Goal: Information Seeking & Learning: Check status

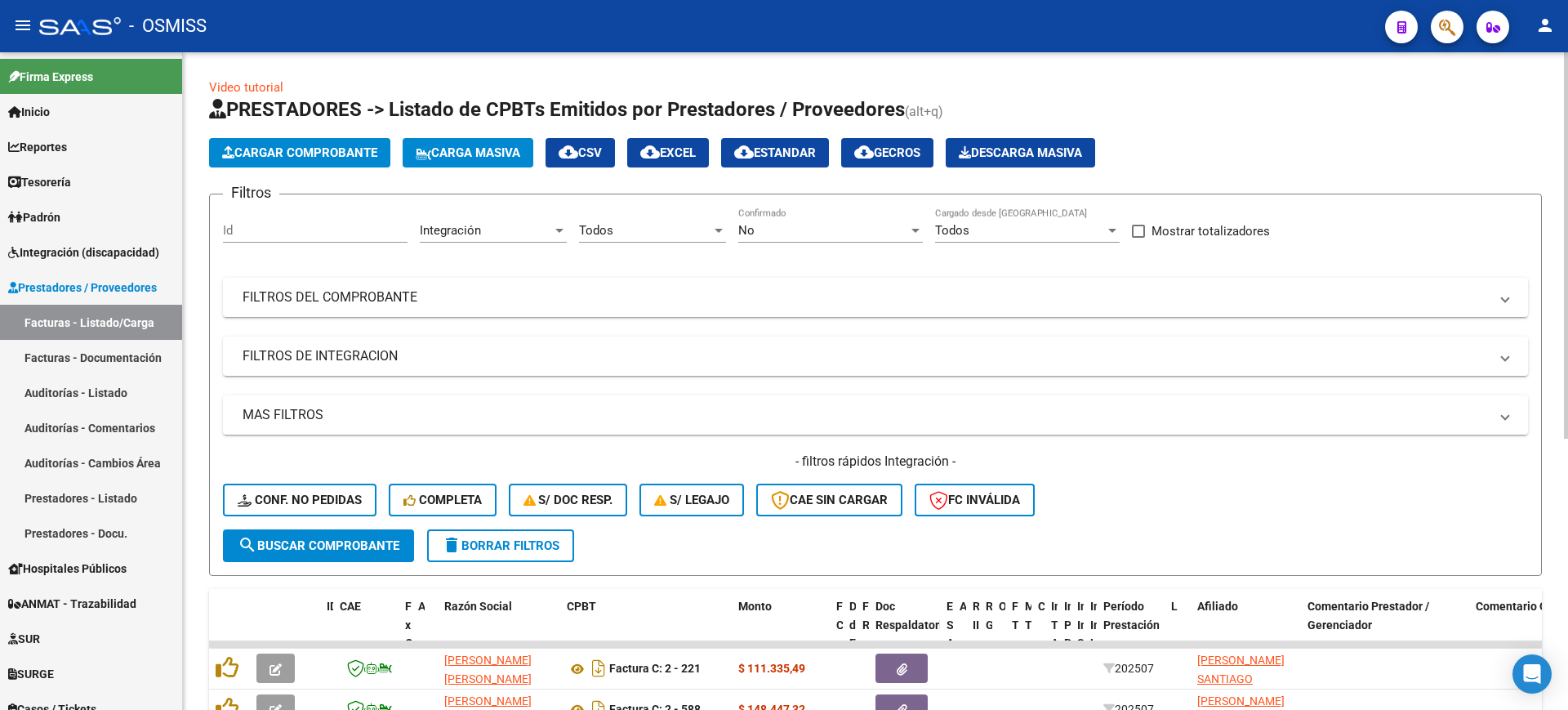
scroll to position [420, 0]
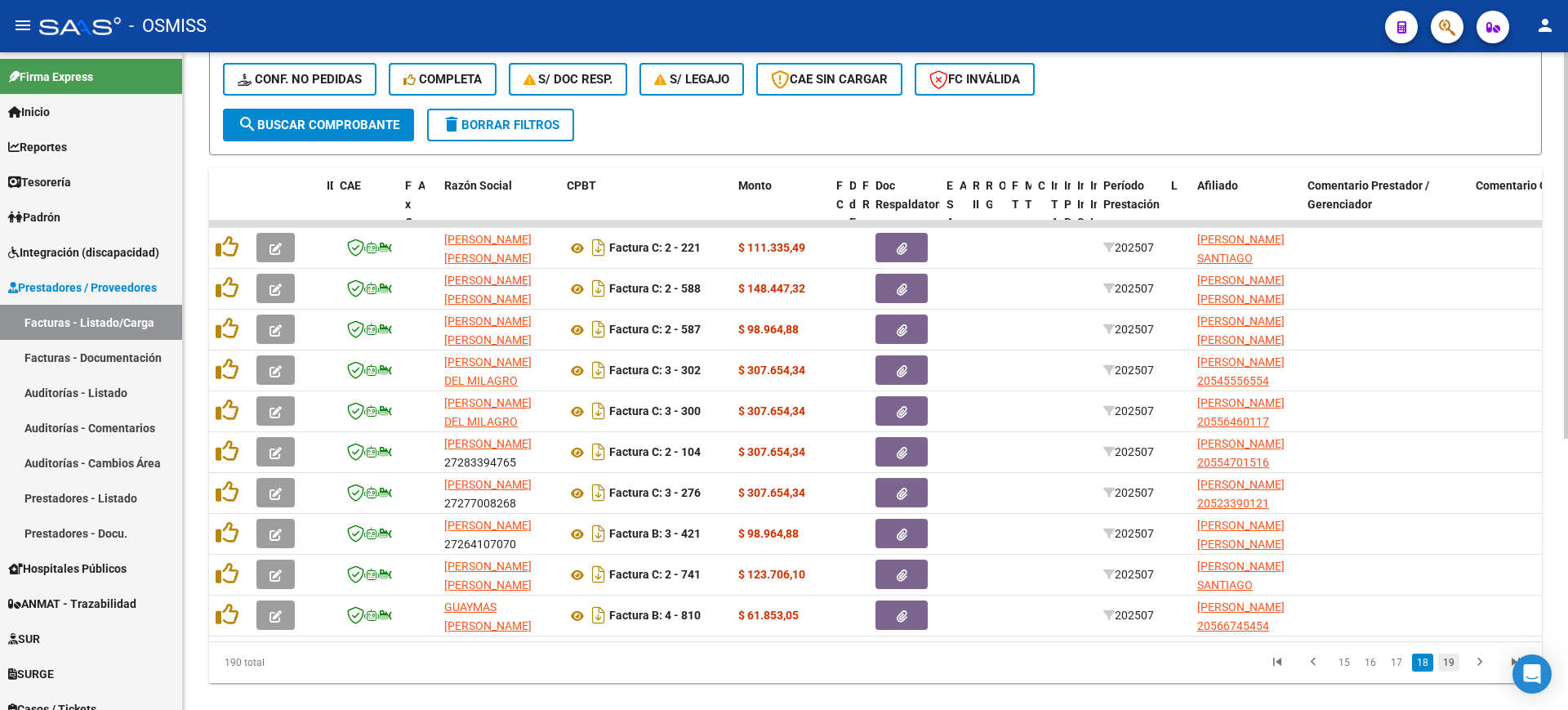
click at [1451, 671] on link "19" at bounding box center [1448, 662] width 21 height 18
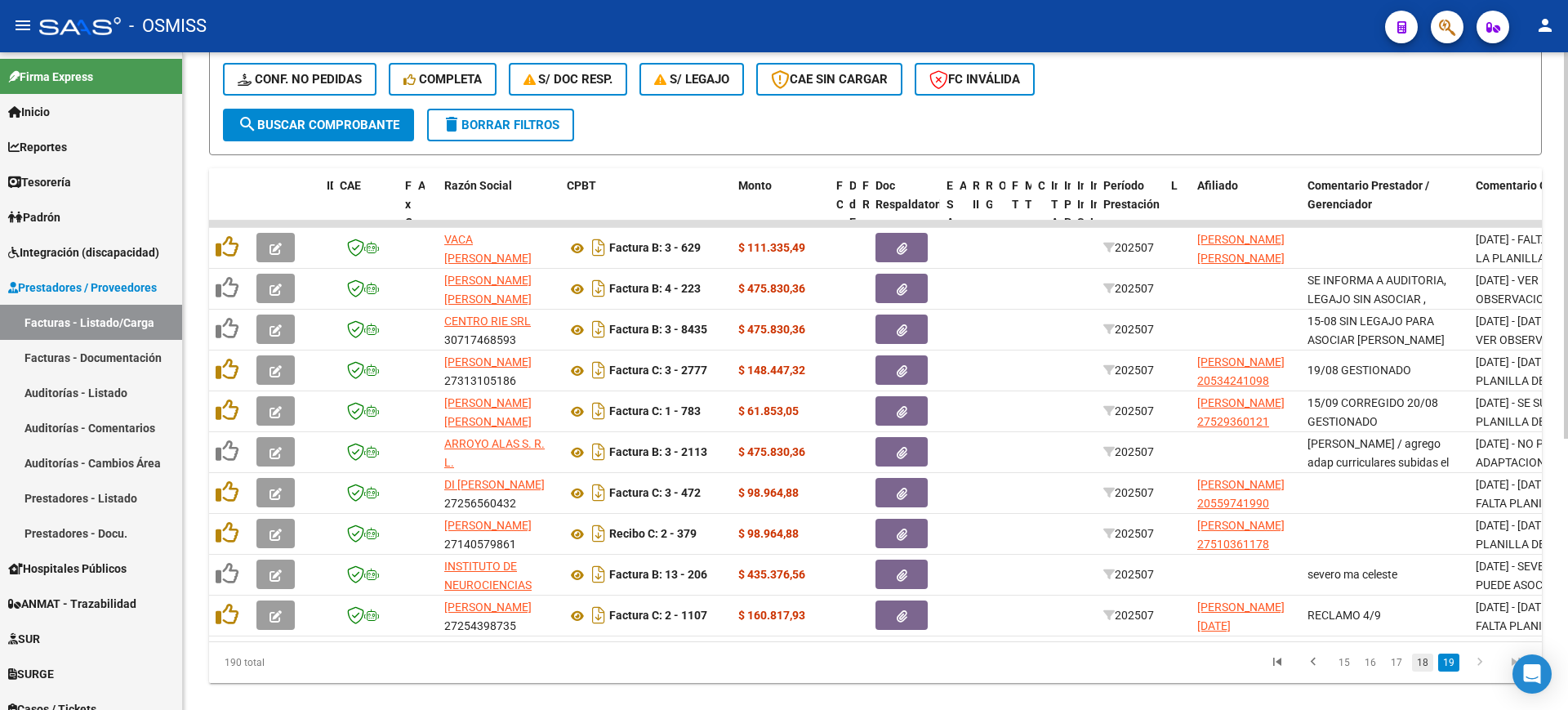
click at [1423, 671] on link "18" at bounding box center [1422, 662] width 21 height 18
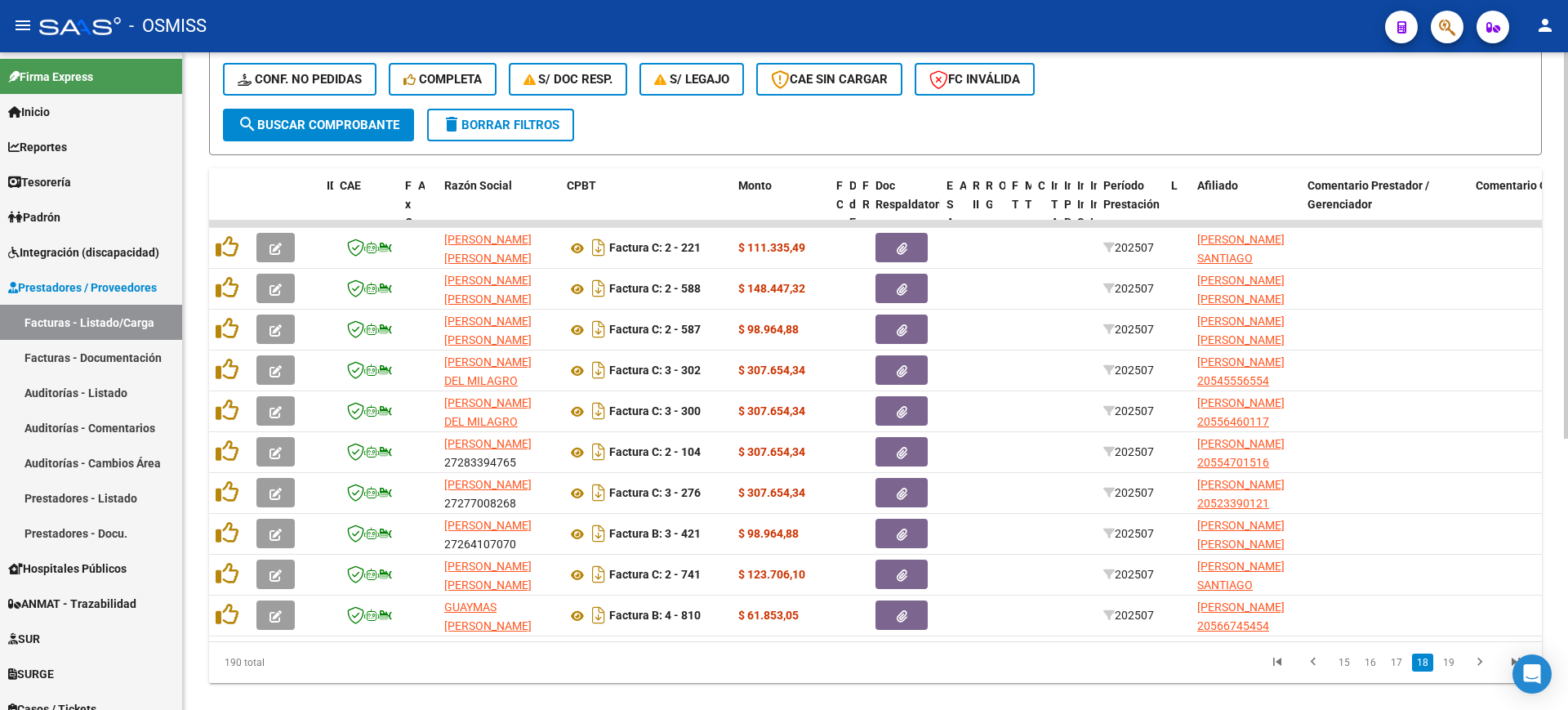
click at [973, 675] on datatable-pager "15 16 17 18 19" at bounding box center [1007, 662] width 1053 height 28
click at [1450, 671] on link "19" at bounding box center [1448, 662] width 21 height 18
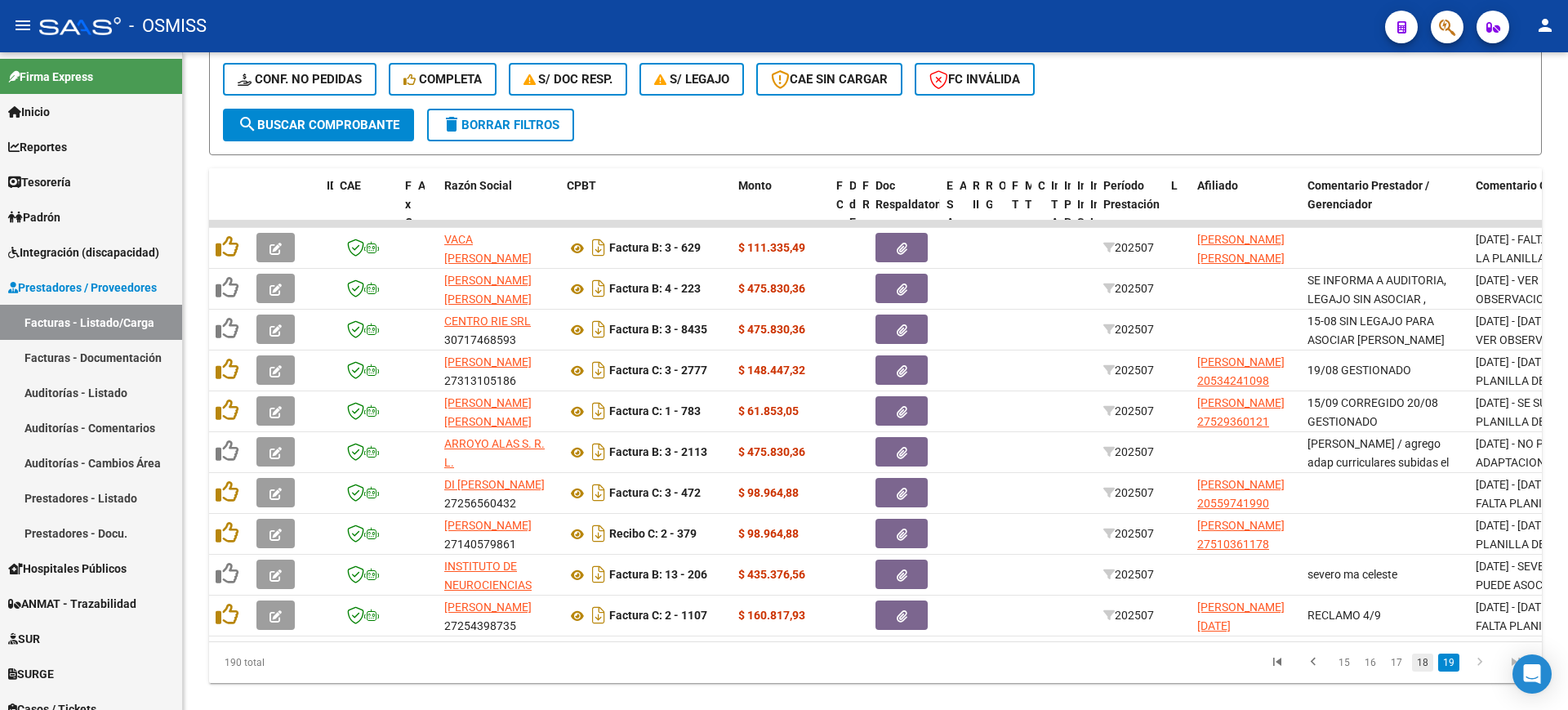
click at [1426, 671] on link "18" at bounding box center [1422, 662] width 21 height 18
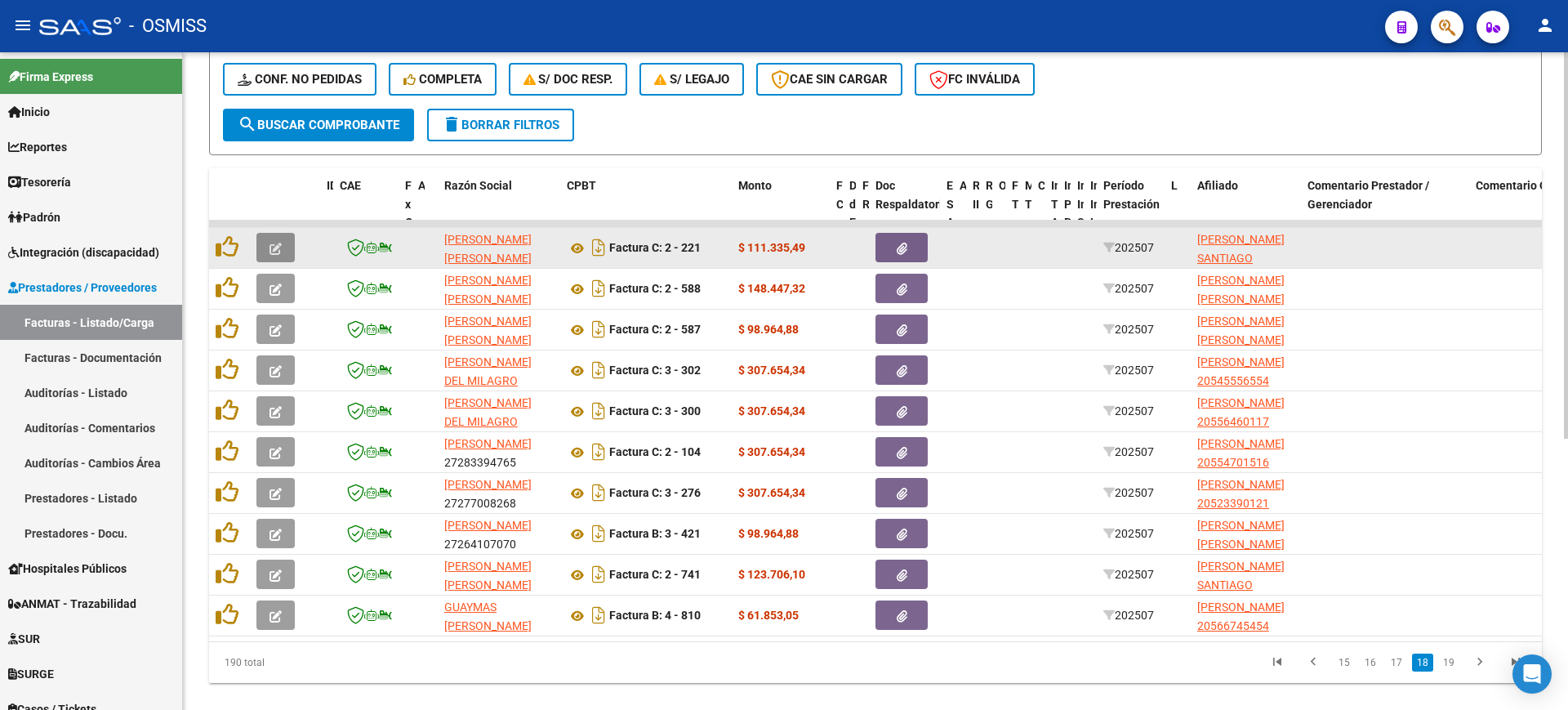
click at [270, 253] on icon "button" at bounding box center [275, 248] width 13 height 13
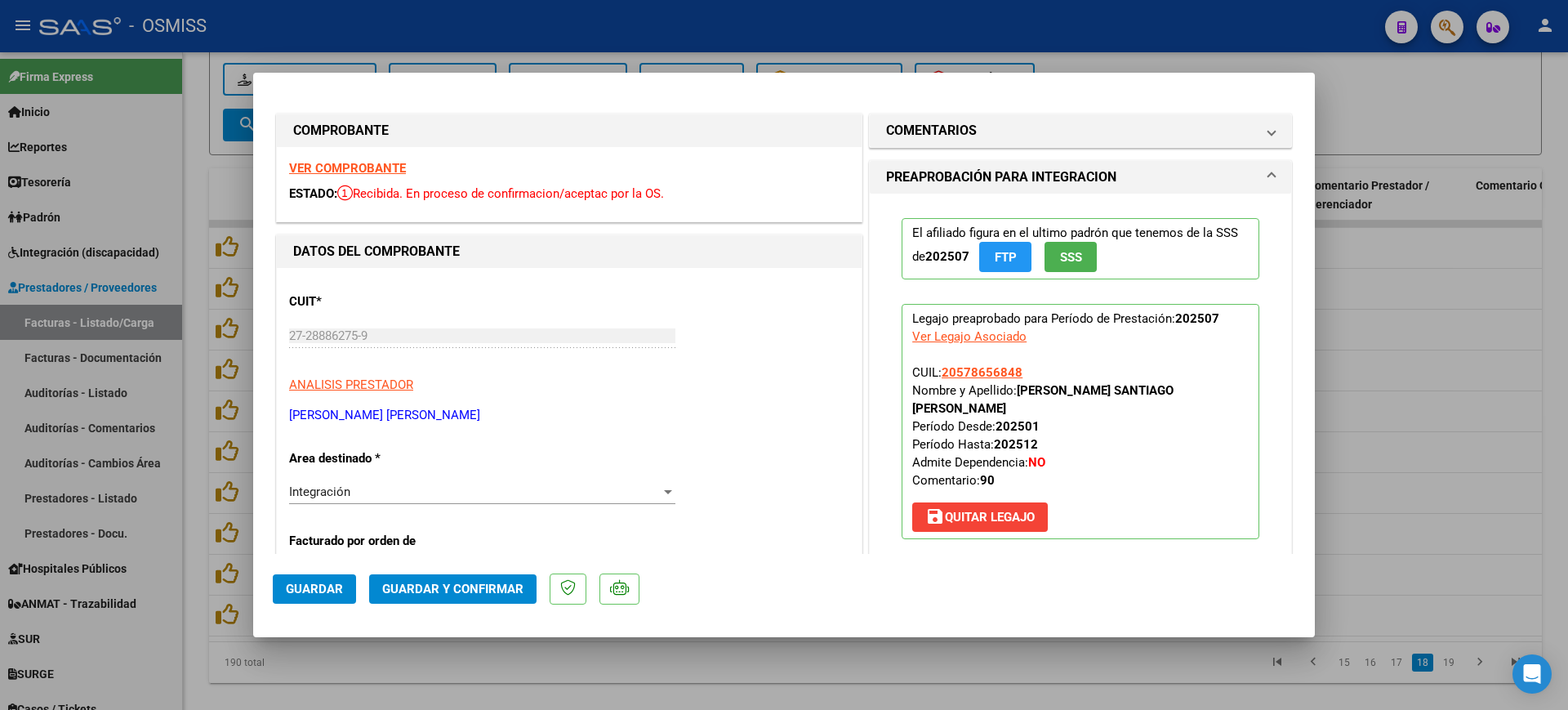
click at [394, 167] on strong "VER COMPROBANTE" at bounding box center [347, 168] width 117 height 14
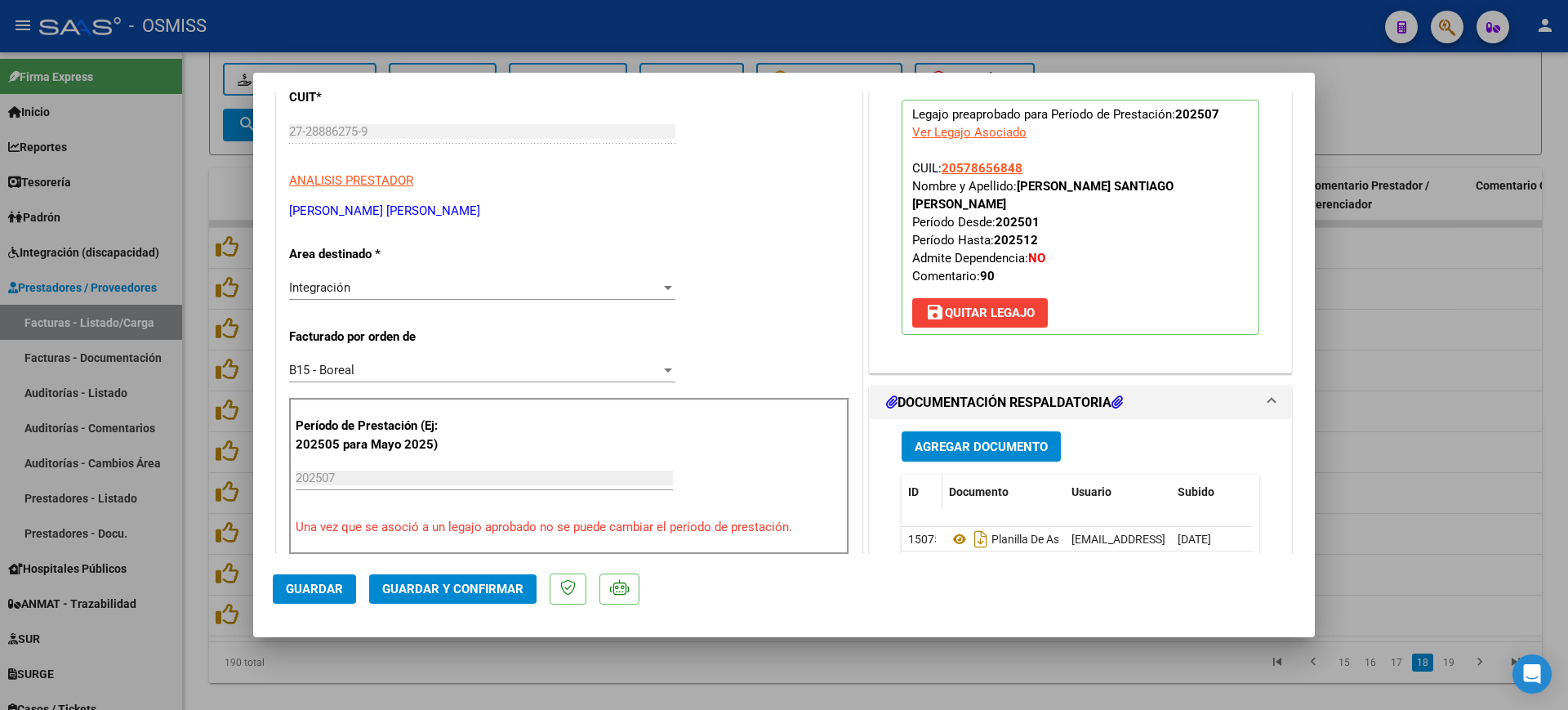
scroll to position [307, 0]
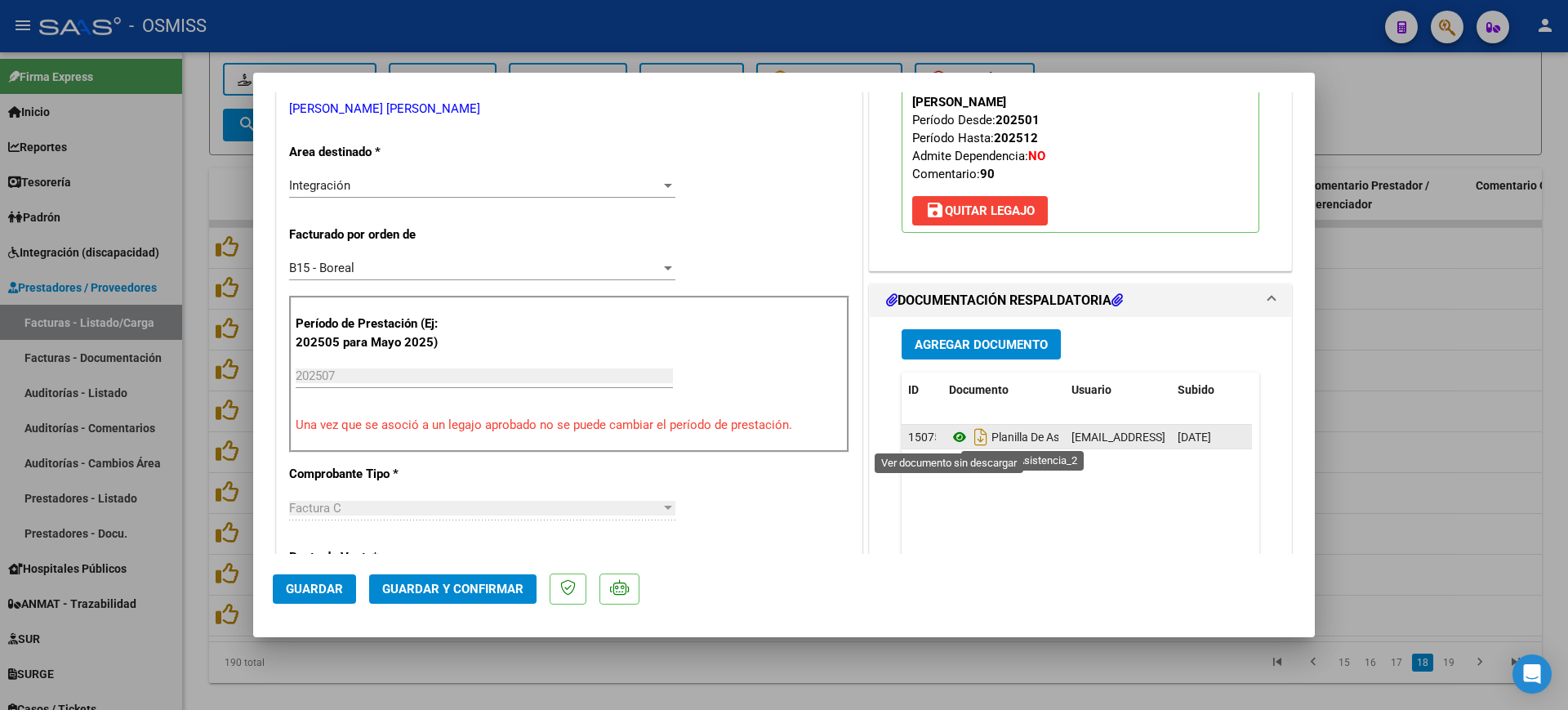
click at [953, 438] on icon at bounding box center [959, 436] width 21 height 19
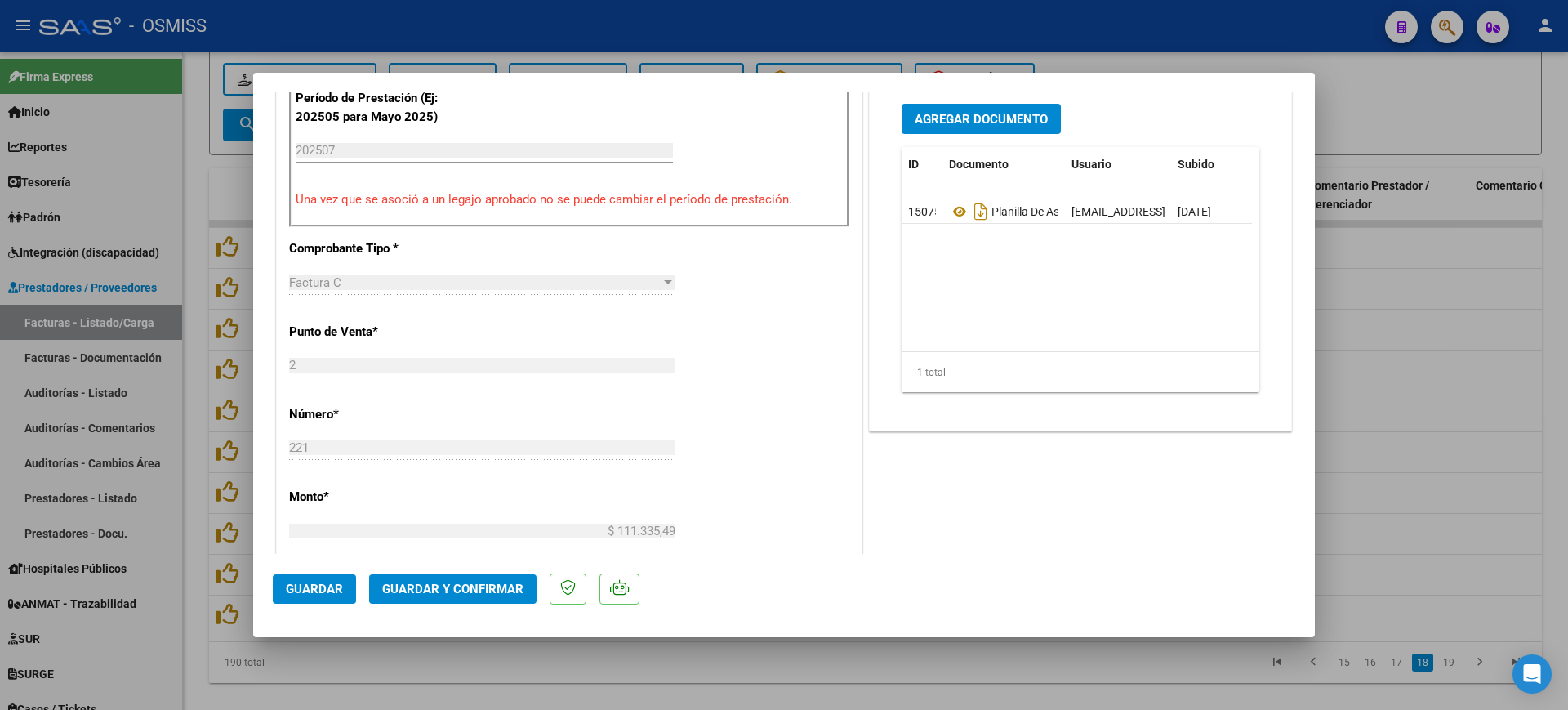
scroll to position [612, 0]
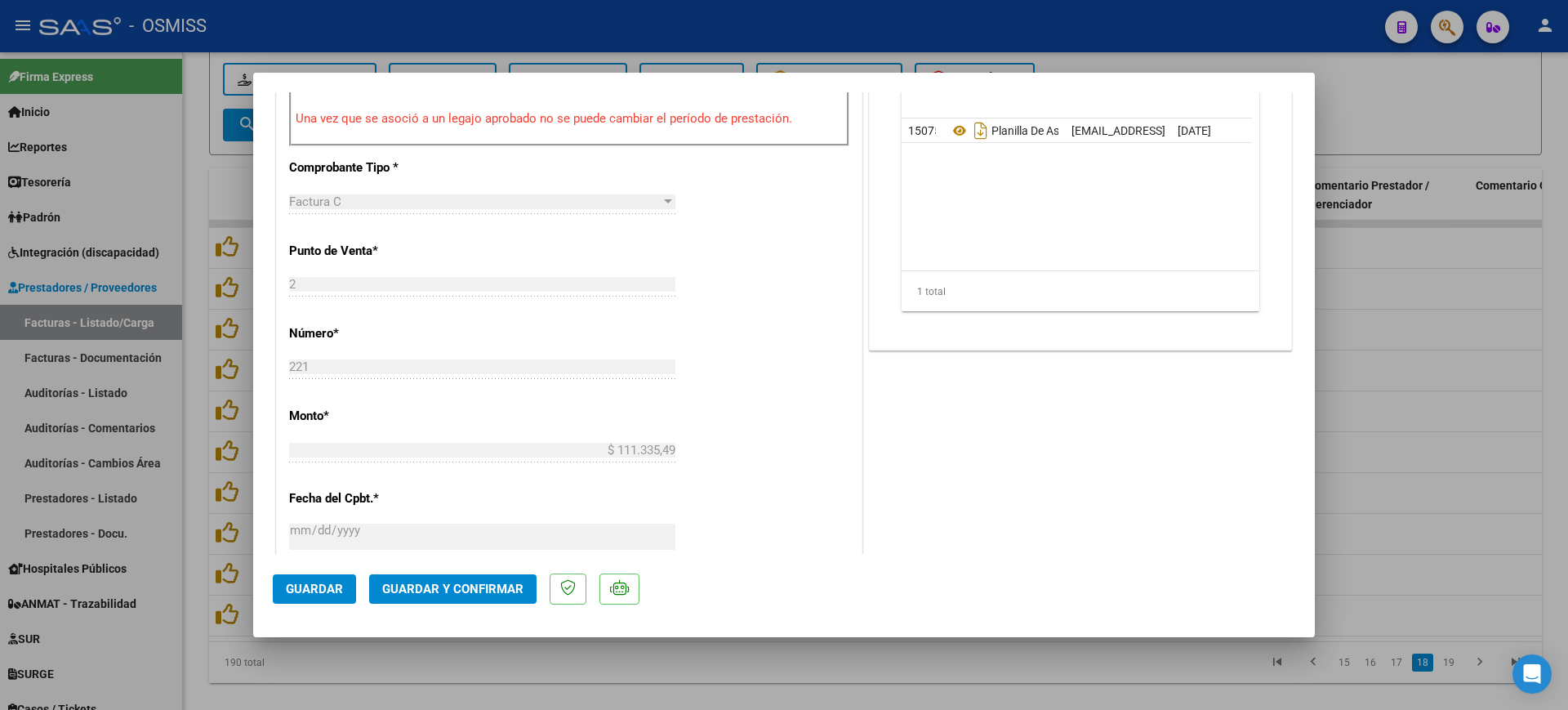
click at [461, 590] on span "Guardar y Confirmar" at bounding box center [453, 588] width 141 height 14
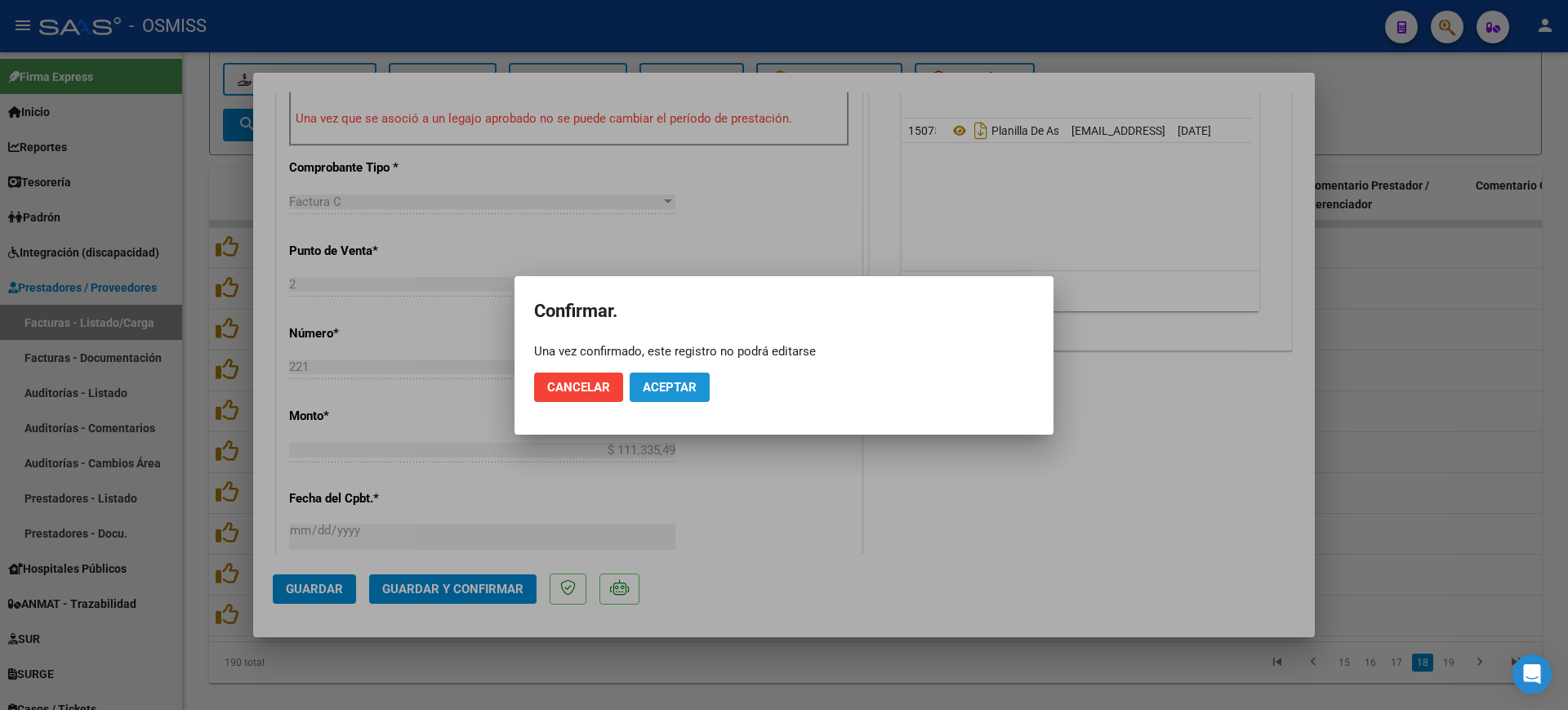
click at [639, 398] on button "Aceptar" at bounding box center [669, 387] width 80 height 29
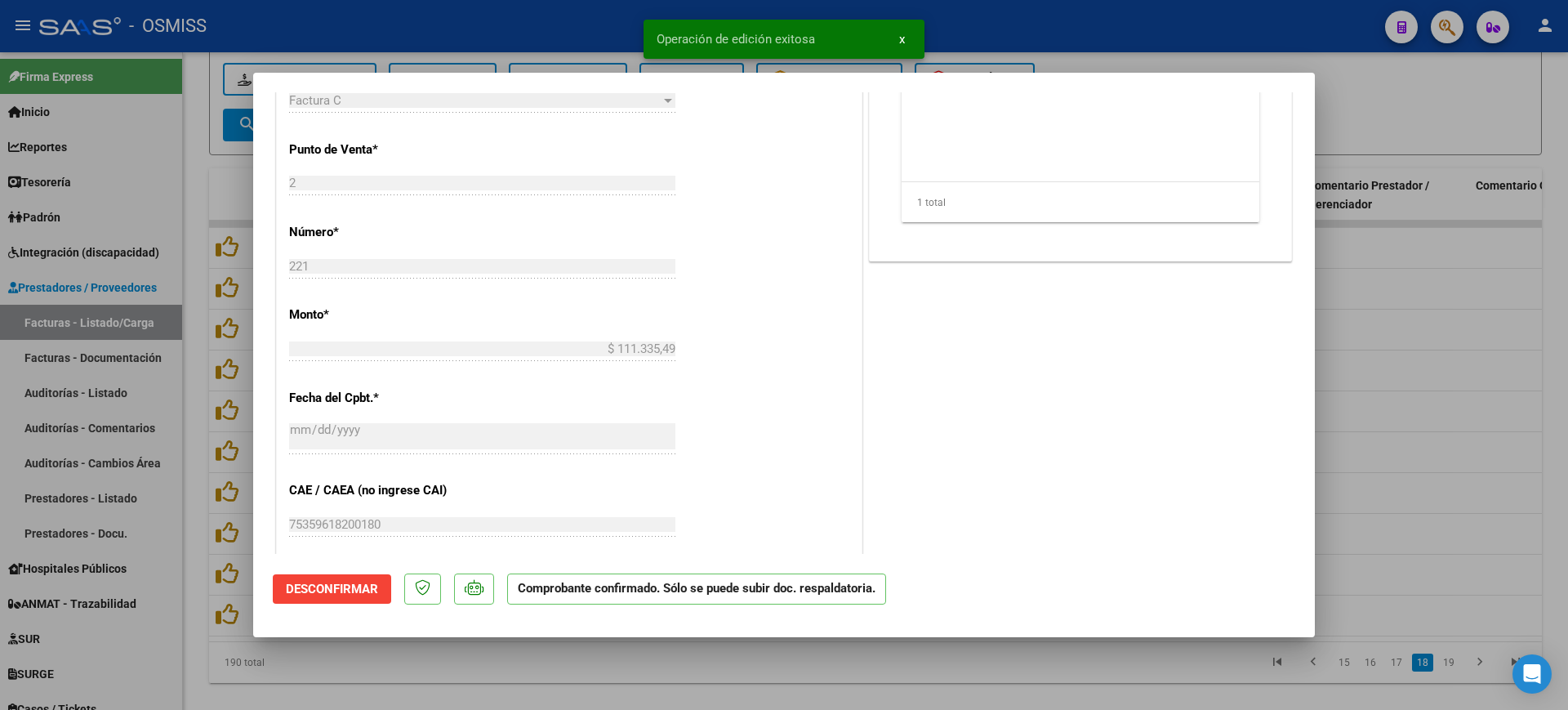
click at [679, 674] on div at bounding box center [784, 355] width 1568 height 710
type input "$ 0,00"
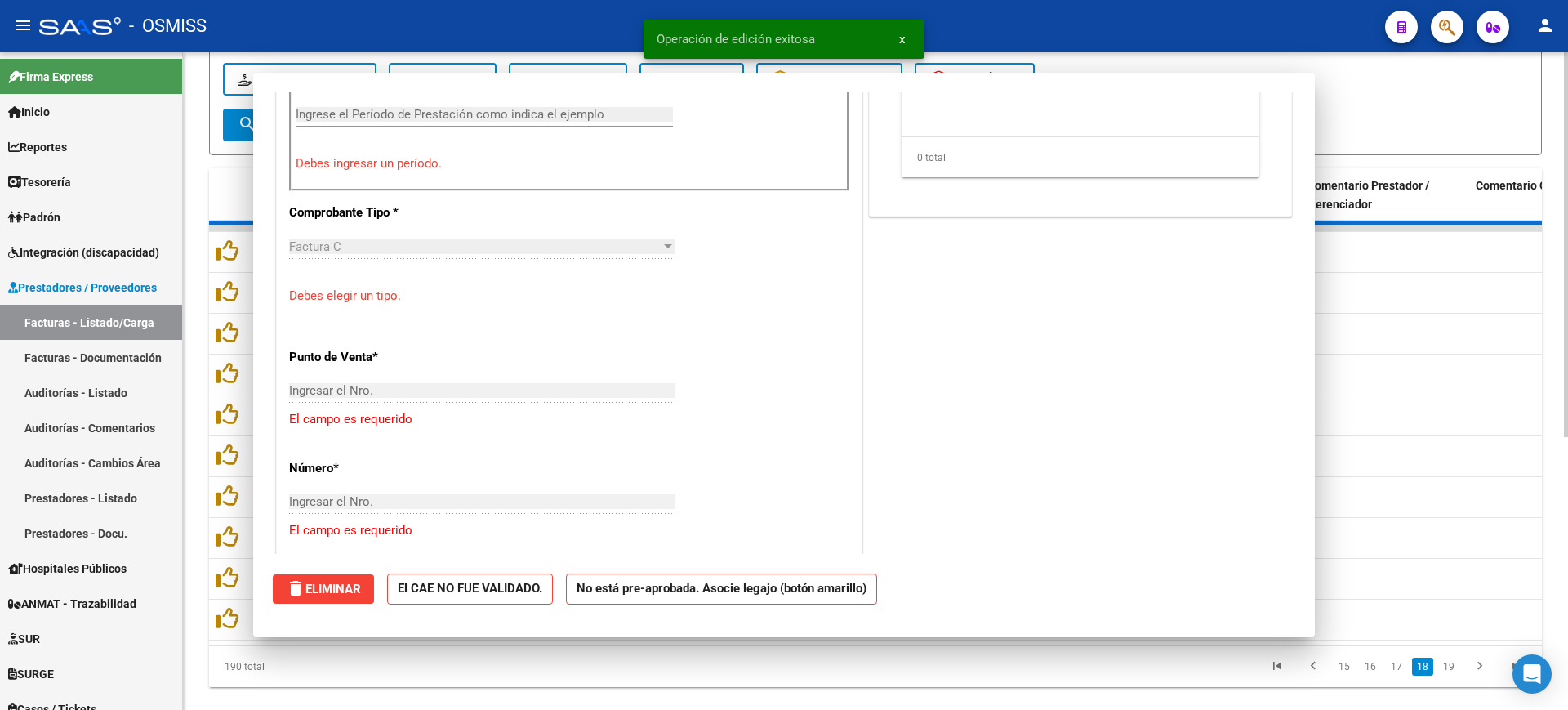
scroll to position [641, 0]
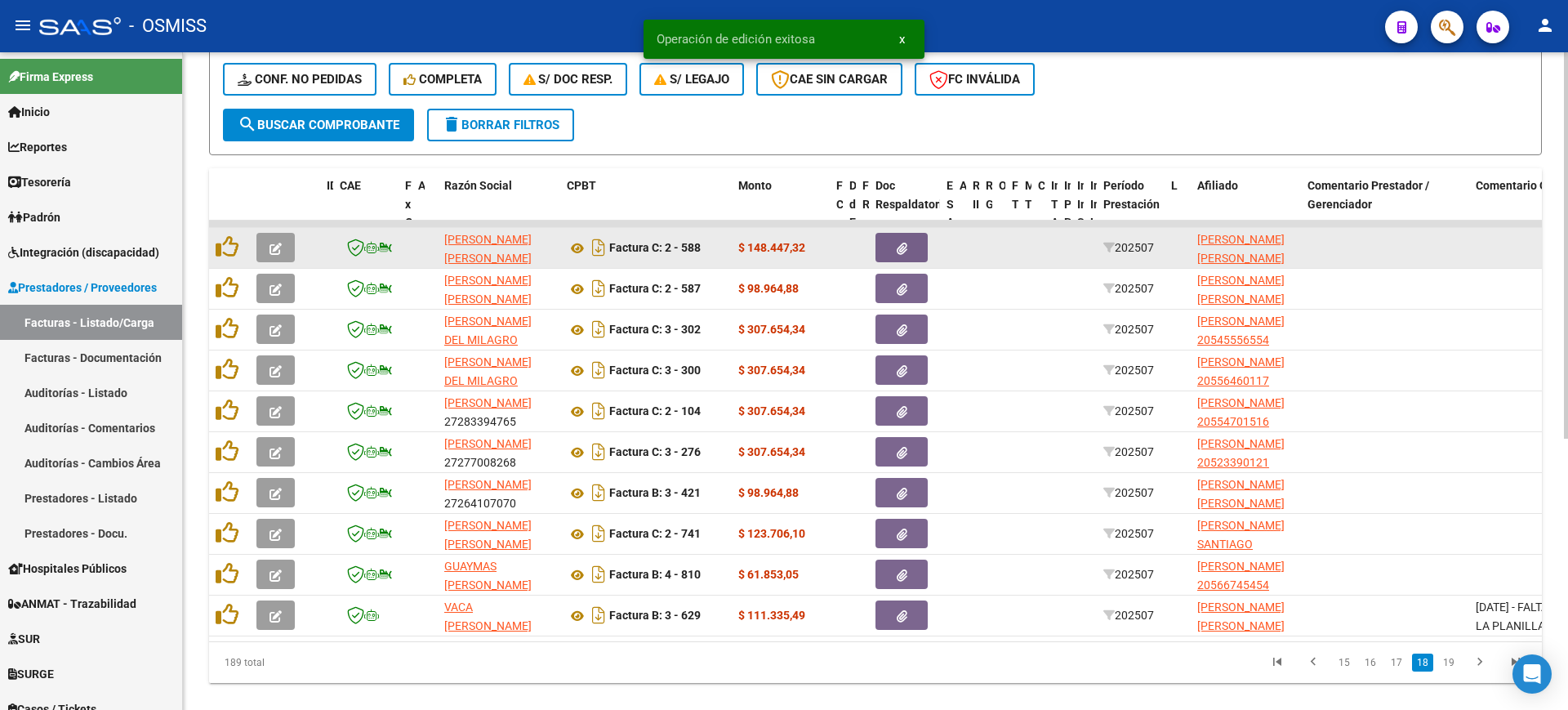
click at [286, 242] on button "button" at bounding box center [275, 247] width 39 height 29
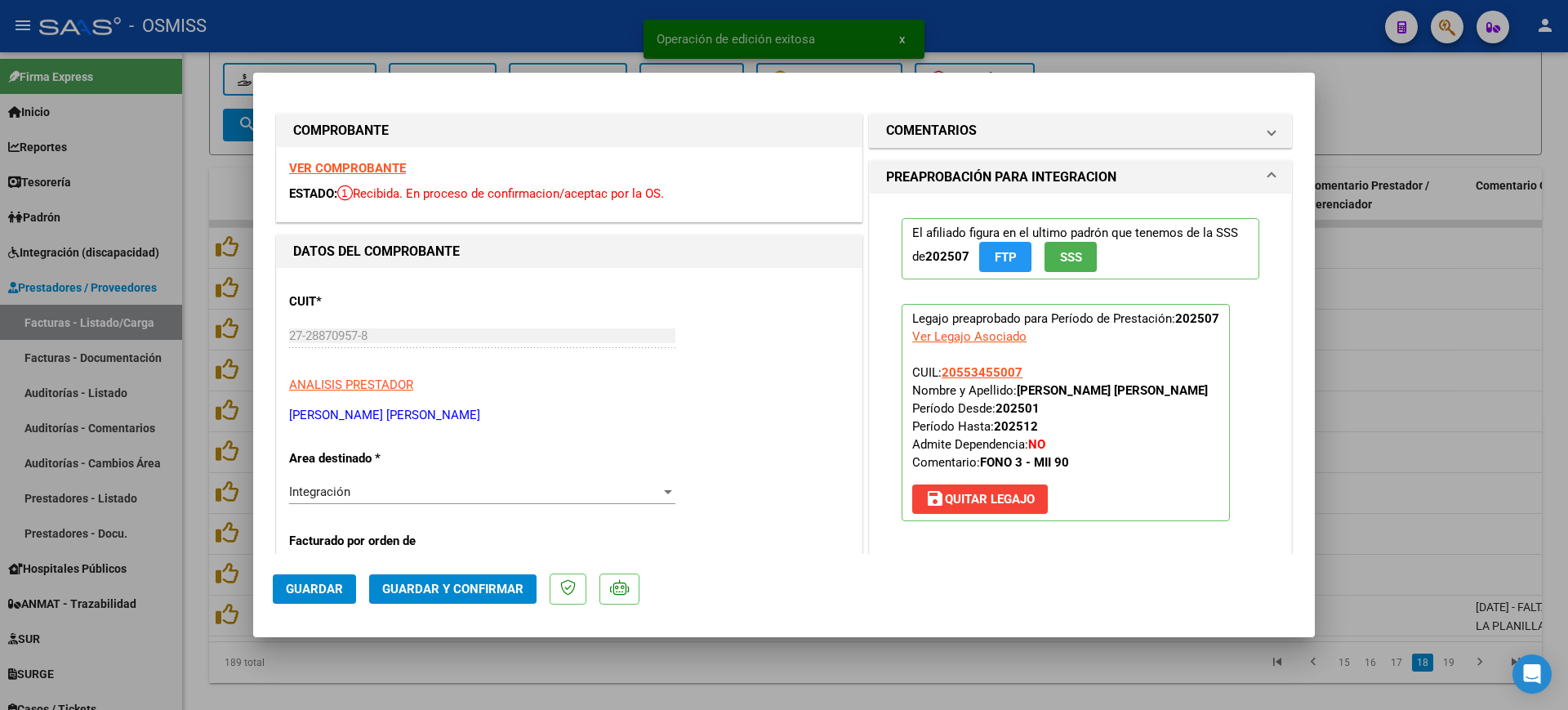
click at [368, 157] on div "VER COMPROBANTE ESTADO: Recibida. En proceso de confirmacion/aceptac por la OS." at bounding box center [569, 184] width 584 height 74
click at [371, 163] on strong "VER COMPROBANTE" at bounding box center [347, 168] width 117 height 14
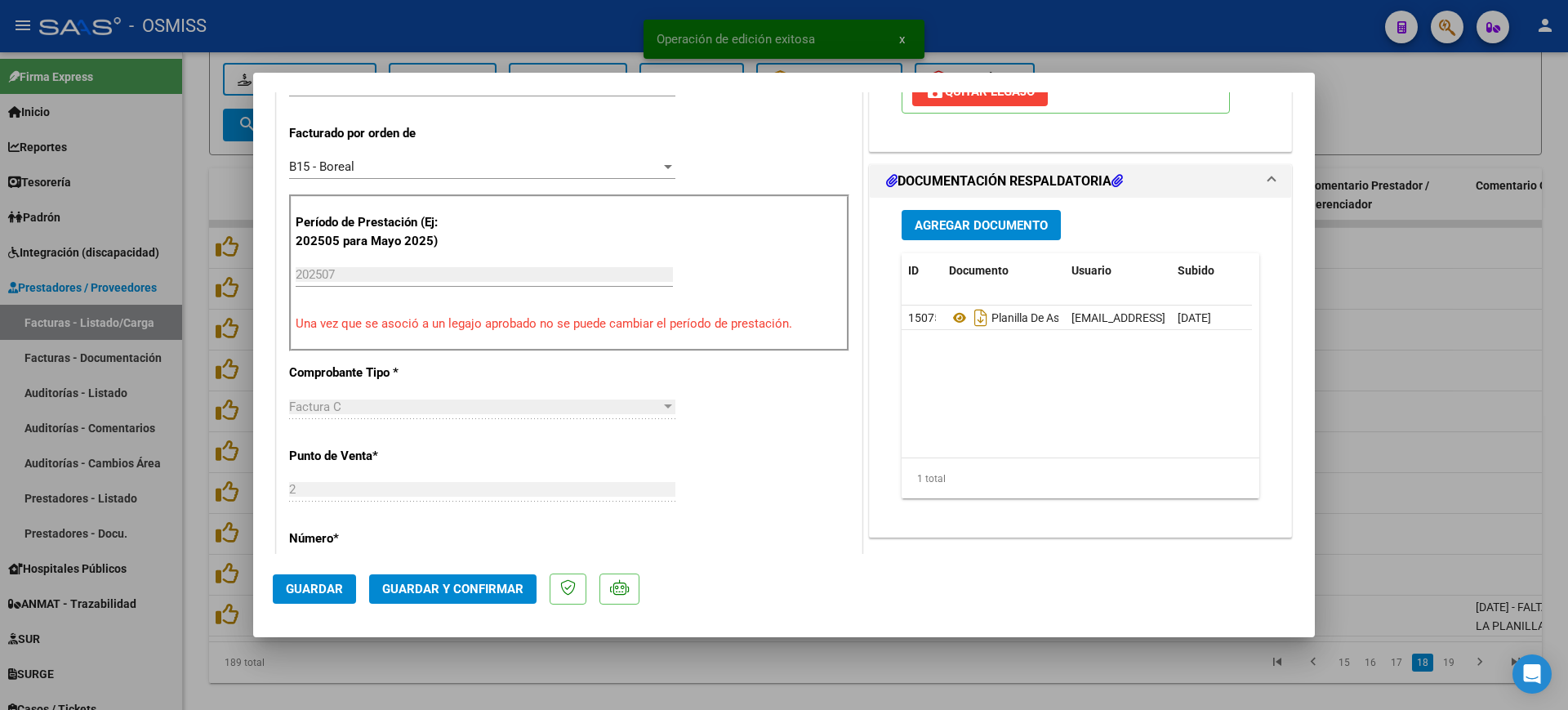
scroll to position [408, 0]
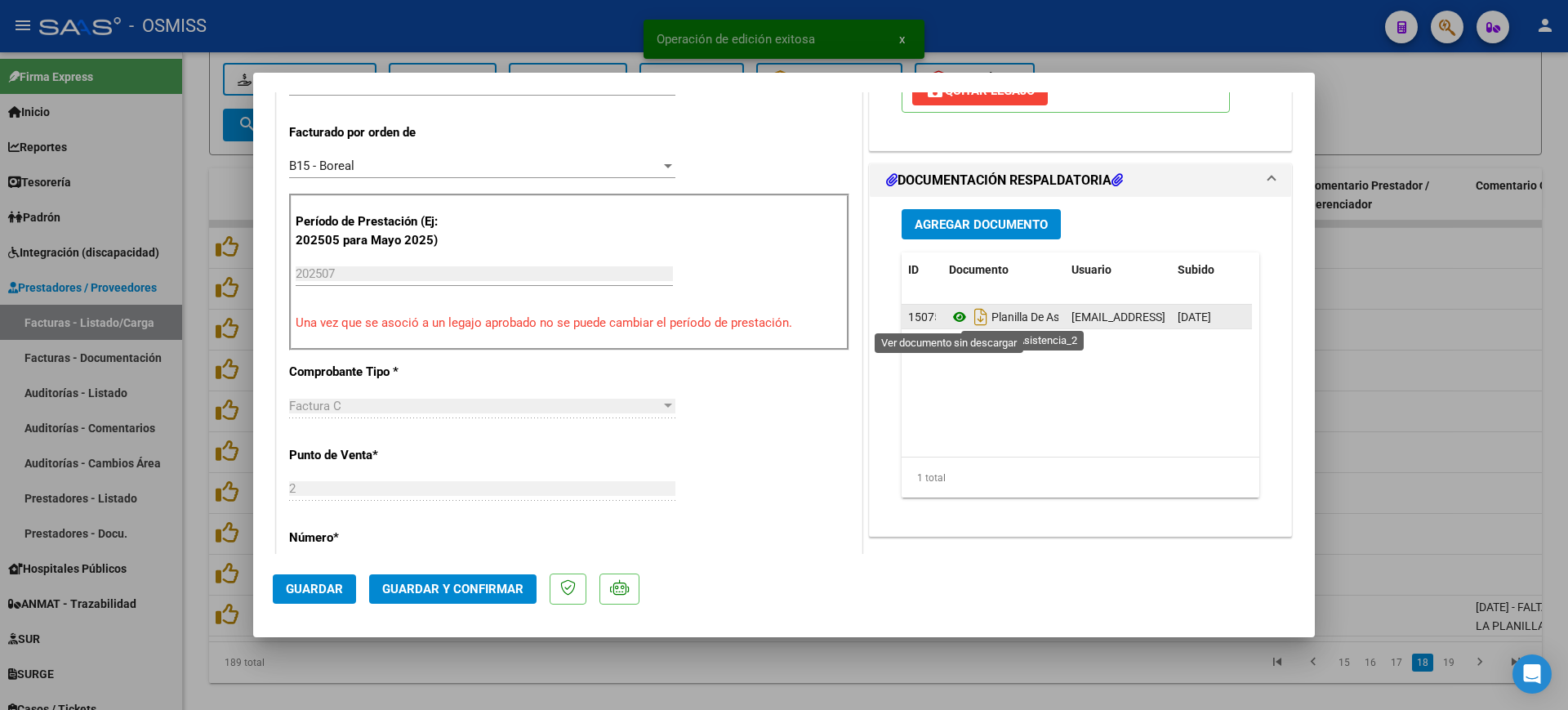
click at [951, 315] on icon at bounding box center [959, 317] width 21 height 19
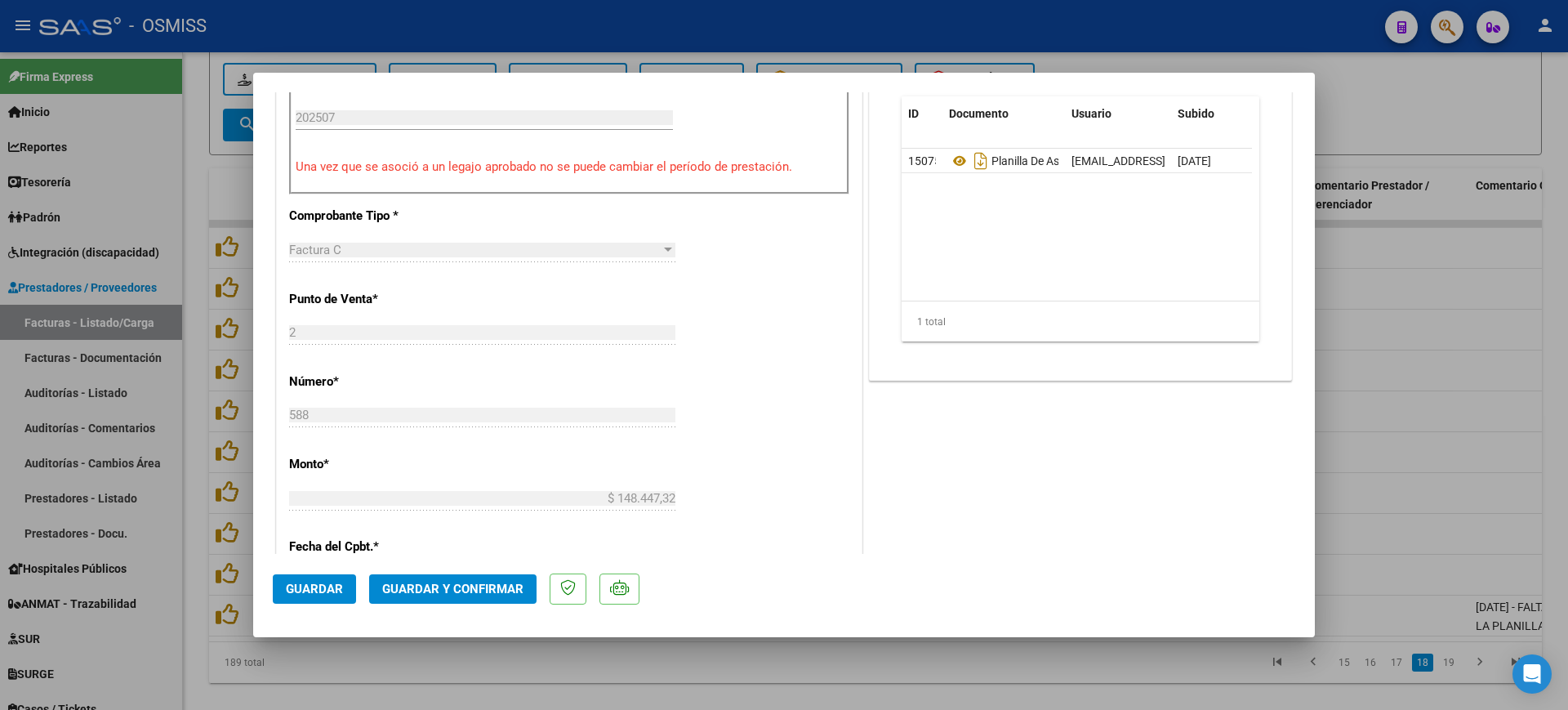
scroll to position [612, 0]
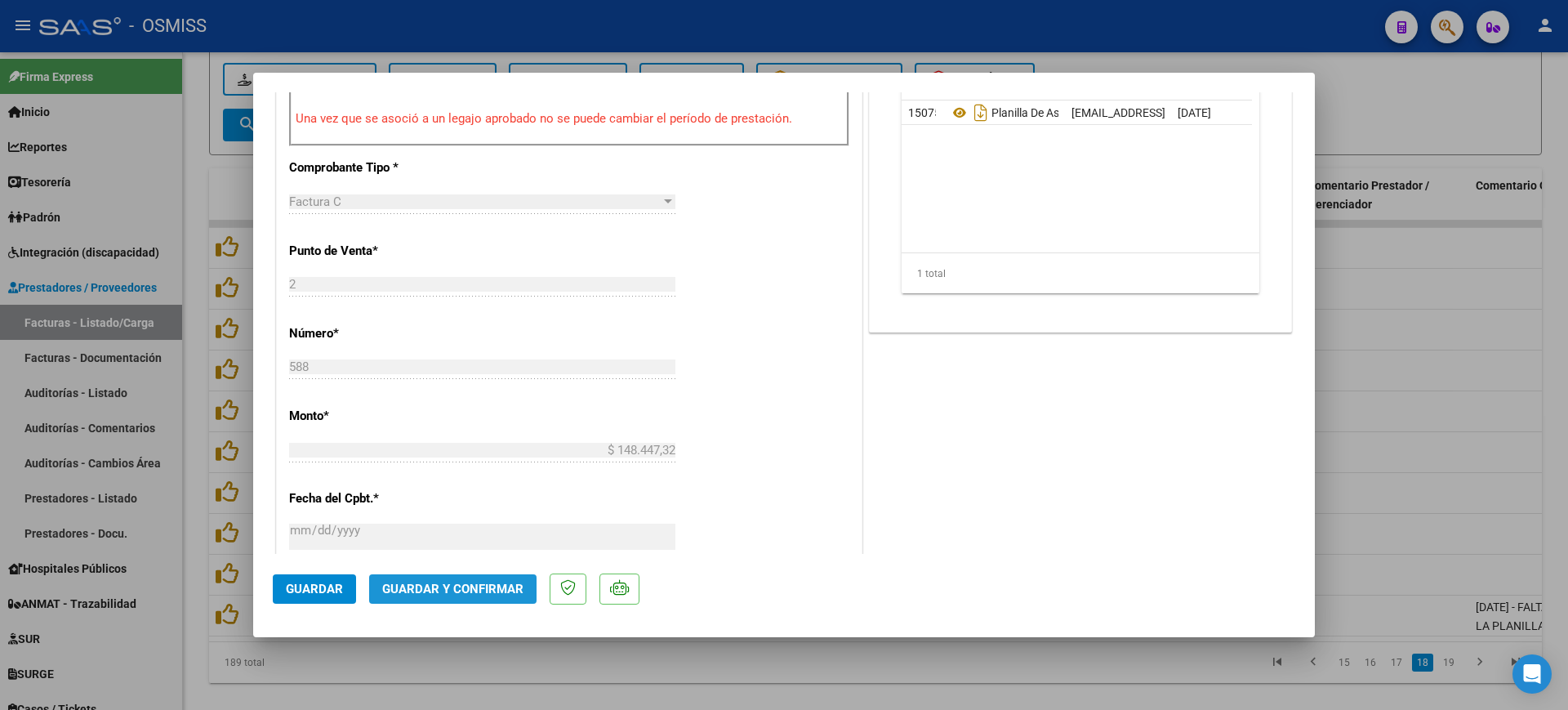
click at [507, 595] on span "Guardar y Confirmar" at bounding box center [453, 588] width 141 height 14
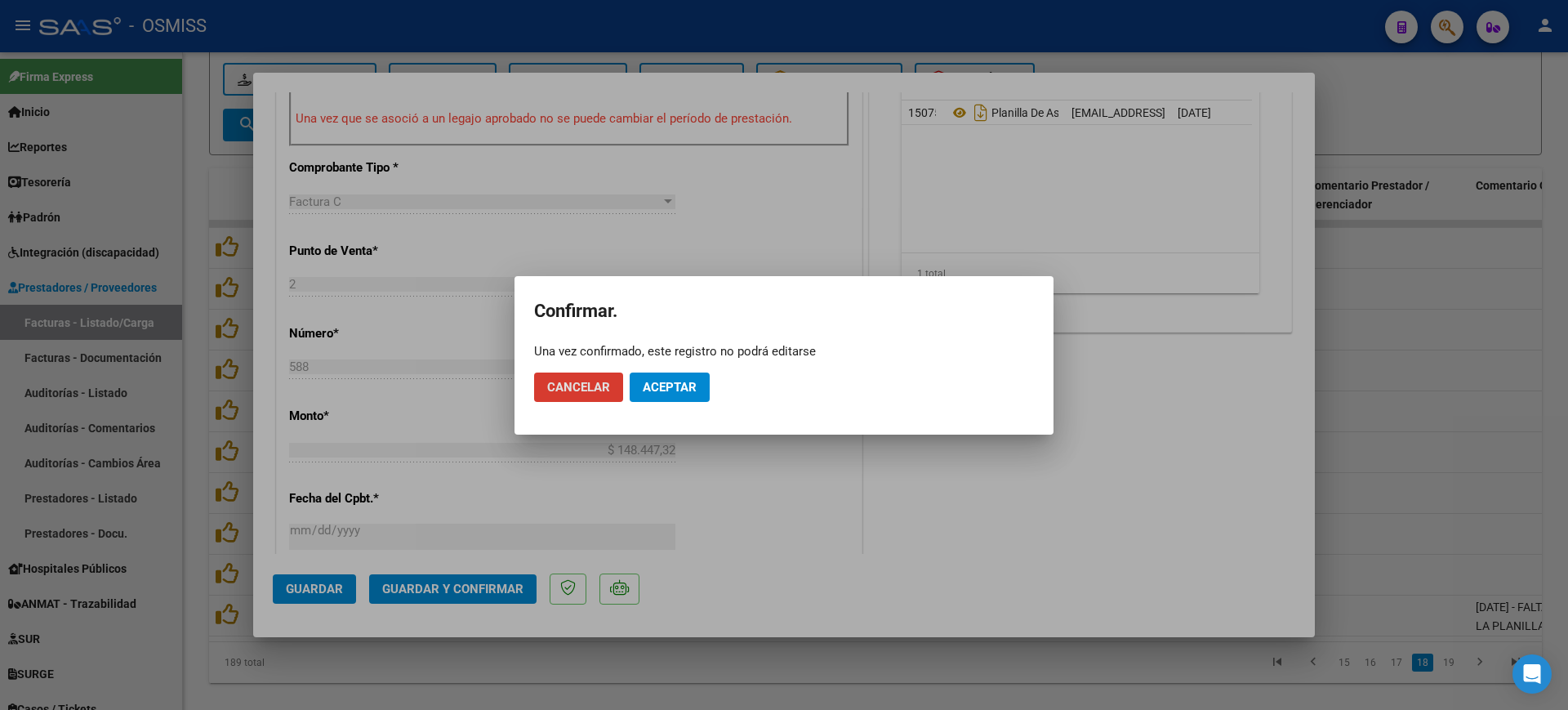
click at [703, 383] on button "Aceptar" at bounding box center [669, 387] width 80 height 29
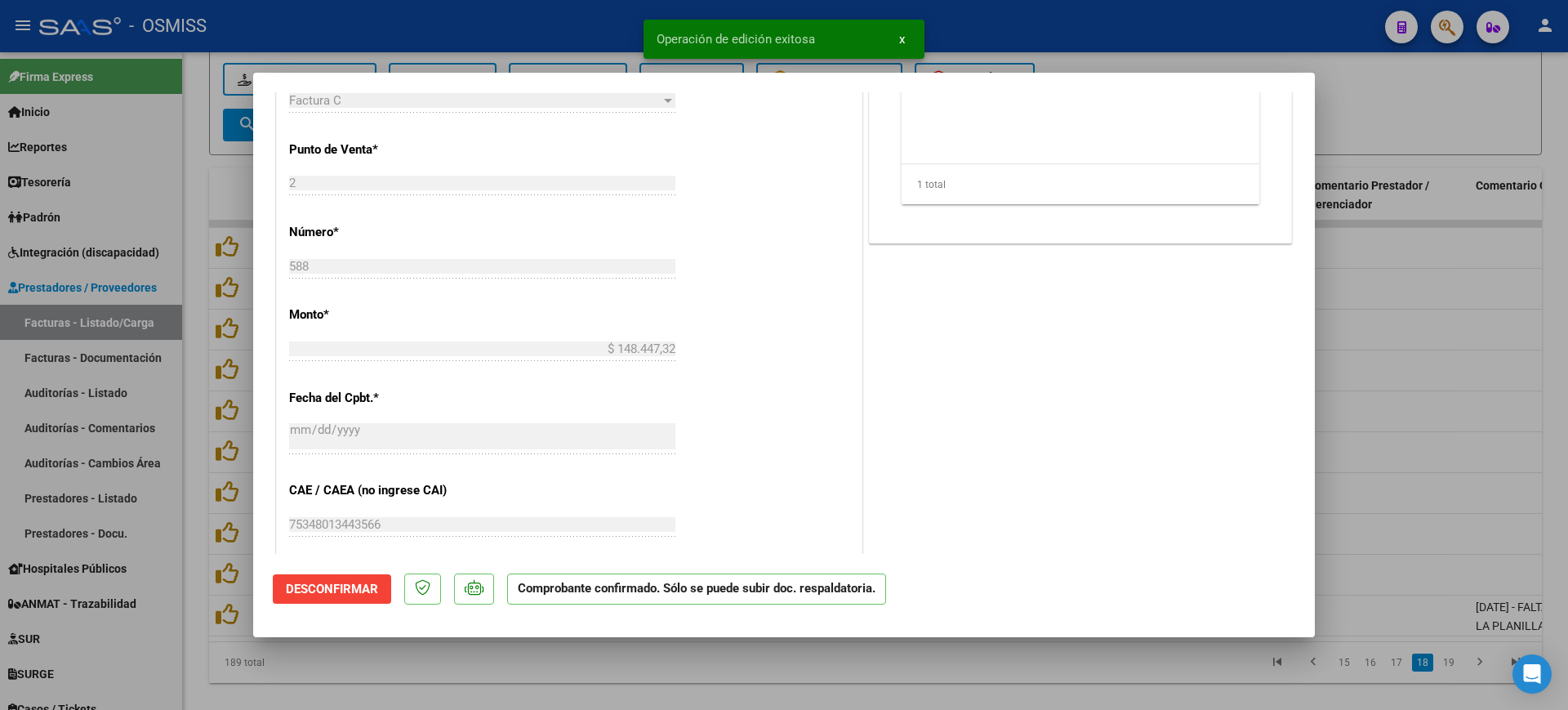
click at [605, 672] on div at bounding box center [784, 355] width 1568 height 710
type input "$ 0,00"
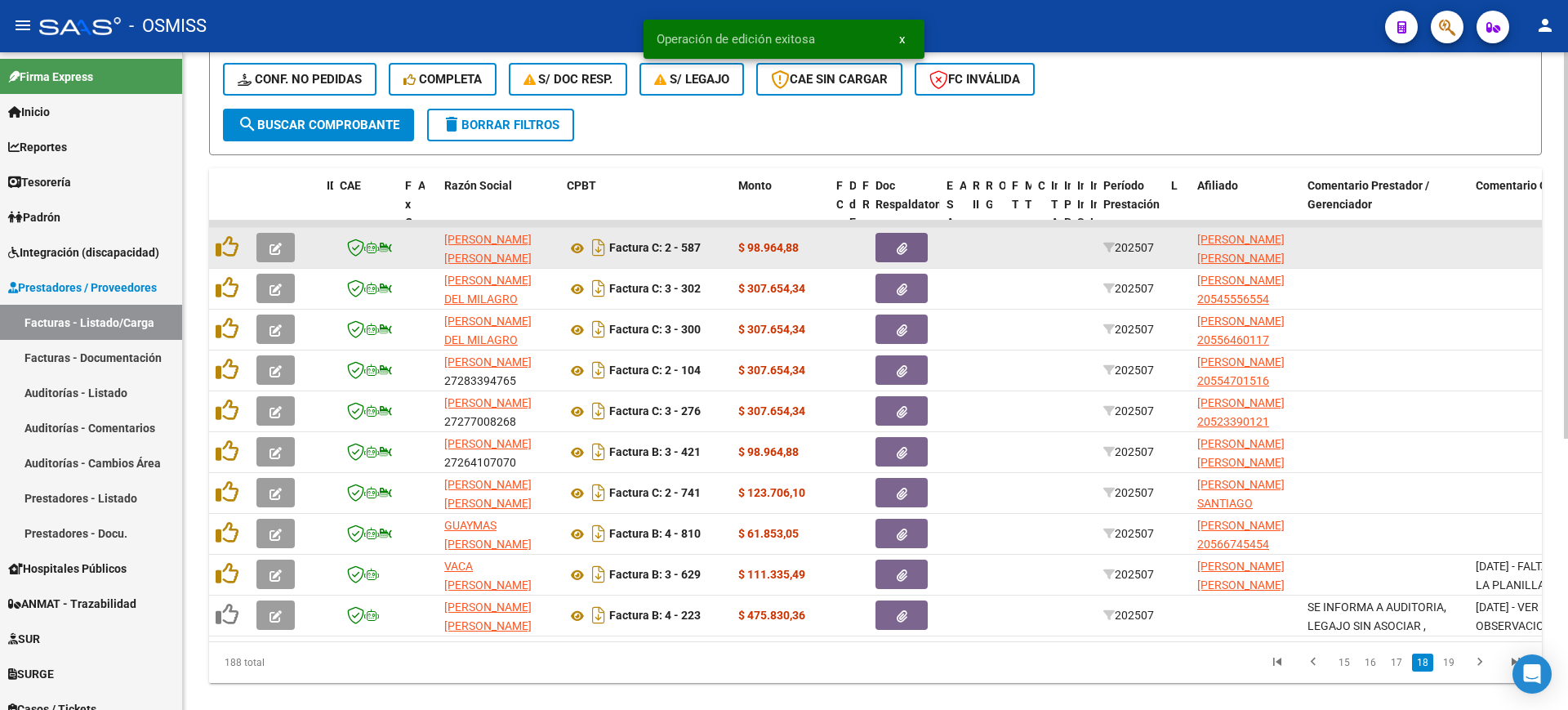
click at [278, 245] on icon "button" at bounding box center [275, 248] width 13 height 13
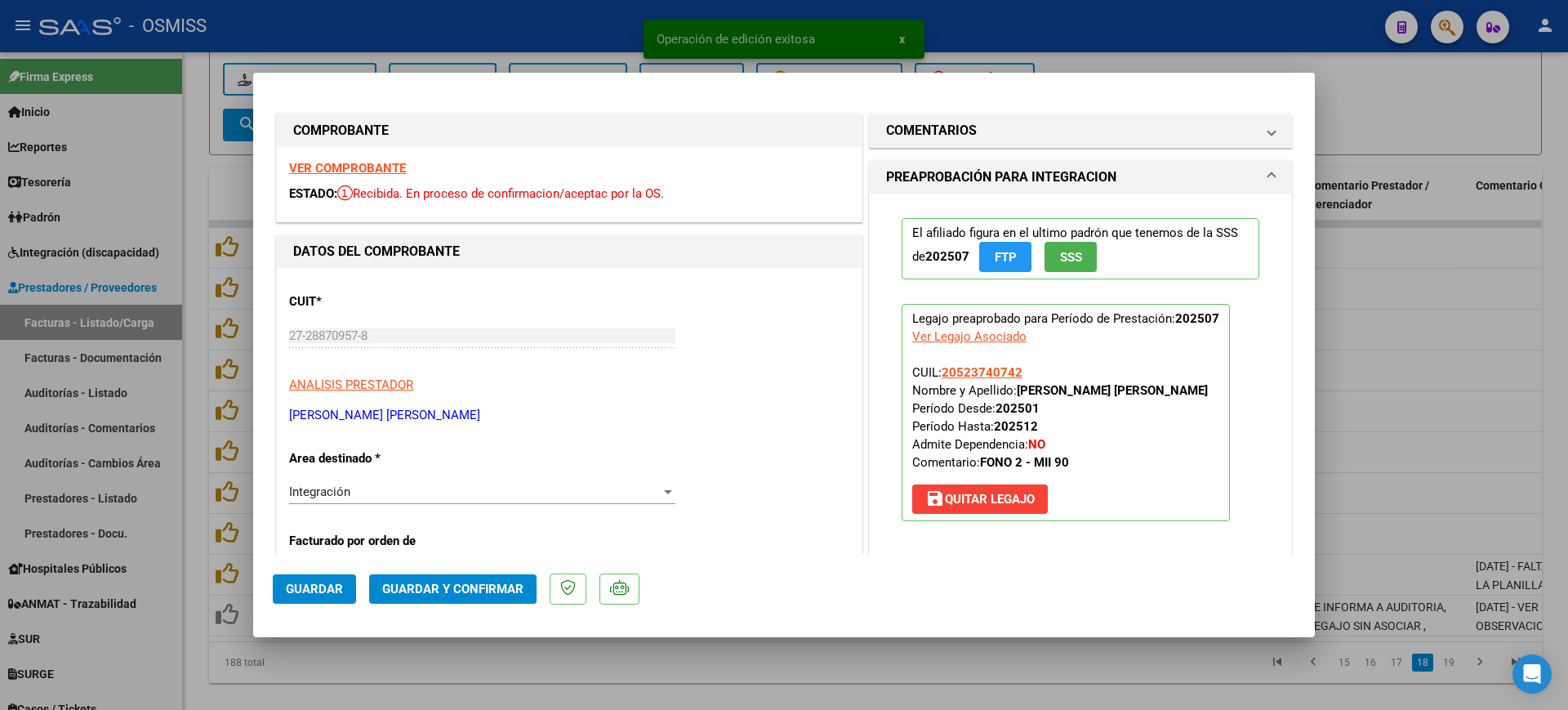
click at [322, 168] on strong "VER COMPROBANTE" at bounding box center [347, 168] width 117 height 14
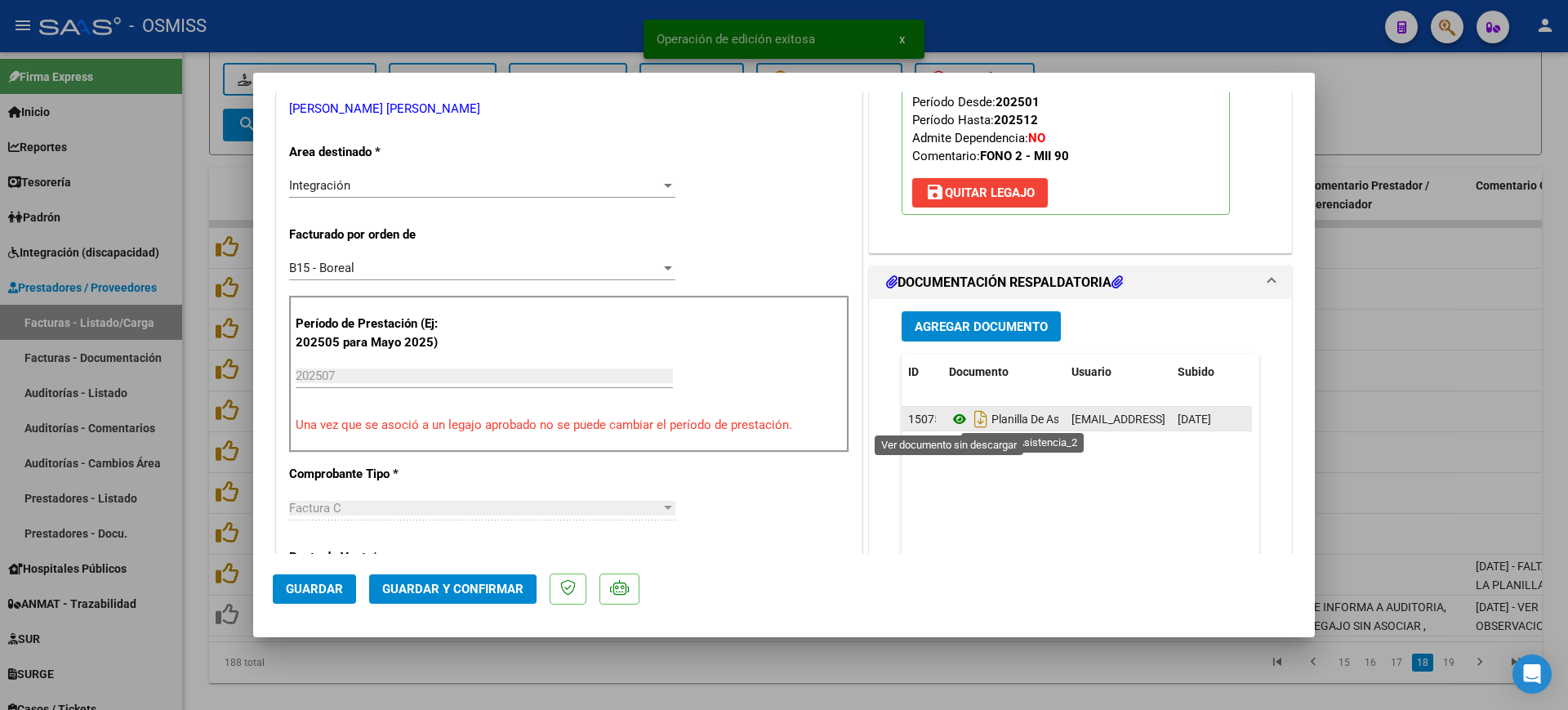
click at [955, 418] on icon at bounding box center [959, 419] width 21 height 19
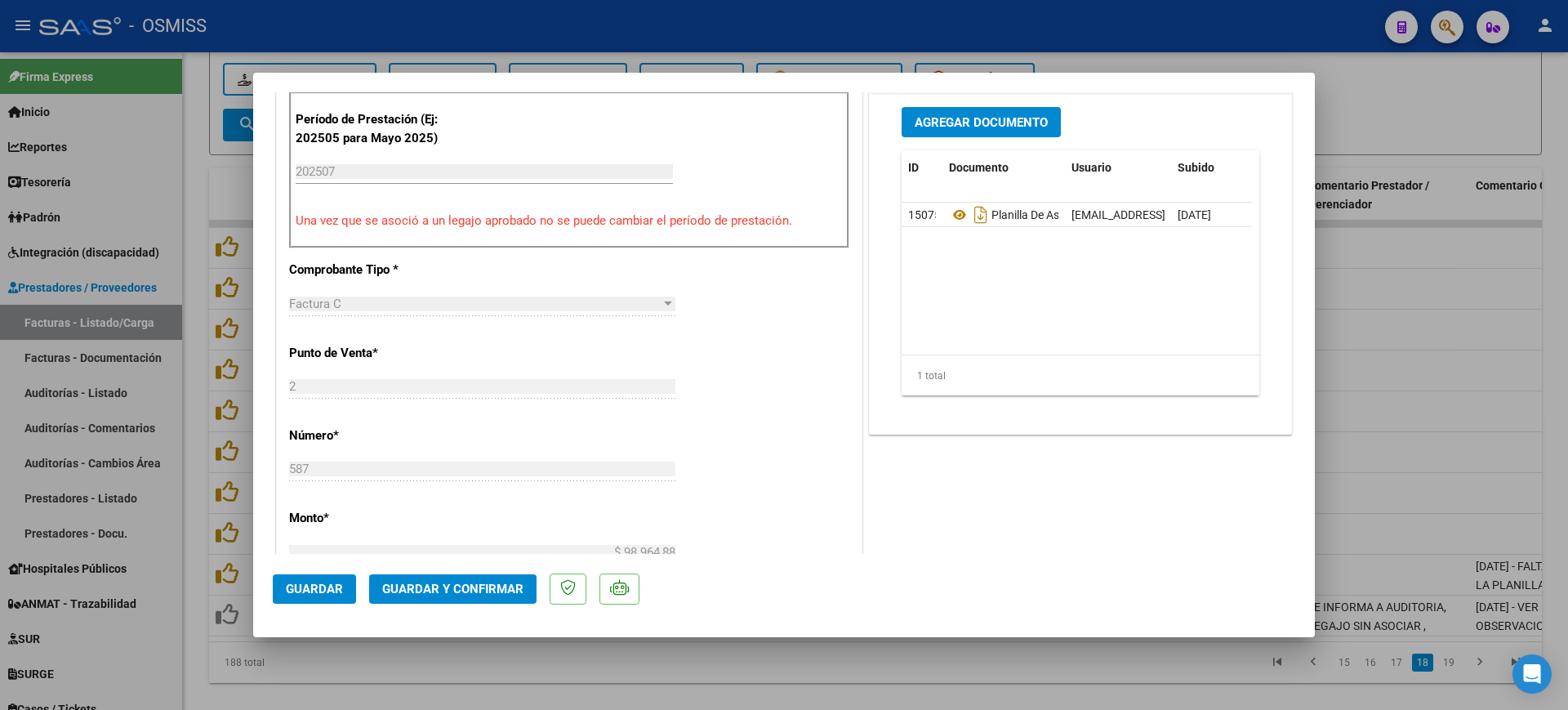
scroll to position [715, 0]
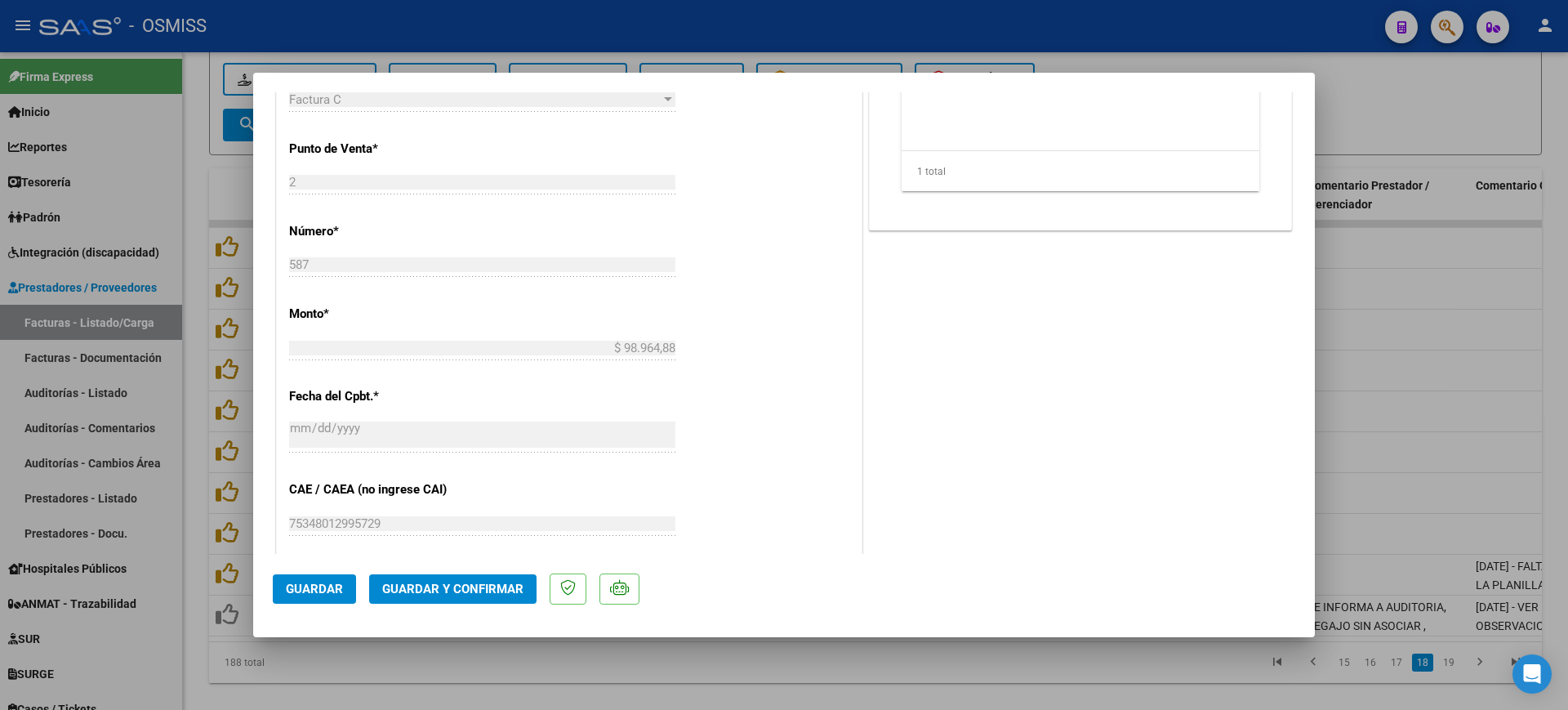
click at [503, 589] on span "Guardar y Confirmar" at bounding box center [453, 588] width 141 height 14
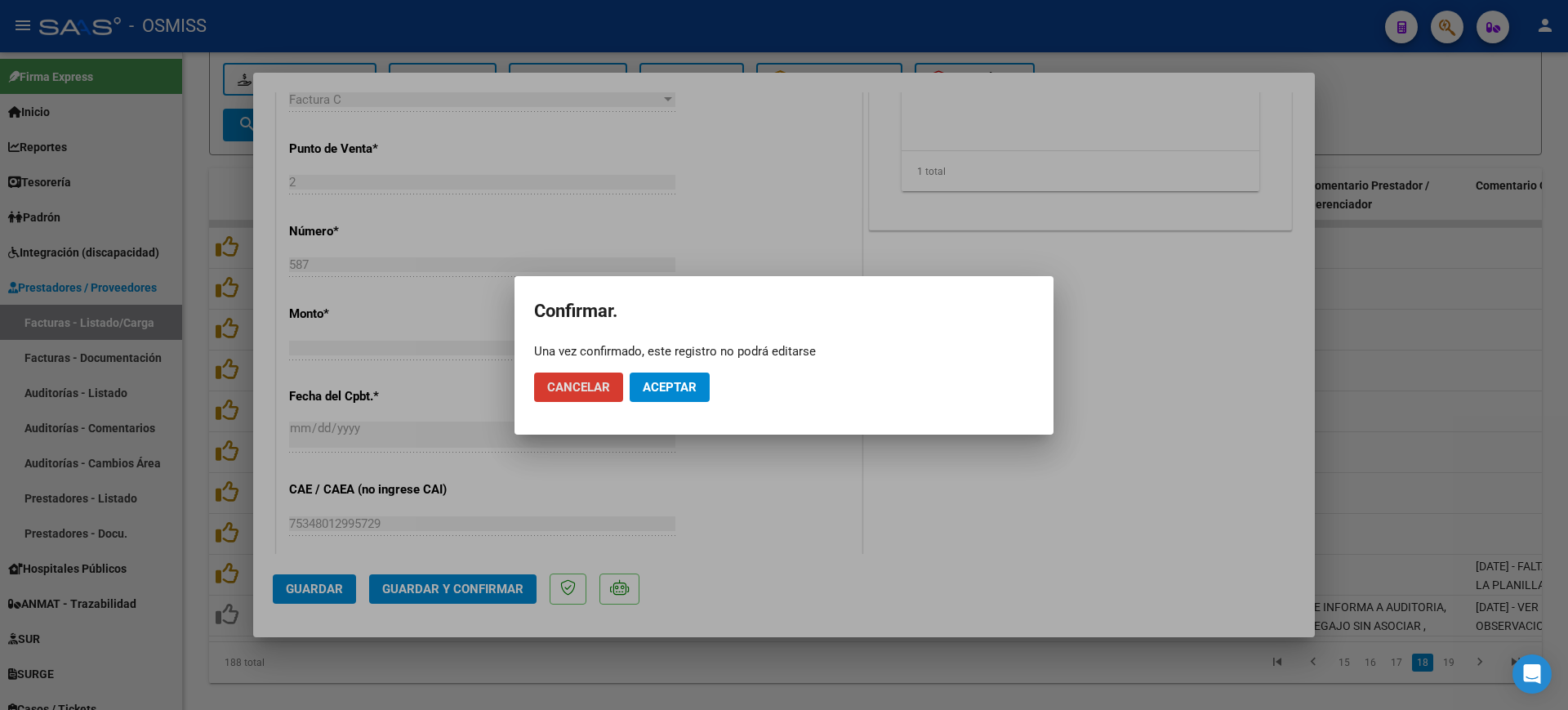
click at [656, 375] on button "Aceptar" at bounding box center [669, 387] width 80 height 29
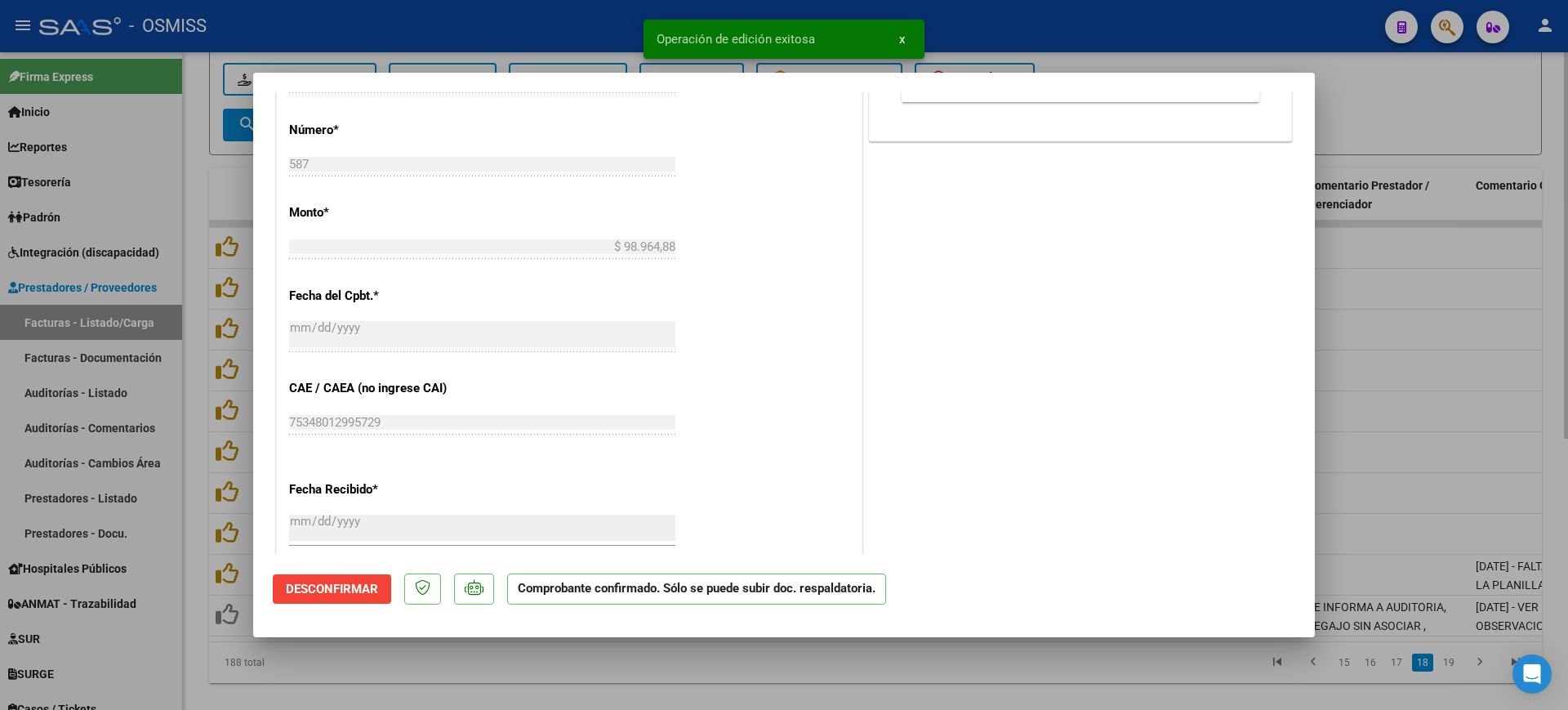
click at [561, 665] on div at bounding box center [784, 355] width 1568 height 710
type input "$ 0,00"
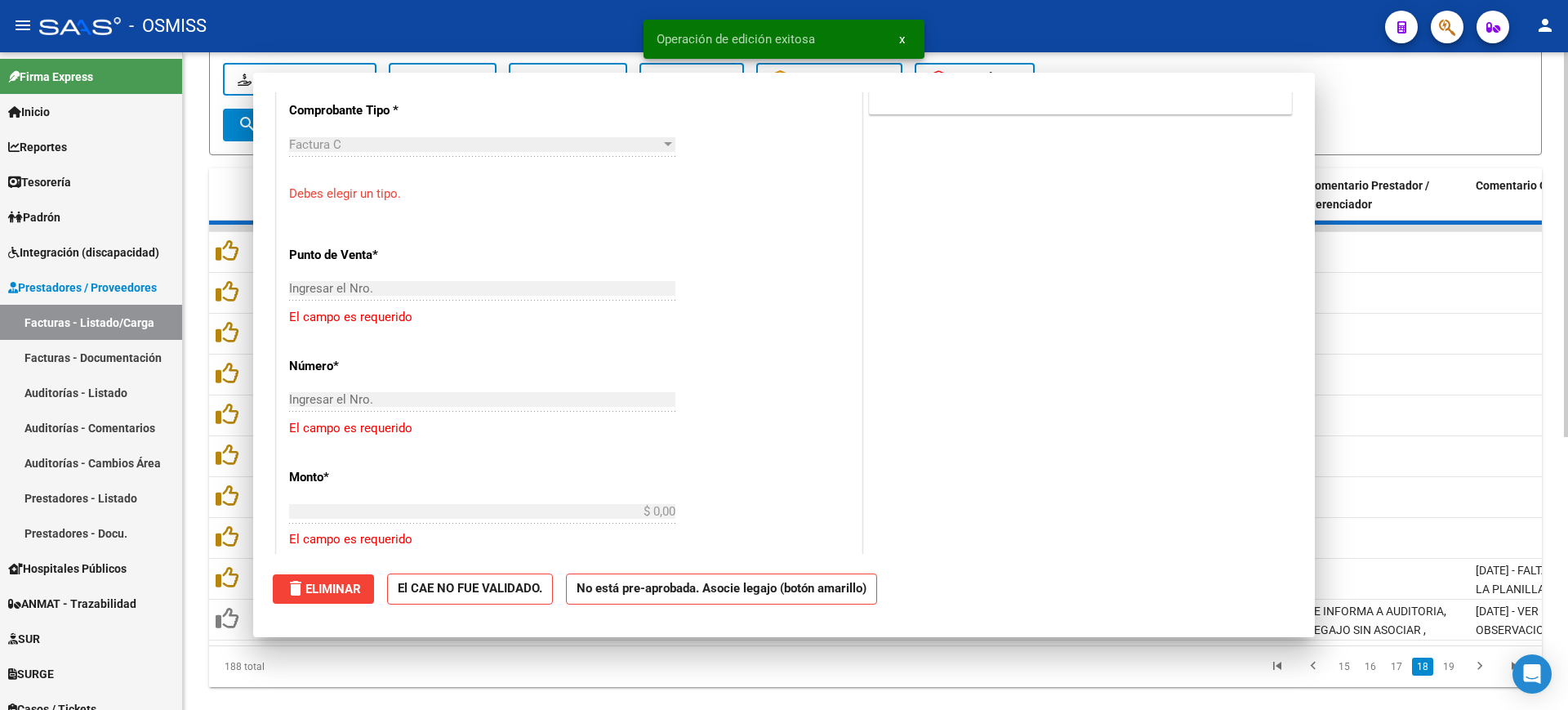
scroll to position [0, 0]
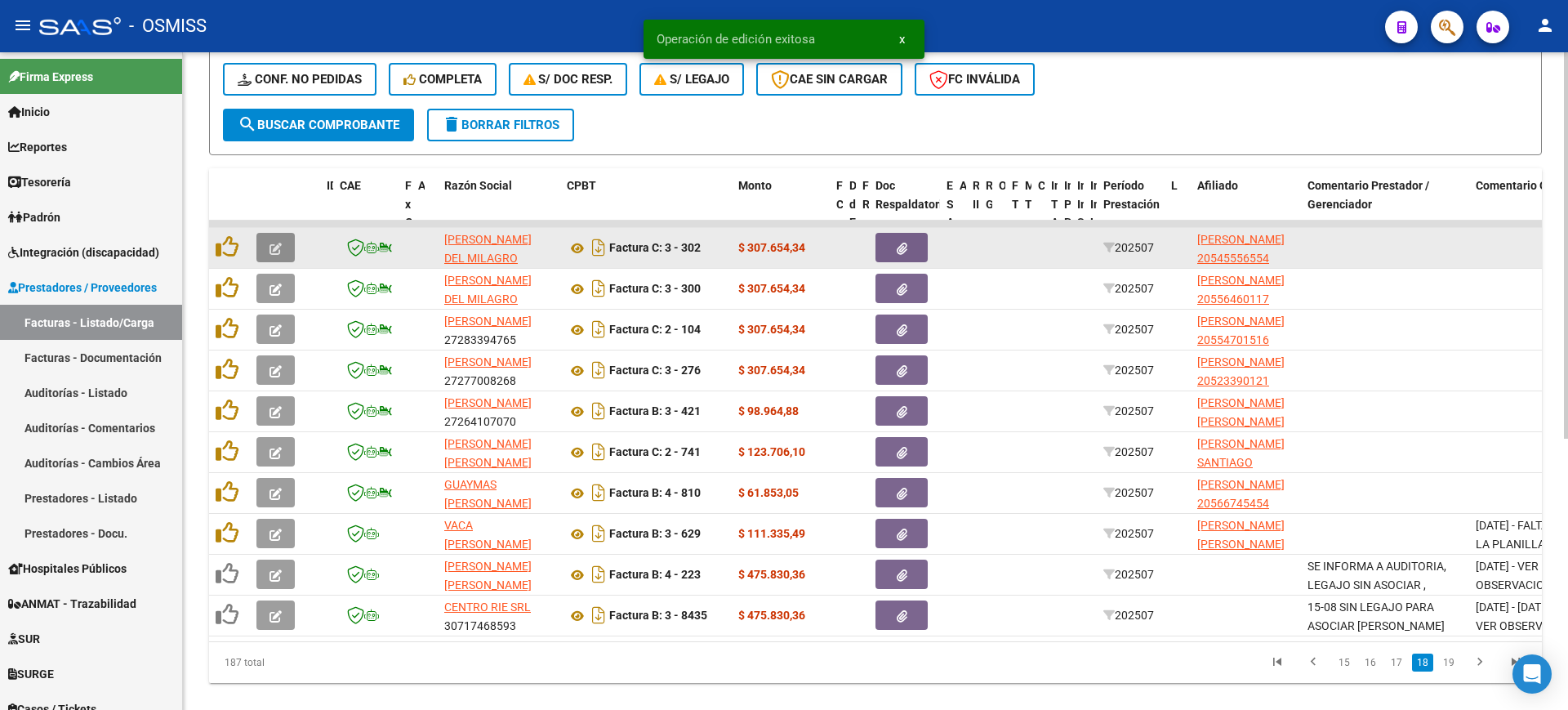
click at [280, 254] on icon "button" at bounding box center [275, 248] width 13 height 13
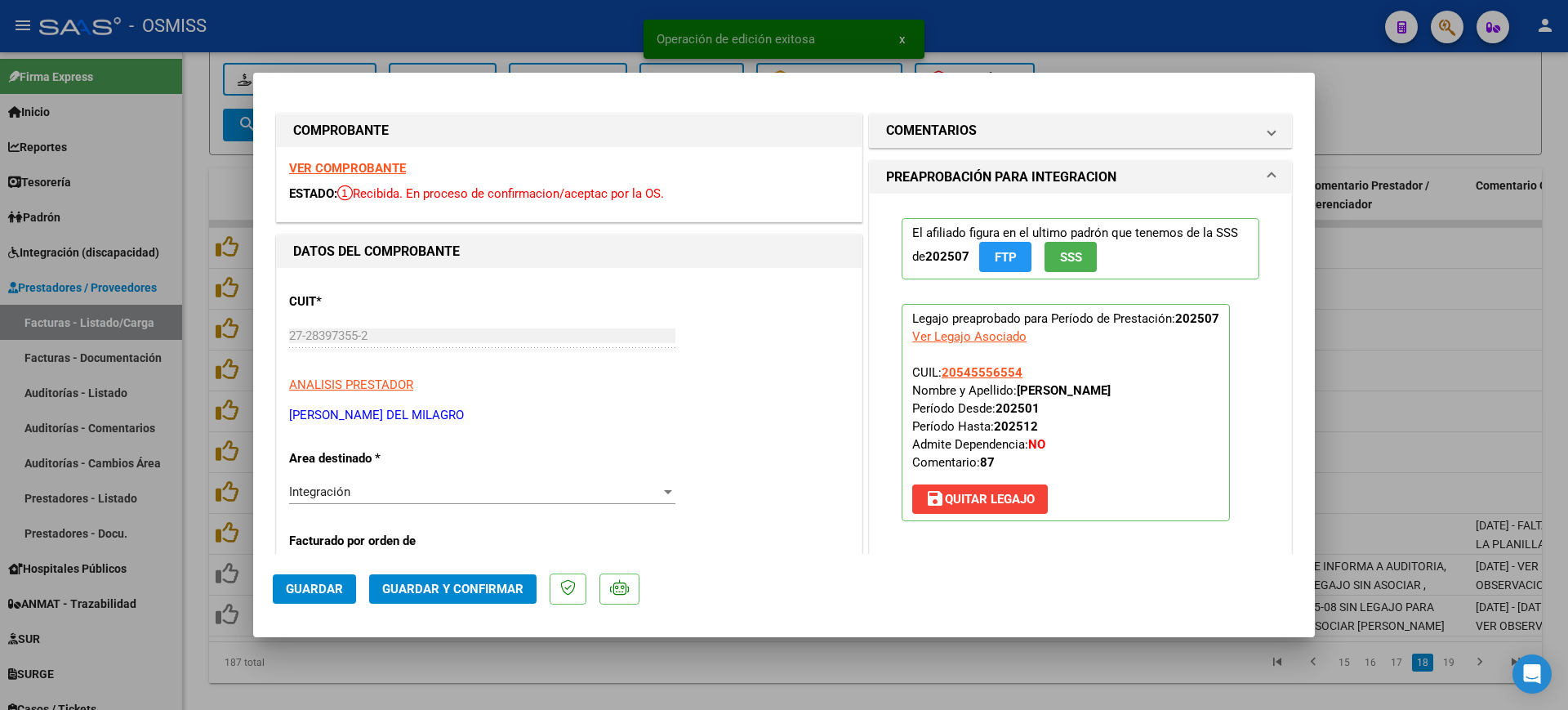
click at [334, 168] on strong "VER COMPROBANTE" at bounding box center [347, 168] width 117 height 14
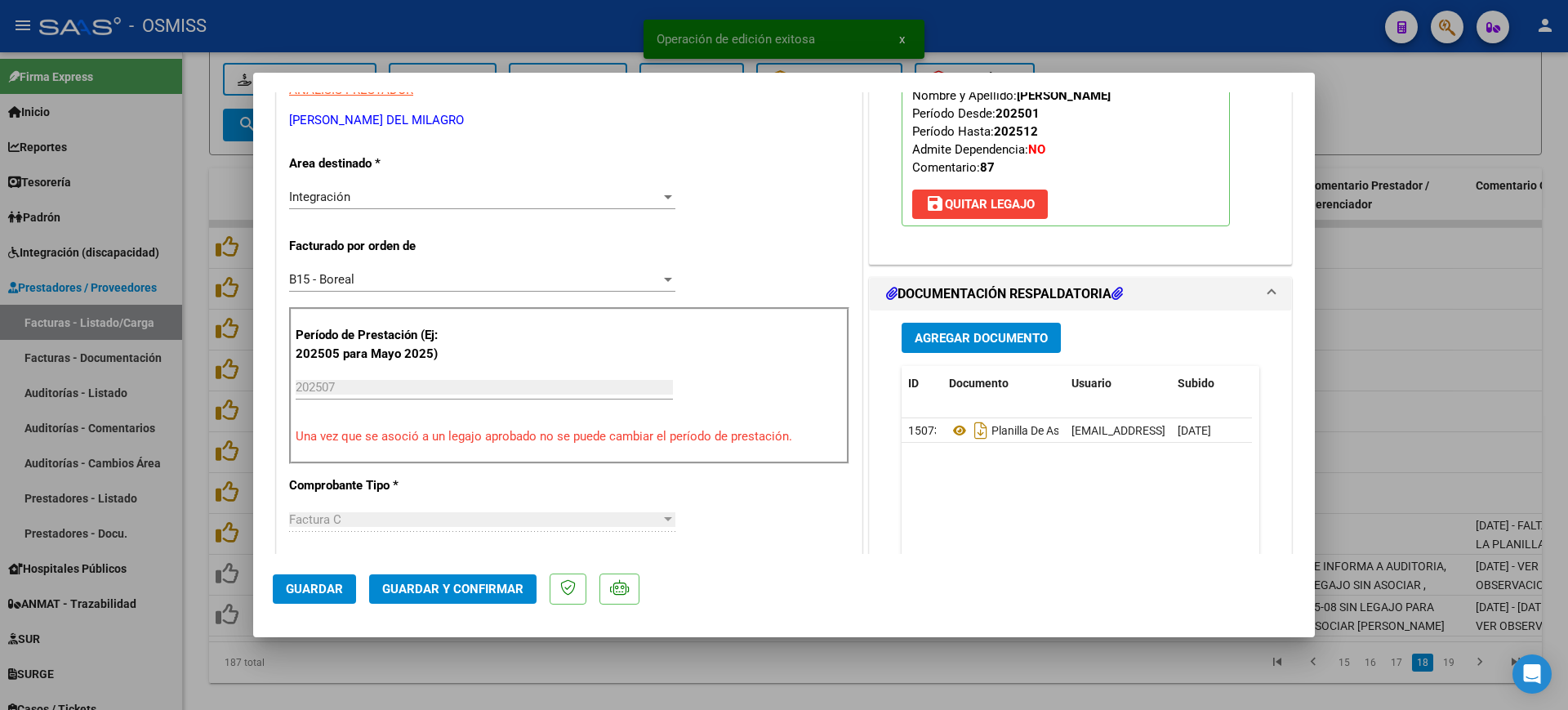
scroll to position [307, 0]
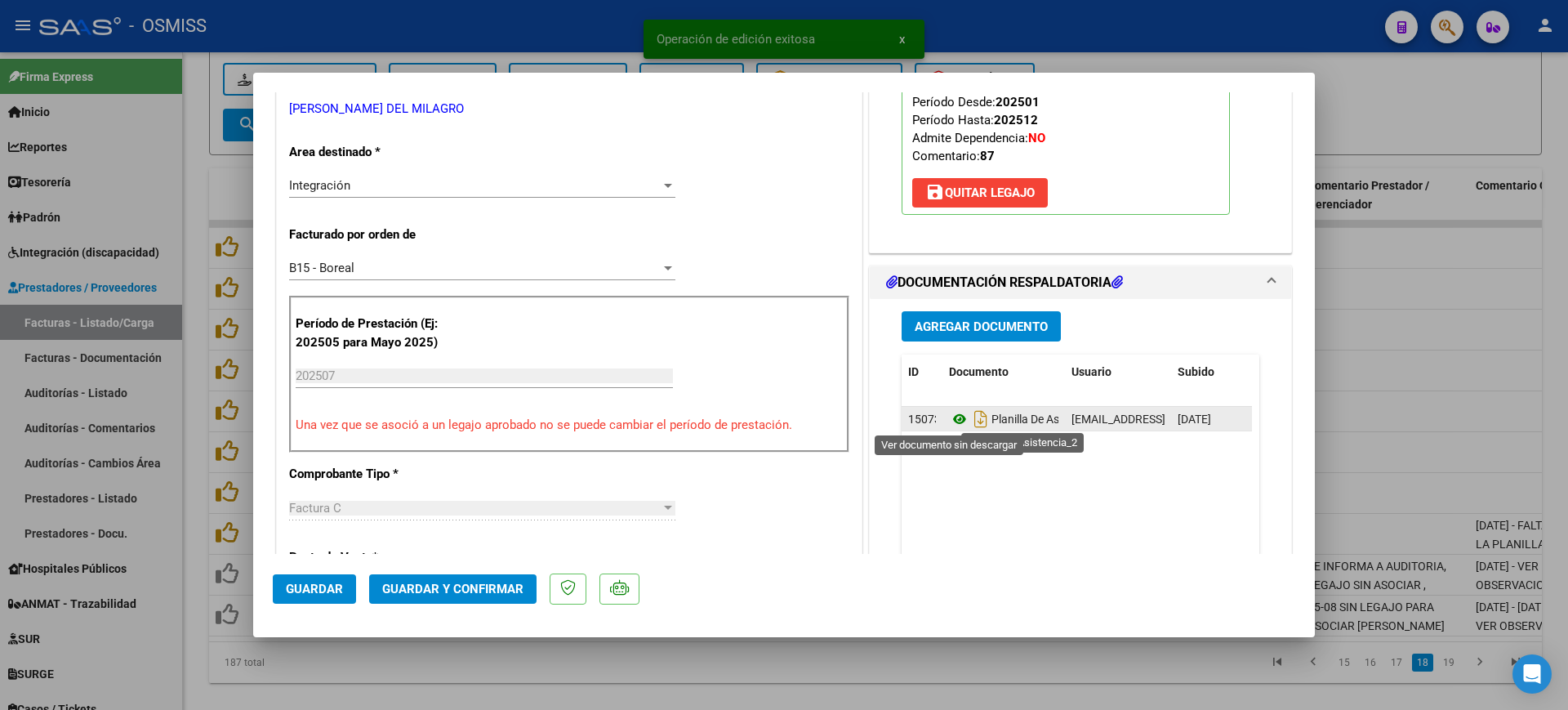
click at [950, 419] on icon at bounding box center [959, 419] width 21 height 19
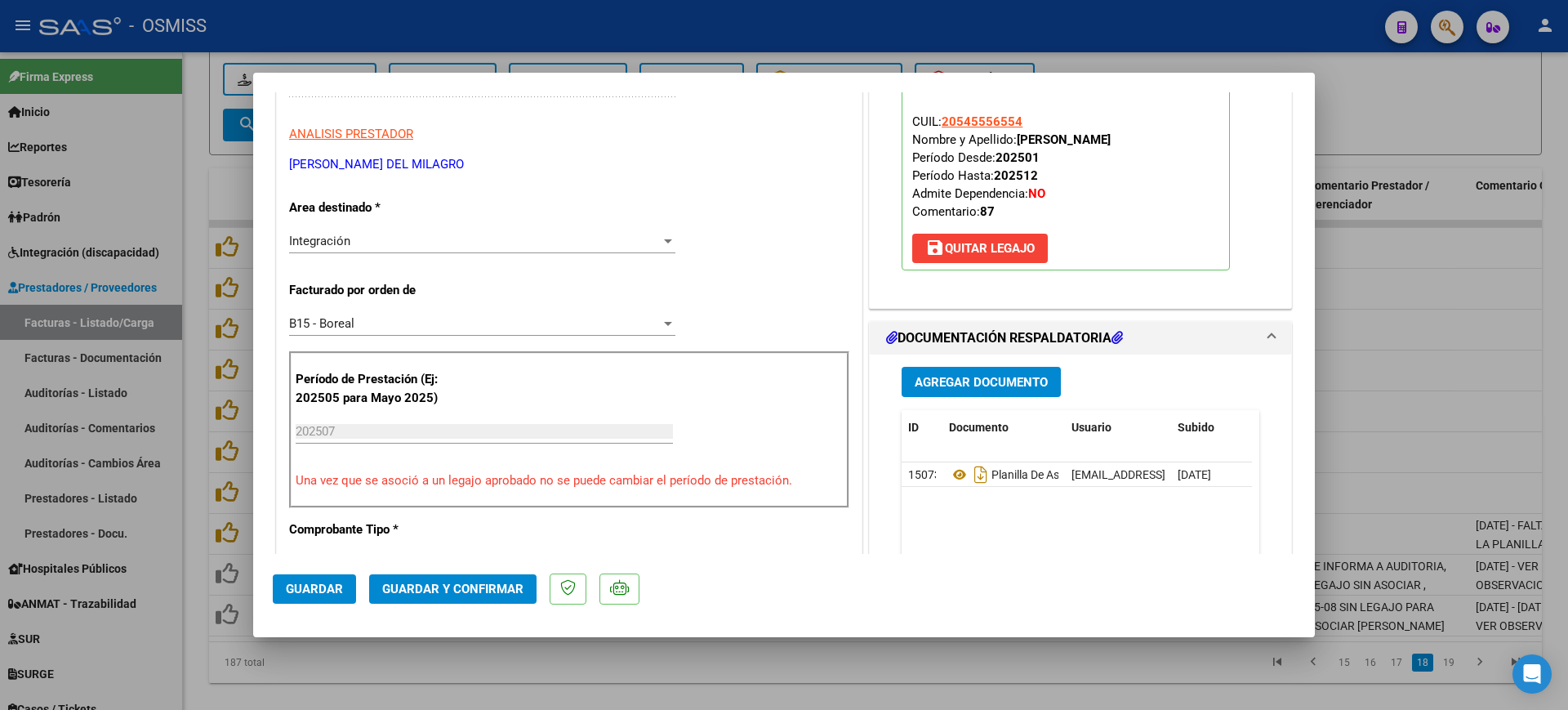
scroll to position [204, 0]
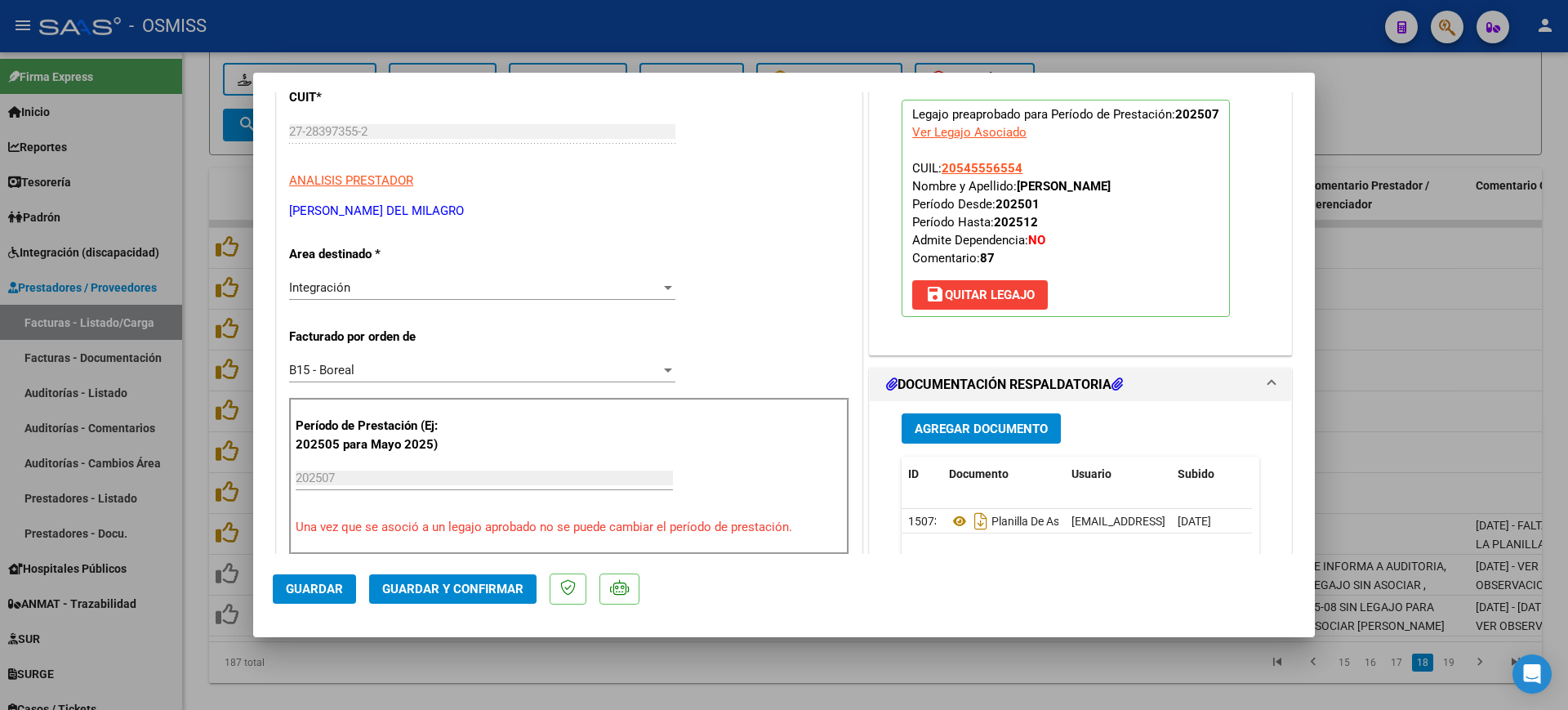
click at [844, 684] on div at bounding box center [784, 355] width 1568 height 710
type input "$ 0,00"
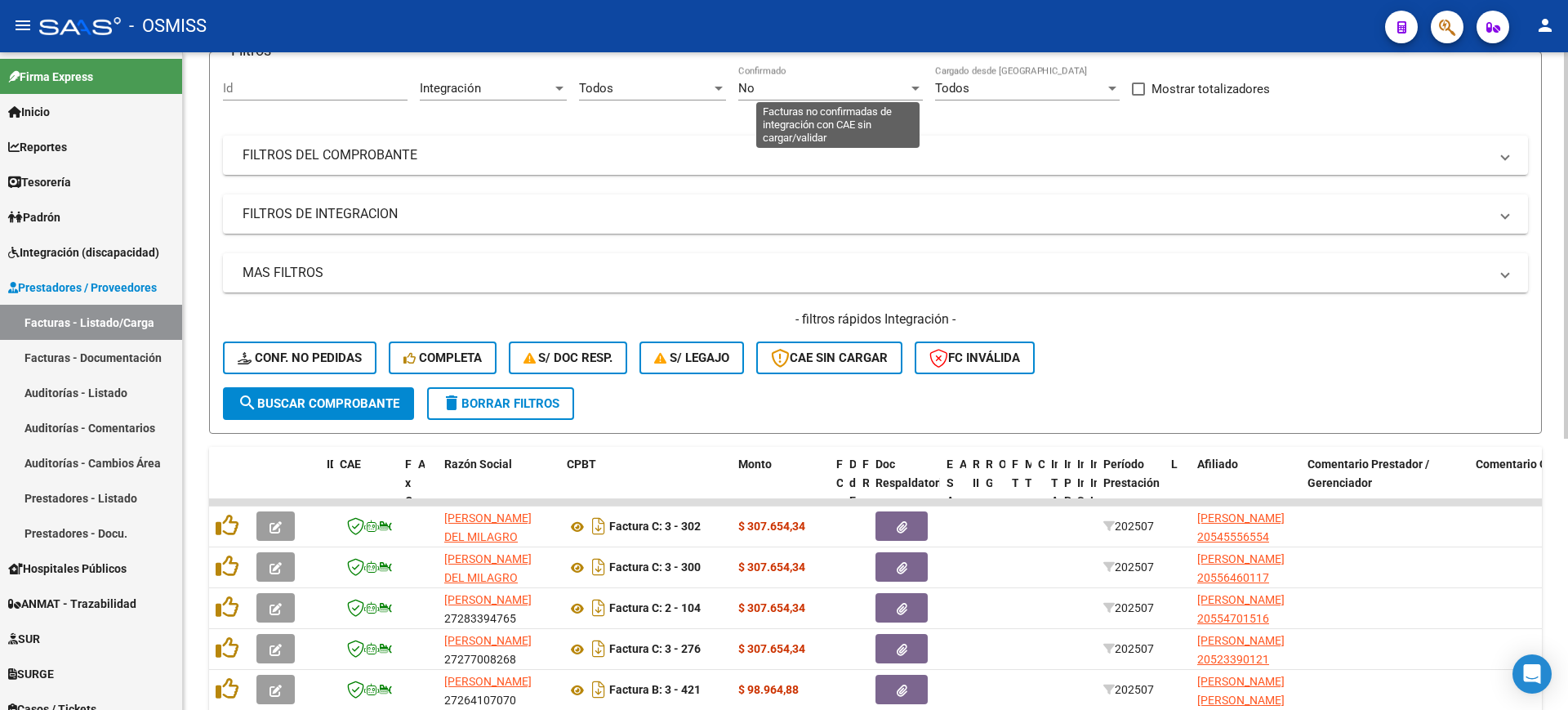
scroll to position [0, 0]
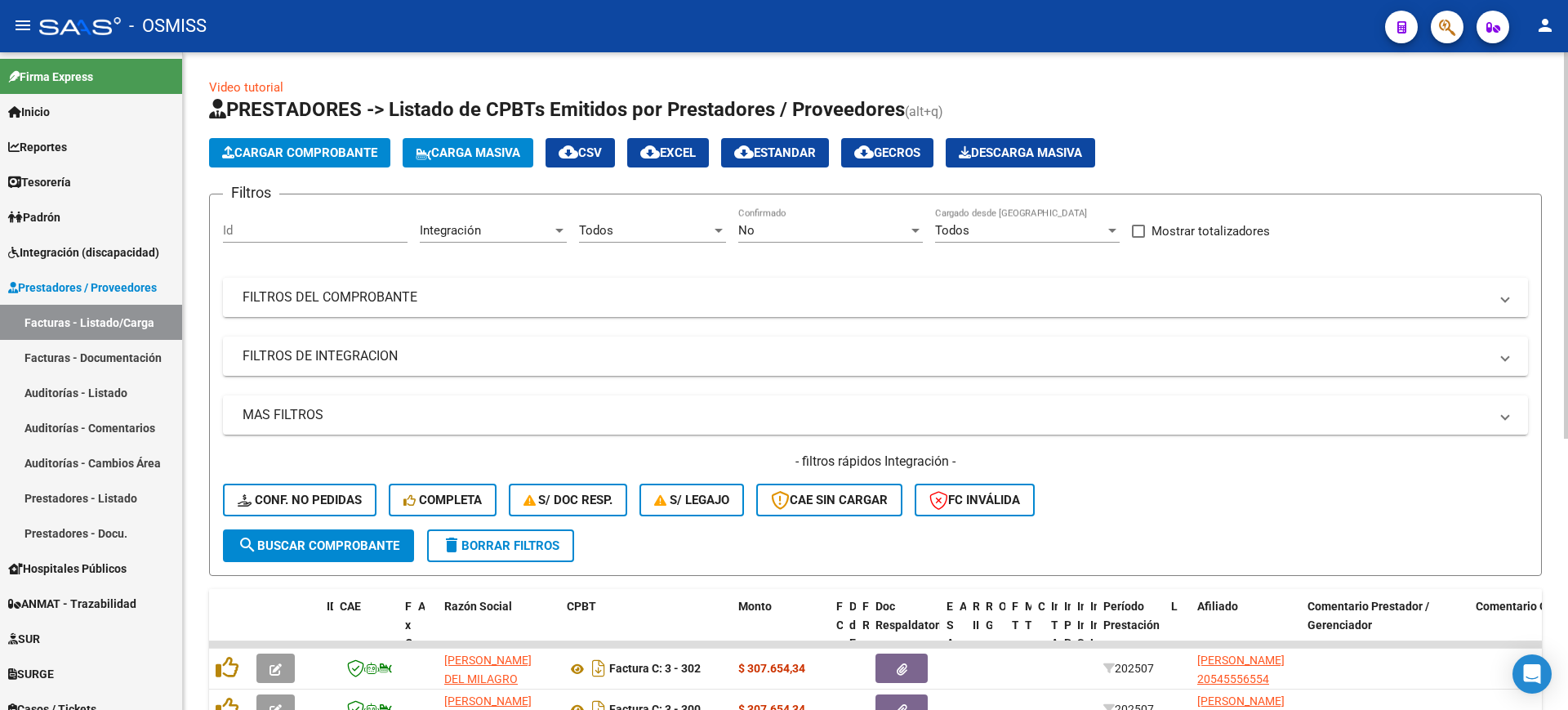
click at [599, 315] on mat-expansion-panel-header "FILTROS DEL COMPROBANTE" at bounding box center [876, 297] width 1305 height 40
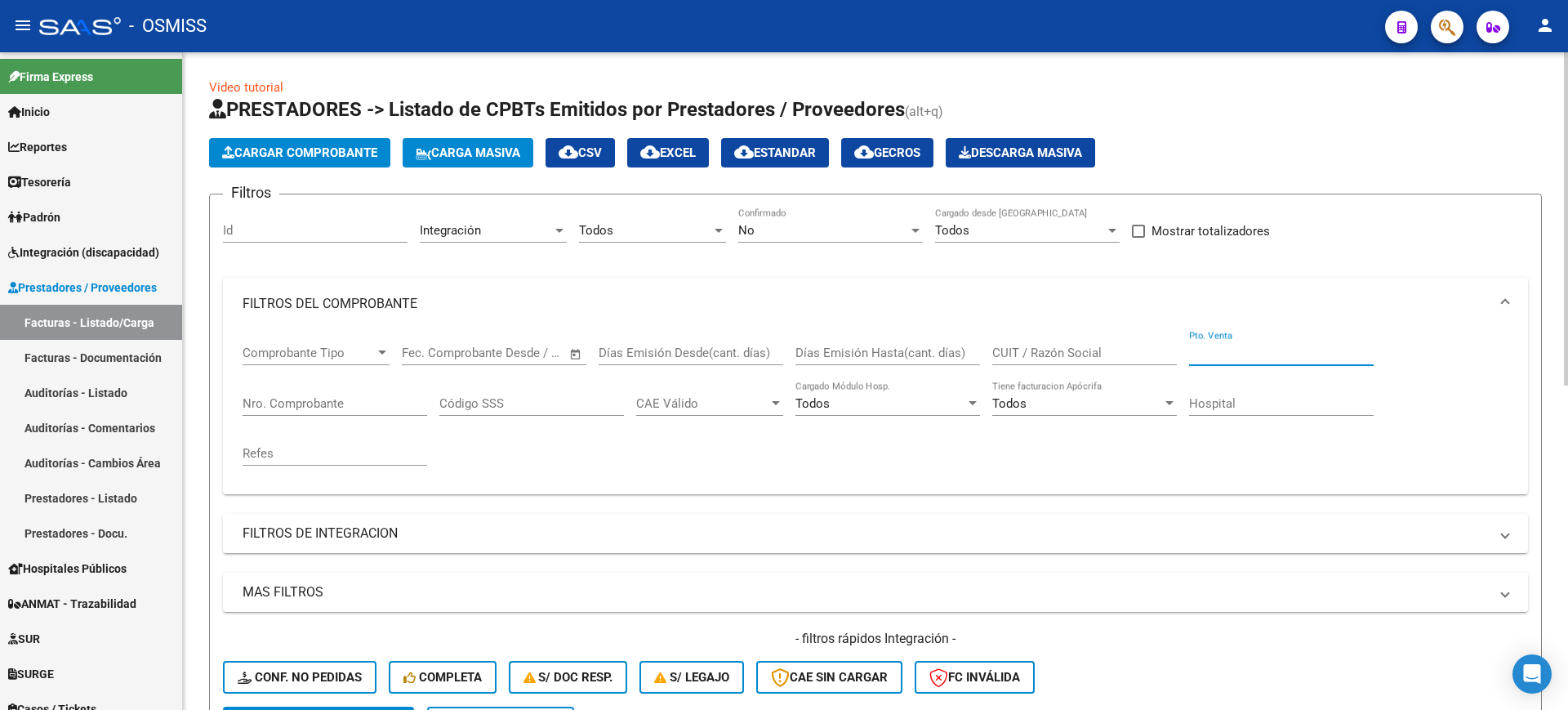
click at [1235, 348] on input "Pto. Venta" at bounding box center [1281, 352] width 184 height 14
type input "3"
click at [411, 407] on input "Nro. Comprobante" at bounding box center [334, 403] width 184 height 14
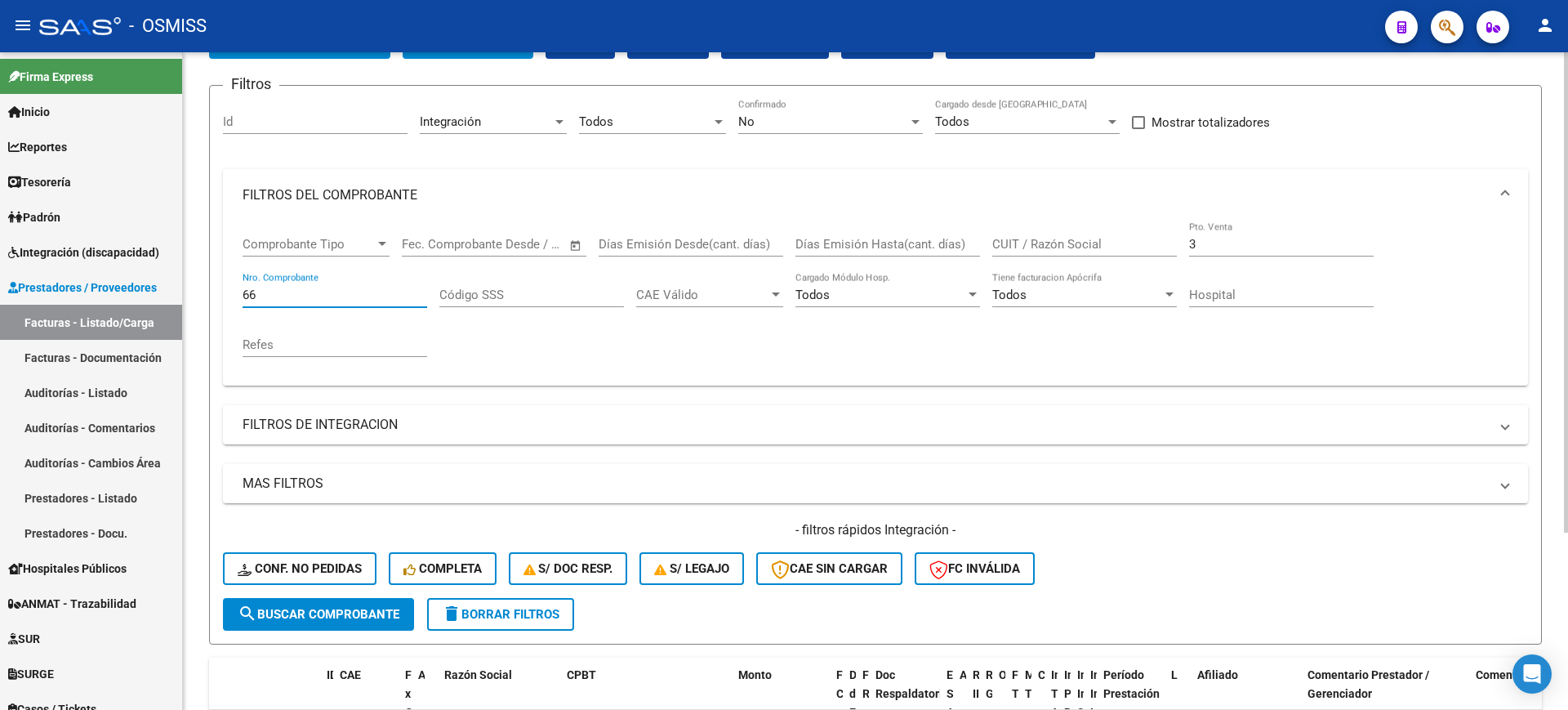
scroll to position [243, 0]
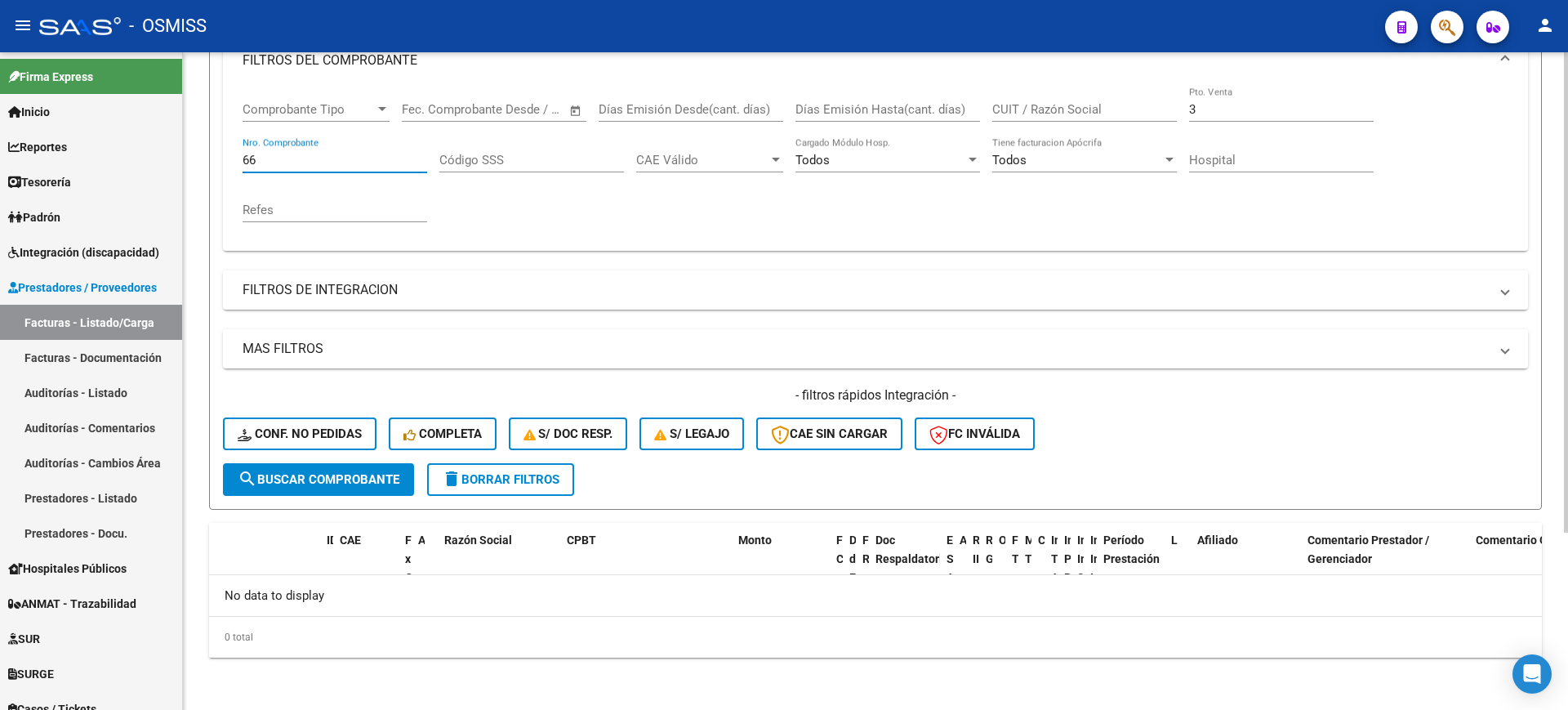
type input "66"
click at [1219, 110] on input "3" at bounding box center [1281, 109] width 184 height 14
click at [410, 157] on input "66" at bounding box center [334, 159] width 184 height 14
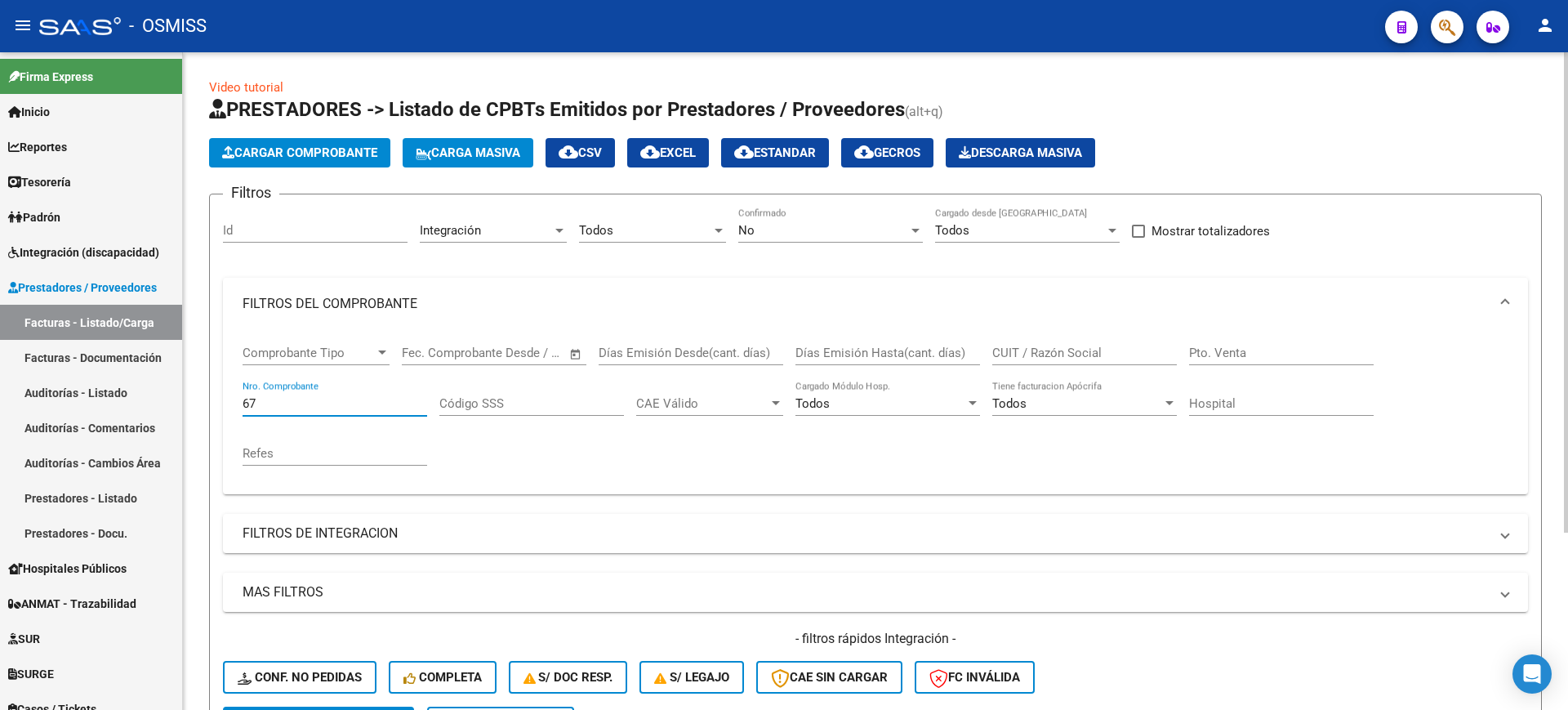
type input "67"
click at [796, 231] on div "No" at bounding box center [824, 230] width 170 height 14
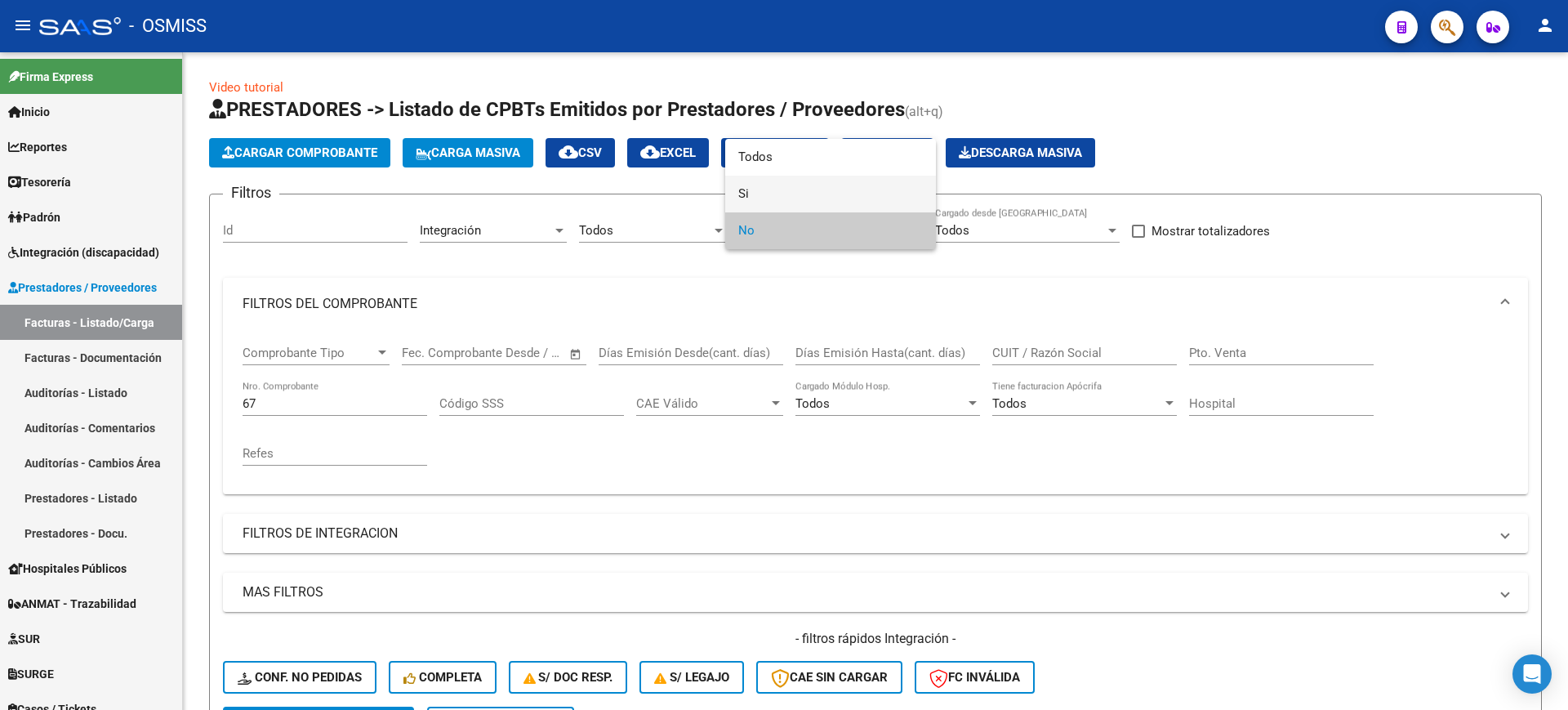
click at [792, 187] on span "Si" at bounding box center [830, 194] width 184 height 37
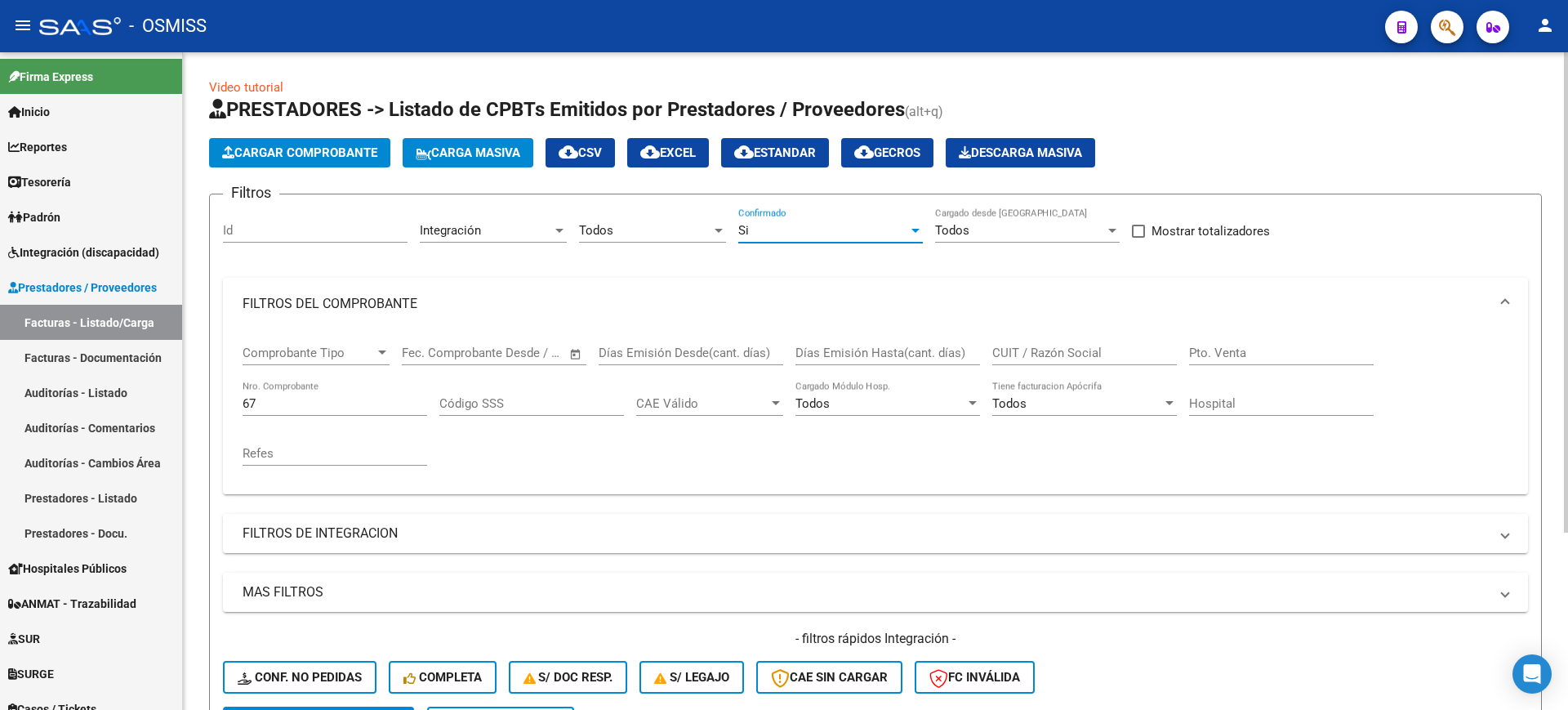
click at [401, 535] on mat-panel-title "FILTROS DE INTEGRACION" at bounding box center [866, 533] width 1246 height 18
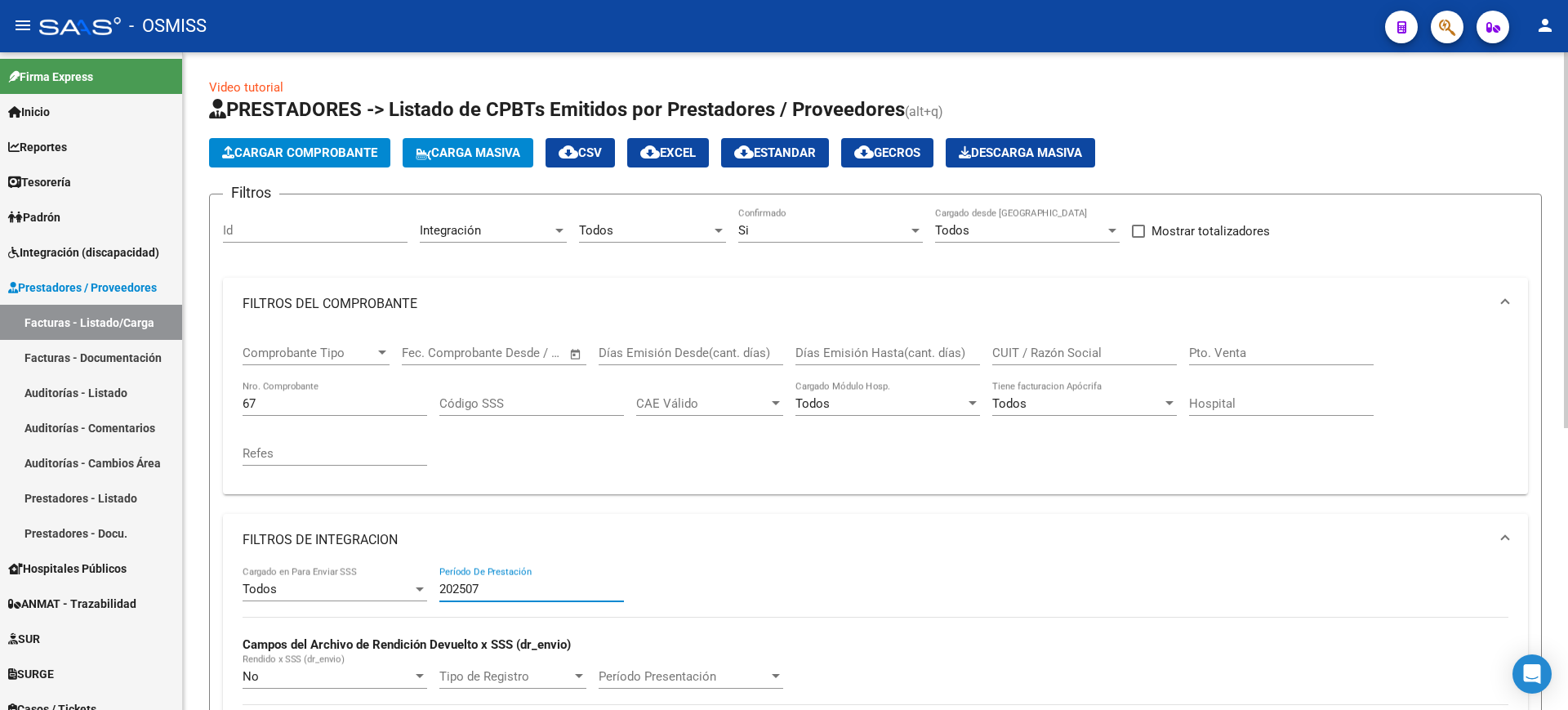
drag, startPoint x: 499, startPoint y: 586, endPoint x: 424, endPoint y: 574, distance: 76.0
click at [408, 584] on div "Todos Cargado en Para Enviar SSS 202507 Período De Prestación Campos del Archiv…" at bounding box center [875, 678] width 1266 height 225
click at [778, 236] on div "Si" at bounding box center [824, 230] width 170 height 14
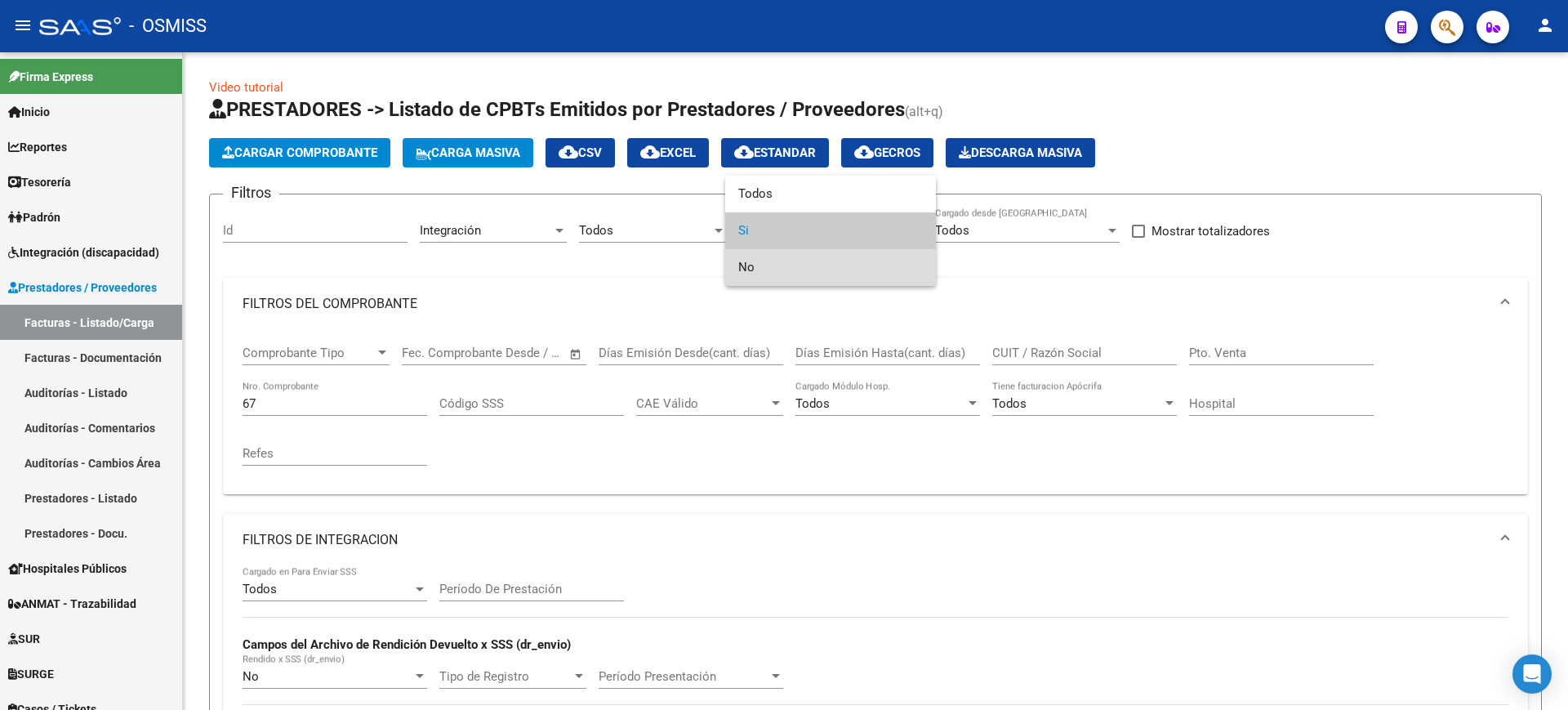
click at [778, 258] on span "No" at bounding box center [830, 268] width 184 height 37
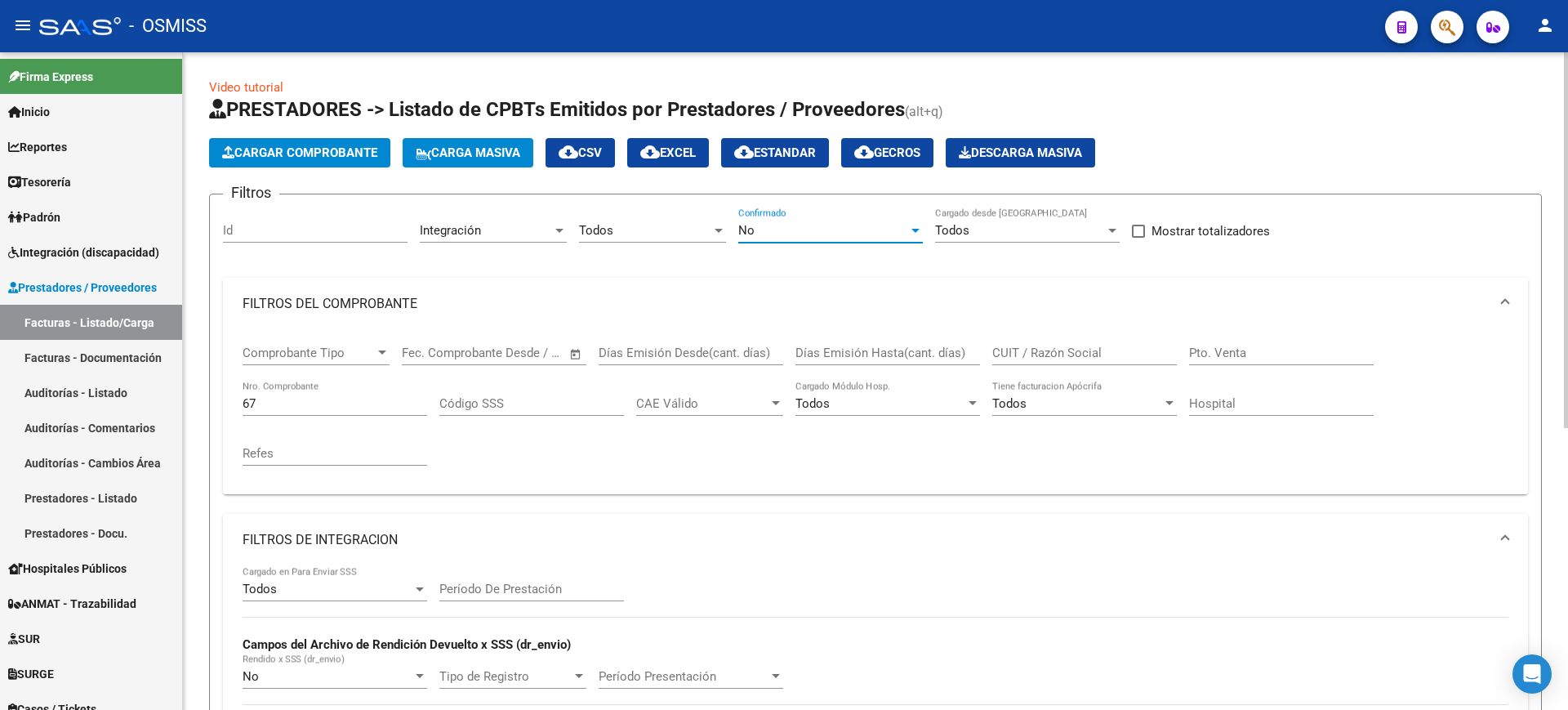
click at [319, 535] on mat-panel-title "FILTROS DE INTEGRACION" at bounding box center [866, 539] width 1246 height 18
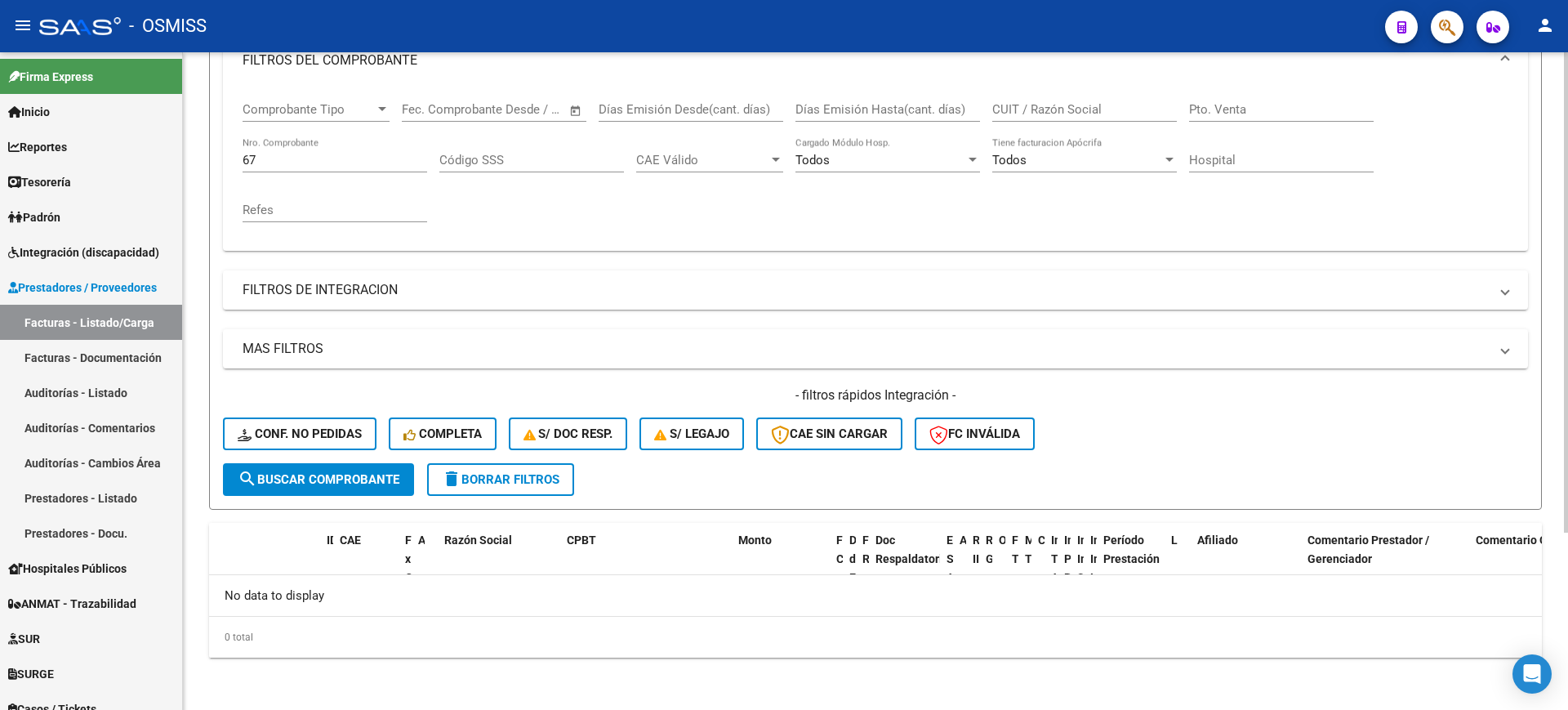
click at [320, 490] on button "search Buscar Comprobante" at bounding box center [318, 479] width 191 height 33
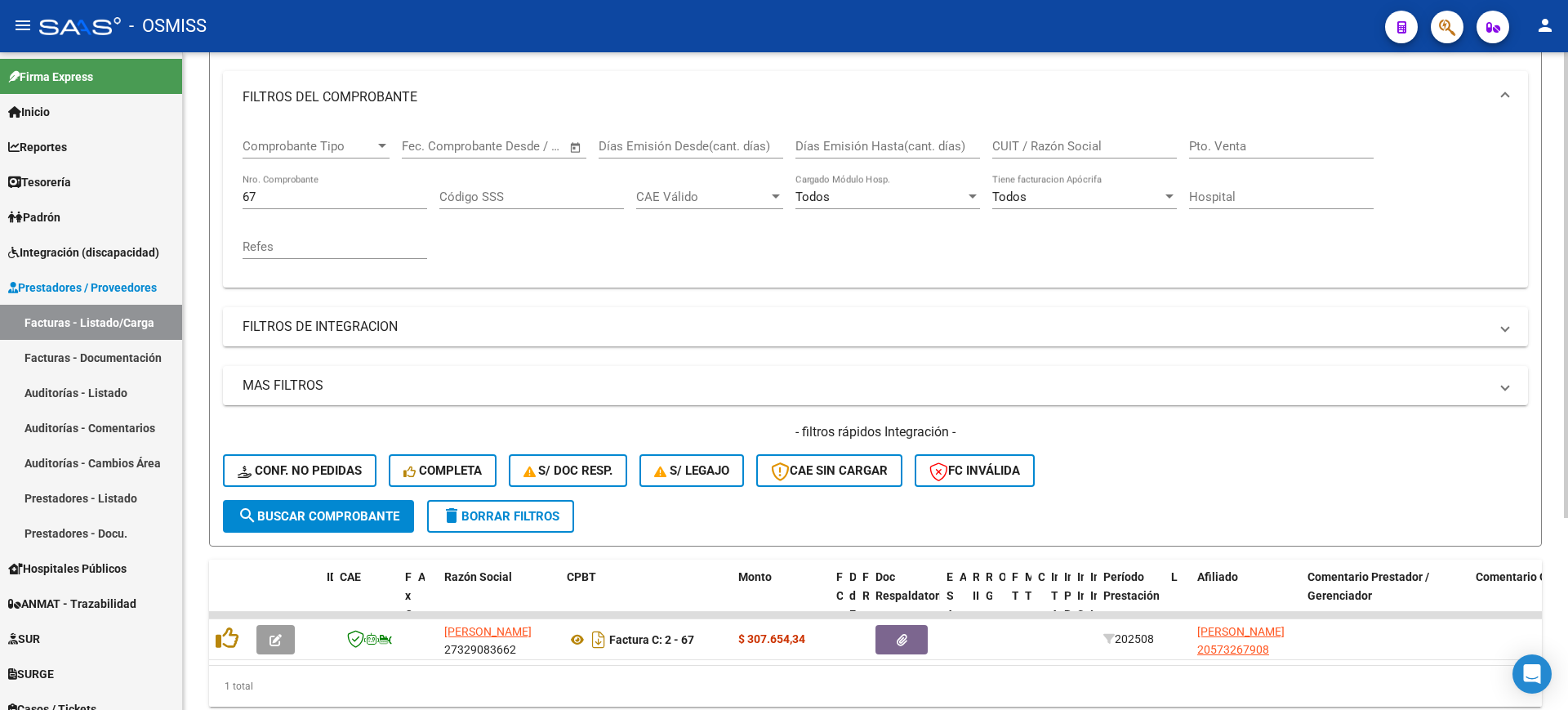
scroll to position [243, 0]
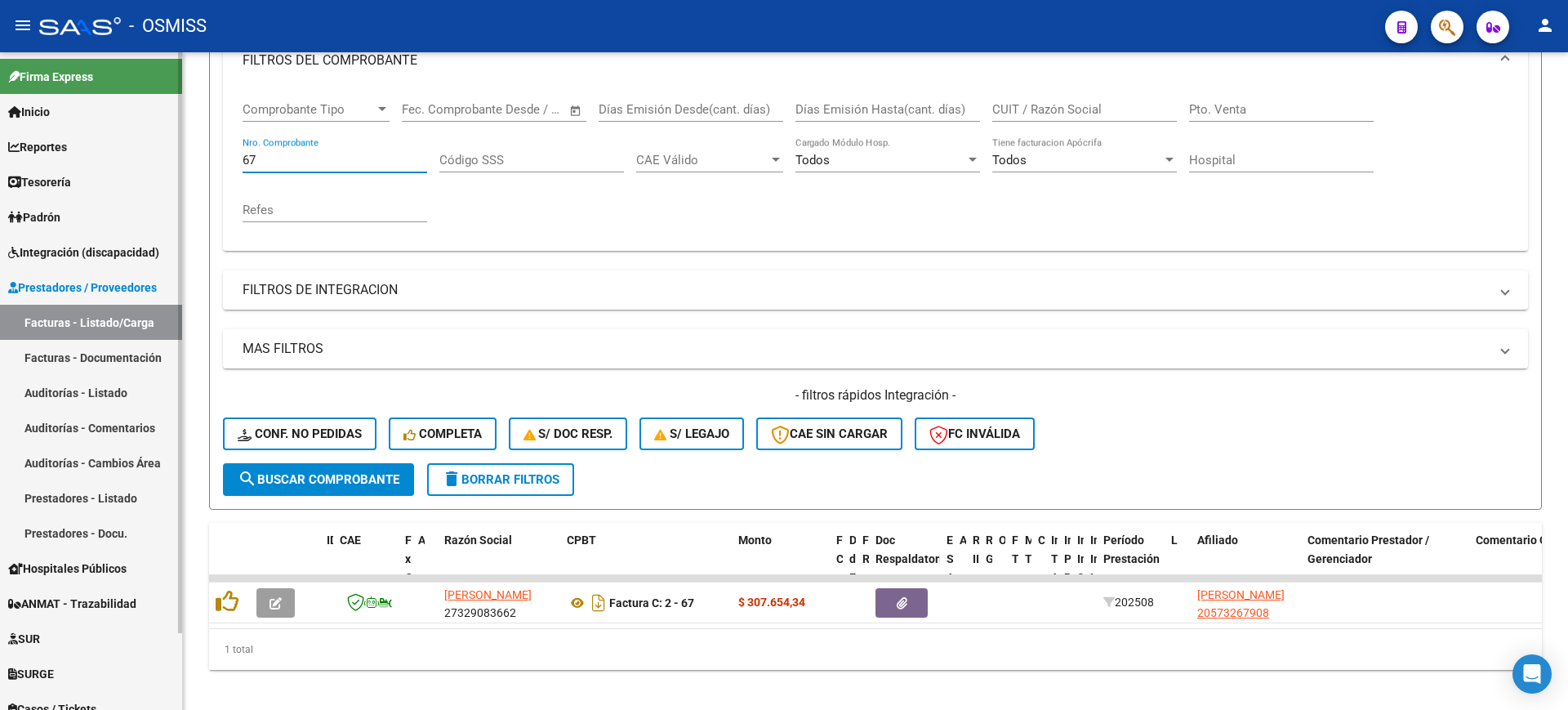
drag, startPoint x: 269, startPoint y: 159, endPoint x: 143, endPoint y: 152, distance: 126.2
click at [142, 154] on mat-sidenav-container "Firma Express Inicio Calendario SSS Instructivos Contacto OS Reportes Ingresos …" at bounding box center [784, 381] width 1568 height 658
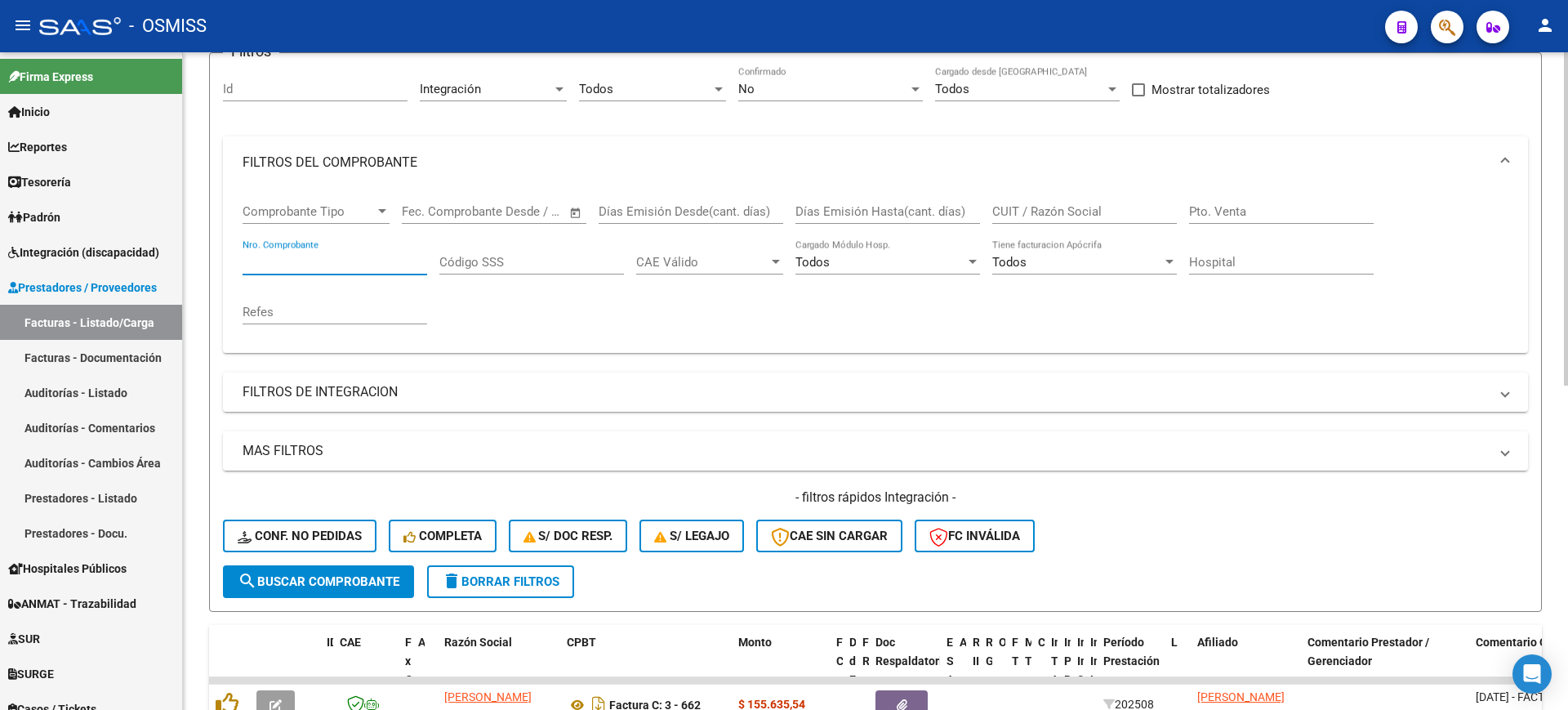
scroll to position [40, 0]
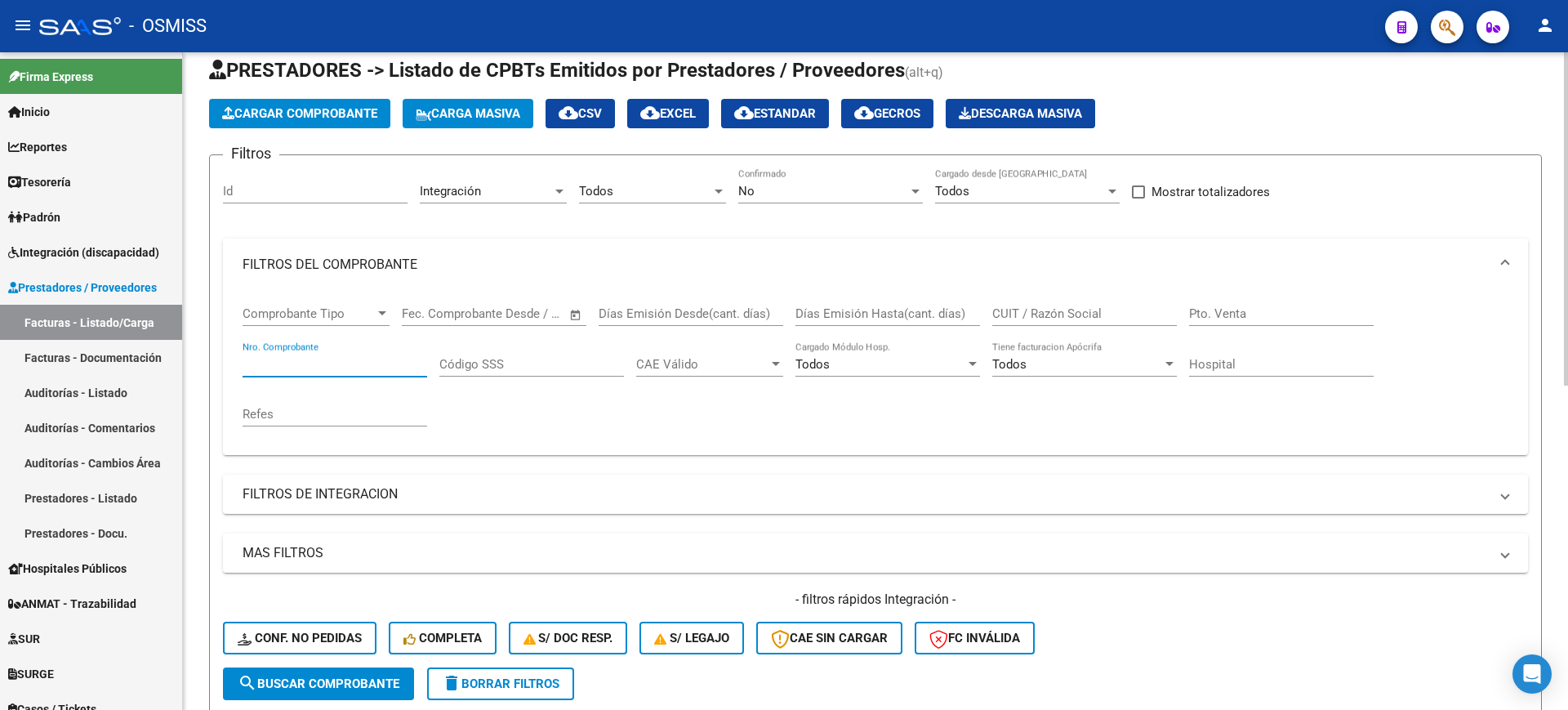
click at [422, 259] on mat-panel-title "FILTROS DEL COMPROBANTE" at bounding box center [866, 264] width 1246 height 18
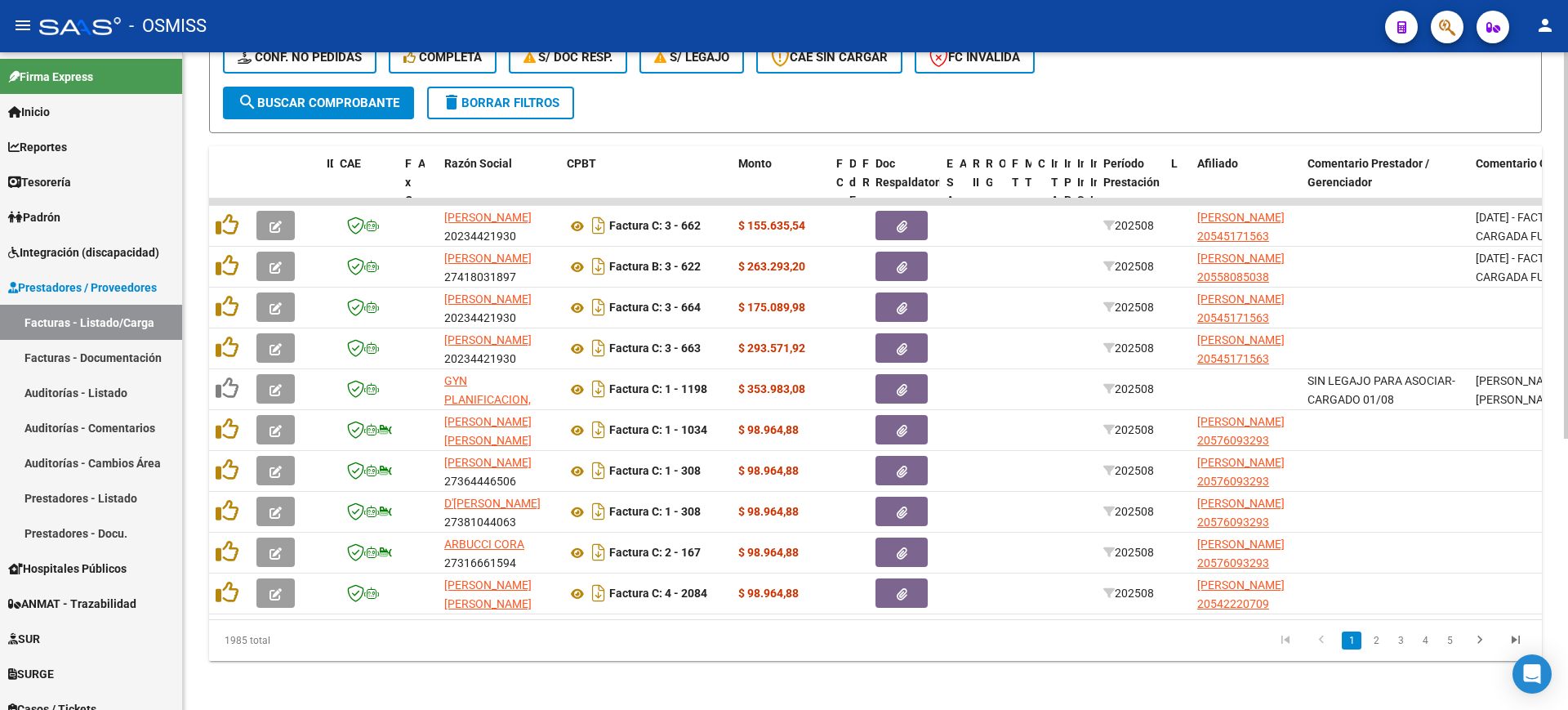
scroll to position [462, 0]
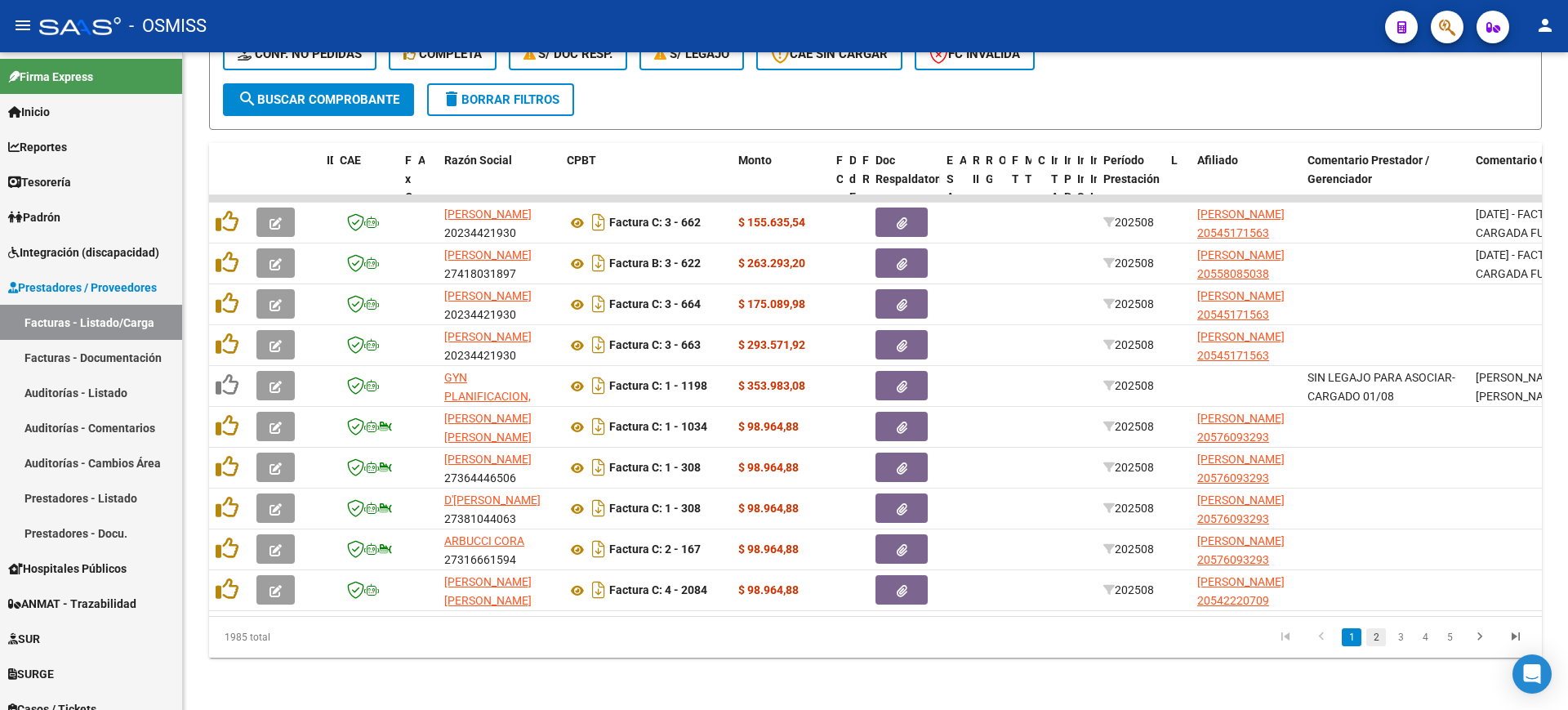
click at [1376, 634] on link "2" at bounding box center [1375, 637] width 19 height 18
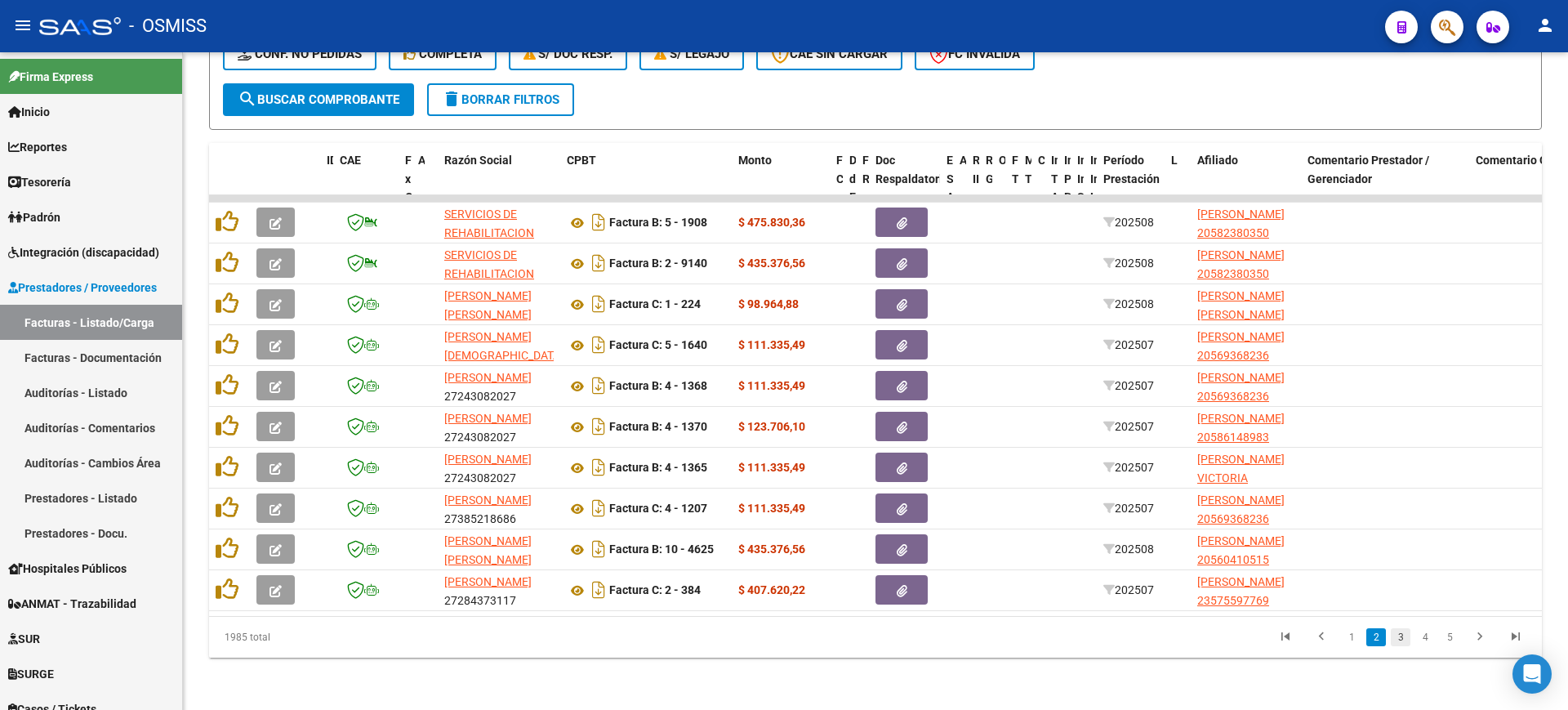
click at [1401, 638] on link "3" at bounding box center [1400, 637] width 19 height 18
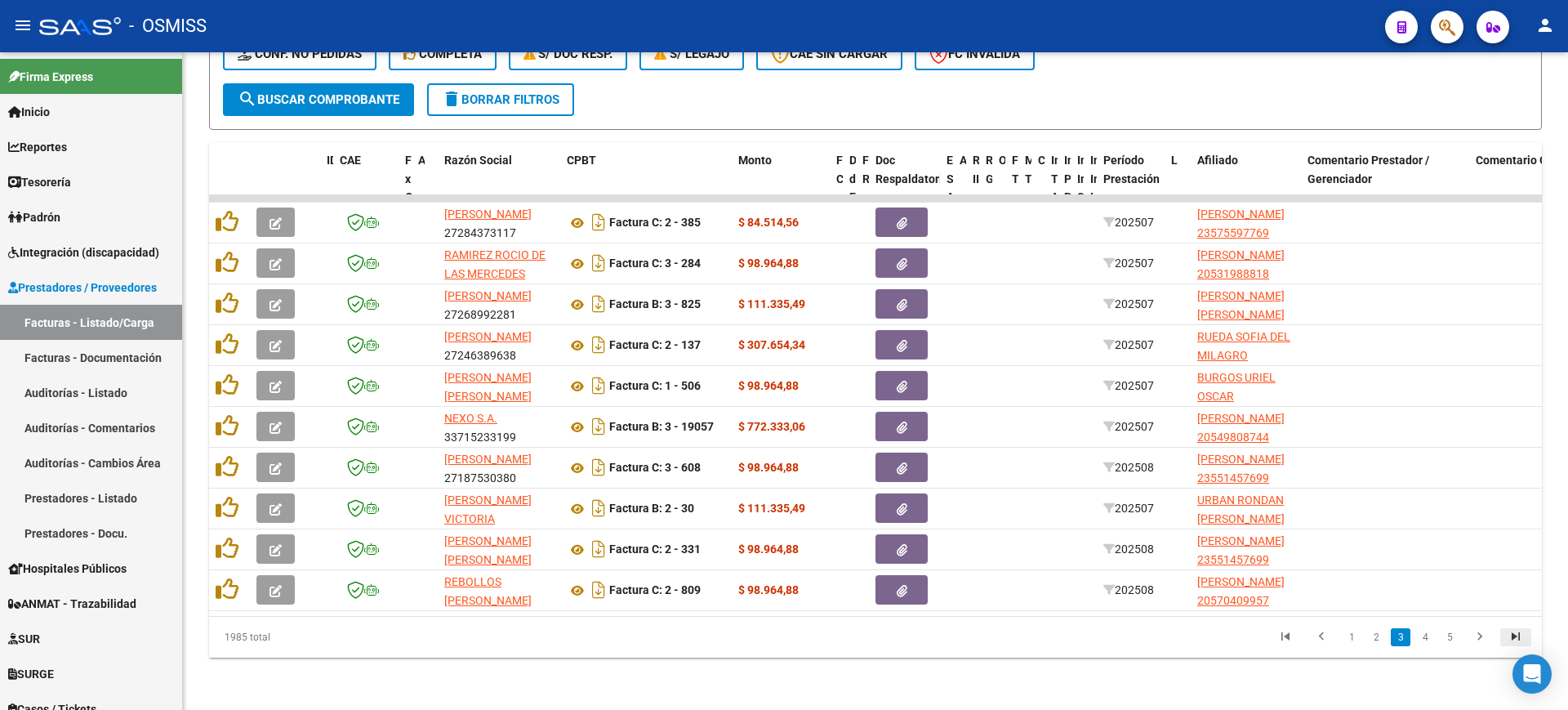
click at [1514, 636] on icon "go to last page" at bounding box center [1515, 638] width 21 height 19
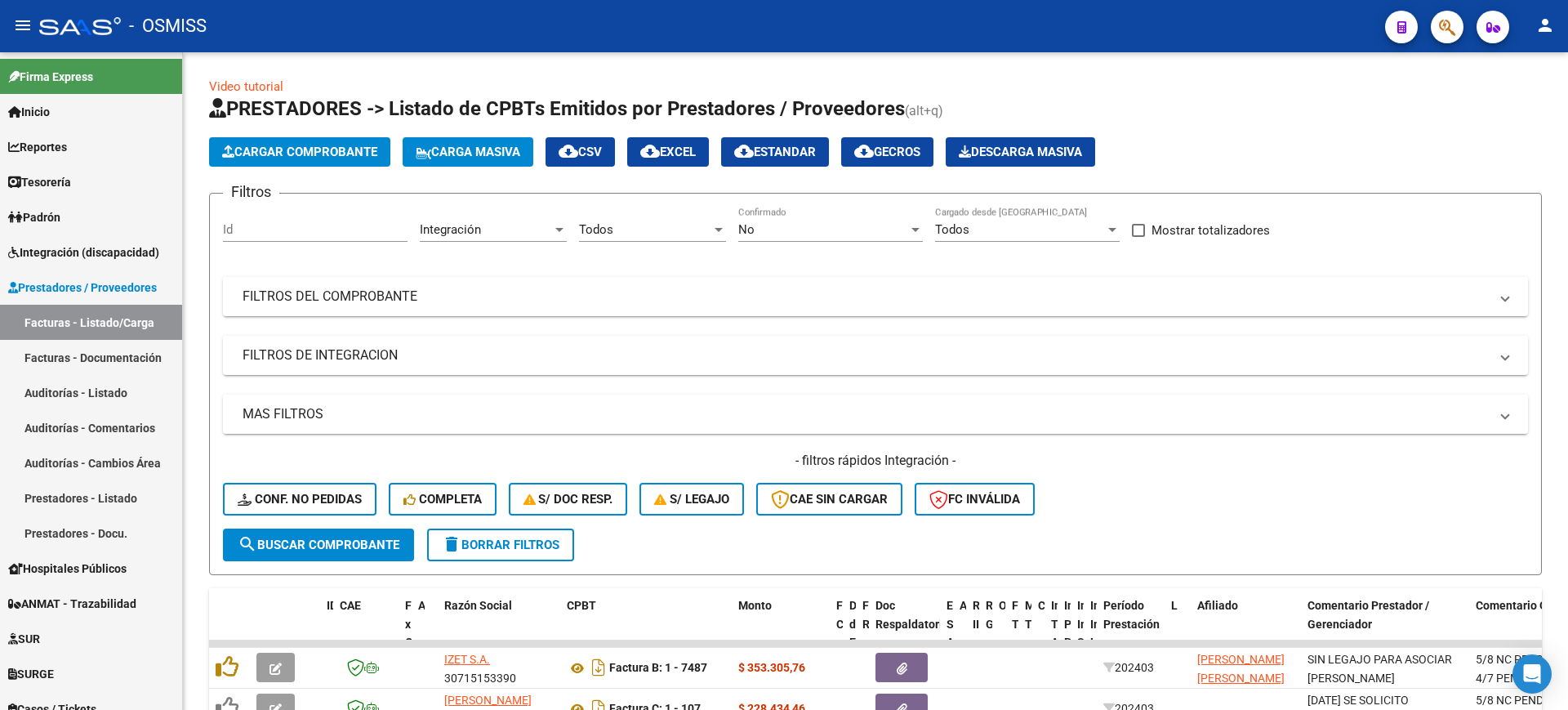
scroll to position [0, 0]
click at [373, 413] on mat-panel-title "MAS FILTROS" at bounding box center [866, 414] width 1246 height 18
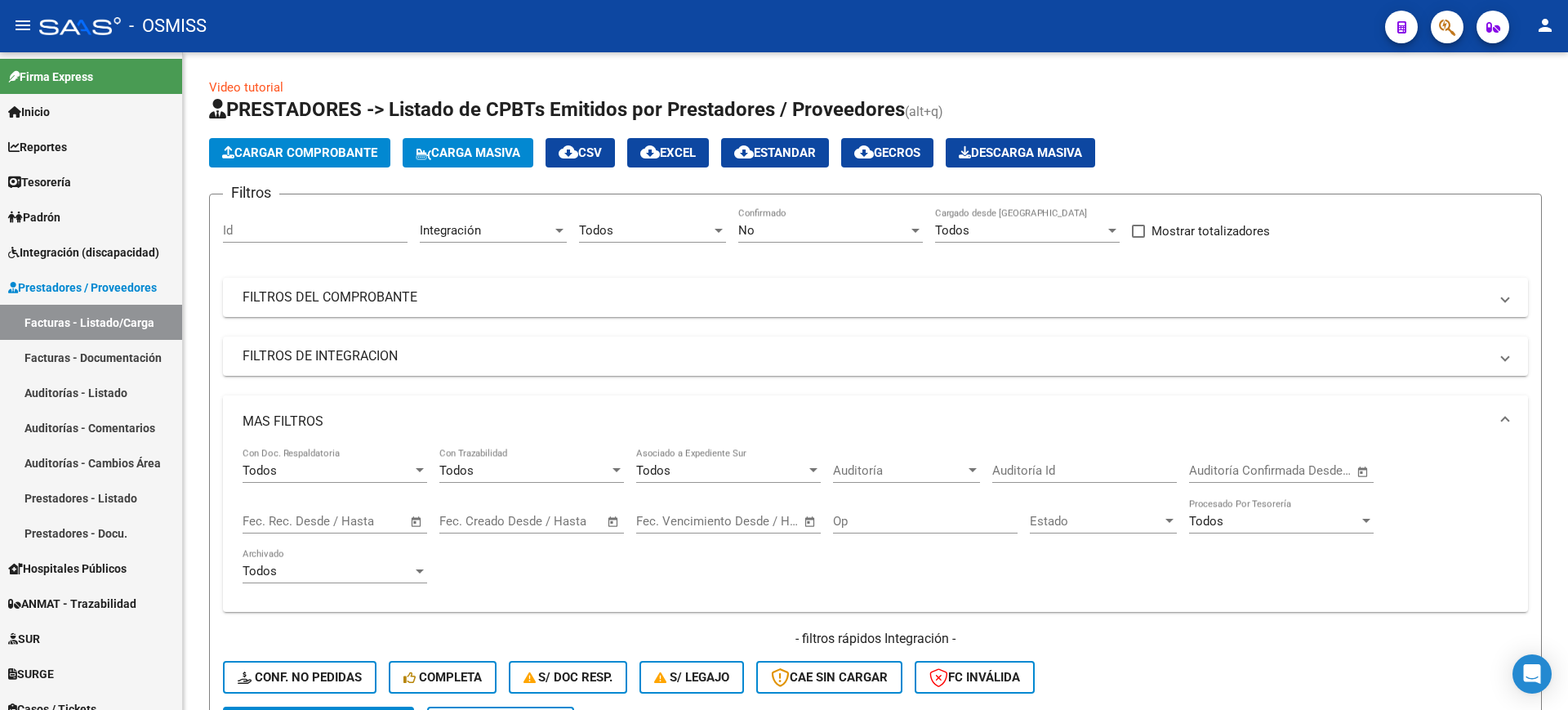
click at [373, 413] on mat-panel-title "MAS FILTROS" at bounding box center [866, 421] width 1246 height 18
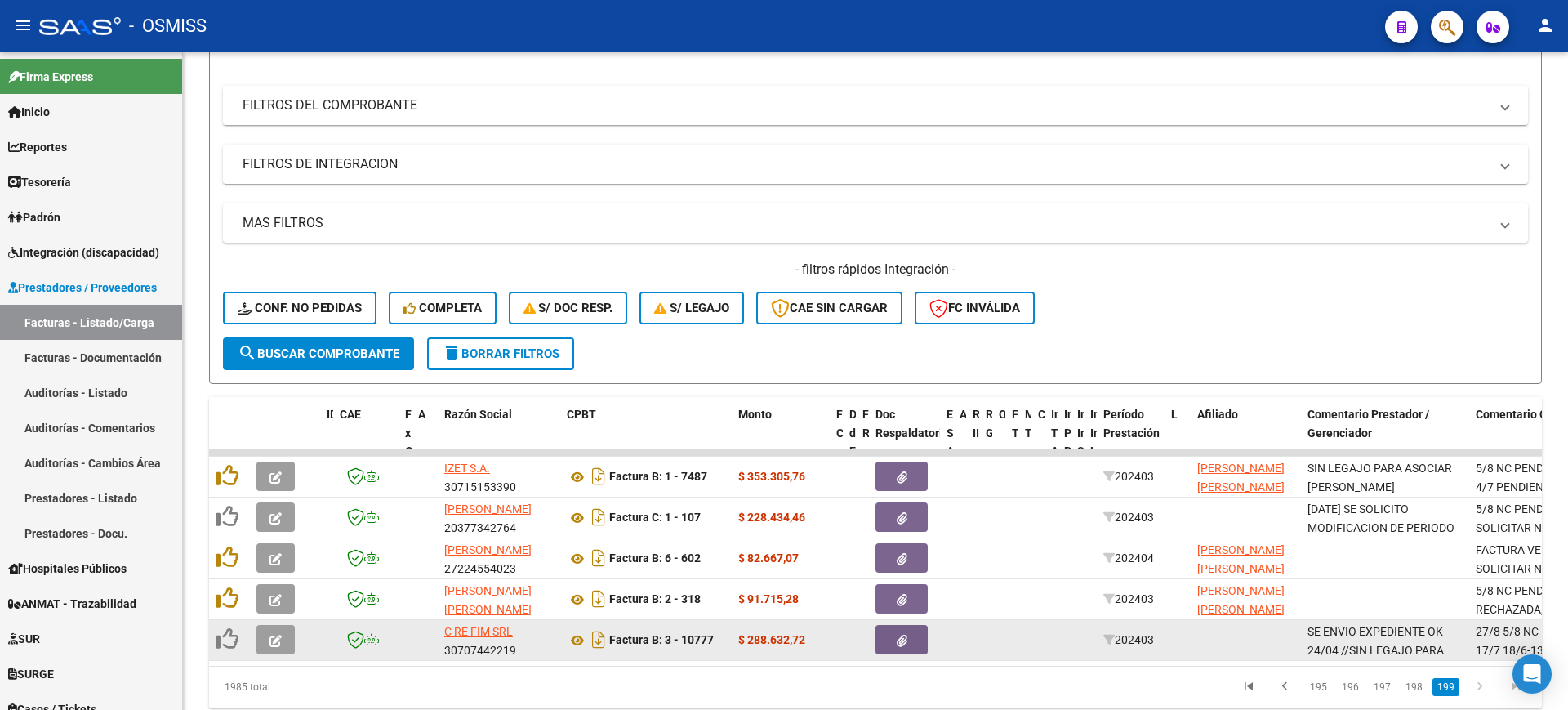
scroll to position [257, 0]
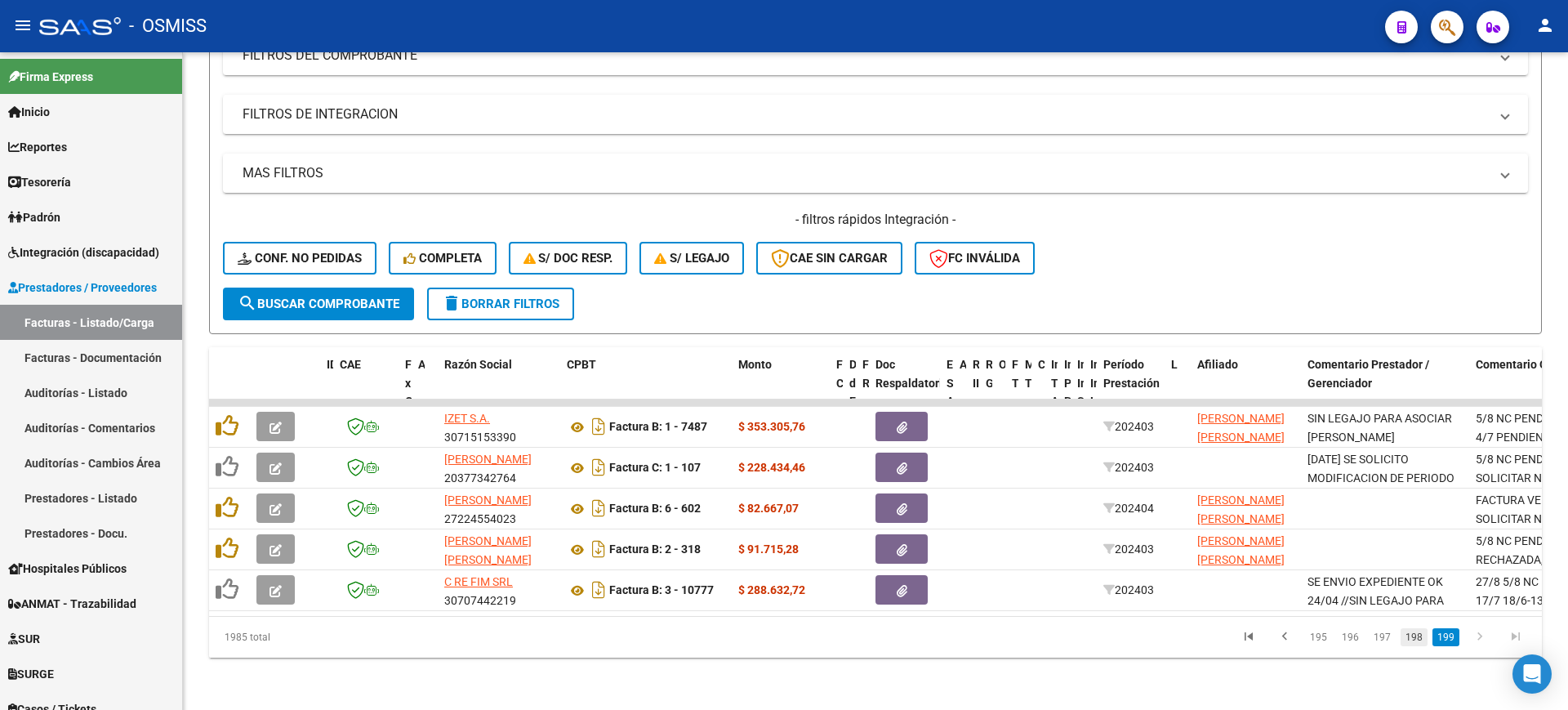
click at [1412, 634] on link "198" at bounding box center [1414, 637] width 27 height 18
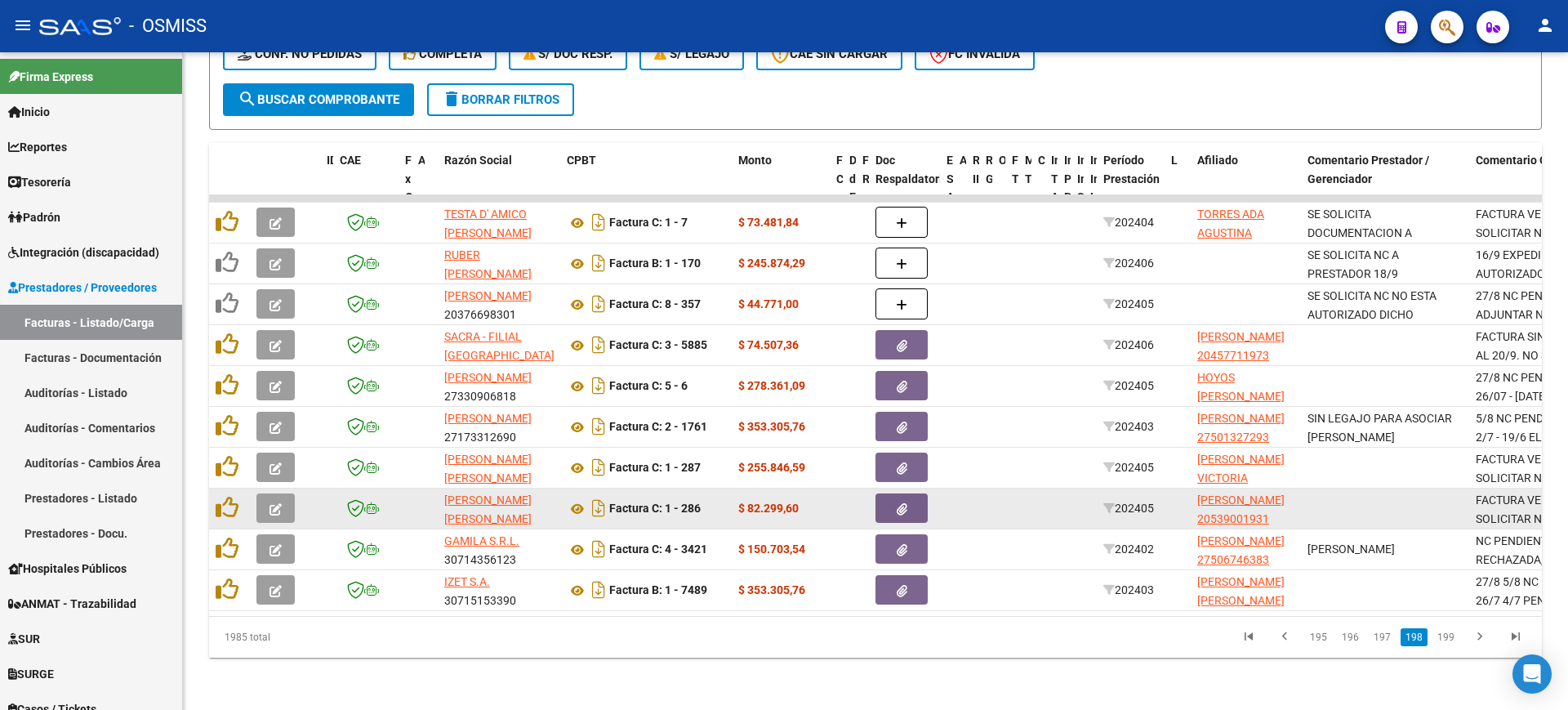
scroll to position [462, 0]
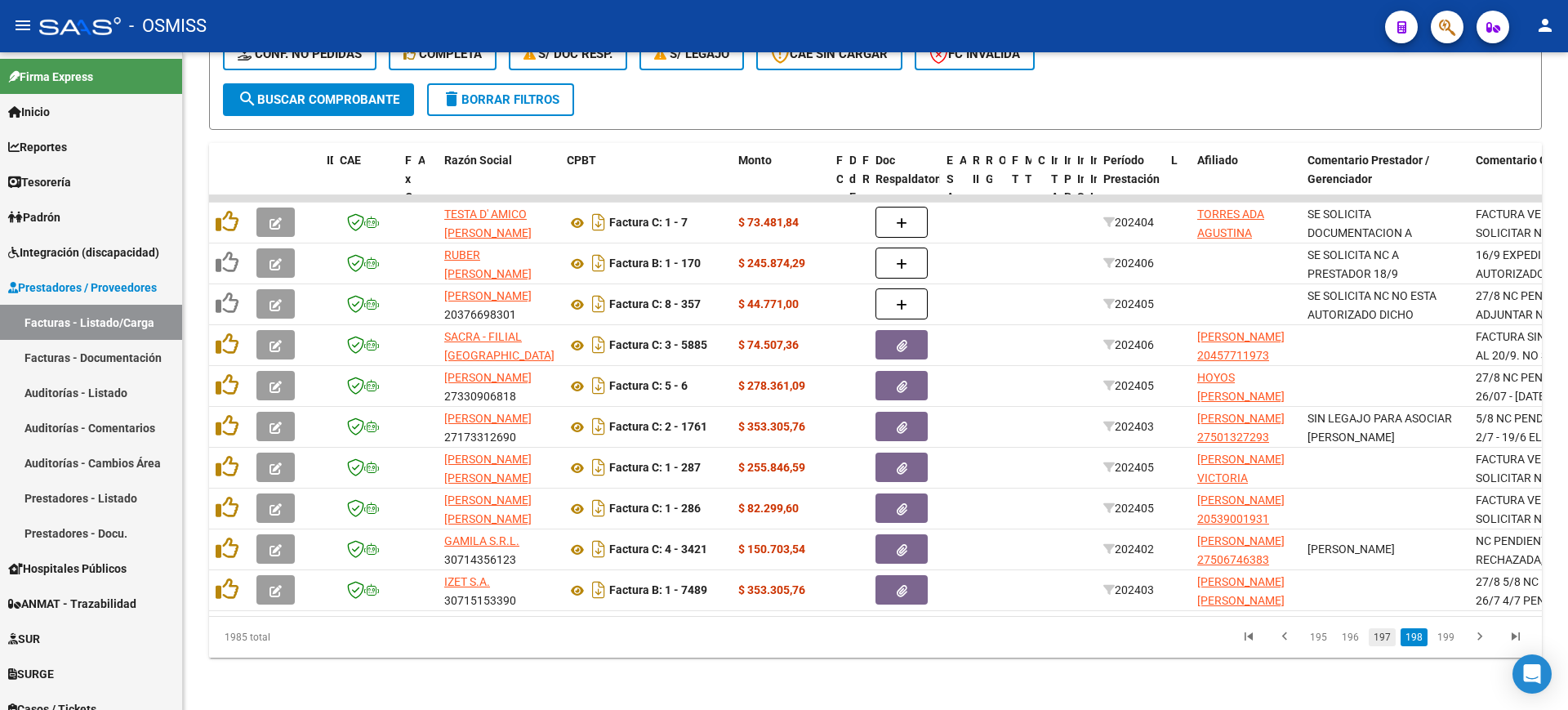
click at [1389, 634] on link "197" at bounding box center [1382, 637] width 27 height 18
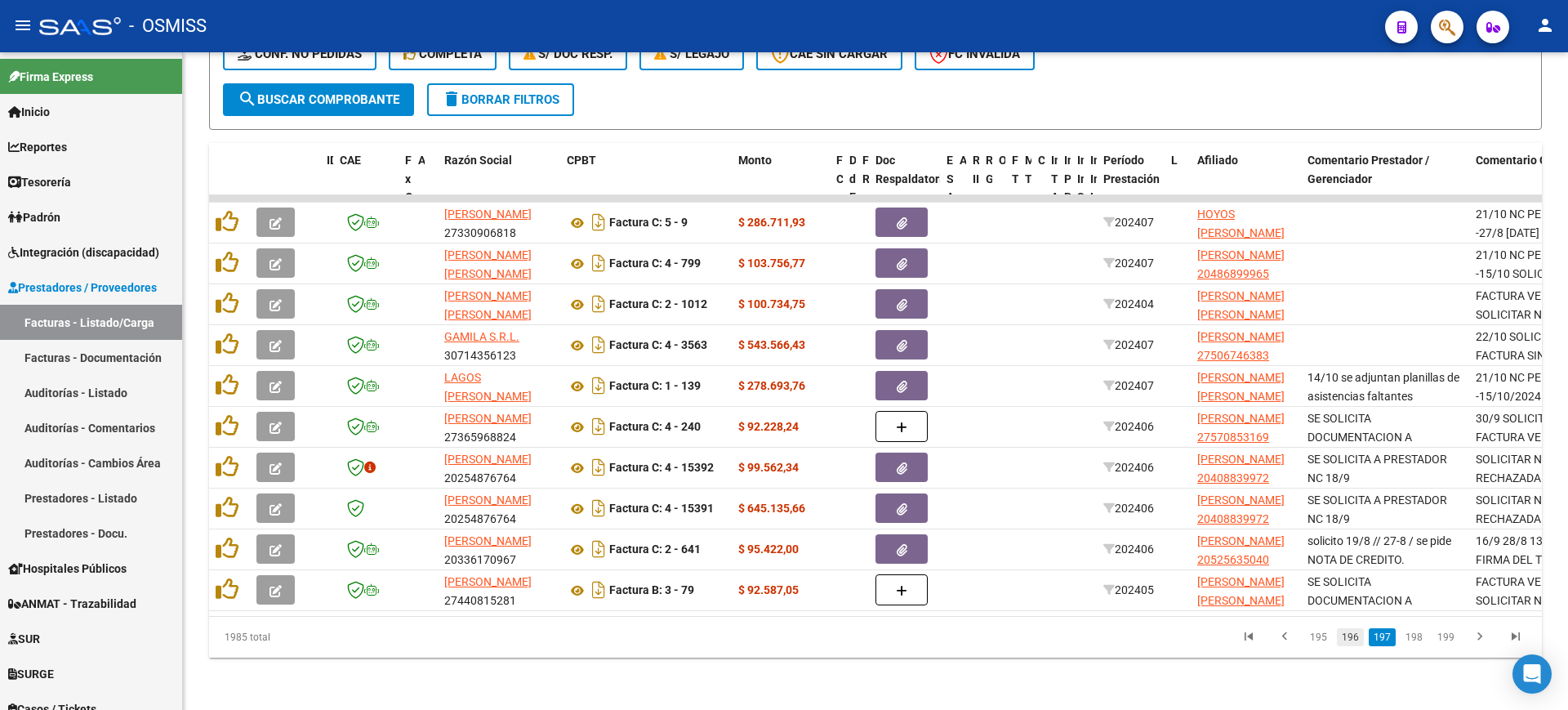
click at [1363, 633] on link "196" at bounding box center [1350, 637] width 27 height 18
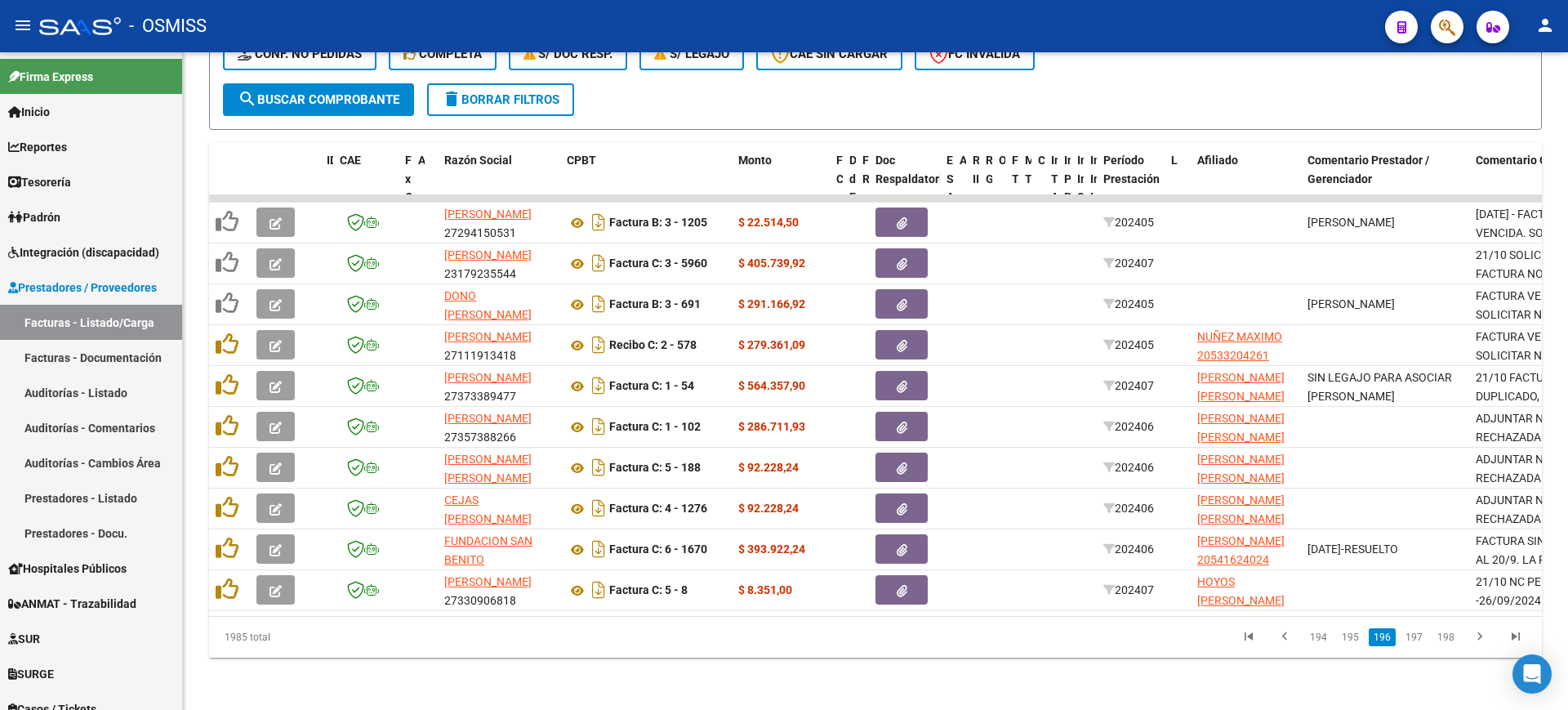
click at [1363, 633] on link "195" at bounding box center [1350, 637] width 27 height 18
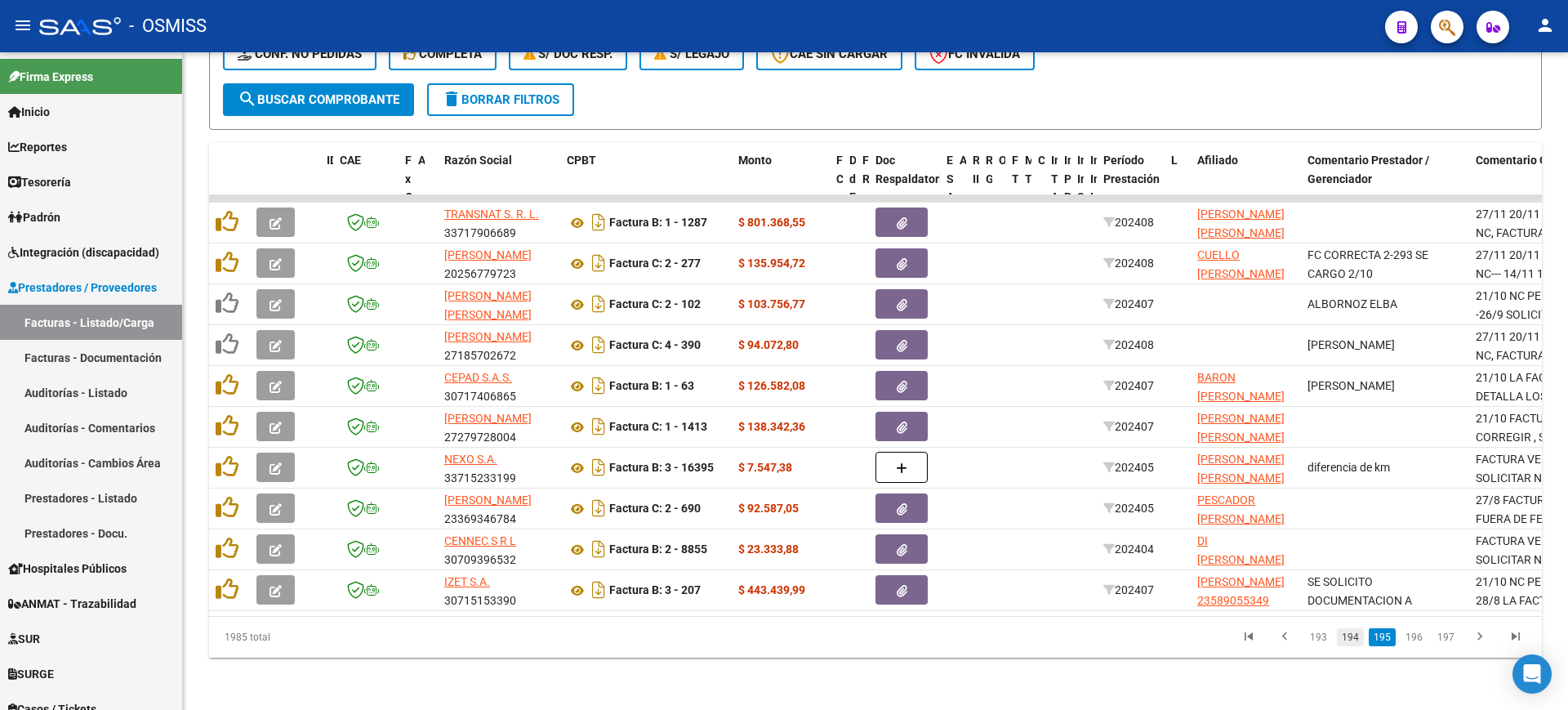
click at [1350, 640] on link "194" at bounding box center [1350, 637] width 27 height 18
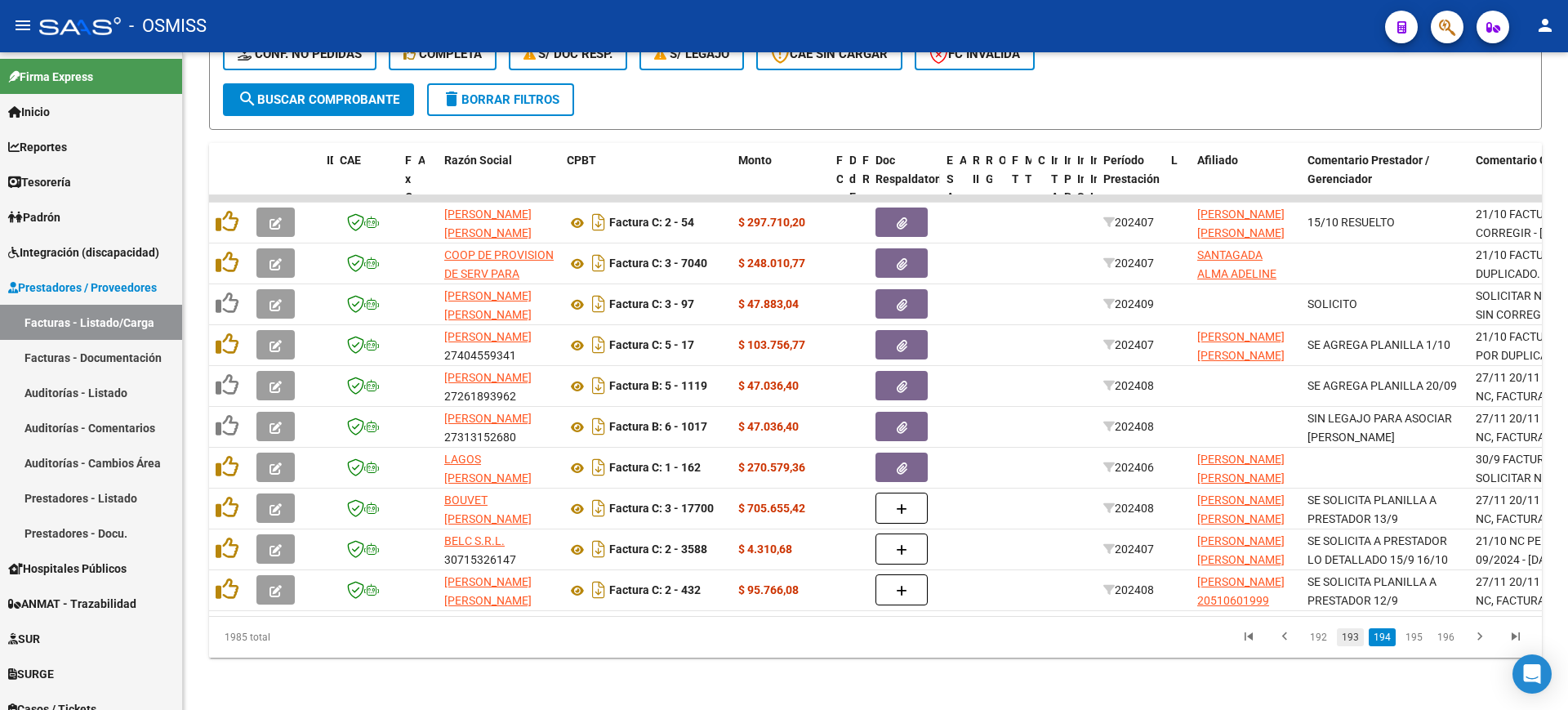
click at [1357, 635] on link "193" at bounding box center [1350, 637] width 27 height 18
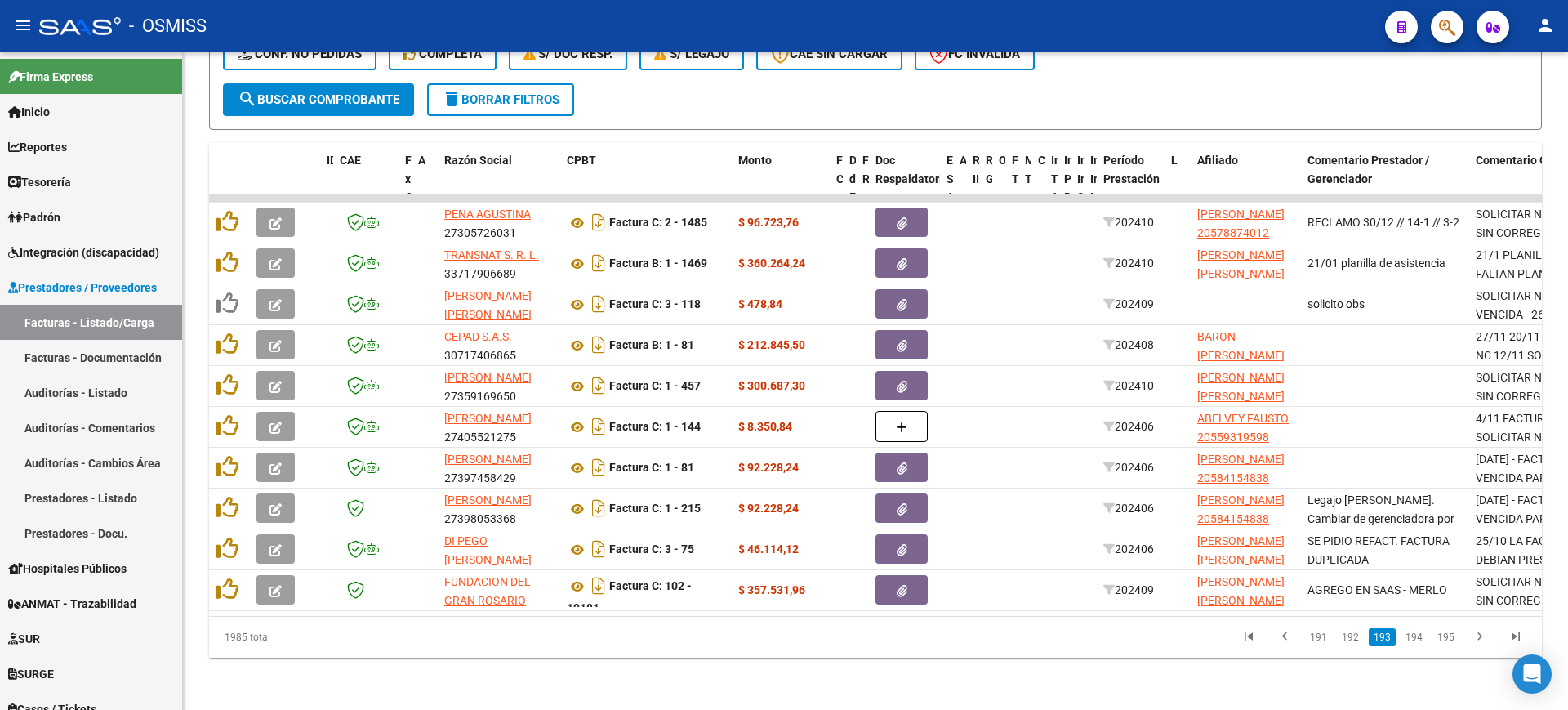
click at [1357, 635] on link "192" at bounding box center [1350, 637] width 27 height 18
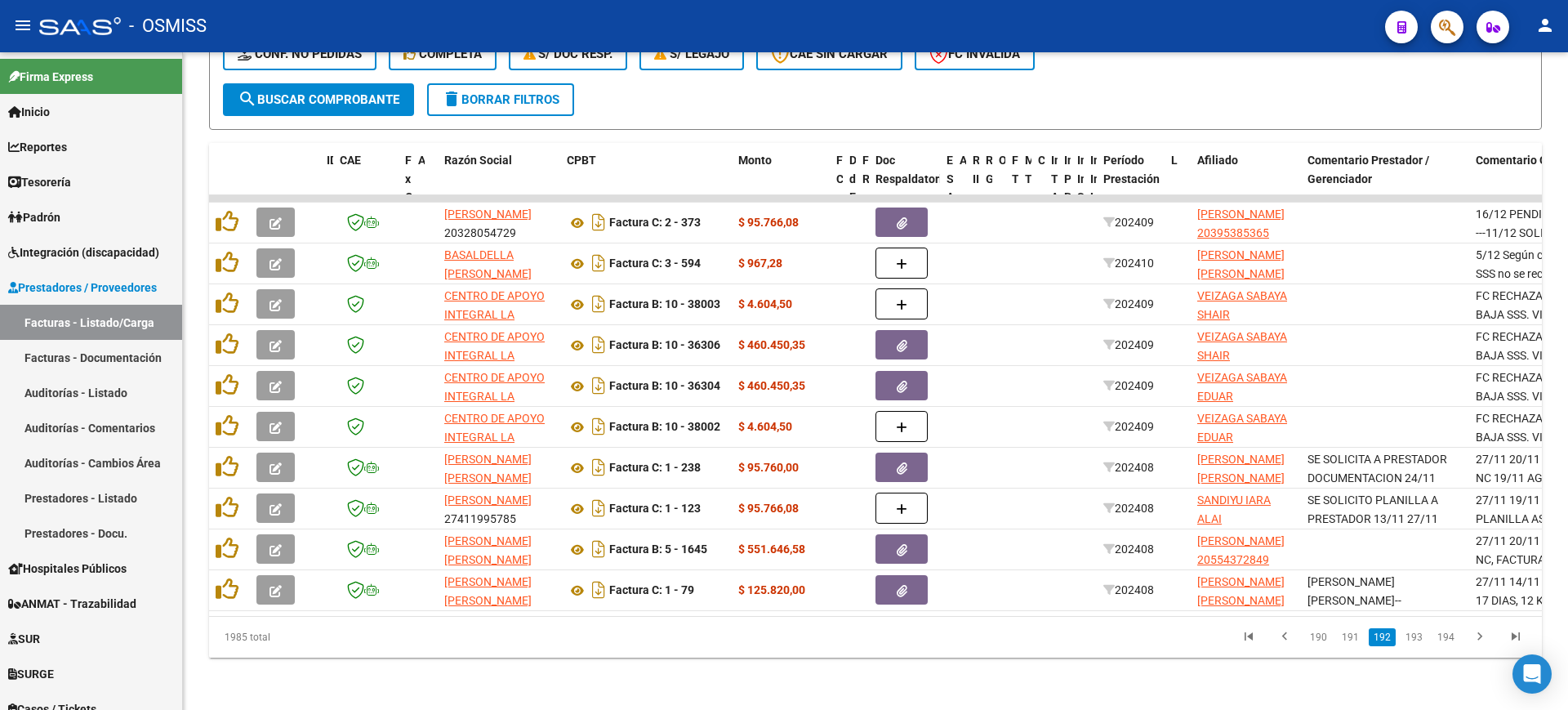
click at [1357, 635] on link "191" at bounding box center [1350, 637] width 27 height 18
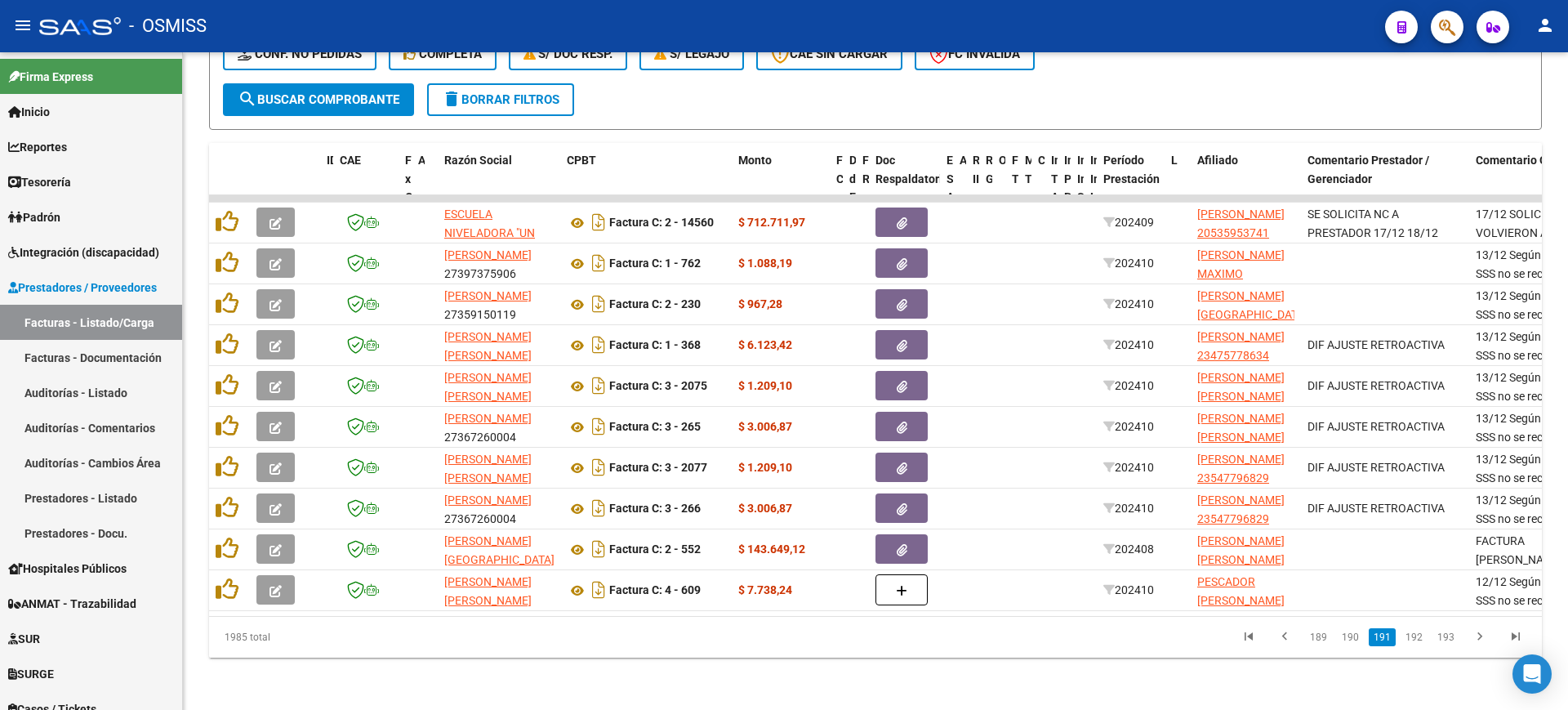
click at [1357, 635] on link "190" at bounding box center [1350, 637] width 27 height 18
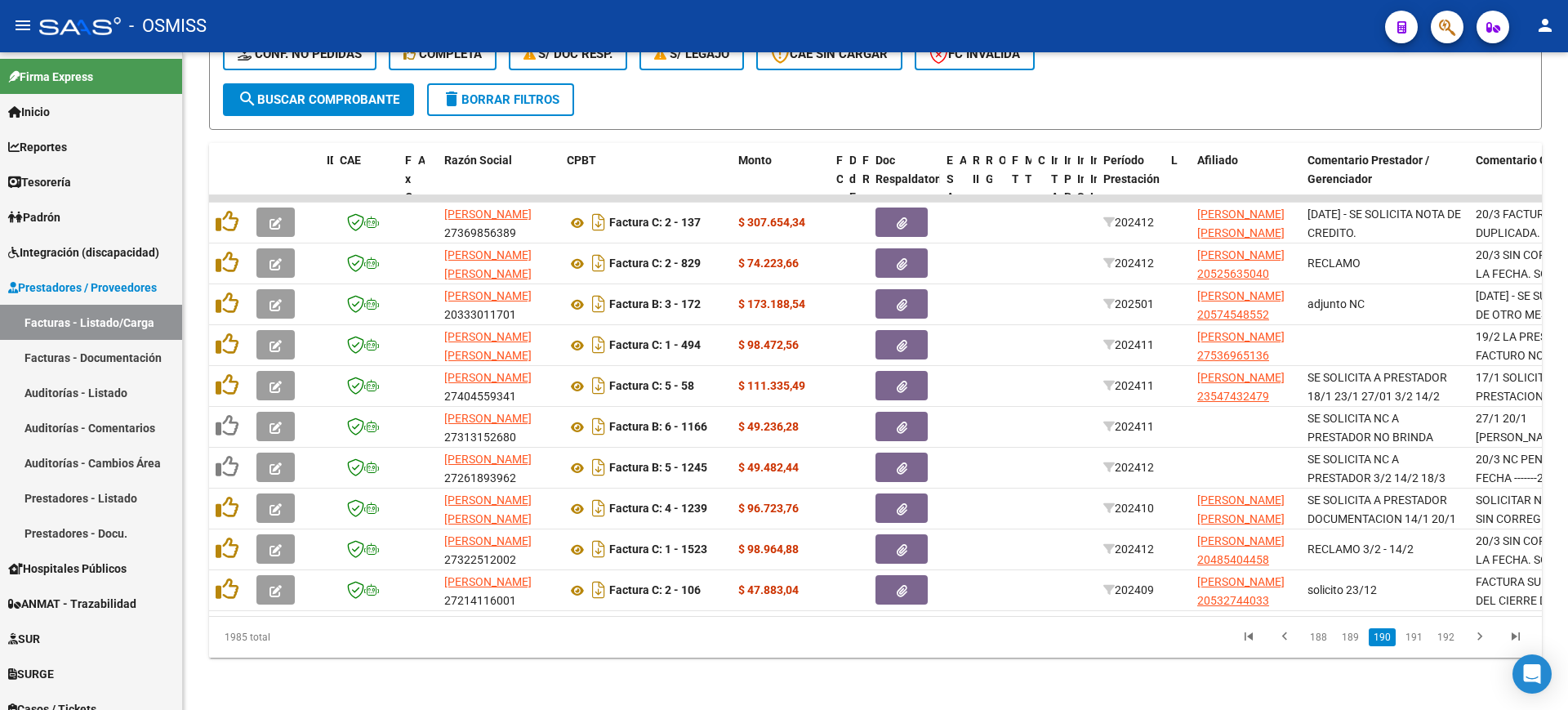
click at [1357, 635] on link "189" at bounding box center [1350, 637] width 27 height 18
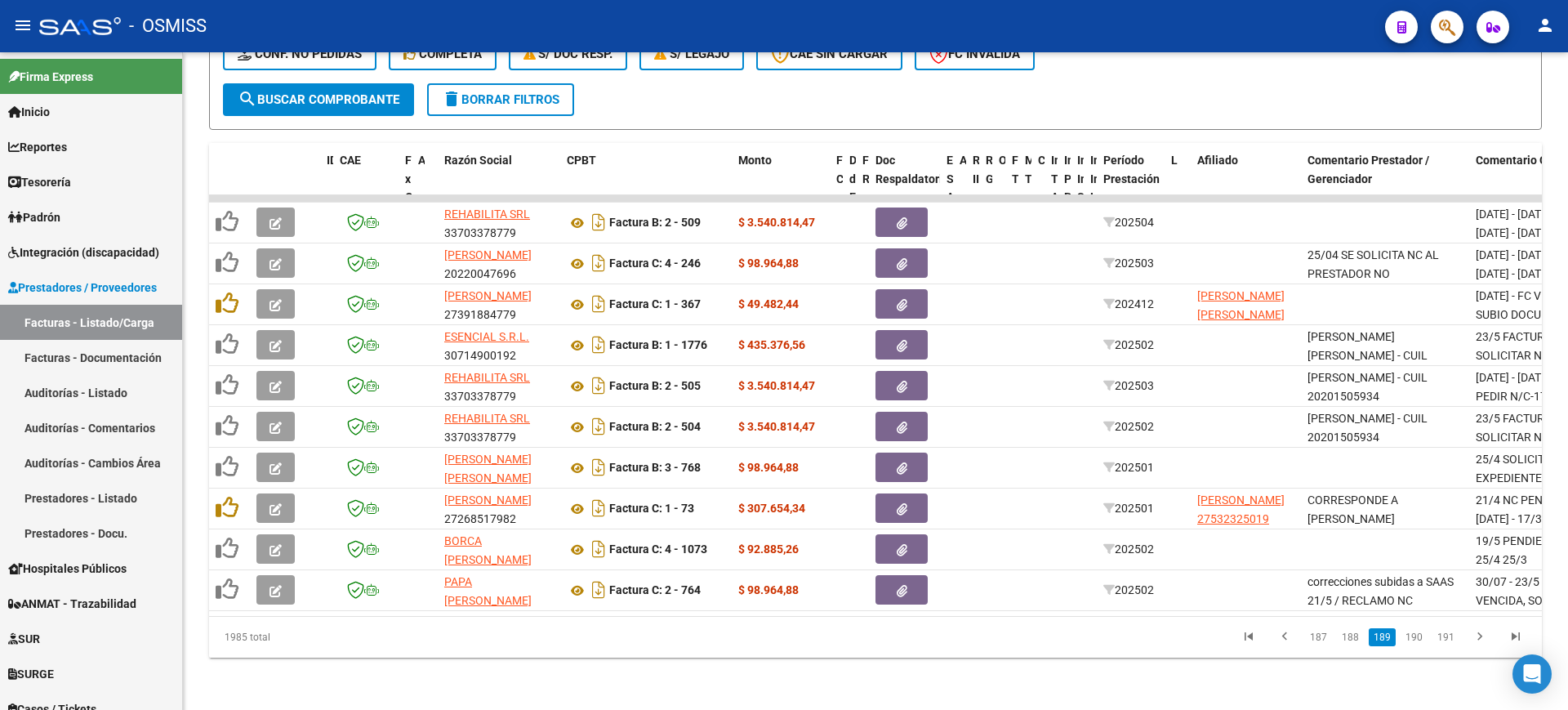
click at [1357, 635] on link "188" at bounding box center [1350, 637] width 27 height 18
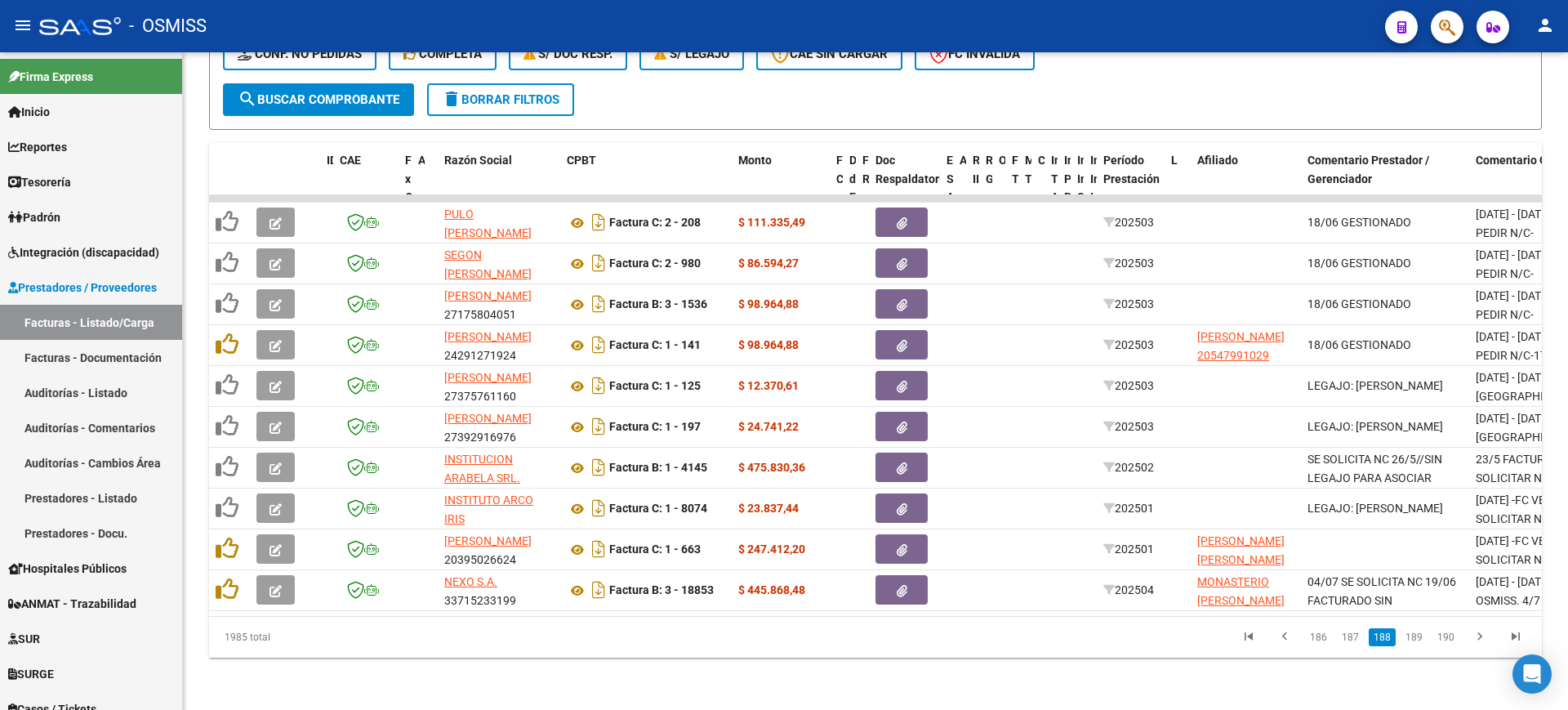
click at [1357, 635] on link "187" at bounding box center [1350, 637] width 27 height 18
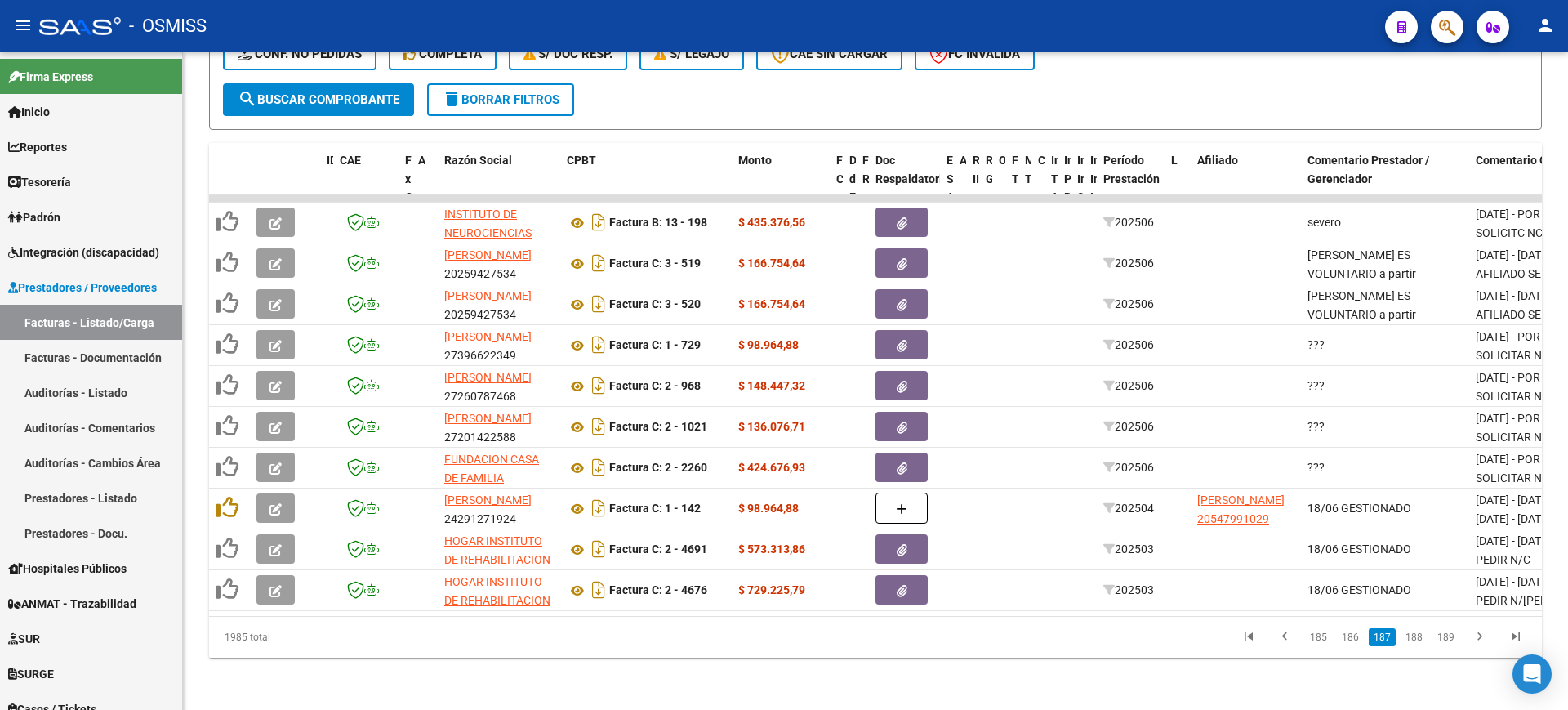
click at [1357, 635] on link "186" at bounding box center [1350, 637] width 27 height 18
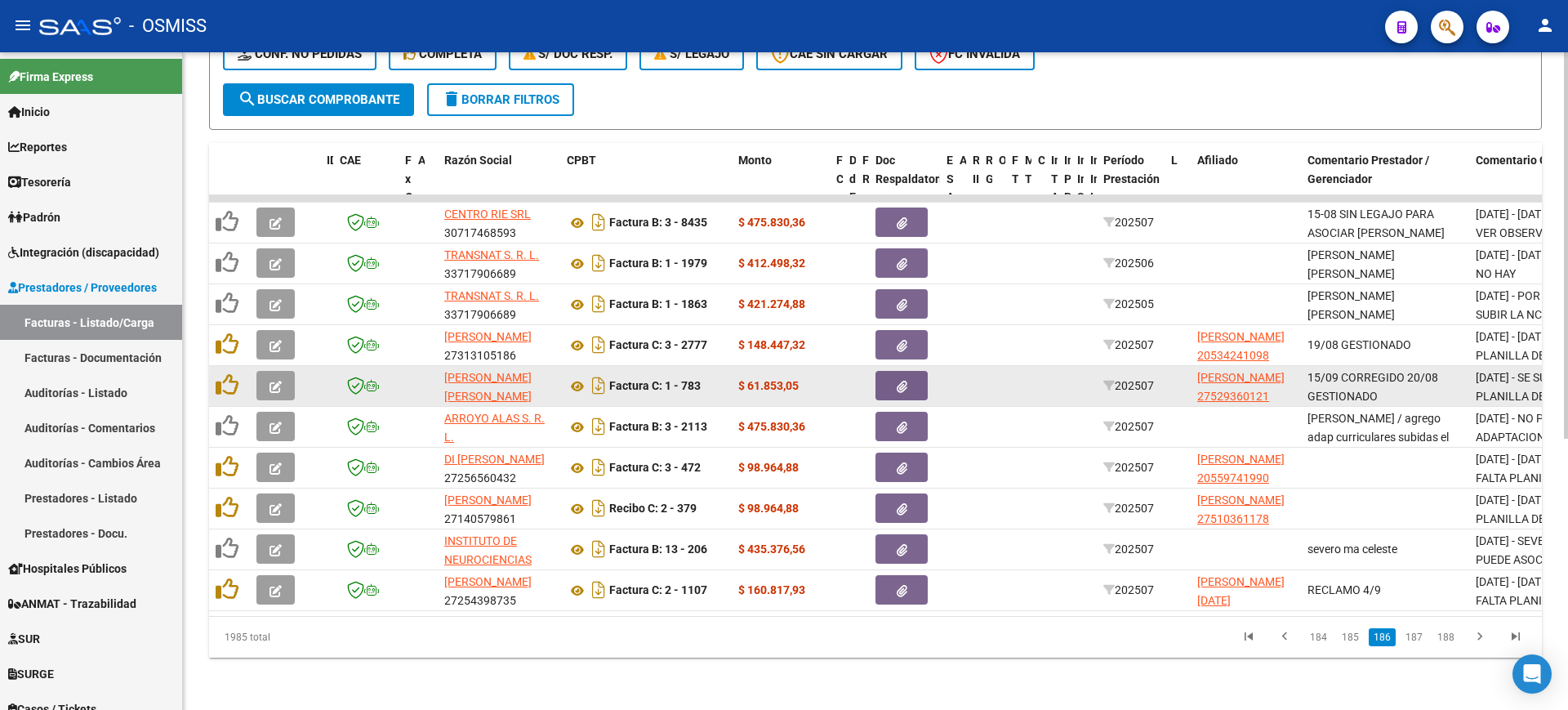
click at [902, 381] on icon "button" at bounding box center [902, 387] width 11 height 13
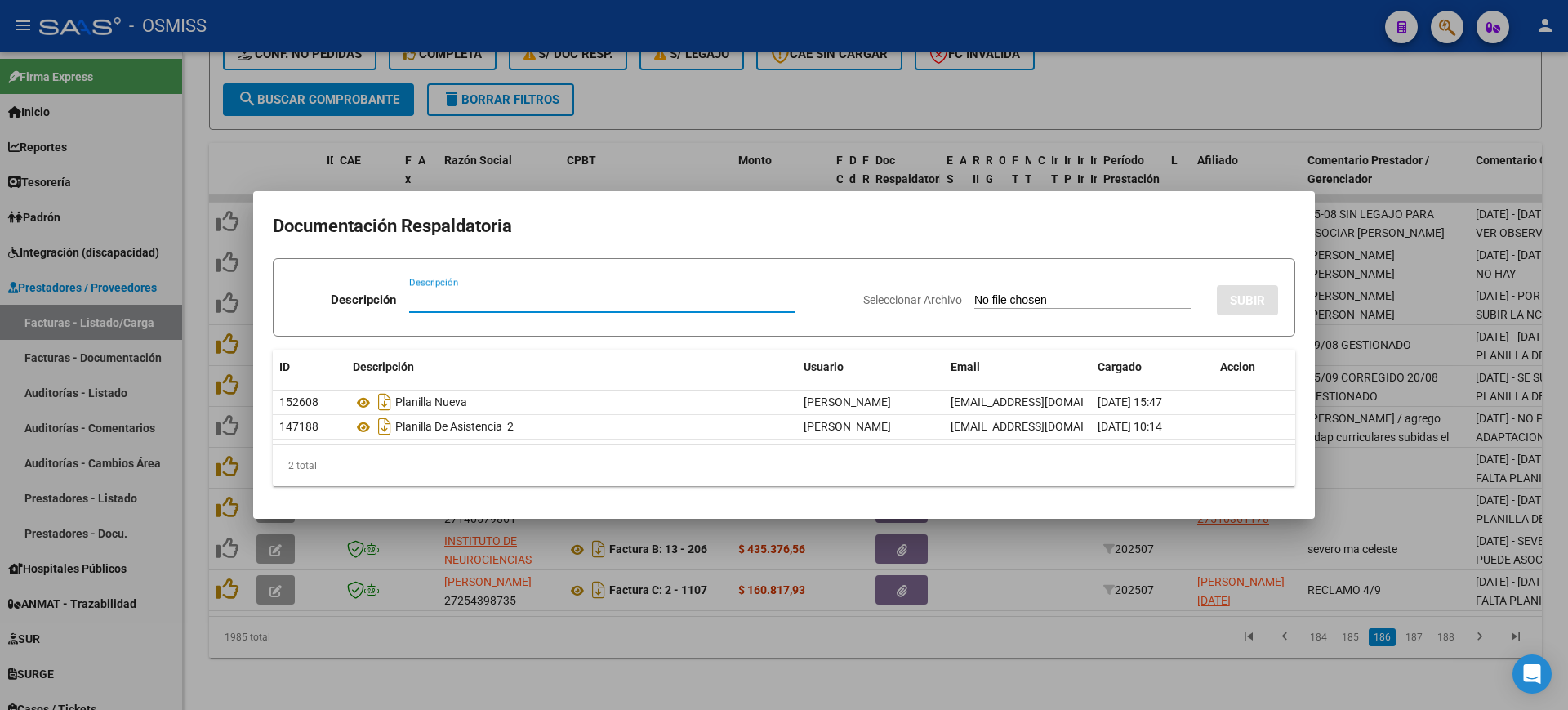
click at [1131, 669] on div at bounding box center [784, 355] width 1568 height 710
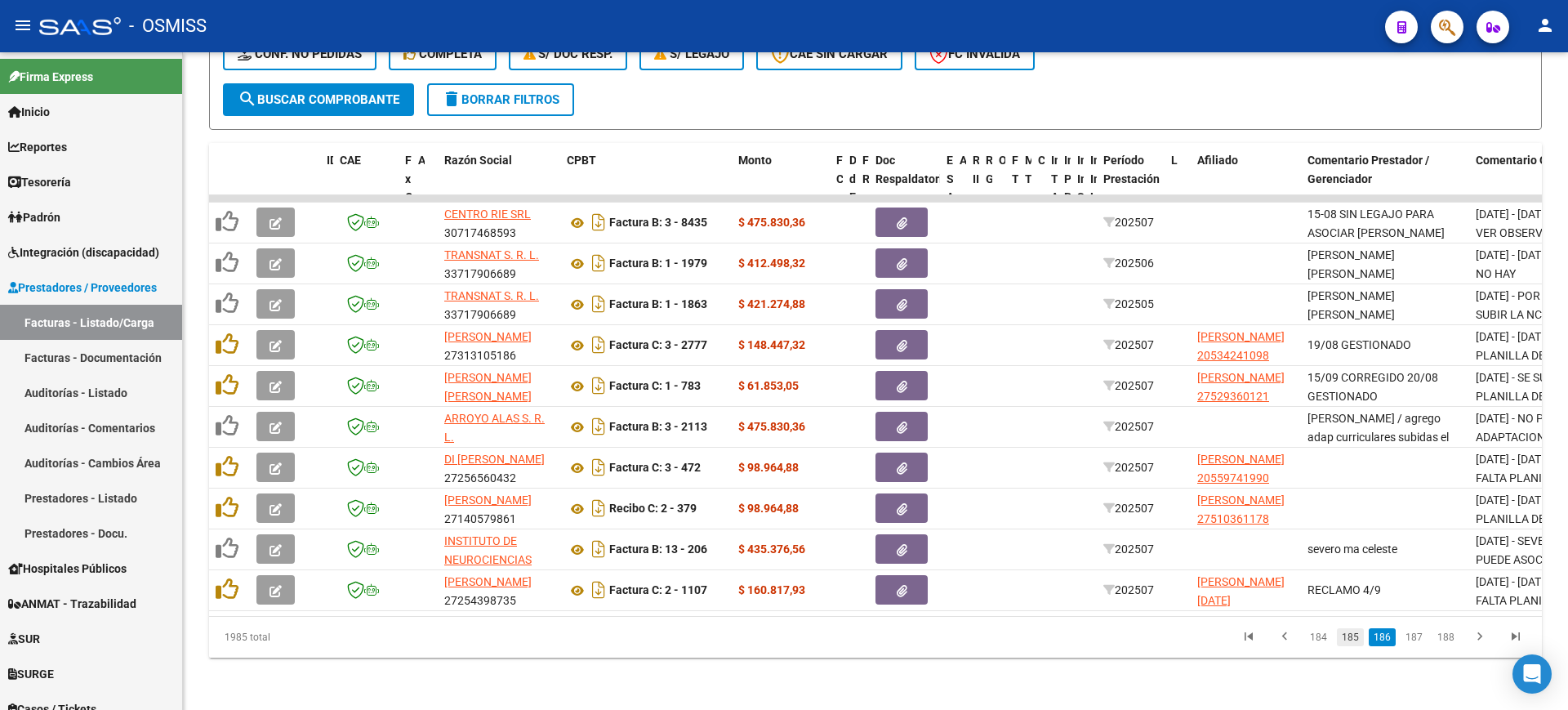
click at [1347, 638] on link "185" at bounding box center [1350, 637] width 27 height 18
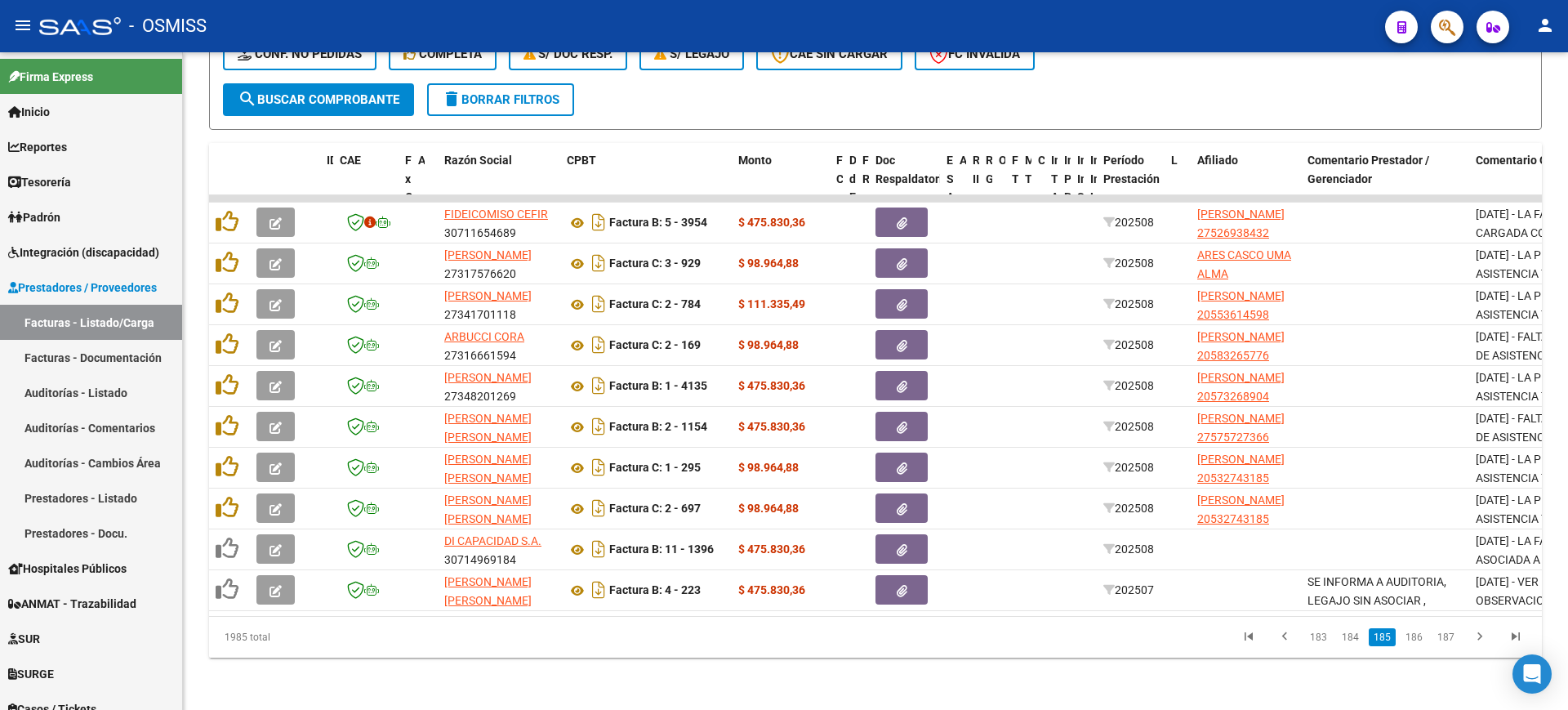
click at [1347, 638] on link "184" at bounding box center [1350, 637] width 27 height 18
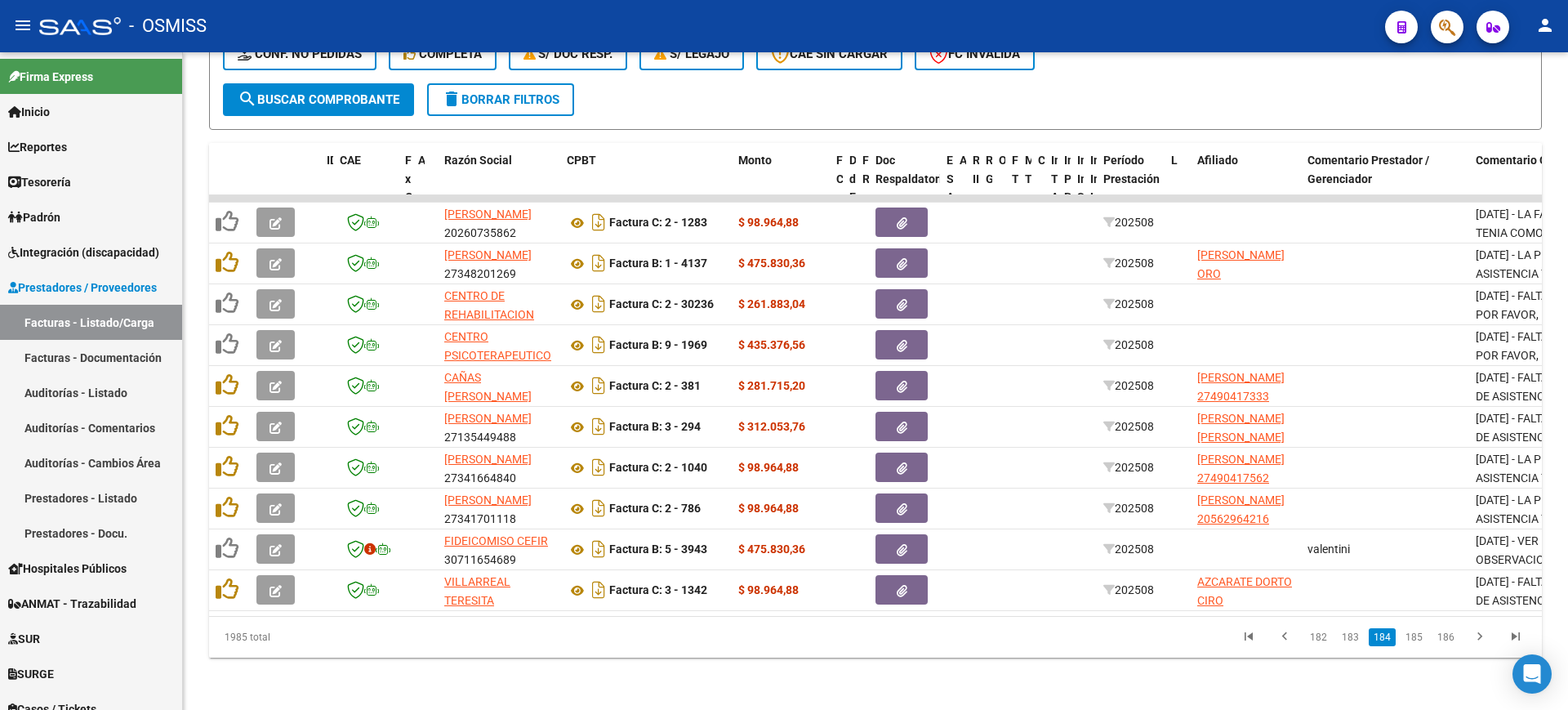
click at [1347, 638] on link "183" at bounding box center [1350, 637] width 27 height 18
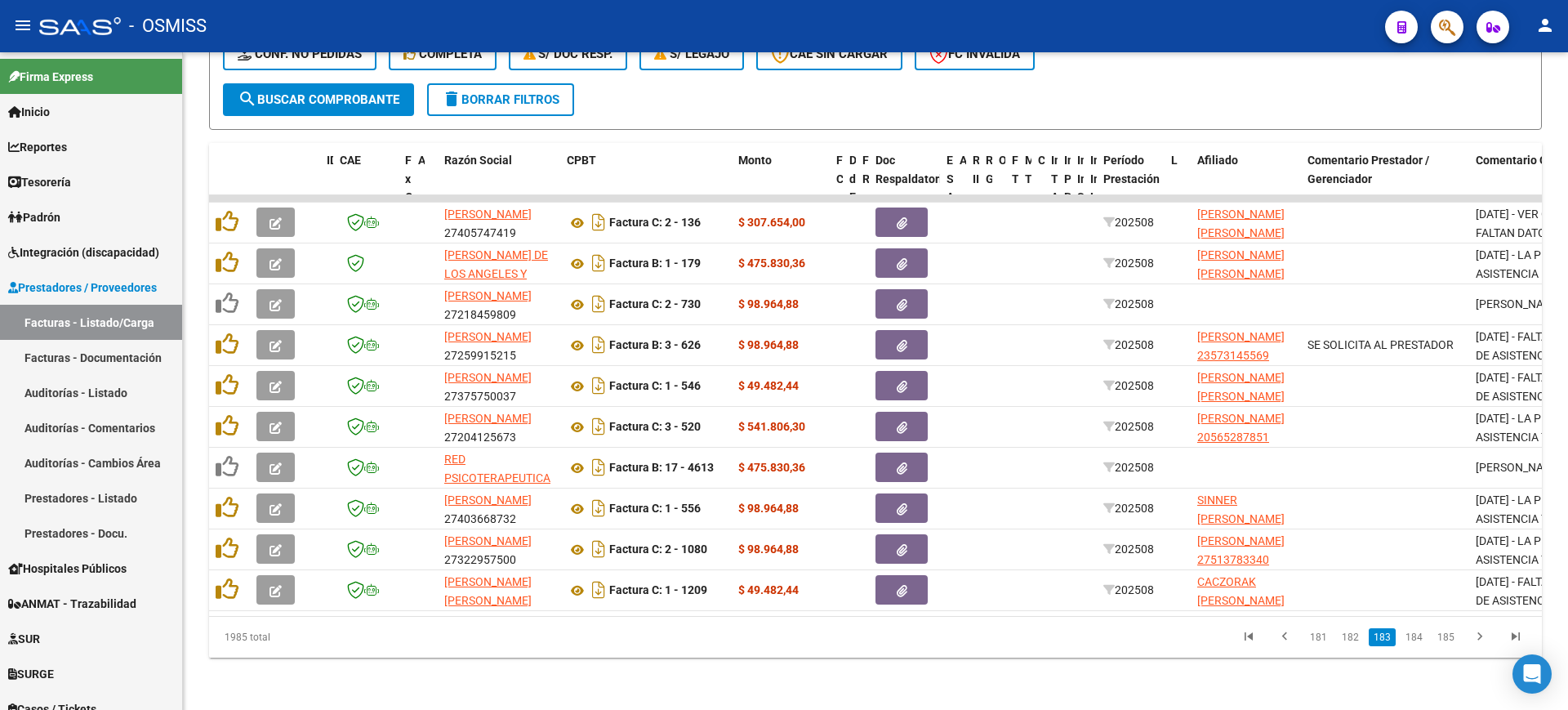
click at [1347, 638] on link "182" at bounding box center [1350, 637] width 27 height 18
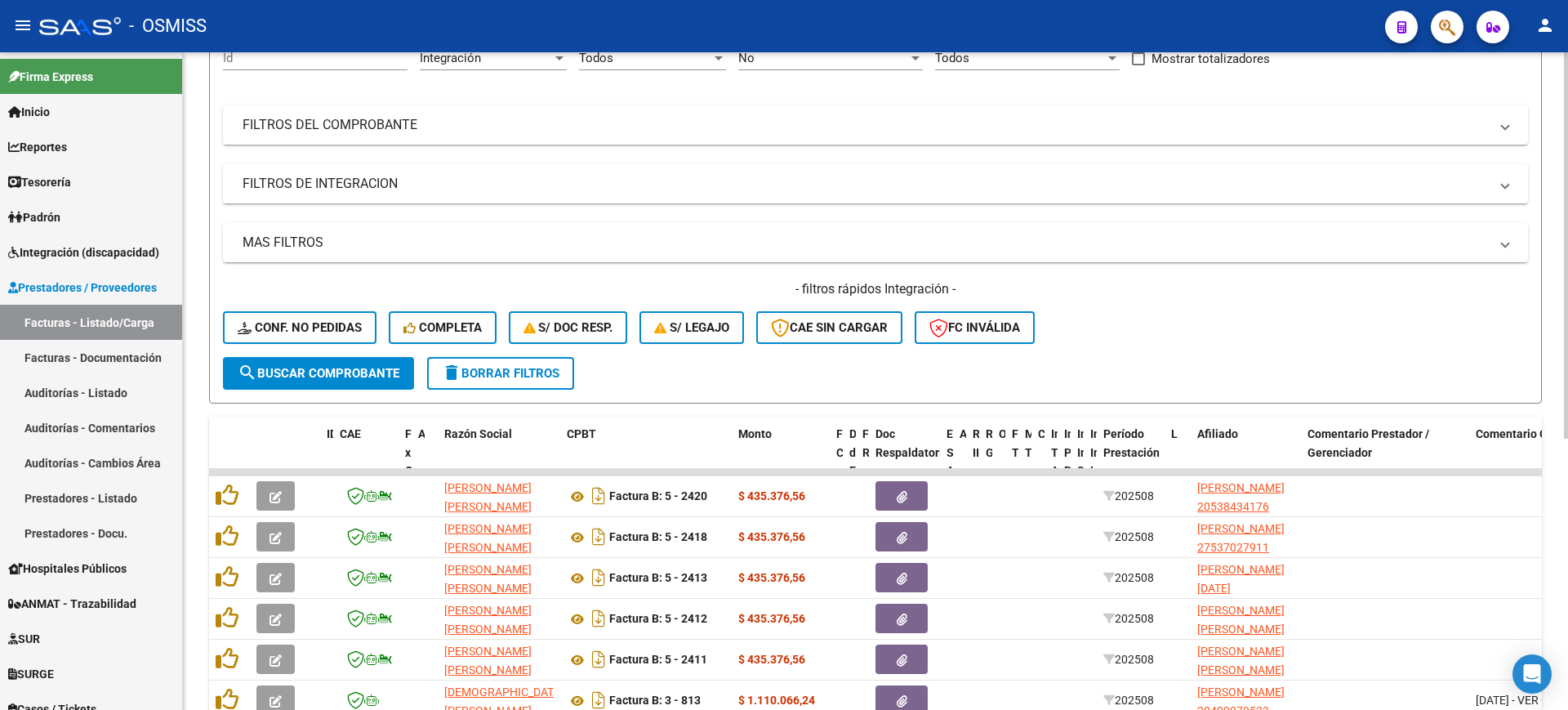
scroll to position [0, 0]
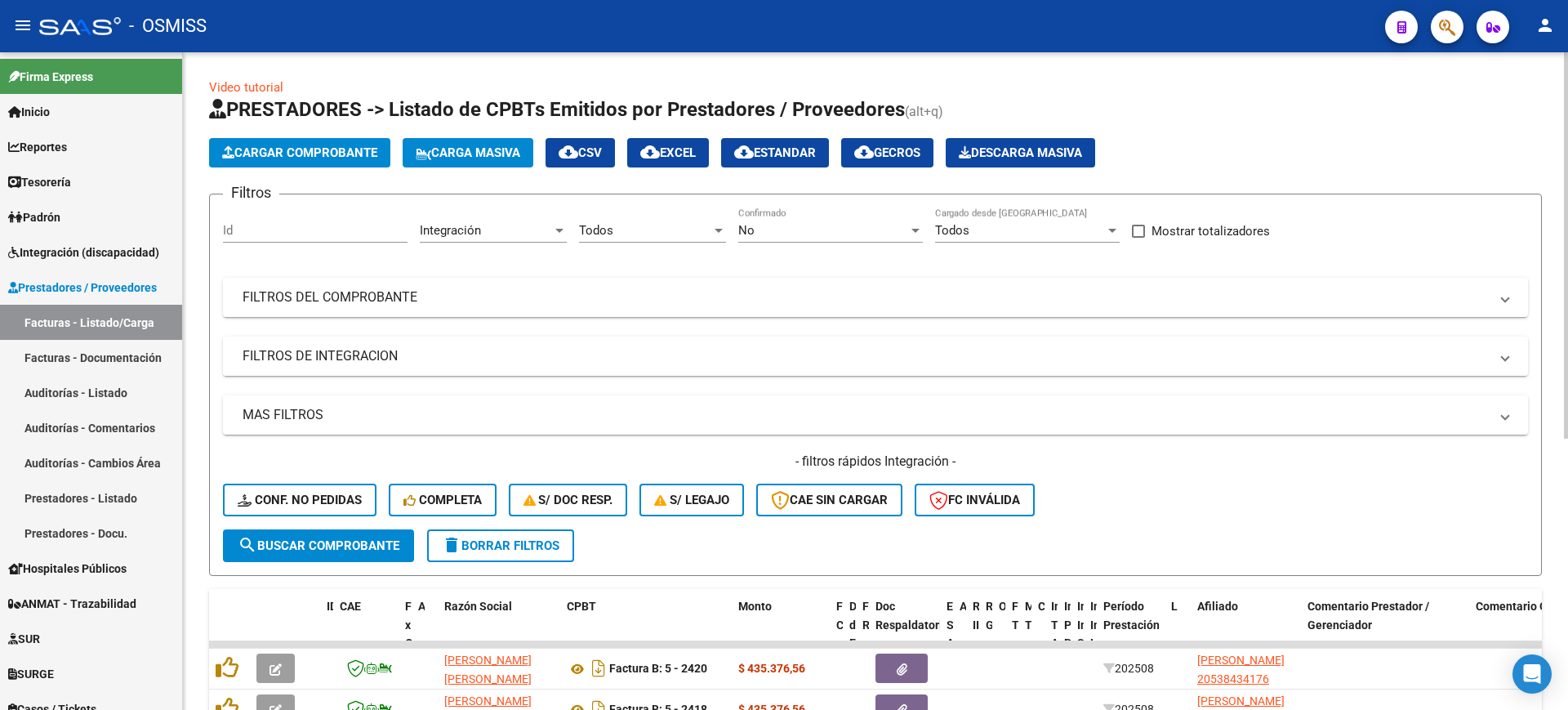
click at [476, 364] on mat-panel-title "FILTROS DE INTEGRACION" at bounding box center [866, 355] width 1246 height 18
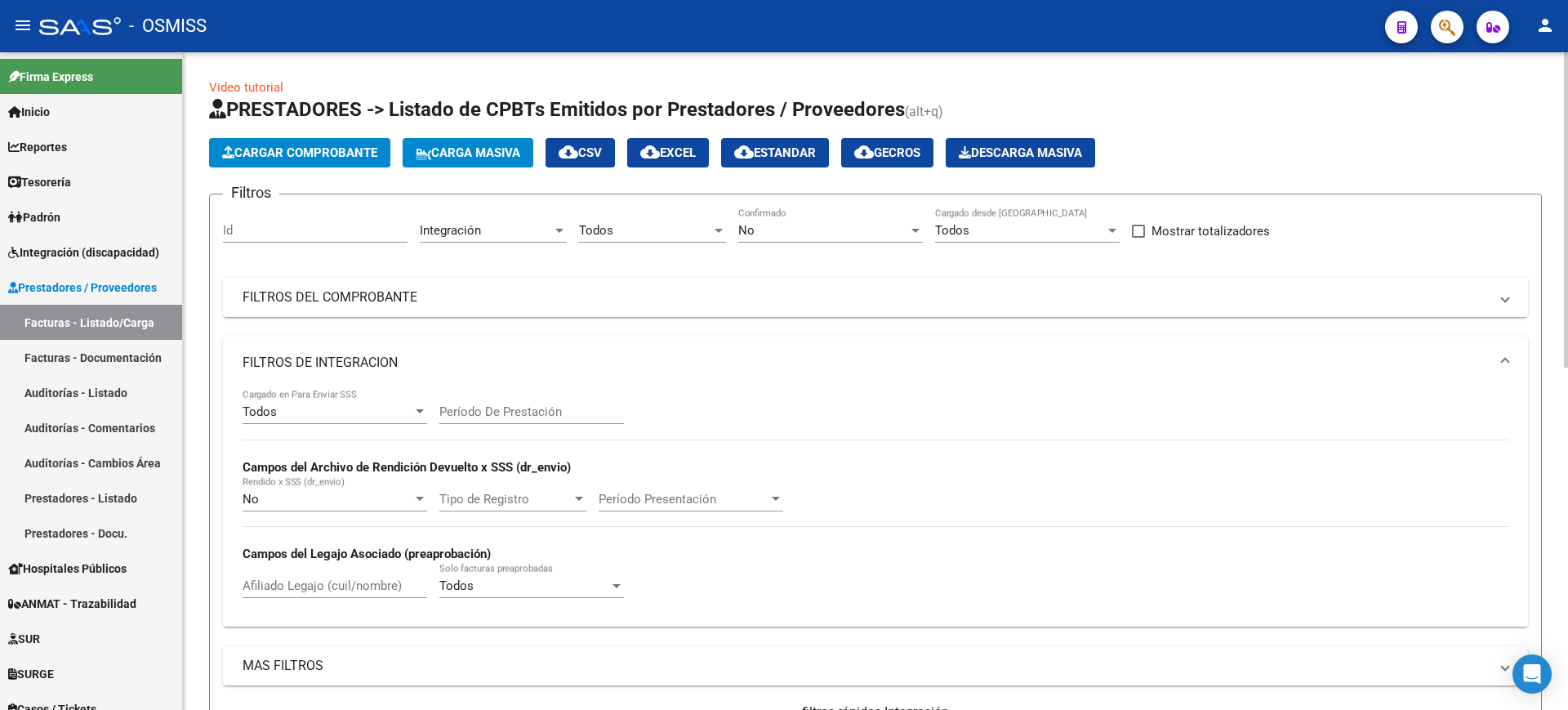
click at [506, 402] on div "Período De Prestación" at bounding box center [531, 407] width 184 height 35
type input "202003"
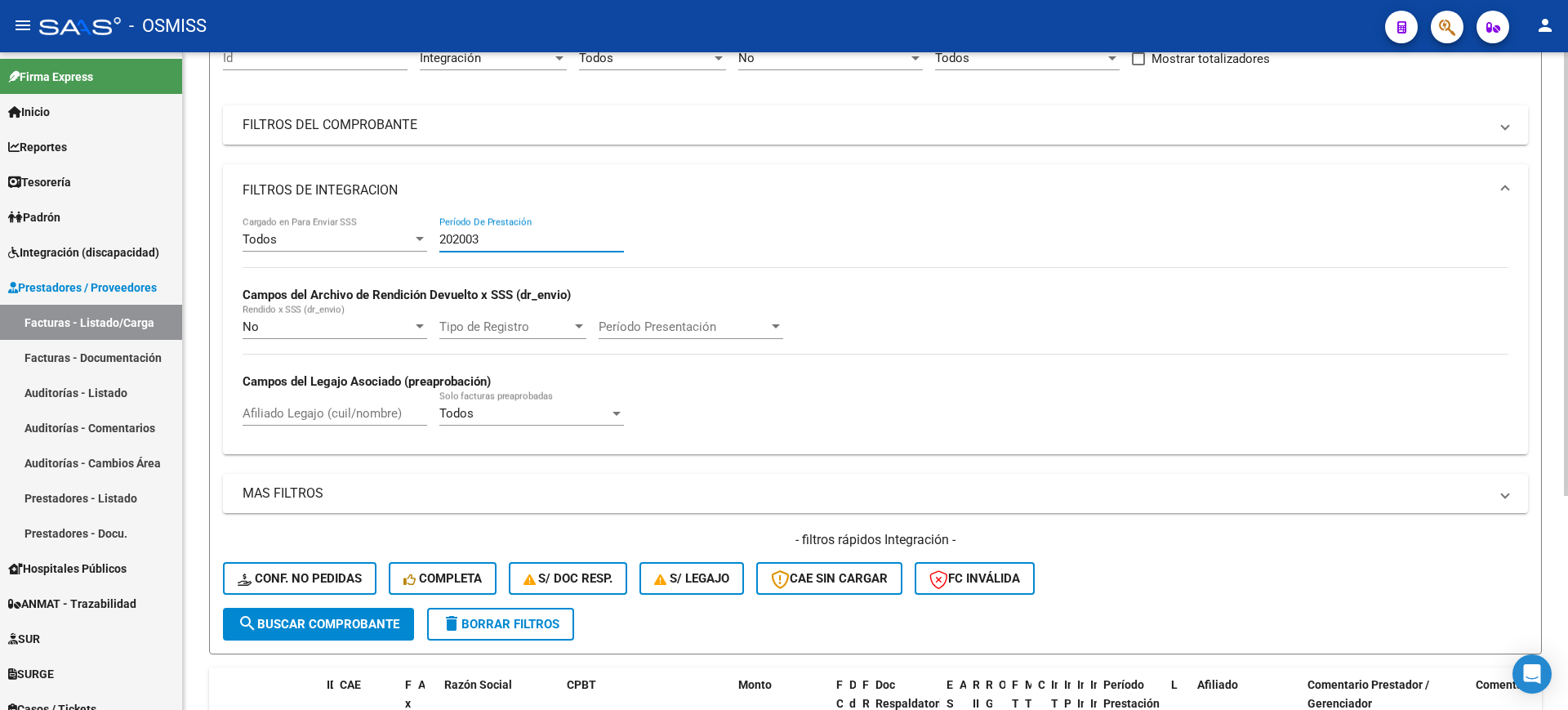
scroll to position [317, 0]
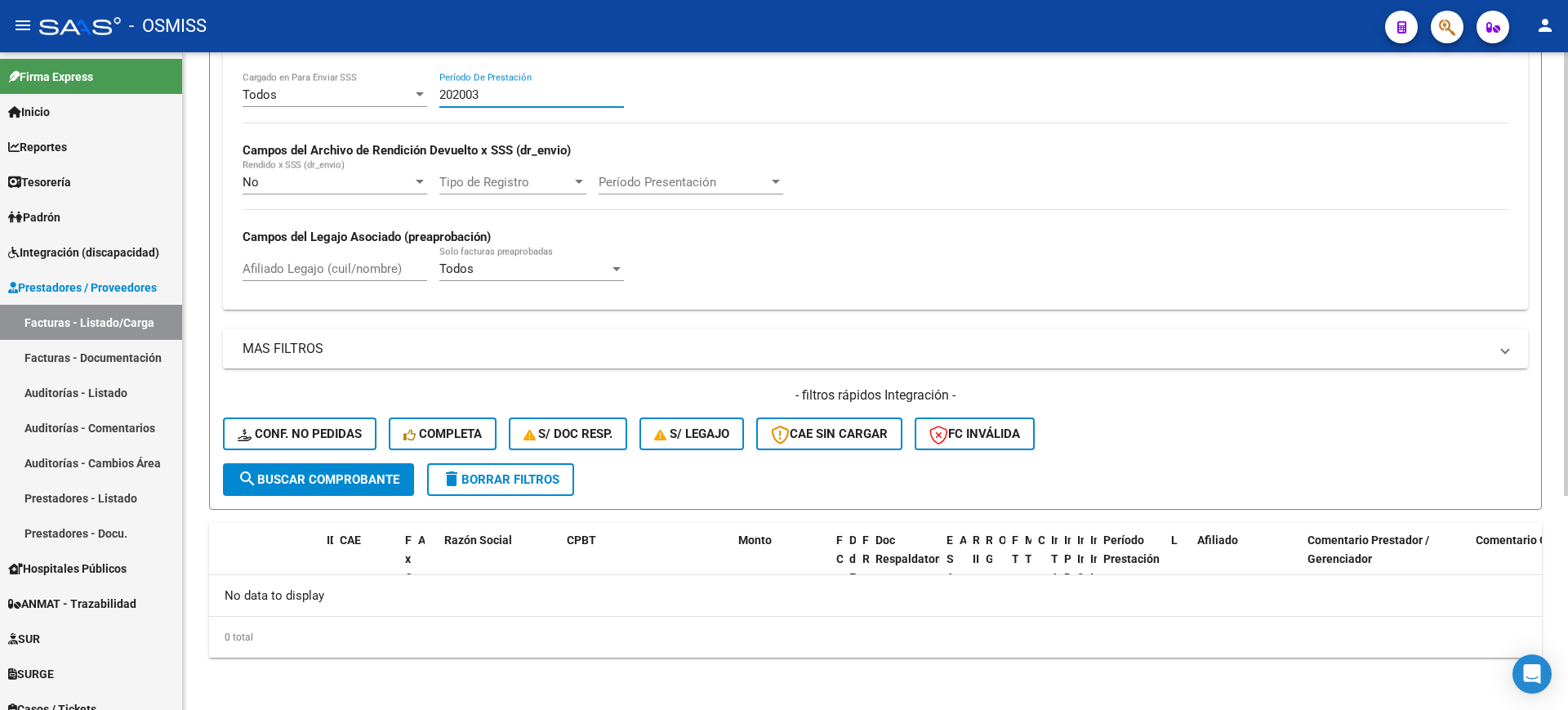
drag, startPoint x: 509, startPoint y: 97, endPoint x: 416, endPoint y: 92, distance: 93.1
click at [416, 92] on div "Todos Cargado en Para Enviar SSS 202003 Período De Prestación Campos del Archiv…" at bounding box center [875, 184] width 1266 height 225
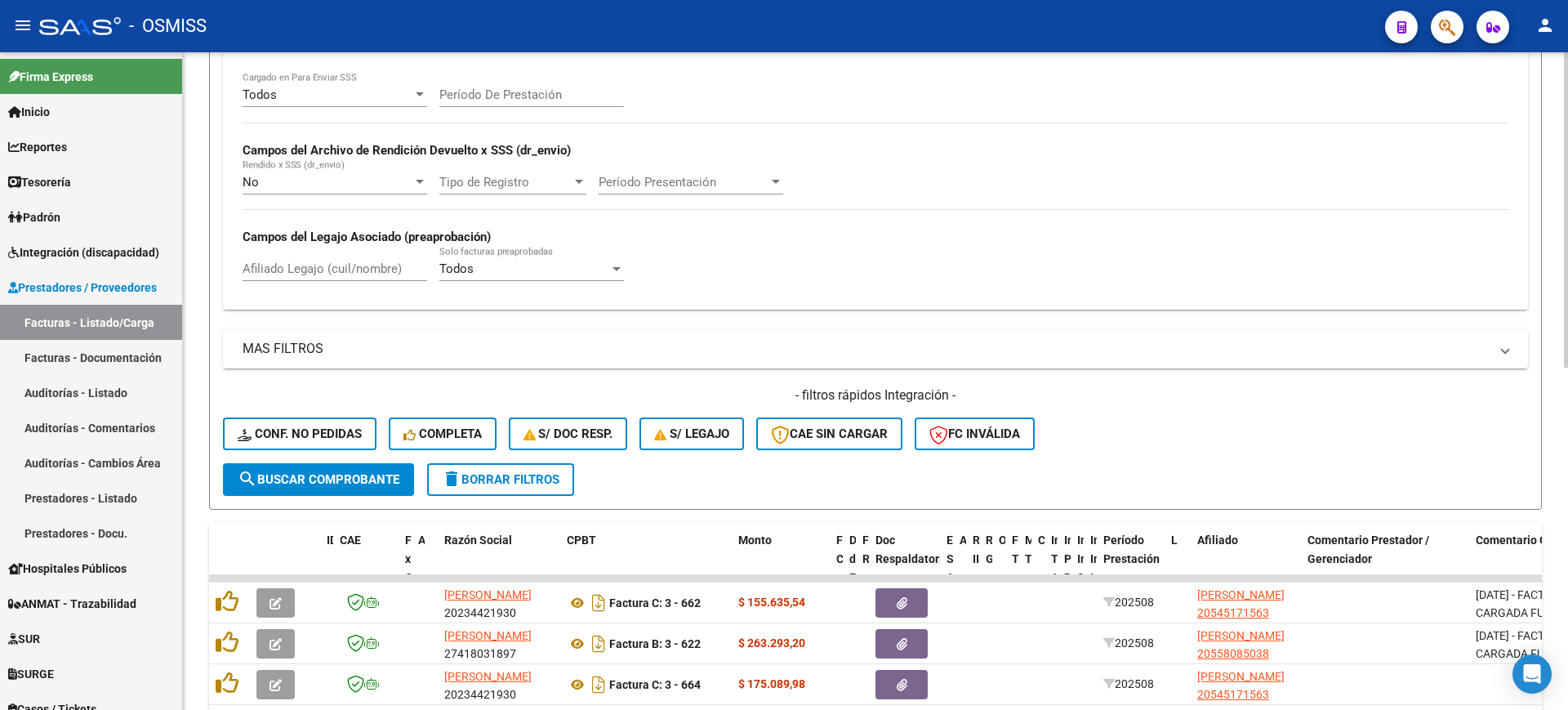
click at [413, 82] on div "Todos Cargado en Para Enviar SSS" at bounding box center [334, 89] width 184 height 35
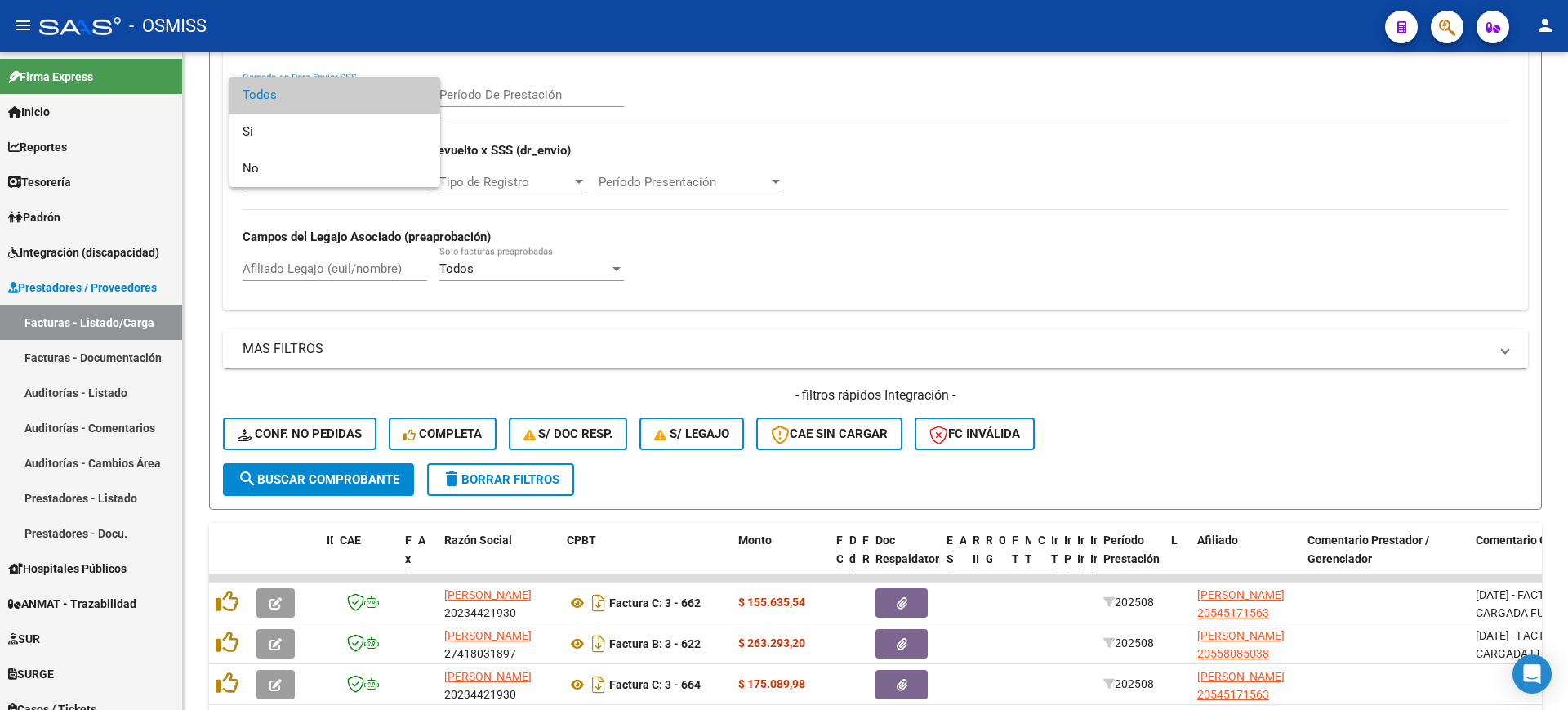
click at [193, 115] on div at bounding box center [784, 355] width 1568 height 710
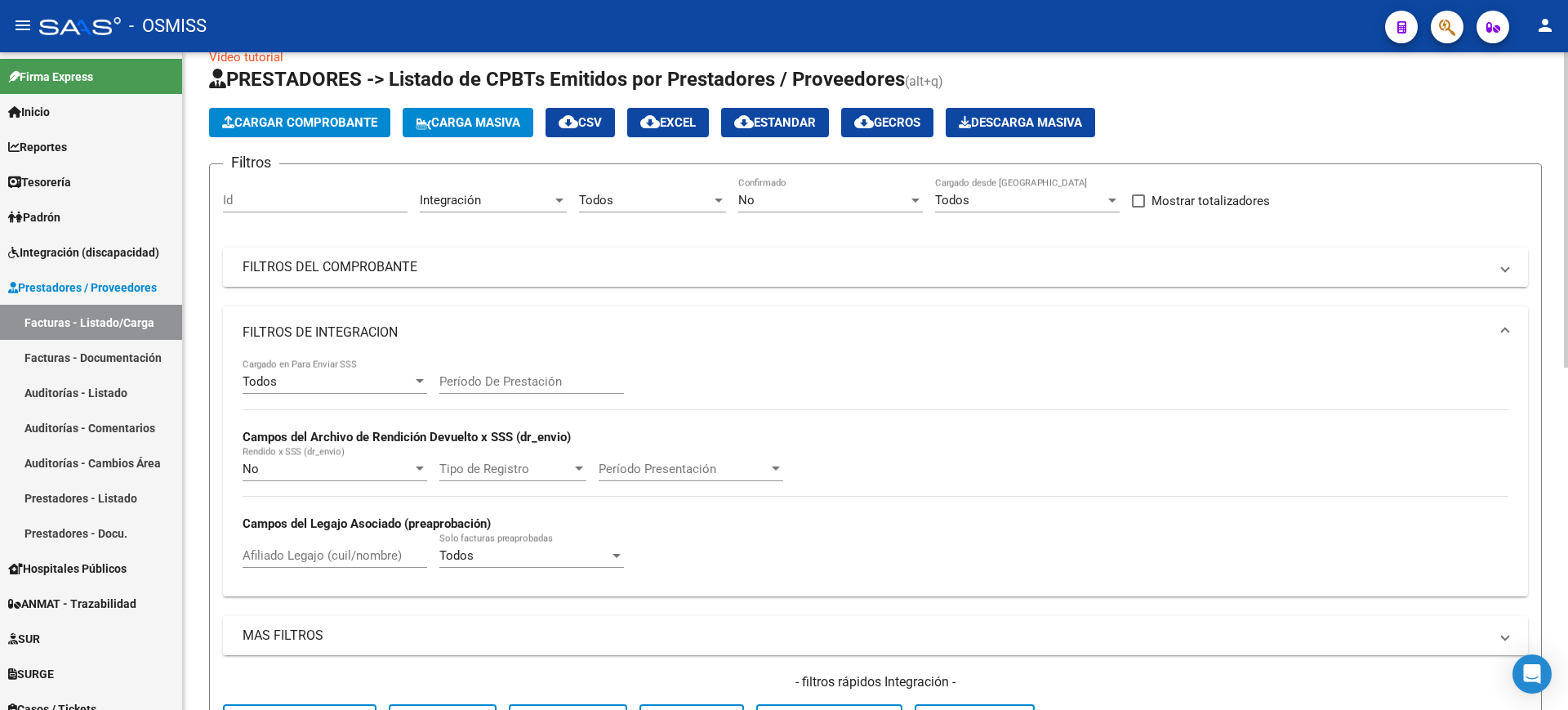
scroll to position [11, 0]
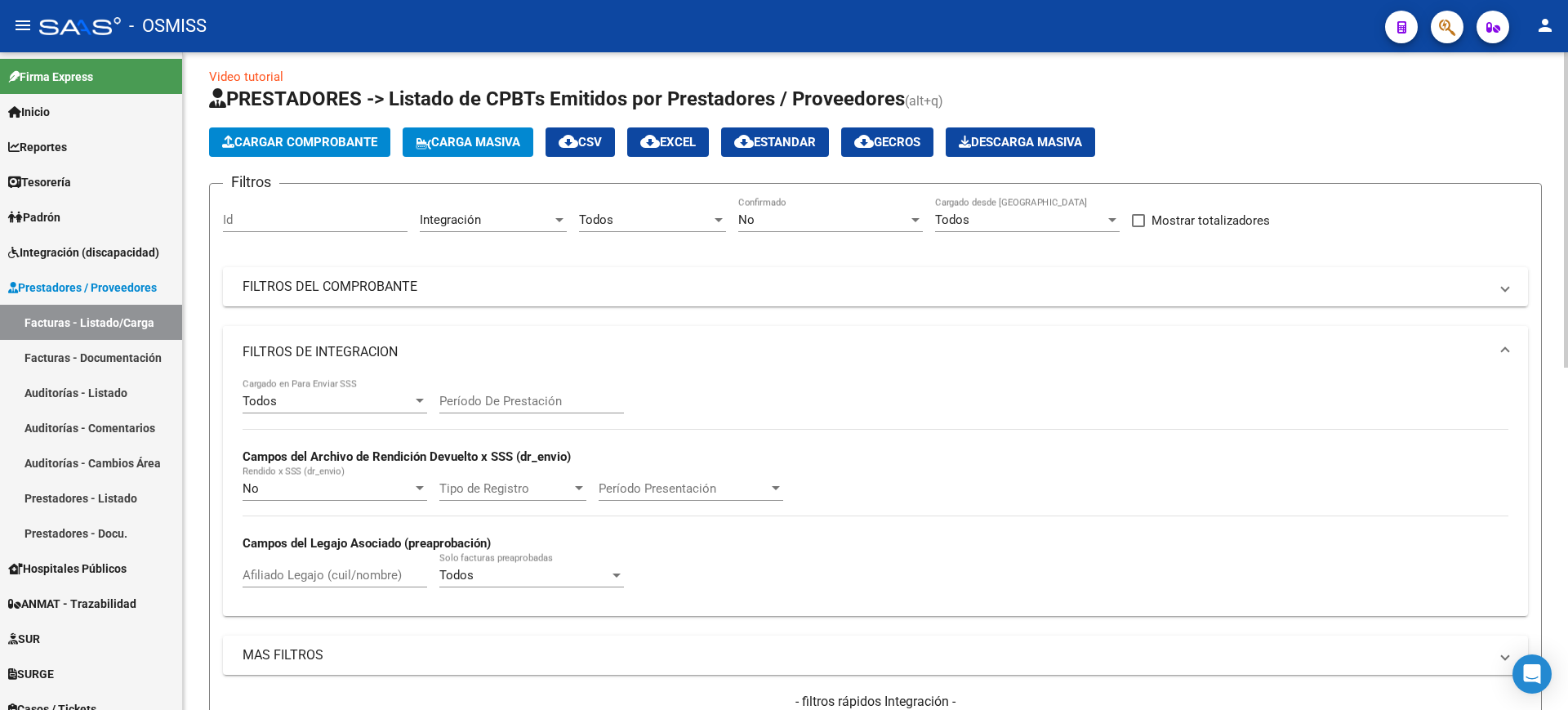
click at [376, 359] on mat-panel-title "FILTROS DE INTEGRACION" at bounding box center [866, 351] width 1246 height 18
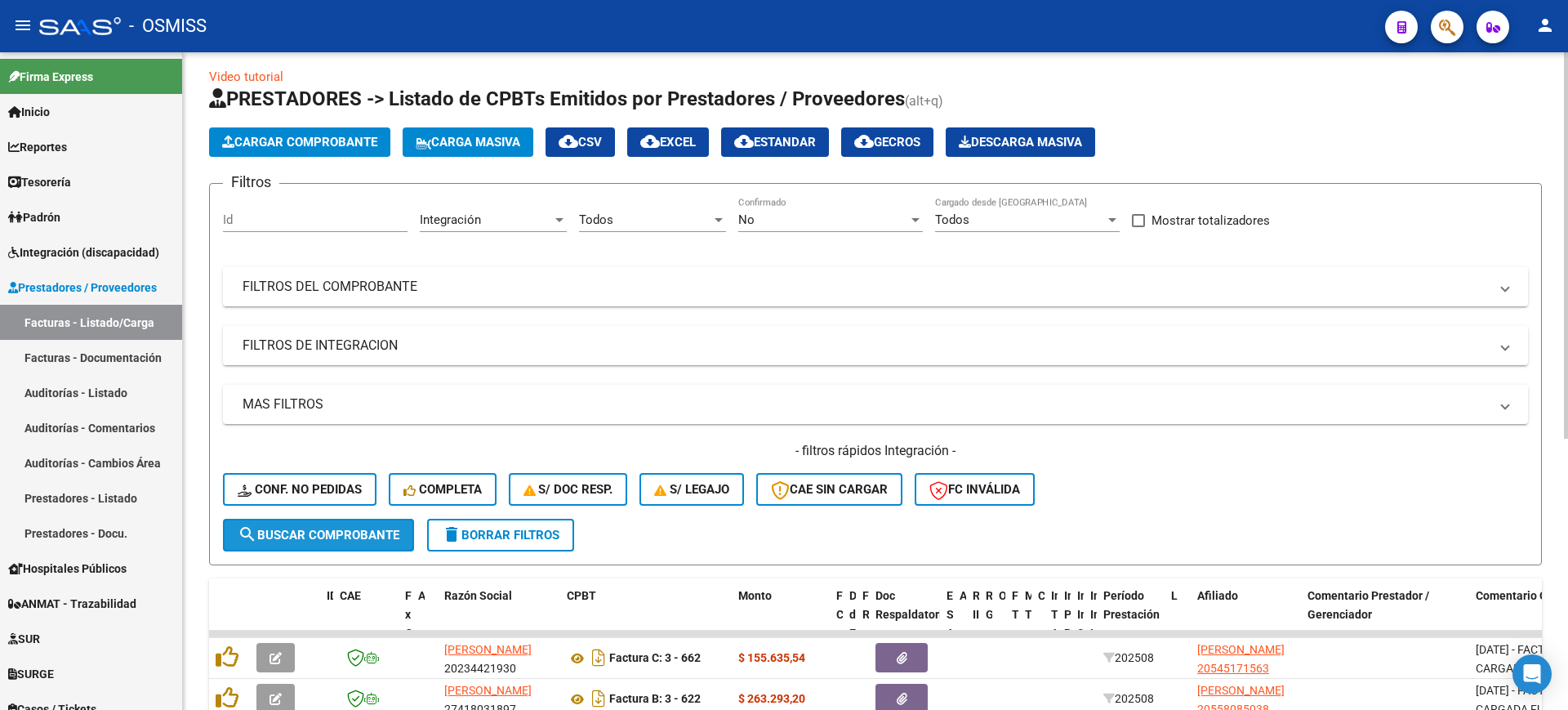
click at [361, 537] on span "search Buscar Comprobante" at bounding box center [318, 534] width 162 height 14
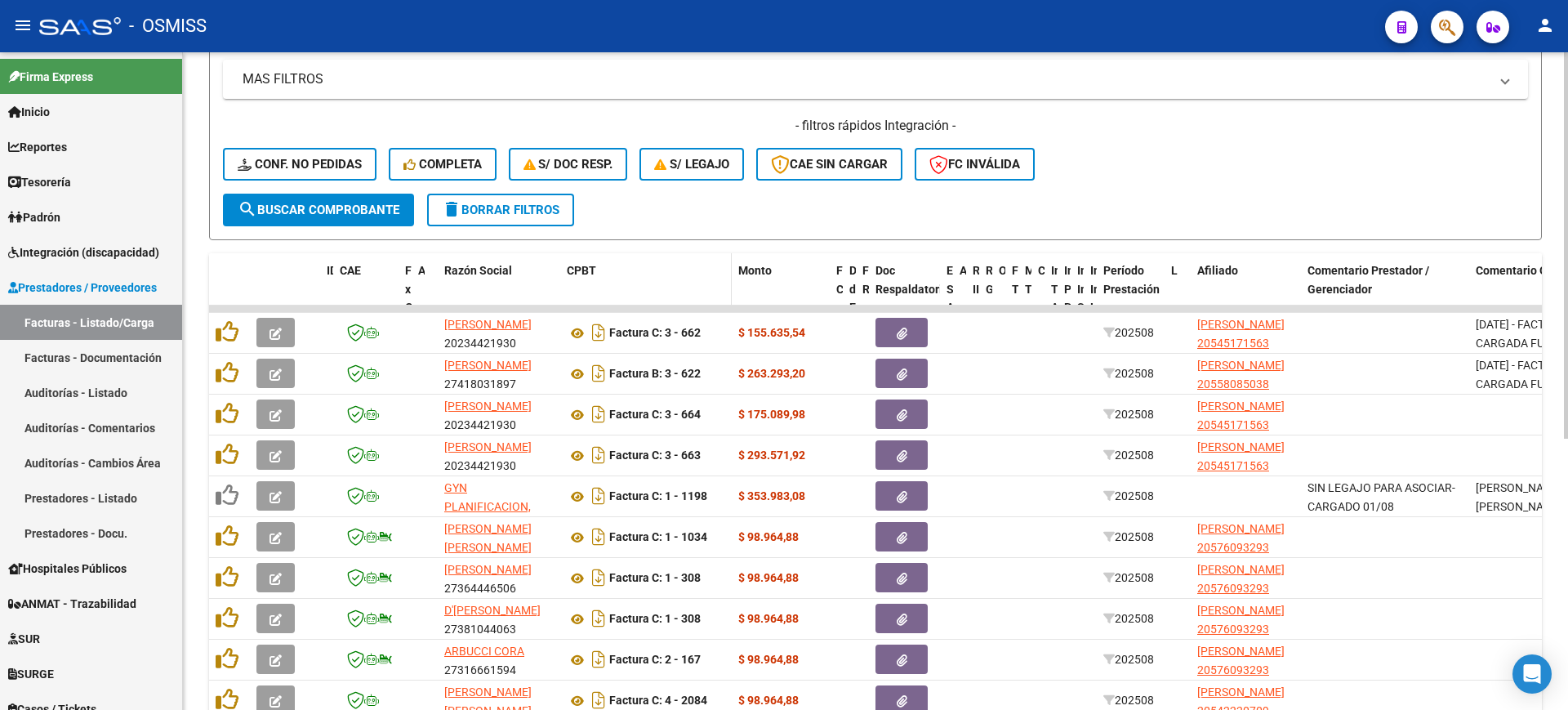
scroll to position [0, 0]
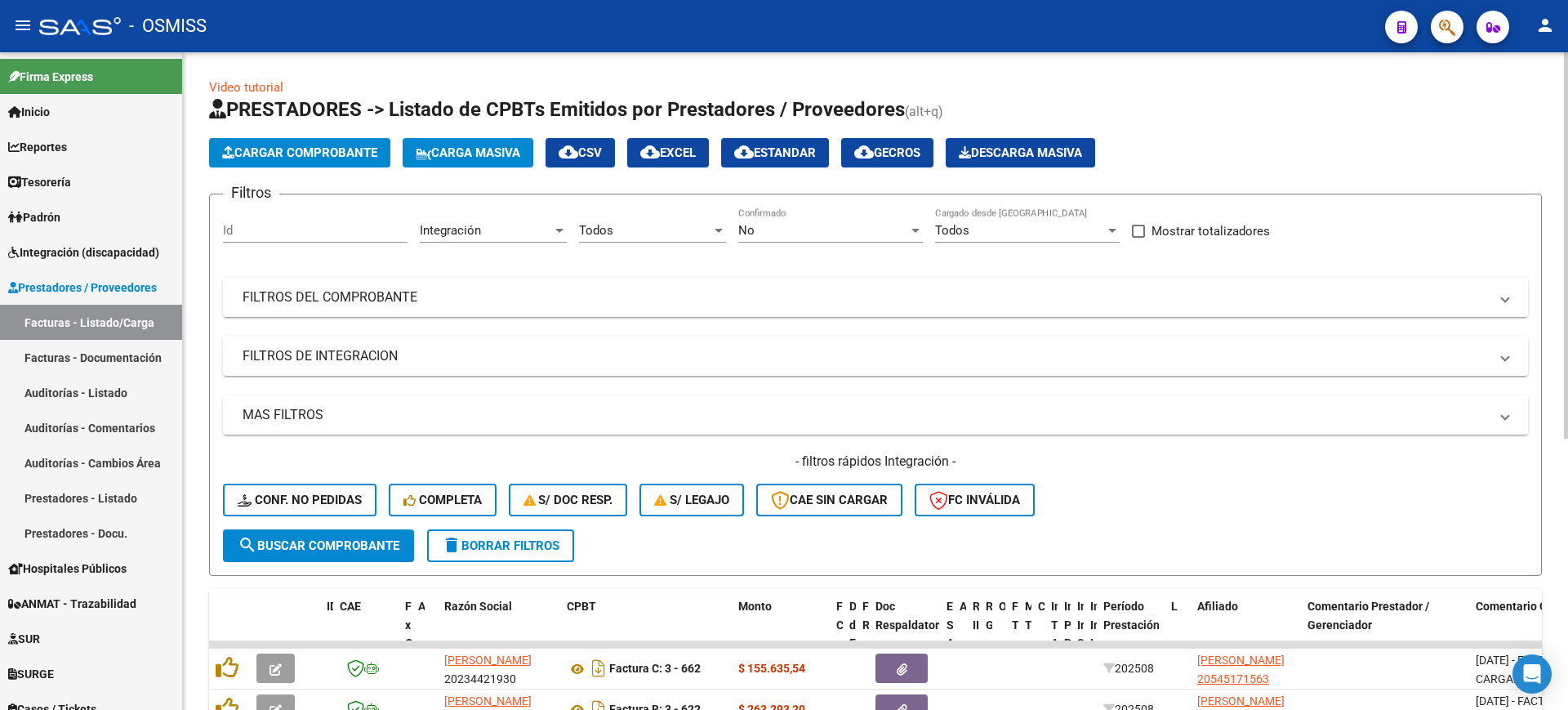
click at [632, 296] on mat-panel-title "FILTROS DEL COMPROBANTE" at bounding box center [866, 296] width 1246 height 18
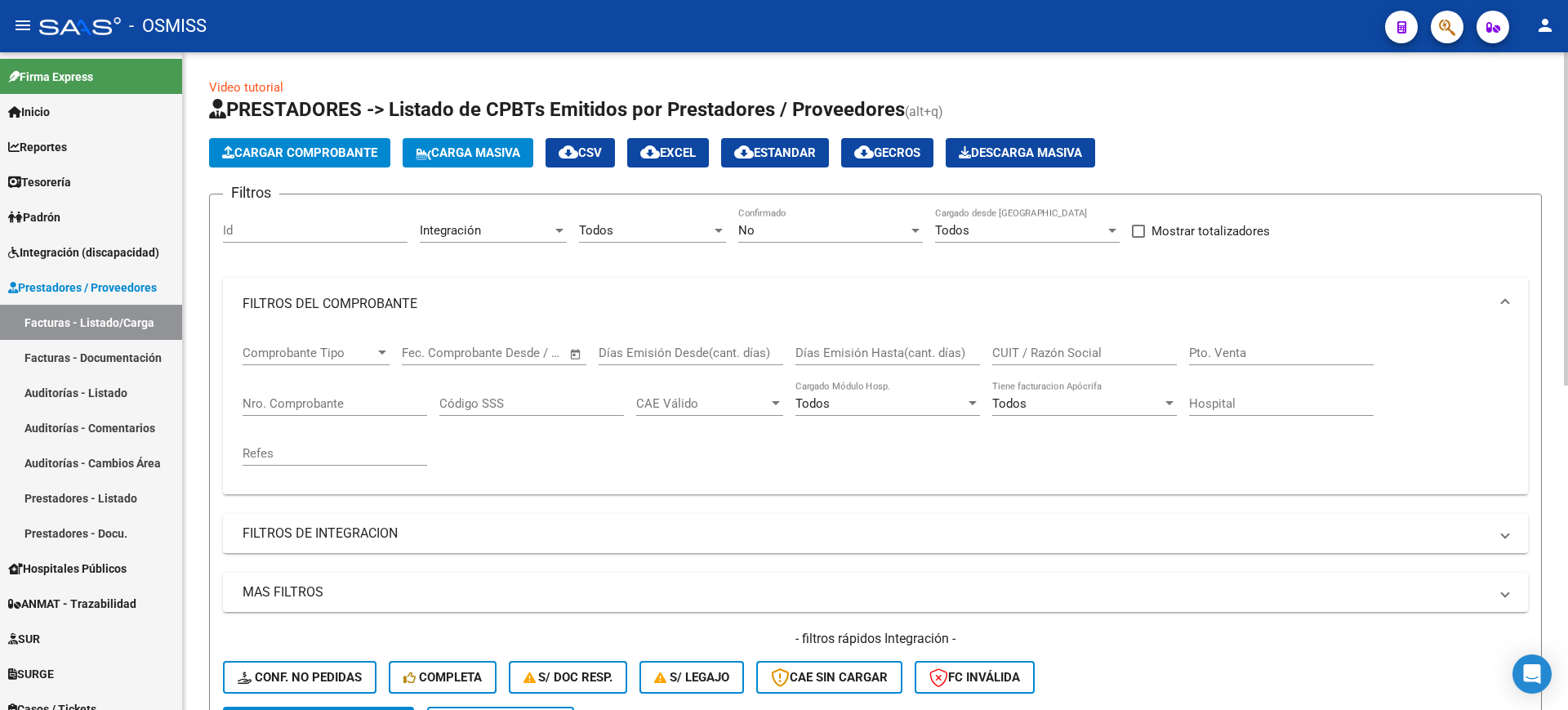
click at [1253, 345] on input "Pto. Venta" at bounding box center [1281, 352] width 184 height 14
type input "3"
click at [394, 408] on input "Nro. Comprobante" at bounding box center [334, 403] width 184 height 14
type input "67"
click at [790, 234] on div "No" at bounding box center [824, 230] width 170 height 14
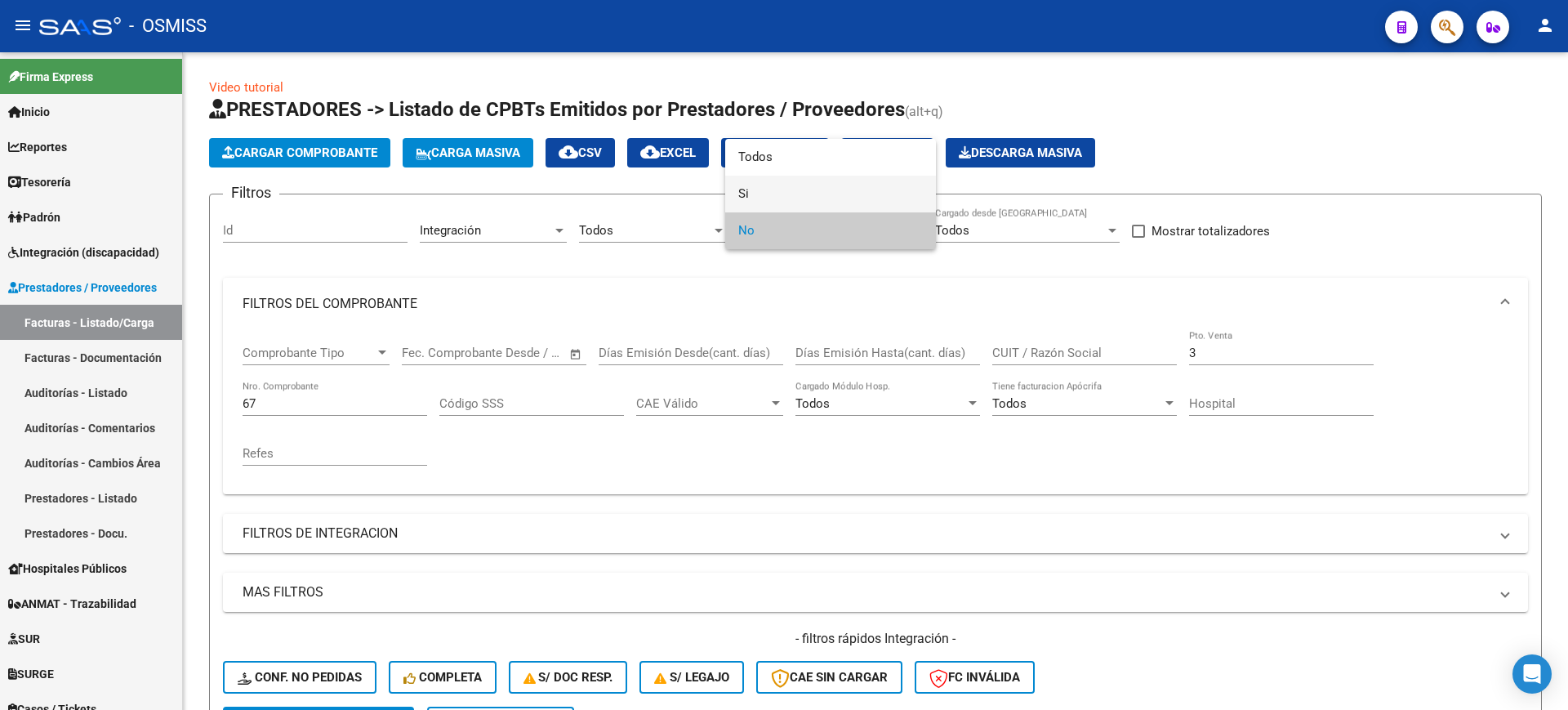
click at [778, 198] on span "Si" at bounding box center [830, 194] width 184 height 37
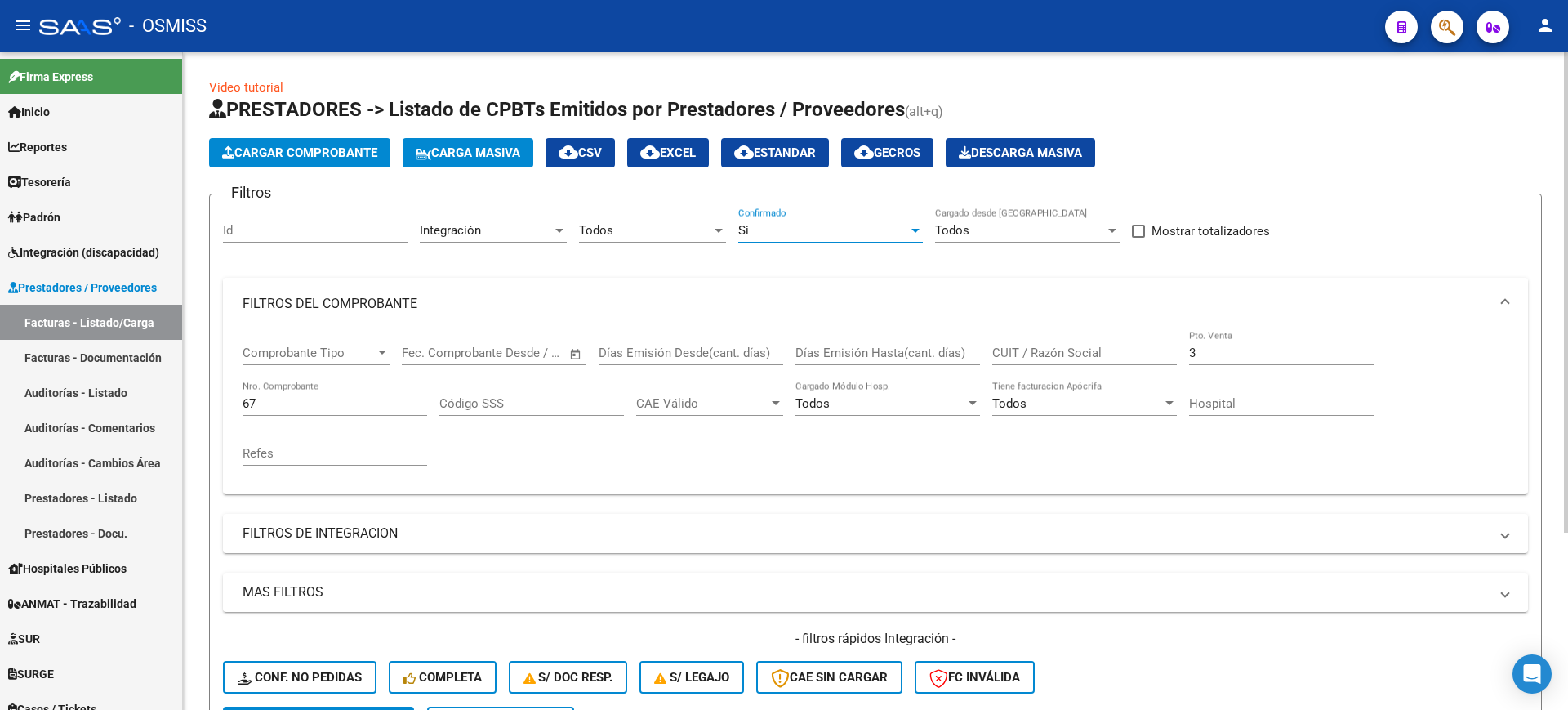
click at [435, 302] on mat-panel-title "FILTROS DEL COMPROBANTE" at bounding box center [866, 303] width 1246 height 18
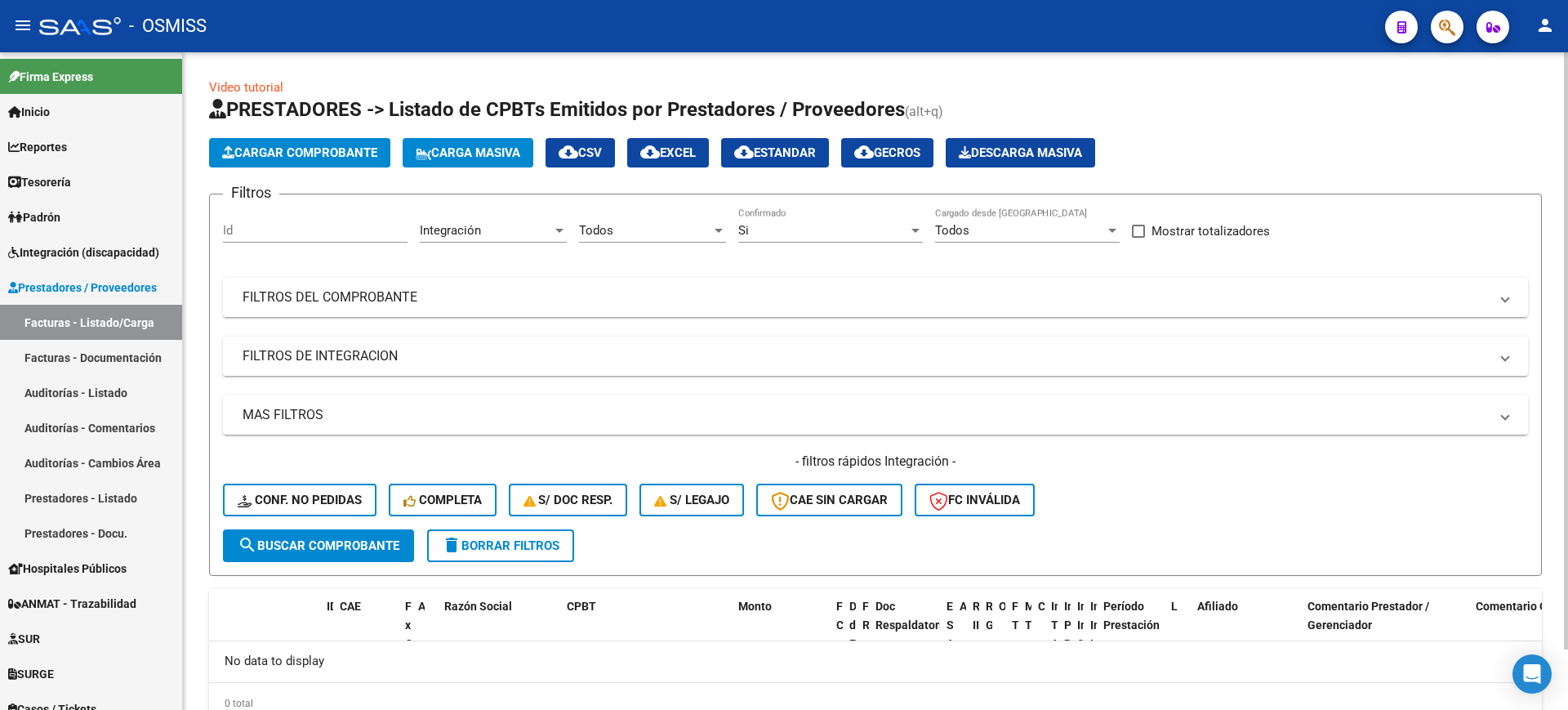
click at [392, 358] on mat-panel-title "FILTROS DE INTEGRACION" at bounding box center [866, 355] width 1246 height 18
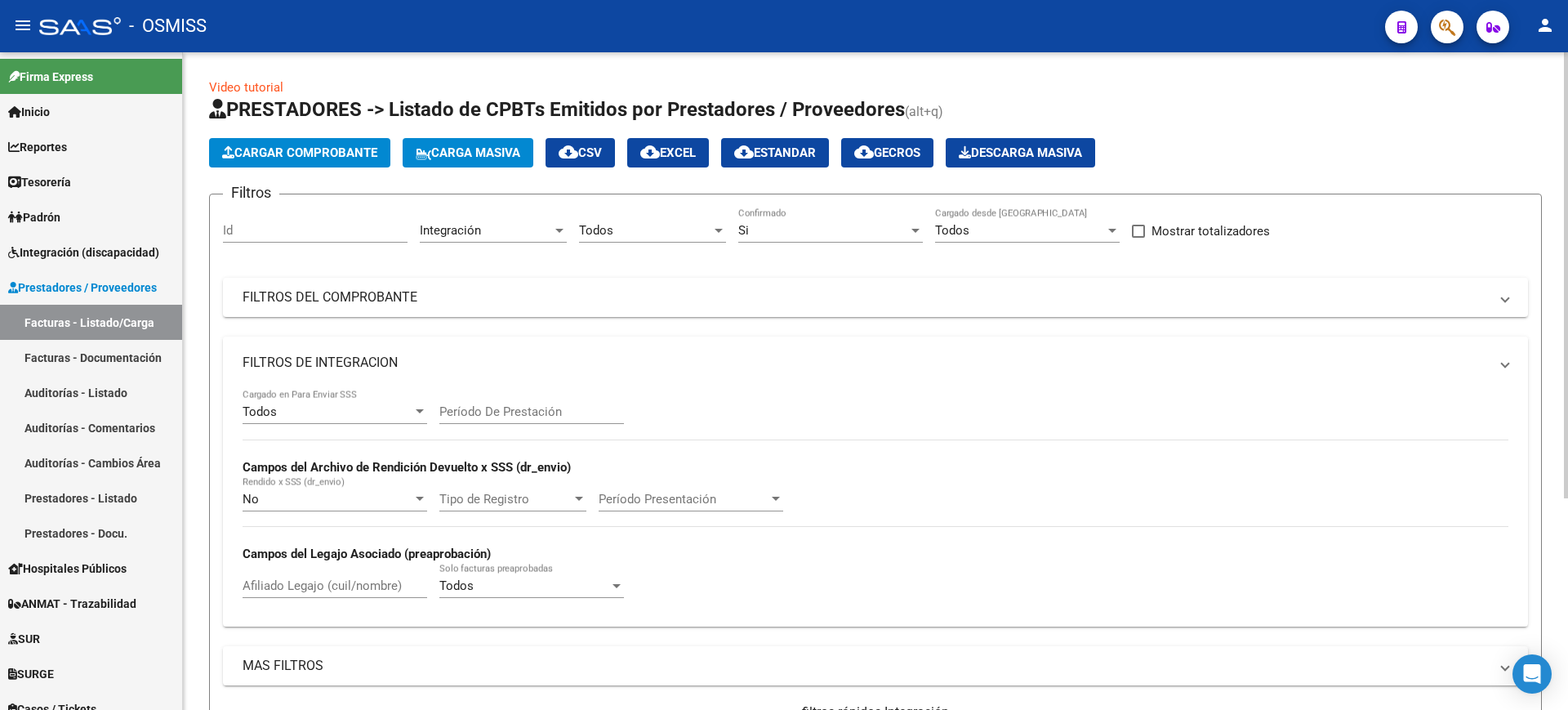
click at [385, 360] on mat-panel-title "FILTROS DE INTEGRACION" at bounding box center [866, 362] width 1246 height 18
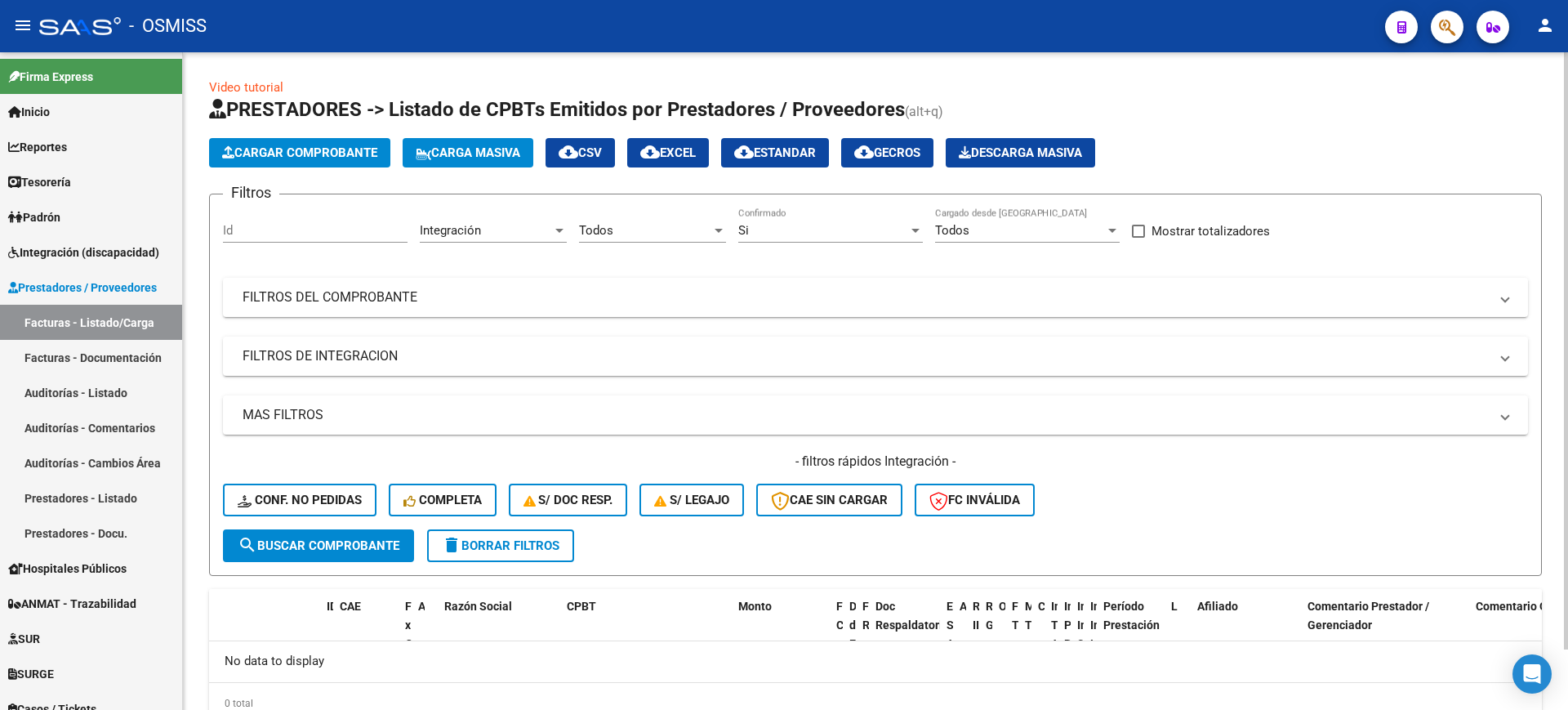
click at [379, 543] on span "search Buscar Comprobante" at bounding box center [318, 545] width 162 height 14
click at [821, 226] on div "Si" at bounding box center [824, 230] width 170 height 14
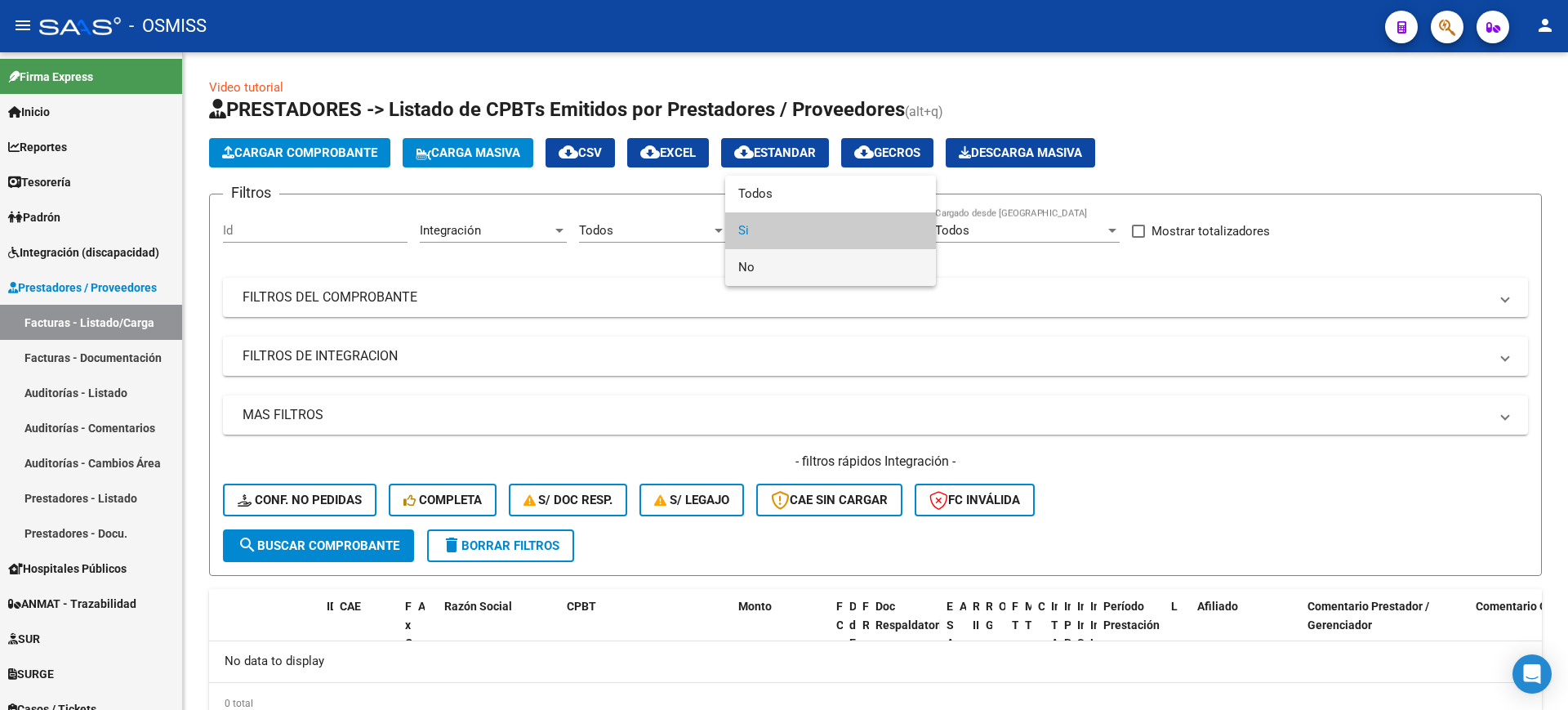
click at [798, 259] on span "No" at bounding box center [830, 268] width 184 height 37
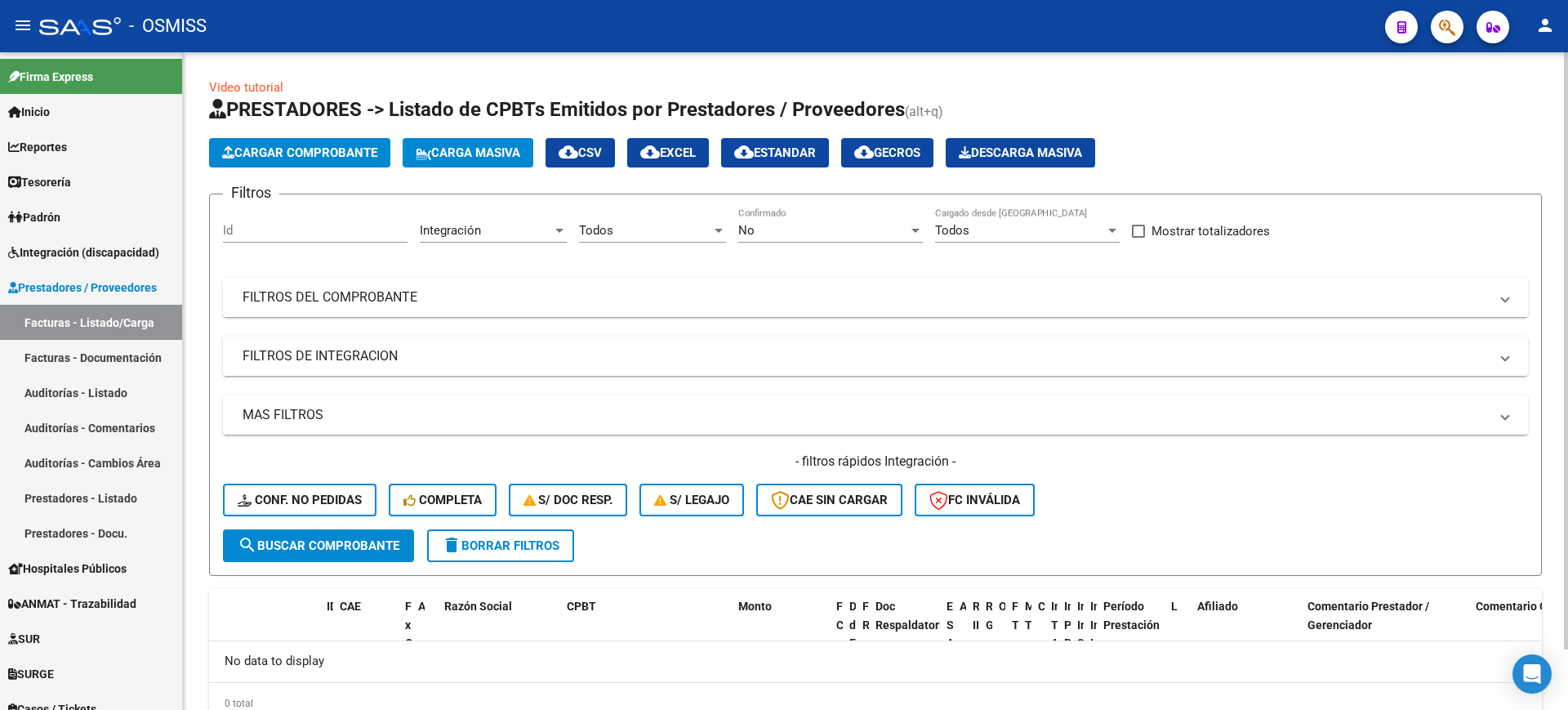
click at [362, 359] on mat-panel-title "FILTROS DE INTEGRACION" at bounding box center [866, 355] width 1246 height 18
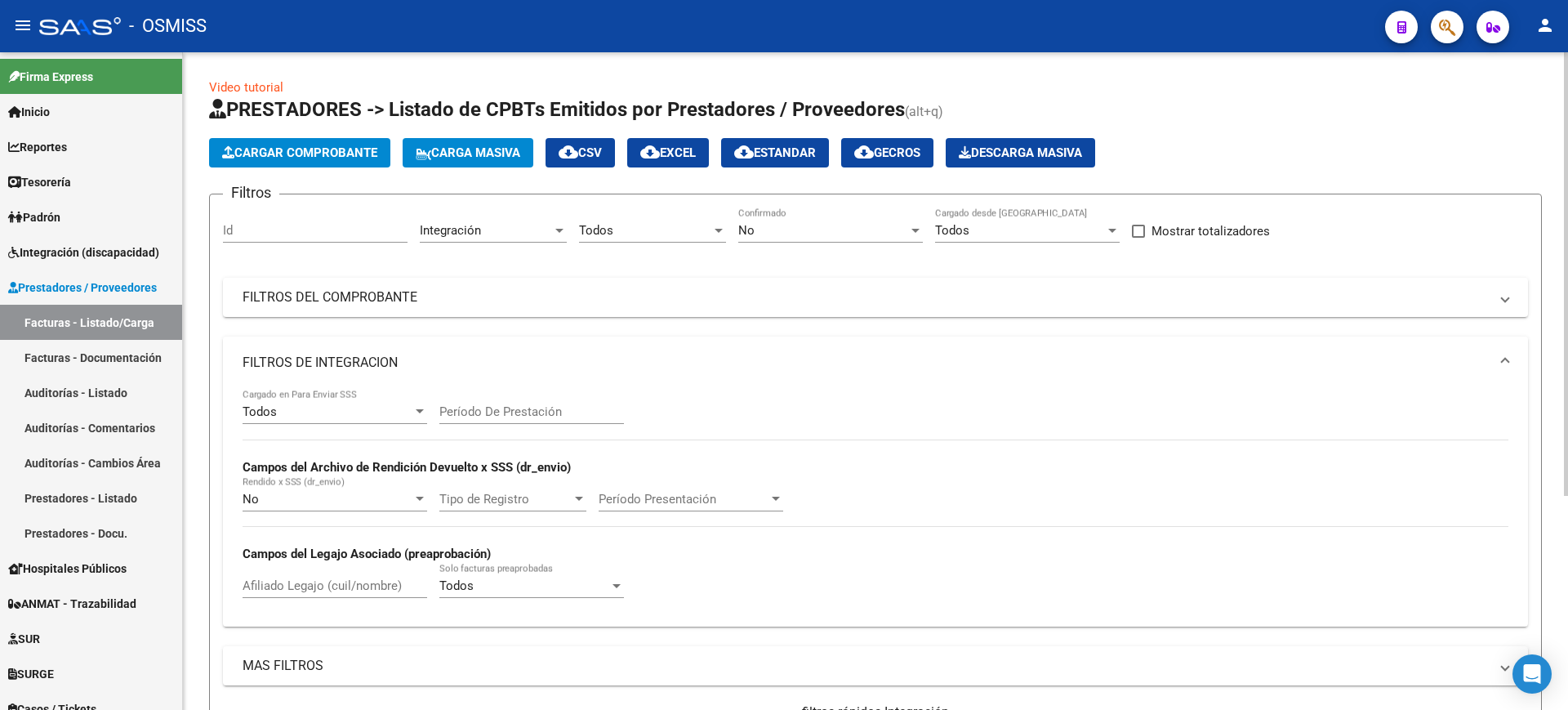
click at [349, 354] on mat-panel-title "FILTROS DE INTEGRACION" at bounding box center [866, 362] width 1246 height 18
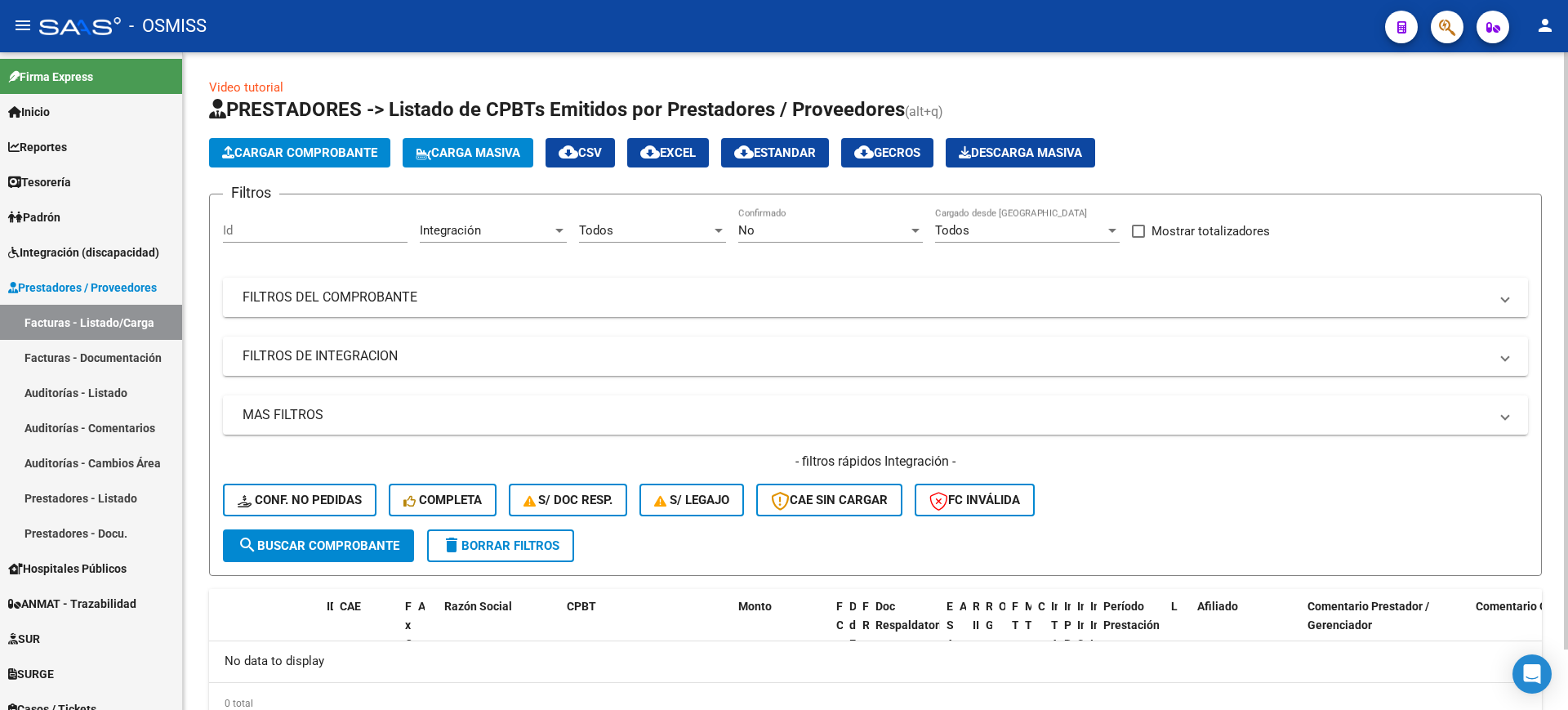
click at [349, 295] on mat-panel-title "FILTROS DEL COMPROBANTE" at bounding box center [866, 296] width 1246 height 18
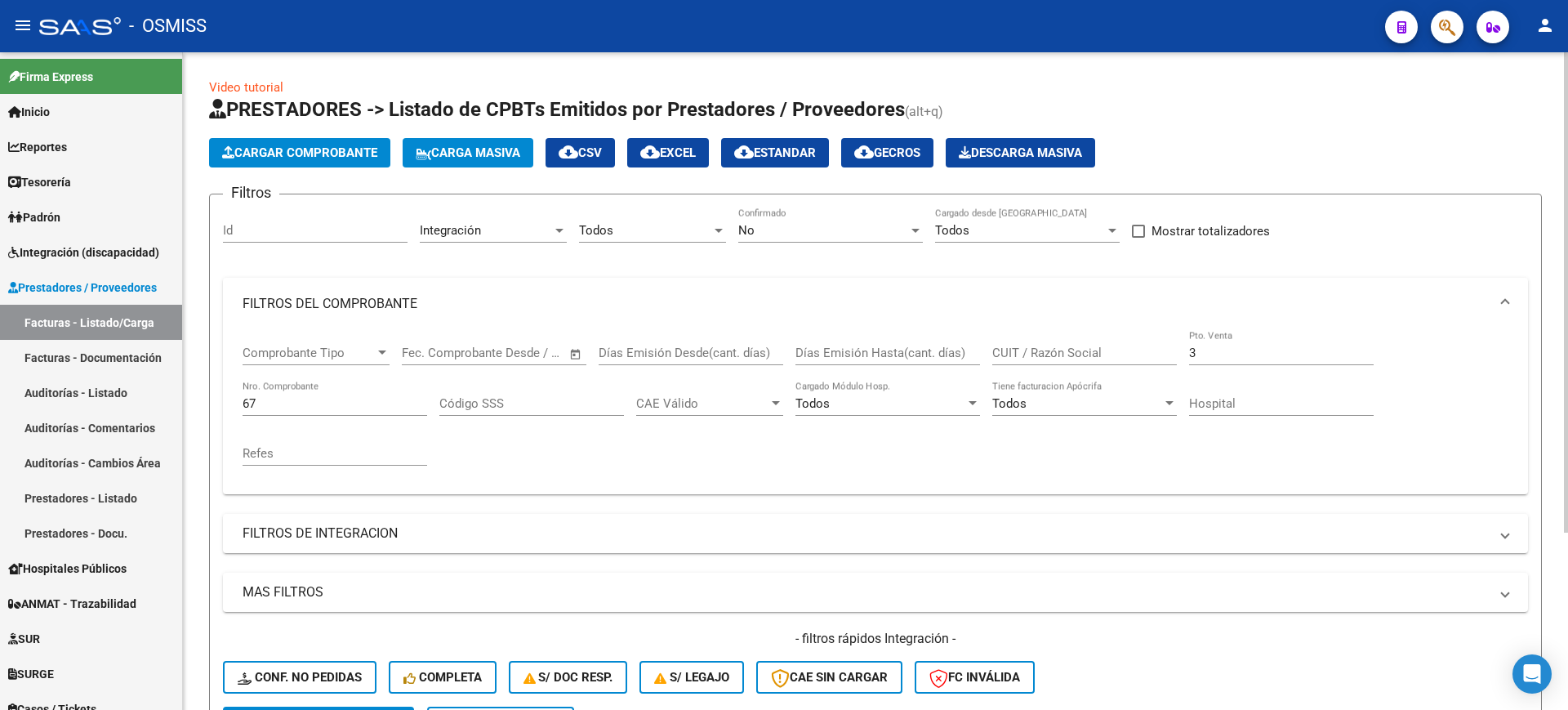
click at [1240, 353] on input "3" at bounding box center [1281, 352] width 184 height 14
drag, startPoint x: 323, startPoint y: 408, endPoint x: 170, endPoint y: 388, distance: 154.3
click at [170, 388] on mat-sidenav-container "Firma Express Inicio Calendario SSS Instructivos Contacto OS Reportes Ingresos …" at bounding box center [784, 381] width 1568 height 658
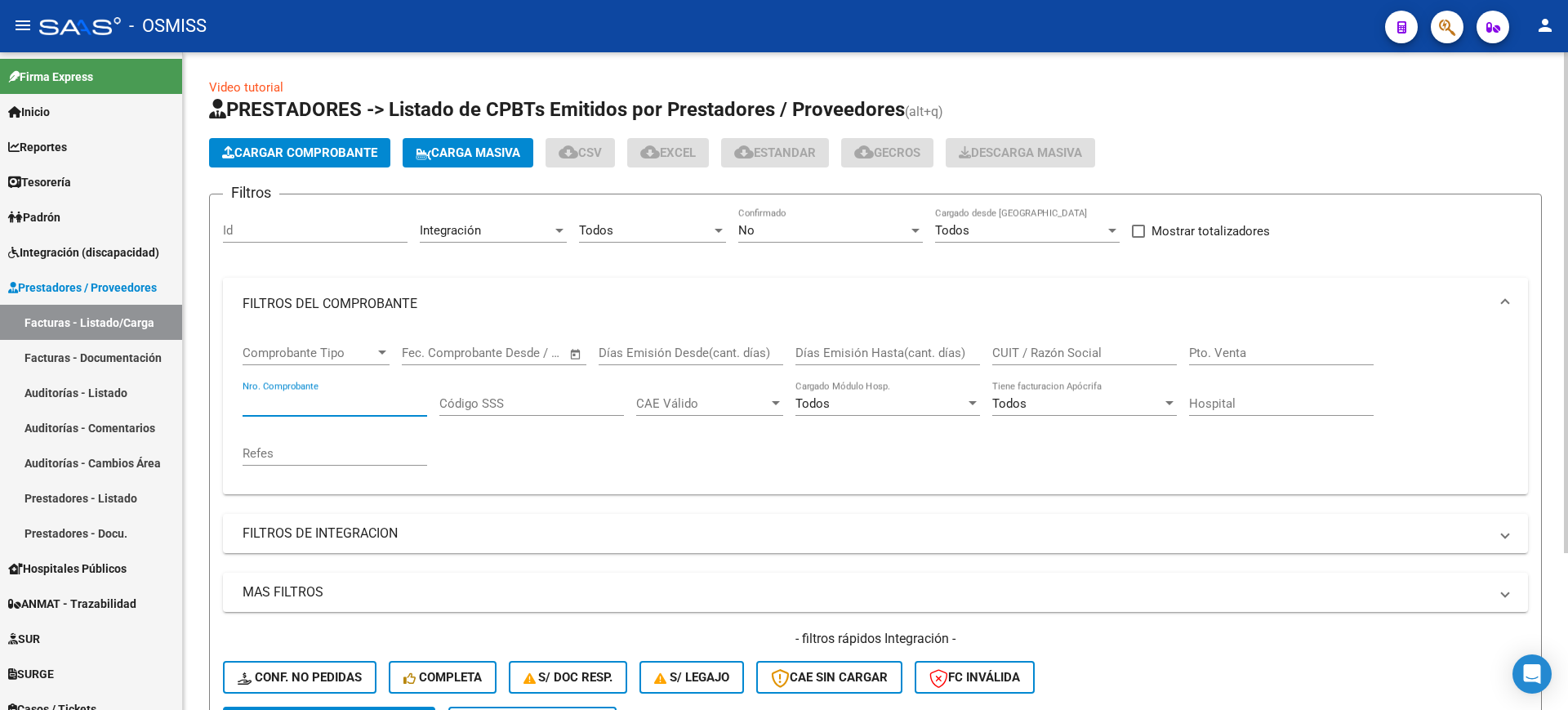
click at [305, 301] on mat-panel-title "FILTROS DEL COMPROBANTE" at bounding box center [866, 303] width 1246 height 18
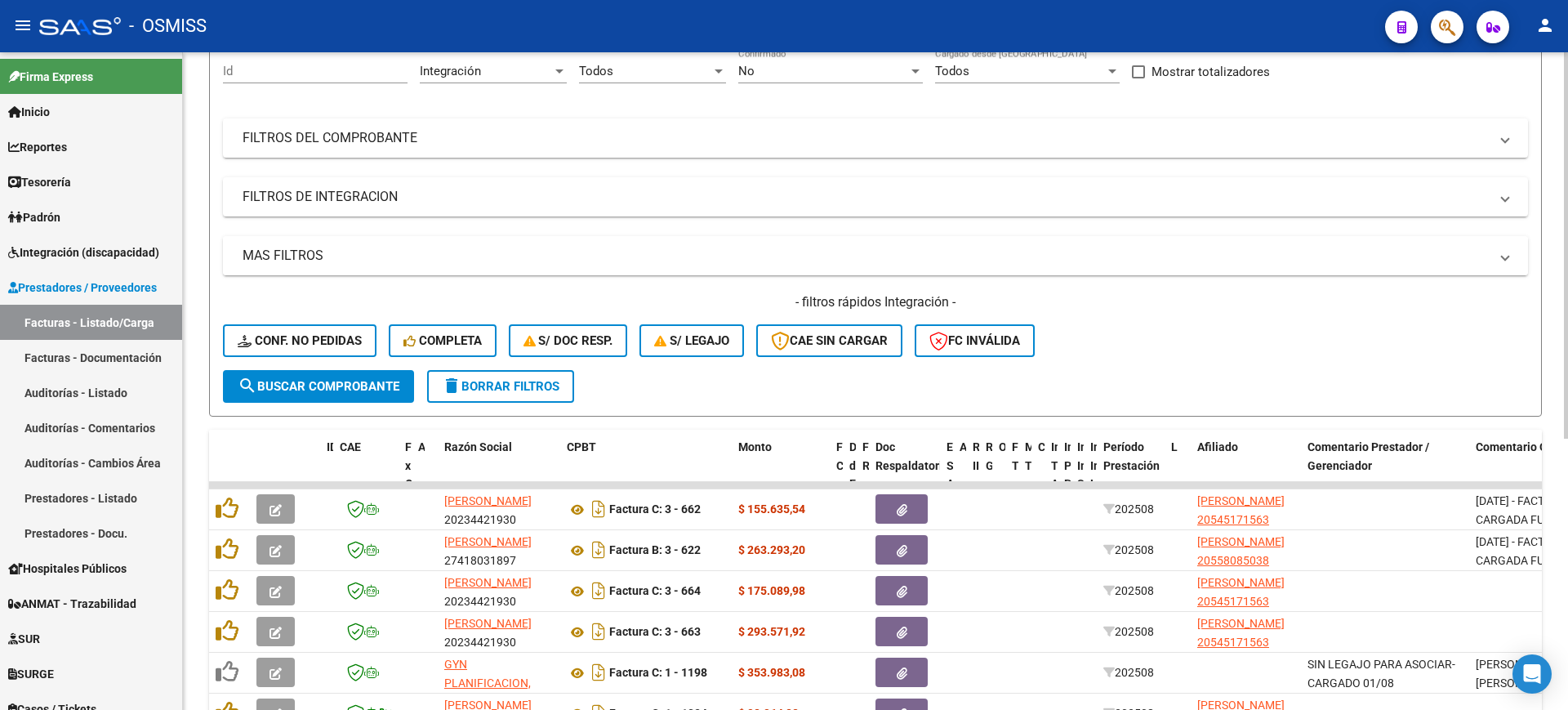
scroll to position [155, 0]
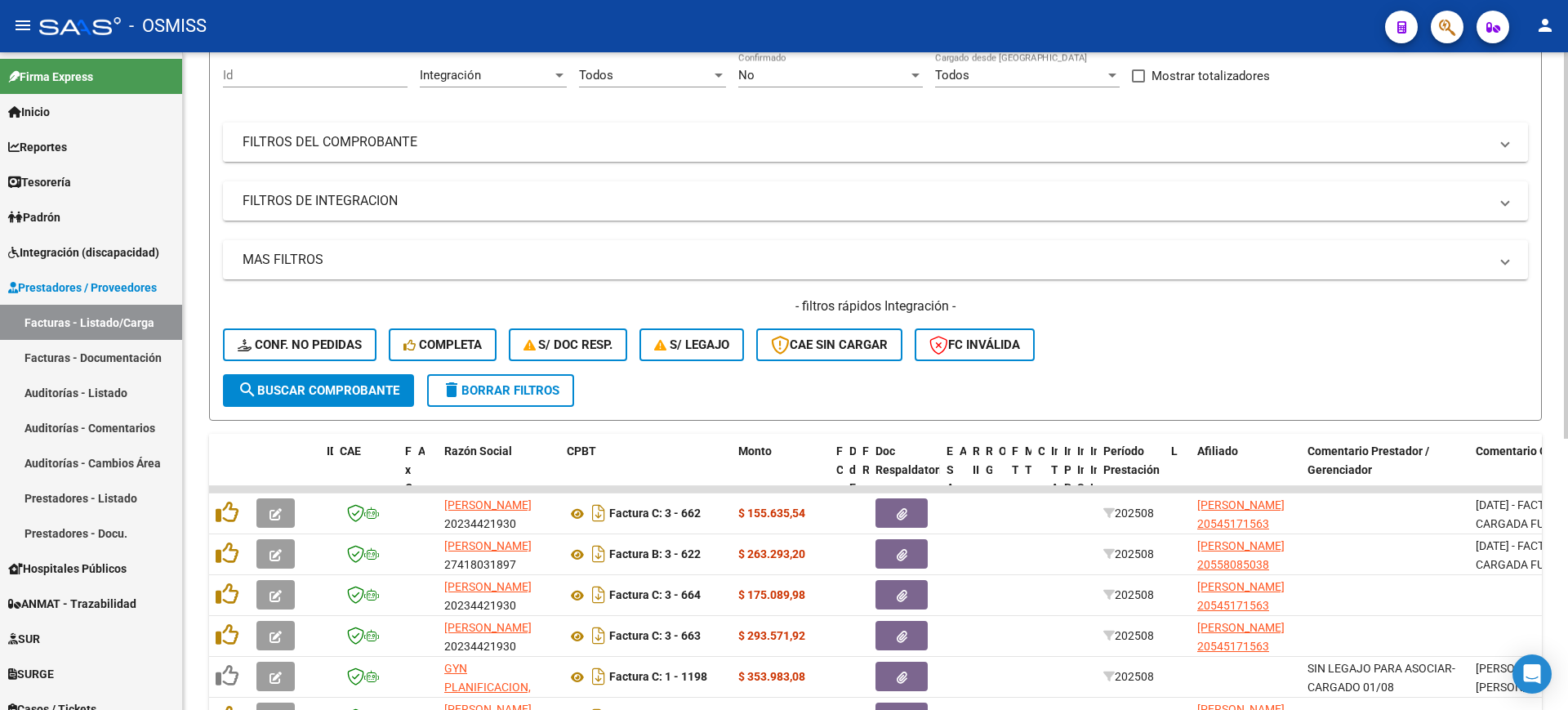
click at [555, 156] on mat-expansion-panel-header "FILTROS DEL COMPROBANTE" at bounding box center [876, 141] width 1305 height 40
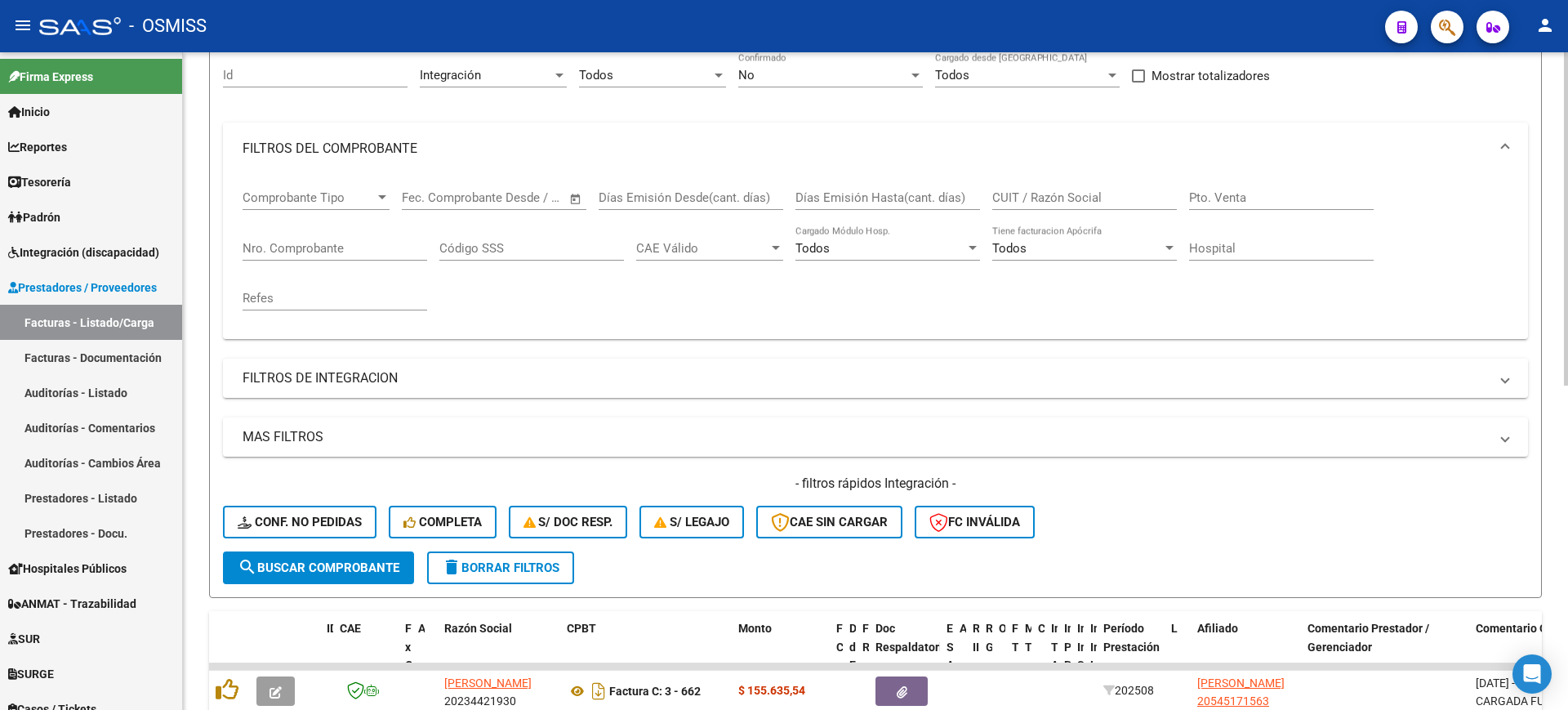
click at [1072, 190] on input "CUIT / Razón Social" at bounding box center [1084, 197] width 184 height 14
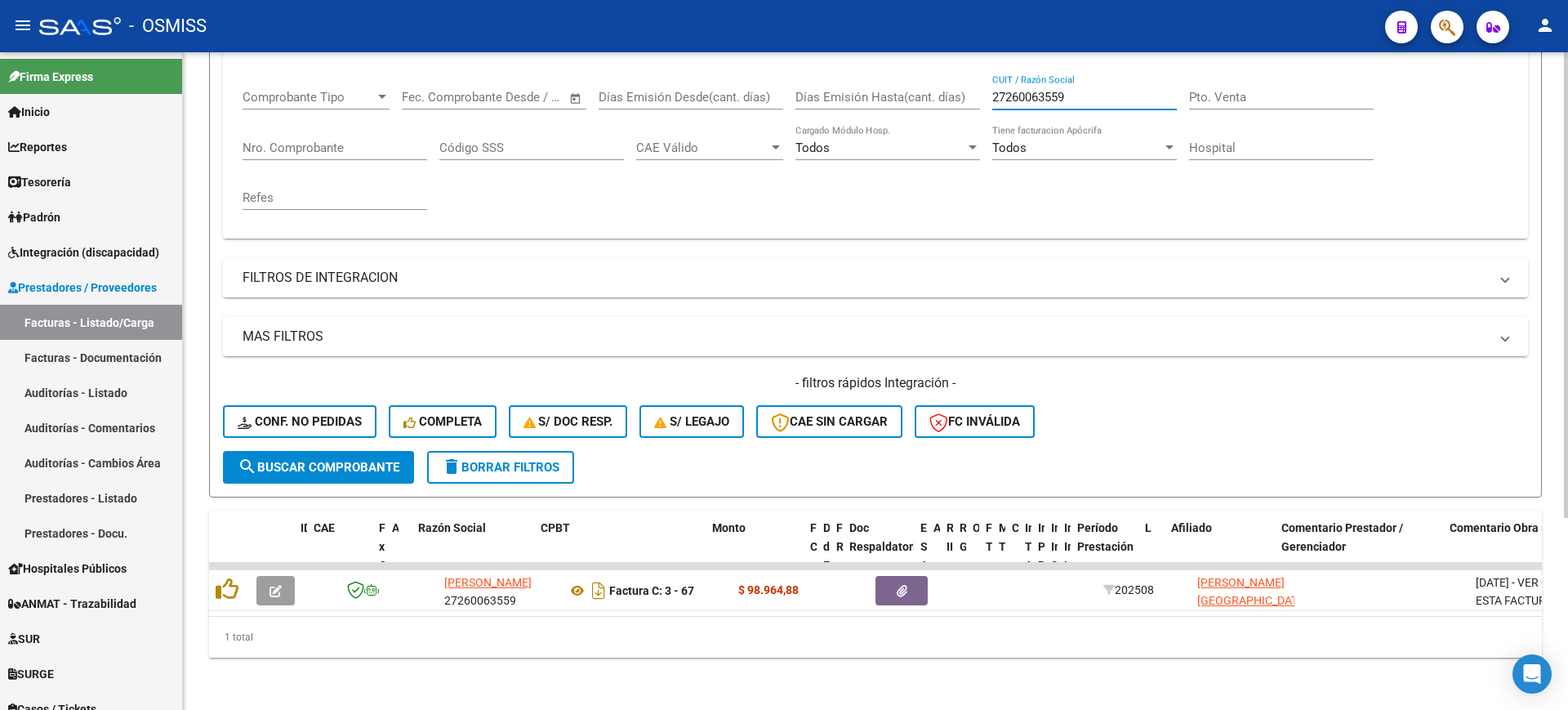
scroll to position [0, 168]
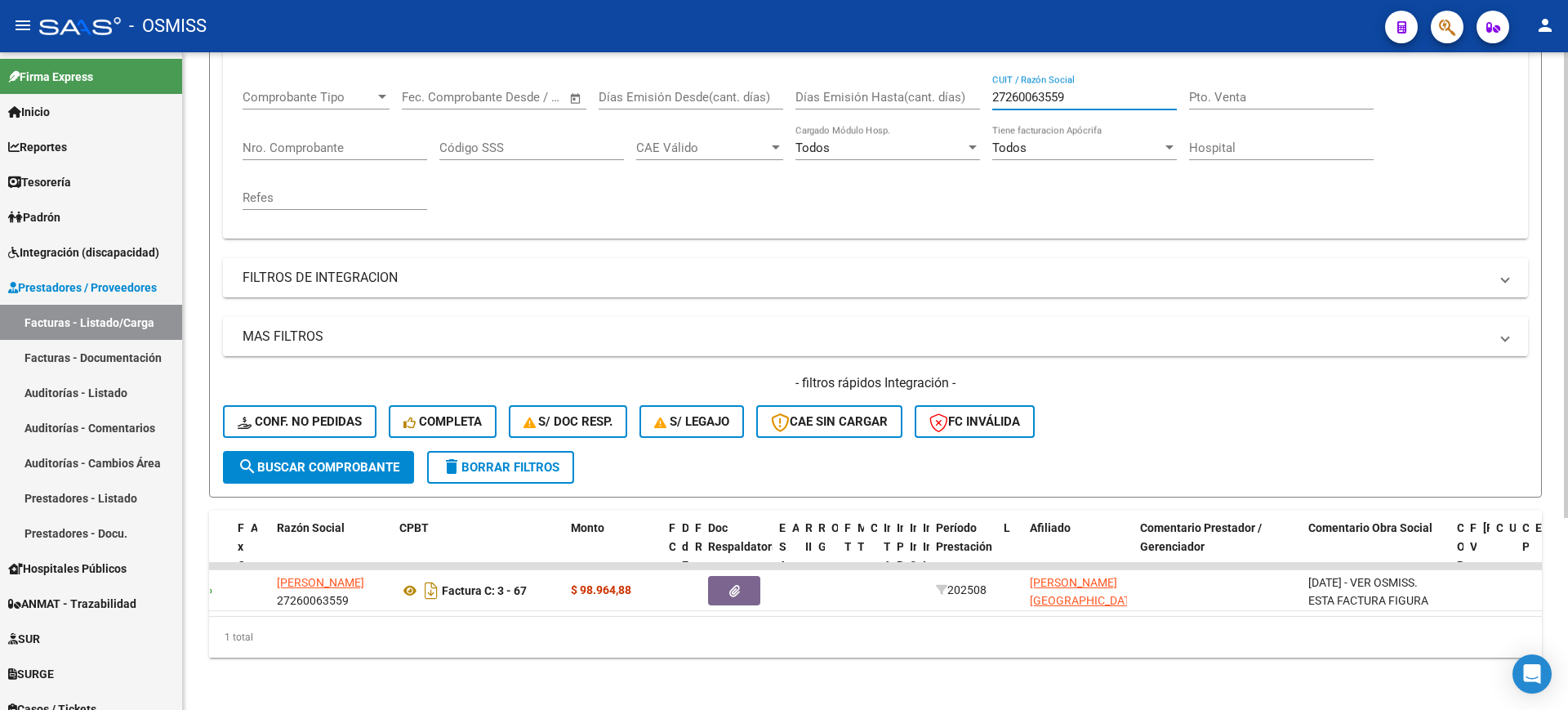
type input "27260063559"
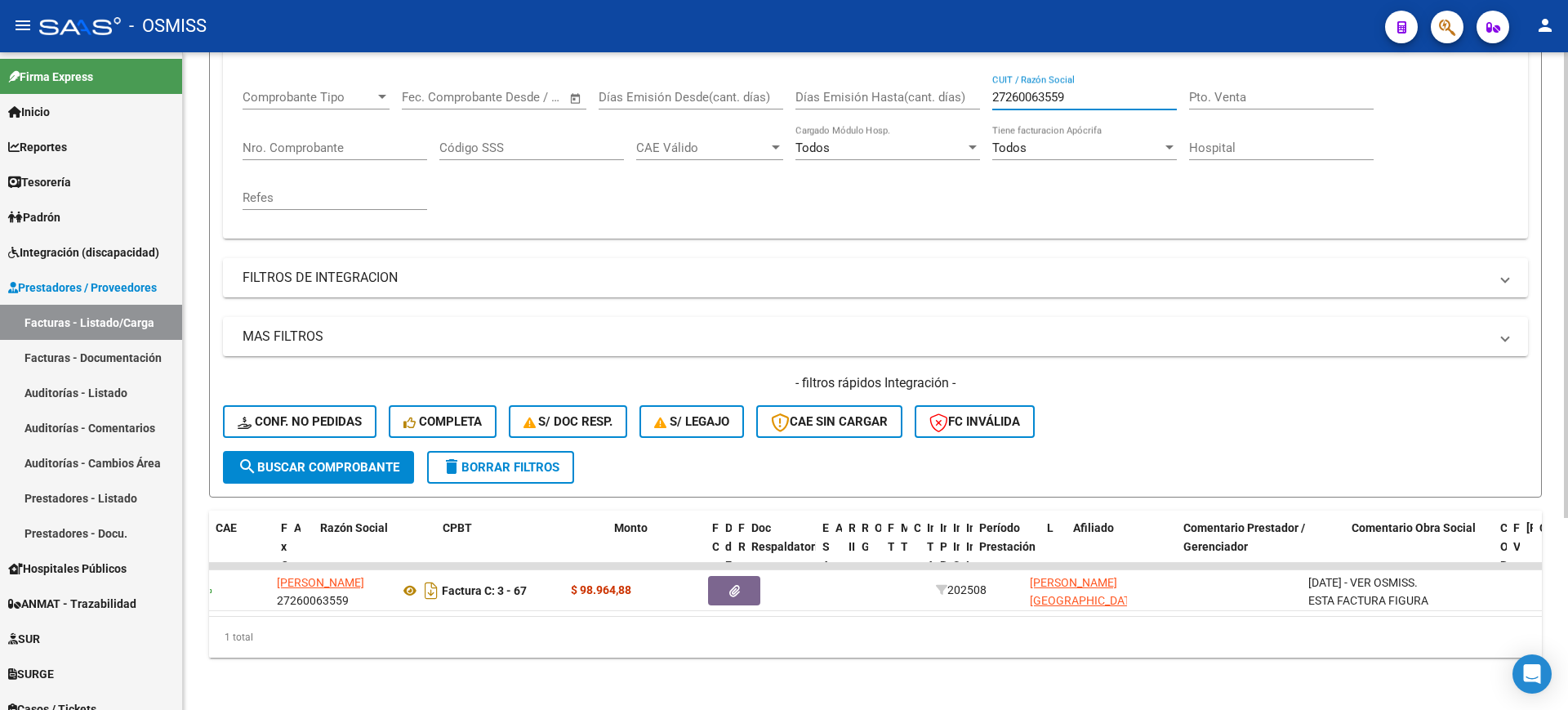
scroll to position [0, 0]
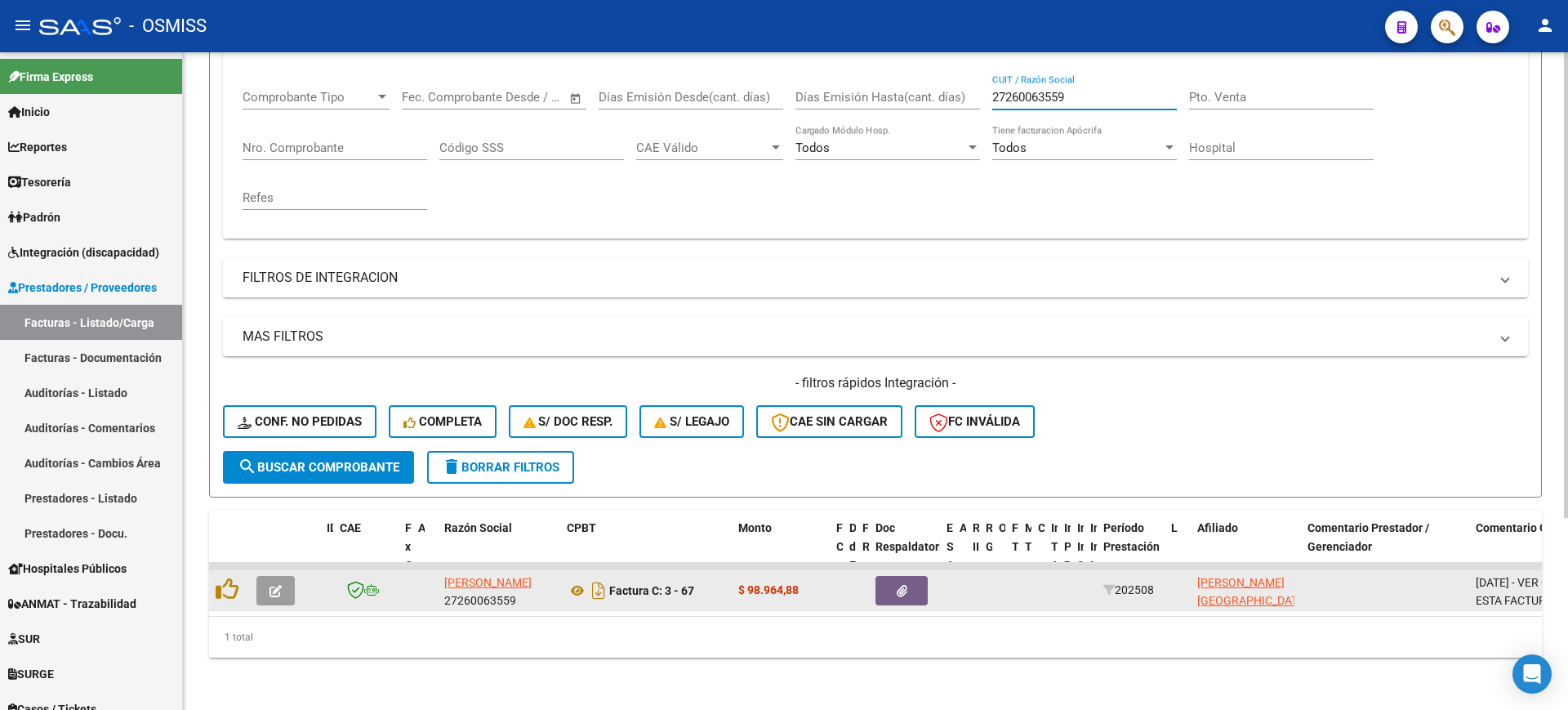
click at [288, 576] on button "button" at bounding box center [275, 590] width 39 height 29
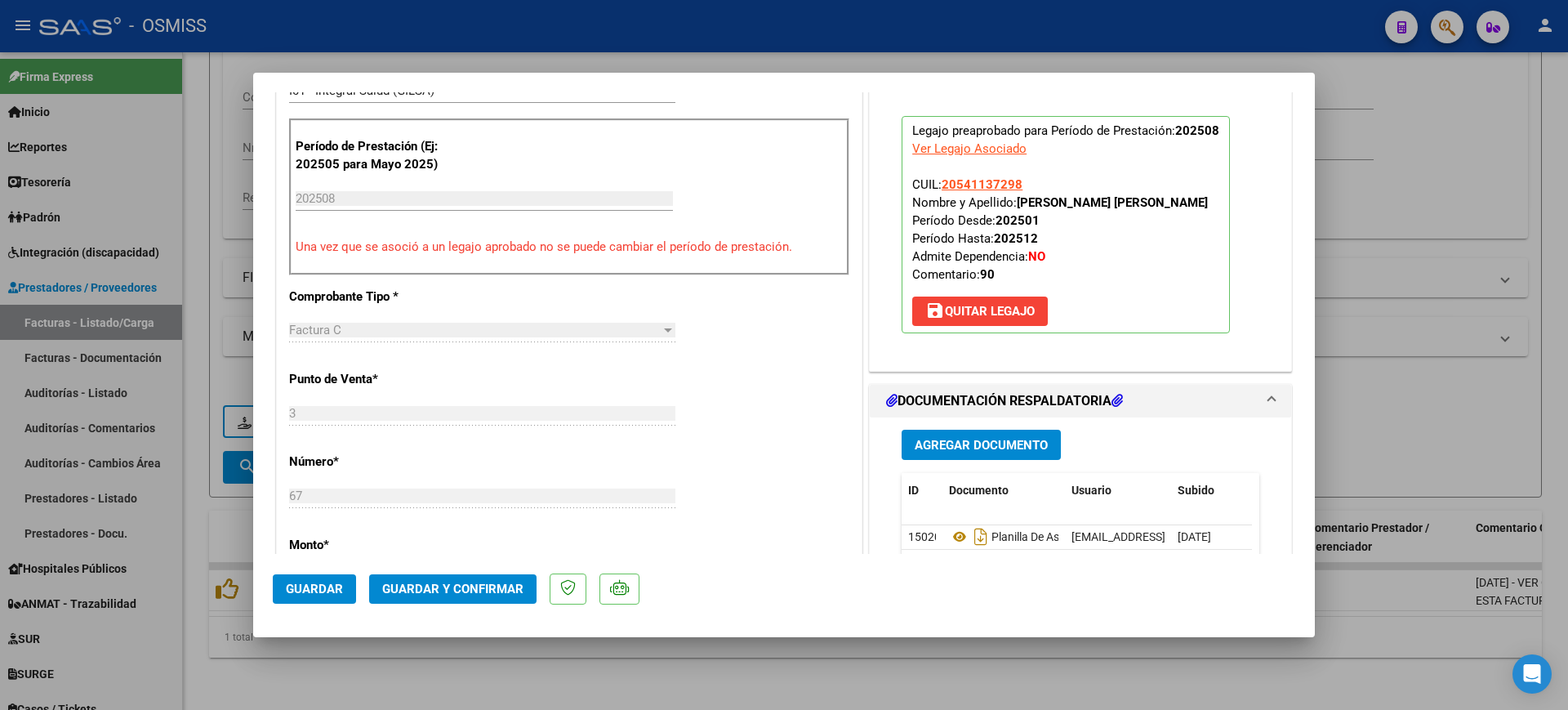
scroll to position [817, 0]
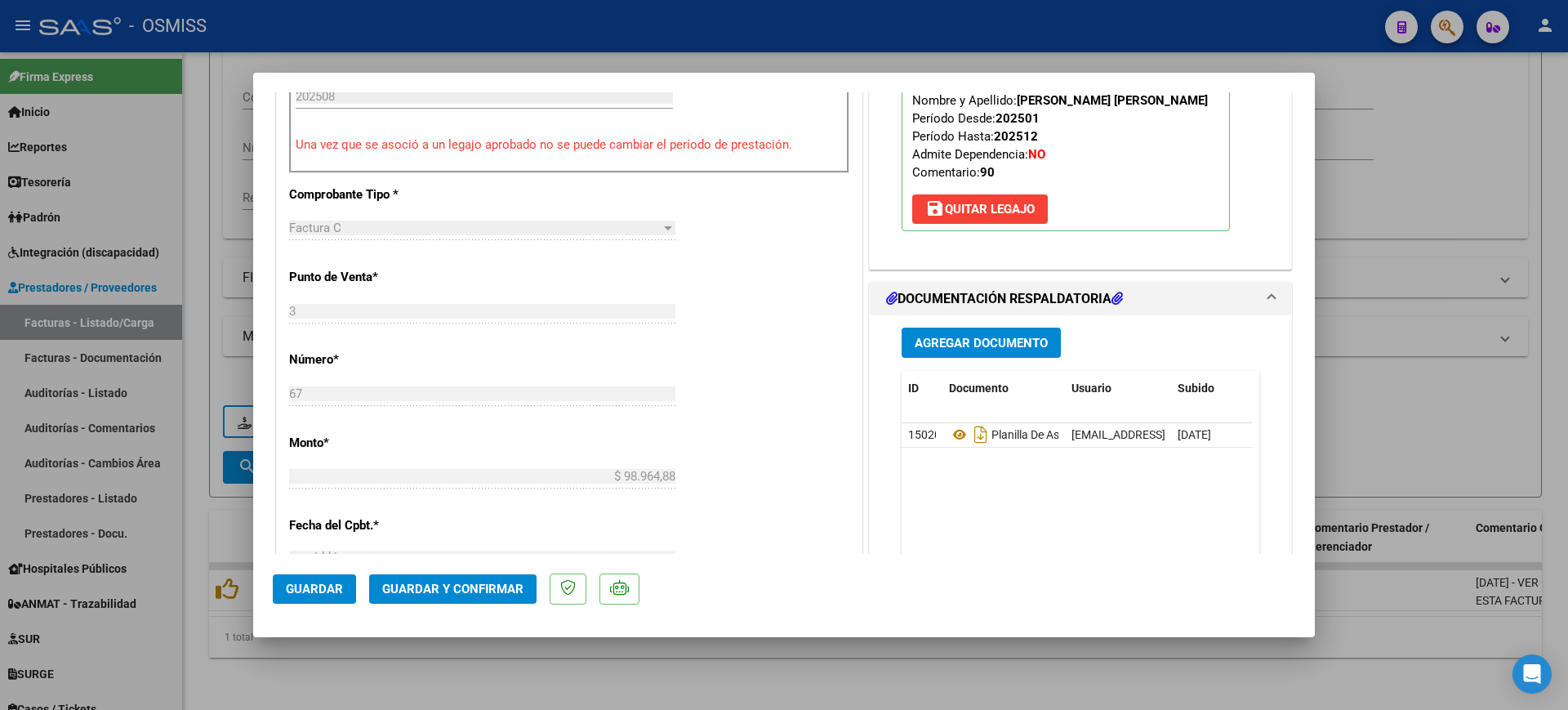
click at [1105, 664] on div at bounding box center [784, 355] width 1568 height 710
type input "$ 0,00"
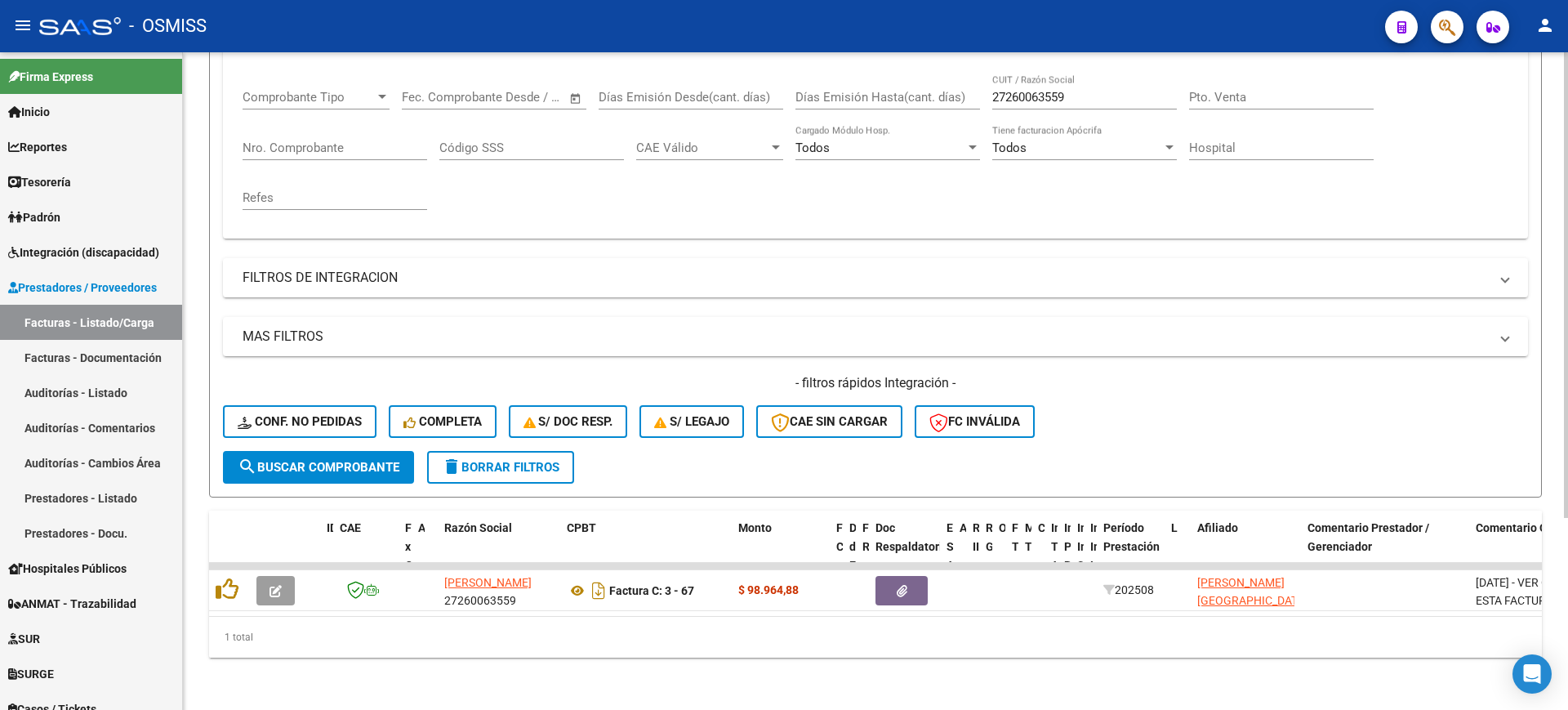
scroll to position [0, 168]
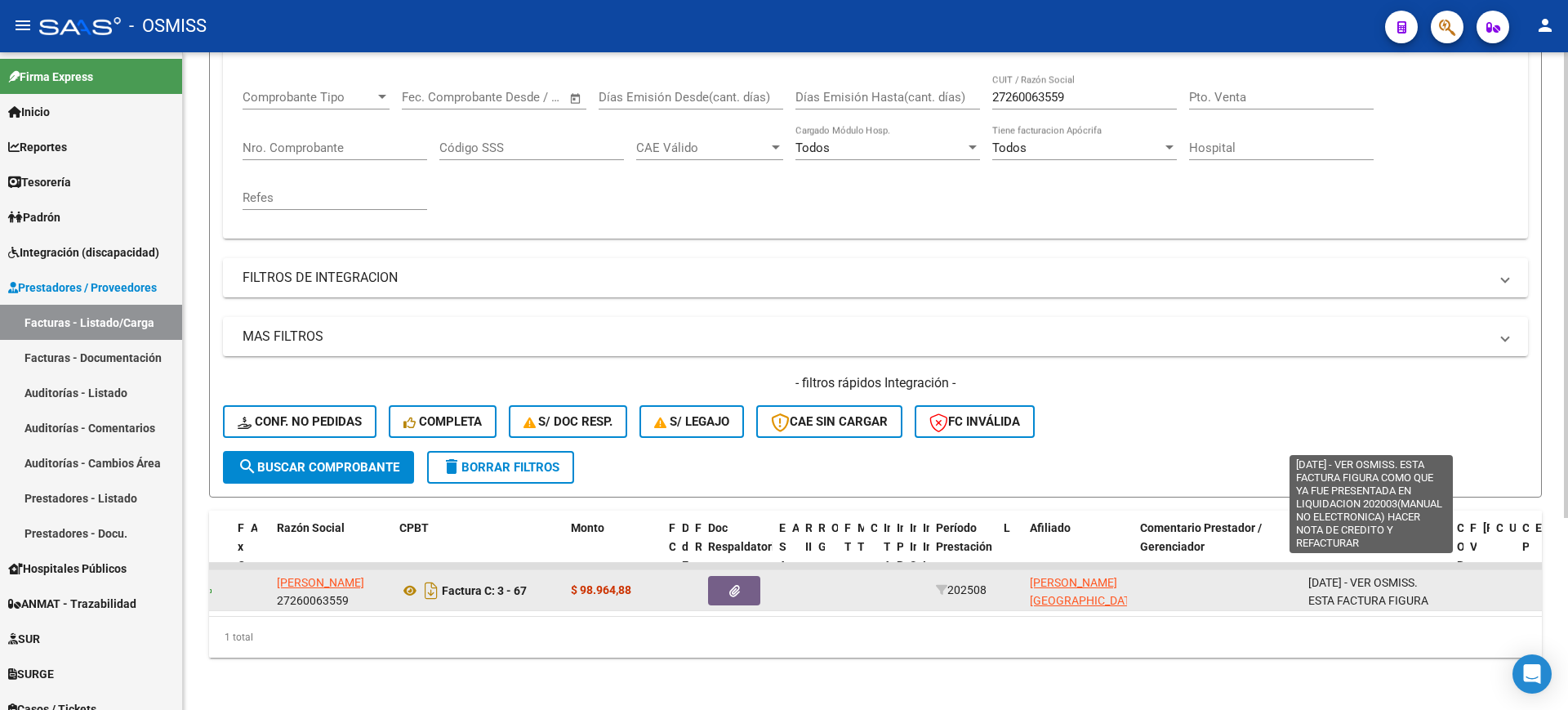
click at [1415, 578] on span "16/09/2025 - VER OSMISS. ESTA FACTURA FIGURA COMO QUE YA FUE PRESENTADA EN LIQU…" at bounding box center [1368, 657] width 120 height 162
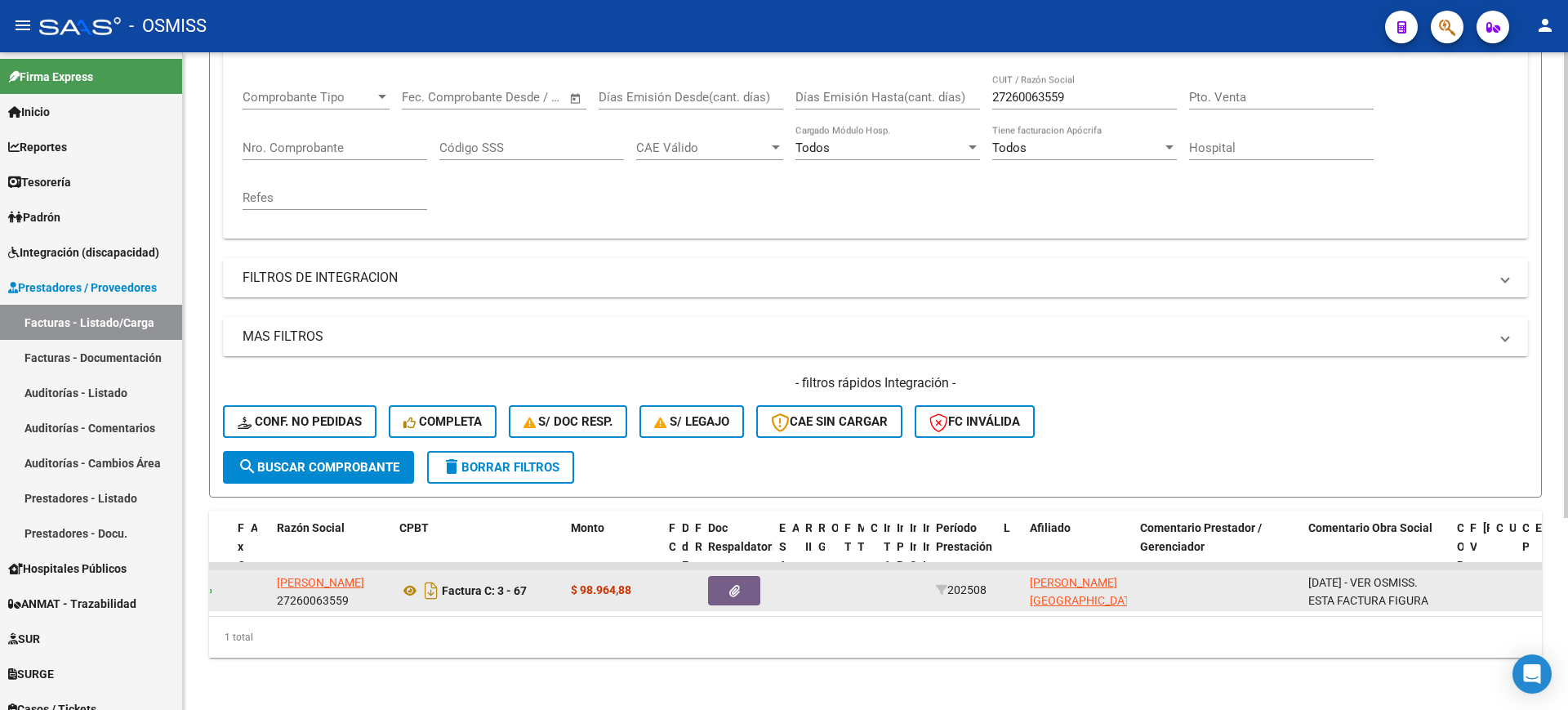
click at [1415, 578] on span "16/09/2025 - VER OSMISS. ESTA FACTURA FIGURA COMO QUE YA FUE PRESENTADA EN LIQU…" at bounding box center [1368, 657] width 120 height 162
copy span "16/09/2025 - VER OSMISS. ESTA FACTURA FIGURA COMO QUE YA FUE PRESENTADA EN LIQU…"
drag, startPoint x: 1075, startPoint y: 558, endPoint x: 1028, endPoint y: 561, distance: 47.1
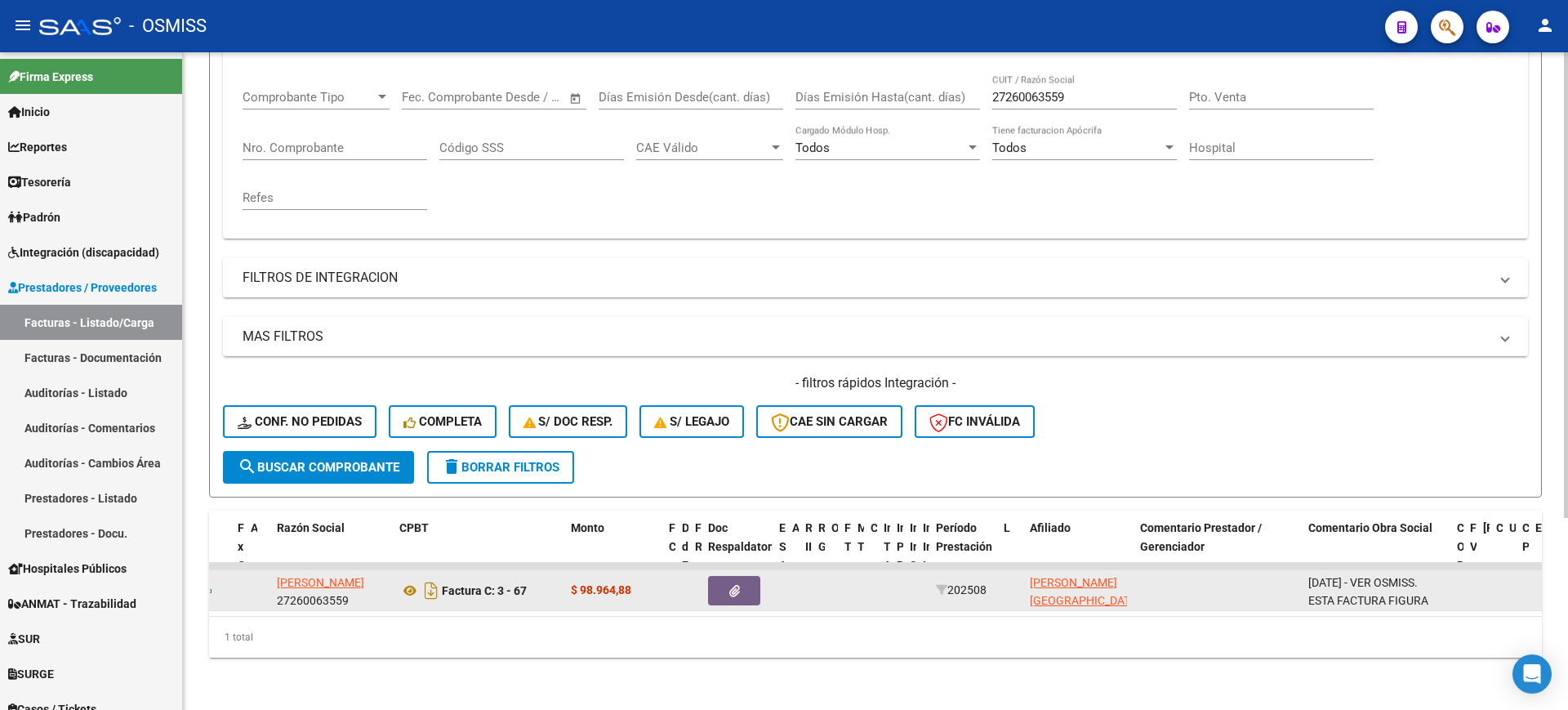
click at [1028, 570] on datatable-body-cell "NAVARRO MONTIEL FRANCISCO BENICIO 20541137298" at bounding box center [1078, 590] width 110 height 40
copy span "NAVARRO MONTIEL FRANCISCO BENICIO"
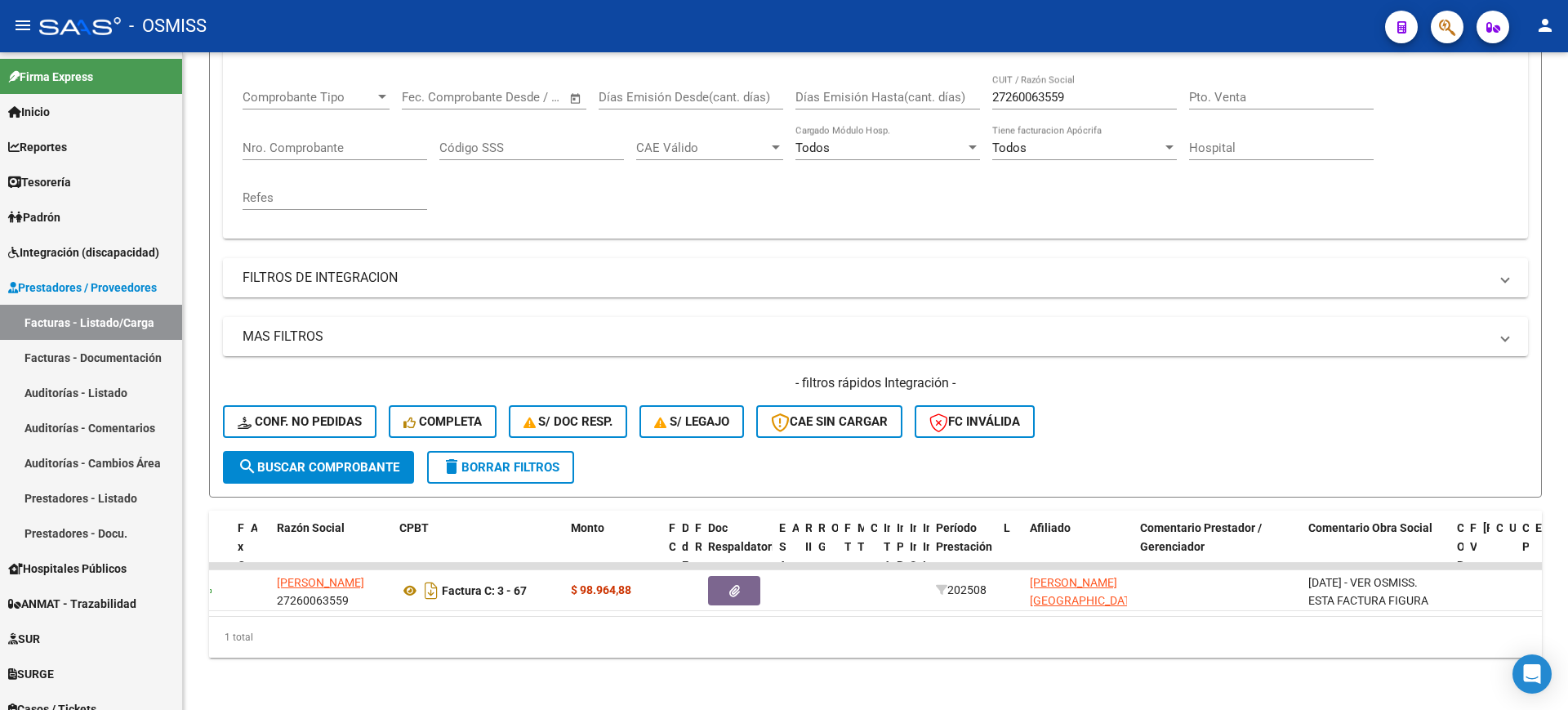
click at [909, 650] on div "1 total" at bounding box center [875, 637] width 1333 height 40
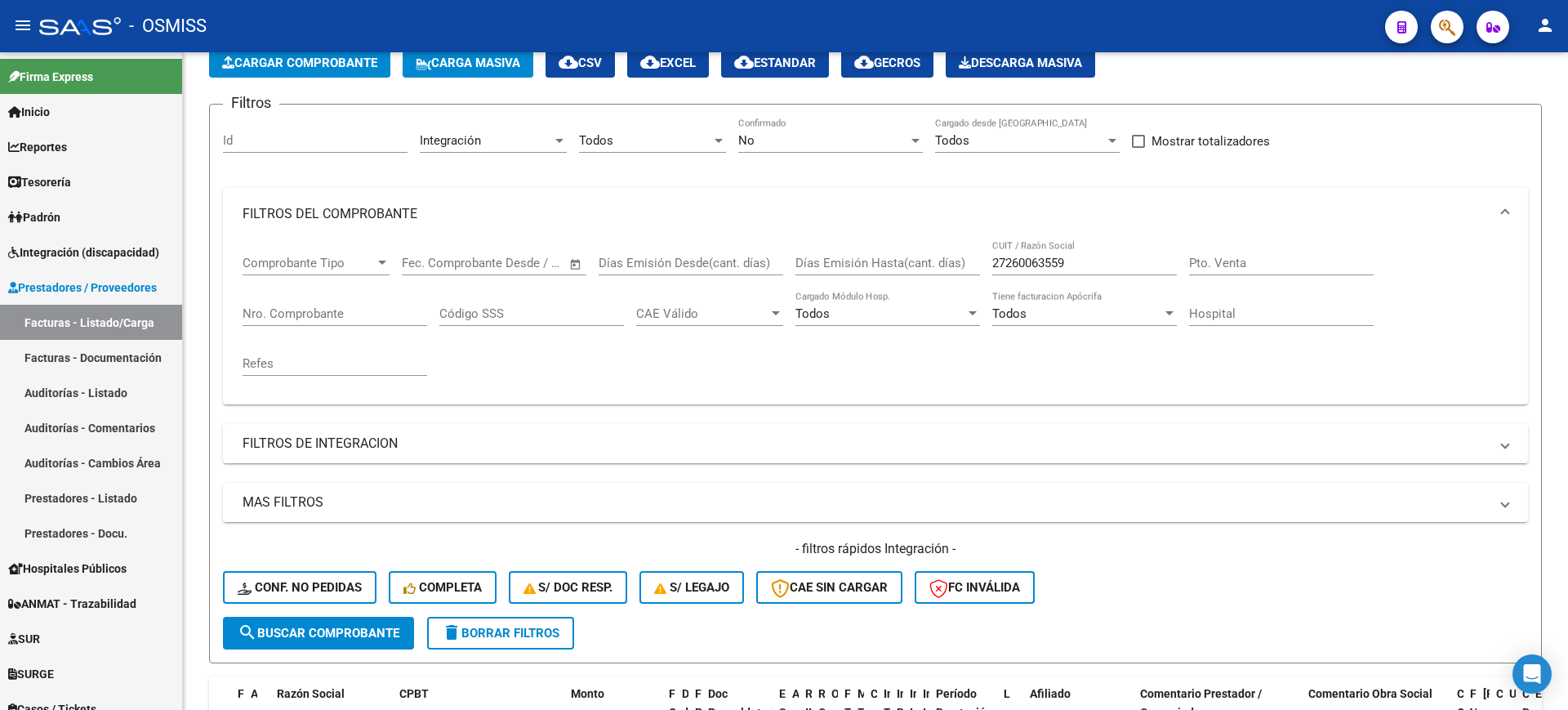
scroll to position [67, 0]
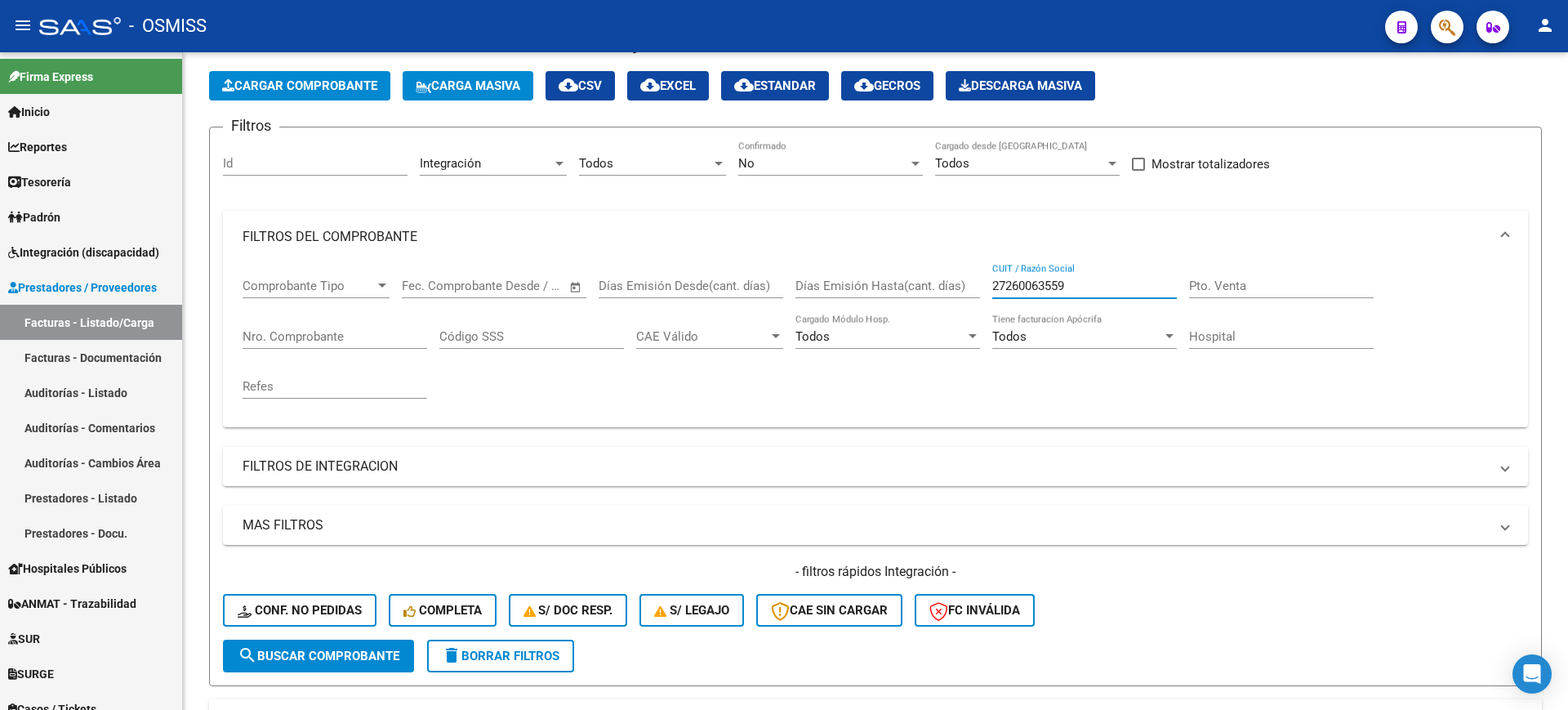
drag, startPoint x: 1105, startPoint y: 291, endPoint x: 839, endPoint y: 284, distance: 266.1
click at [839, 284] on div "Comprobante Tipo Comprobante Tipo Fecha inicio – Fecha fin Fec. Comprobante Des…" at bounding box center [875, 338] width 1266 height 151
click at [396, 231] on mat-panel-title "FILTROS DEL COMPROBANTE" at bounding box center [866, 237] width 1246 height 18
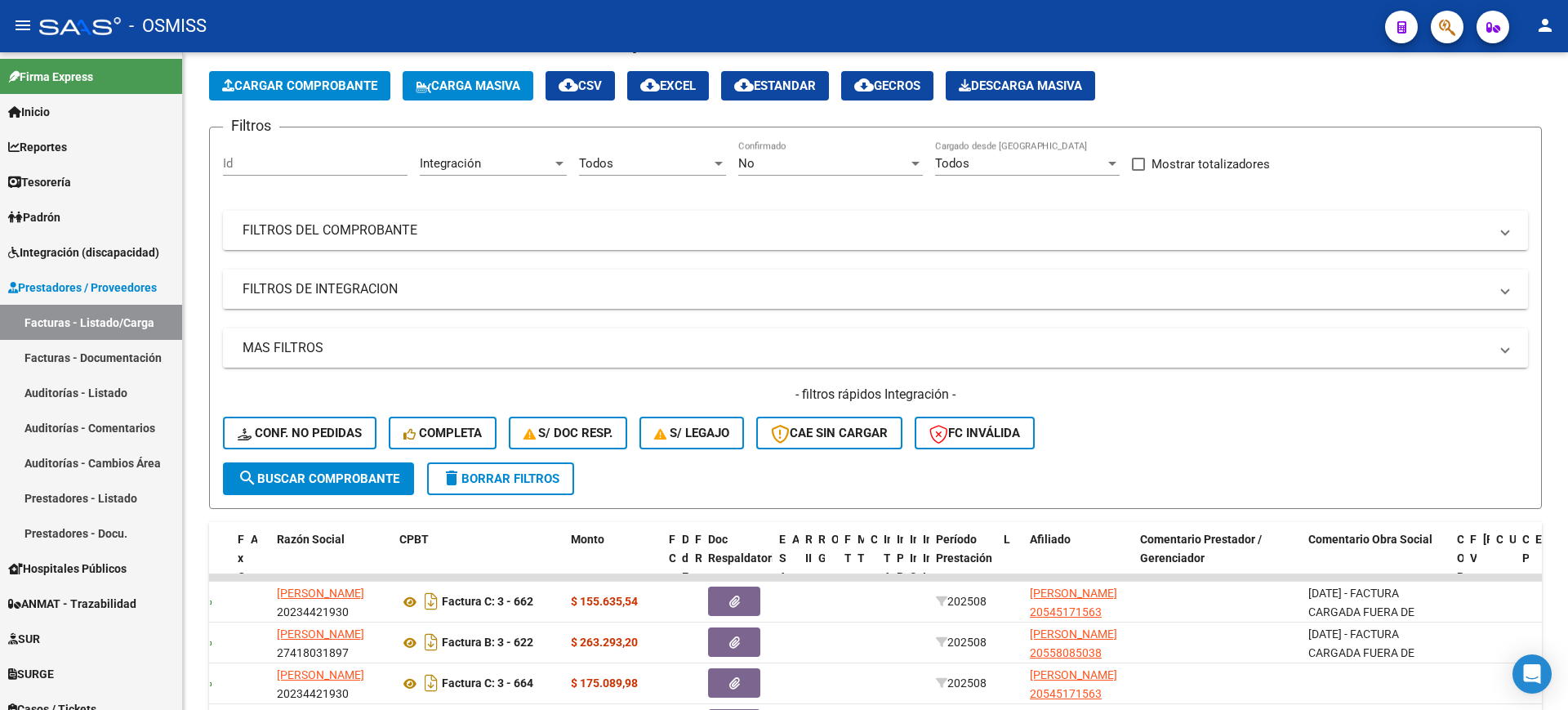
click at [414, 293] on mat-panel-title "FILTROS DE INTEGRACION" at bounding box center [866, 289] width 1246 height 18
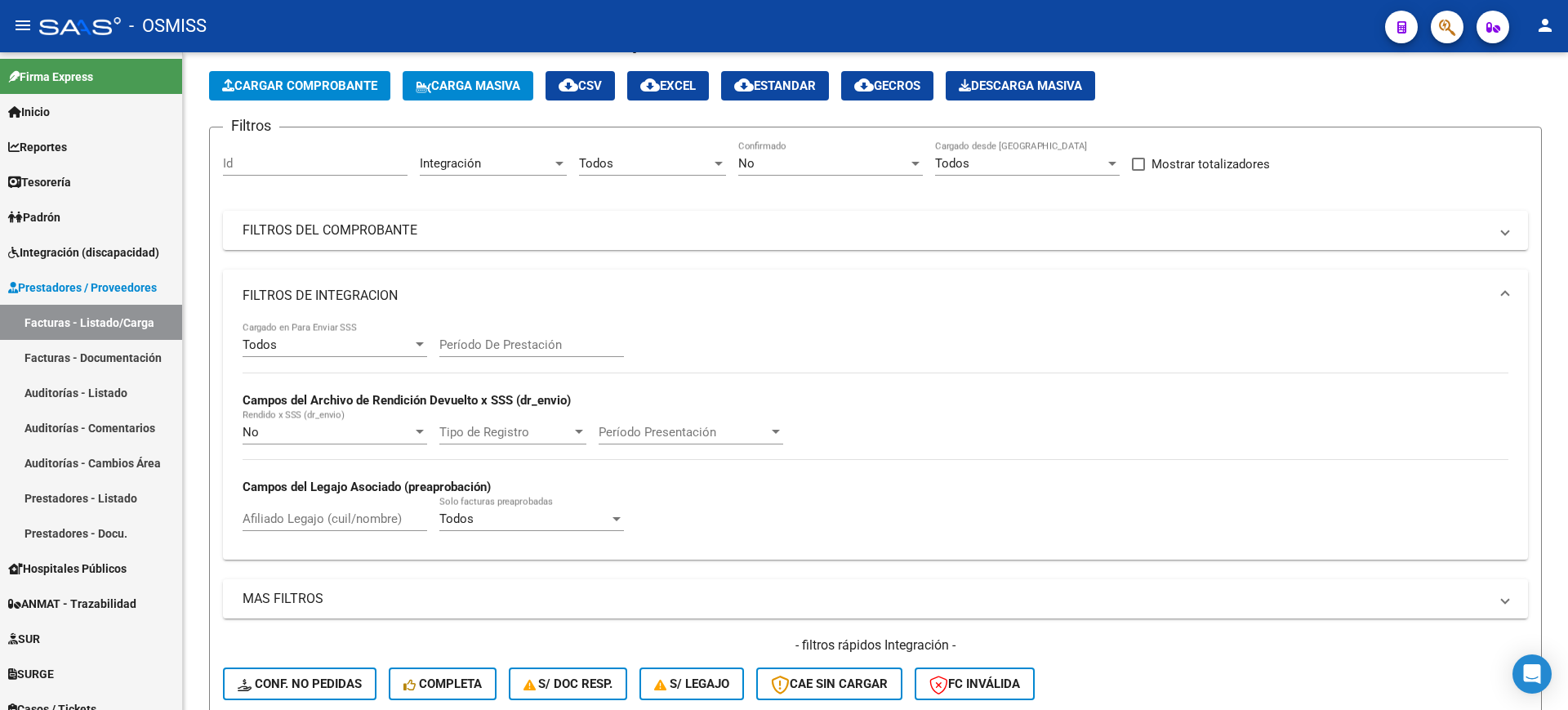
click at [414, 293] on mat-panel-title "FILTROS DE INTEGRACION" at bounding box center [866, 295] width 1246 height 18
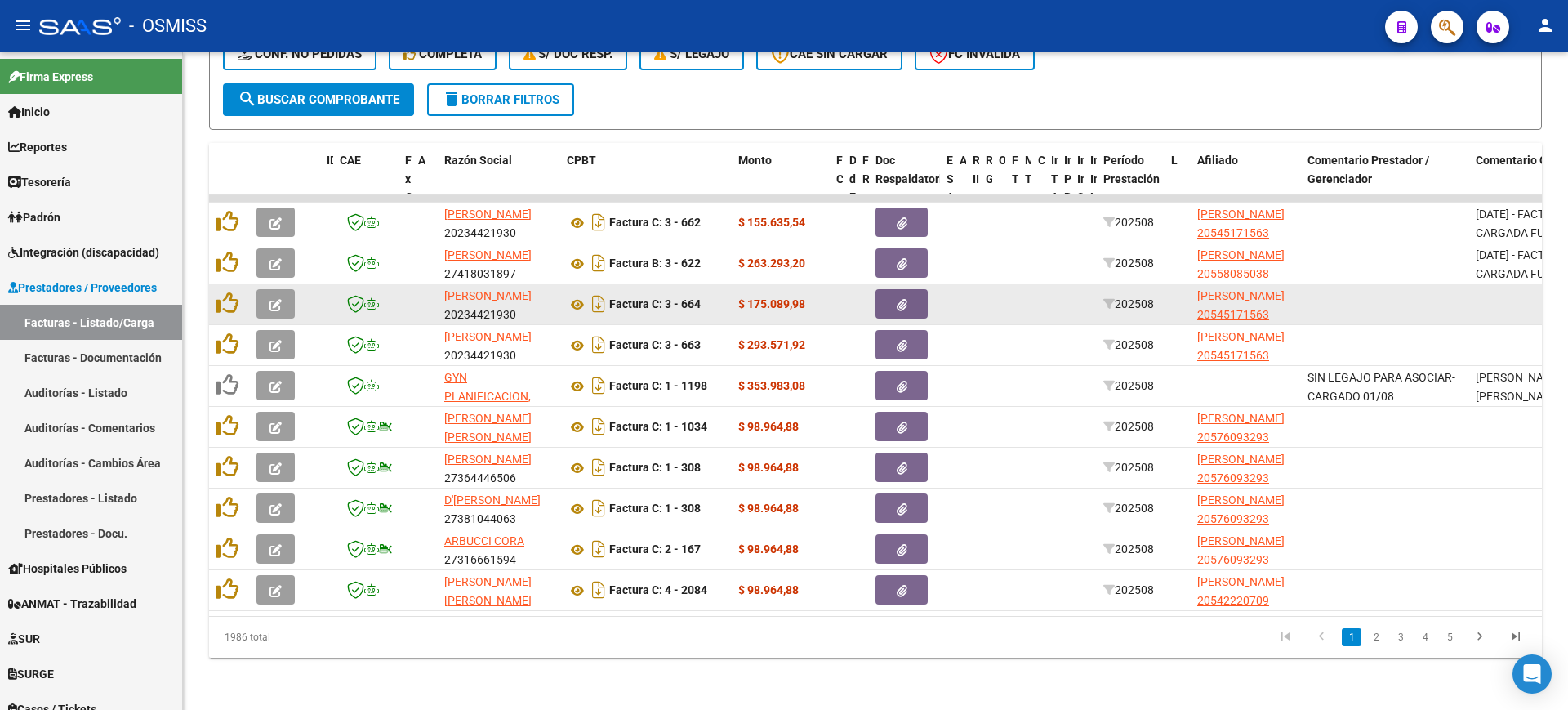
scroll to position [0, 0]
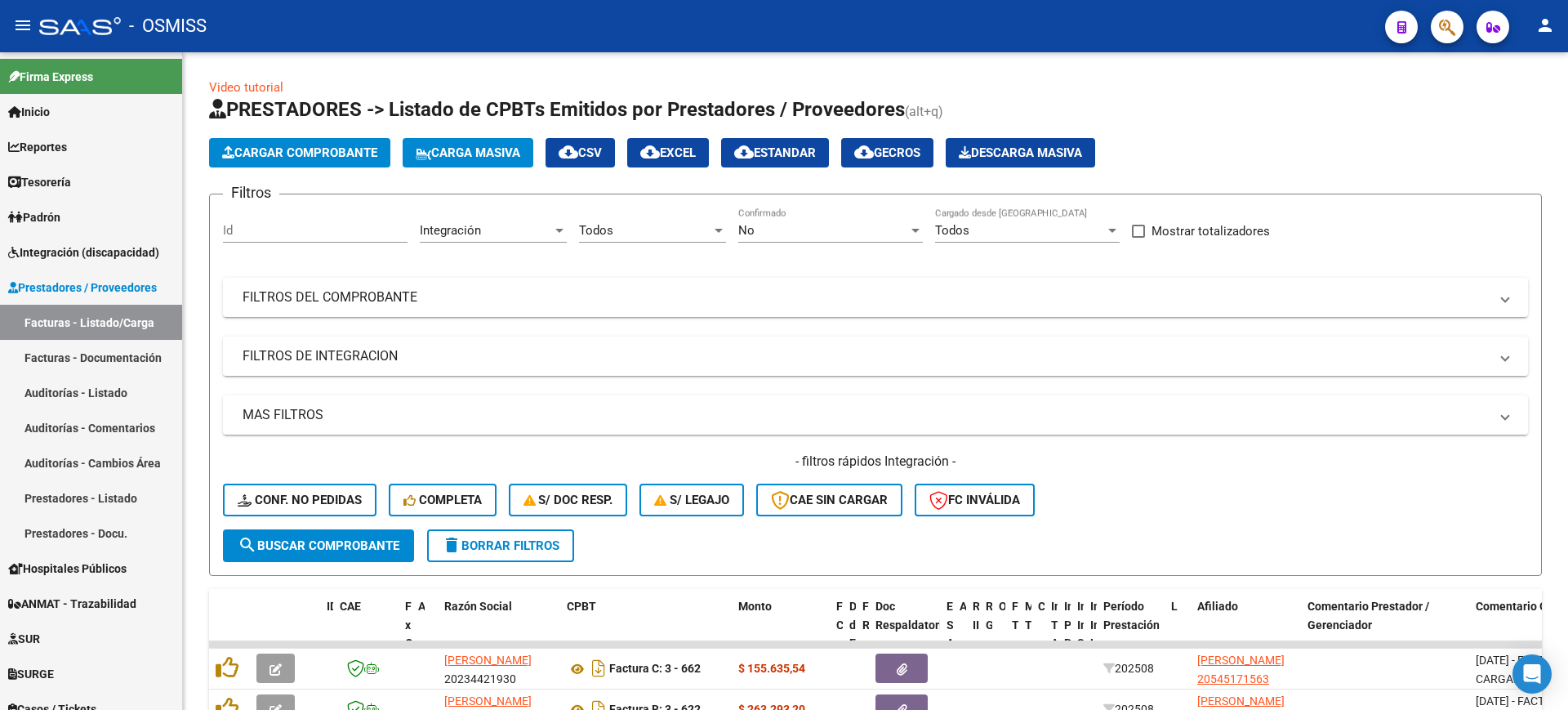
click at [524, 371] on mat-expansion-panel-header "FILTROS DE INTEGRACION" at bounding box center [876, 356] width 1305 height 40
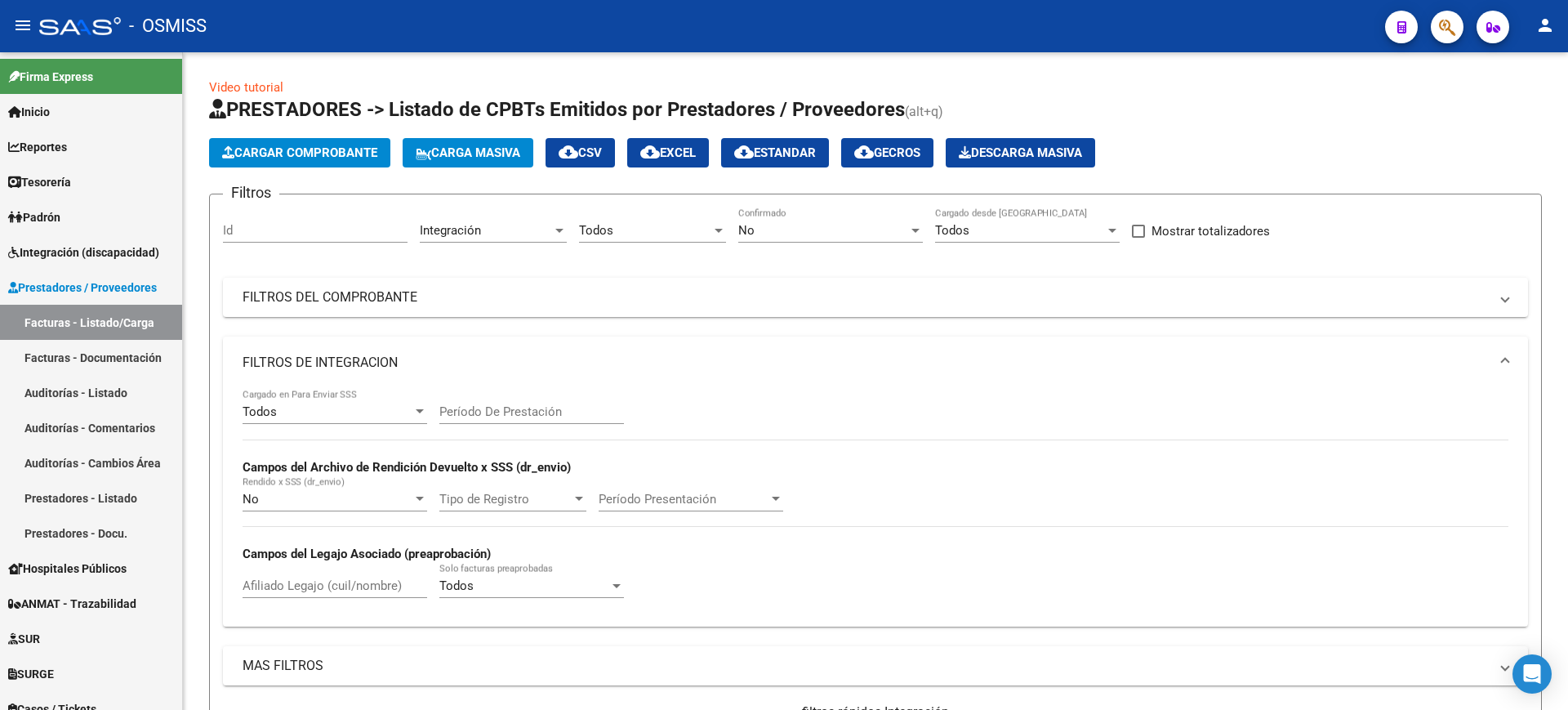
click at [531, 417] on input "Período De Prestación" at bounding box center [531, 411] width 184 height 14
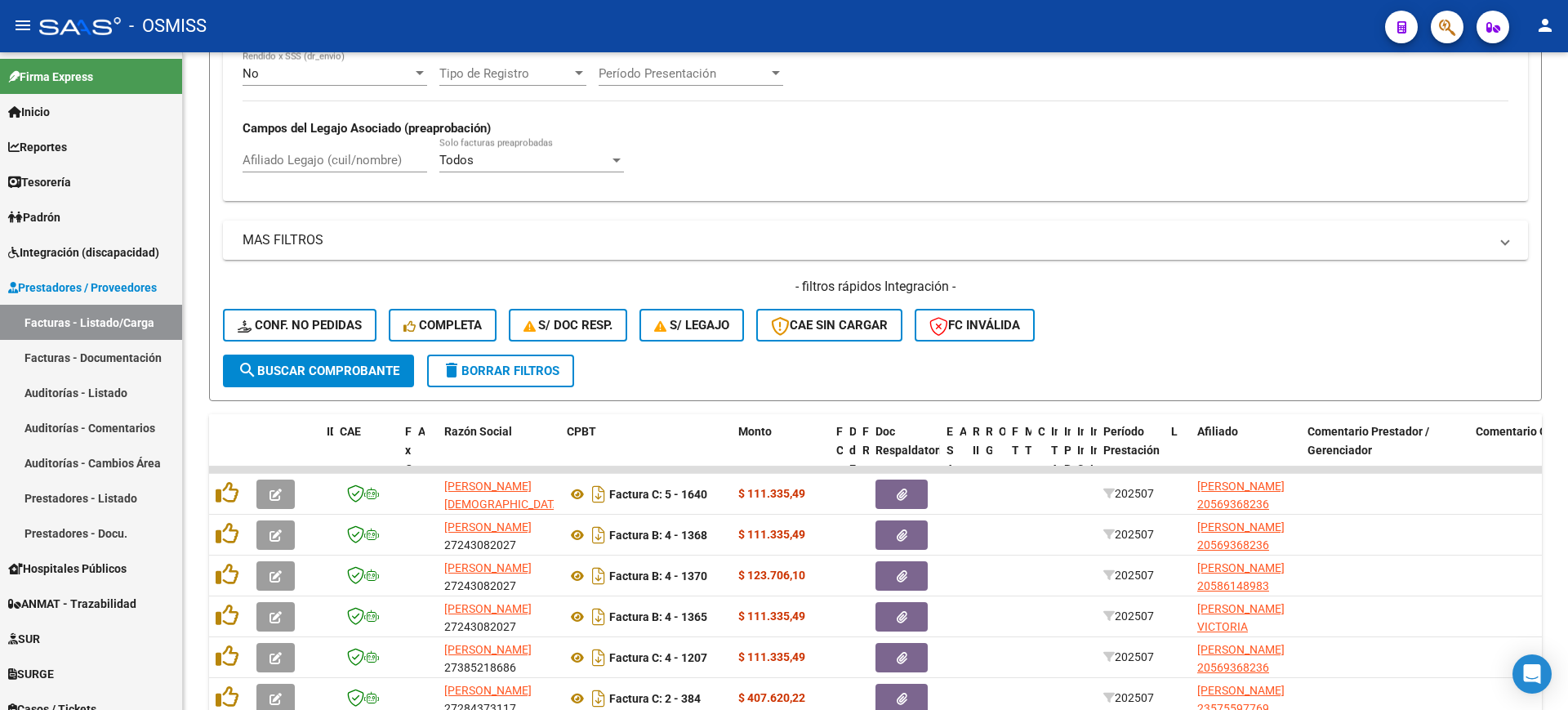
scroll to position [713, 0]
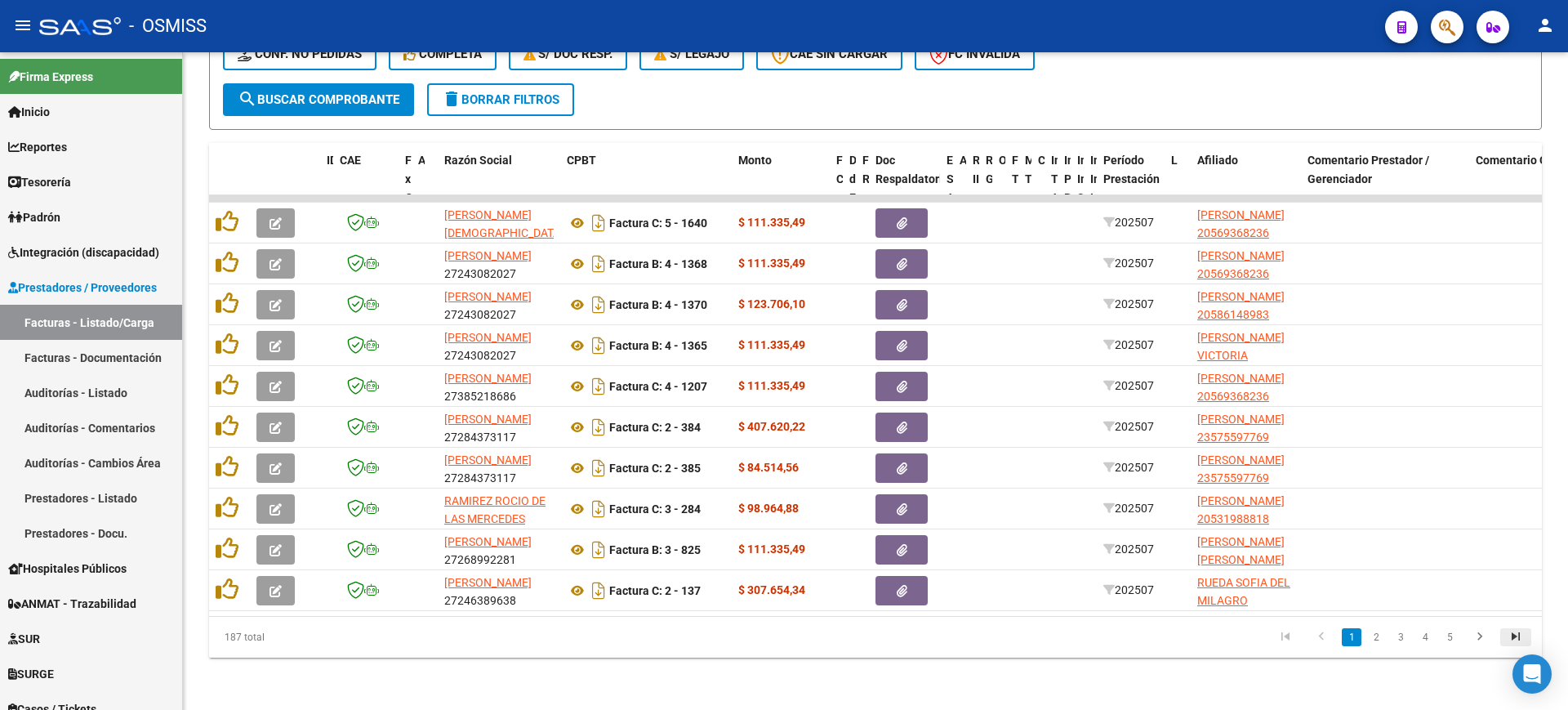
type input "202507"
click at [1512, 631] on icon "go to last page" at bounding box center [1515, 638] width 21 height 19
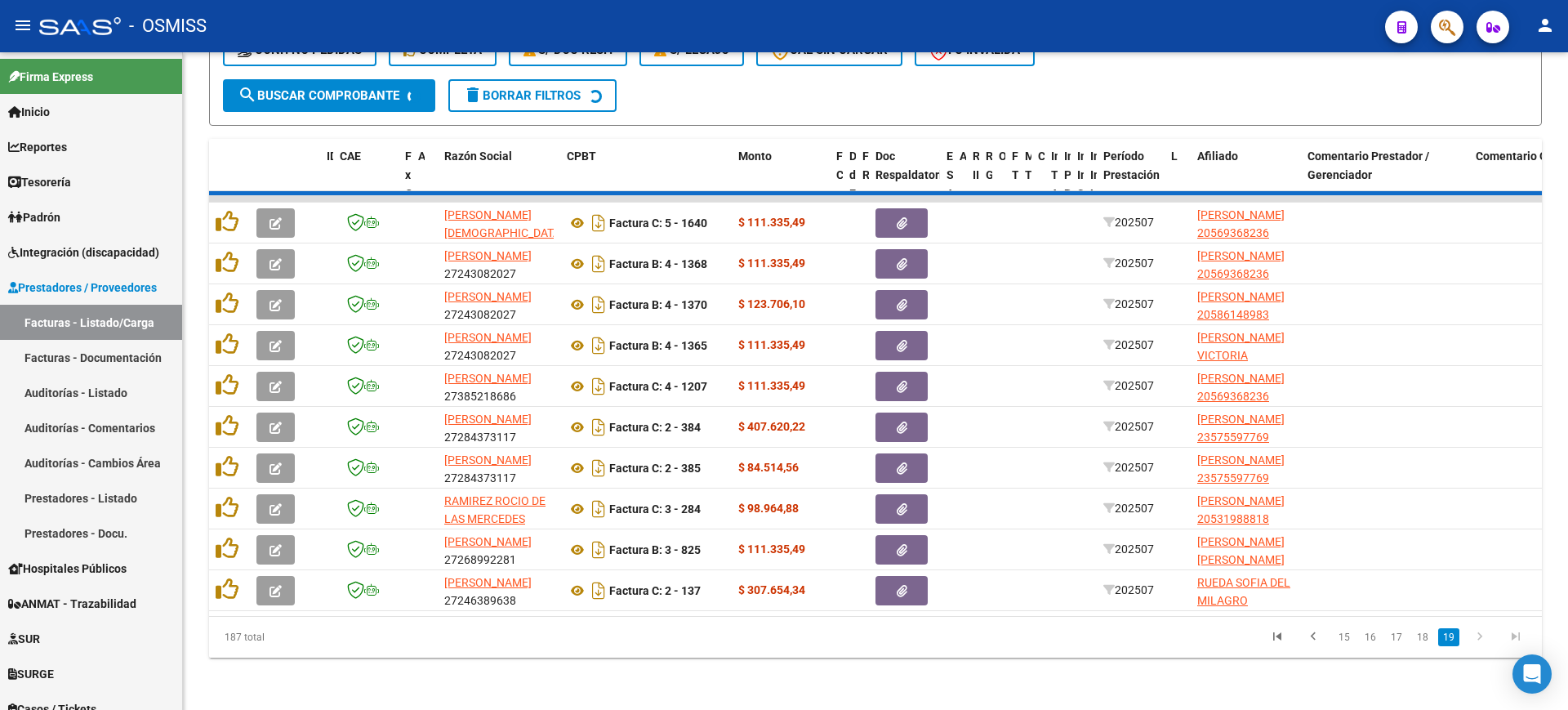
scroll to position [590, 0]
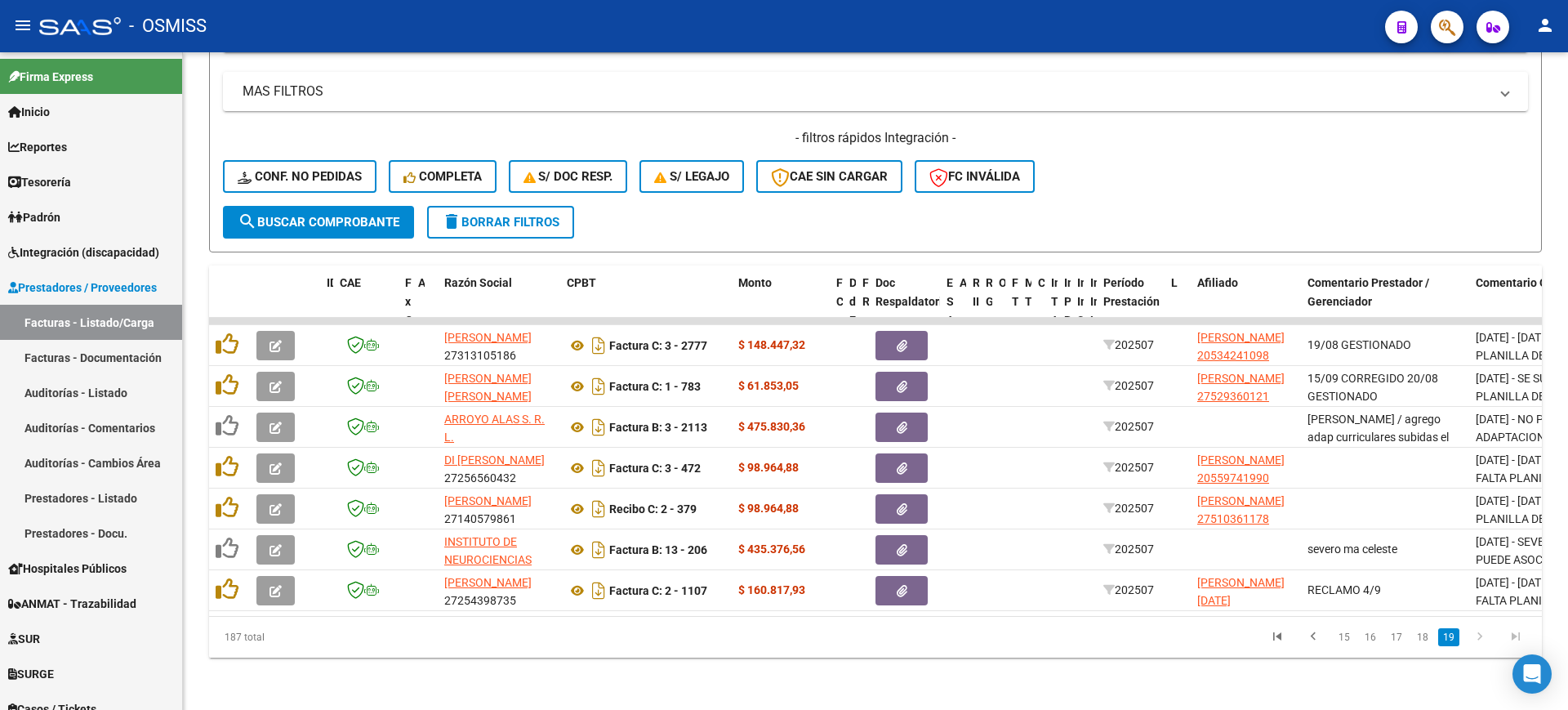
click at [1423, 636] on link "18" at bounding box center [1422, 637] width 21 height 18
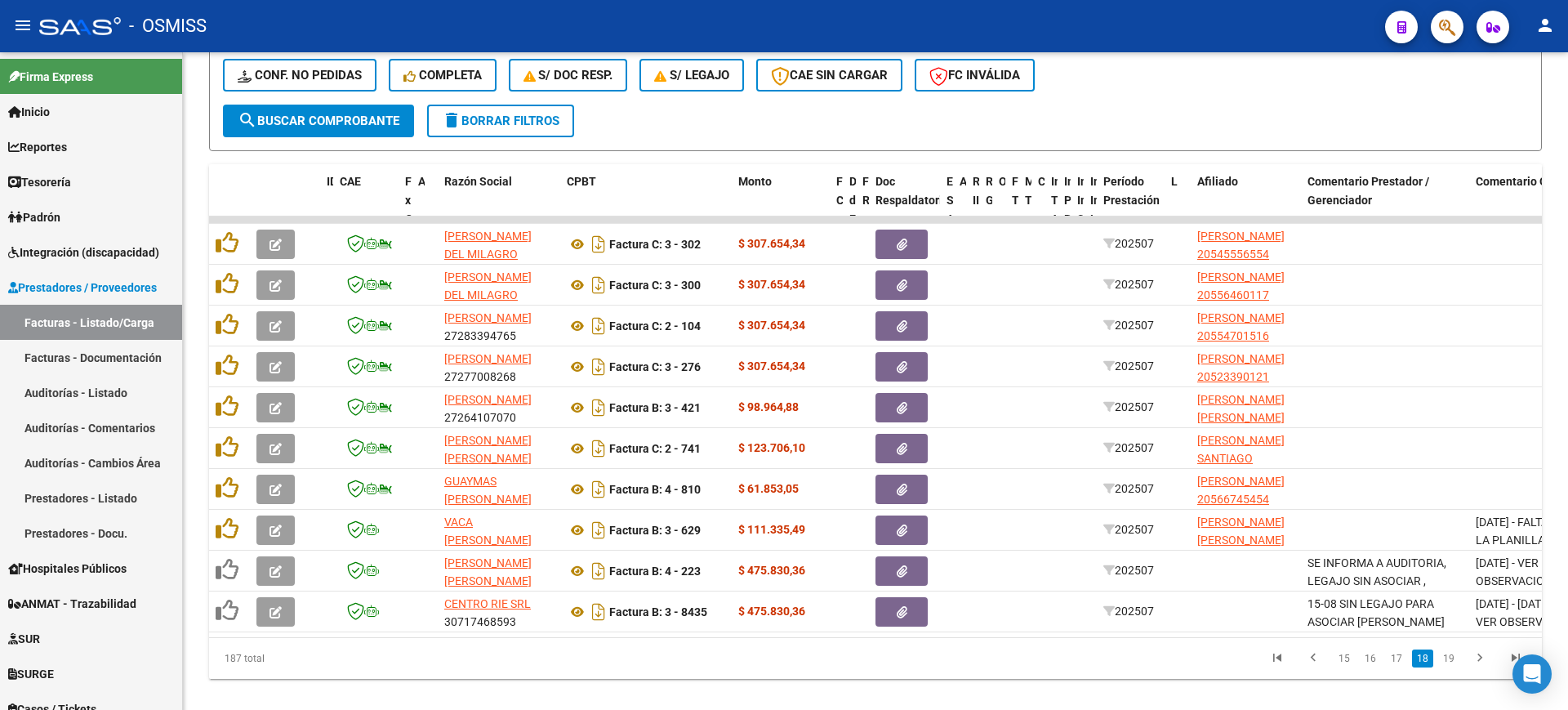
scroll to position [713, 0]
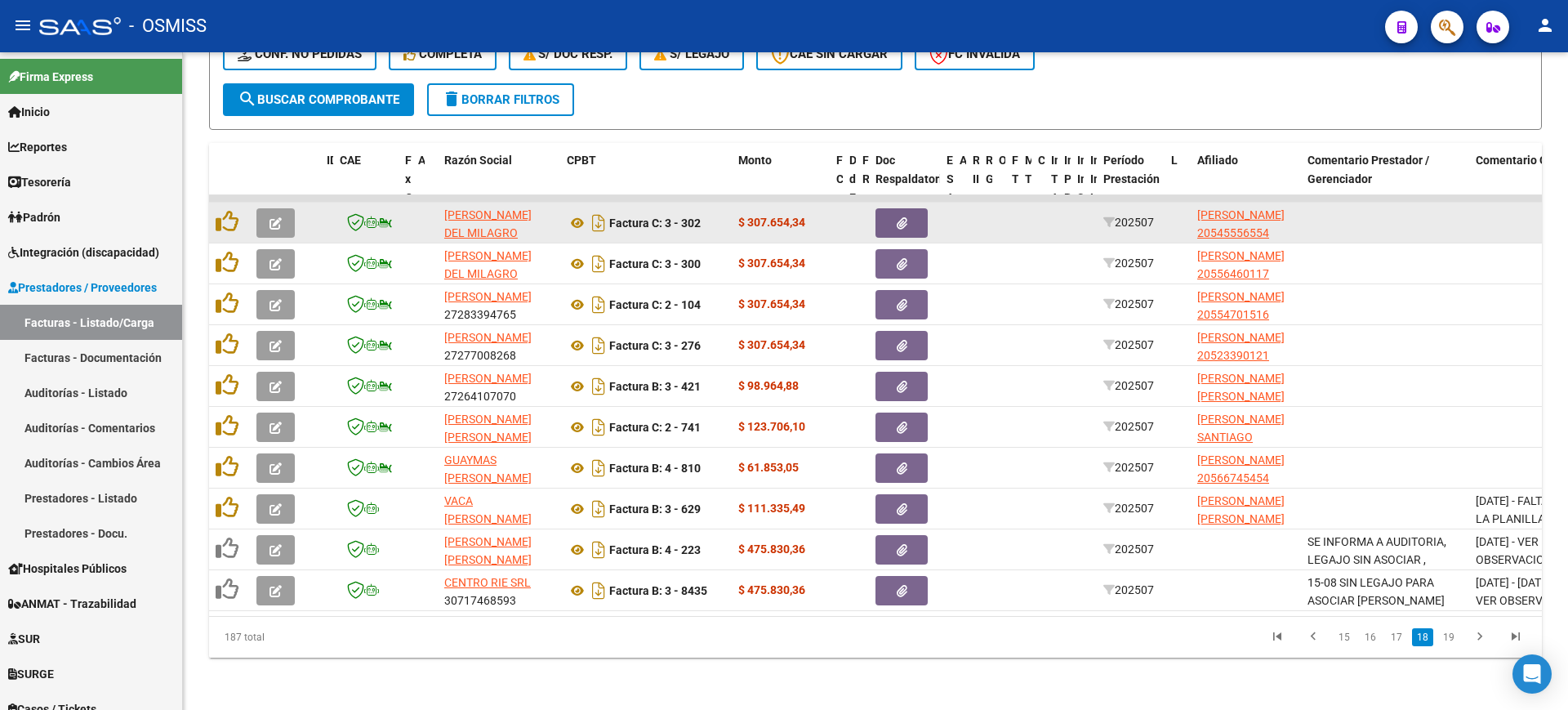
click at [274, 217] on icon "button" at bounding box center [275, 223] width 13 height 13
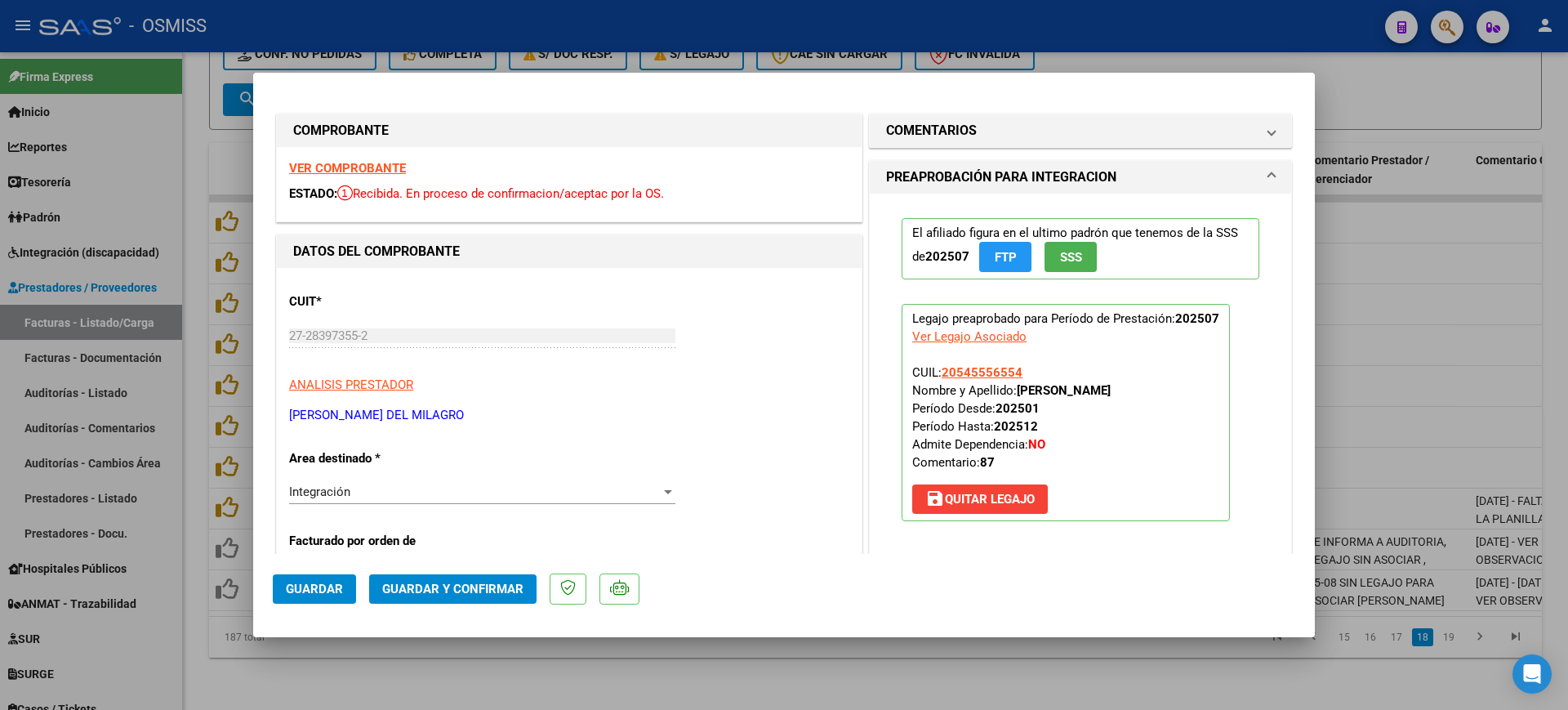
click at [331, 162] on strong "VER COMPROBANTE" at bounding box center [347, 168] width 117 height 14
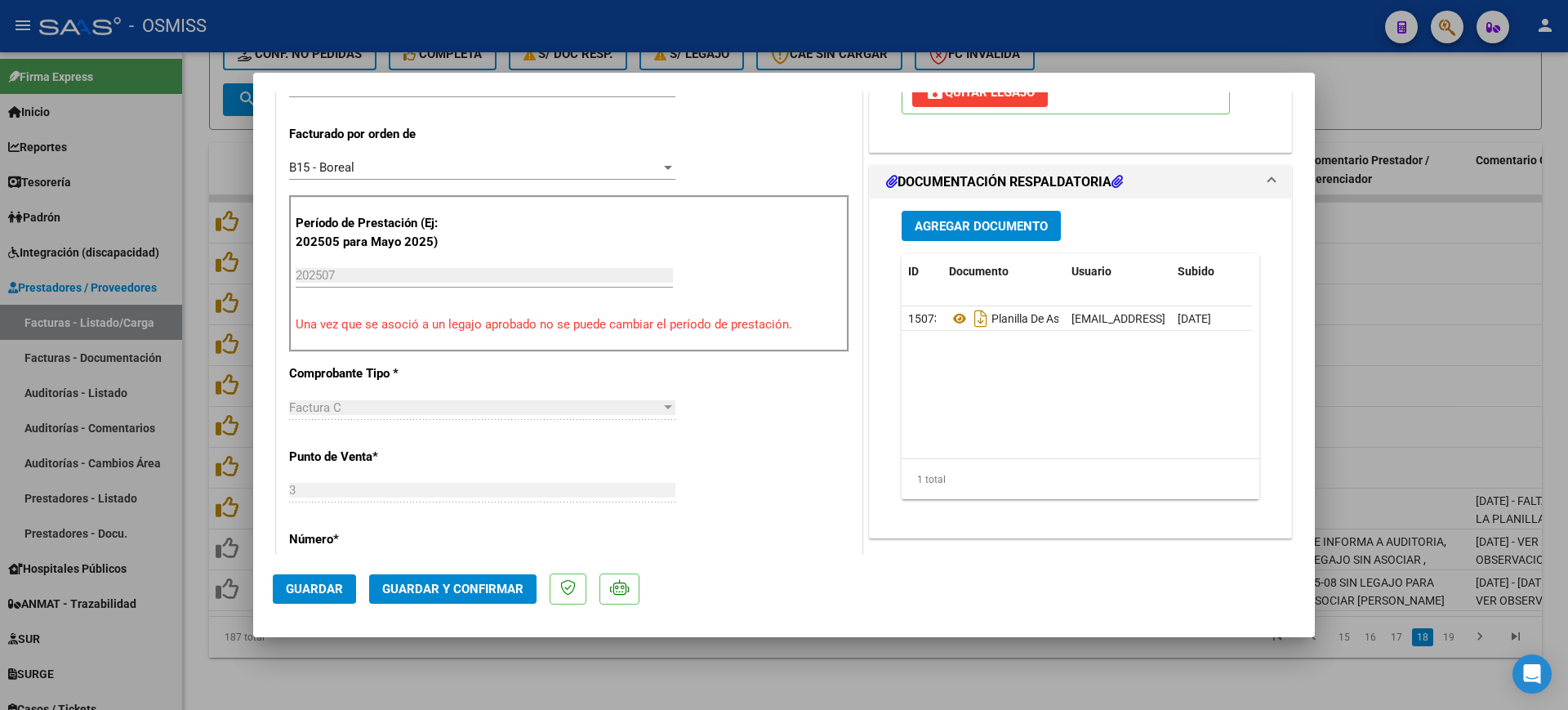
scroll to position [408, 0]
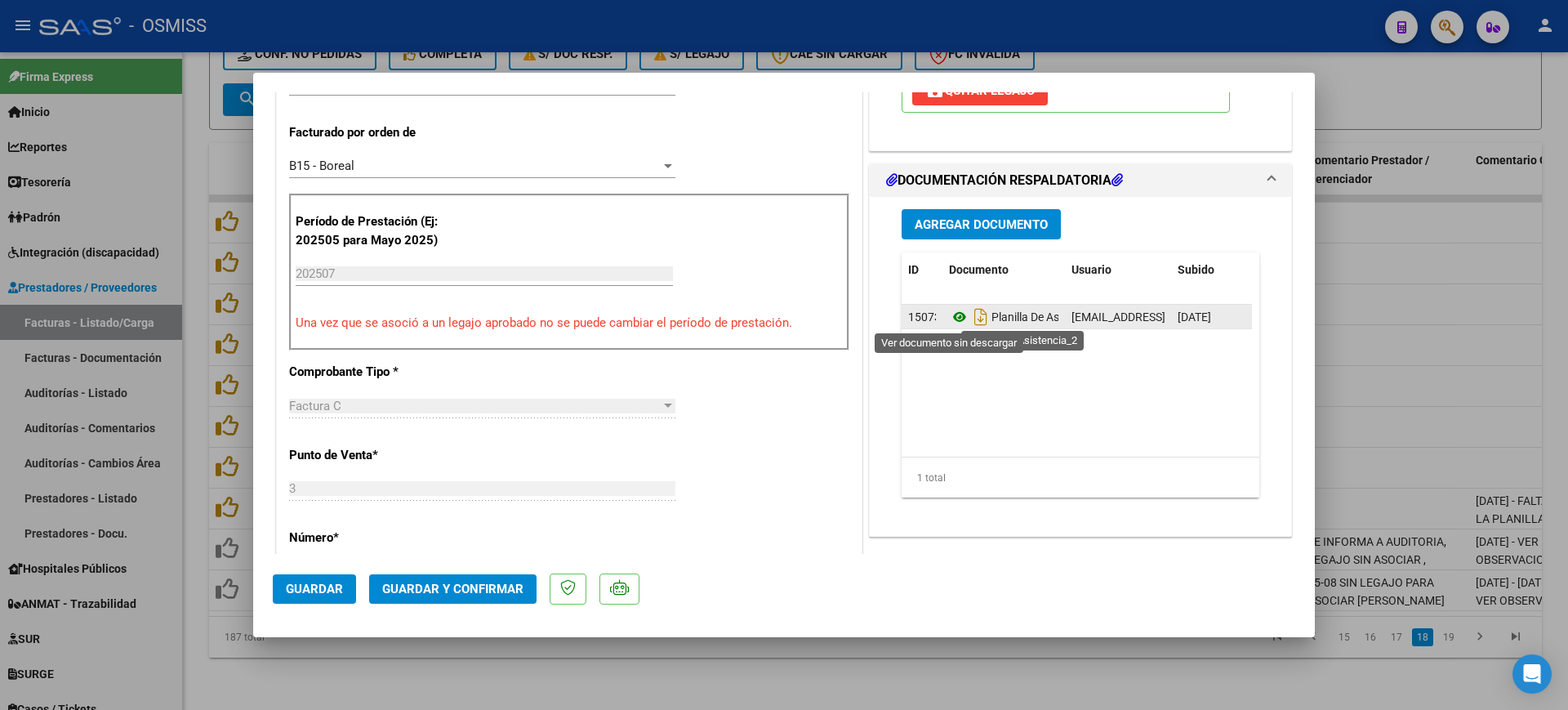
click at [955, 318] on icon at bounding box center [959, 317] width 21 height 19
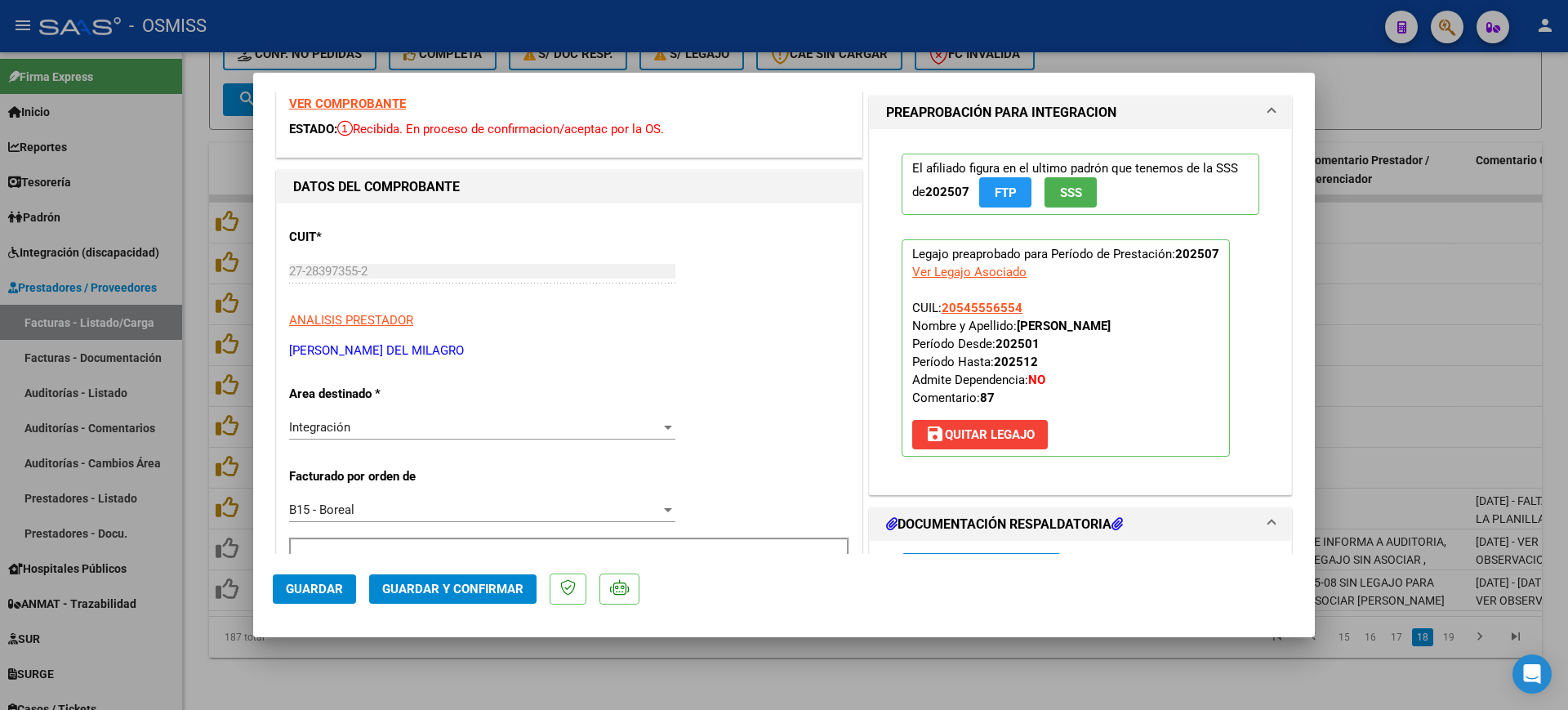
scroll to position [0, 0]
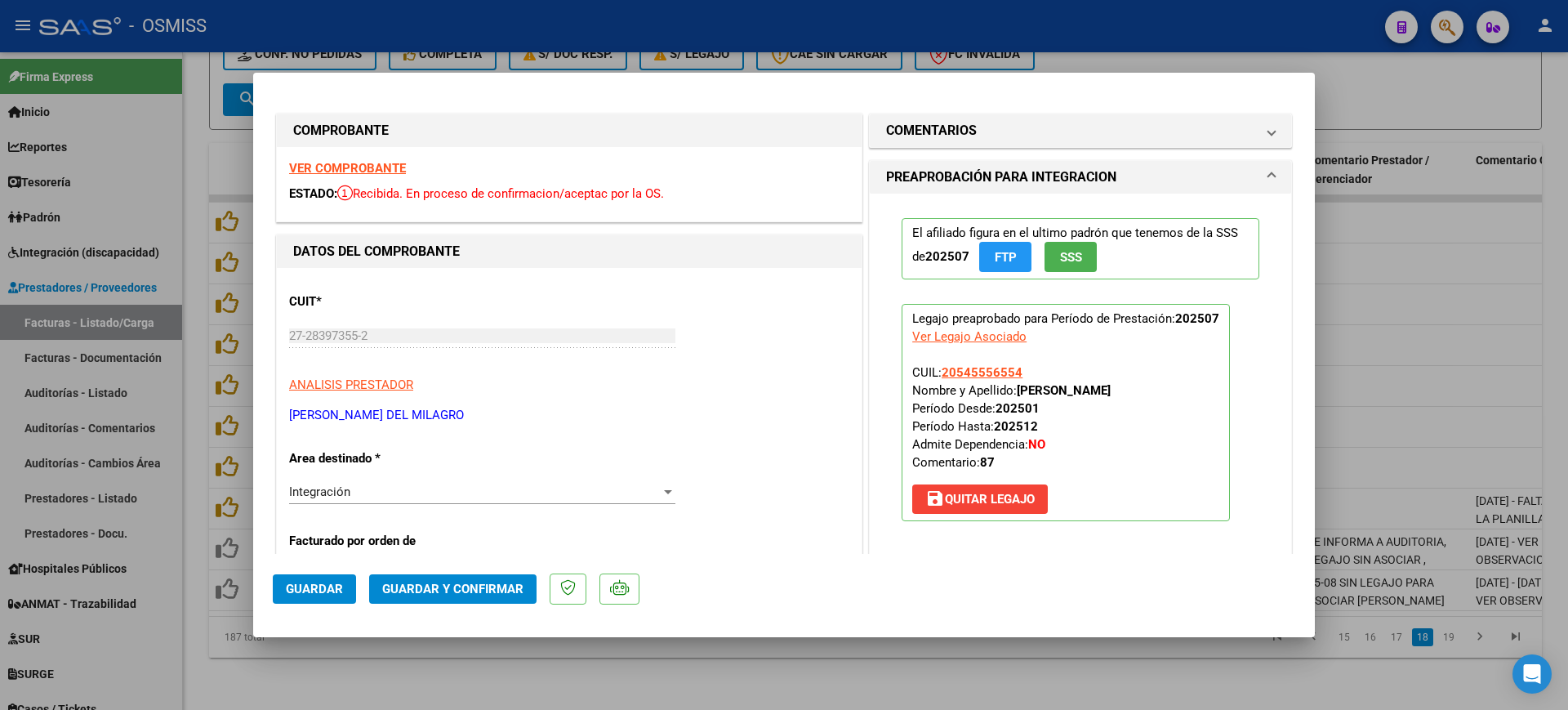
drag, startPoint x: 899, startPoint y: 122, endPoint x: 947, endPoint y: 222, distance: 110.9
click at [899, 126] on h1 "COMENTARIOS" at bounding box center [931, 131] width 91 height 19
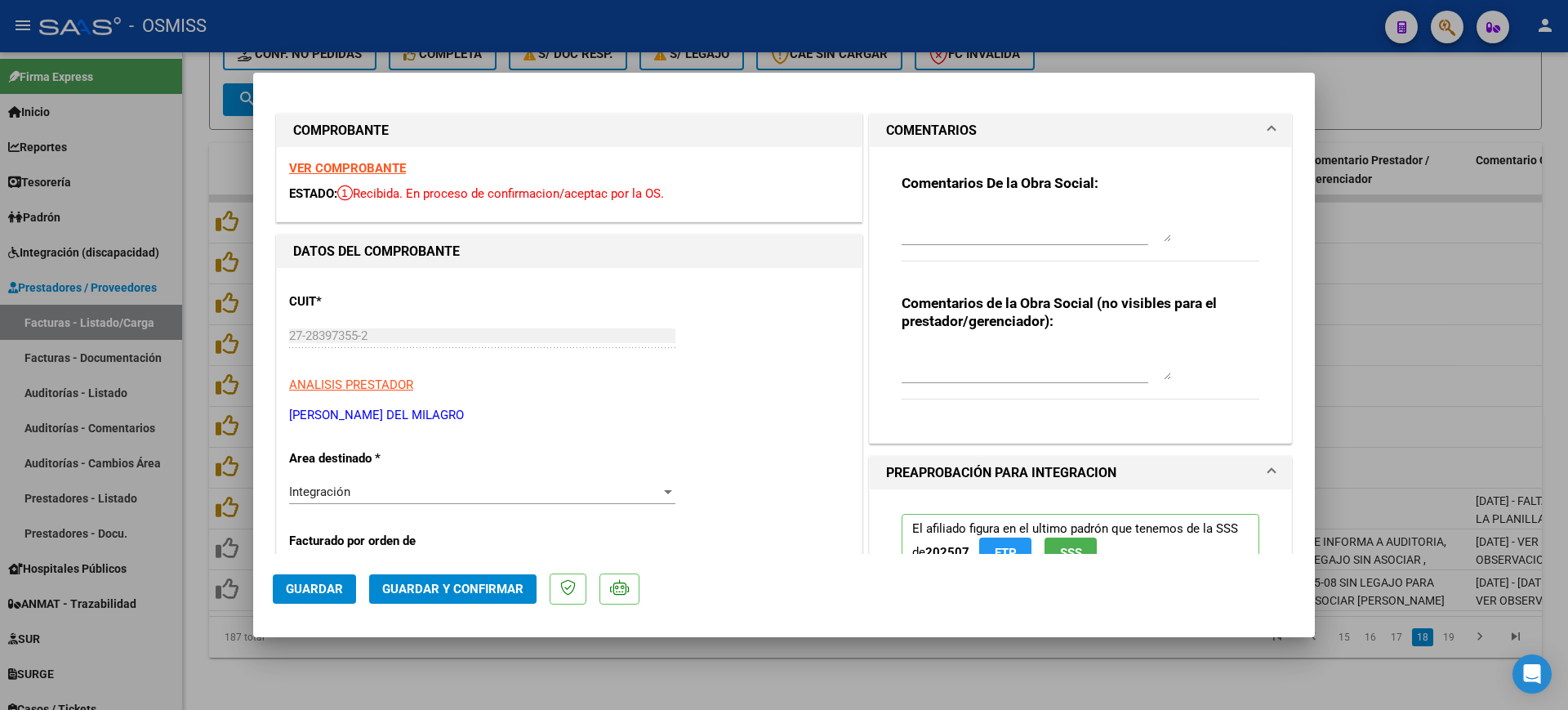
click at [941, 219] on textarea at bounding box center [1037, 225] width 269 height 33
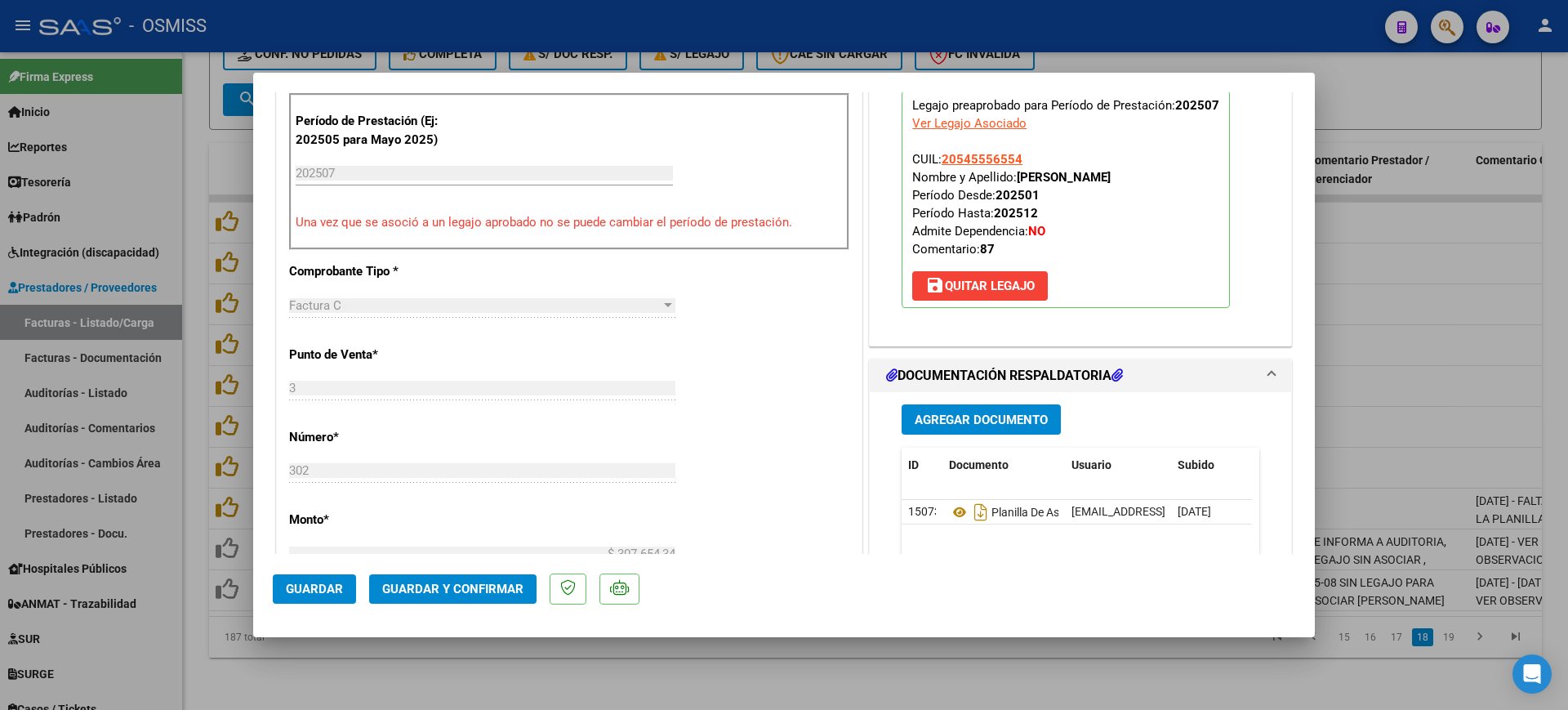
scroll to position [510, 0]
type textarea "87"
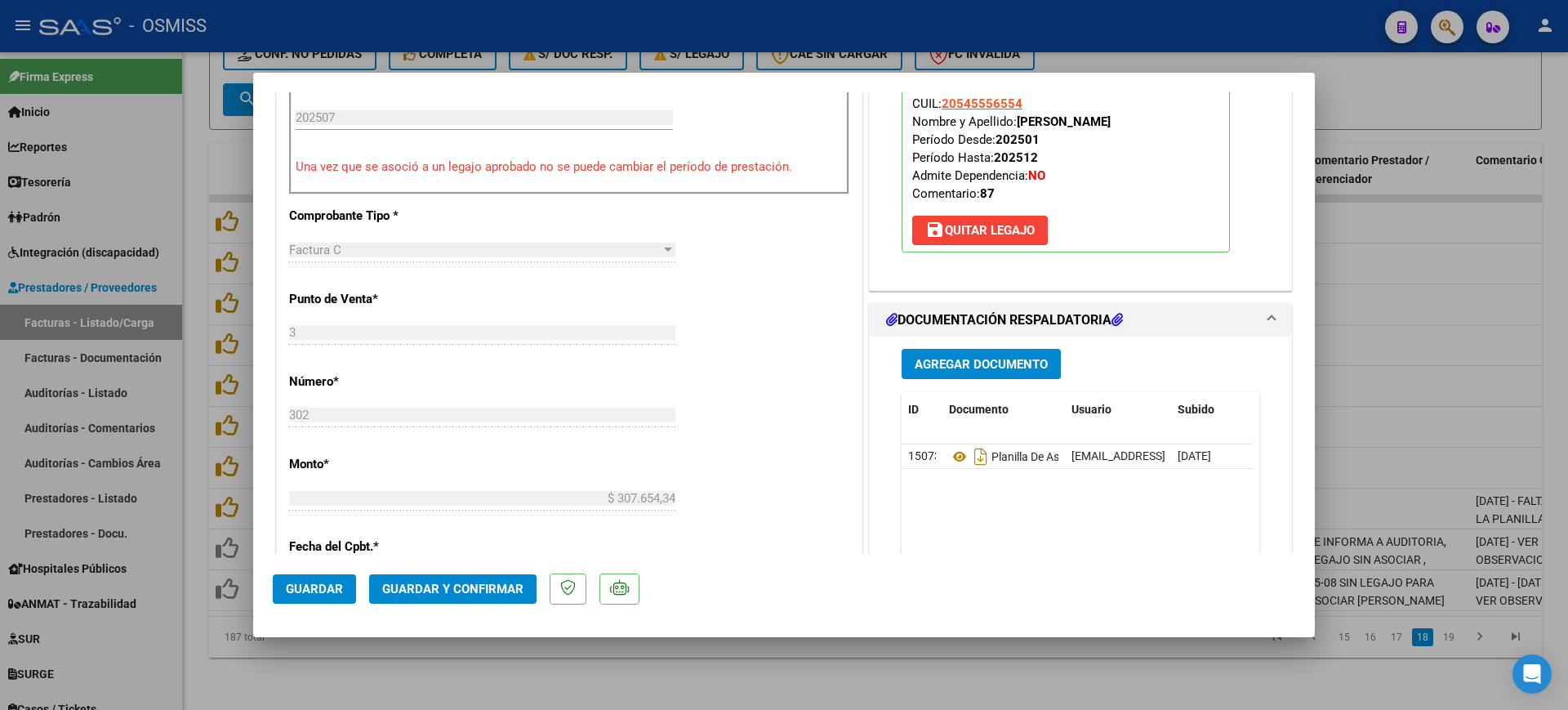
scroll to position [612, 0]
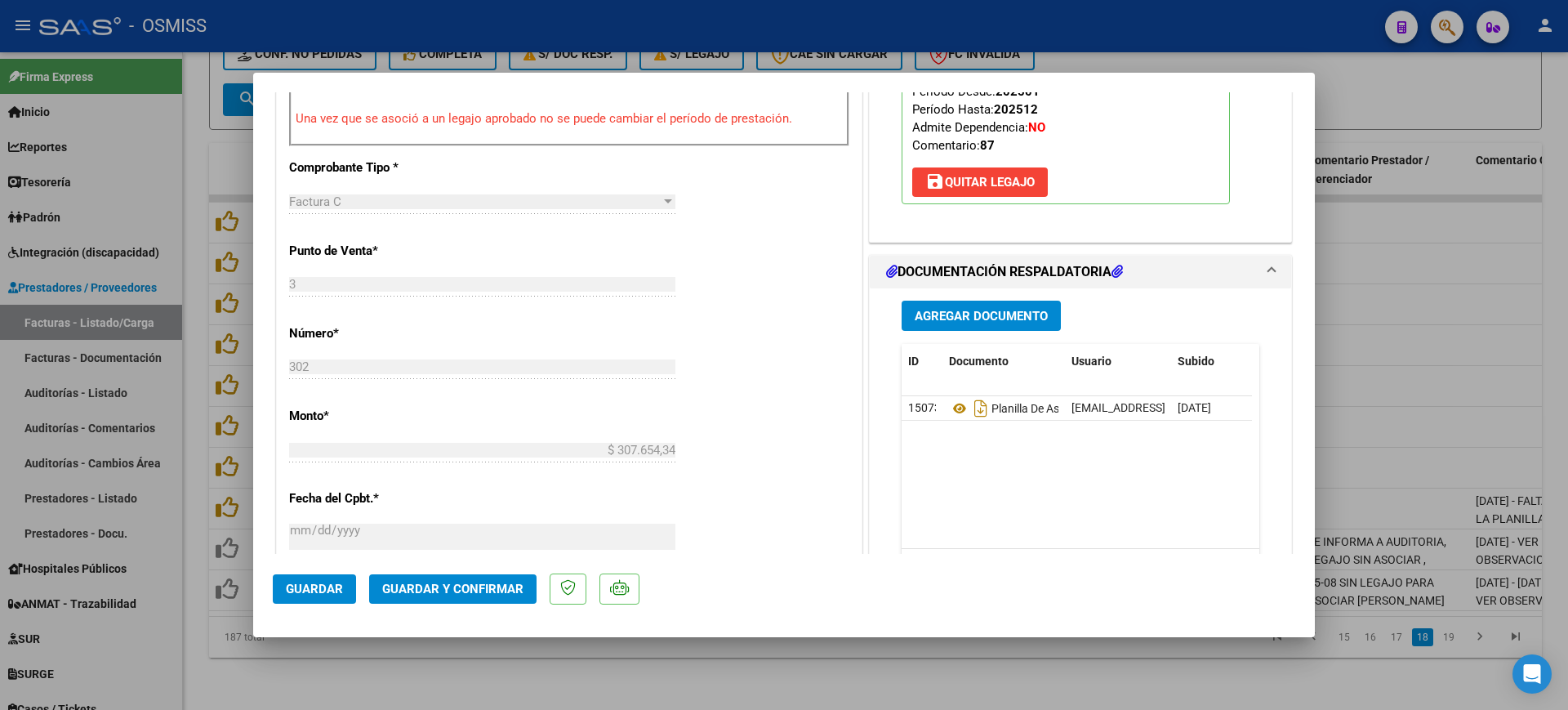
click at [464, 591] on span "Guardar y Confirmar" at bounding box center [453, 588] width 141 height 14
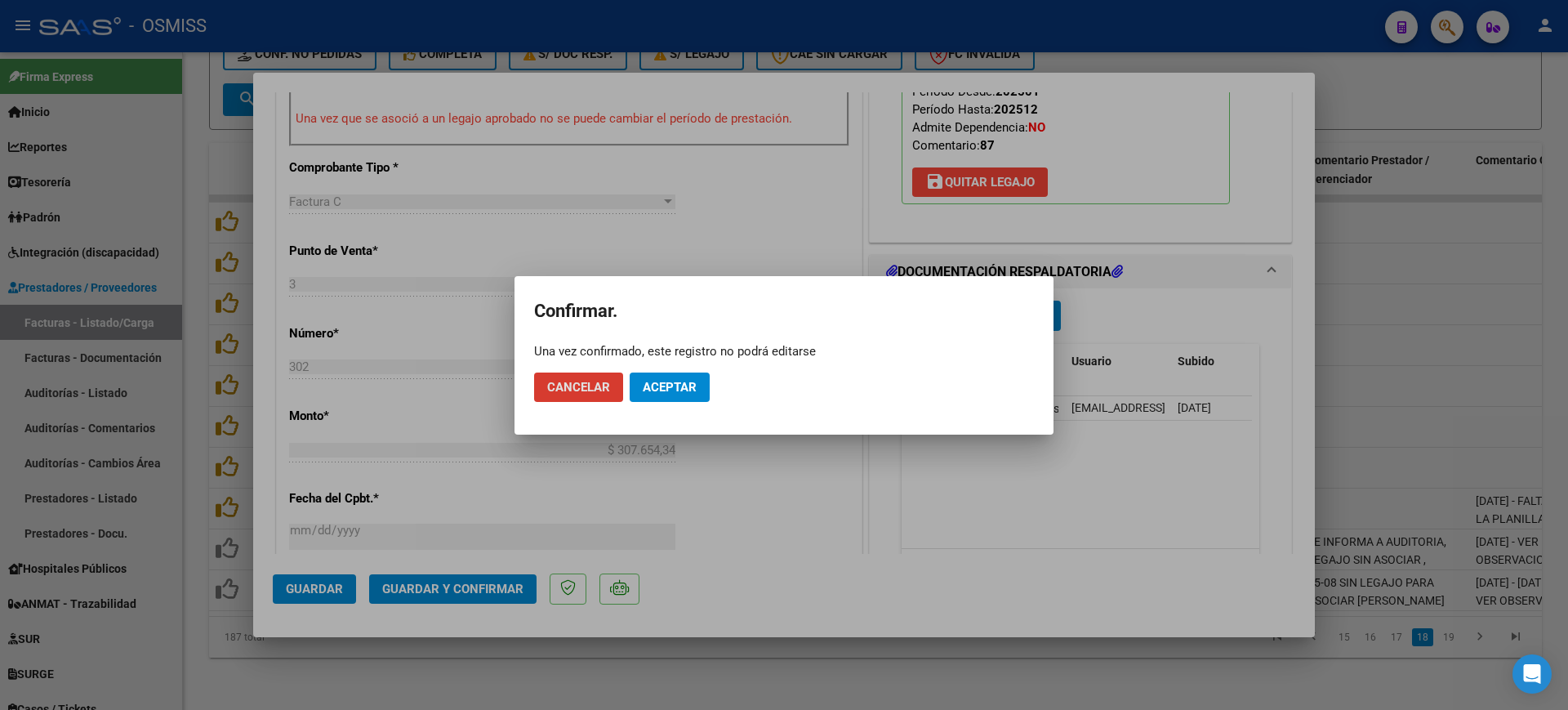
click at [665, 391] on span "Aceptar" at bounding box center [669, 387] width 54 height 14
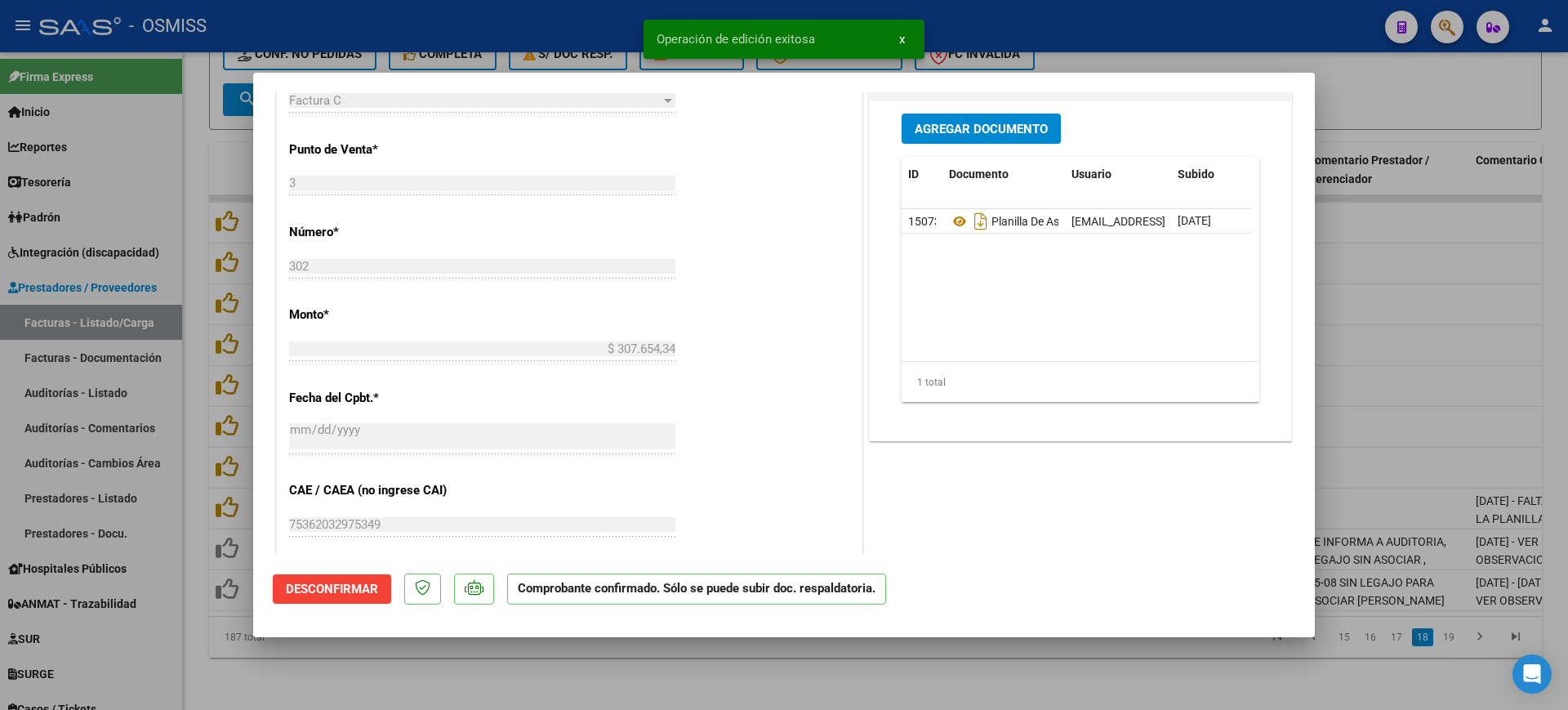
click at [645, 675] on div at bounding box center [784, 355] width 1568 height 710
type input "$ 0,00"
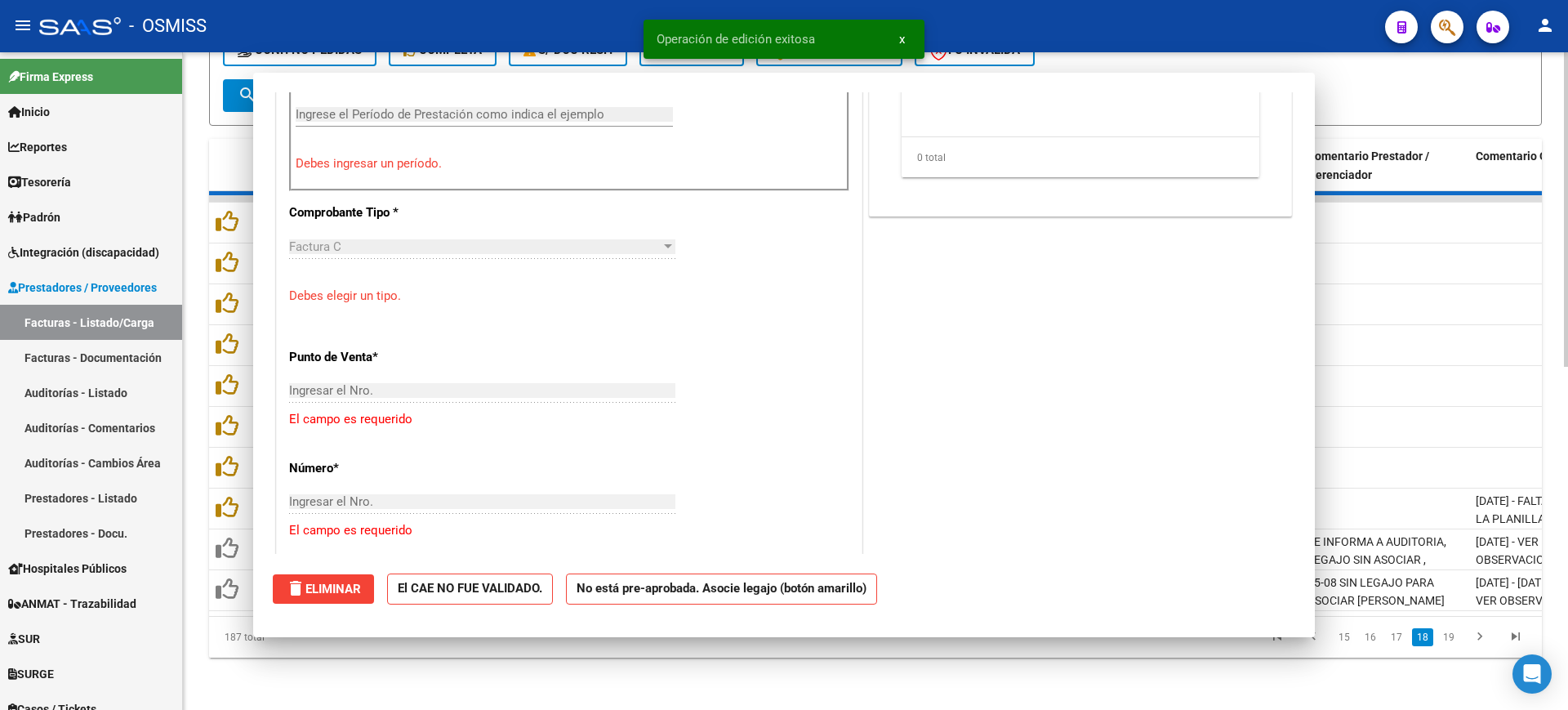
scroll to position [641, 0]
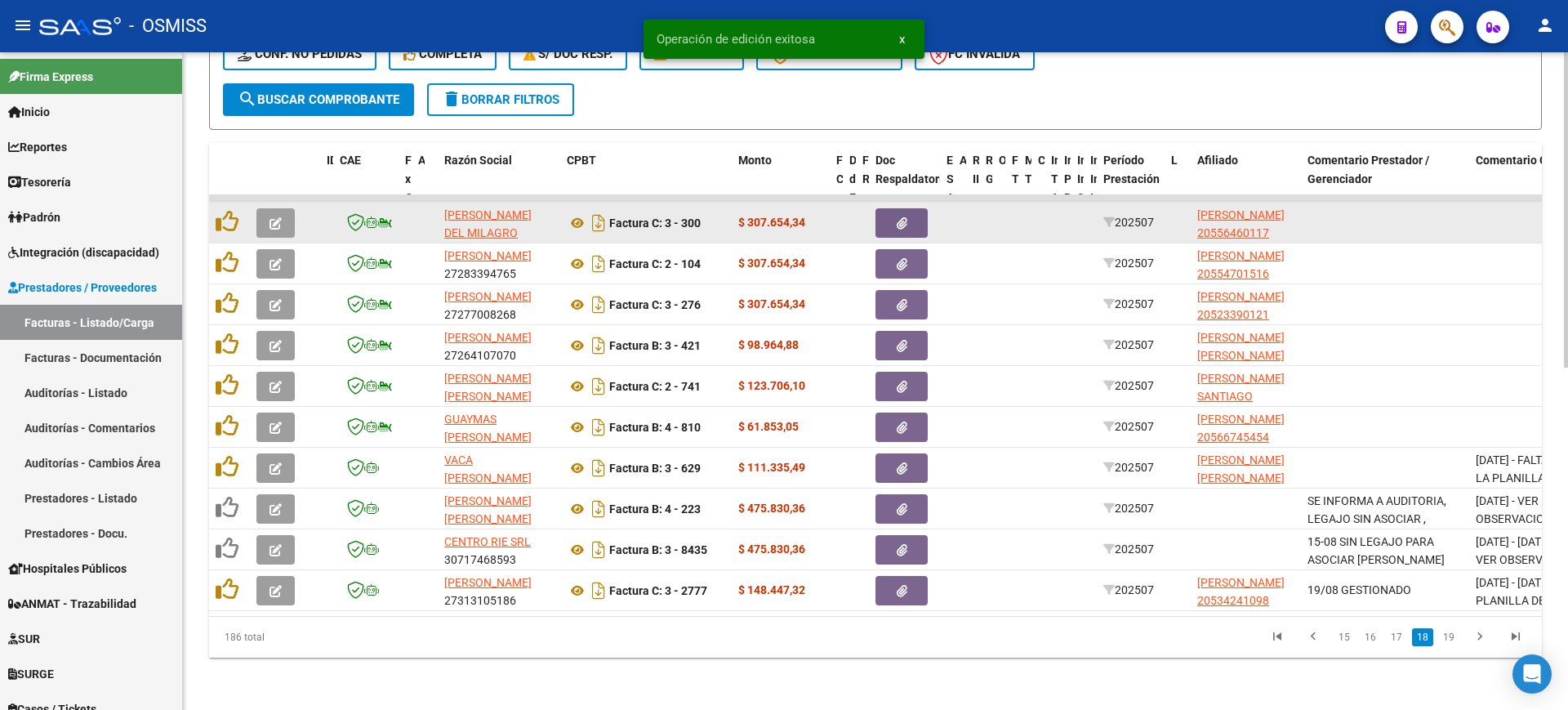
click at [280, 217] on icon "button" at bounding box center [275, 223] width 13 height 13
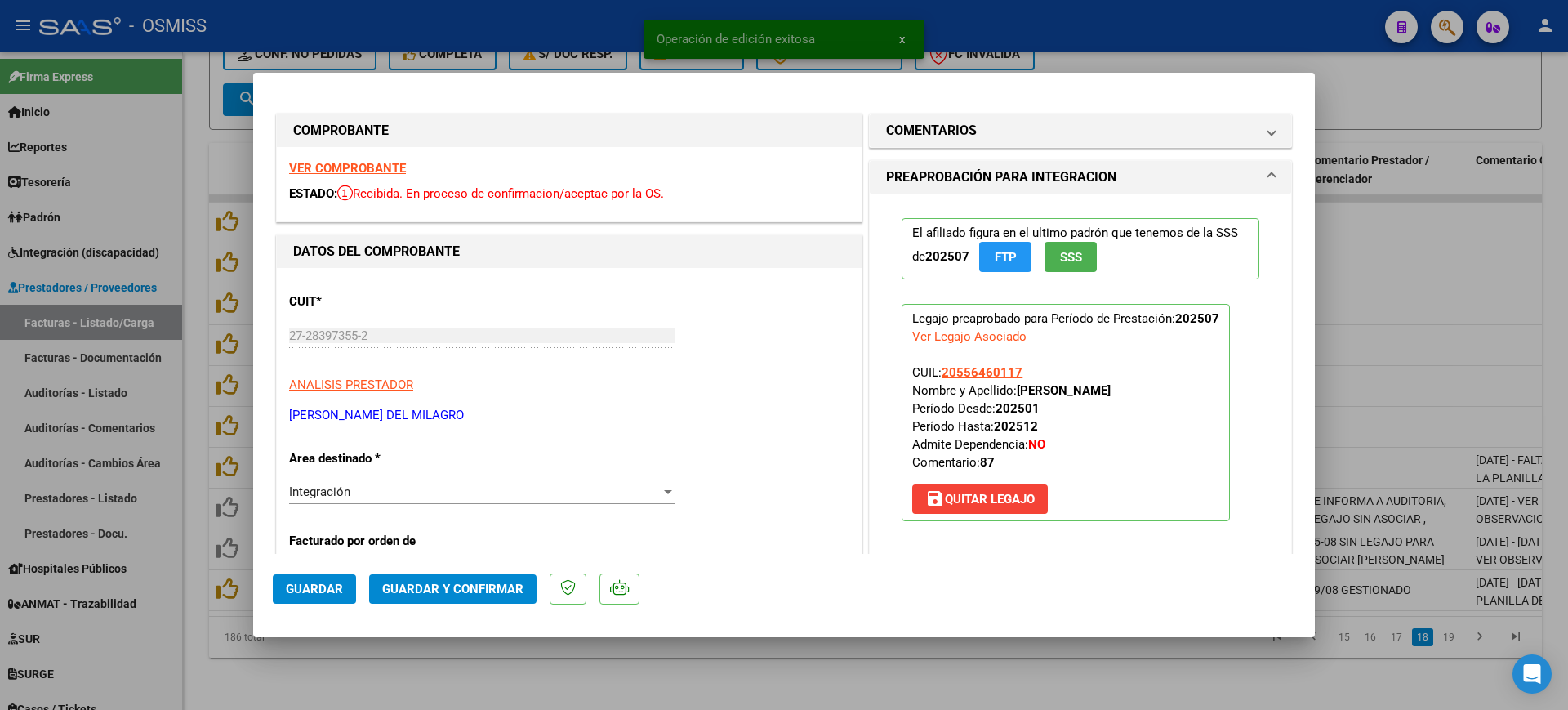
click at [338, 168] on strong "VER COMPROBANTE" at bounding box center [347, 168] width 117 height 14
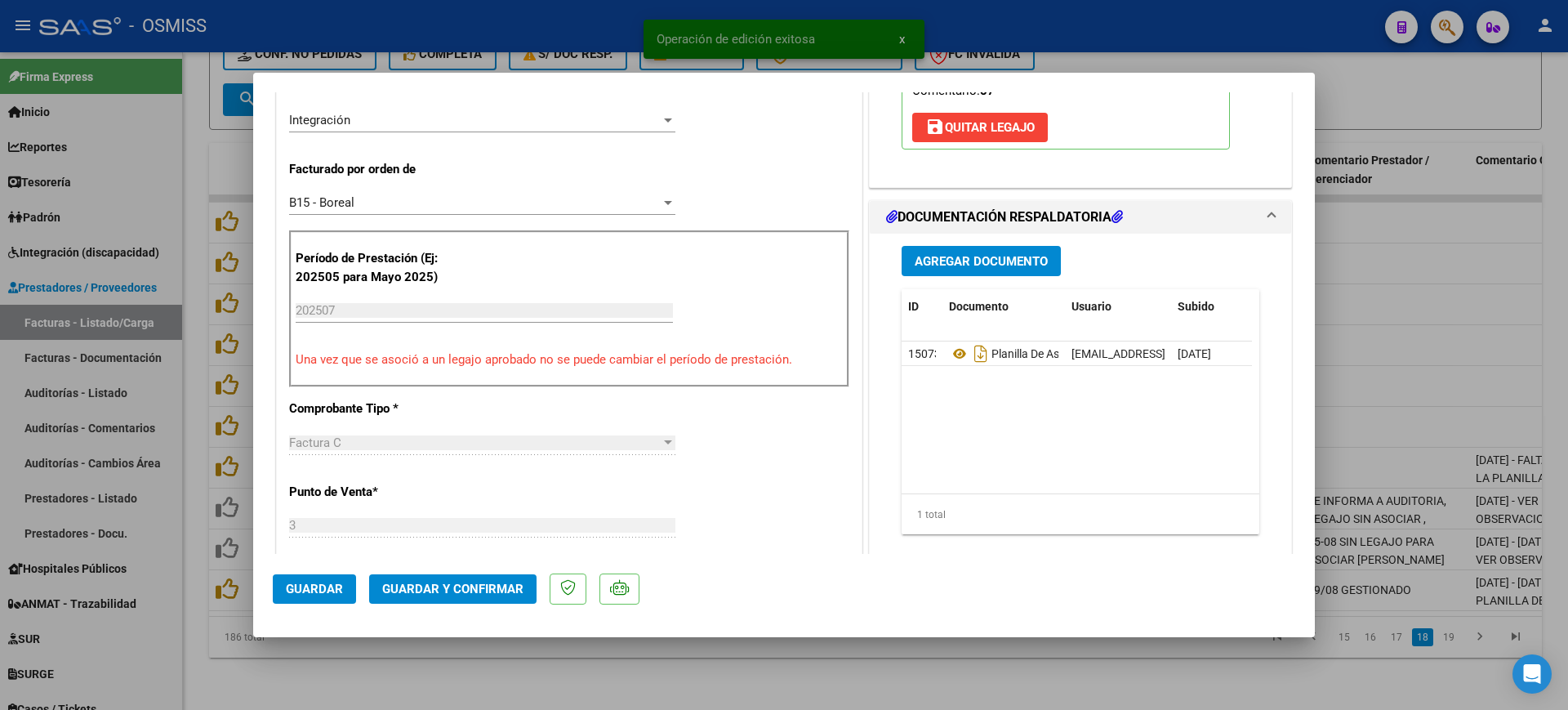
scroll to position [408, 0]
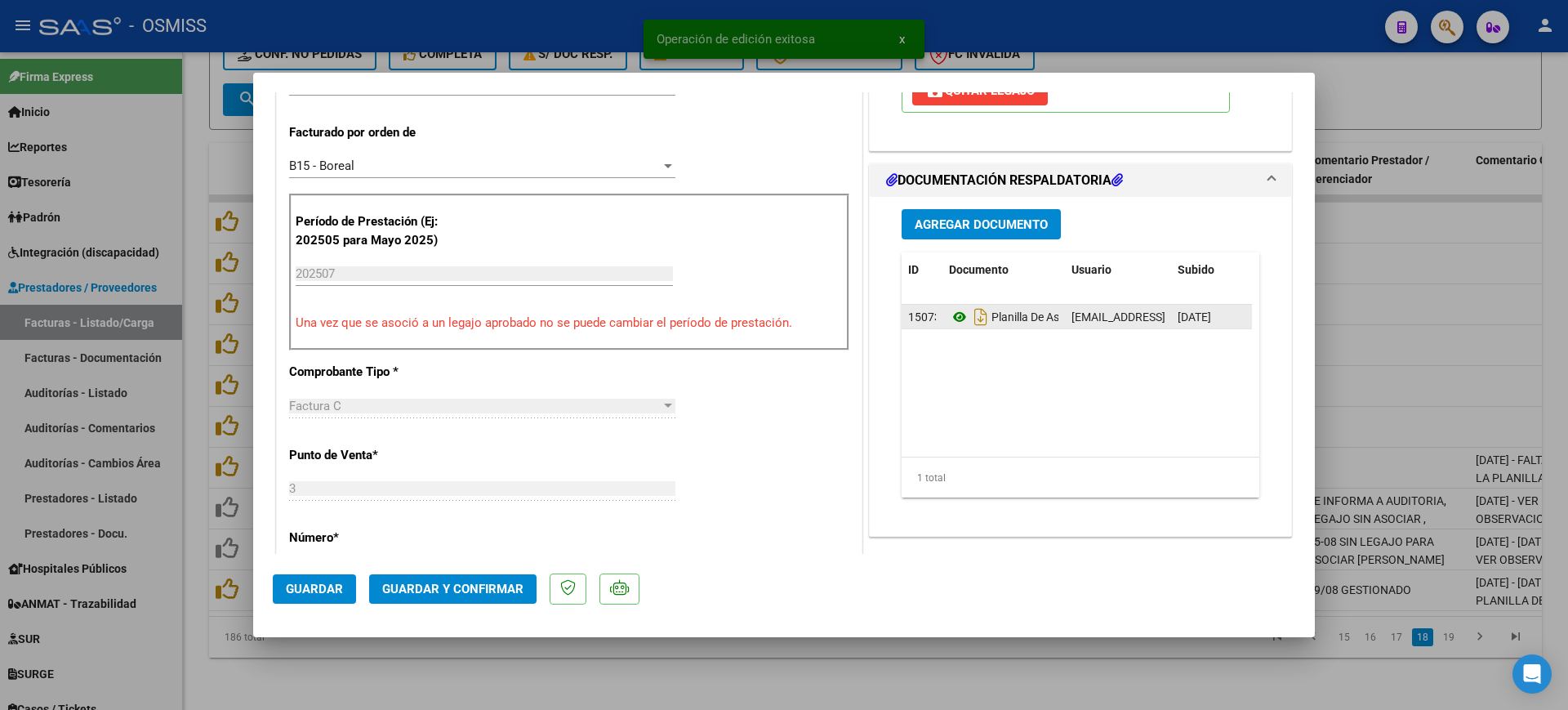
click at [949, 321] on icon at bounding box center [959, 317] width 21 height 19
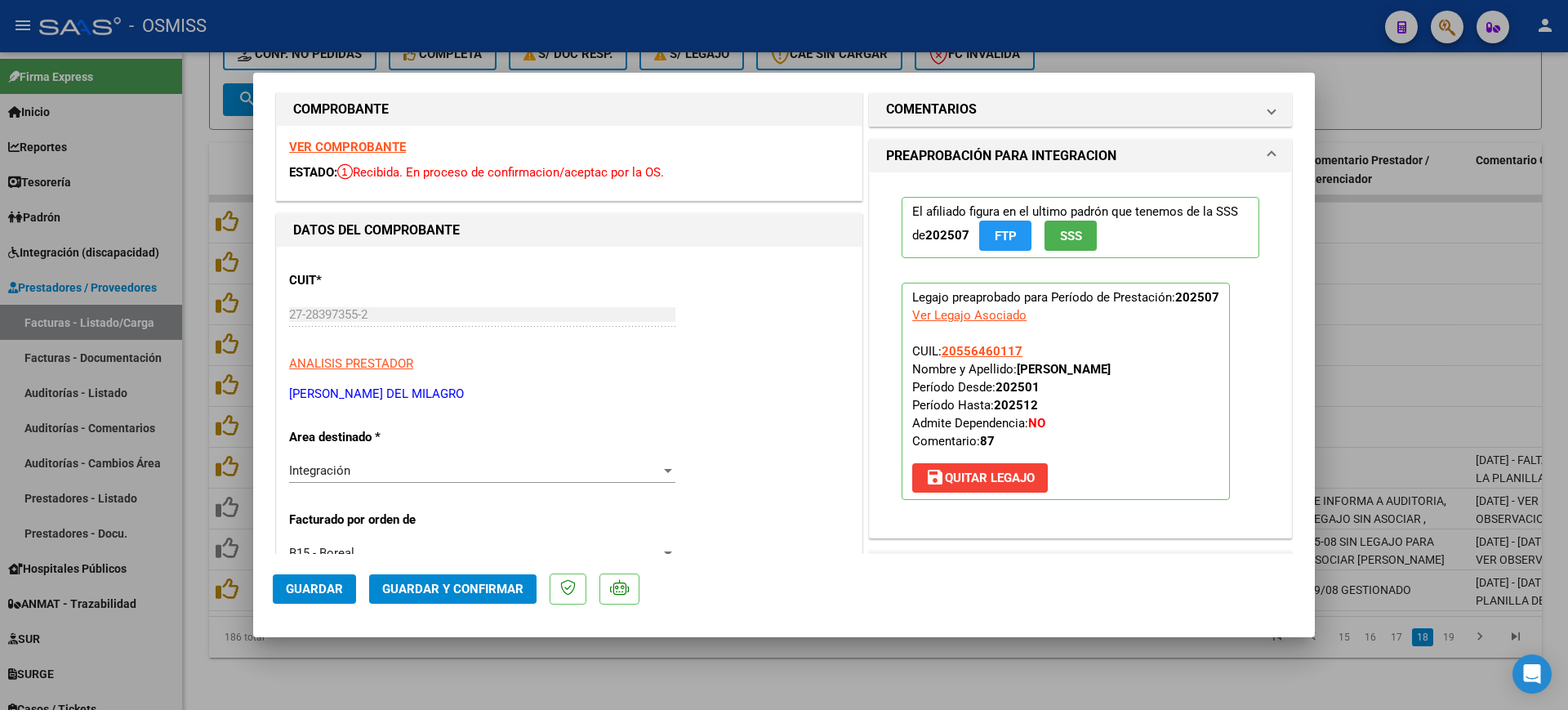
scroll to position [0, 0]
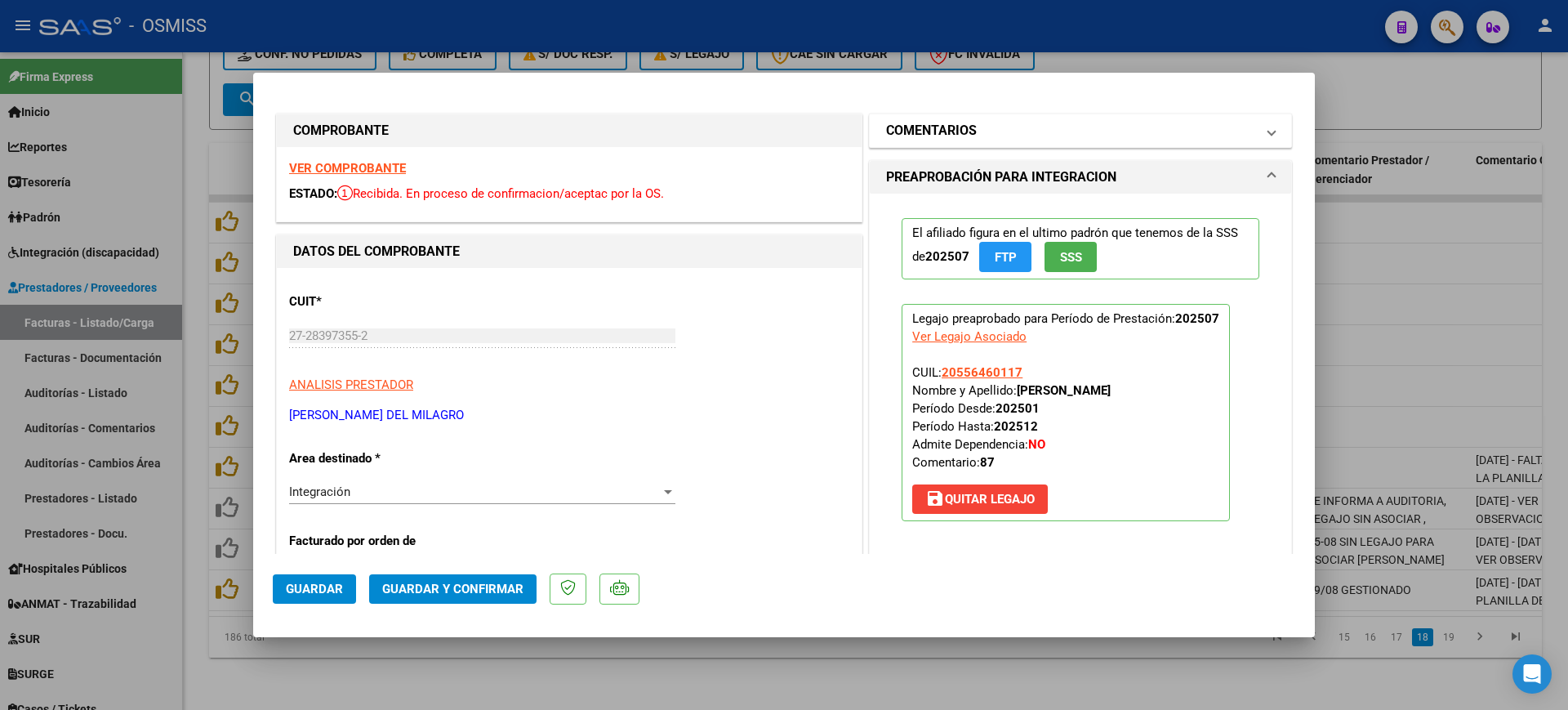
click at [935, 130] on h1 "COMENTARIOS" at bounding box center [931, 131] width 91 height 19
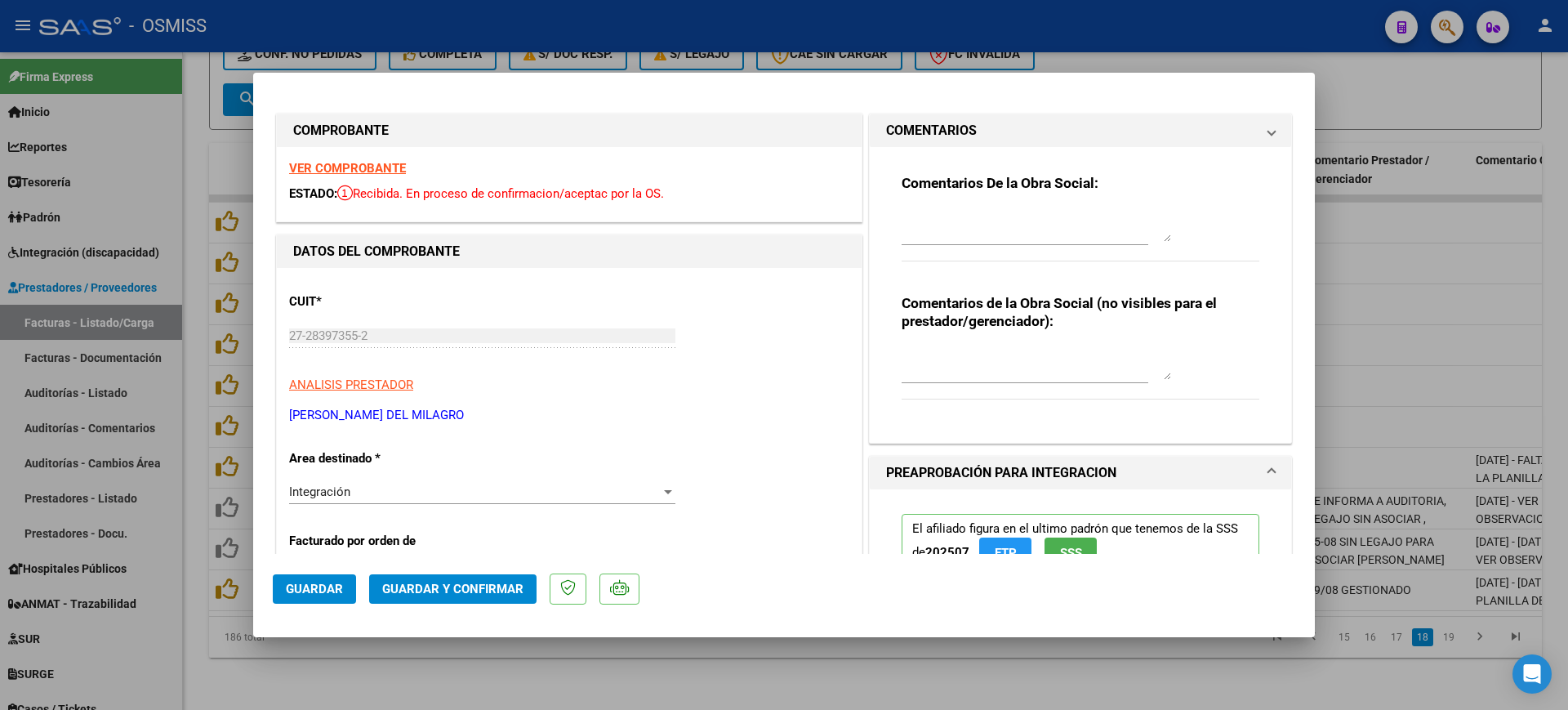
click at [982, 218] on textarea at bounding box center [1037, 225] width 269 height 33
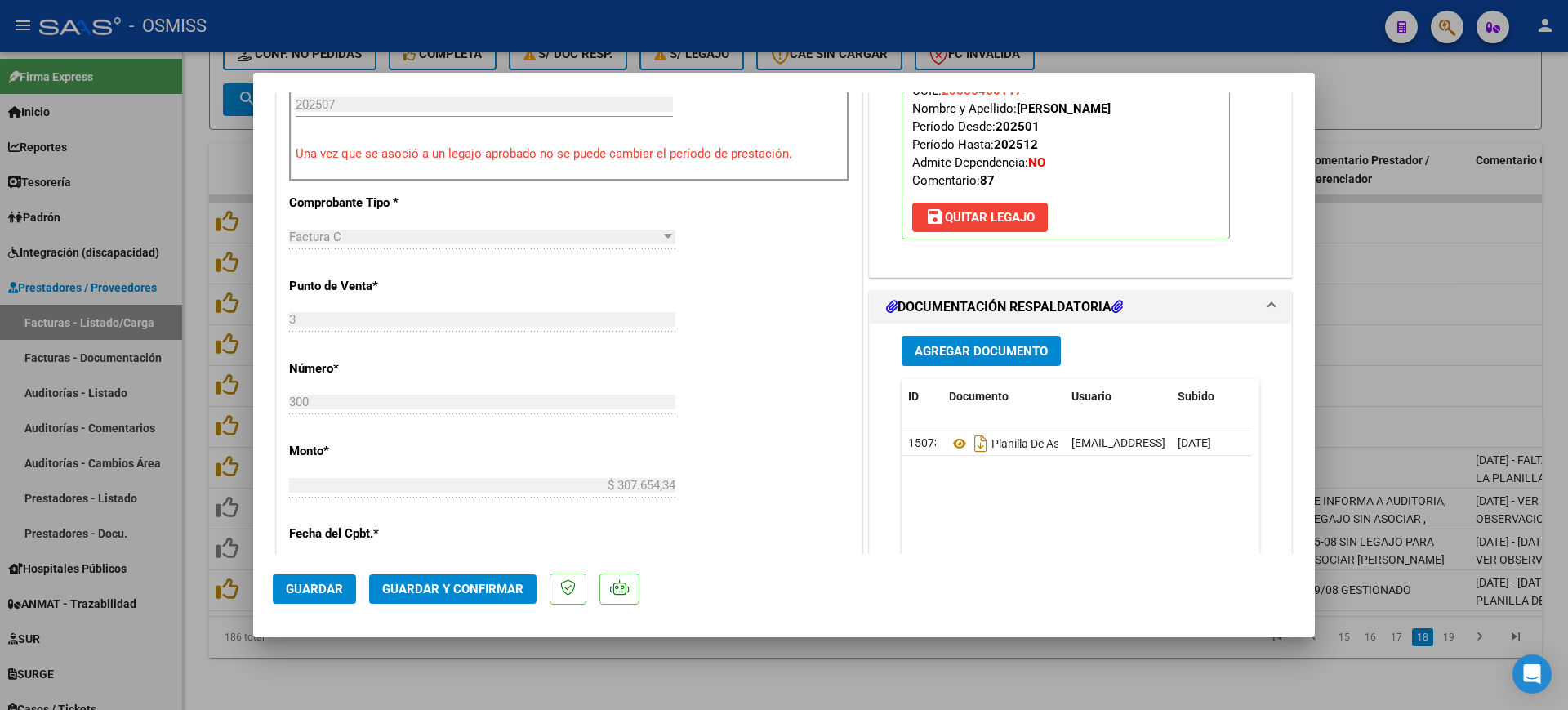
scroll to position [715, 0]
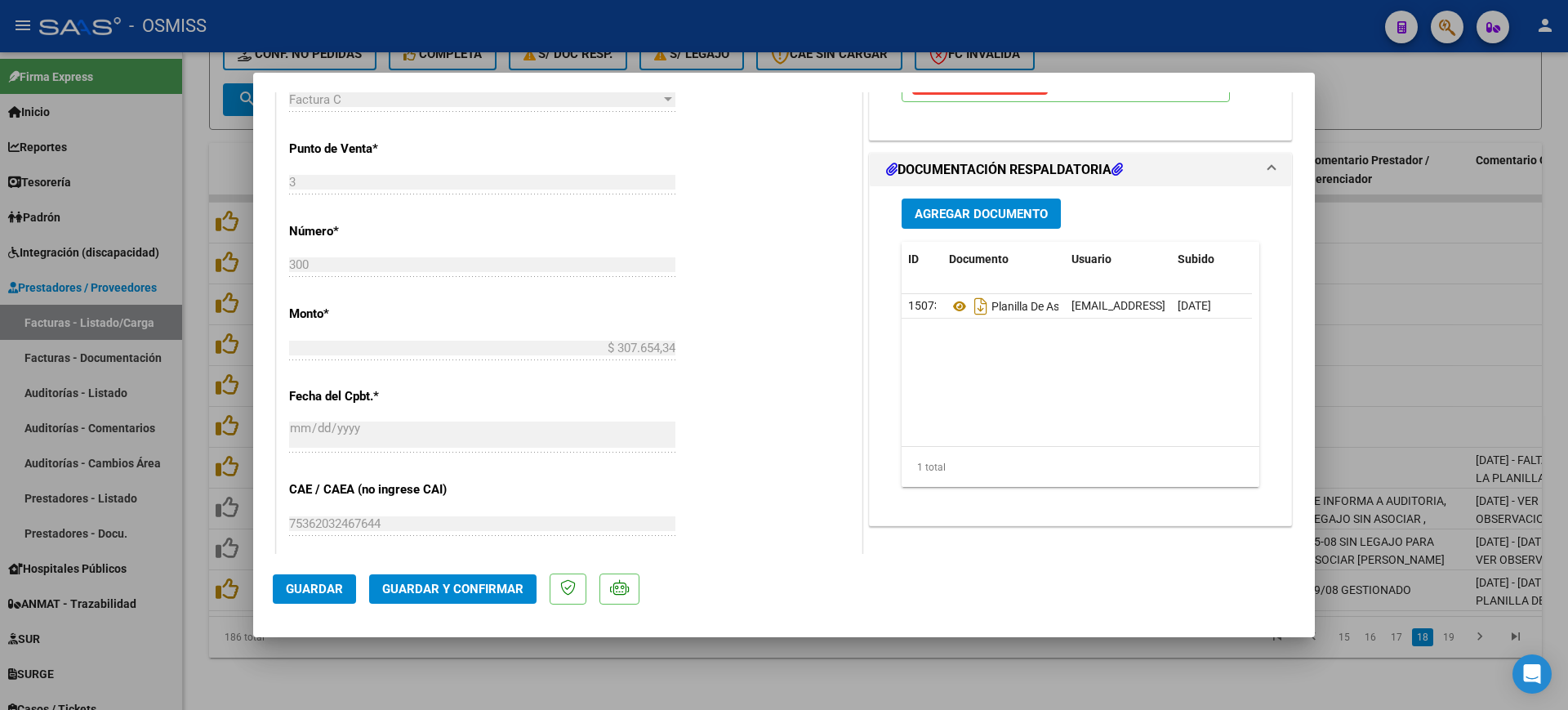
type textarea "87"
drag, startPoint x: 489, startPoint y: 585, endPoint x: 496, endPoint y: 578, distance: 9.9
click at [496, 578] on button "Guardar y Confirmar" at bounding box center [452, 589] width 168 height 29
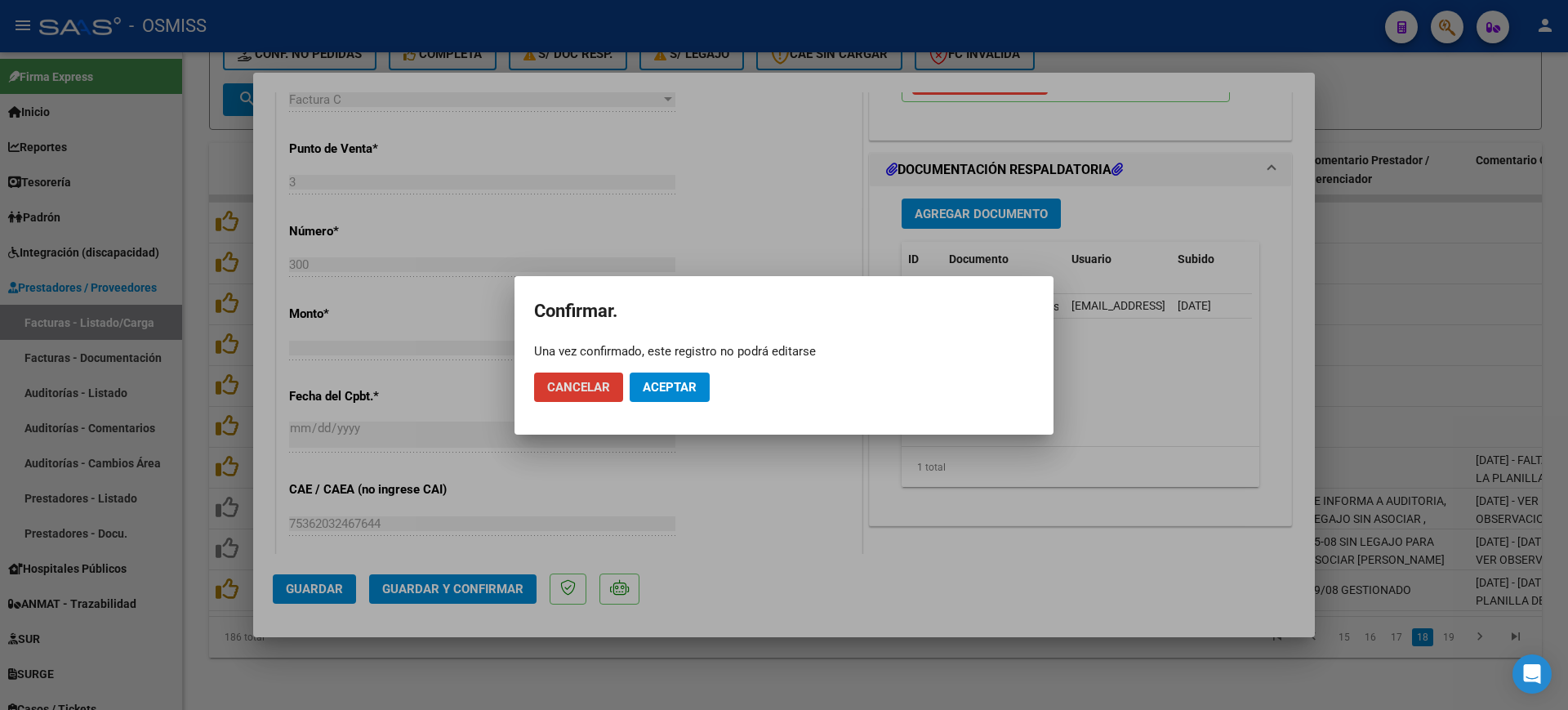
click at [648, 382] on span "Aceptar" at bounding box center [669, 387] width 54 height 14
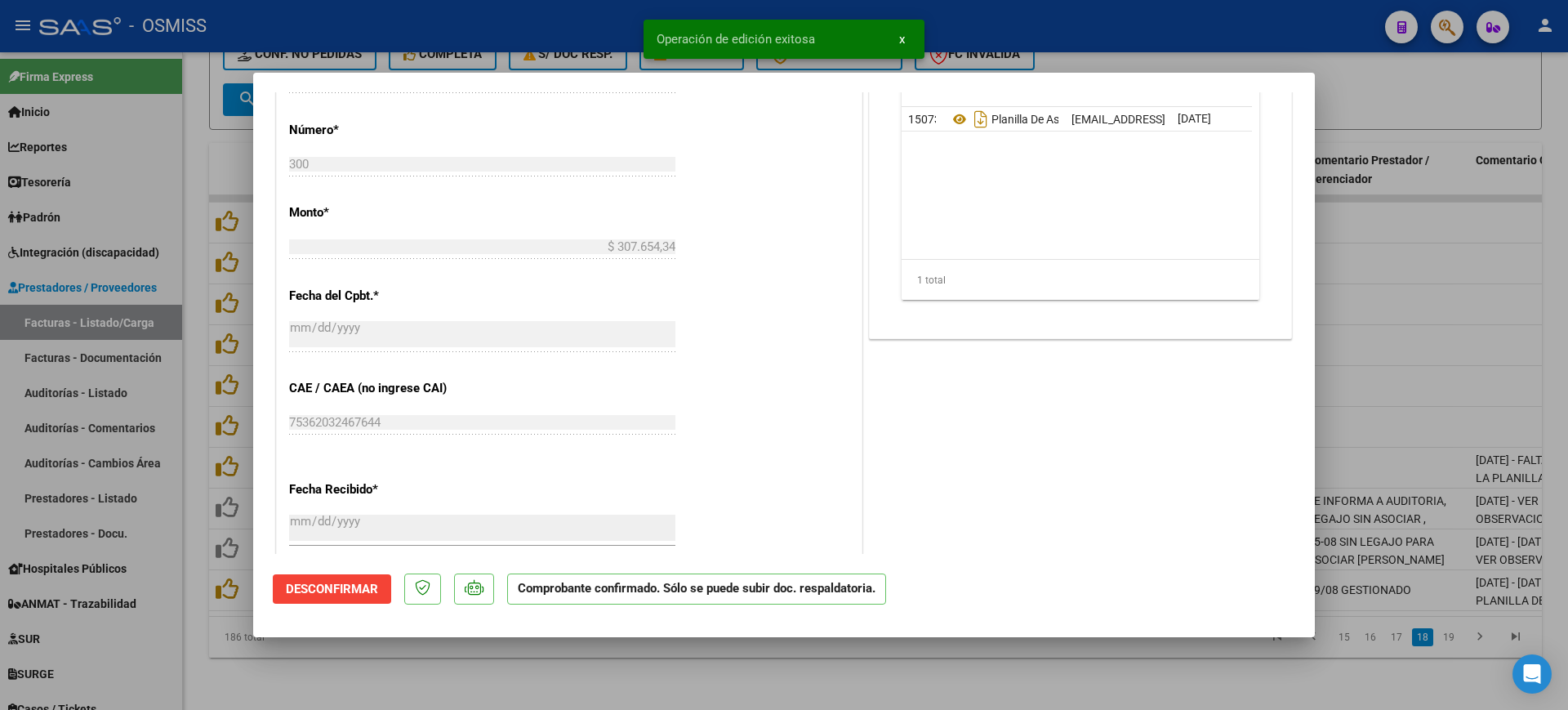
drag, startPoint x: 587, startPoint y: 651, endPoint x: 592, endPoint y: 635, distance: 16.8
click at [588, 651] on div at bounding box center [784, 355] width 1568 height 710
type input "$ 0,00"
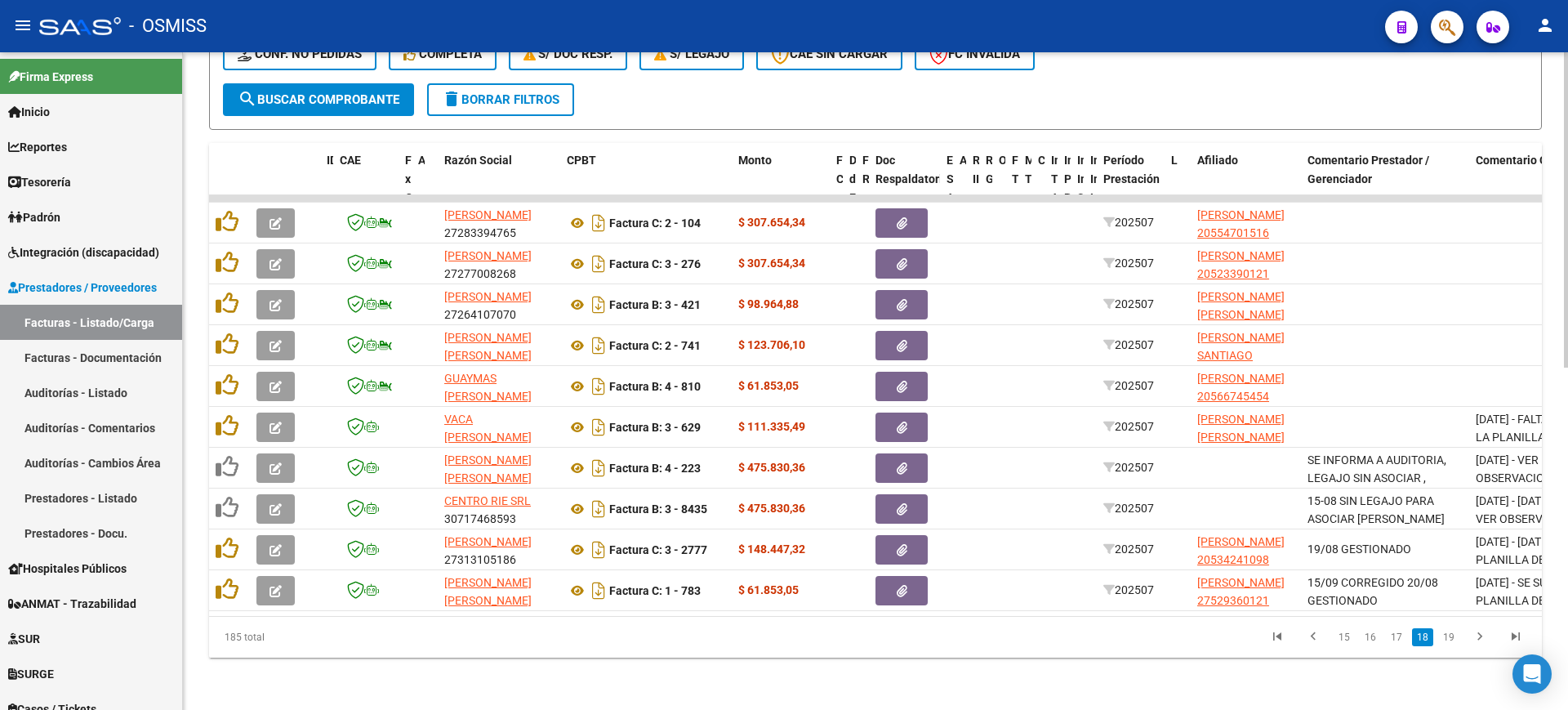
click at [358, 93] on span "search Buscar Comprobante" at bounding box center [318, 99] width 162 height 14
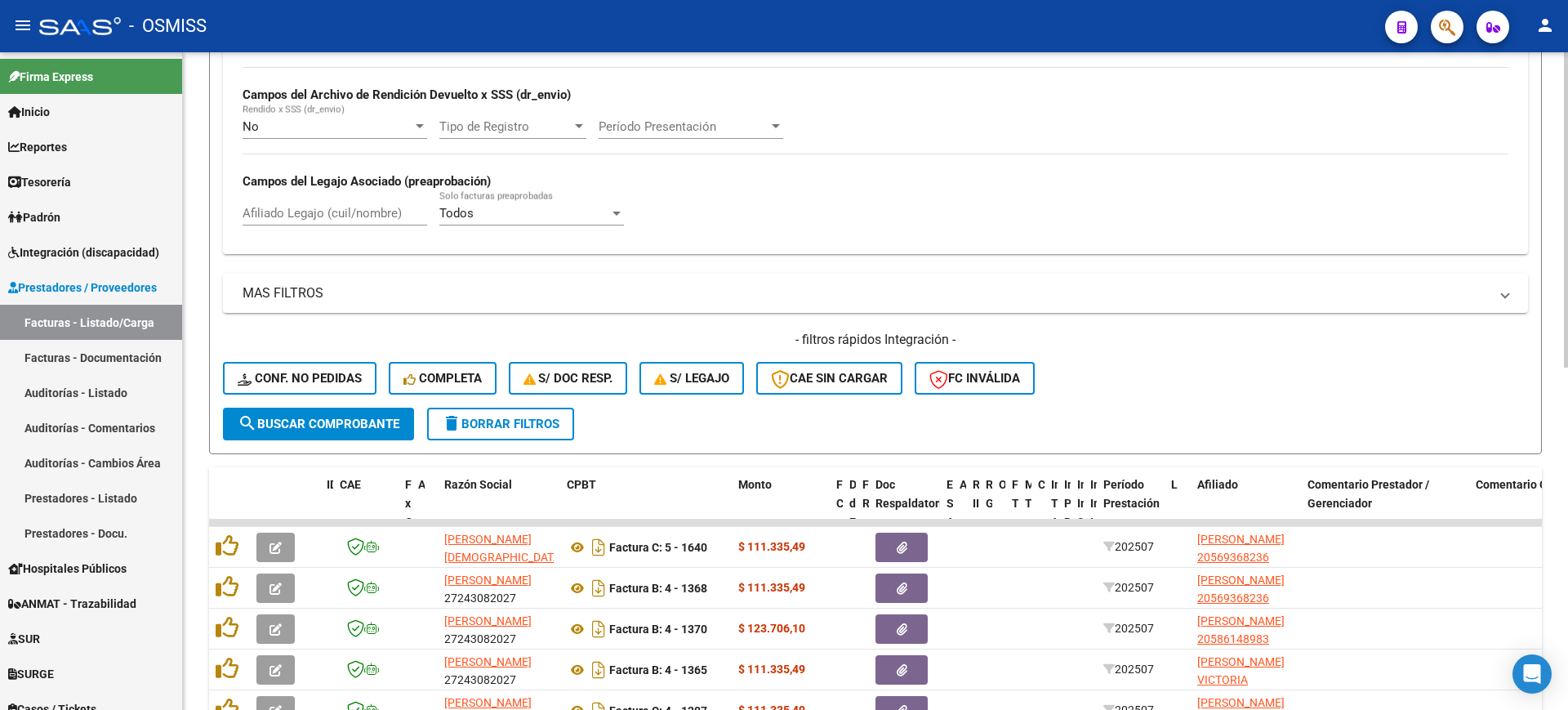
scroll to position [202, 0]
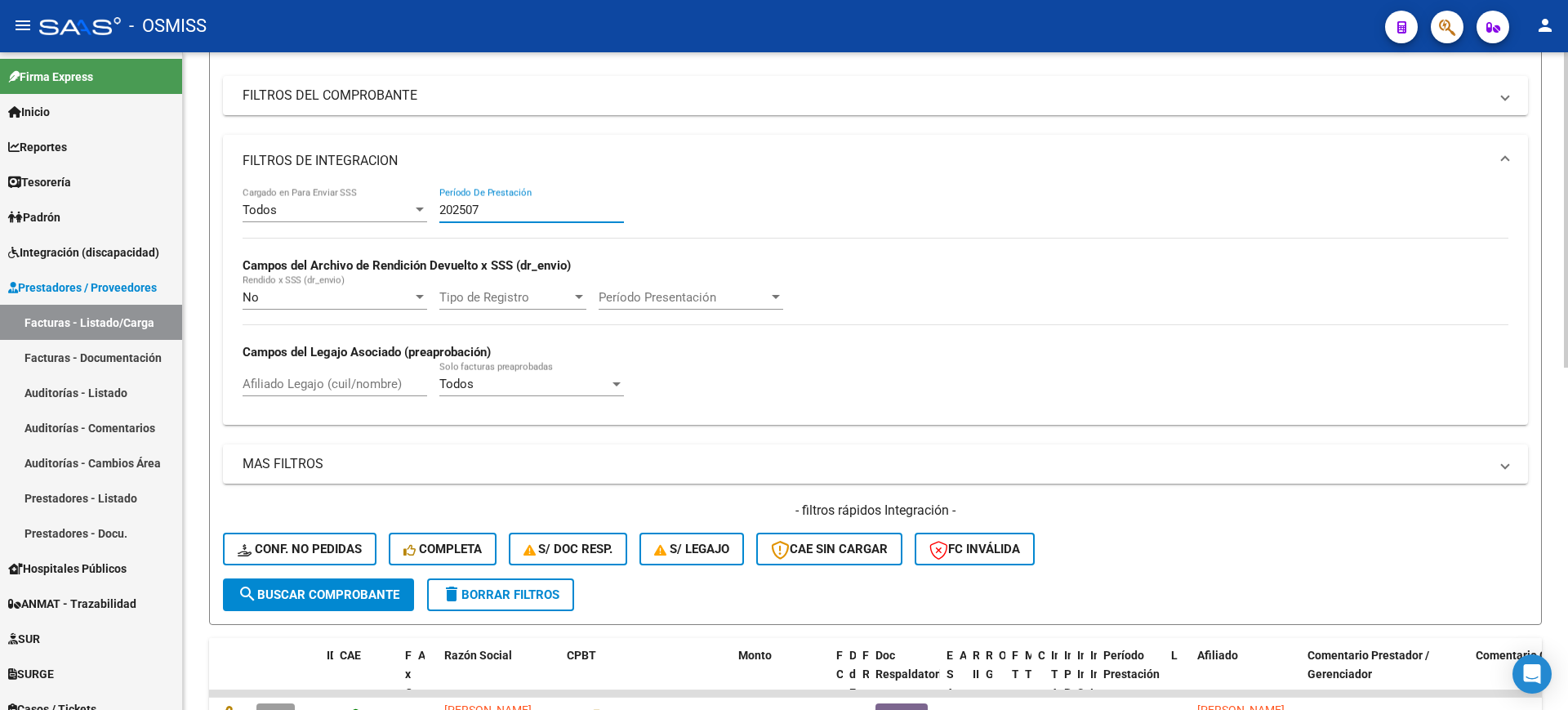
drag, startPoint x: 512, startPoint y: 207, endPoint x: 222, endPoint y: 180, distance: 291.3
click at [229, 190] on div "Todos Cargado en Para Enviar SSS 202507 Período De Prestación Campos del Archiv…" at bounding box center [876, 306] width 1305 height 238
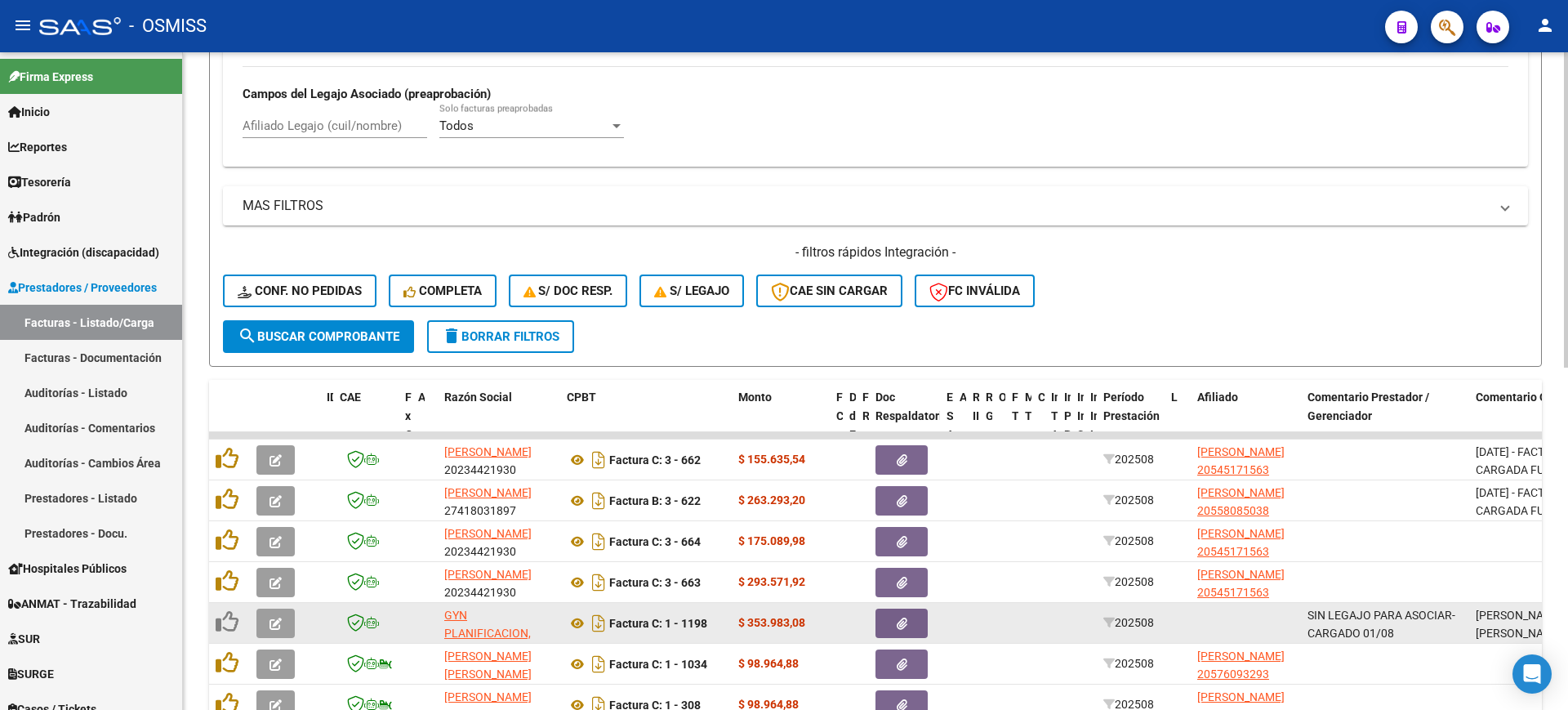
scroll to position [713, 0]
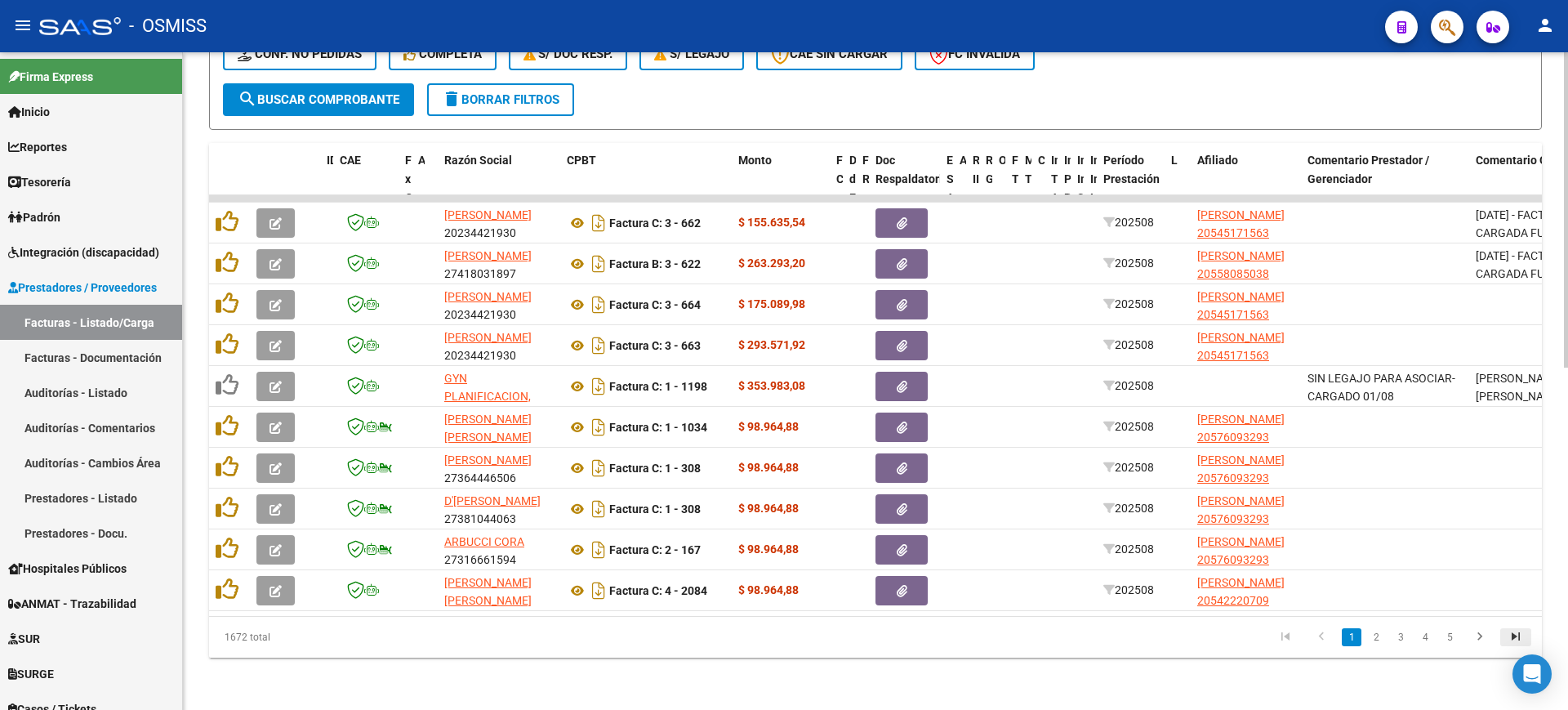
click at [1517, 636] on icon "go to last page" at bounding box center [1515, 638] width 21 height 19
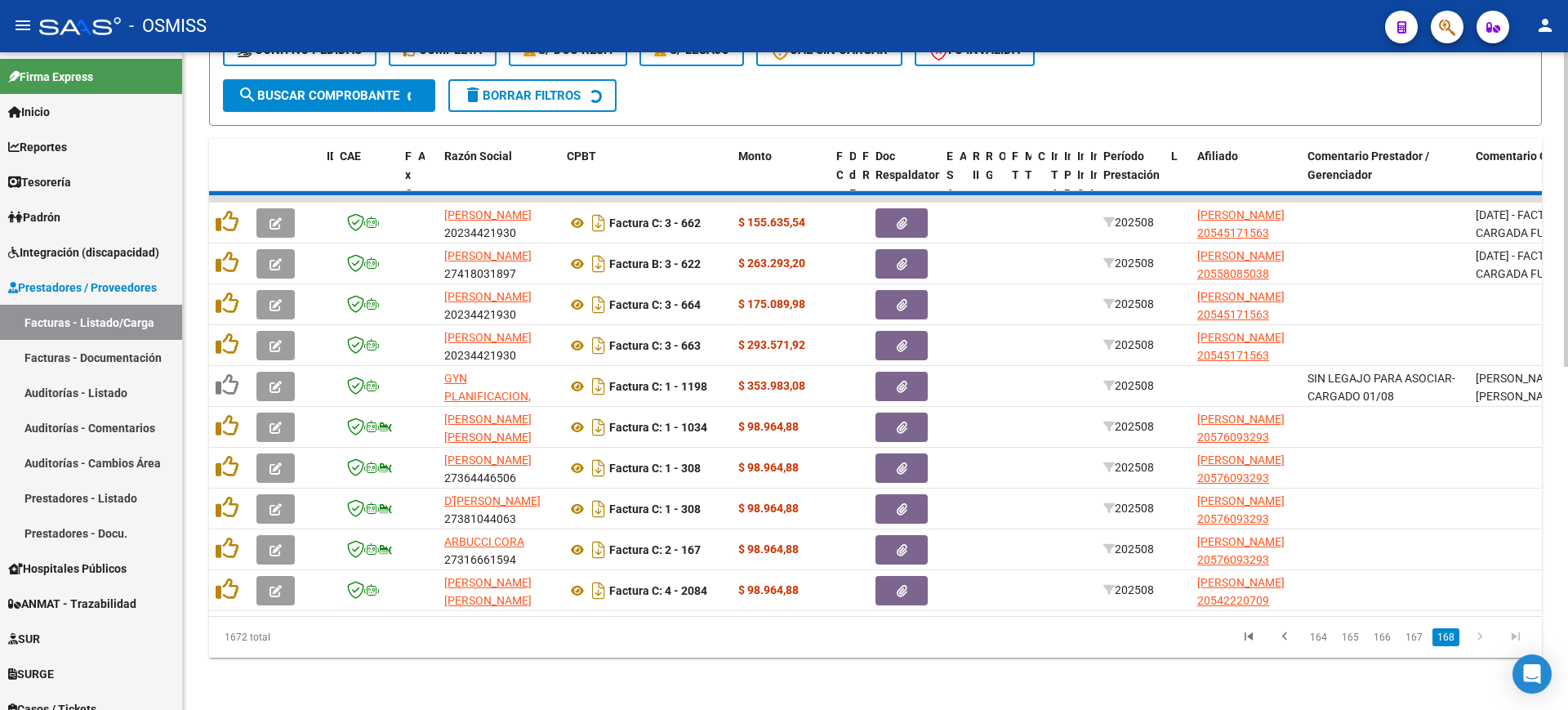
scroll to position [386, 0]
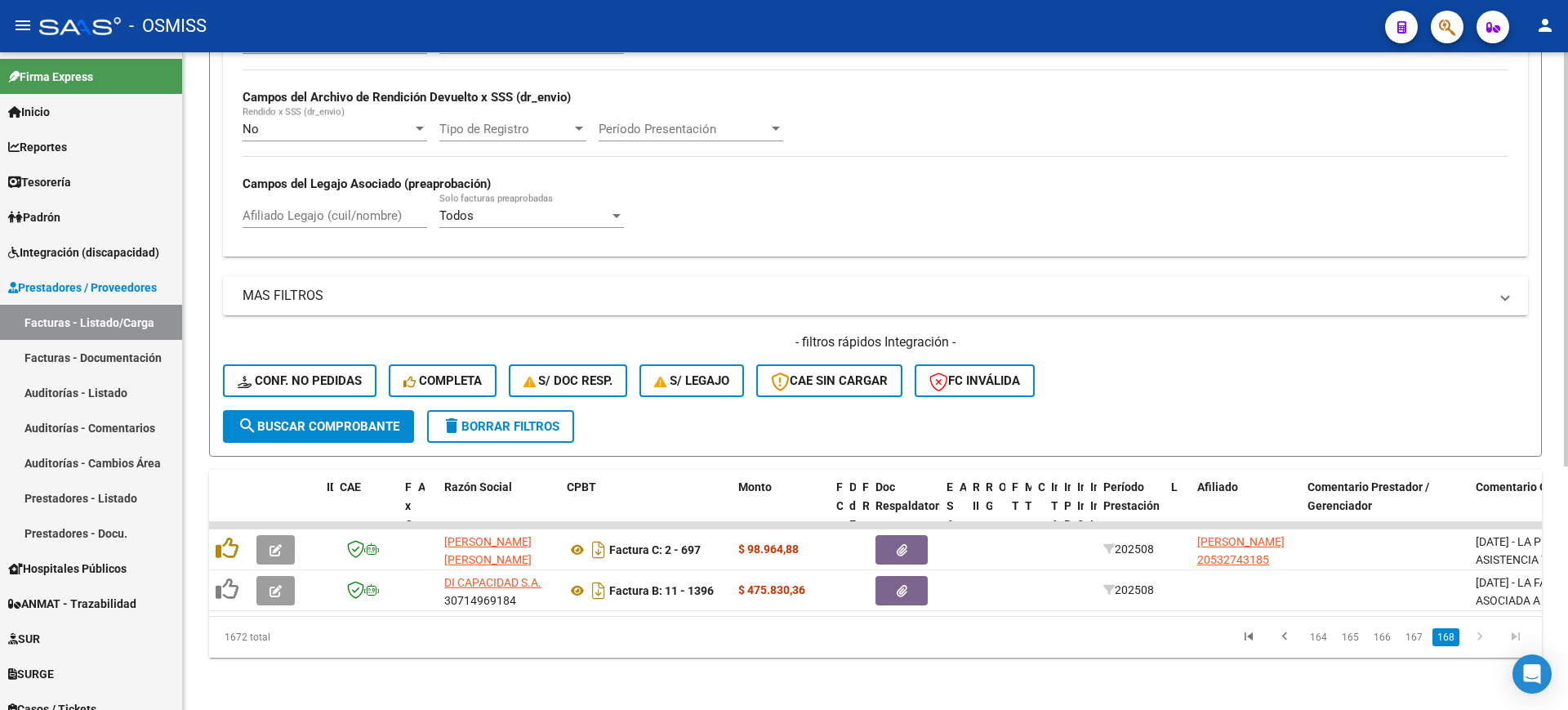
drag, startPoint x: 1414, startPoint y: 638, endPoint x: 1416, endPoint y: 631, distance: 7.3
click at [1413, 638] on link "167" at bounding box center [1414, 637] width 27 height 18
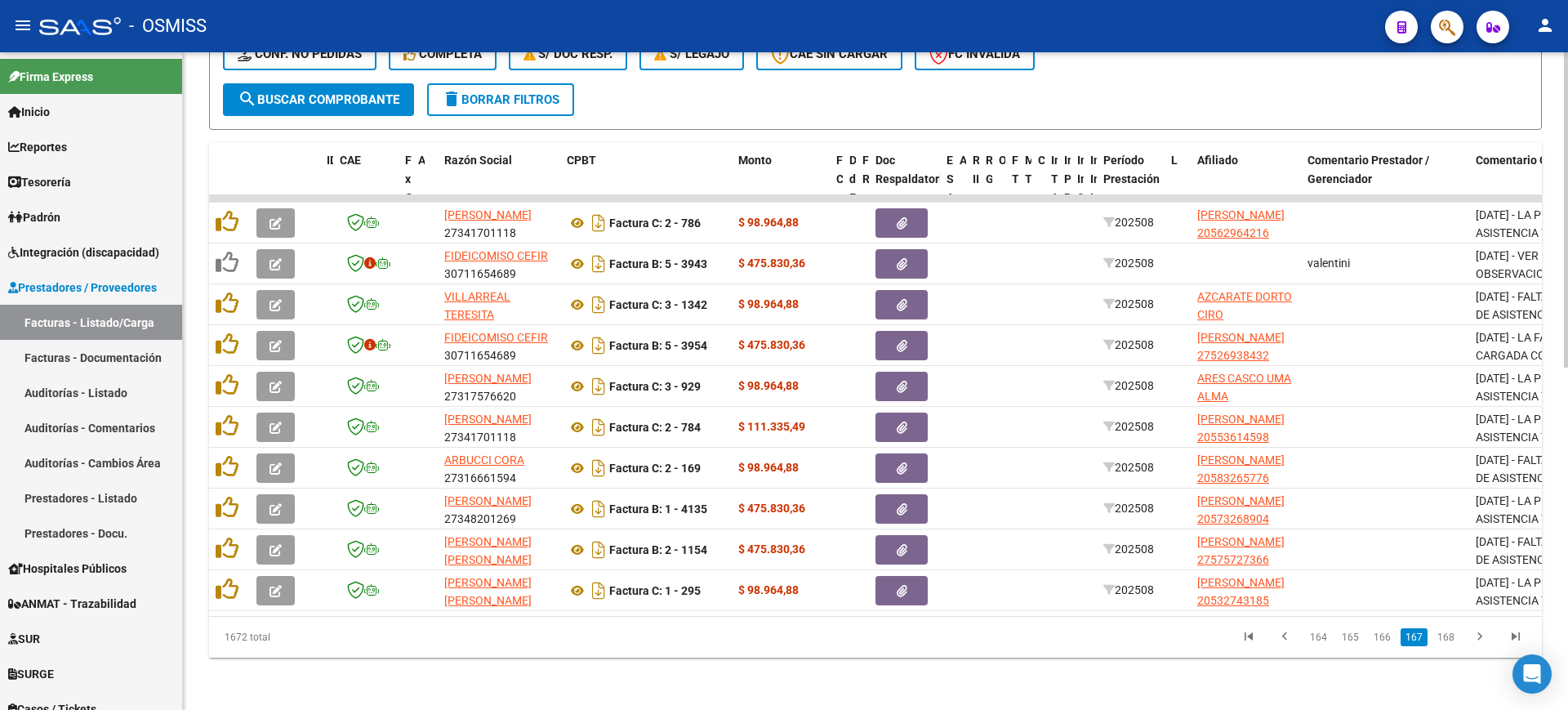
scroll to position [713, 0]
click at [1388, 640] on link "166" at bounding box center [1382, 637] width 27 height 18
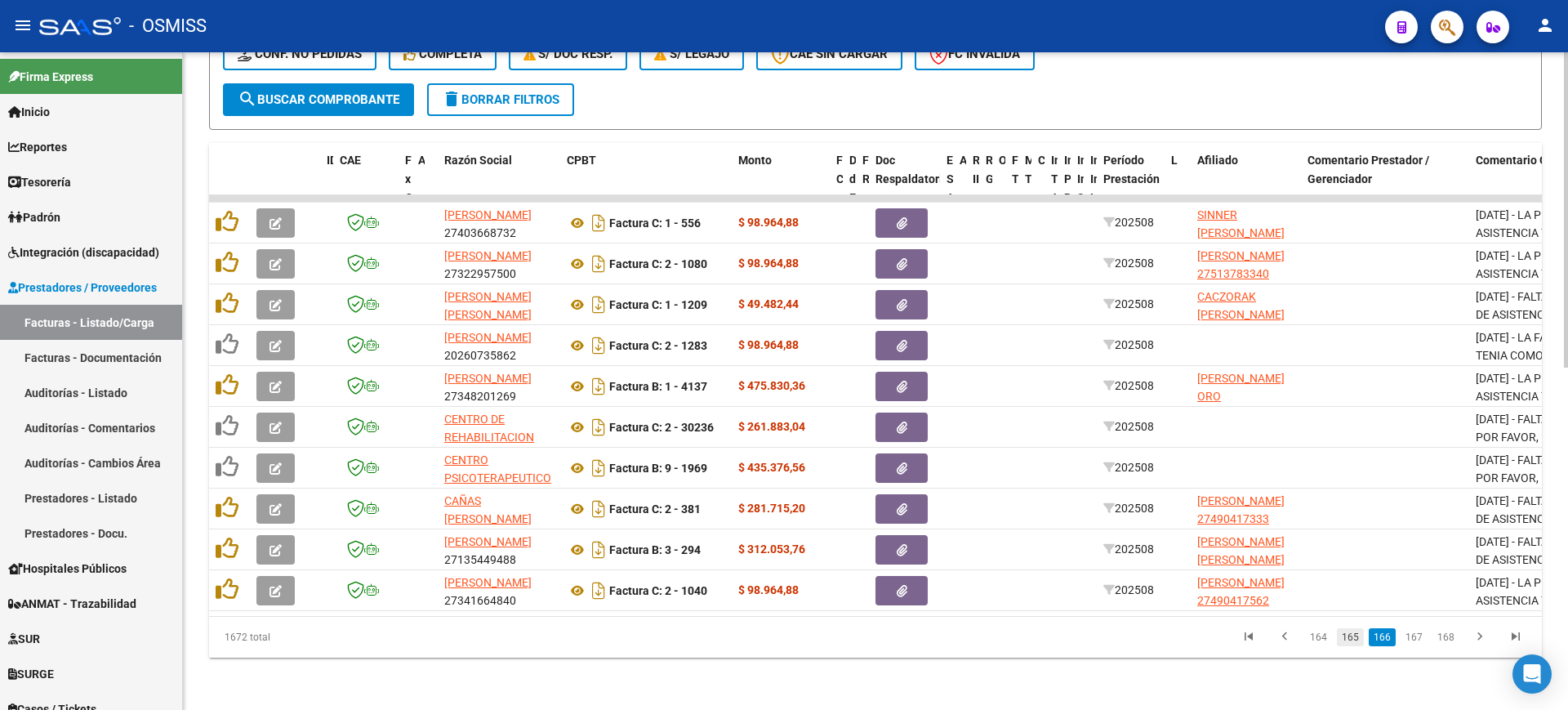
click at [1350, 643] on link "165" at bounding box center [1350, 637] width 27 height 18
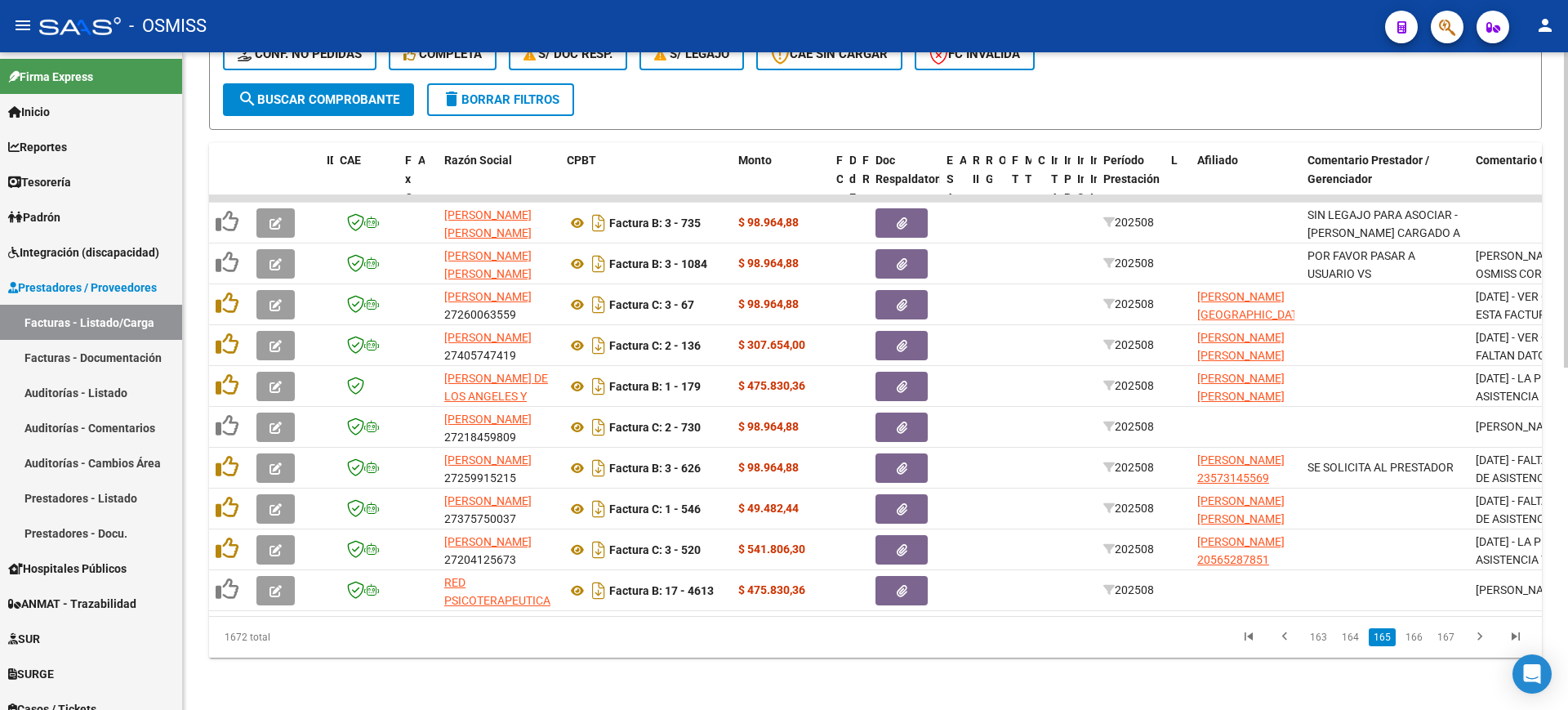
click at [1350, 643] on link "164" at bounding box center [1350, 637] width 27 height 18
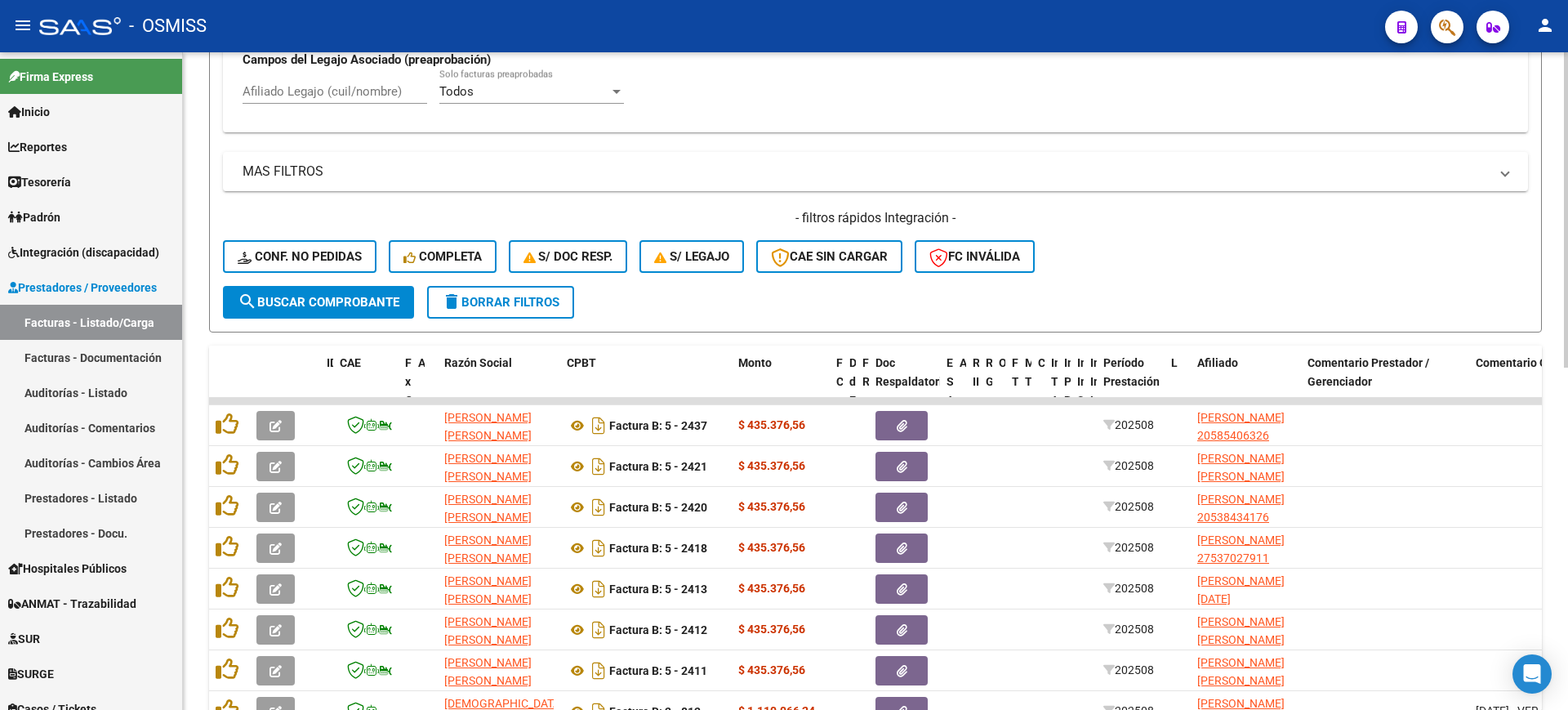
scroll to position [202, 0]
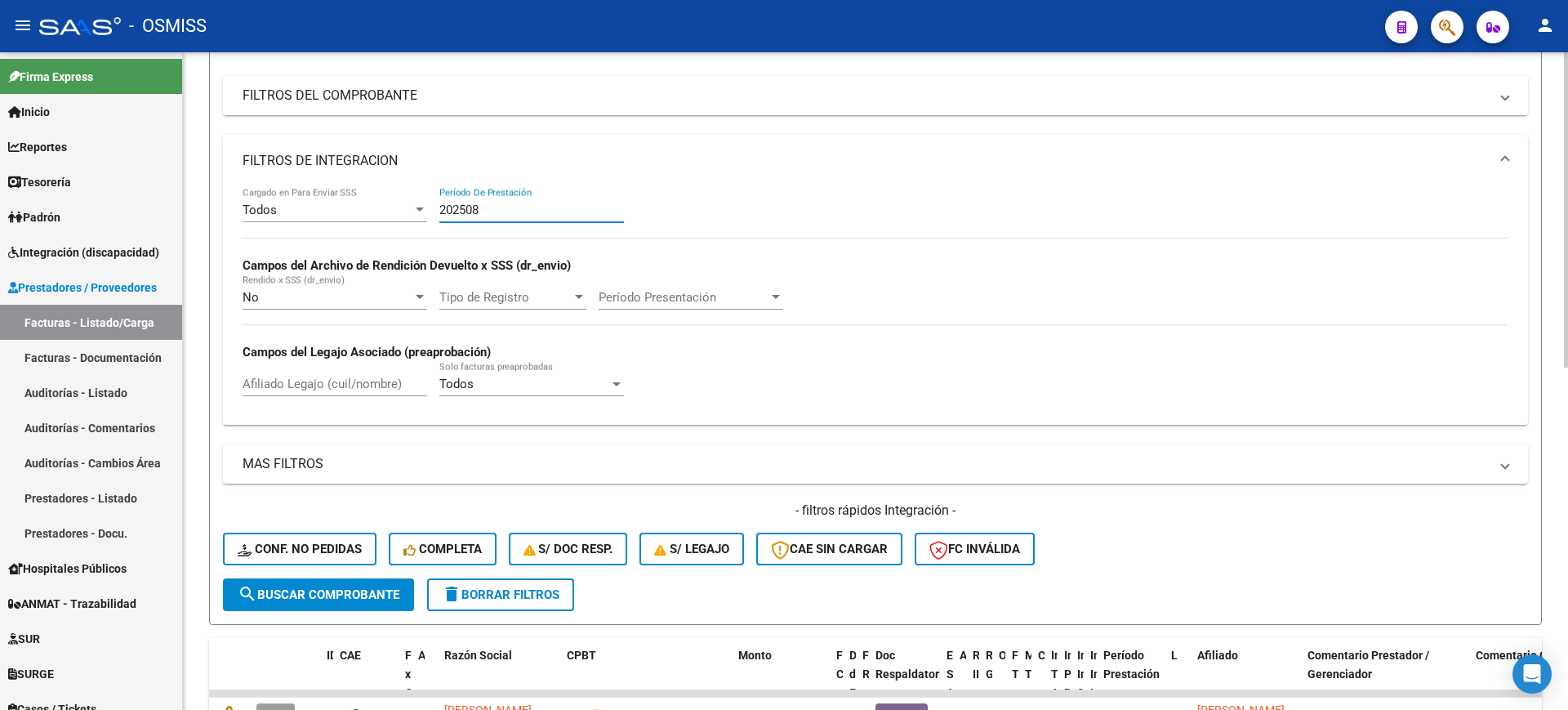
click at [535, 212] on input "202508" at bounding box center [531, 209] width 184 height 14
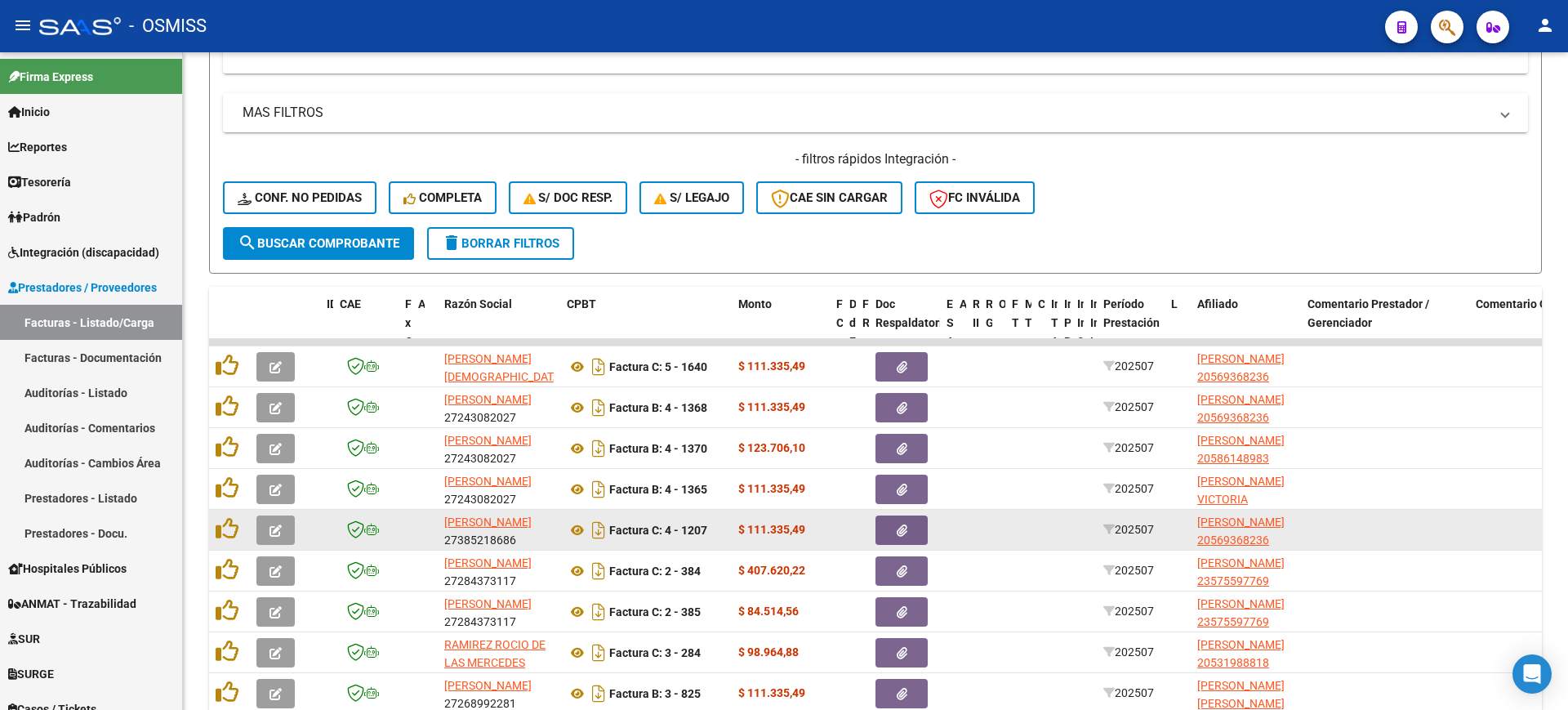
scroll to position [713, 0]
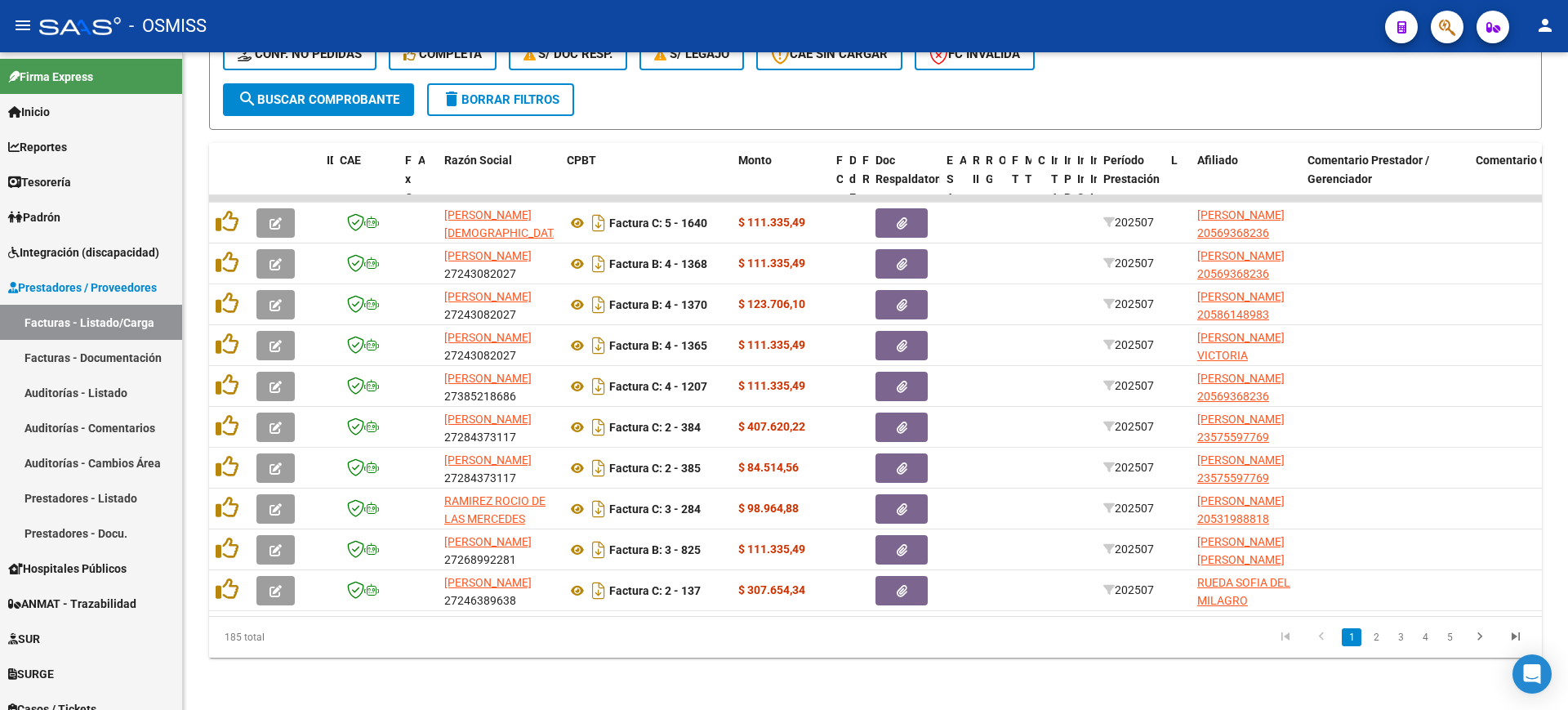
type input "202507"
click at [1513, 625] on li at bounding box center [1515, 637] width 36 height 28
click at [1515, 632] on icon "go to last page" at bounding box center [1515, 638] width 21 height 19
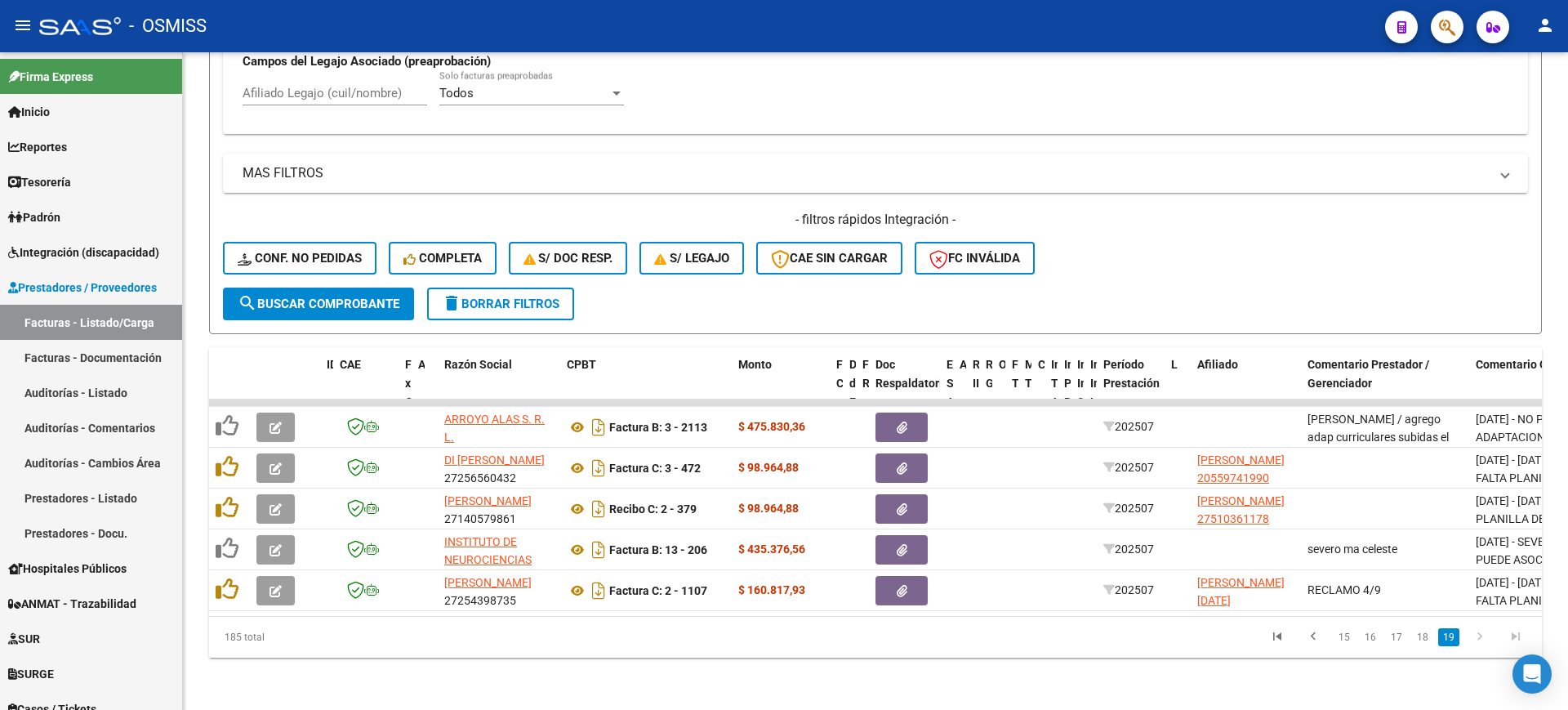
scroll to position [508, 0]
click at [1432, 638] on link "18" at bounding box center [1422, 637] width 21 height 18
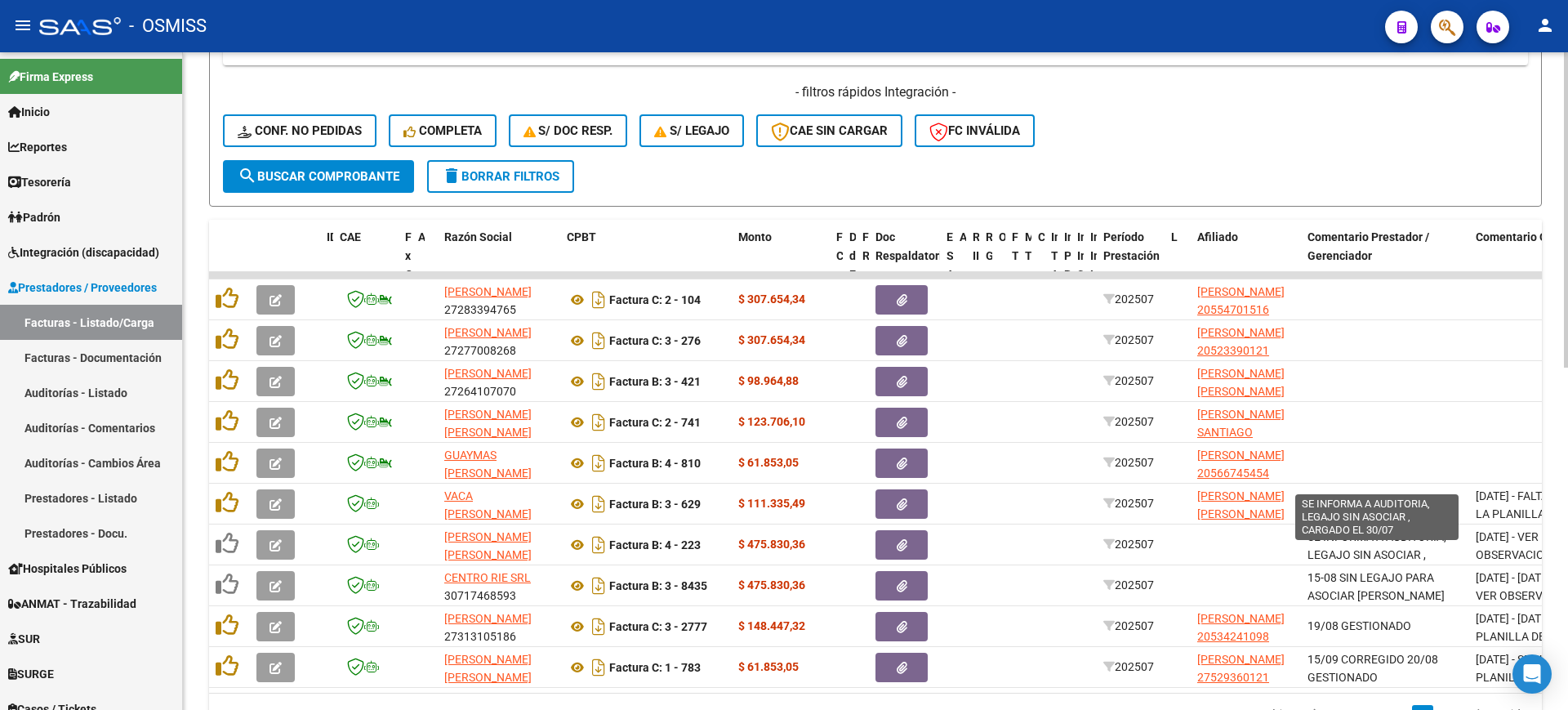
scroll to position [713, 0]
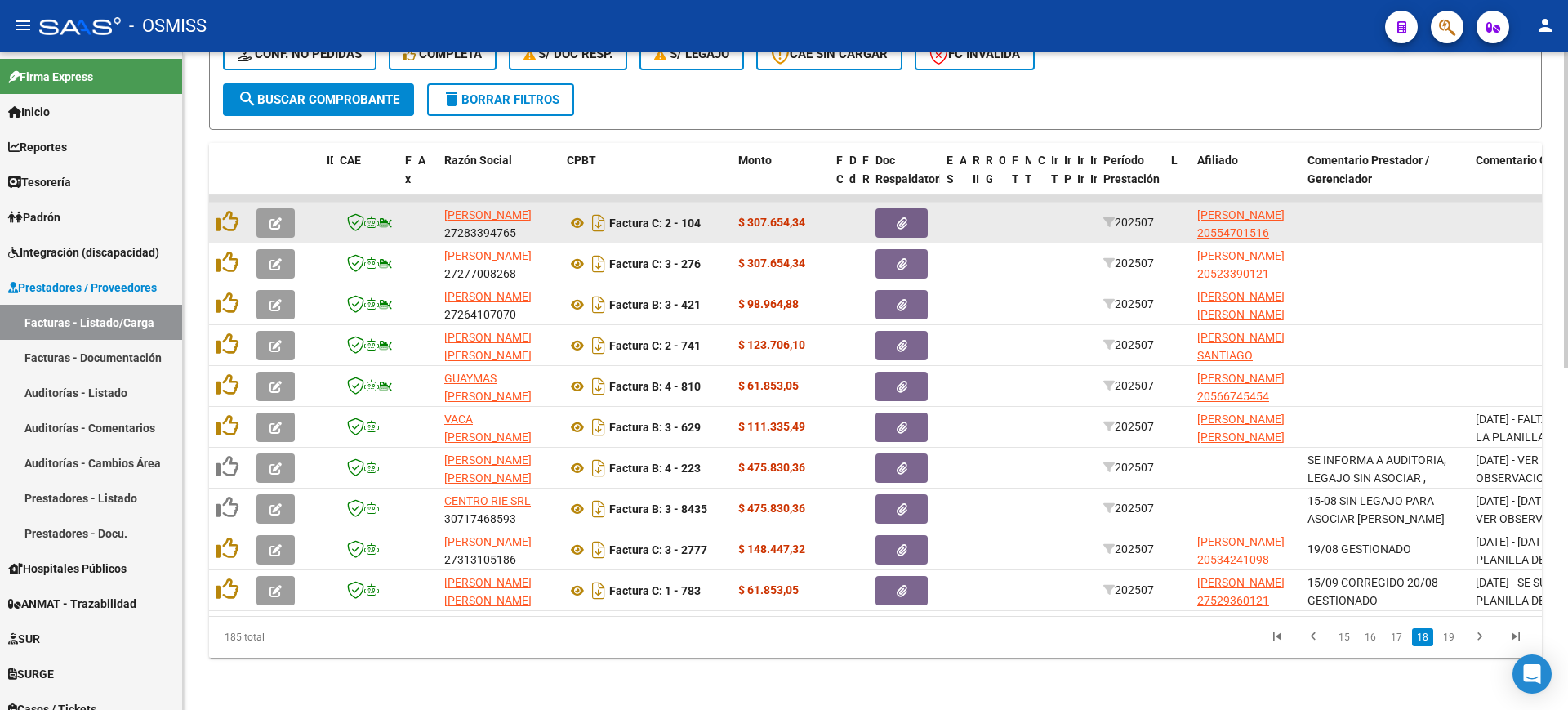
click at [272, 217] on icon "button" at bounding box center [275, 223] width 13 height 13
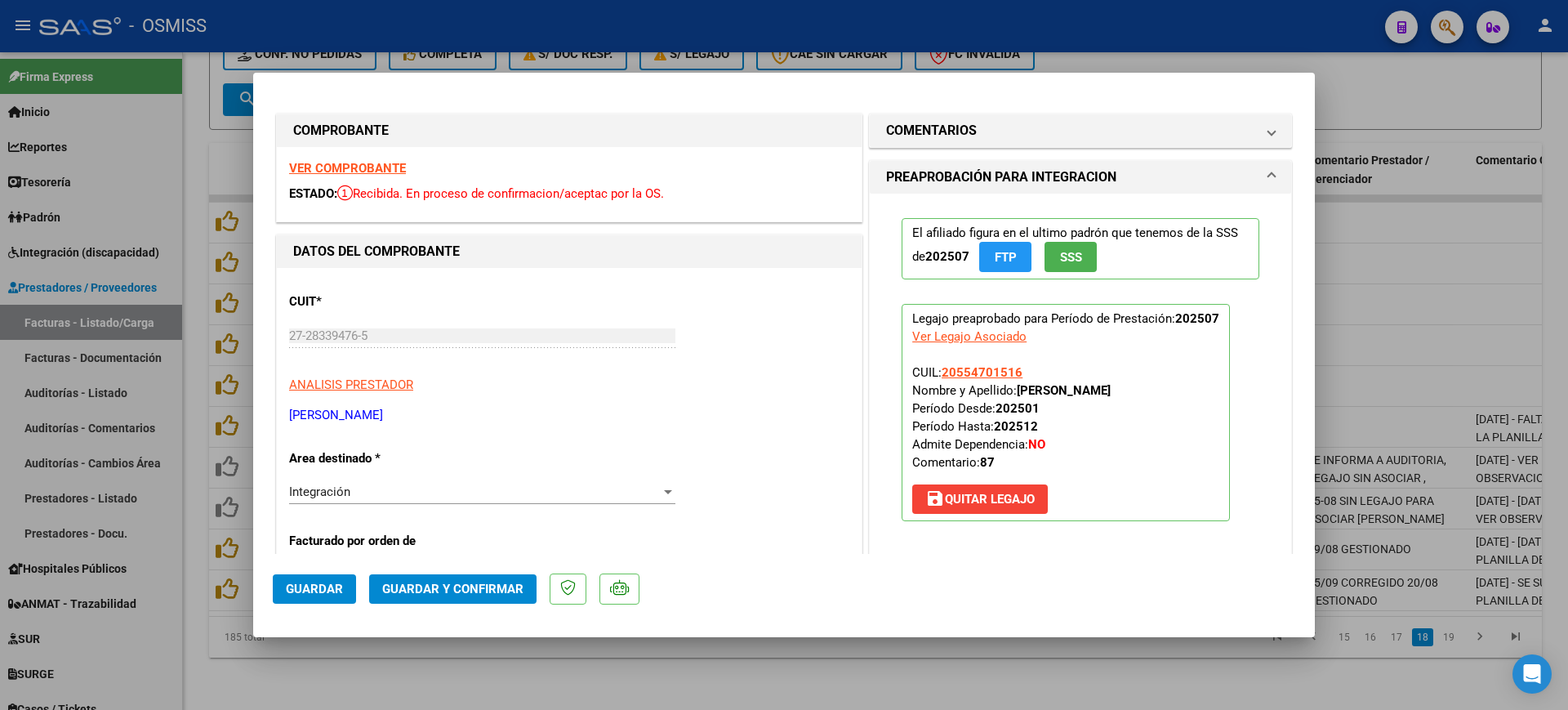
click at [399, 165] on strong "VER COMPROBANTE" at bounding box center [347, 168] width 117 height 14
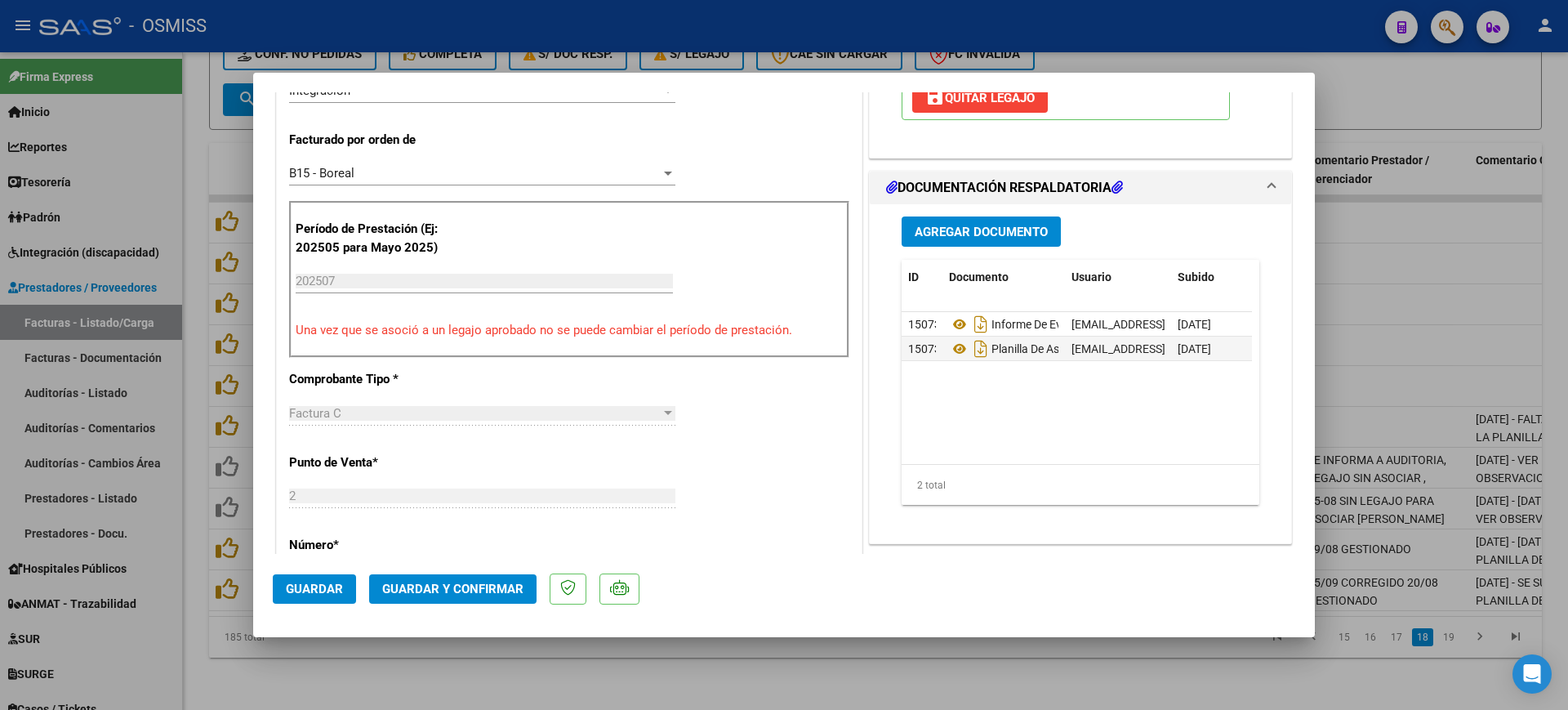
scroll to position [408, 0]
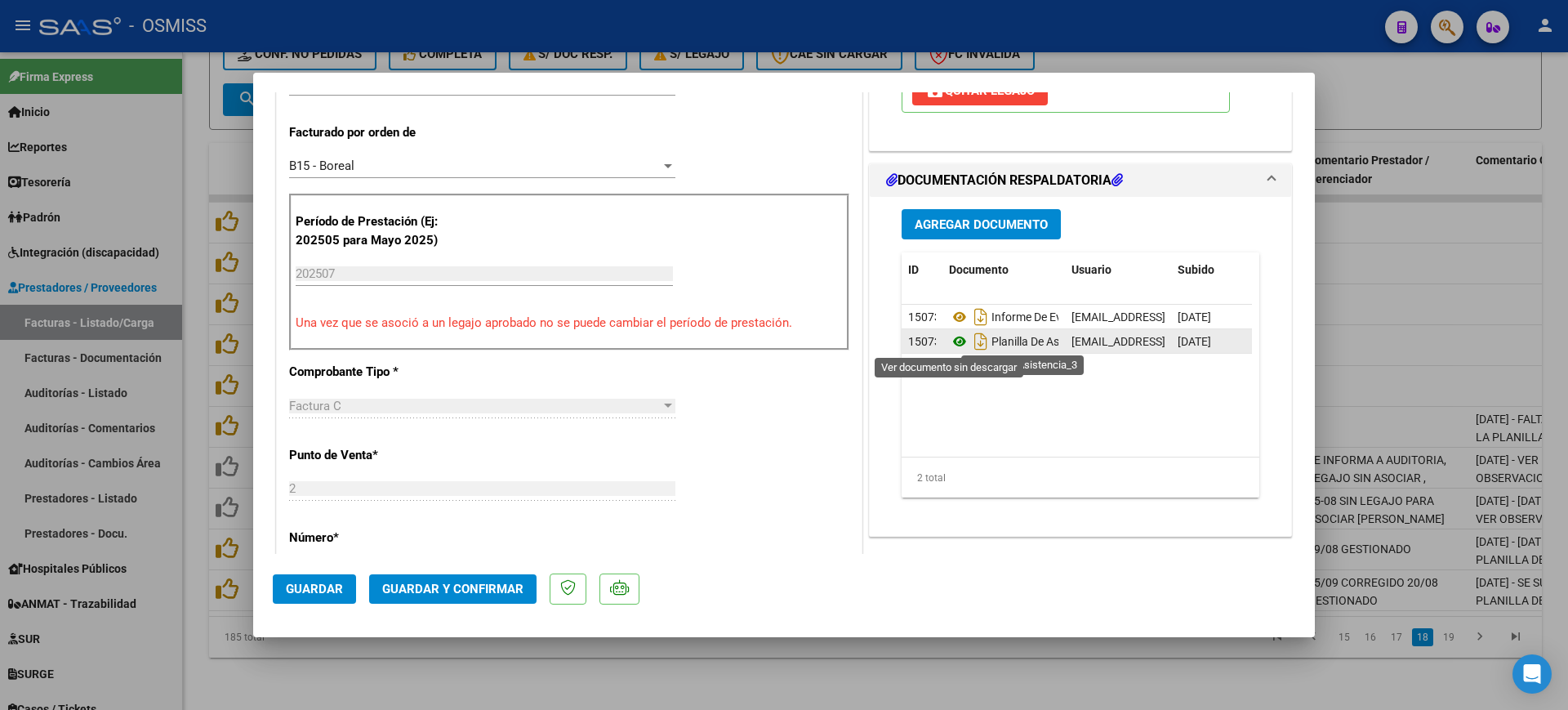
click at [955, 339] on icon at bounding box center [959, 341] width 21 height 19
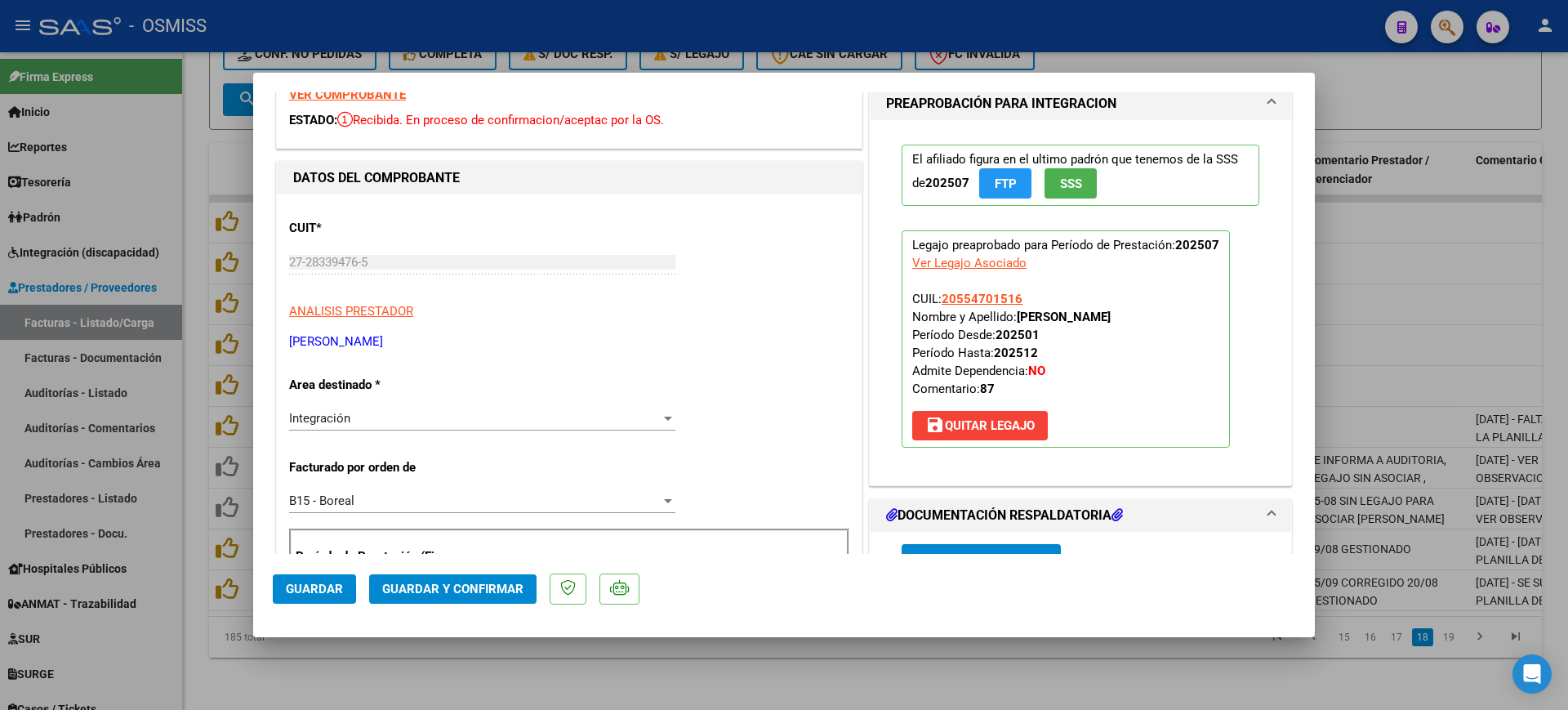
scroll to position [0, 0]
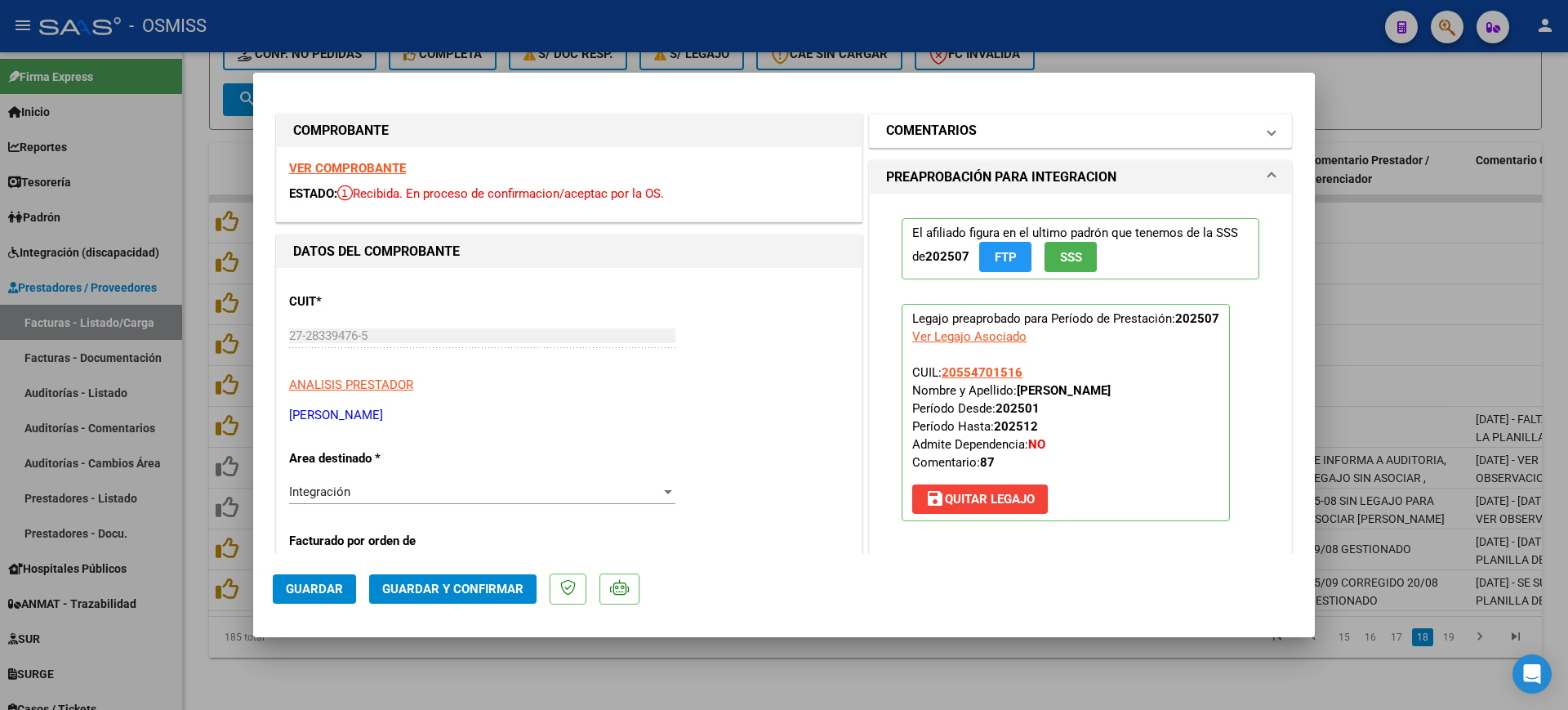
click at [963, 120] on mat-expansion-panel-header "COMENTARIOS" at bounding box center [1080, 131] width 421 height 33
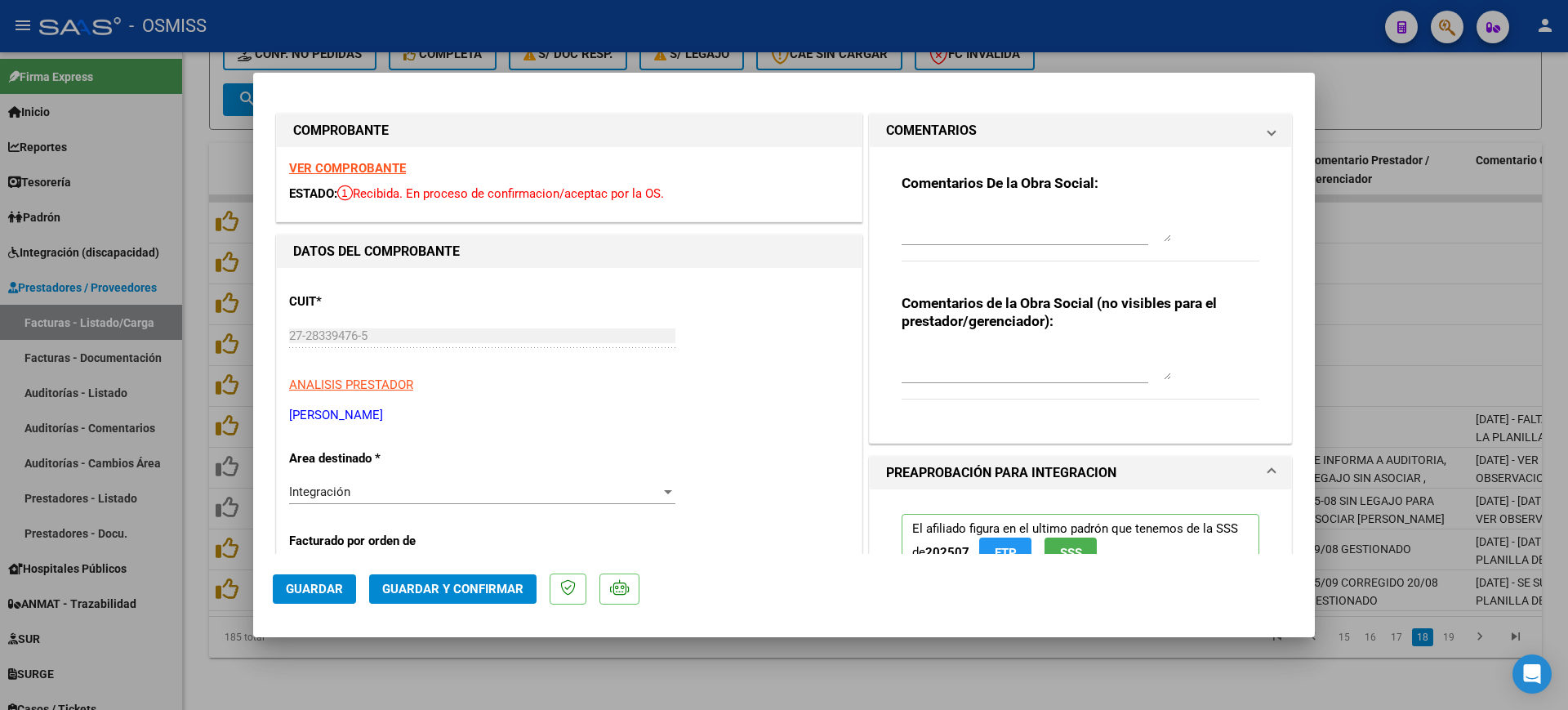
click at [992, 214] on textarea at bounding box center [1037, 225] width 269 height 33
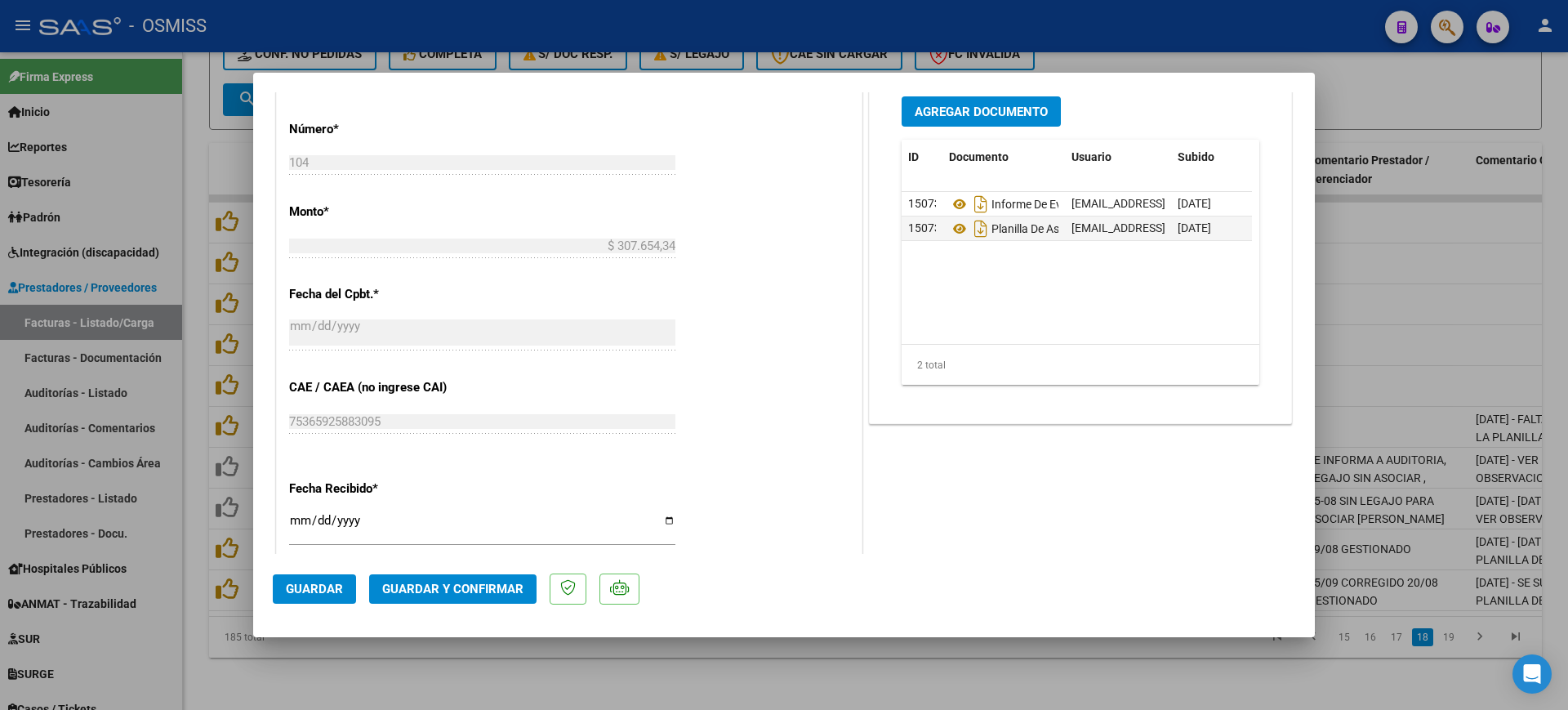
scroll to position [612, 0]
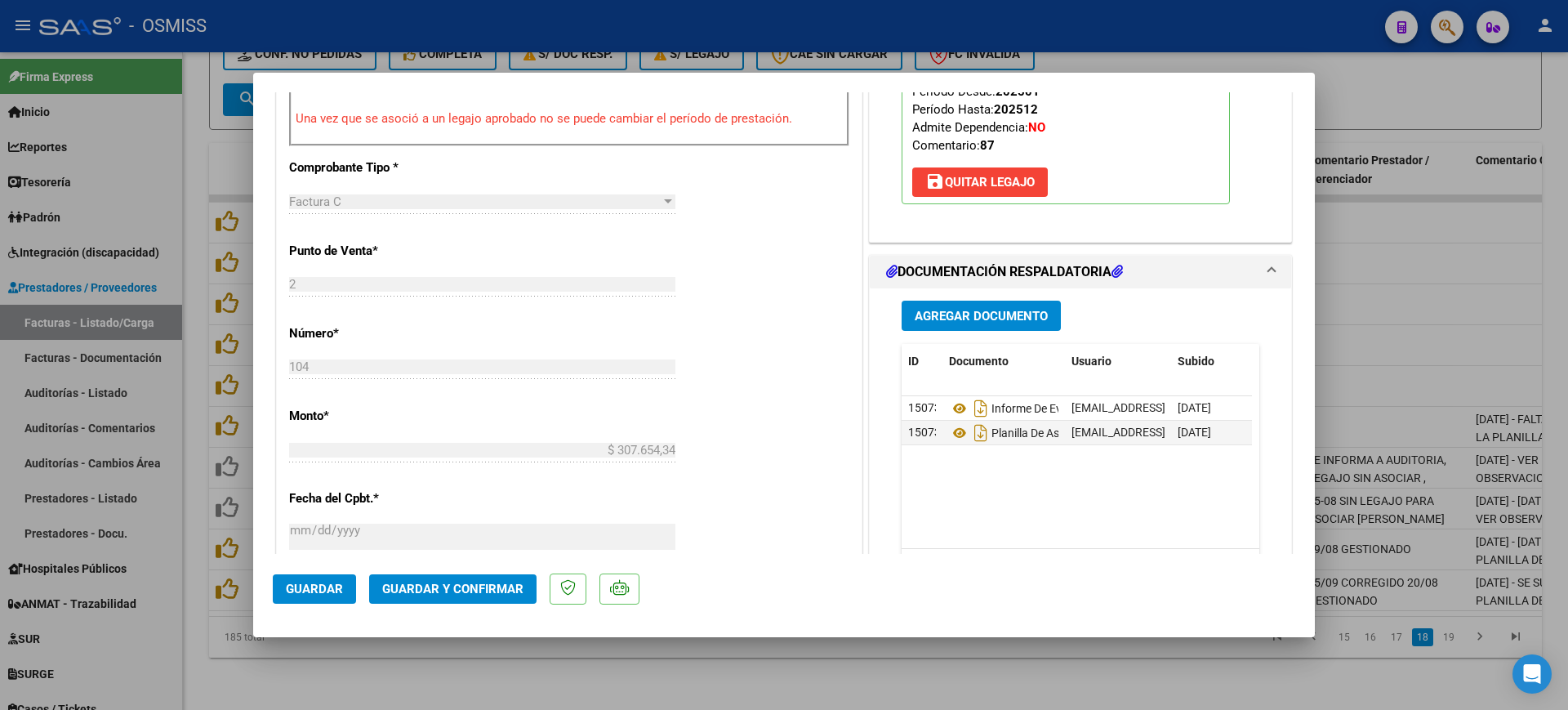
type textarea "87"
click at [498, 599] on button "Guardar y Confirmar" at bounding box center [452, 589] width 168 height 29
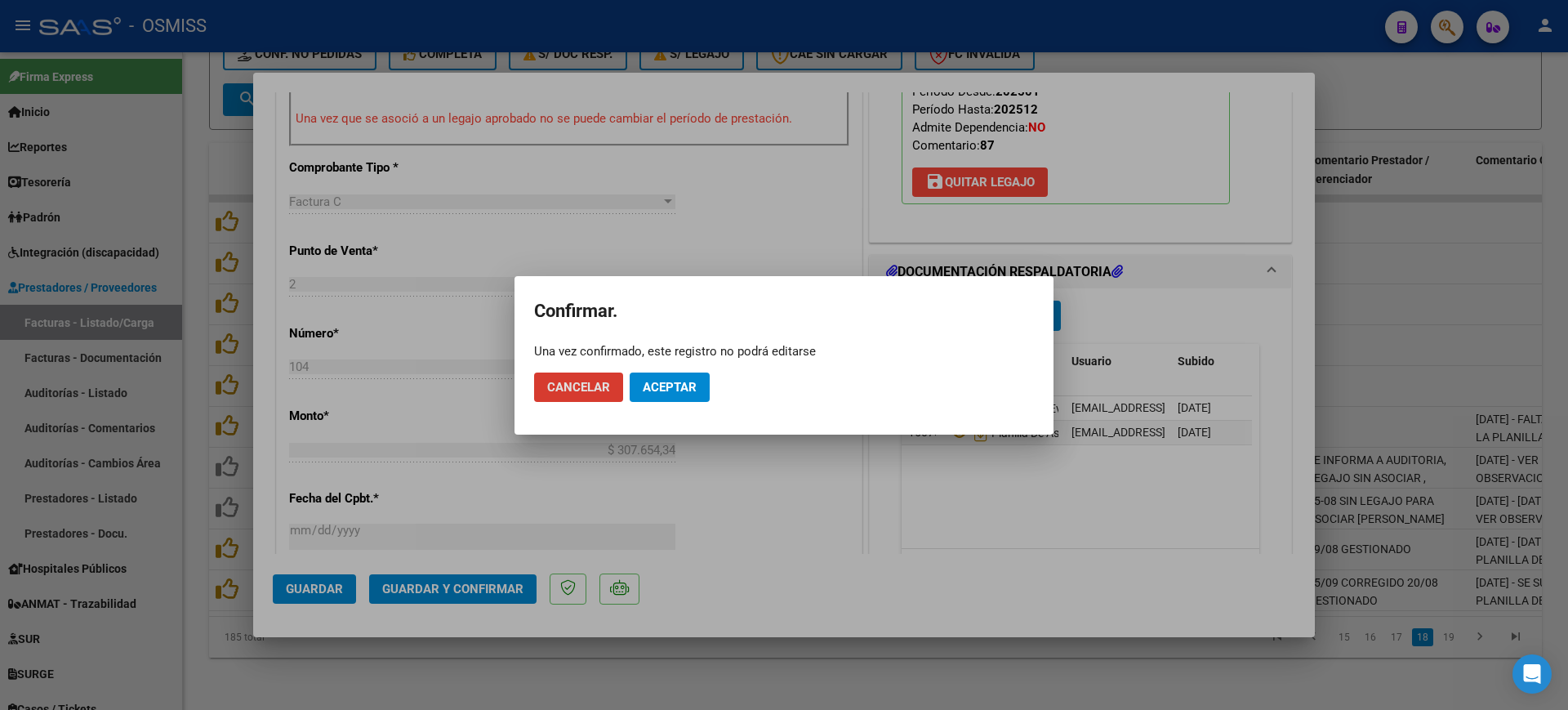
click at [671, 396] on button "Aceptar" at bounding box center [669, 387] width 80 height 29
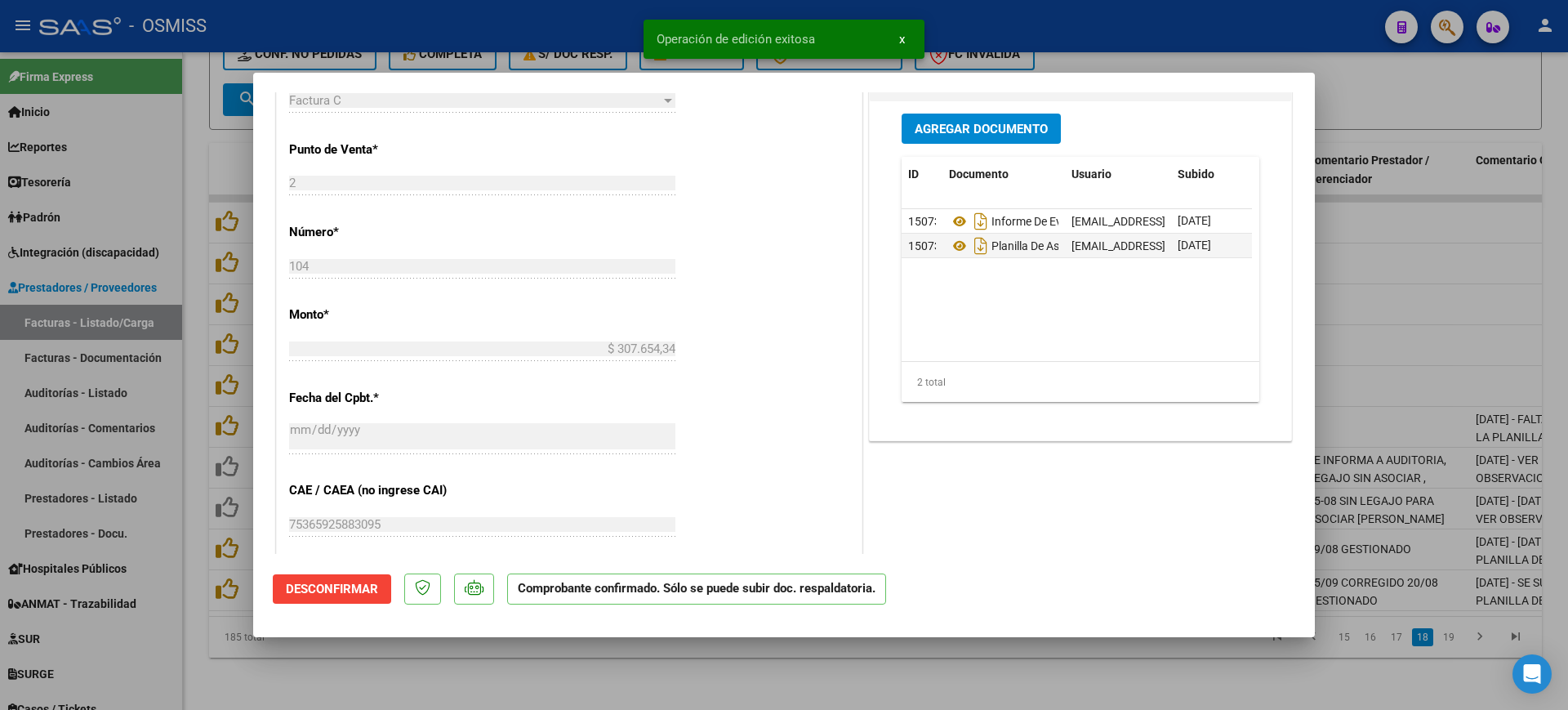
click at [565, 673] on div at bounding box center [784, 355] width 1568 height 710
type input "$ 0,00"
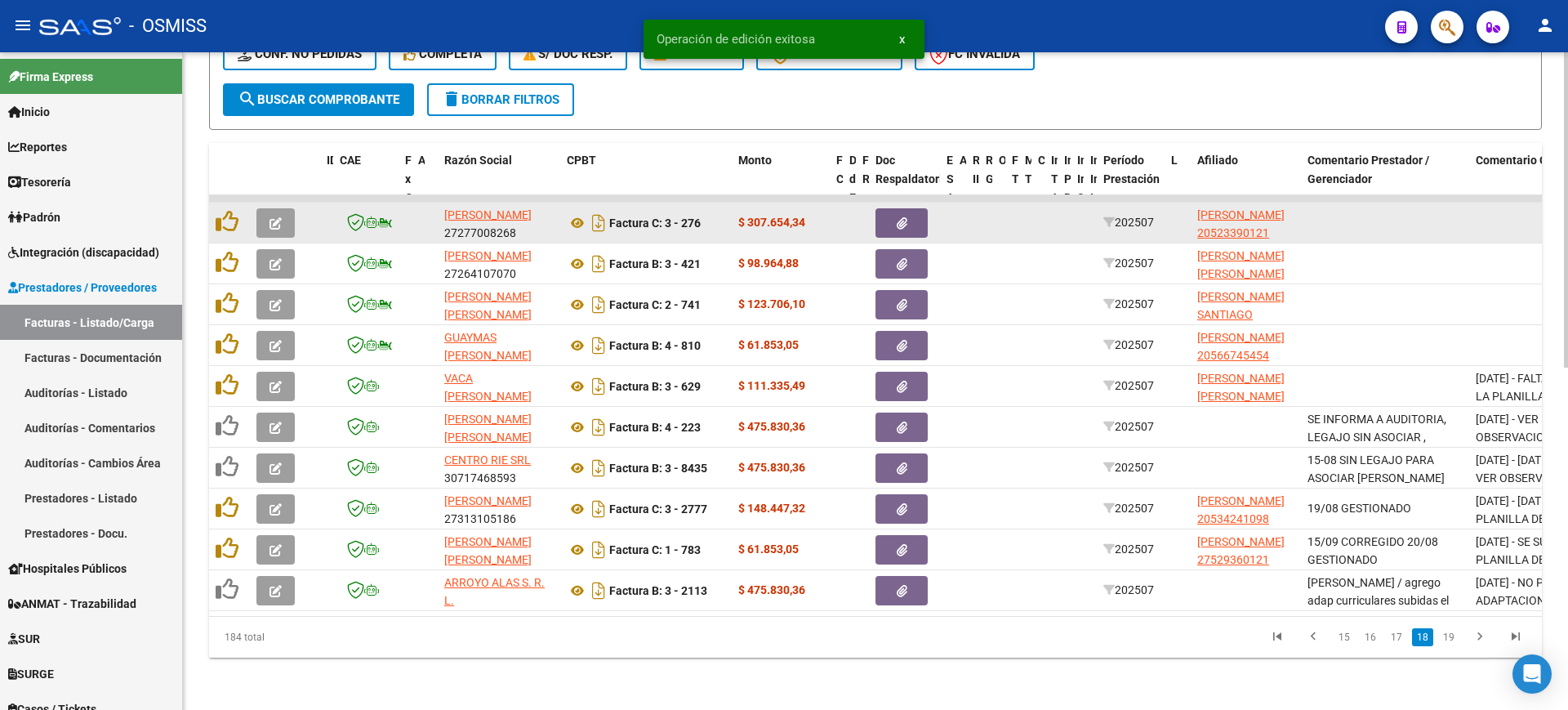
click at [275, 217] on icon "button" at bounding box center [275, 223] width 13 height 13
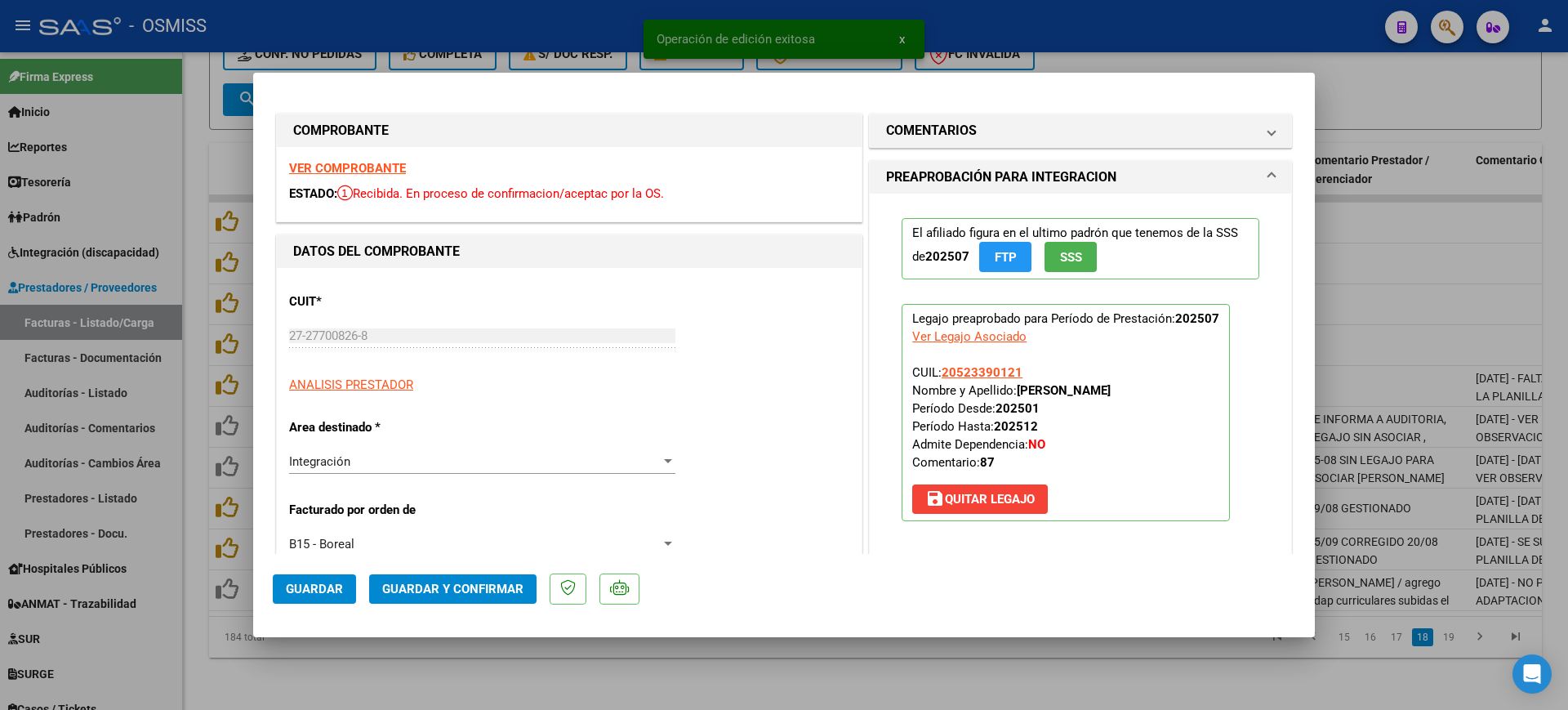
click at [331, 161] on strong "VER COMPROBANTE" at bounding box center [347, 168] width 117 height 14
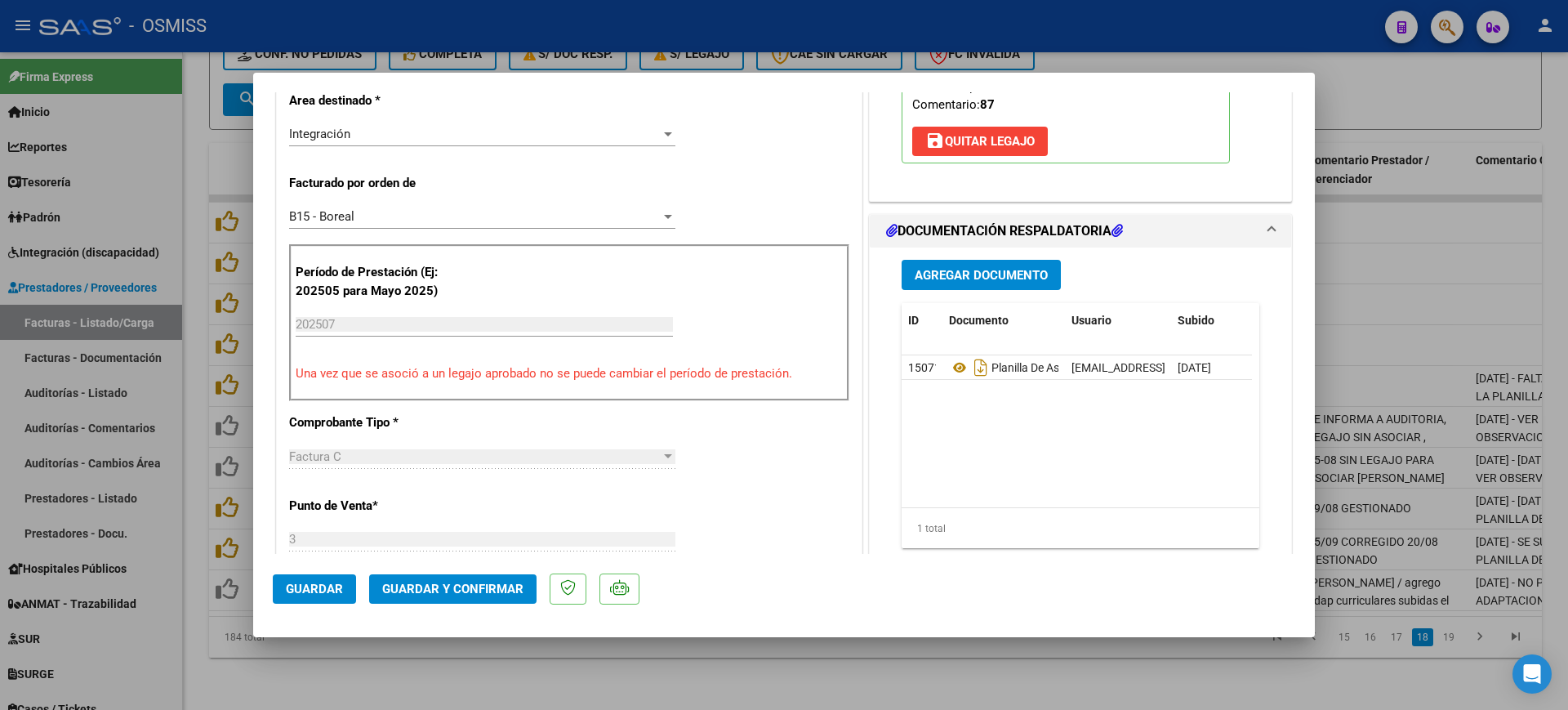
scroll to position [408, 0]
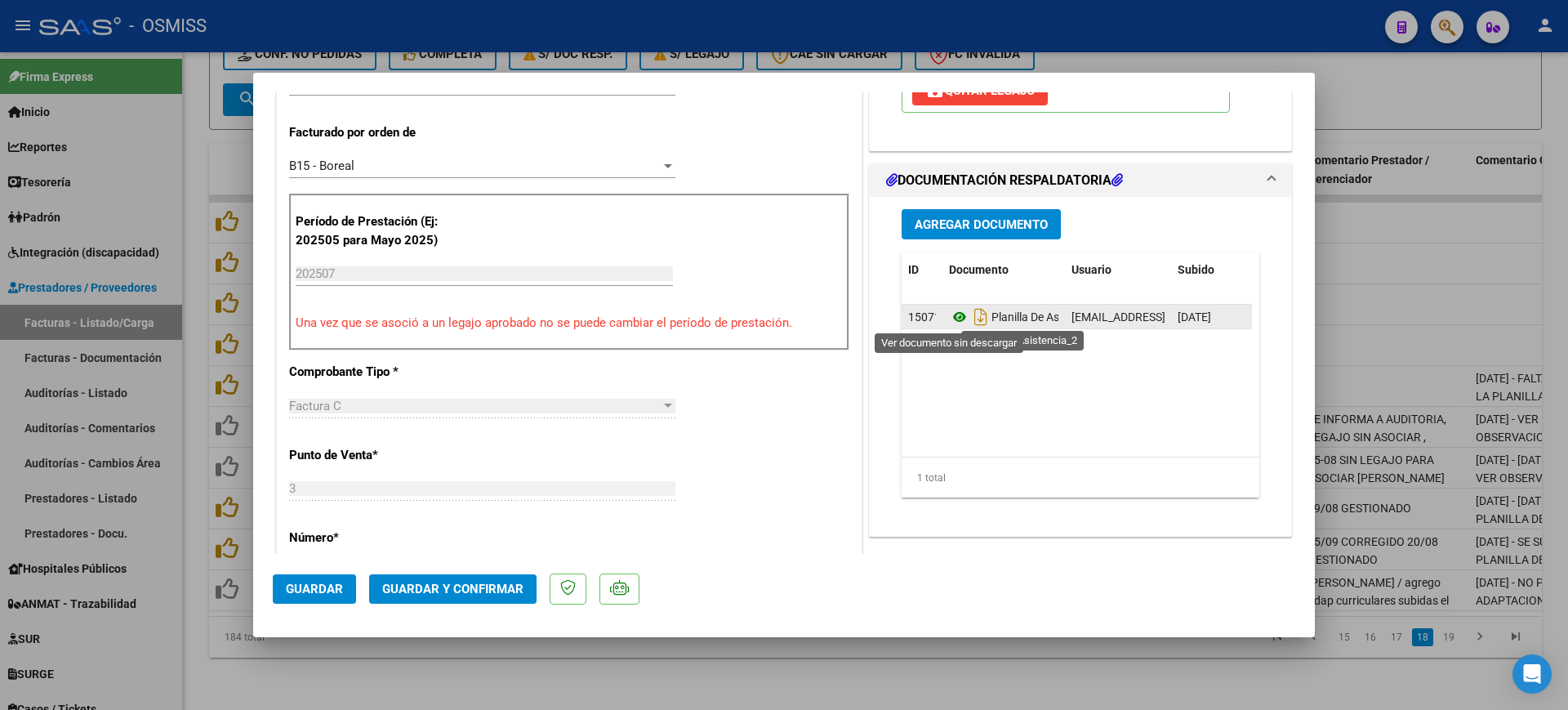
click at [954, 321] on icon at bounding box center [959, 317] width 21 height 19
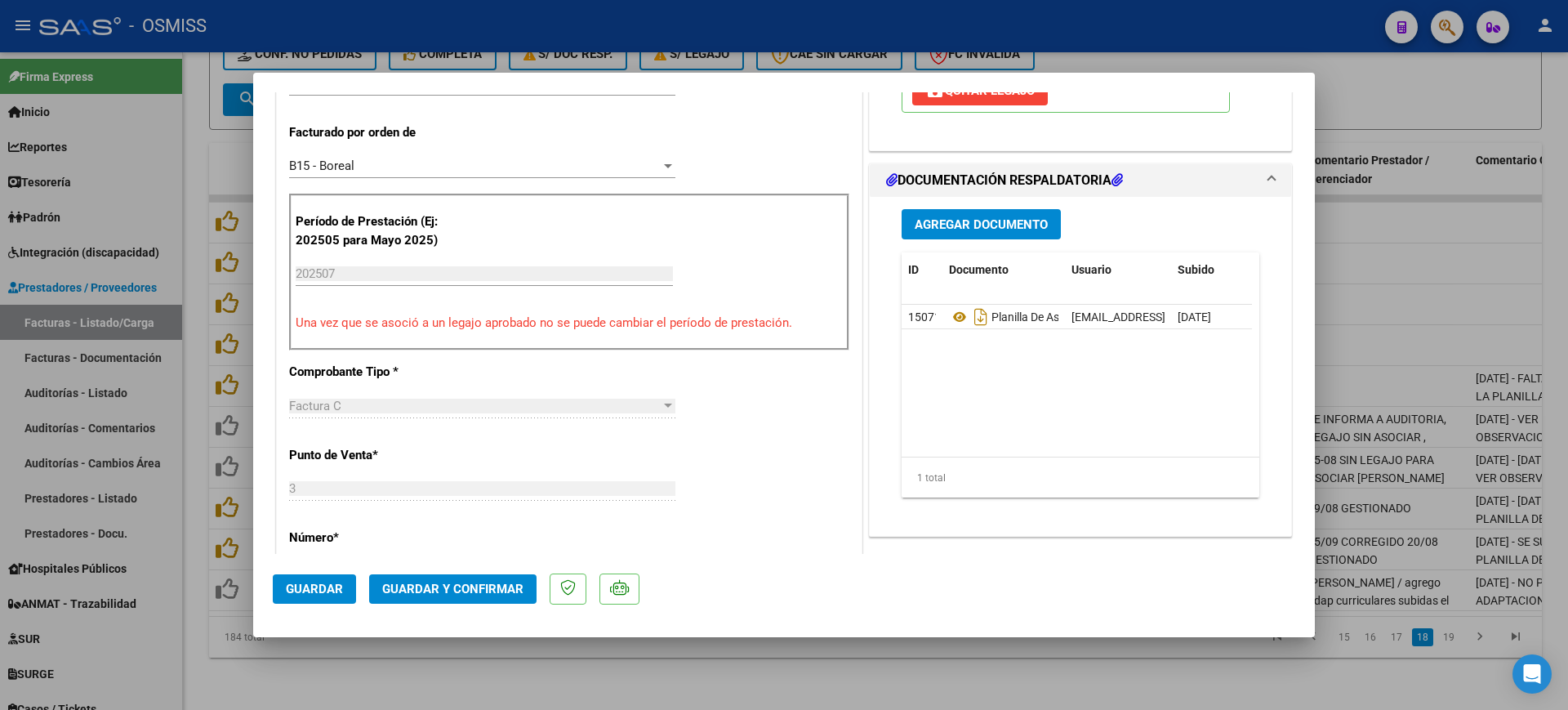
scroll to position [0, 0]
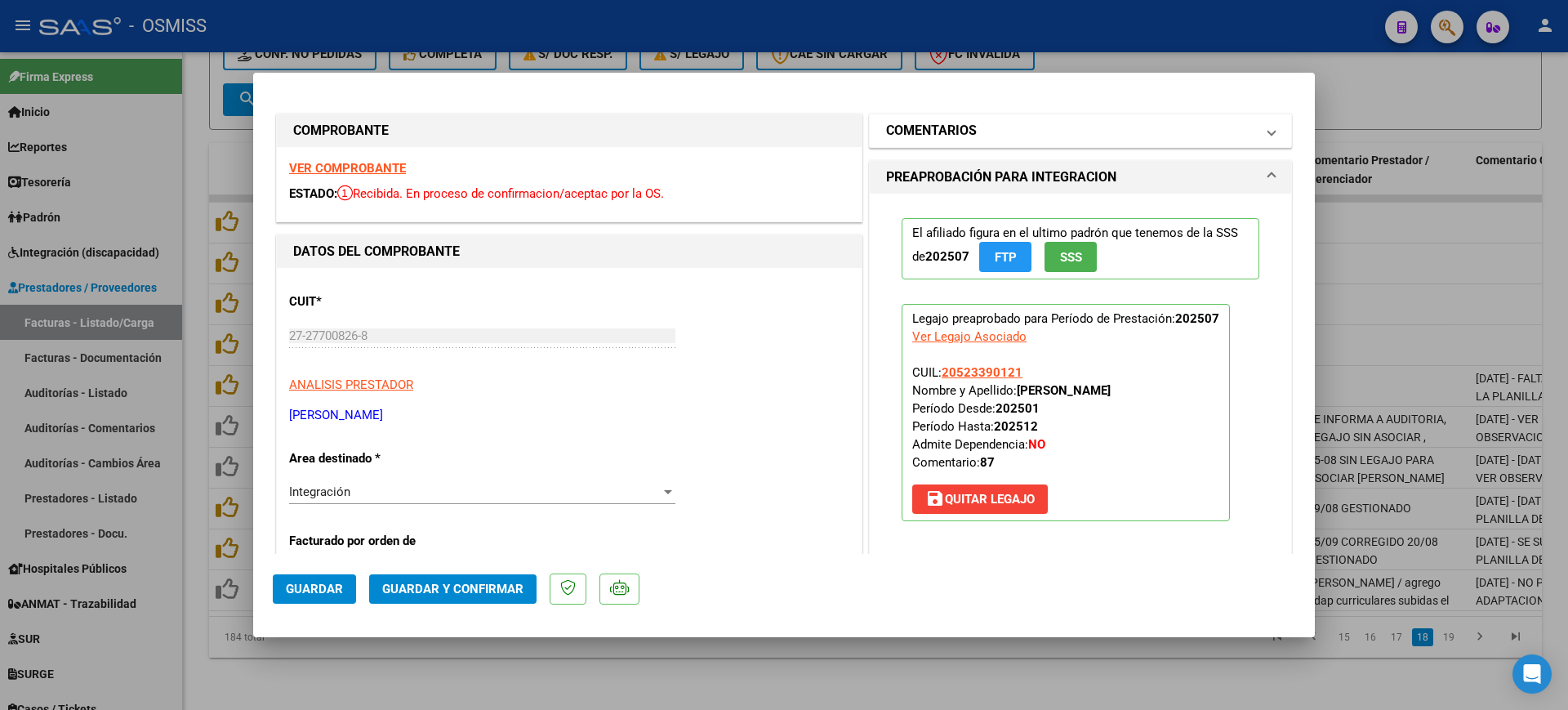
drag, startPoint x: 912, startPoint y: 119, endPoint x: 917, endPoint y: 136, distance: 17.7
click at [915, 121] on mat-expansion-panel-header "COMENTARIOS" at bounding box center [1080, 131] width 421 height 33
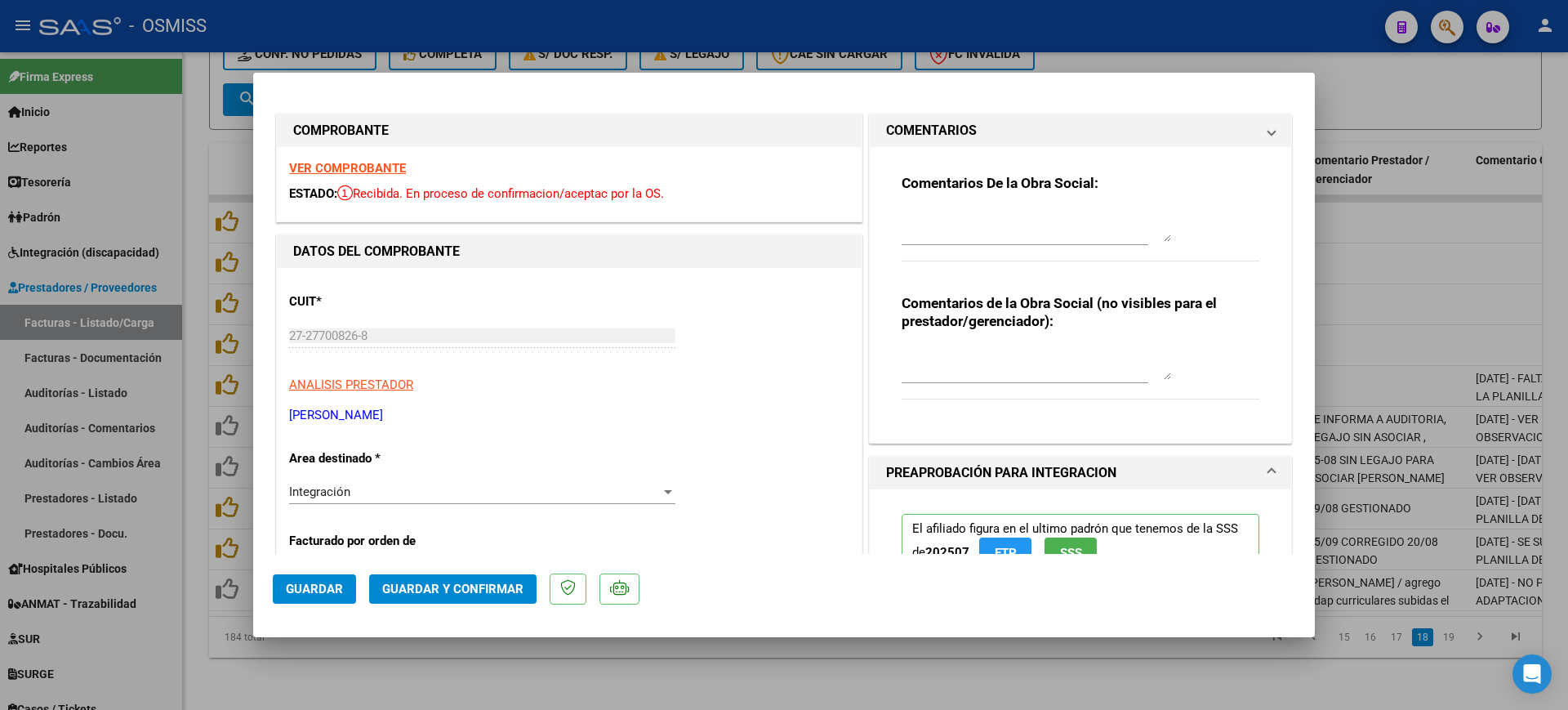
drag, startPoint x: 927, startPoint y: 210, endPoint x: 936, endPoint y: 207, distance: 9.5
click at [928, 210] on textarea at bounding box center [1037, 225] width 269 height 33
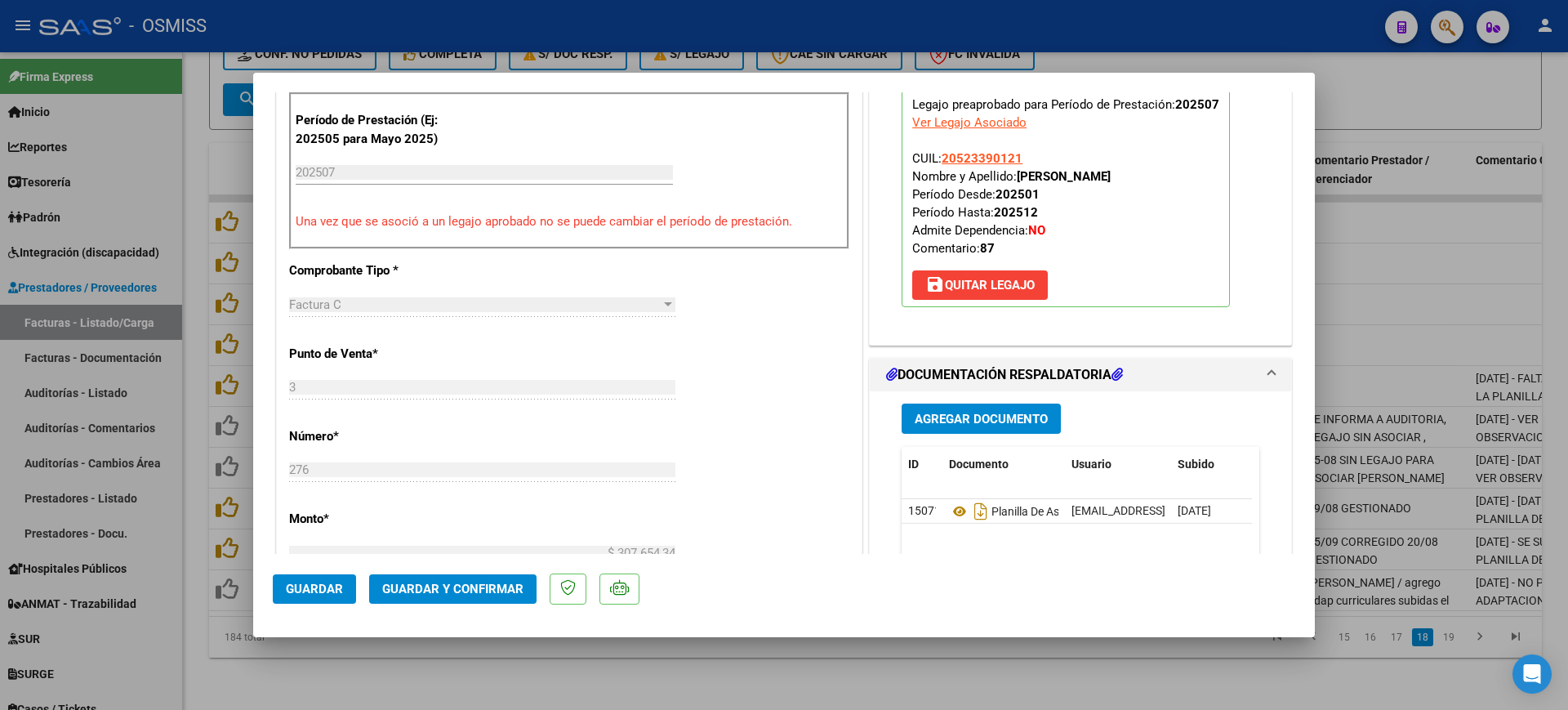
scroll to position [510, 0]
type textarea "87"
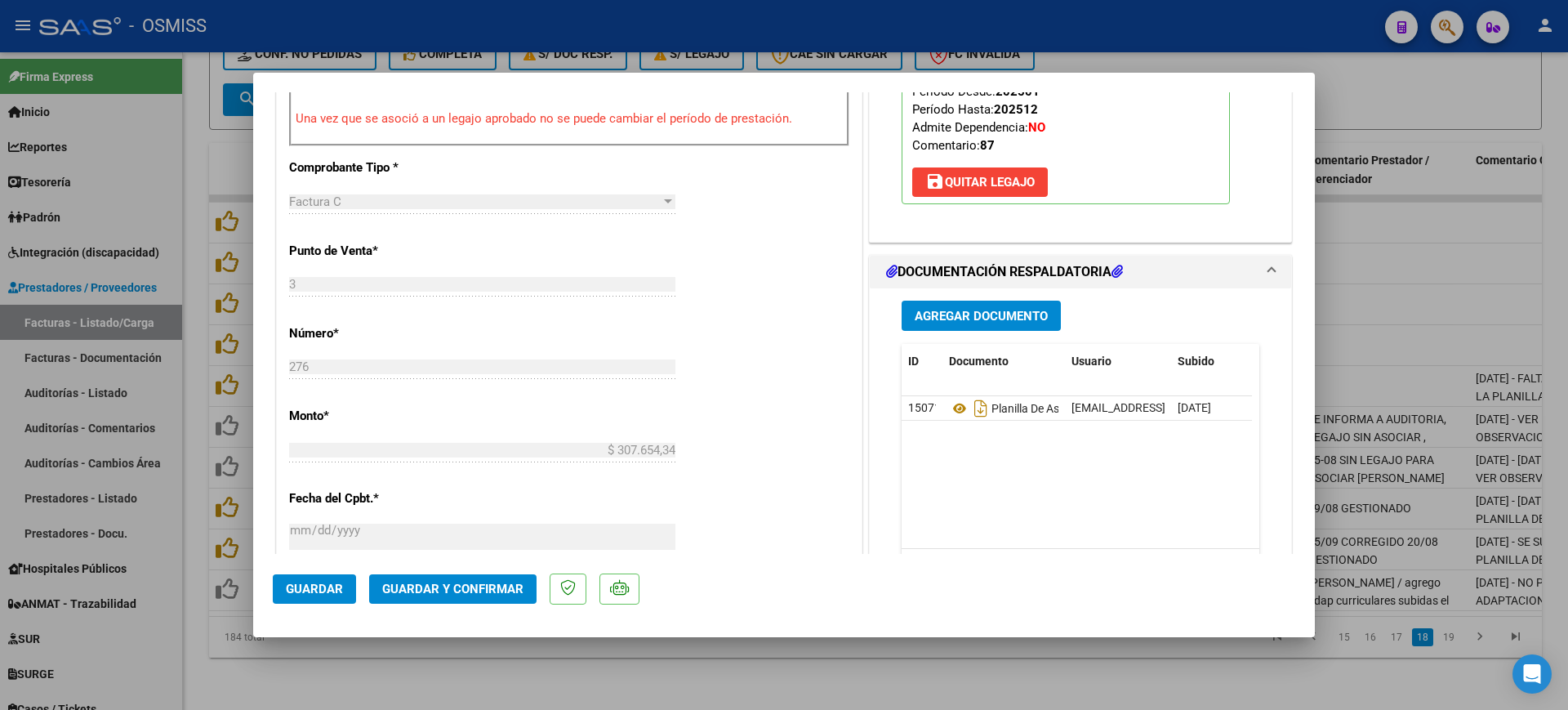
click at [489, 599] on button "Guardar y Confirmar" at bounding box center [452, 589] width 168 height 29
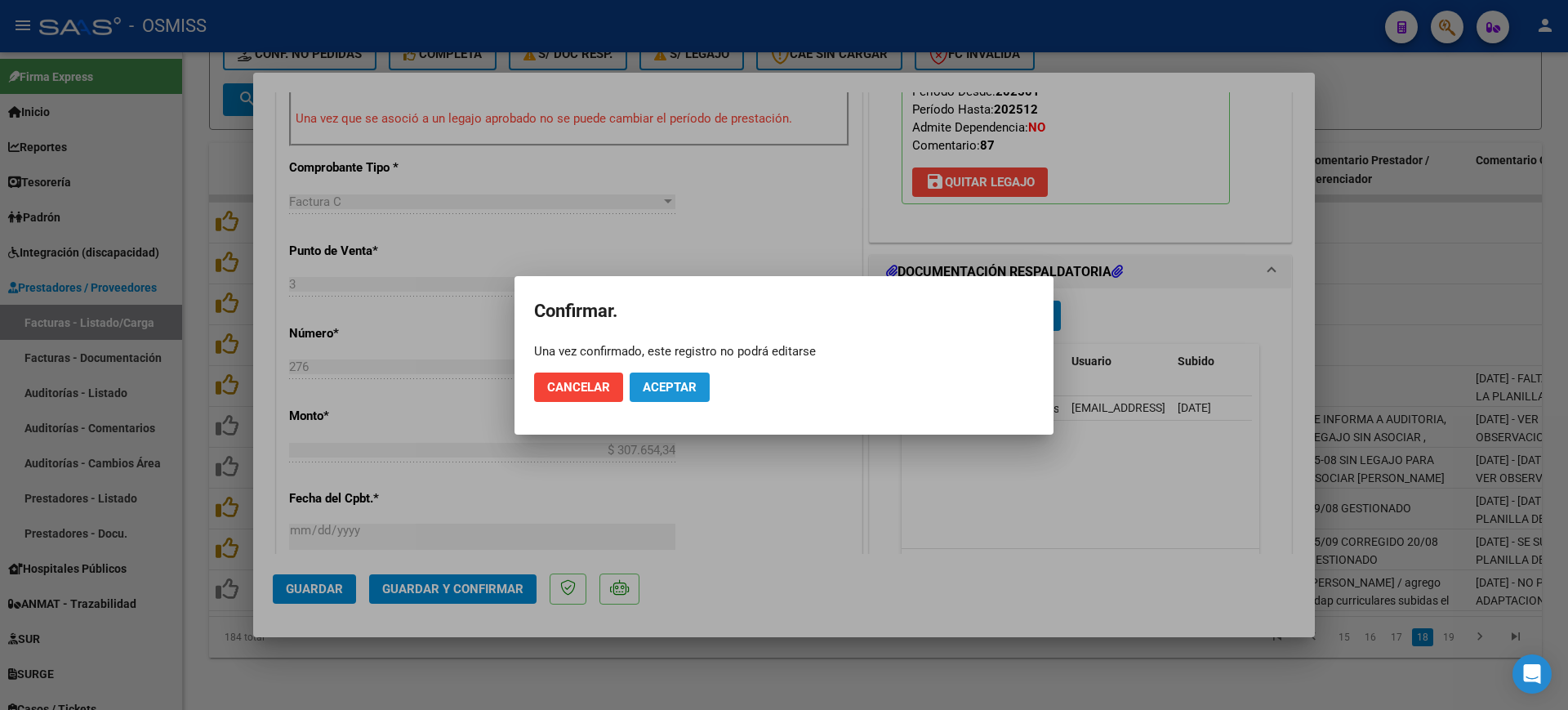
click at [677, 388] on span "Aceptar" at bounding box center [669, 387] width 54 height 14
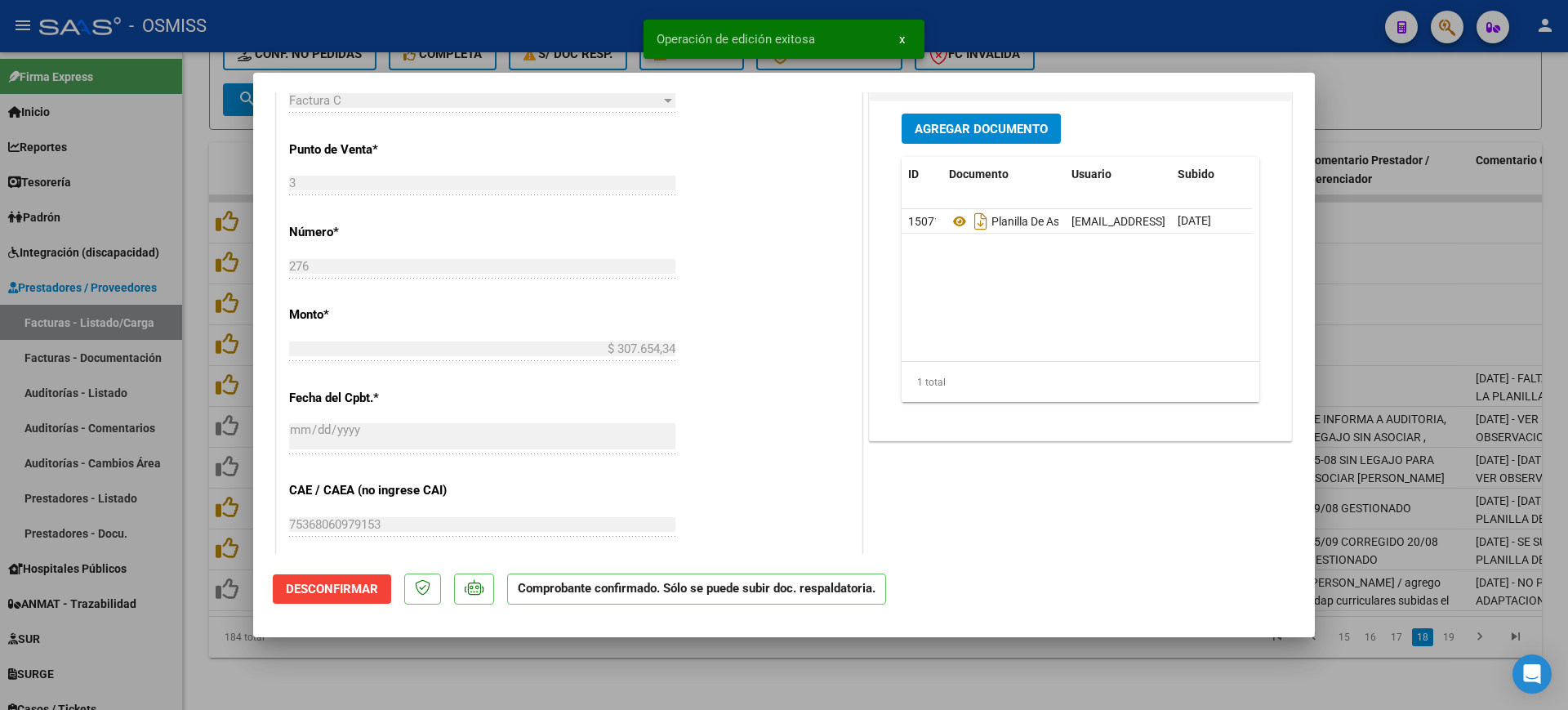
click at [655, 678] on div at bounding box center [784, 355] width 1568 height 710
type input "$ 0,00"
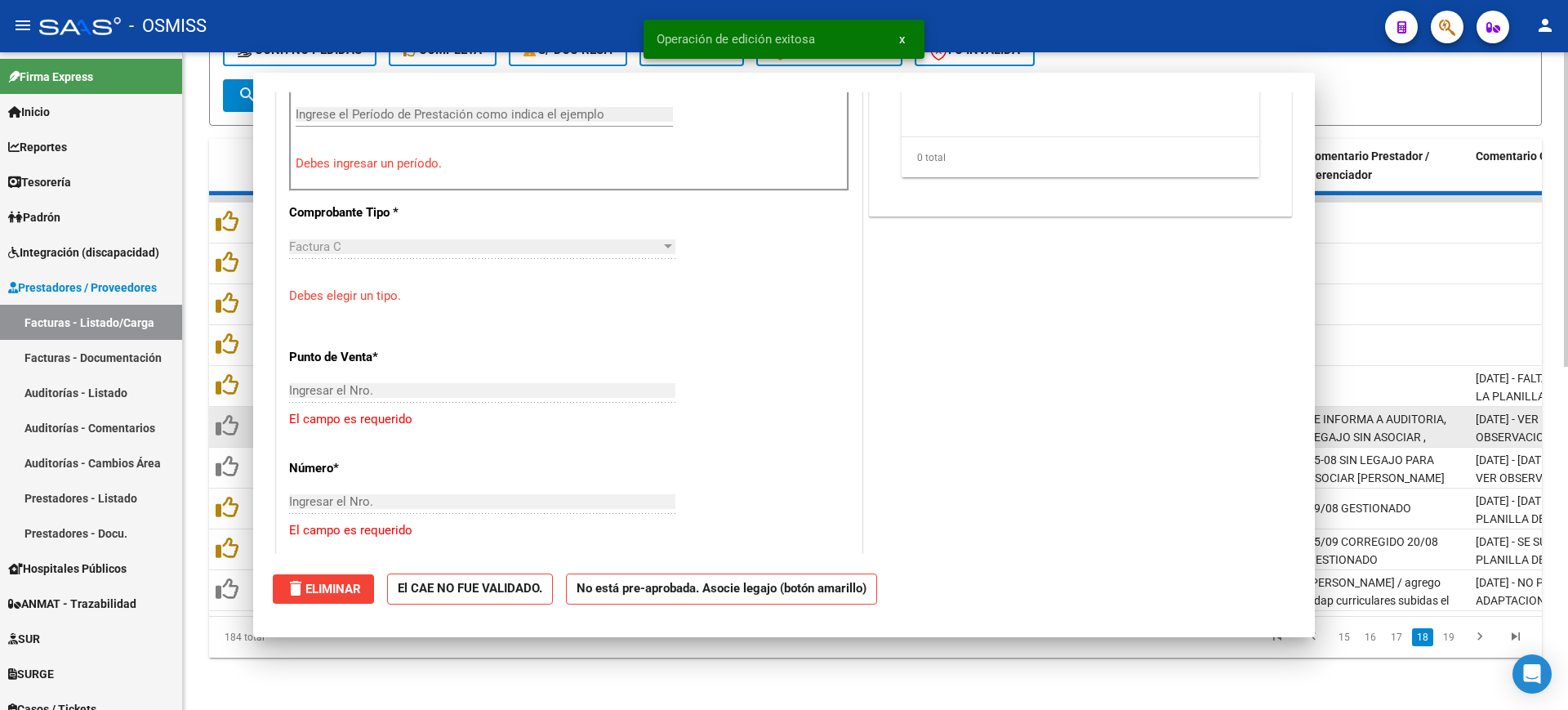
scroll to position [0, 0]
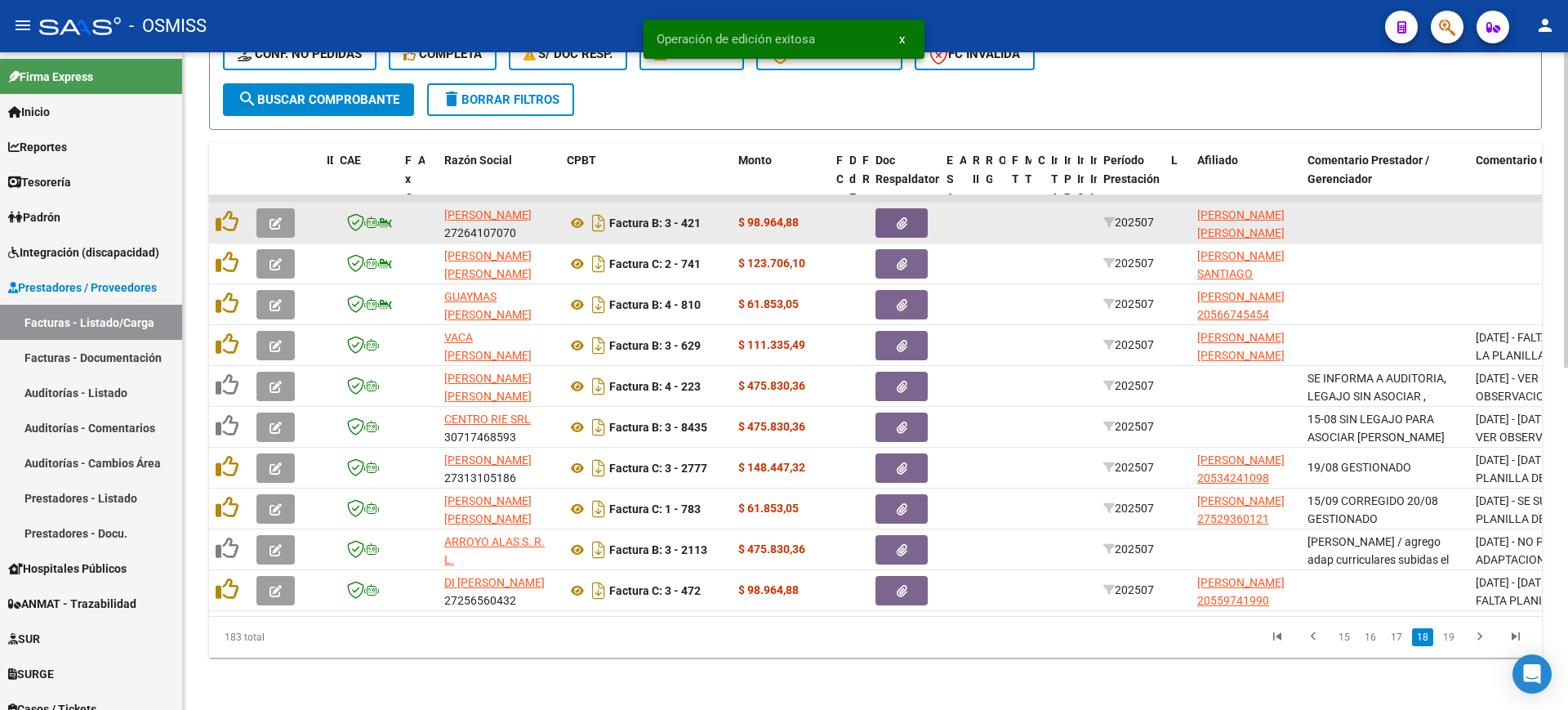
click at [269, 208] on button "button" at bounding box center [275, 222] width 39 height 29
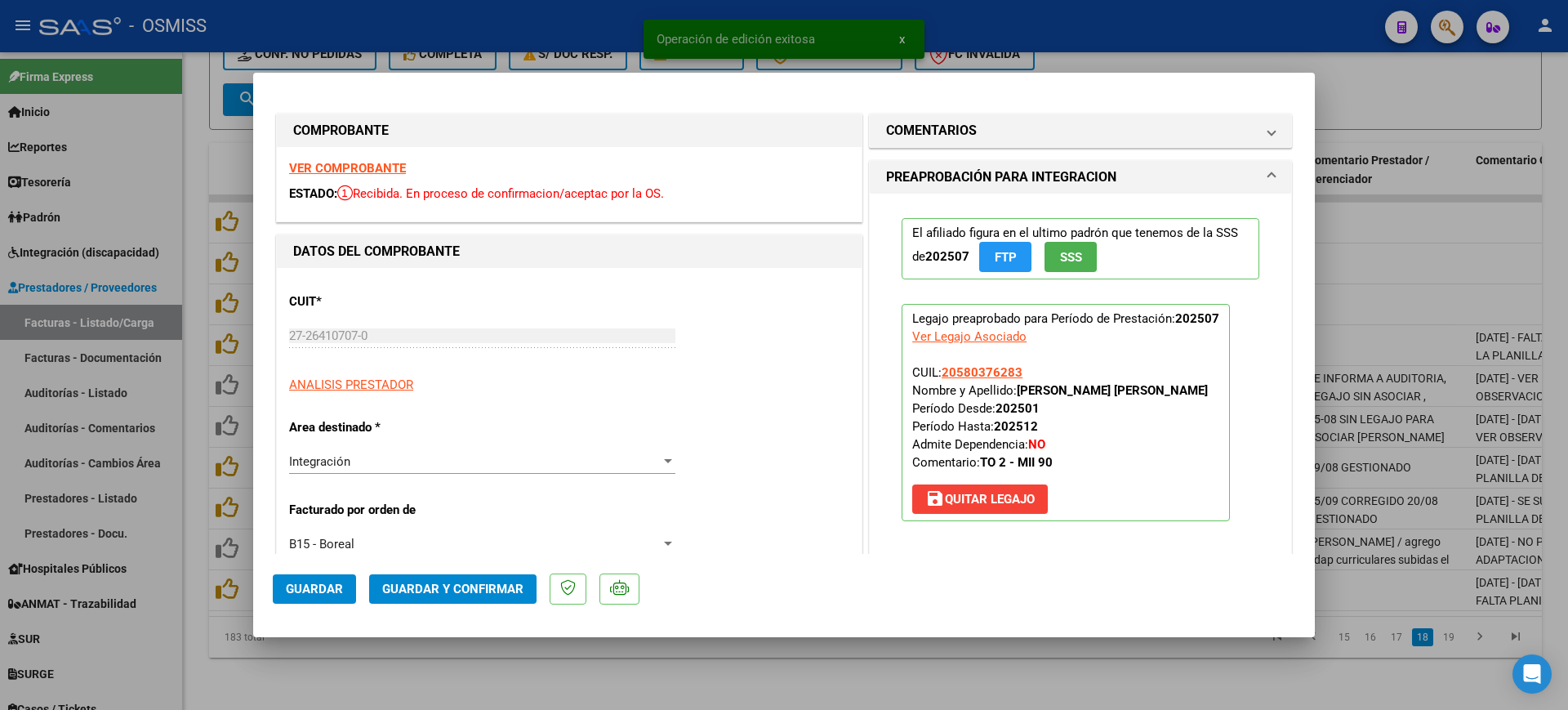
click at [361, 168] on strong "VER COMPROBANTE" at bounding box center [347, 168] width 117 height 14
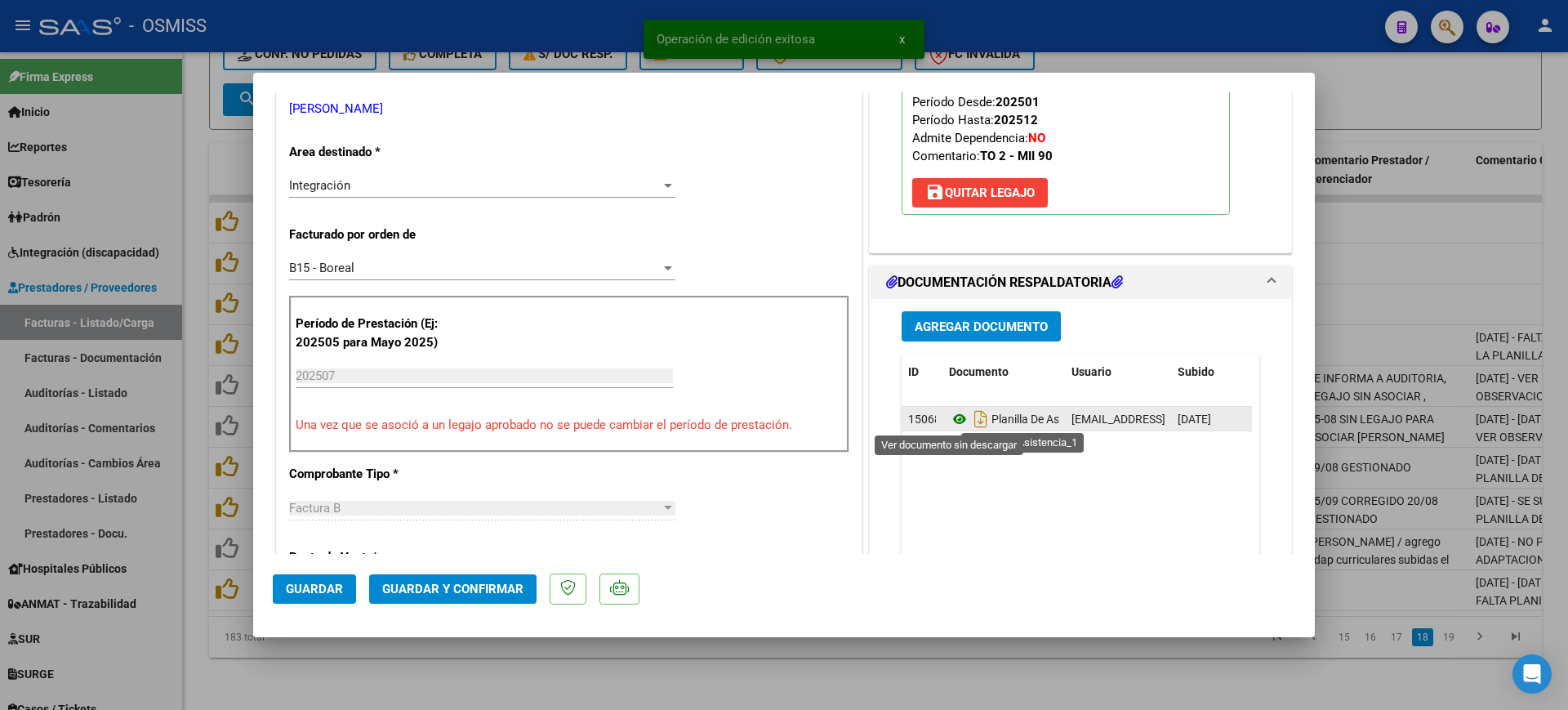
drag, startPoint x: 952, startPoint y: 419, endPoint x: 944, endPoint y: 413, distance: 10.0
click at [952, 419] on icon at bounding box center [959, 419] width 21 height 19
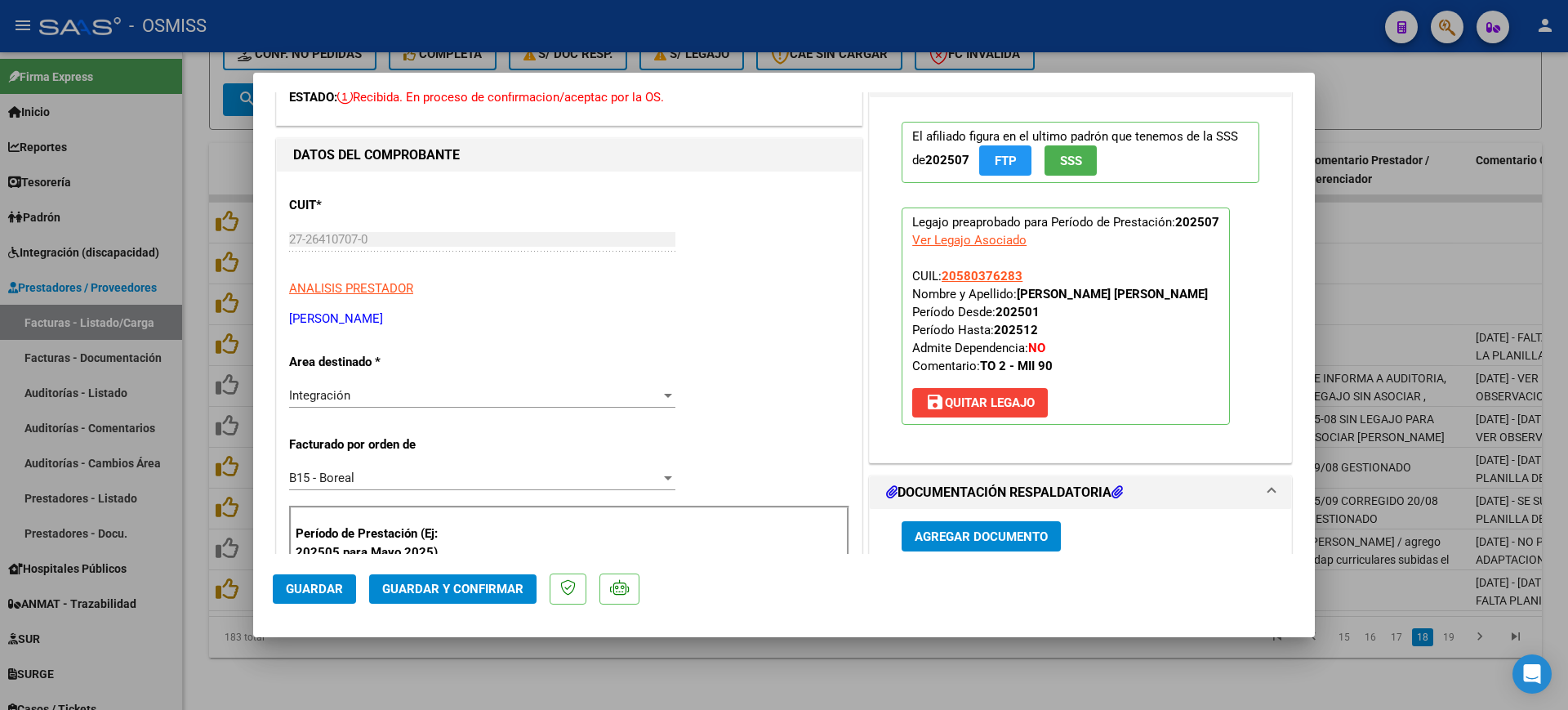
scroll to position [0, 0]
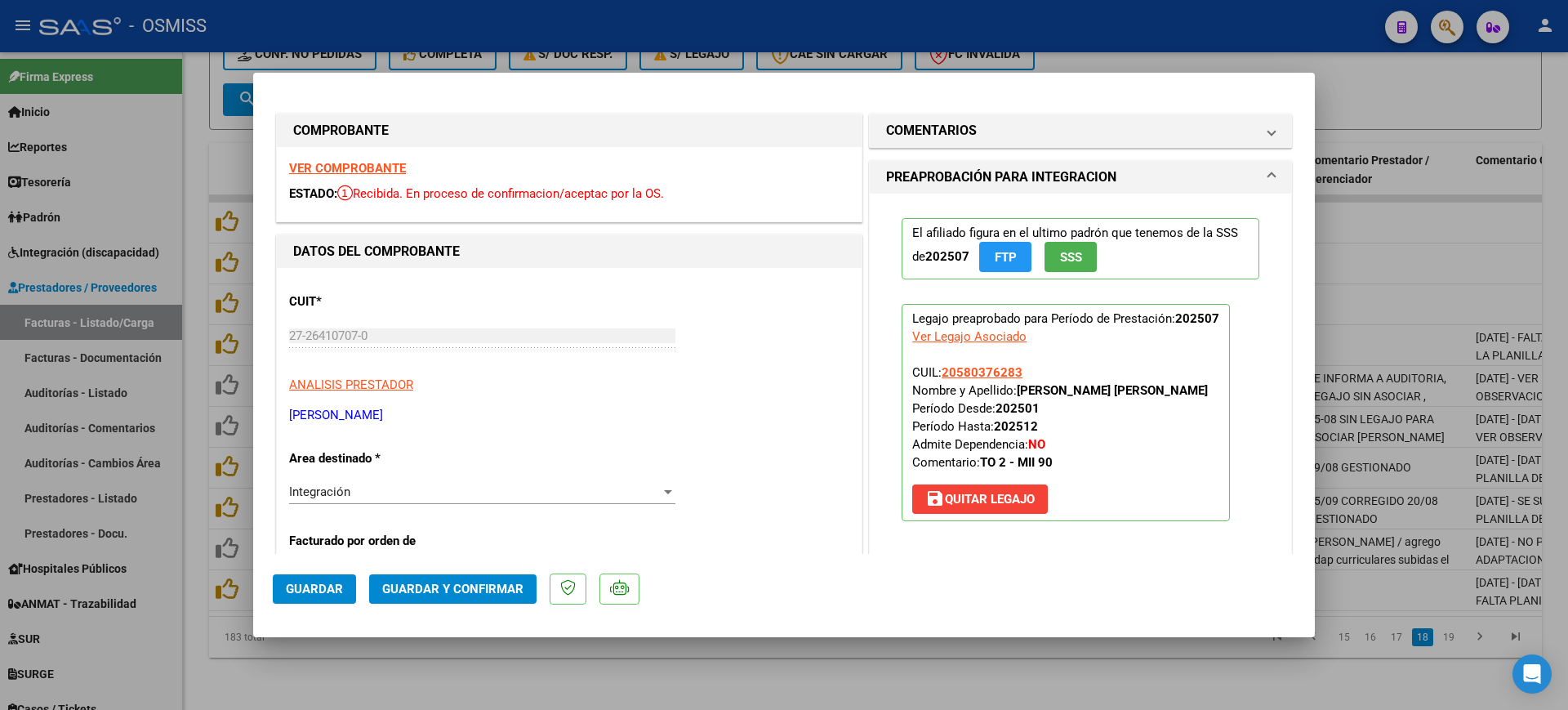
drag, startPoint x: 947, startPoint y: 114, endPoint x: 948, endPoint y: 168, distance: 54.0
click at [950, 120] on mat-expansion-panel-header "COMENTARIOS" at bounding box center [1080, 131] width 421 height 33
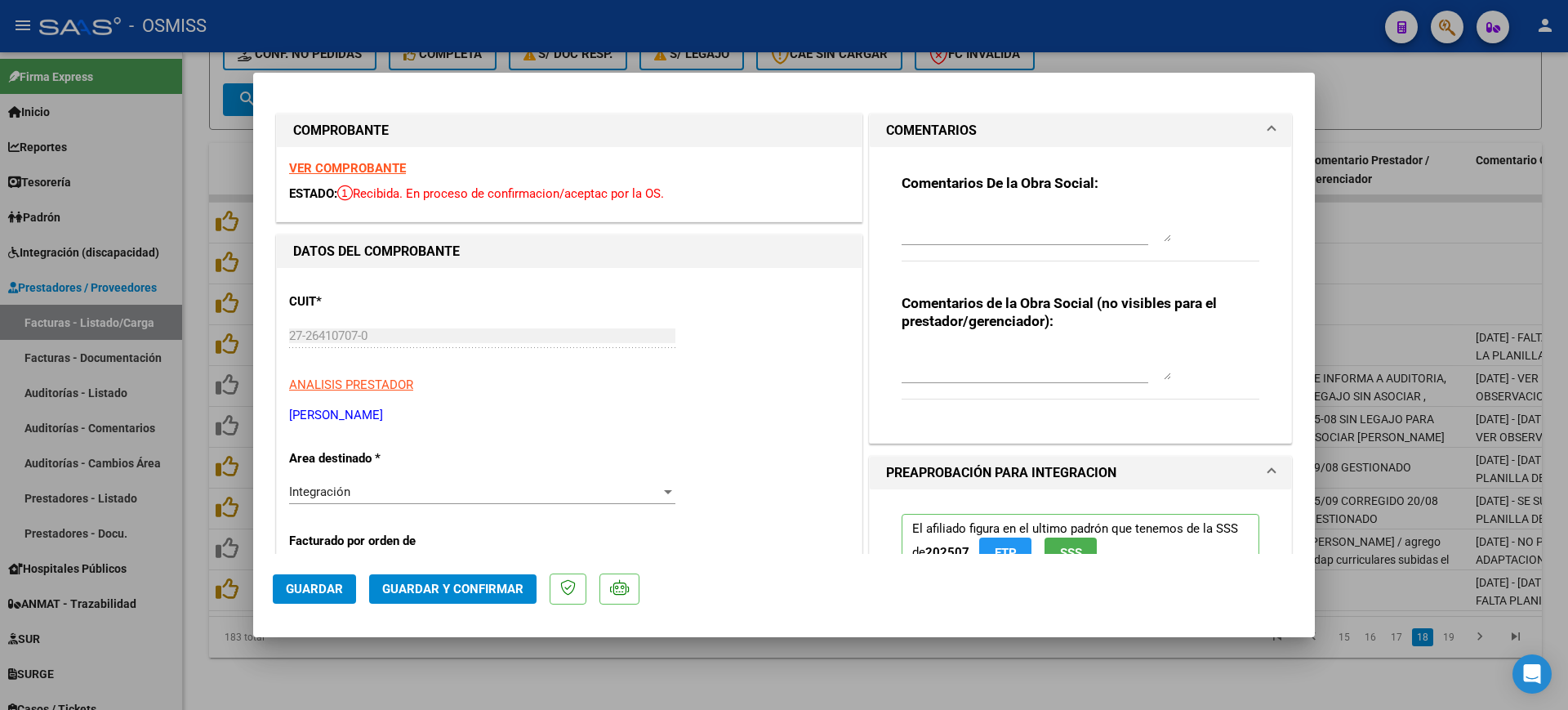
click at [953, 238] on textarea at bounding box center [1037, 225] width 269 height 33
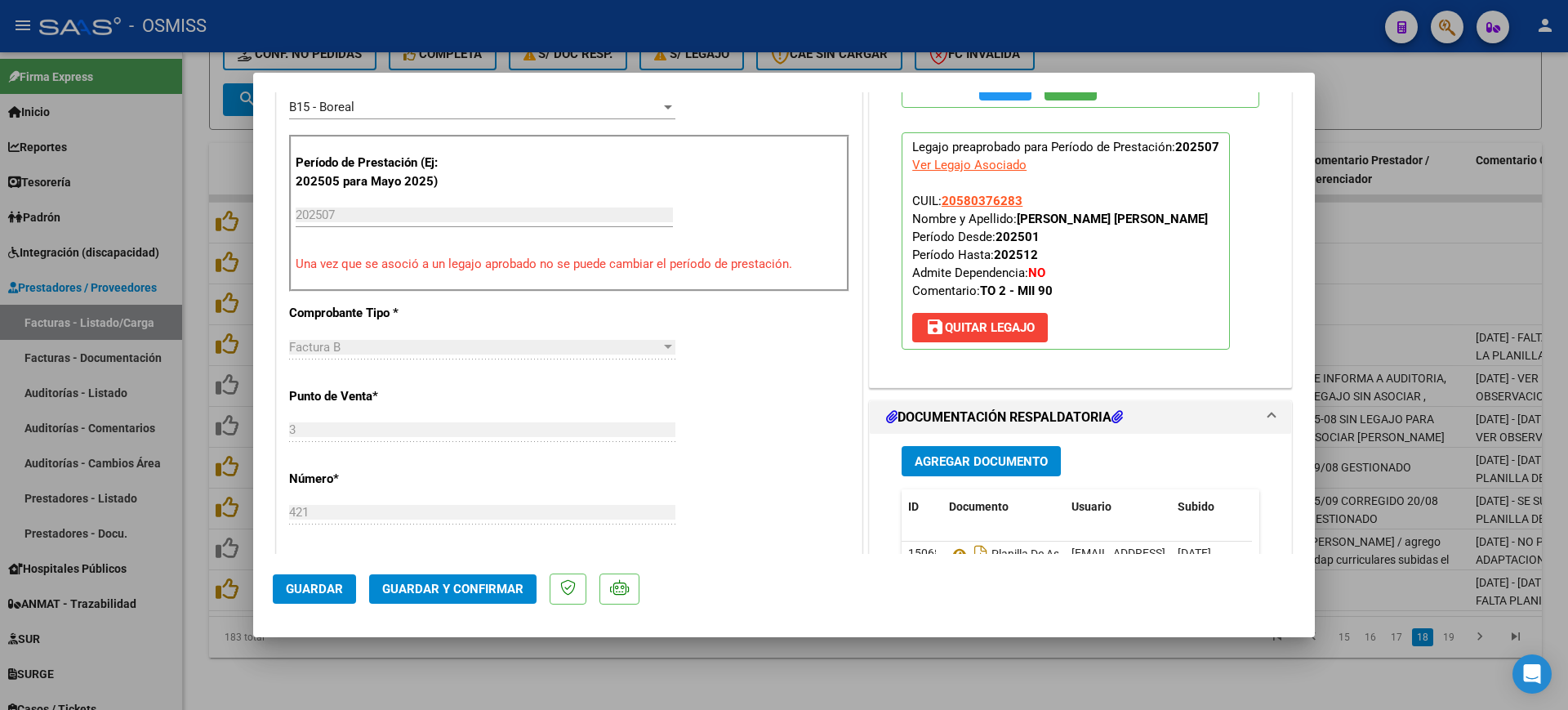
scroll to position [612, 0]
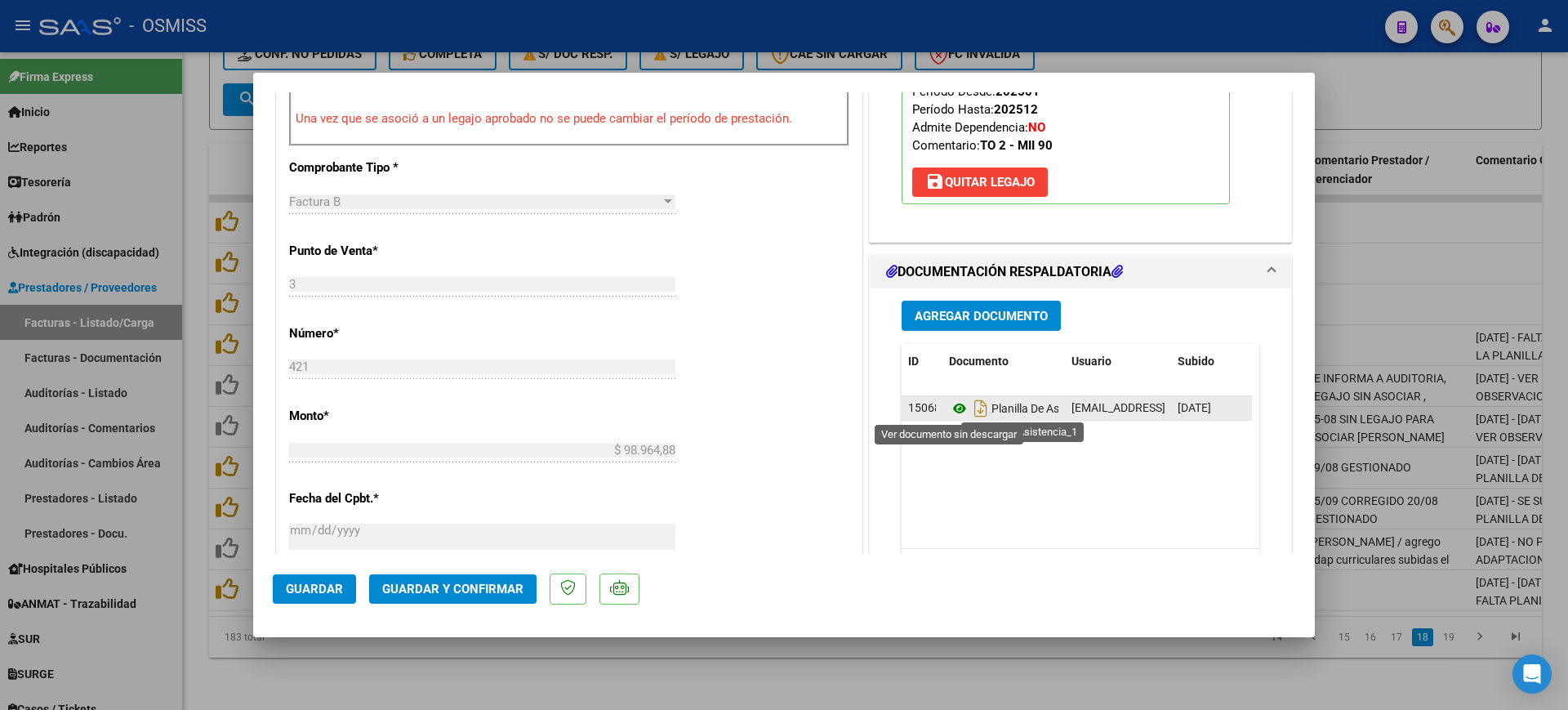
click at [957, 399] on icon at bounding box center [959, 408] width 21 height 19
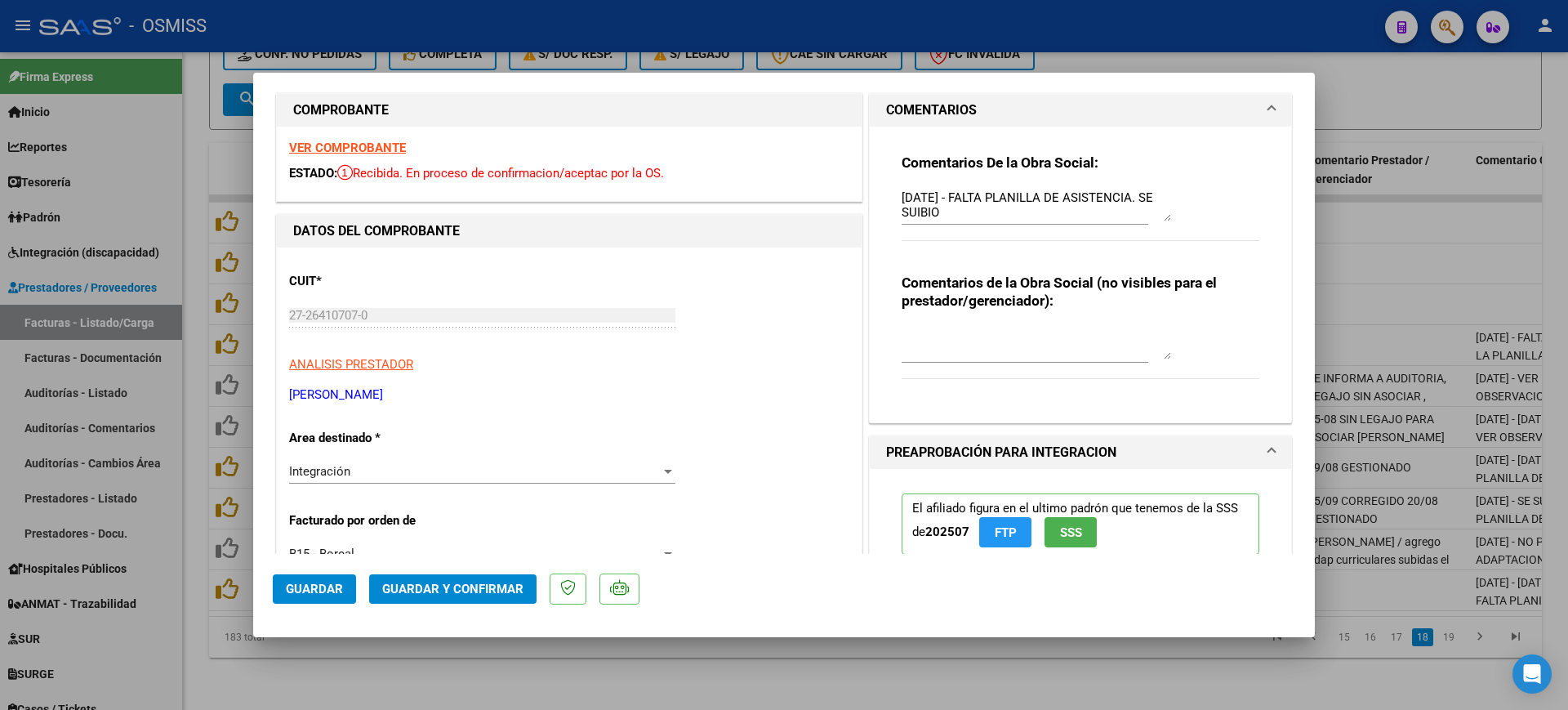
scroll to position [0, 0]
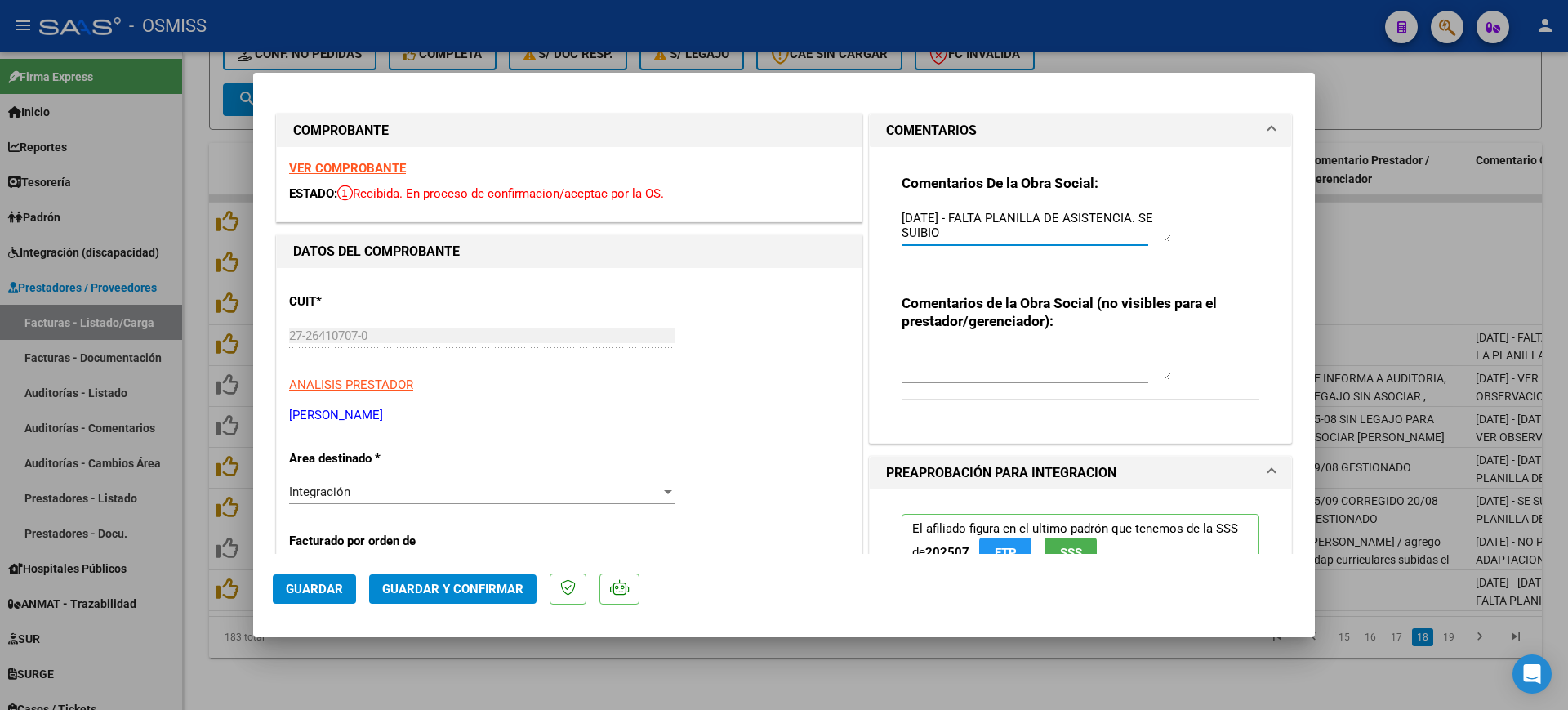
click at [995, 237] on textarea "16/09/2025 - FALTA PLANILLA DE ASISTENCIA. SE SUIBIO" at bounding box center [1037, 225] width 269 height 33
type textarea "[DATE] - FALTA PLANILLA DE ASISTENCIA. SE SUBIO OTRO ARCHIVO."
click at [300, 590] on span "Guardar" at bounding box center [314, 588] width 57 height 14
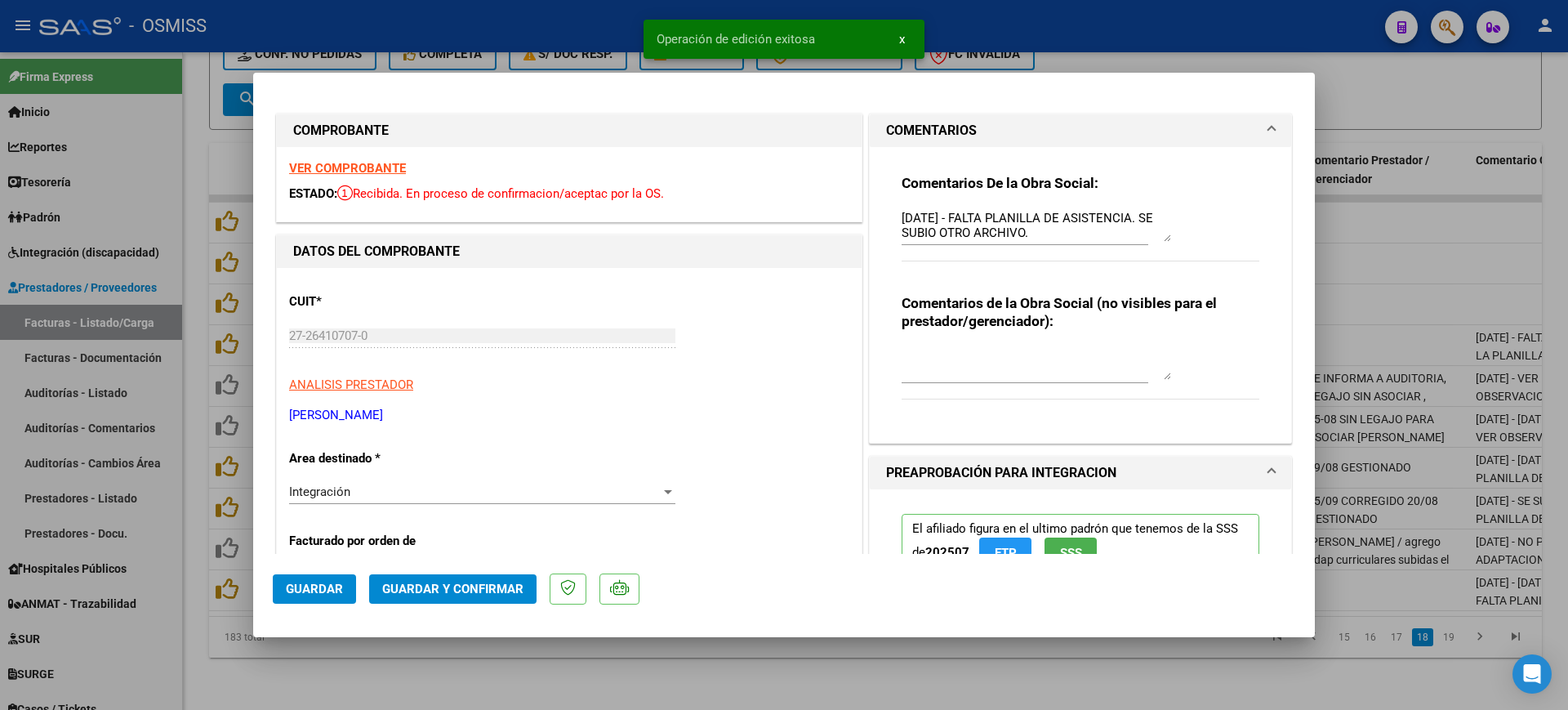
click at [423, 691] on div at bounding box center [784, 355] width 1568 height 710
type input "$ 0,00"
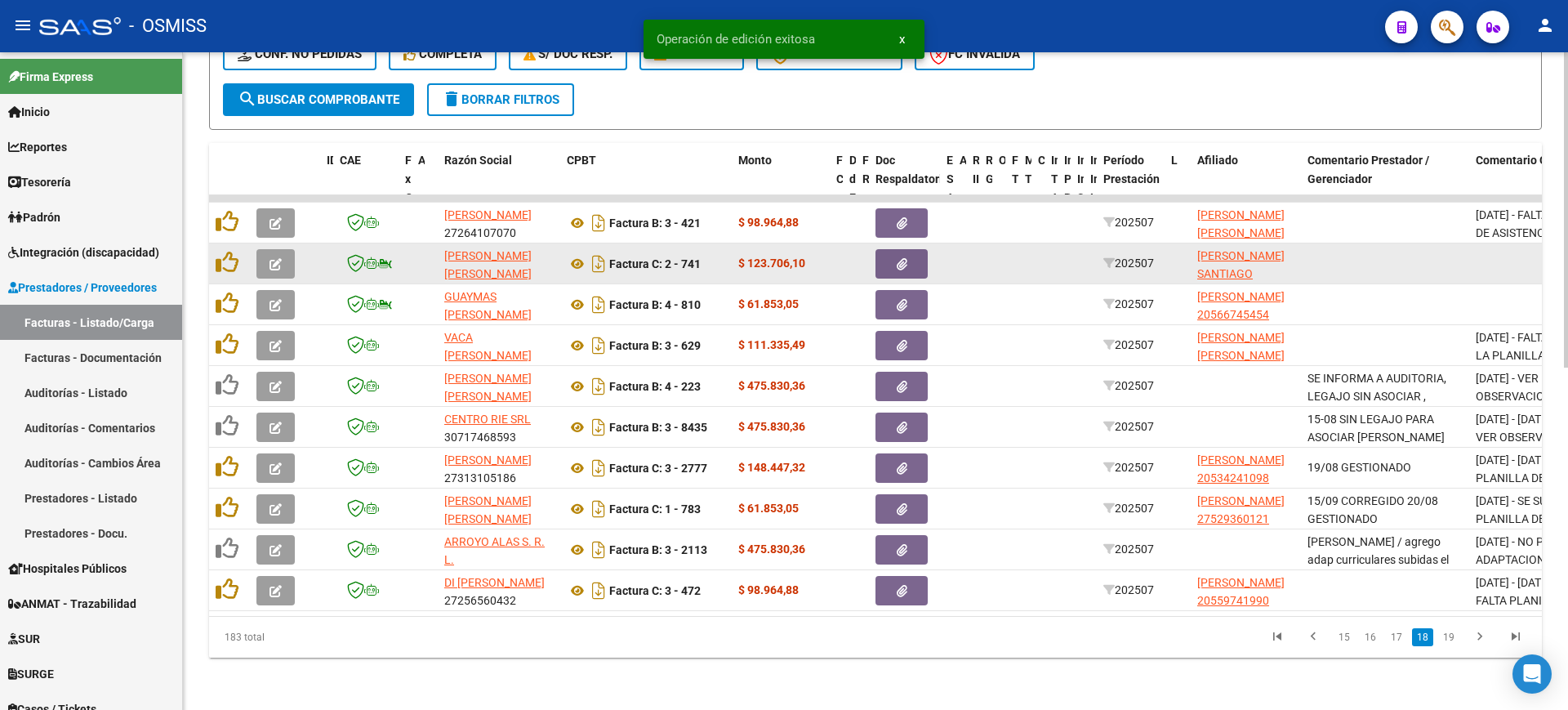
click at [272, 258] on icon "button" at bounding box center [275, 264] width 13 height 13
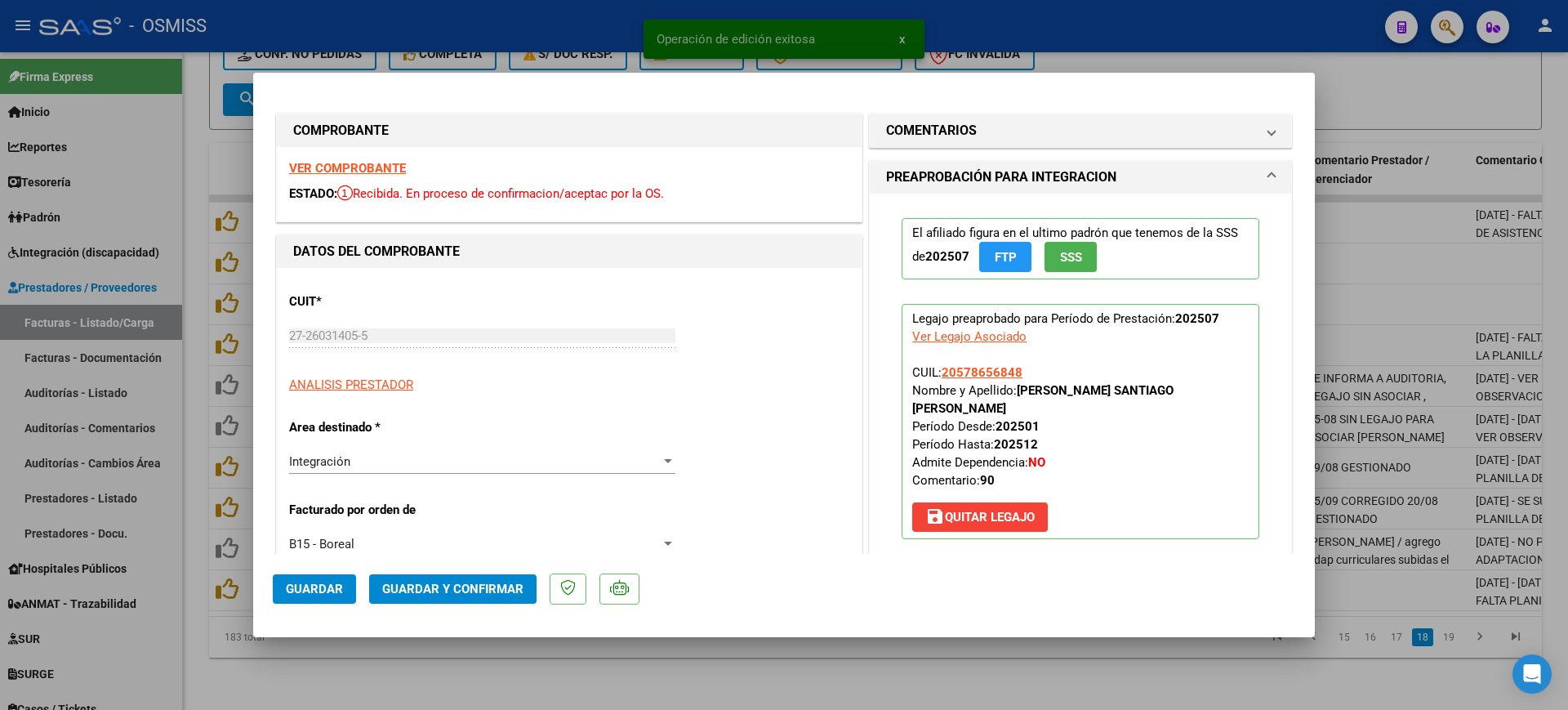
click at [333, 162] on strong "VER COMPROBANTE" at bounding box center [347, 168] width 117 height 14
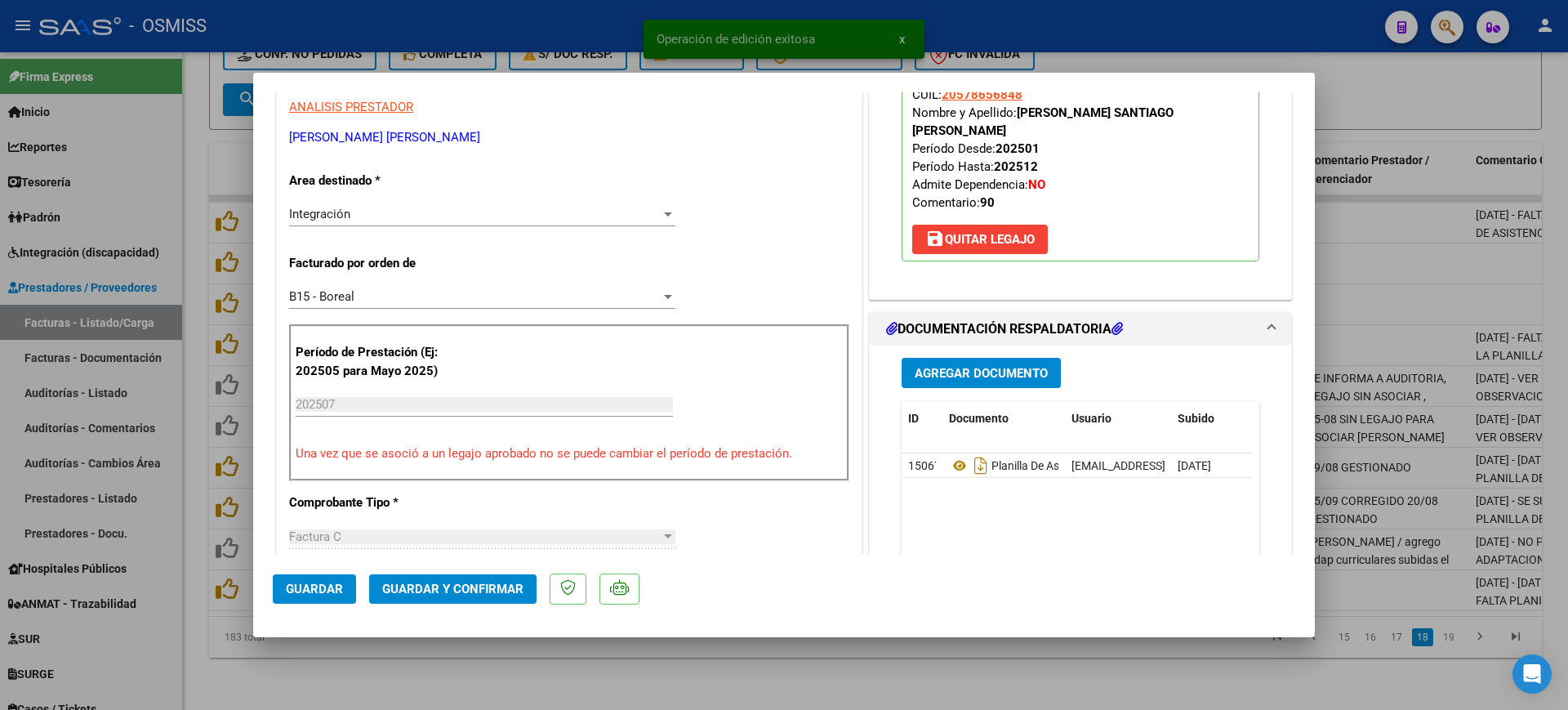
scroll to position [408, 0]
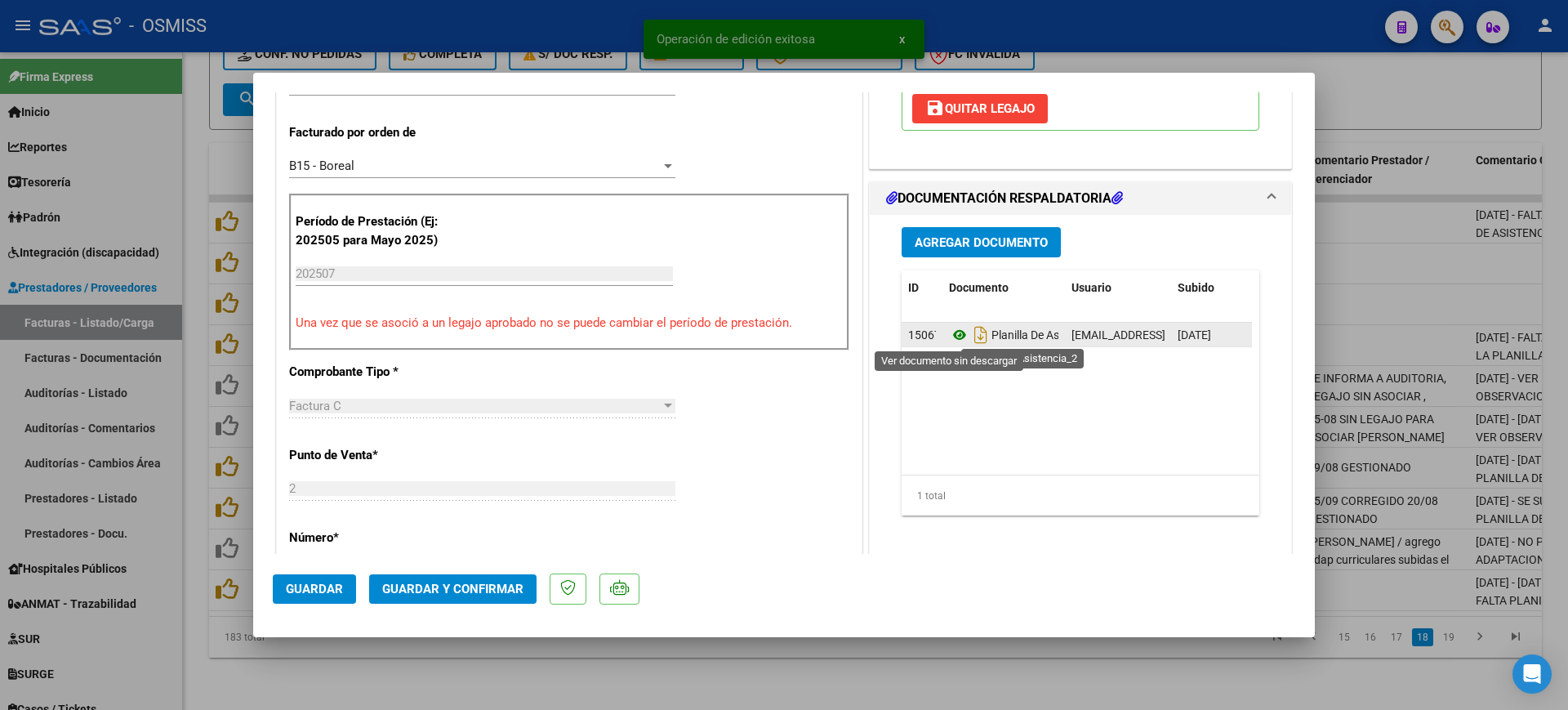
click at [949, 336] on icon at bounding box center [959, 334] width 21 height 19
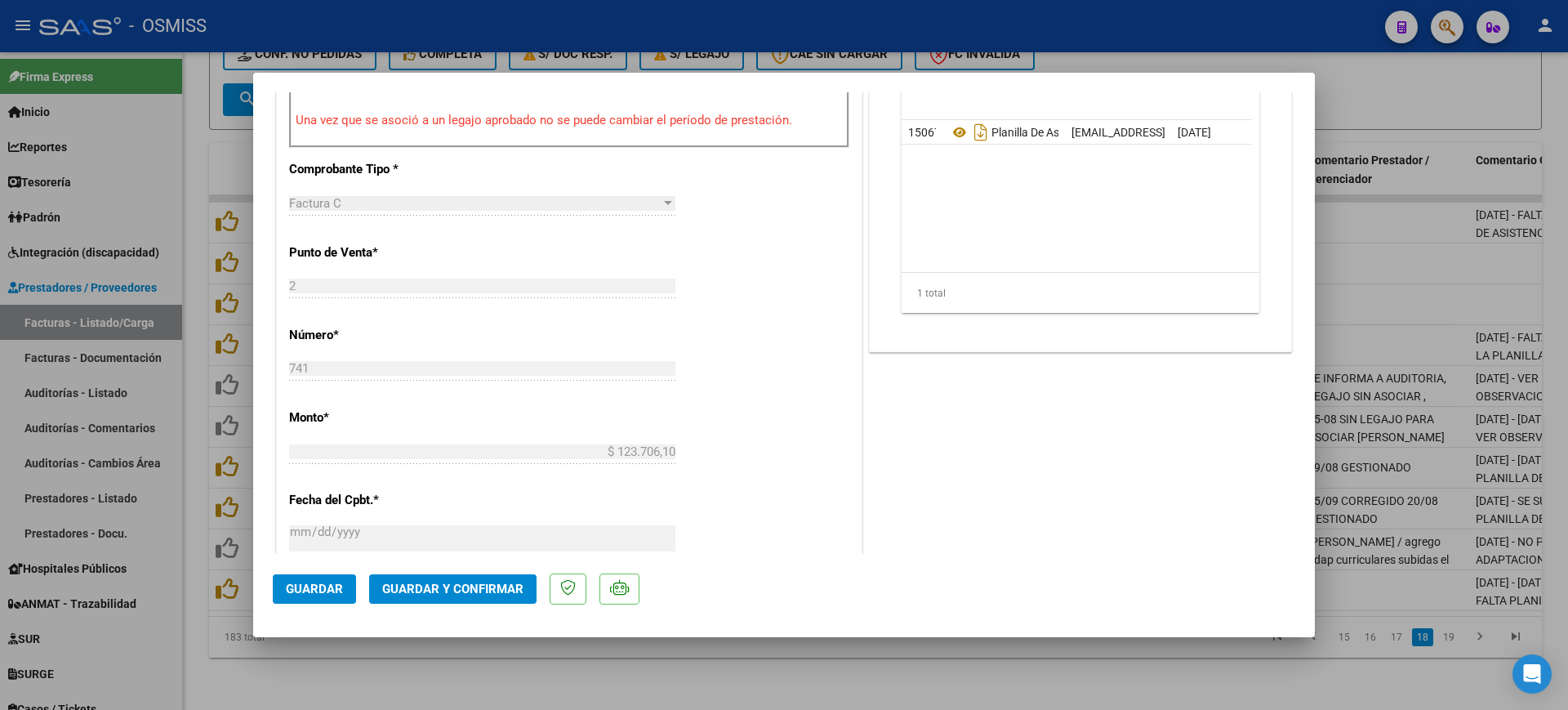
scroll to position [612, 0]
click at [443, 590] on span "Guardar y Confirmar" at bounding box center [453, 588] width 141 height 14
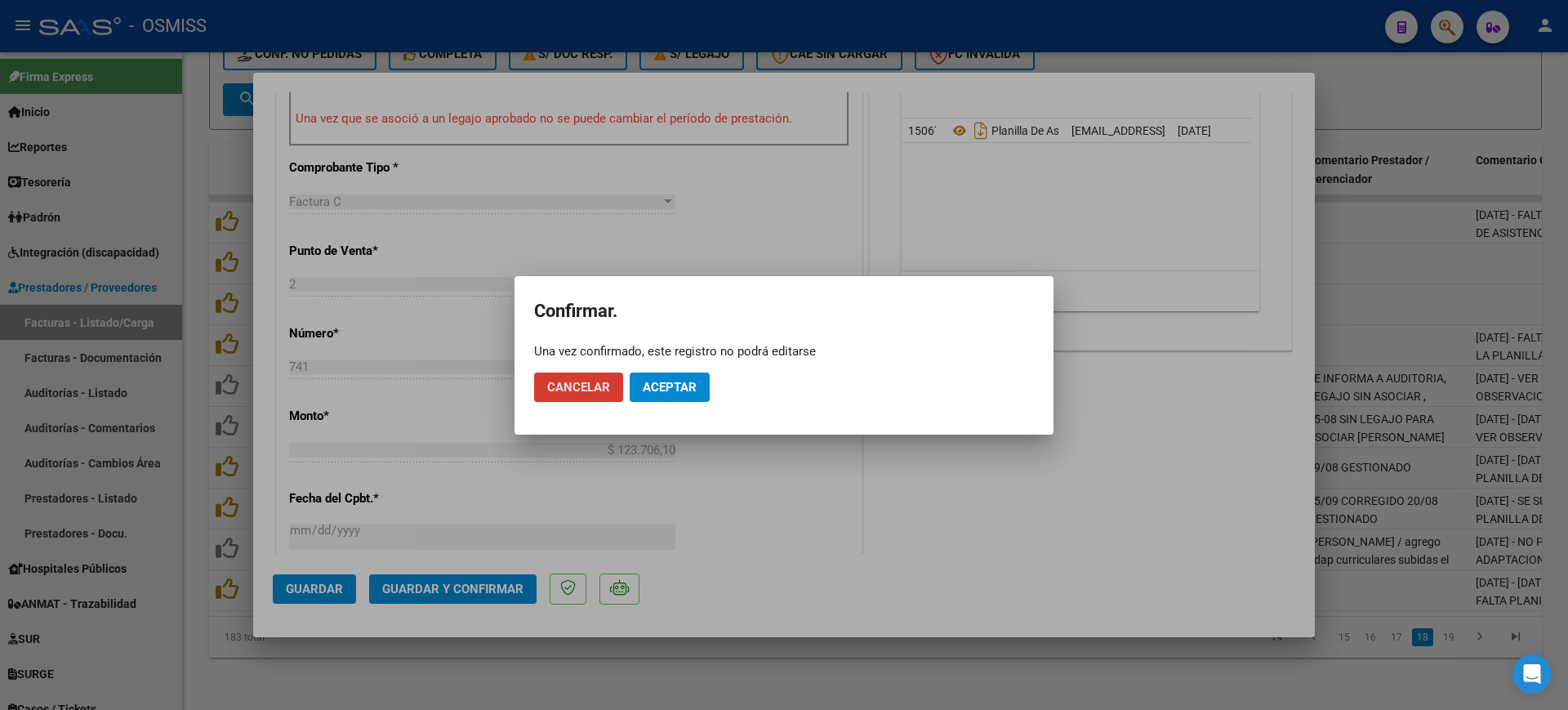
click at [688, 382] on span "Aceptar" at bounding box center [669, 387] width 54 height 14
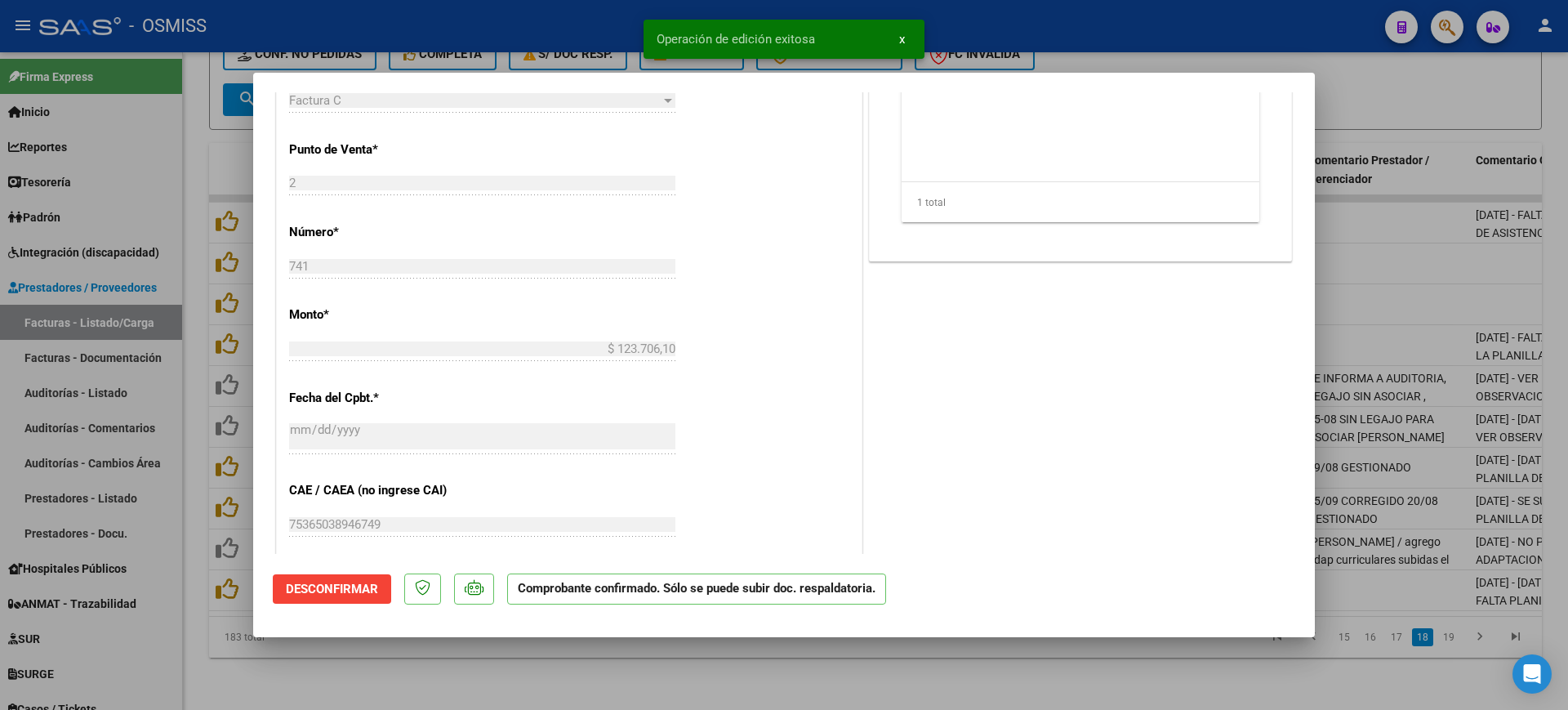
drag, startPoint x: 635, startPoint y: 672, endPoint x: 632, endPoint y: 628, distance: 44.1
click at [636, 669] on div at bounding box center [784, 355] width 1568 height 710
type input "$ 0,00"
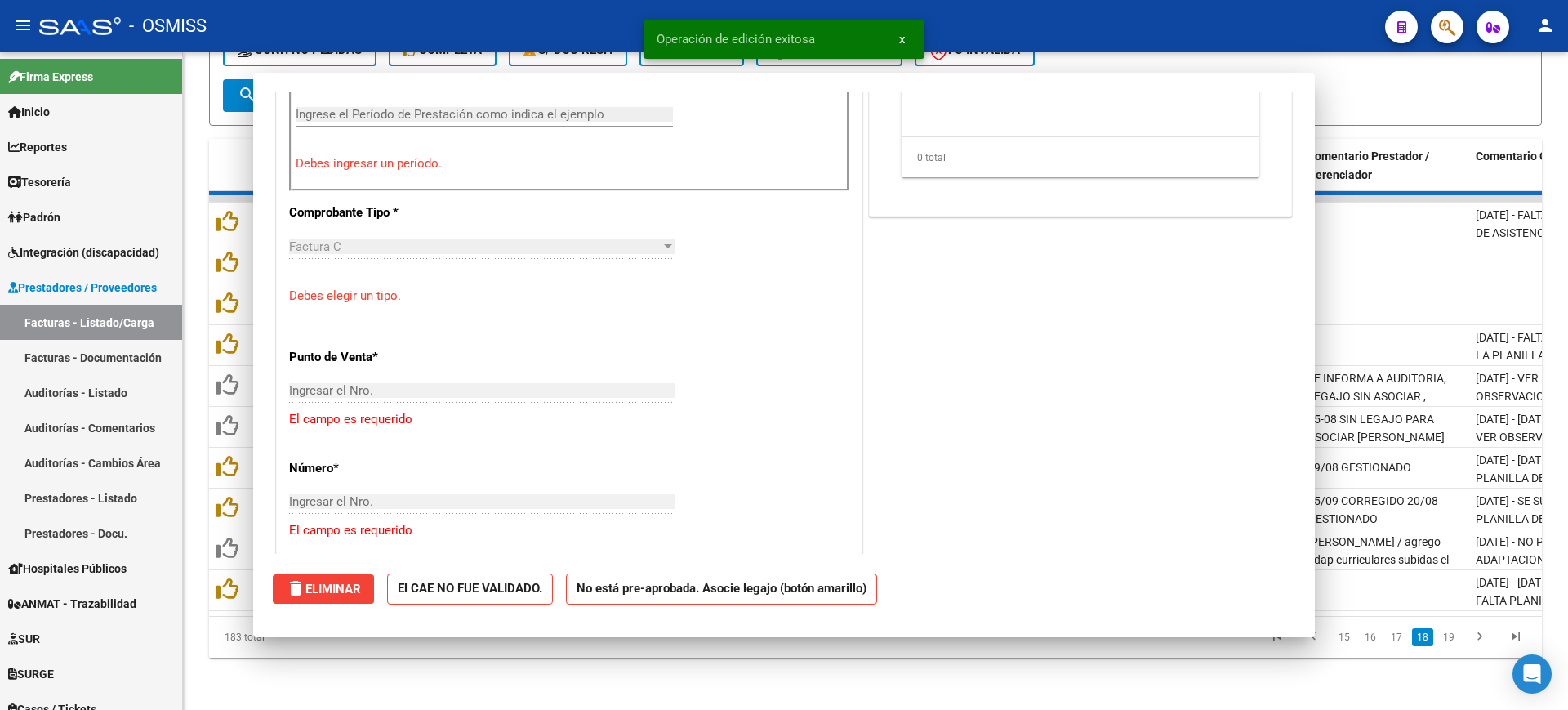
scroll to position [641, 0]
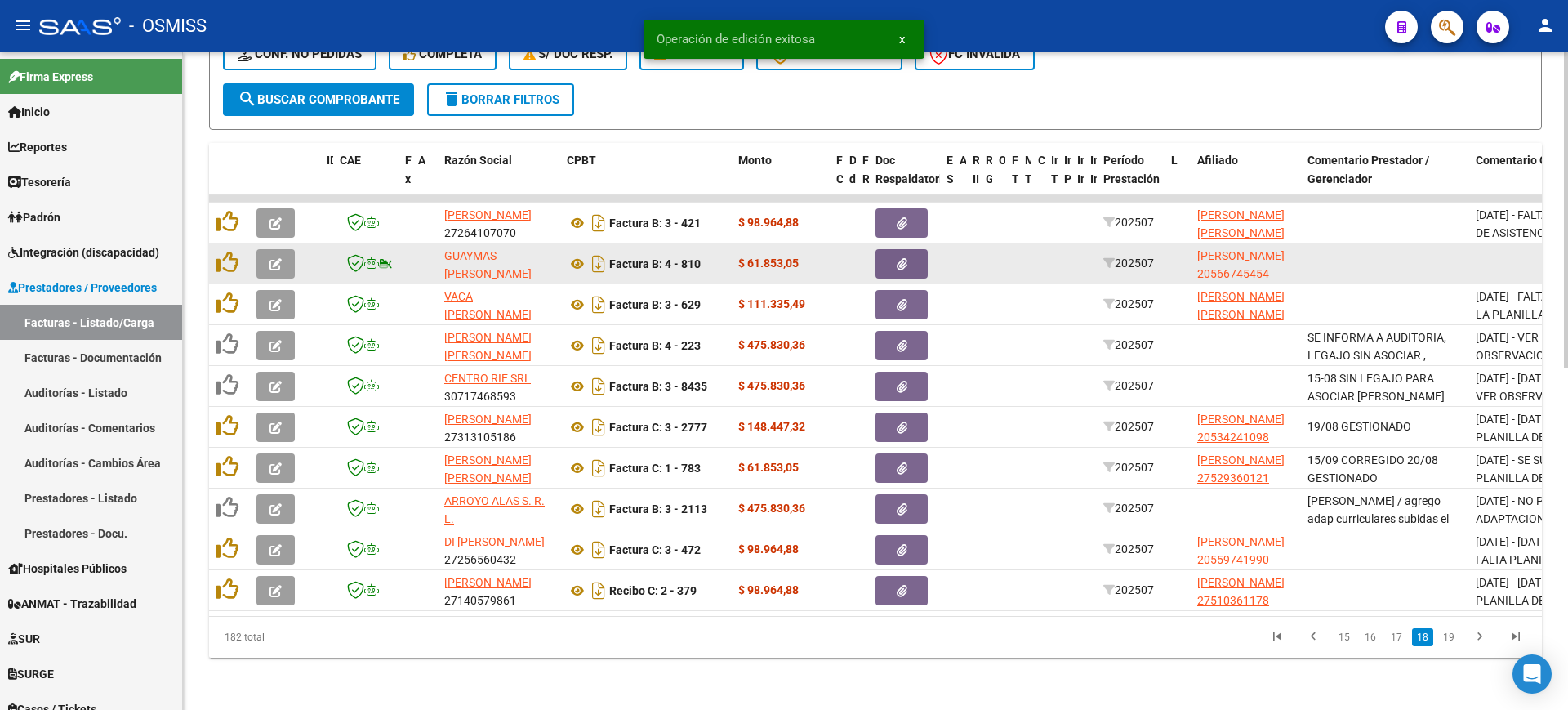
click at [283, 249] on button "button" at bounding box center [275, 264] width 39 height 29
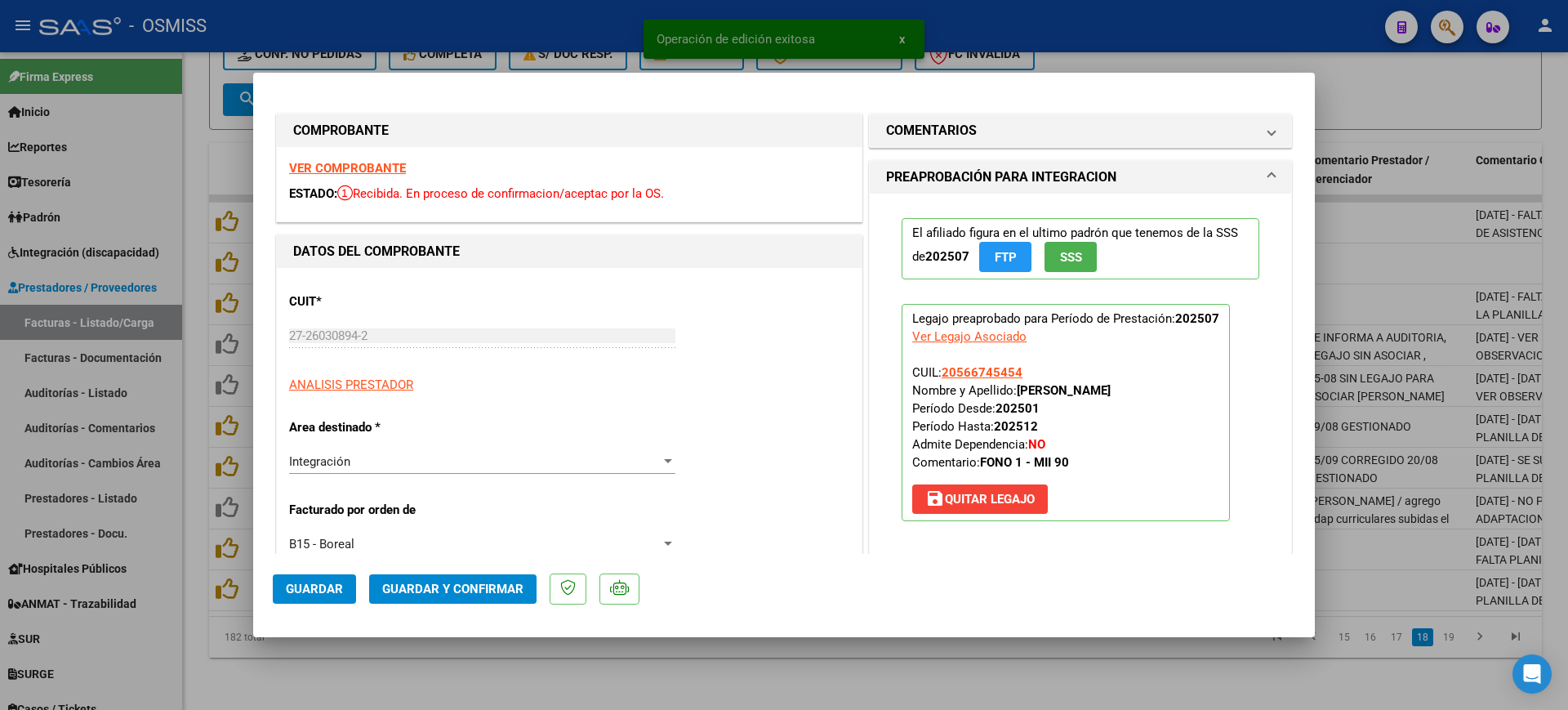
click at [356, 166] on strong "VER COMPROBANTE" at bounding box center [347, 168] width 117 height 14
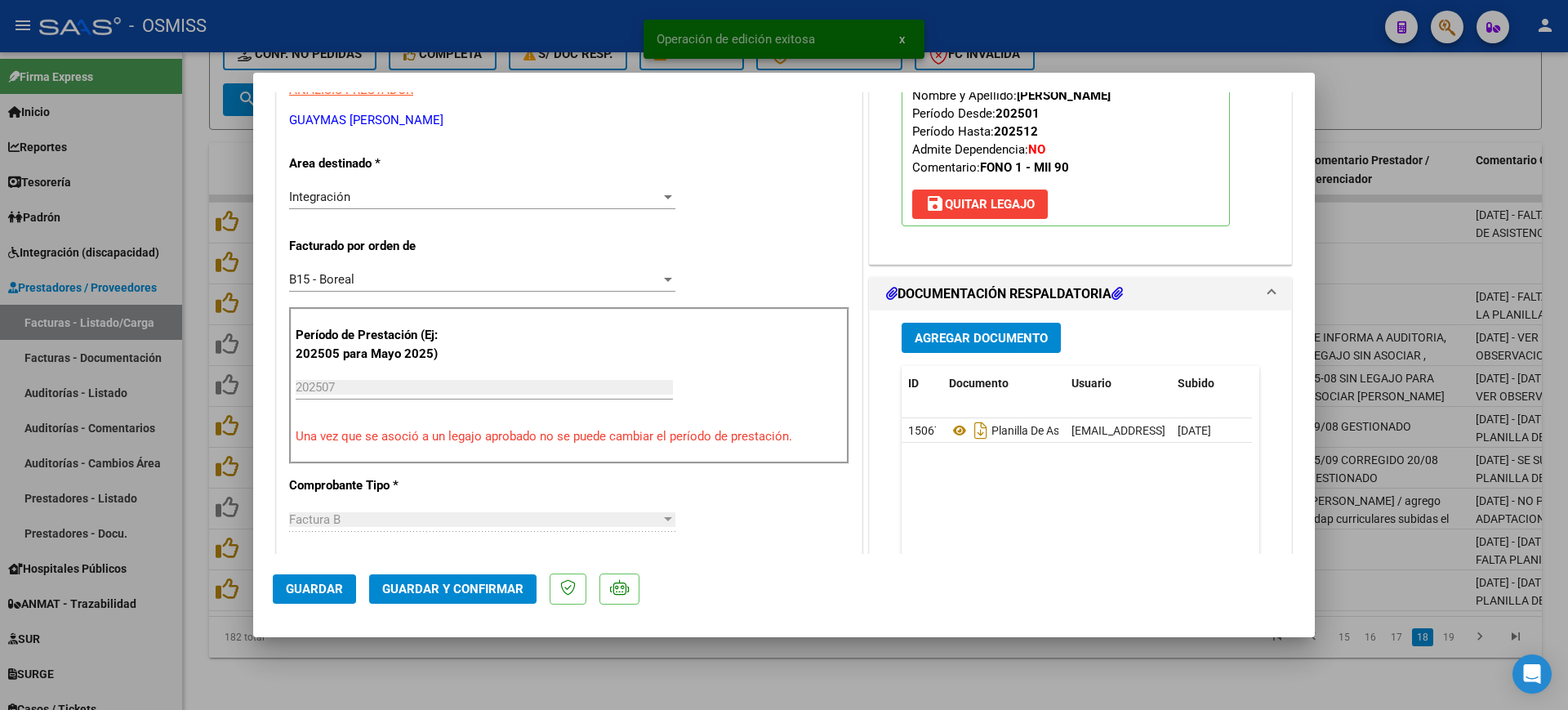
scroll to position [307, 0]
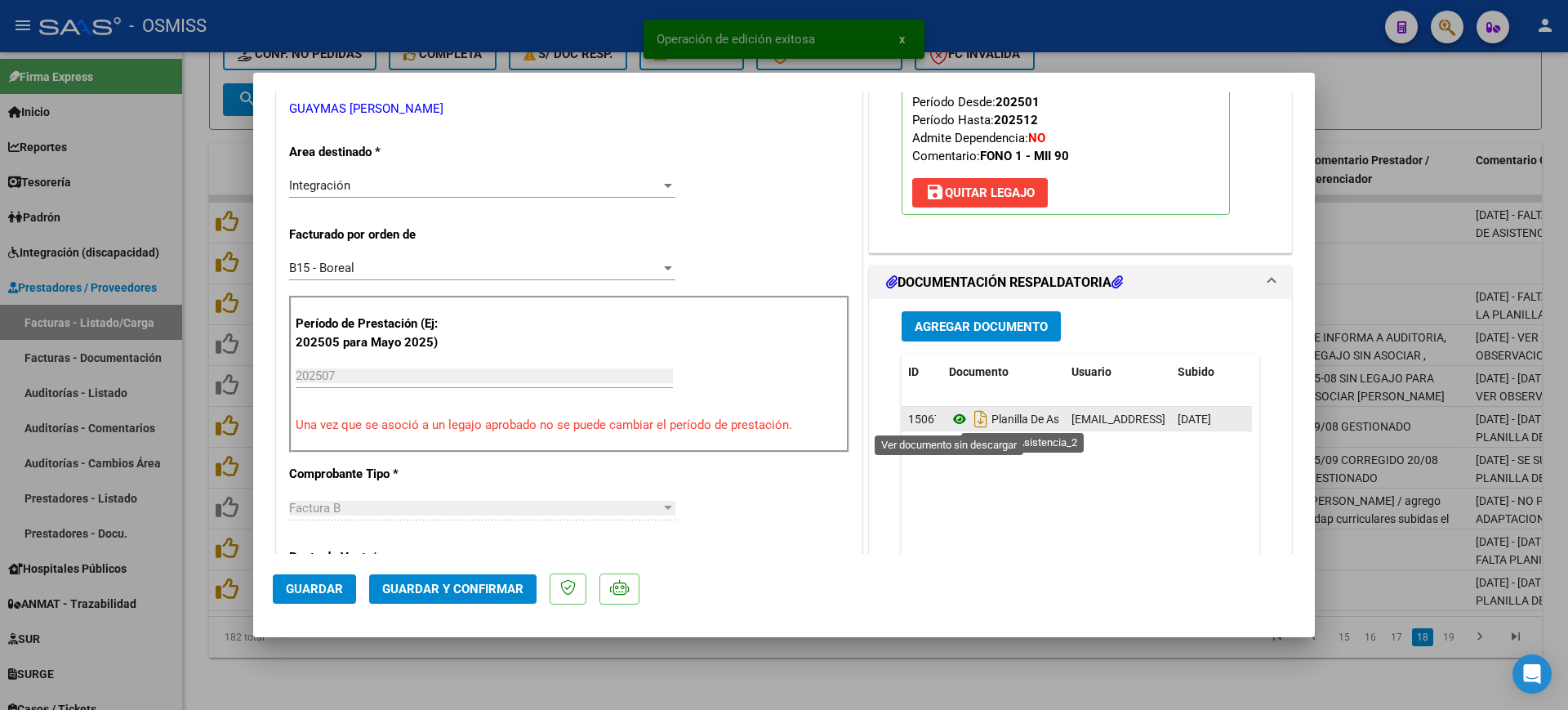
click at [954, 419] on icon at bounding box center [959, 419] width 21 height 19
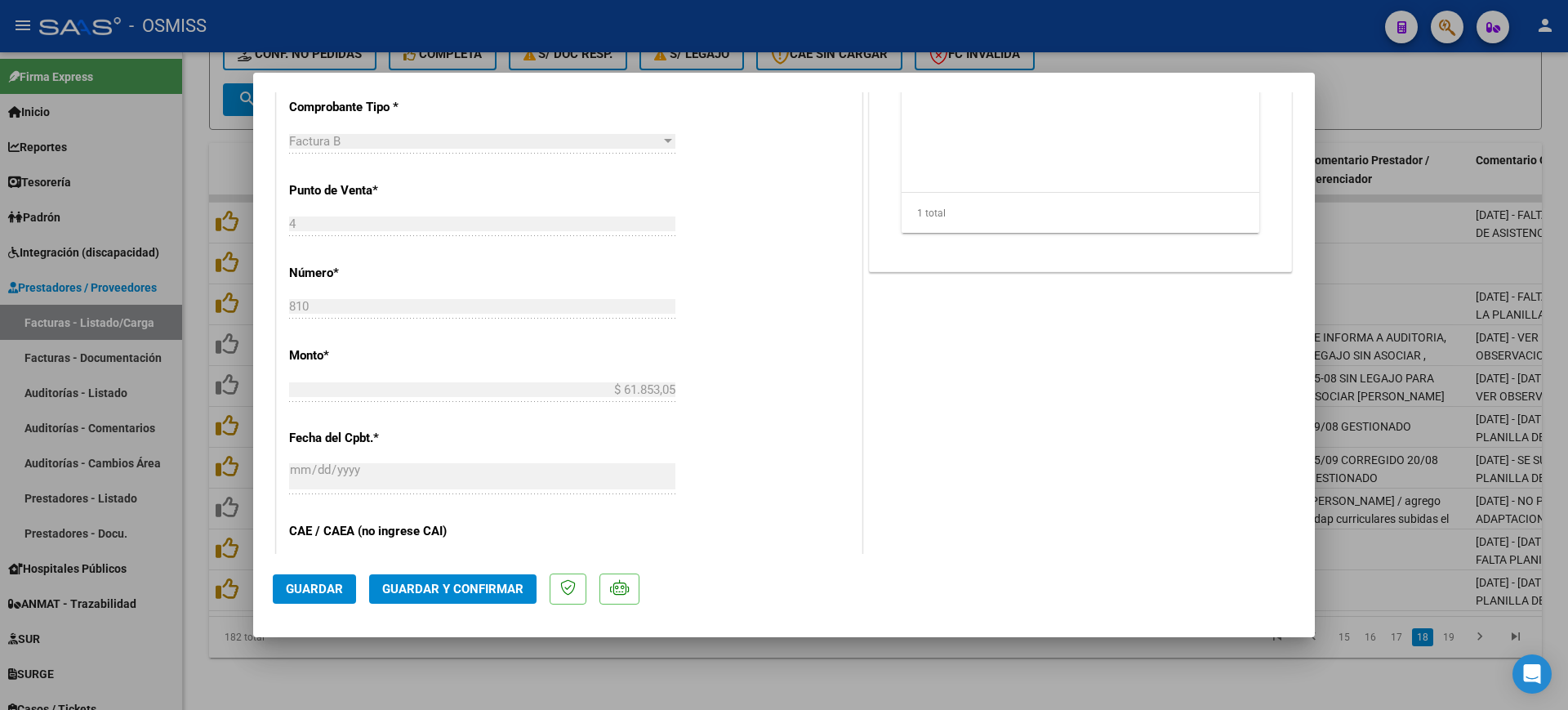
scroll to position [715, 0]
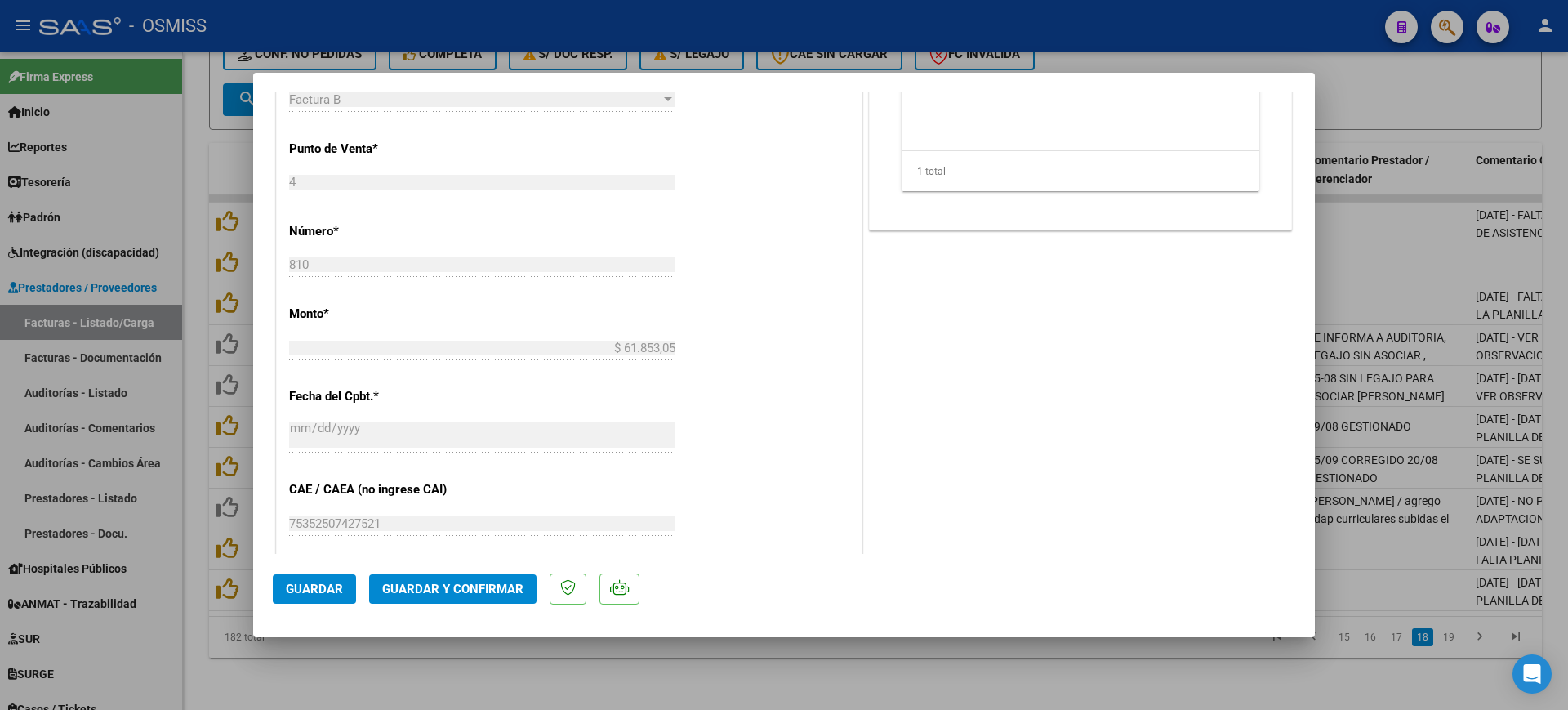
click at [461, 590] on span "Guardar y Confirmar" at bounding box center [453, 588] width 141 height 14
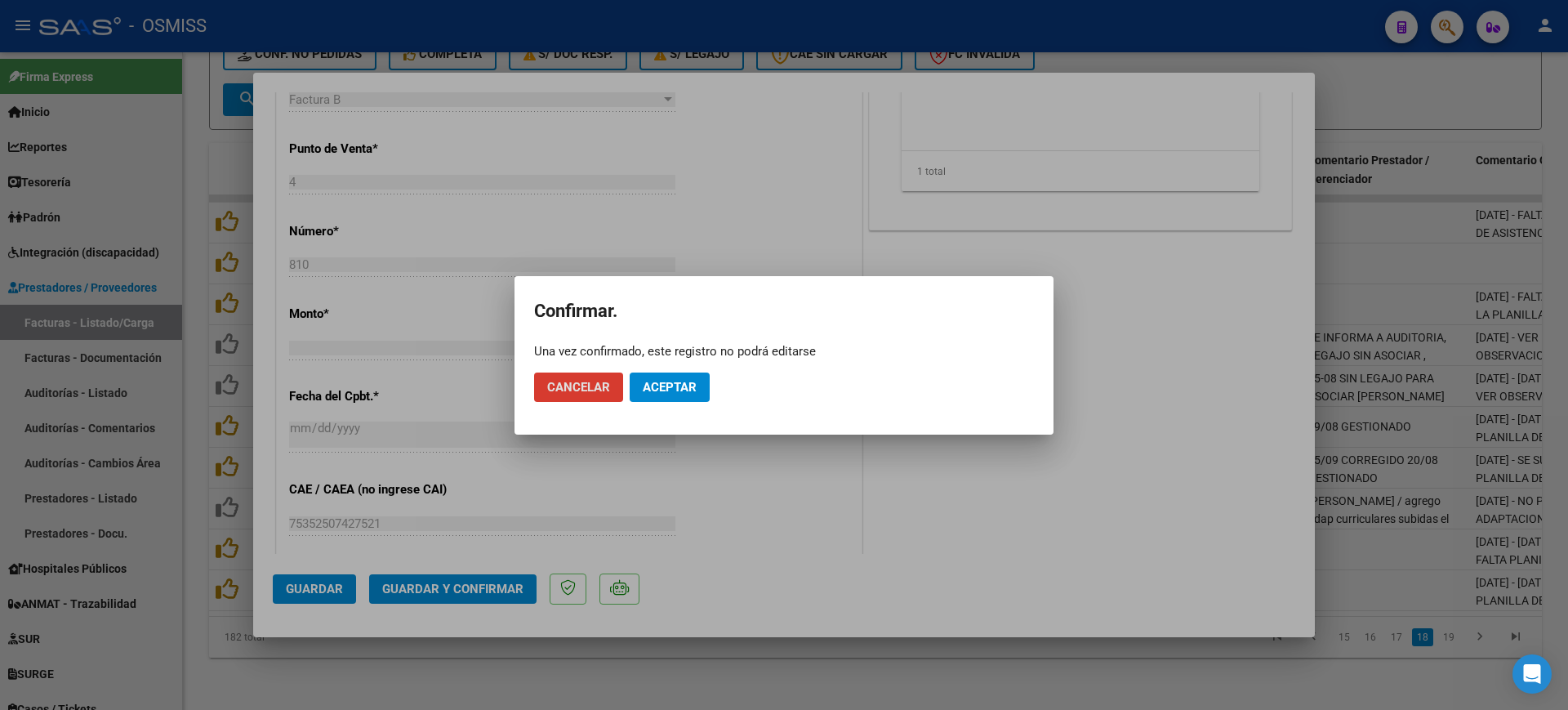
click at [659, 390] on span "Aceptar" at bounding box center [669, 387] width 54 height 14
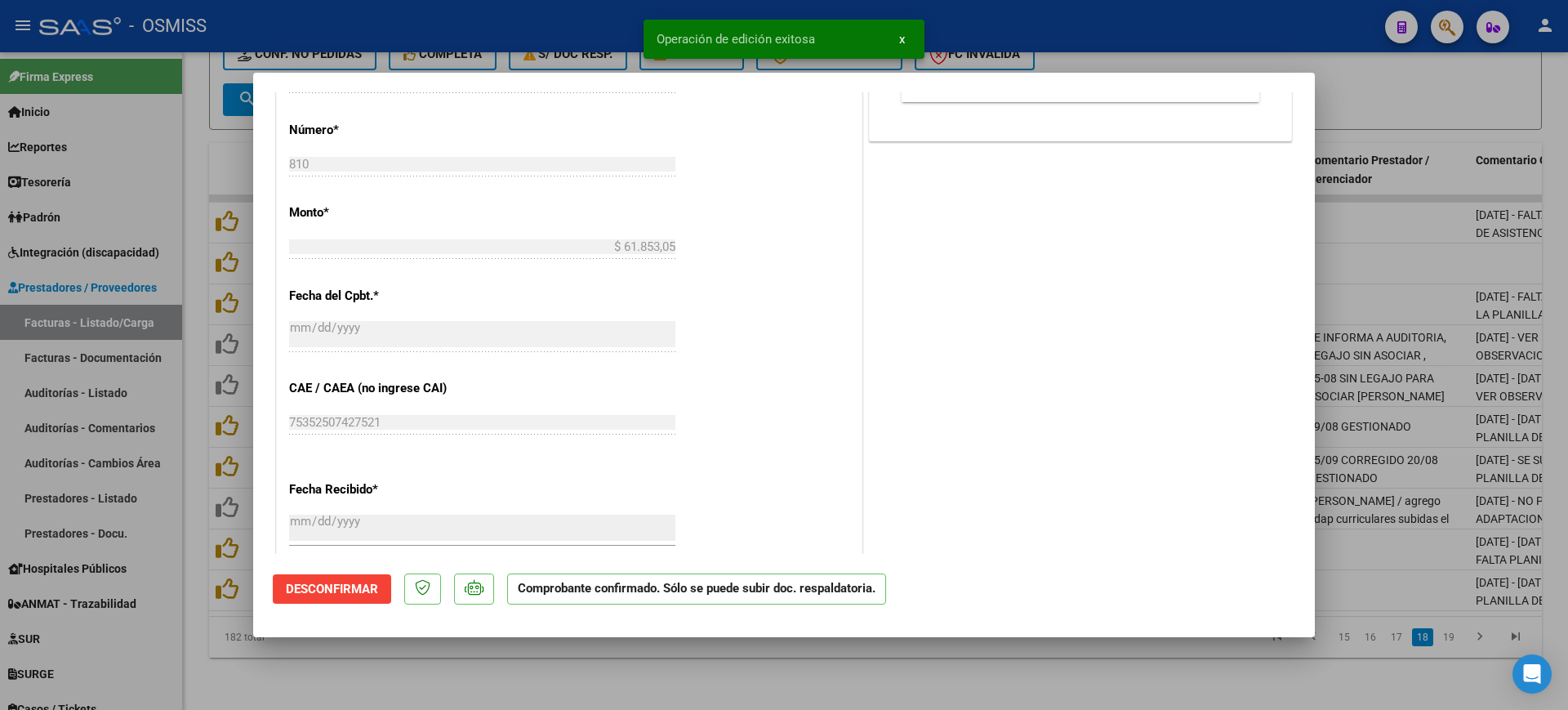
drag, startPoint x: 547, startPoint y: 670, endPoint x: 548, endPoint y: 641, distance: 29.0
click at [550, 670] on div at bounding box center [784, 355] width 1568 height 710
type input "$ 0,00"
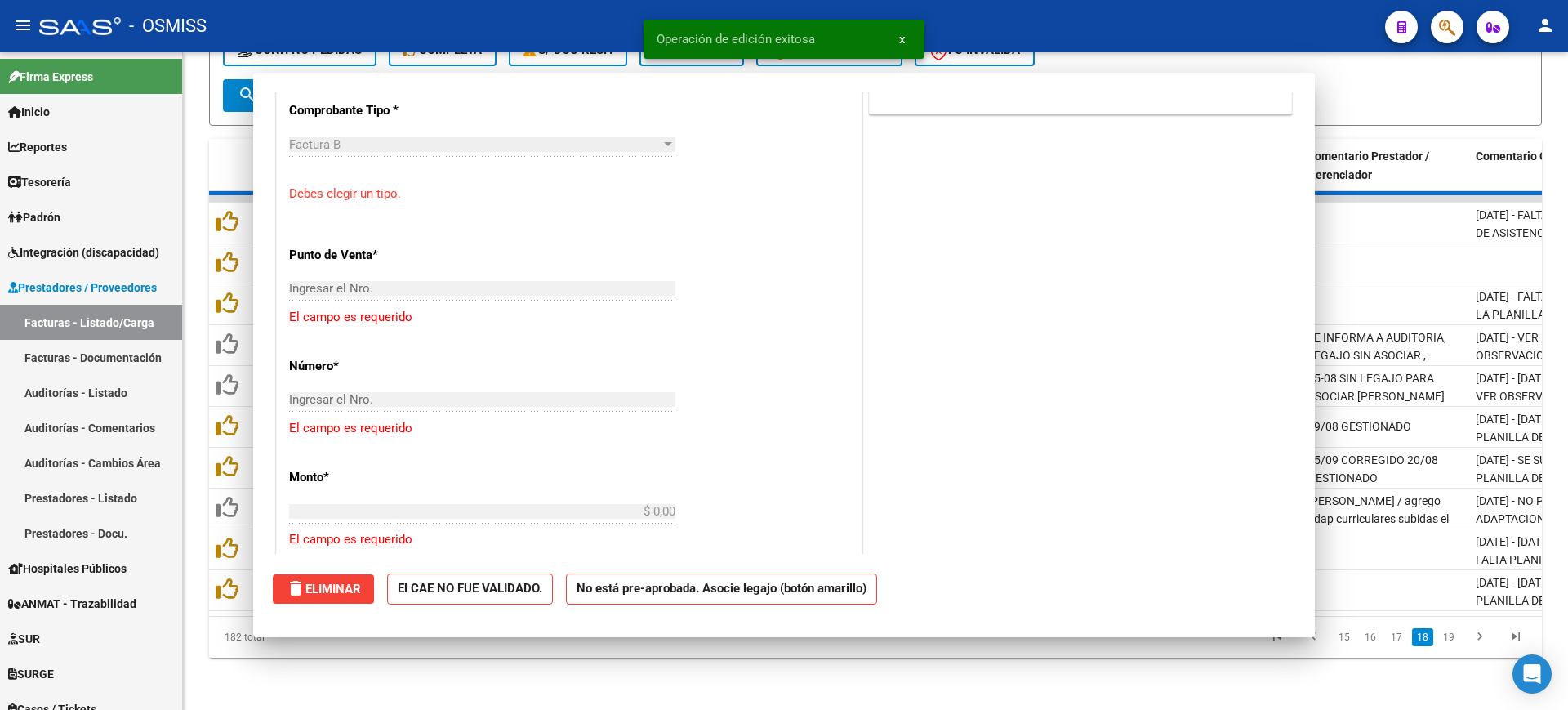
scroll to position [0, 0]
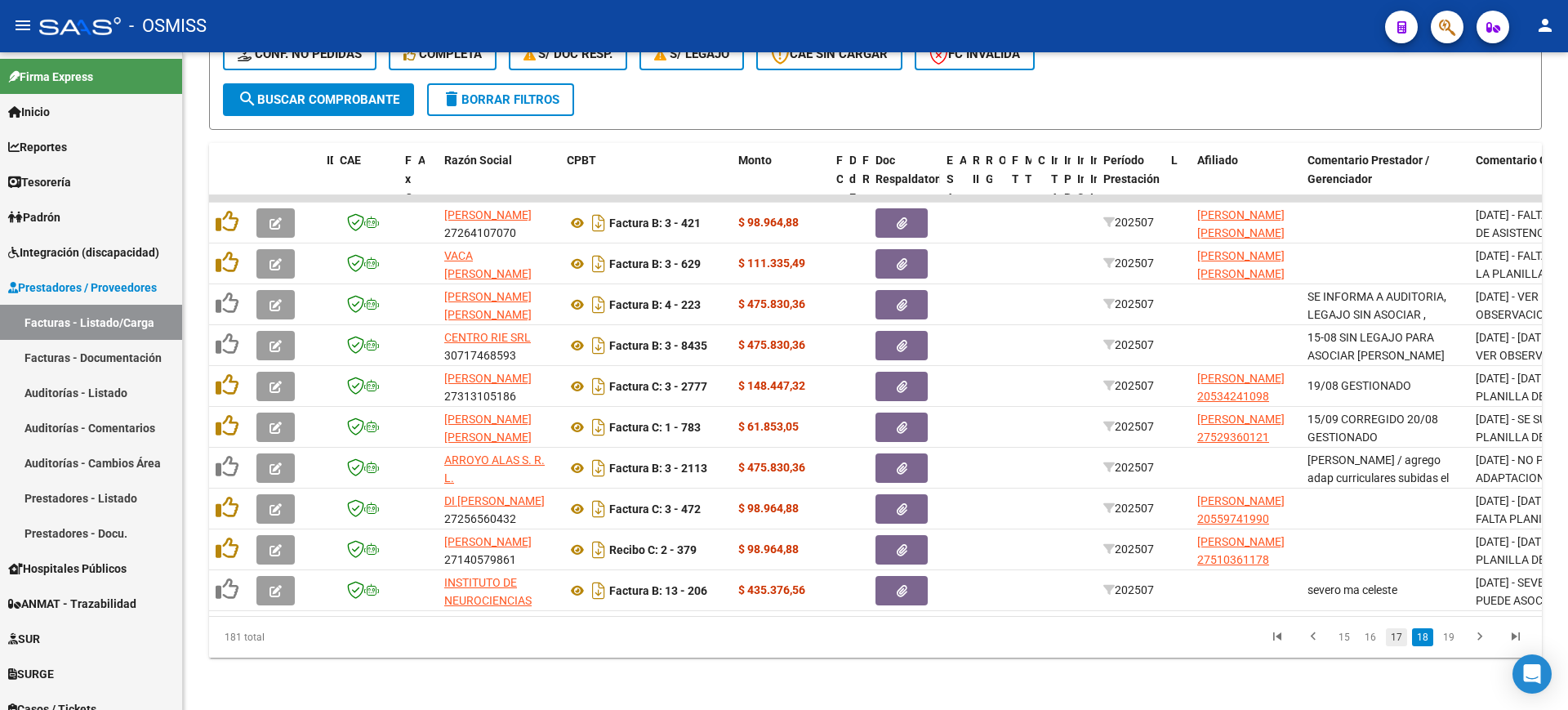
click at [1395, 639] on link "17" at bounding box center [1396, 637] width 21 height 18
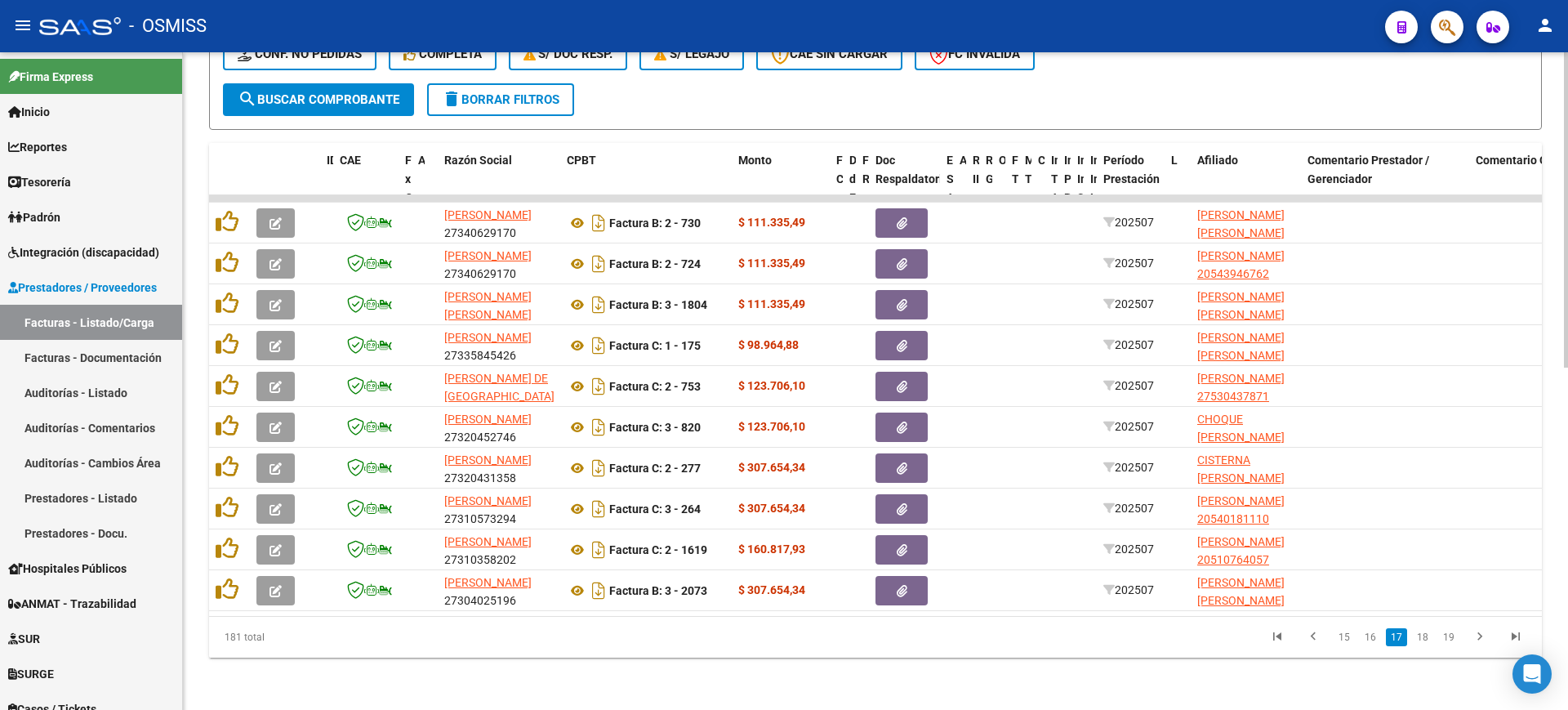
click at [848, 665] on div "Video tutorial PRESTADORES -> Listado de CPBTs Emitidos por Prestadores / Prove…" at bounding box center [875, 33] width 1385 height 1354
click at [911, 686] on div "Video tutorial PRESTADORES -> Listado de CPBTs Emitidos por Prestadores / Prove…" at bounding box center [875, 33] width 1385 height 1354
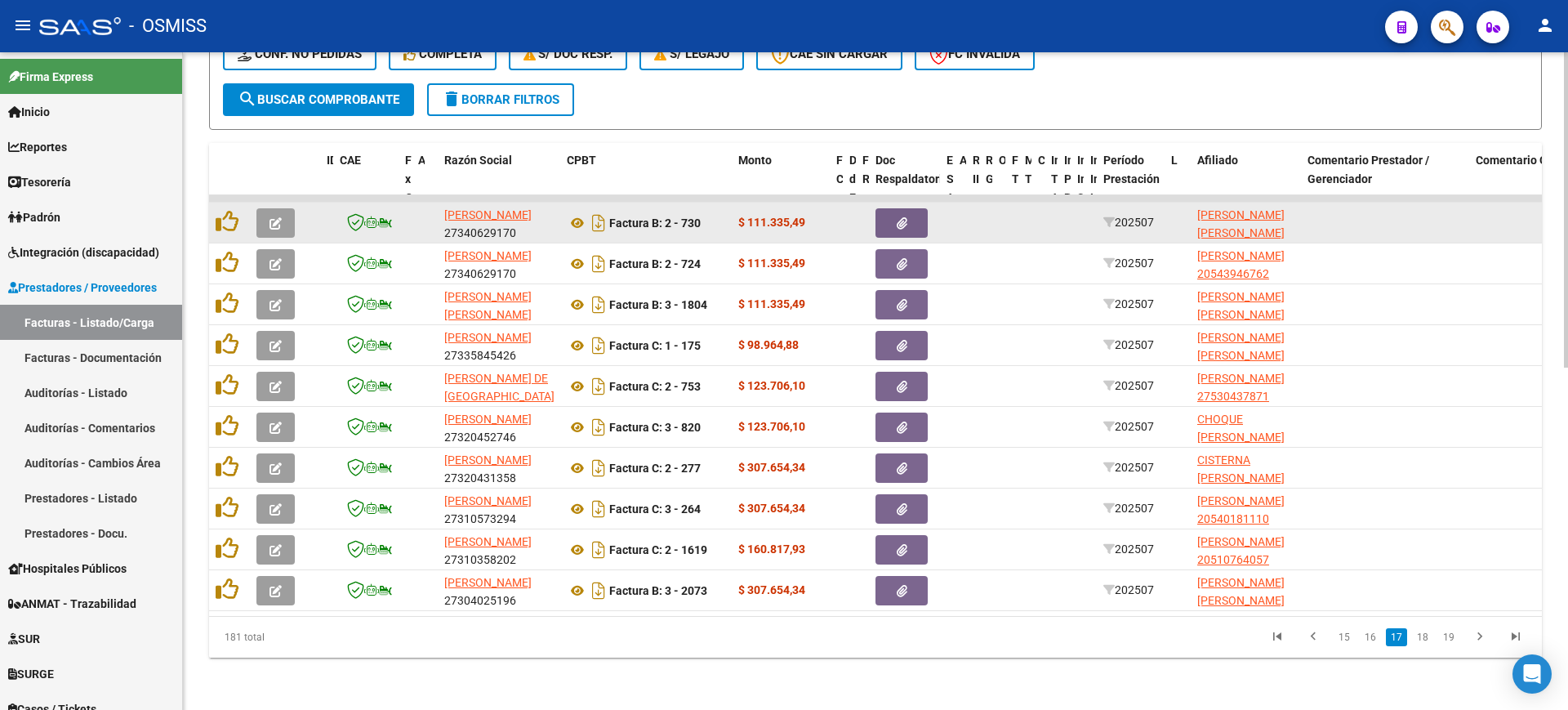
click at [271, 217] on icon "button" at bounding box center [275, 223] width 13 height 13
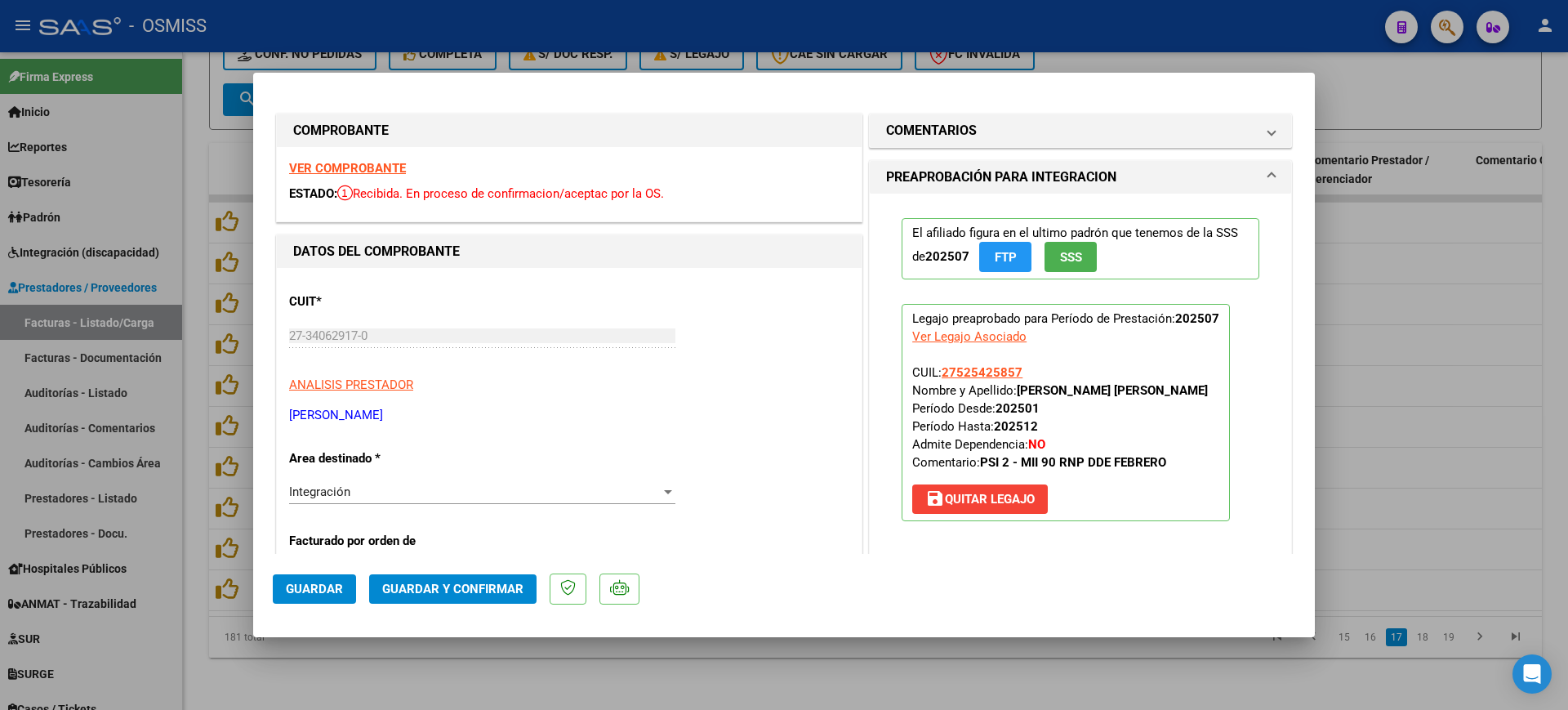
click at [314, 167] on strong "VER COMPROBANTE" at bounding box center [347, 168] width 117 height 14
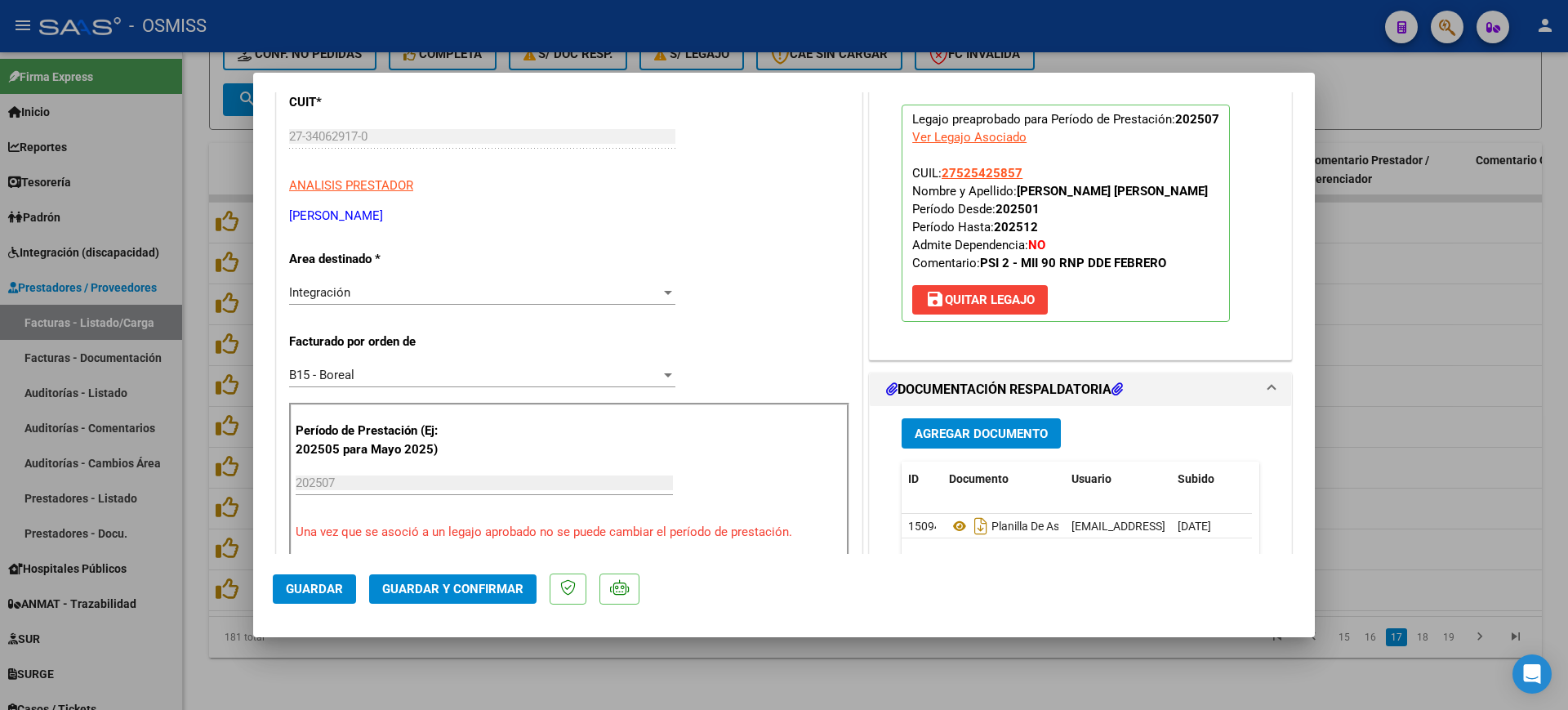
scroll to position [307, 0]
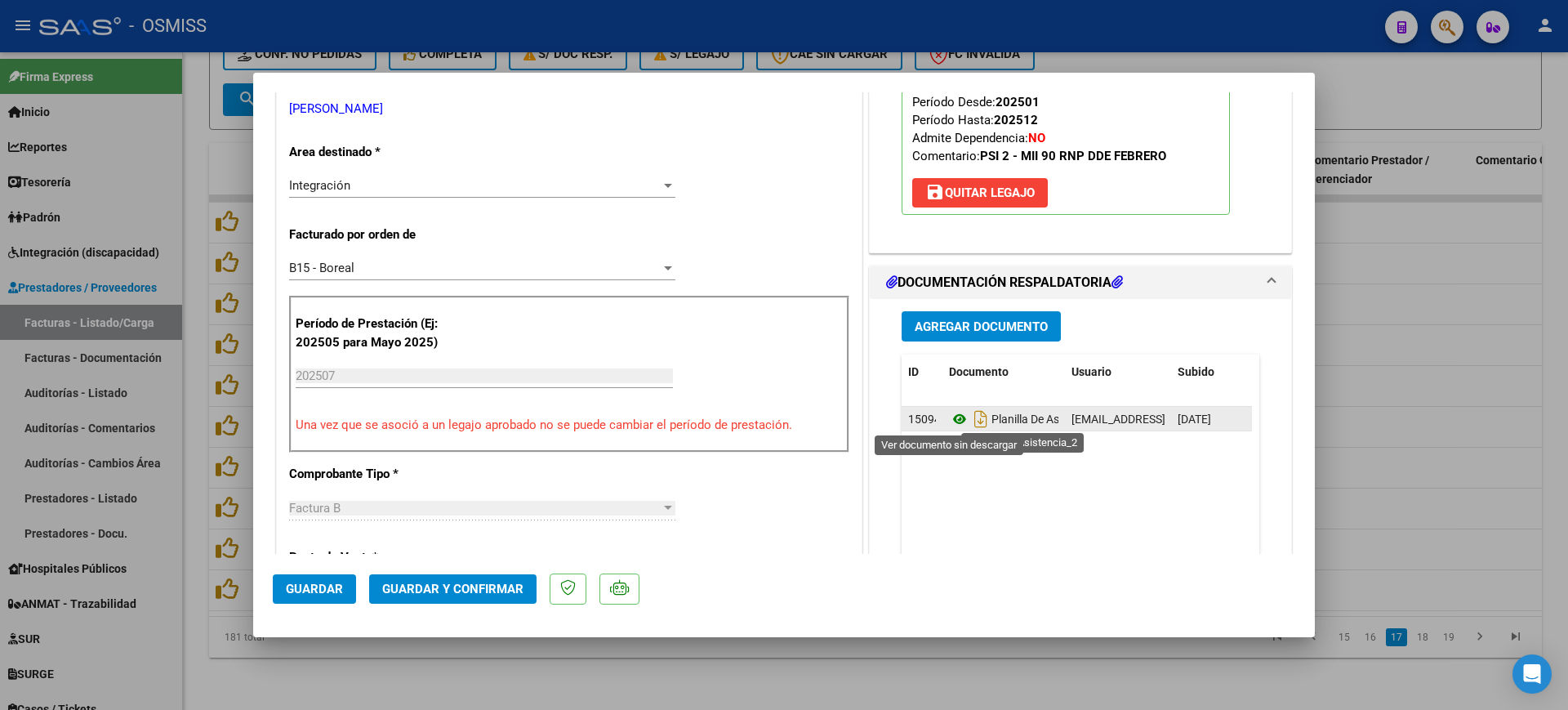
click at [952, 414] on icon at bounding box center [959, 419] width 21 height 19
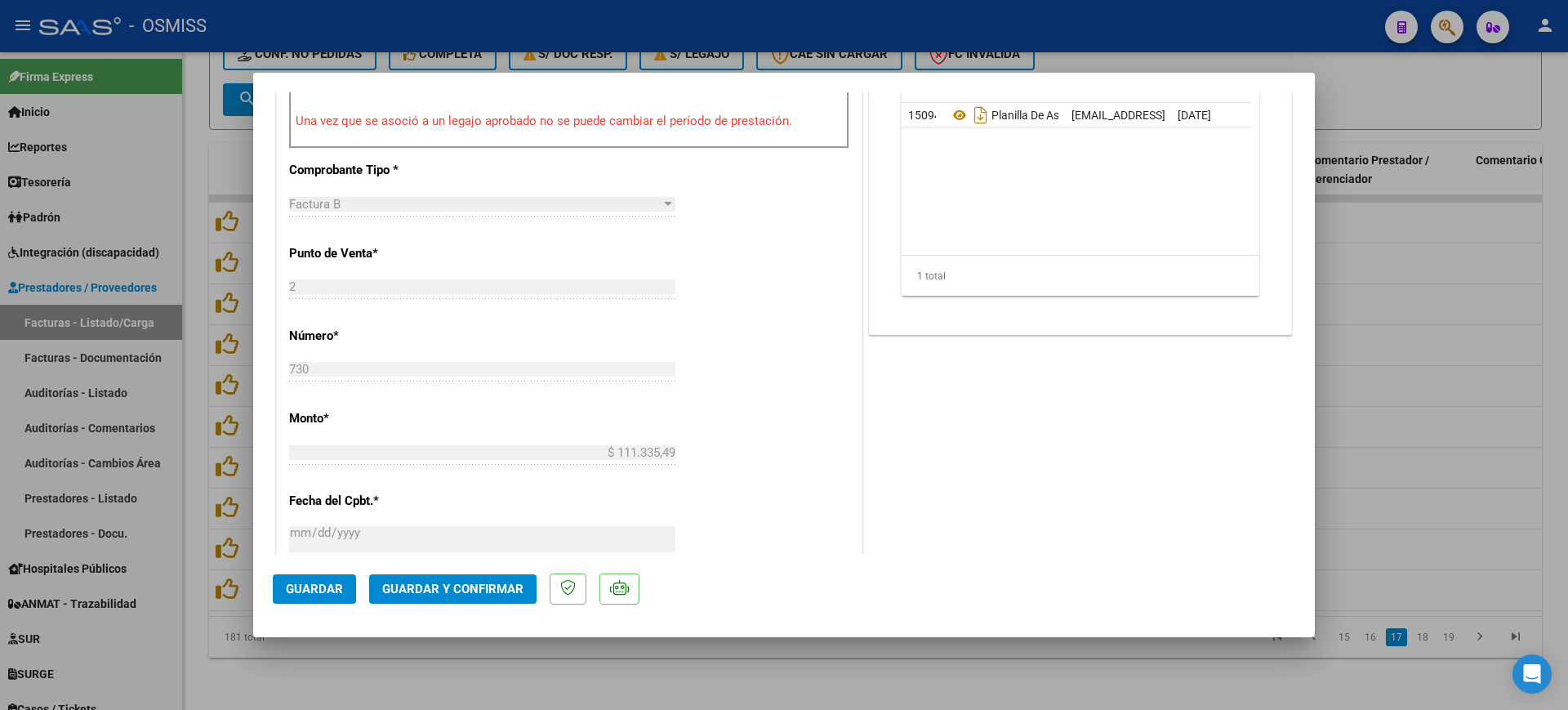
scroll to position [612, 0]
click at [453, 587] on span "Guardar y Confirmar" at bounding box center [453, 588] width 141 height 14
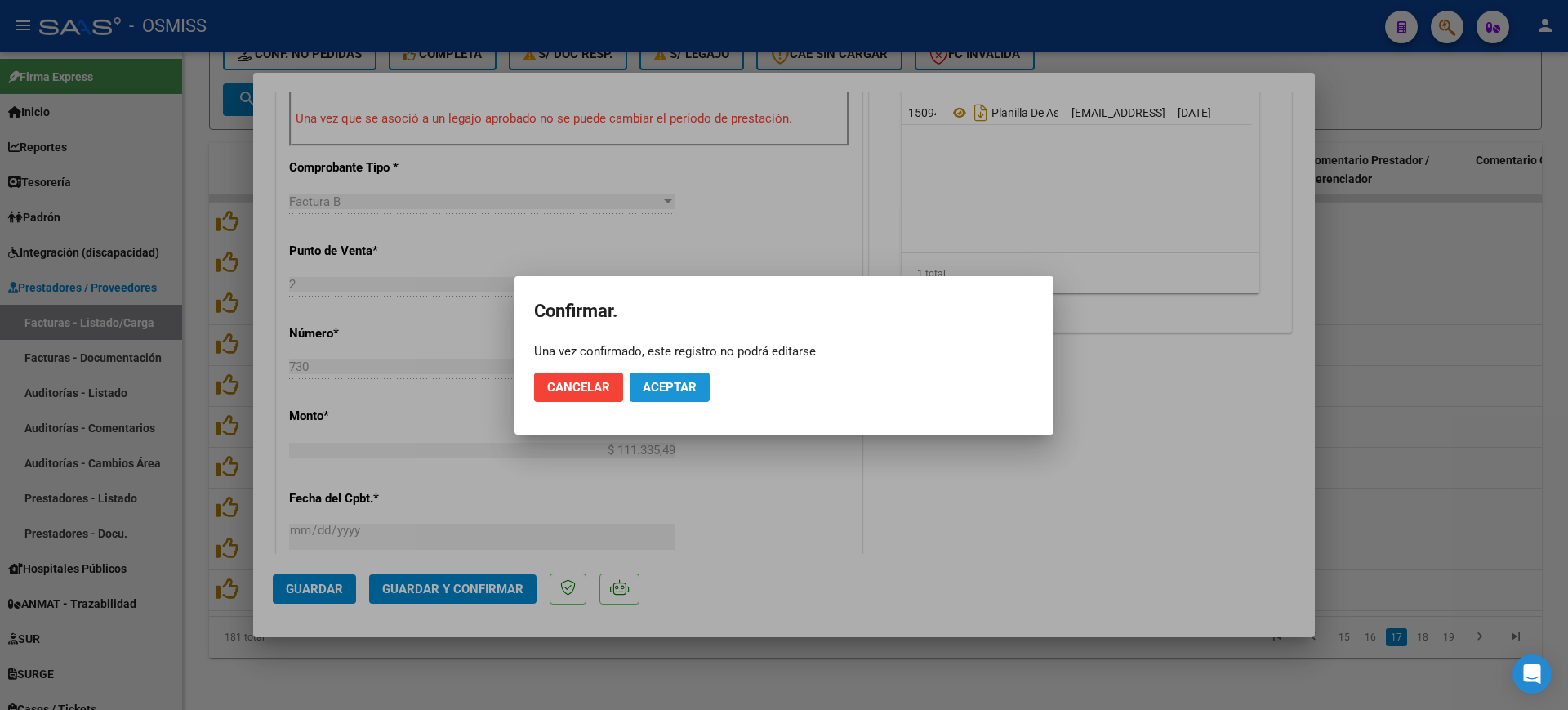
click at [661, 398] on button "Aceptar" at bounding box center [669, 387] width 80 height 29
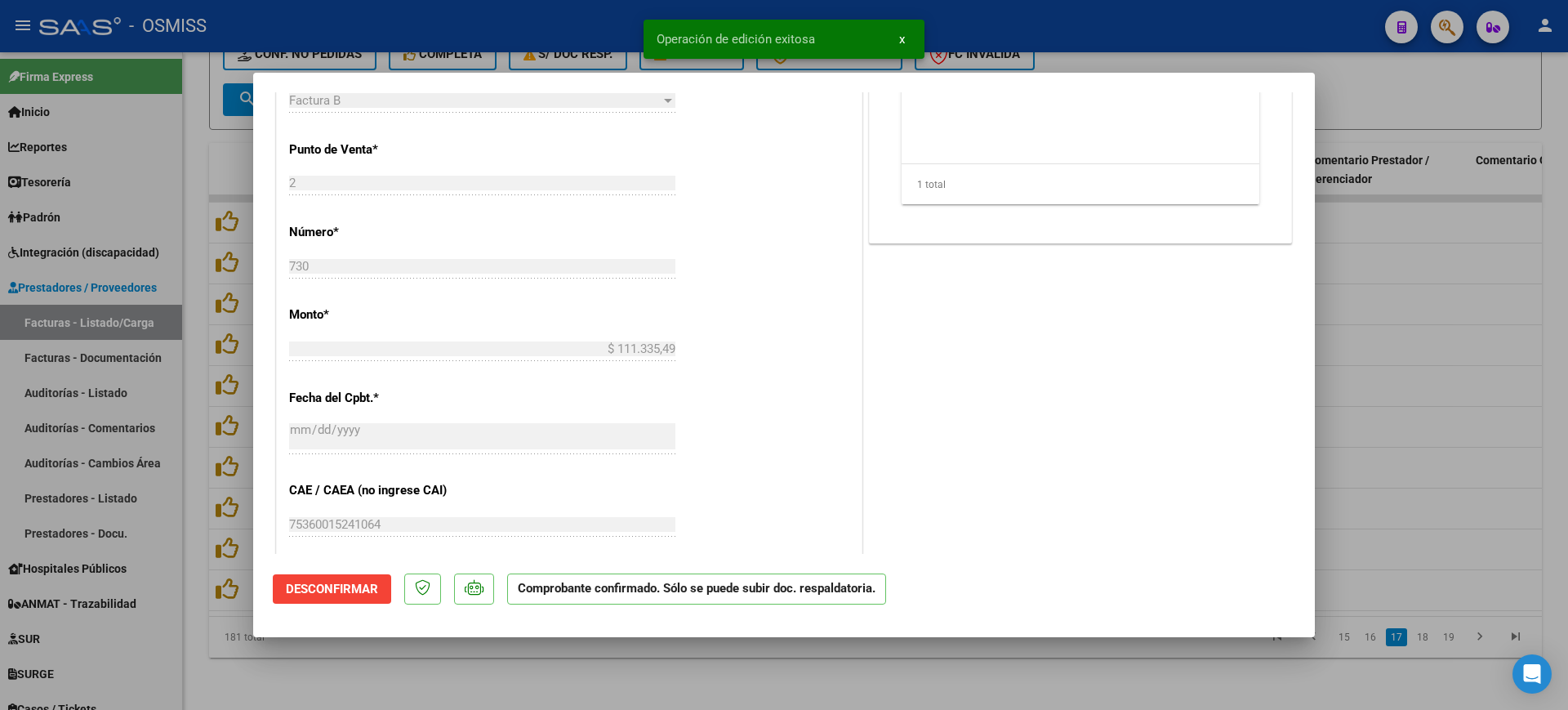
click at [481, 659] on div at bounding box center [784, 355] width 1568 height 710
type input "$ 0,00"
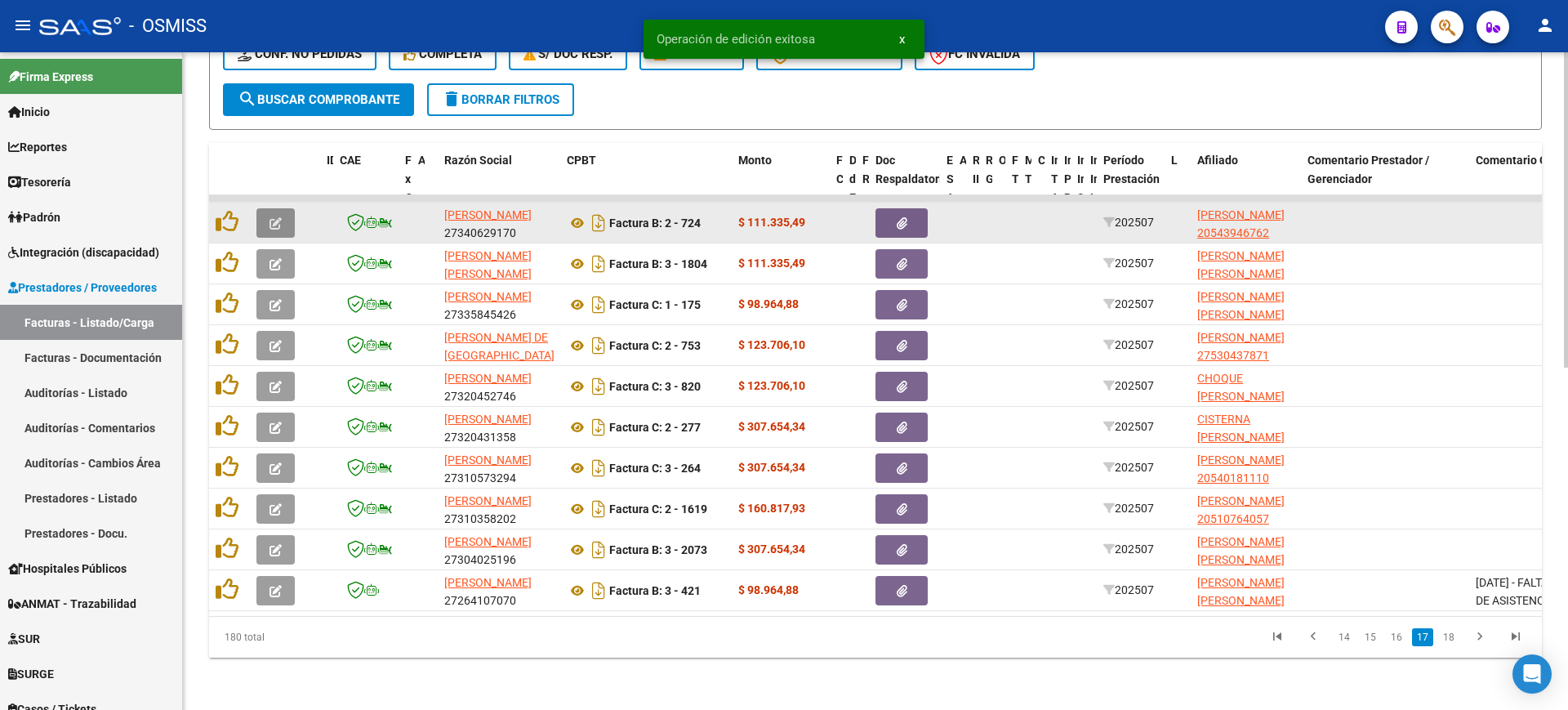
click at [287, 208] on button "button" at bounding box center [275, 222] width 39 height 29
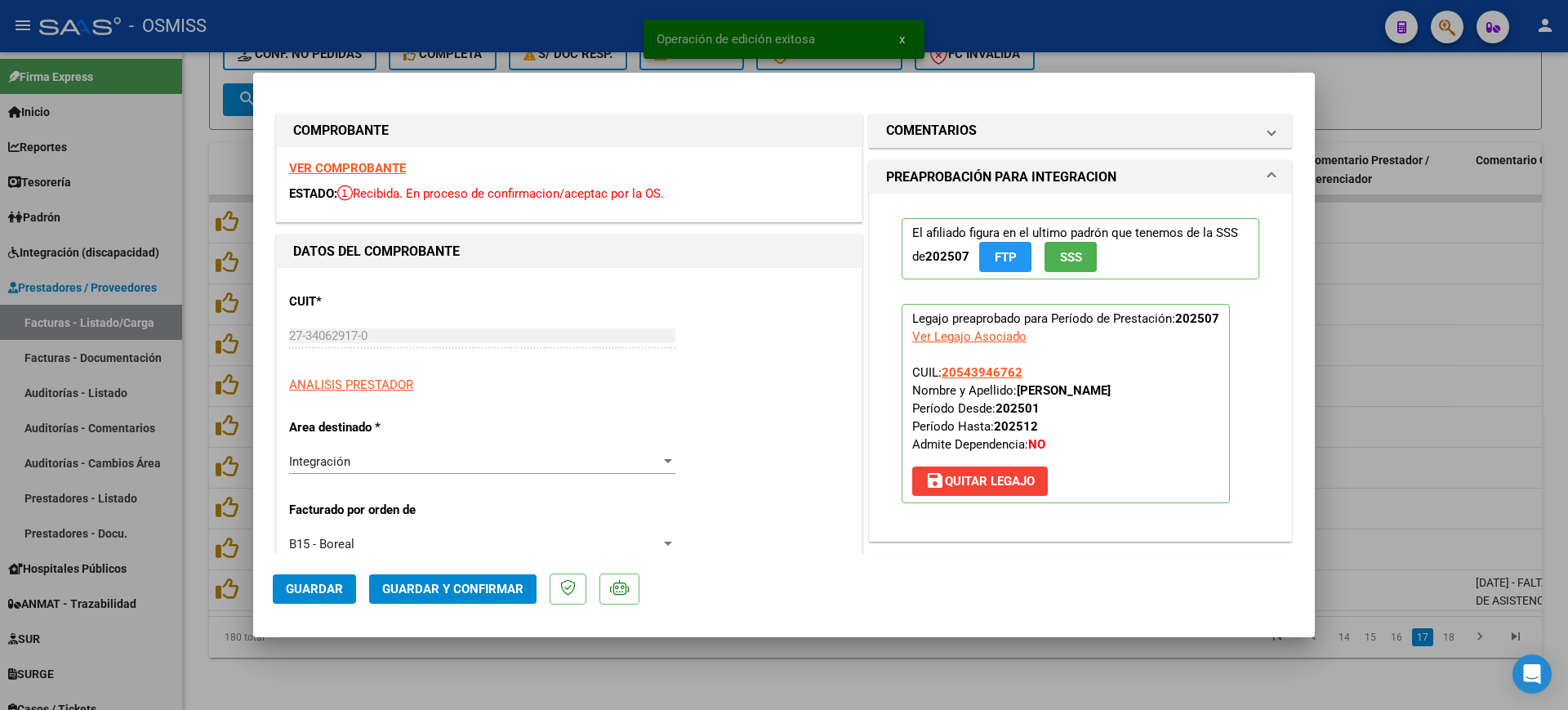
click at [323, 163] on strong "VER COMPROBANTE" at bounding box center [347, 168] width 117 height 14
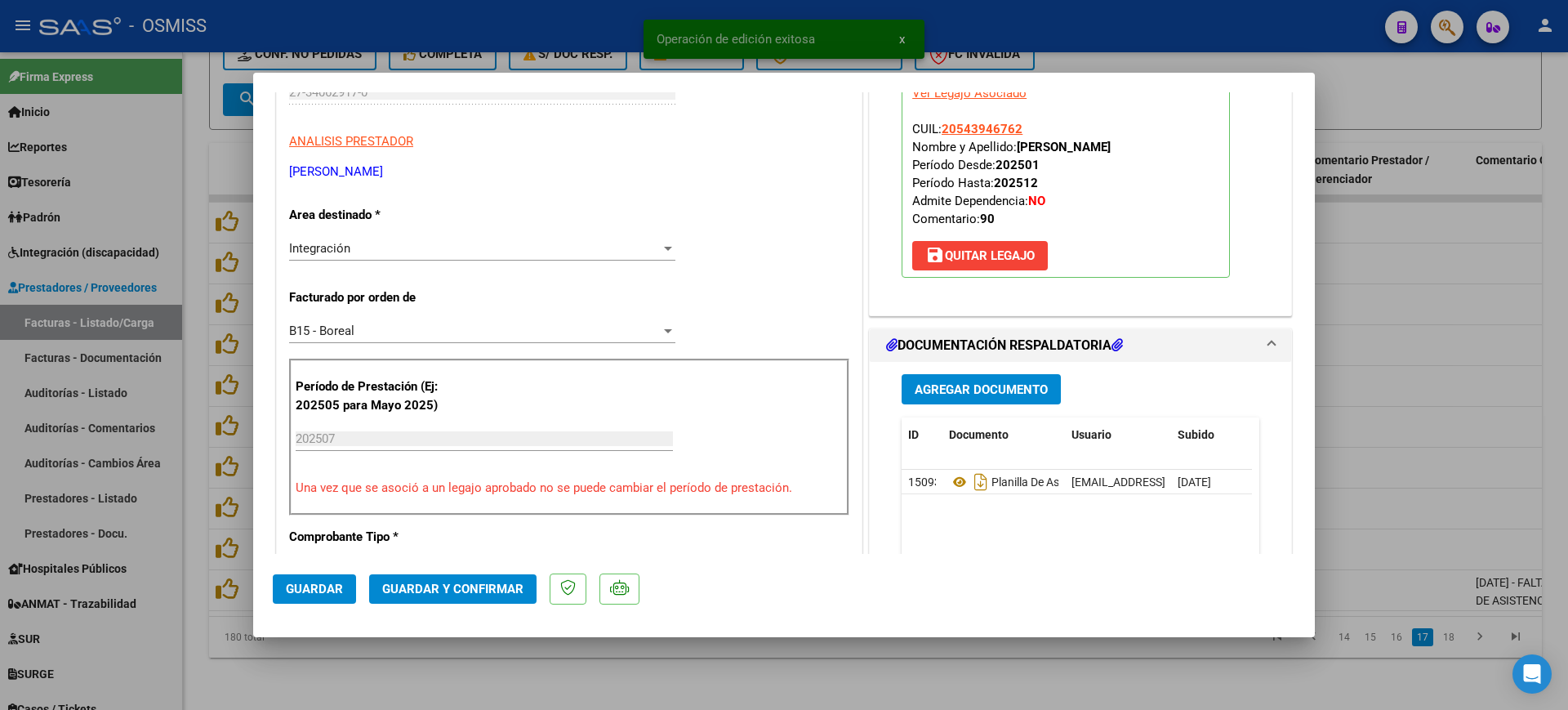
scroll to position [307, 0]
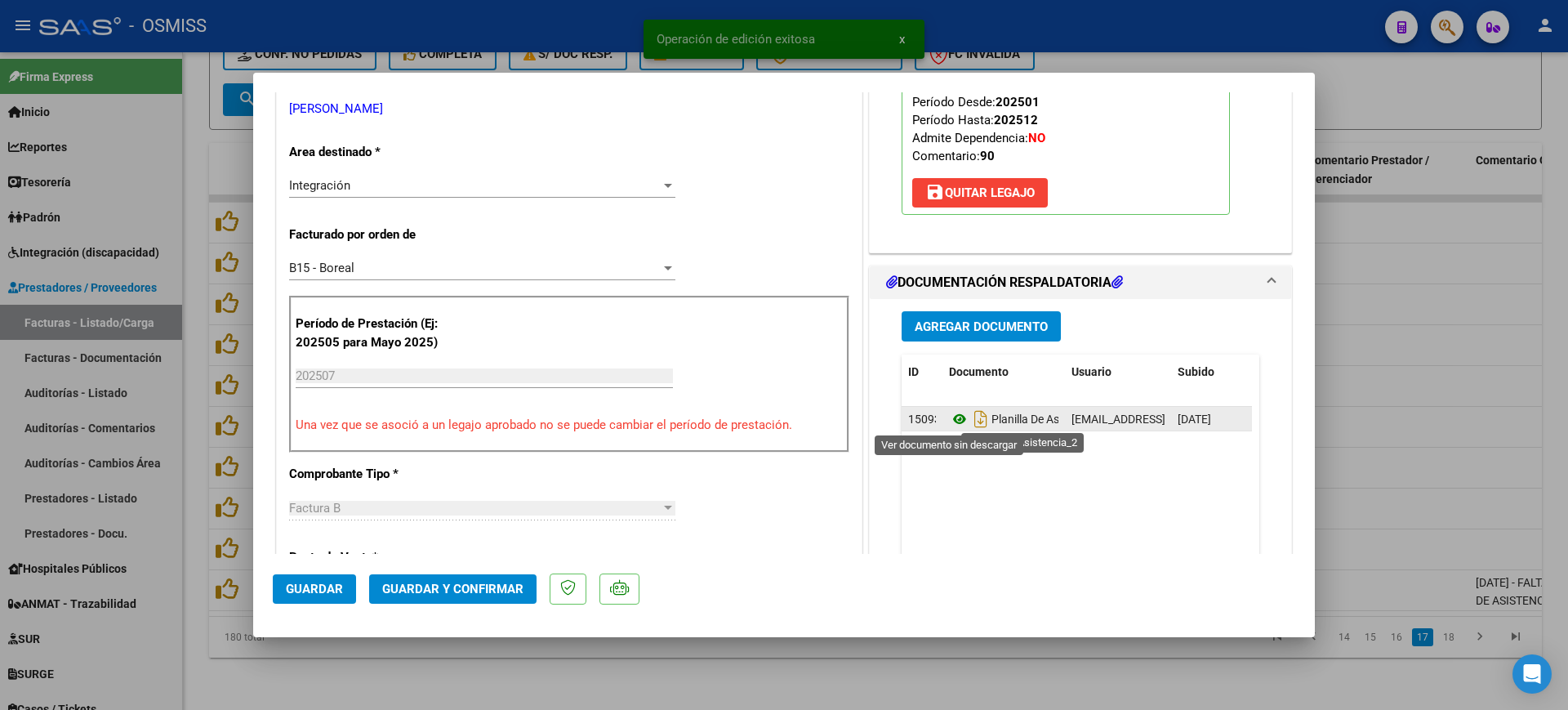
click at [954, 418] on icon at bounding box center [959, 419] width 21 height 19
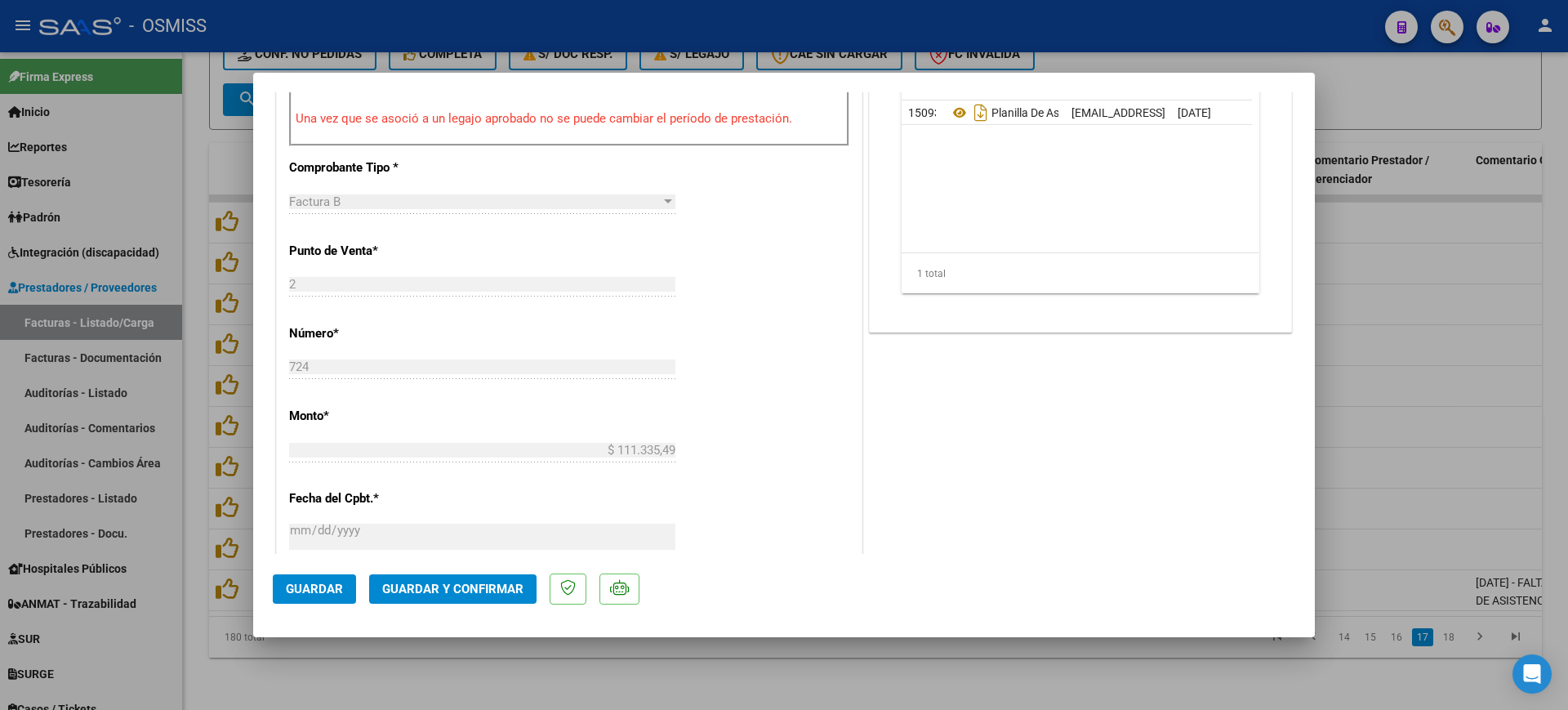
scroll to position [715, 0]
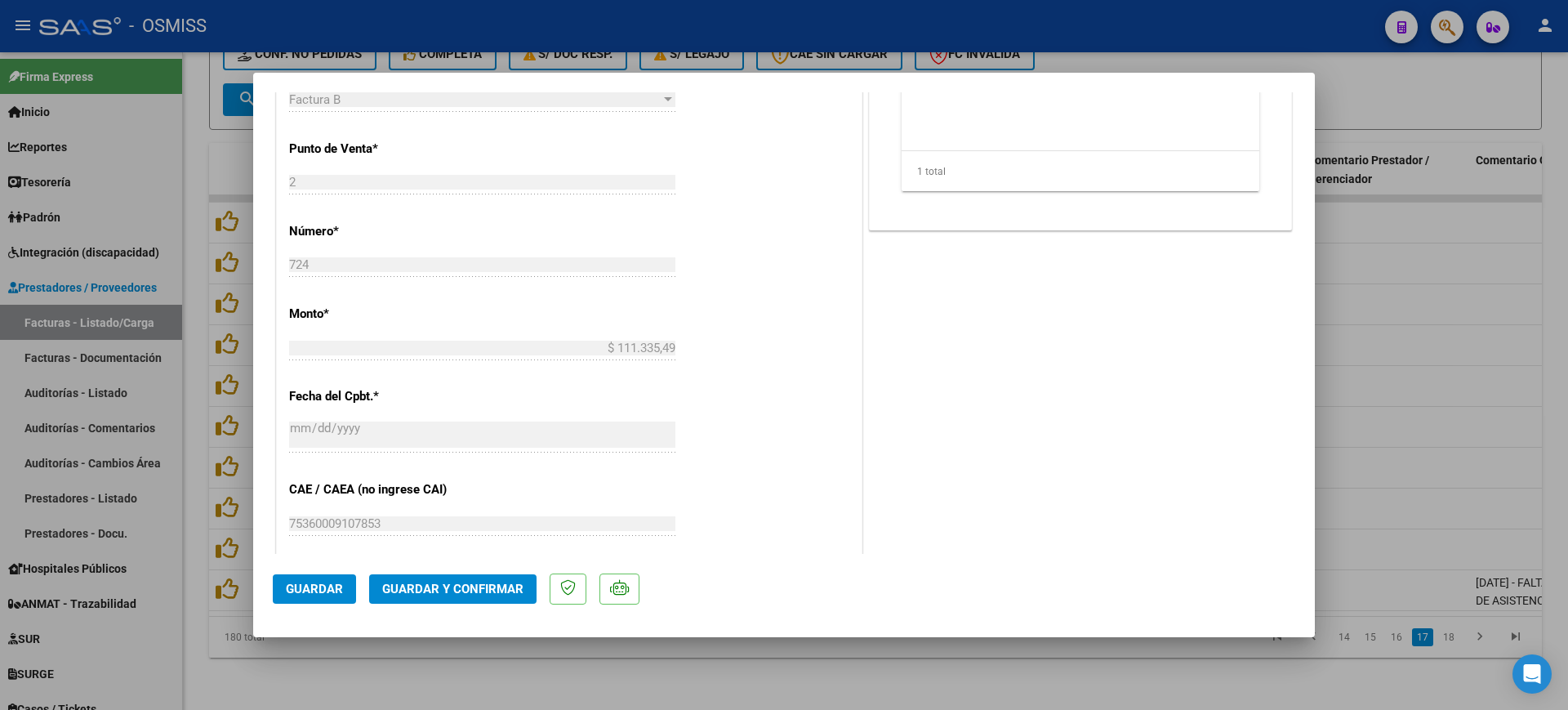
click at [472, 595] on span "Guardar y Confirmar" at bounding box center [453, 588] width 141 height 14
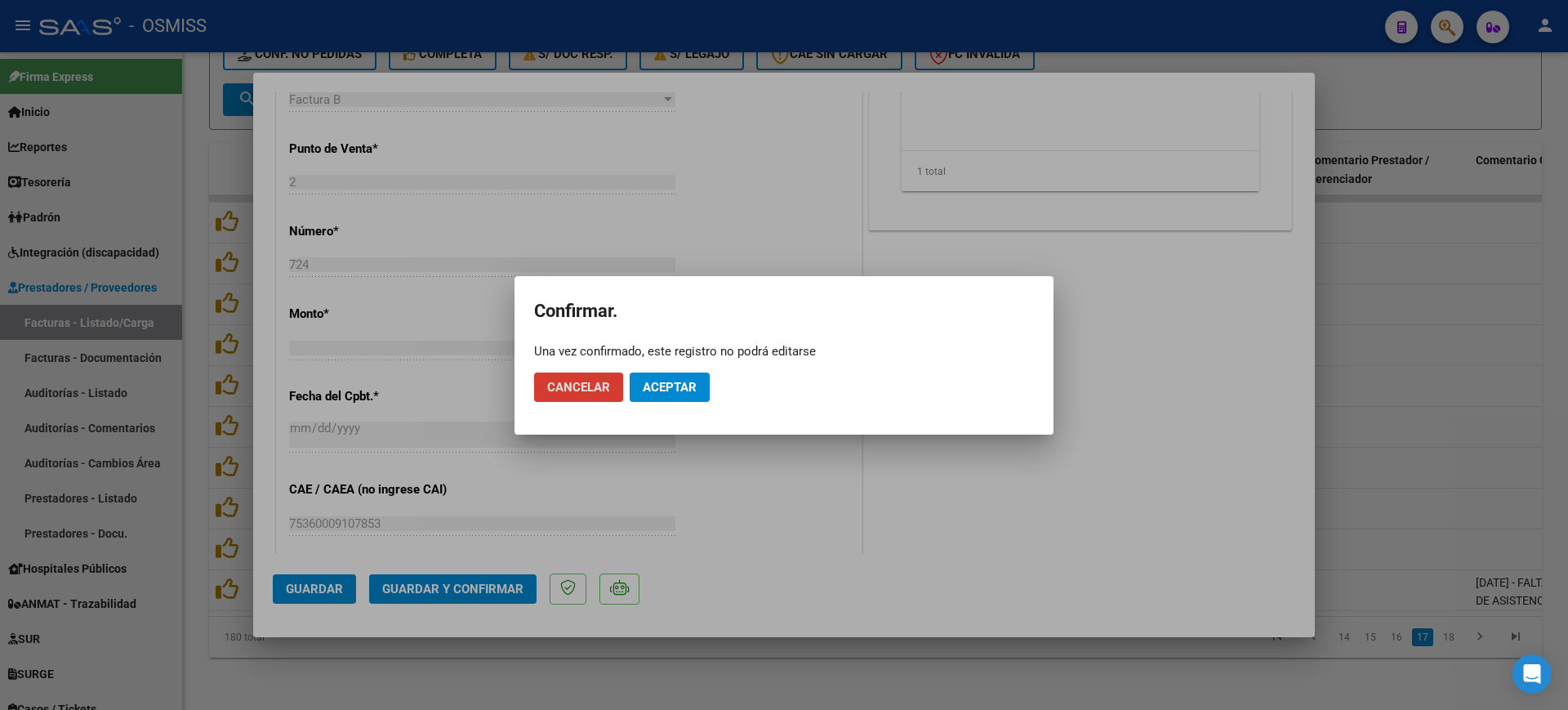
click at [661, 393] on button "Aceptar" at bounding box center [669, 387] width 80 height 29
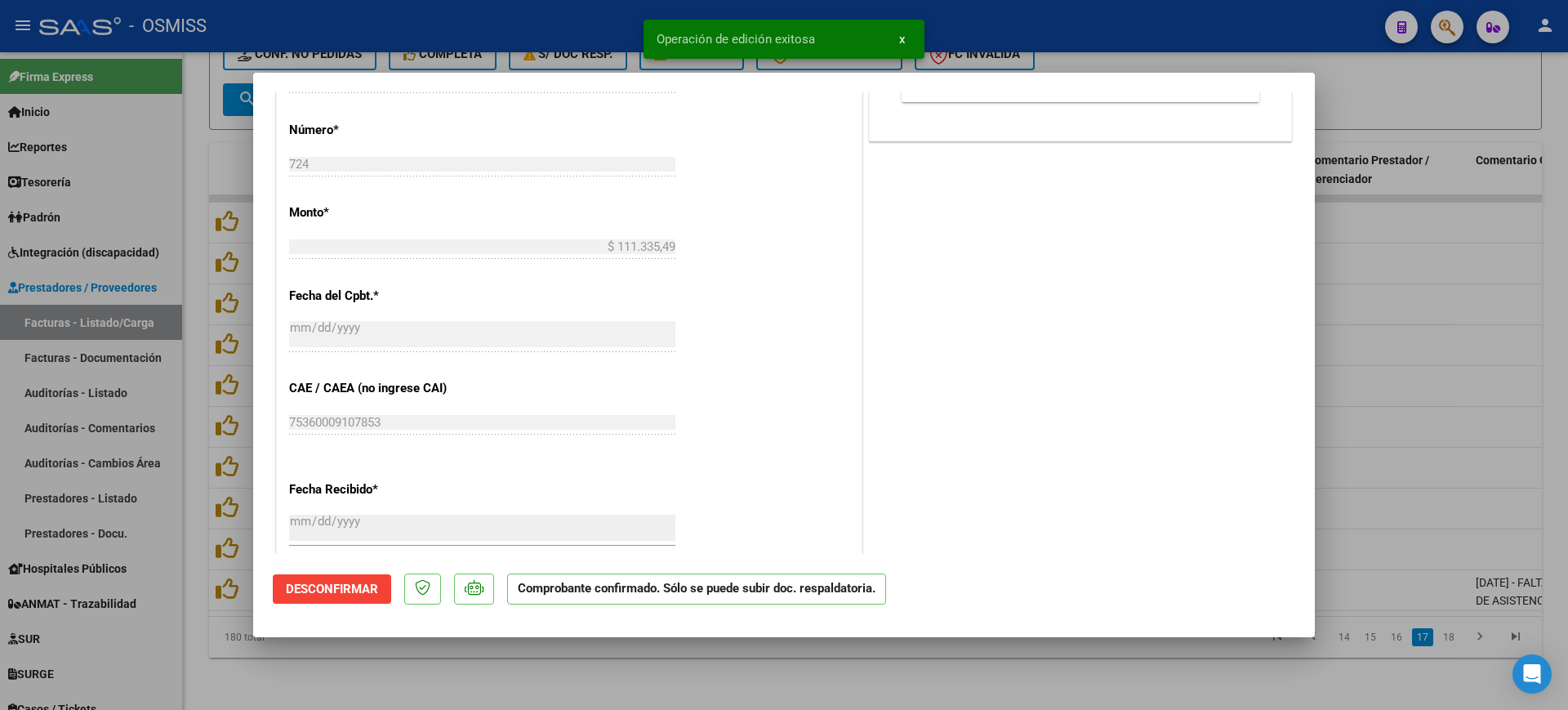
click at [623, 676] on div at bounding box center [784, 355] width 1568 height 710
type input "$ 0,00"
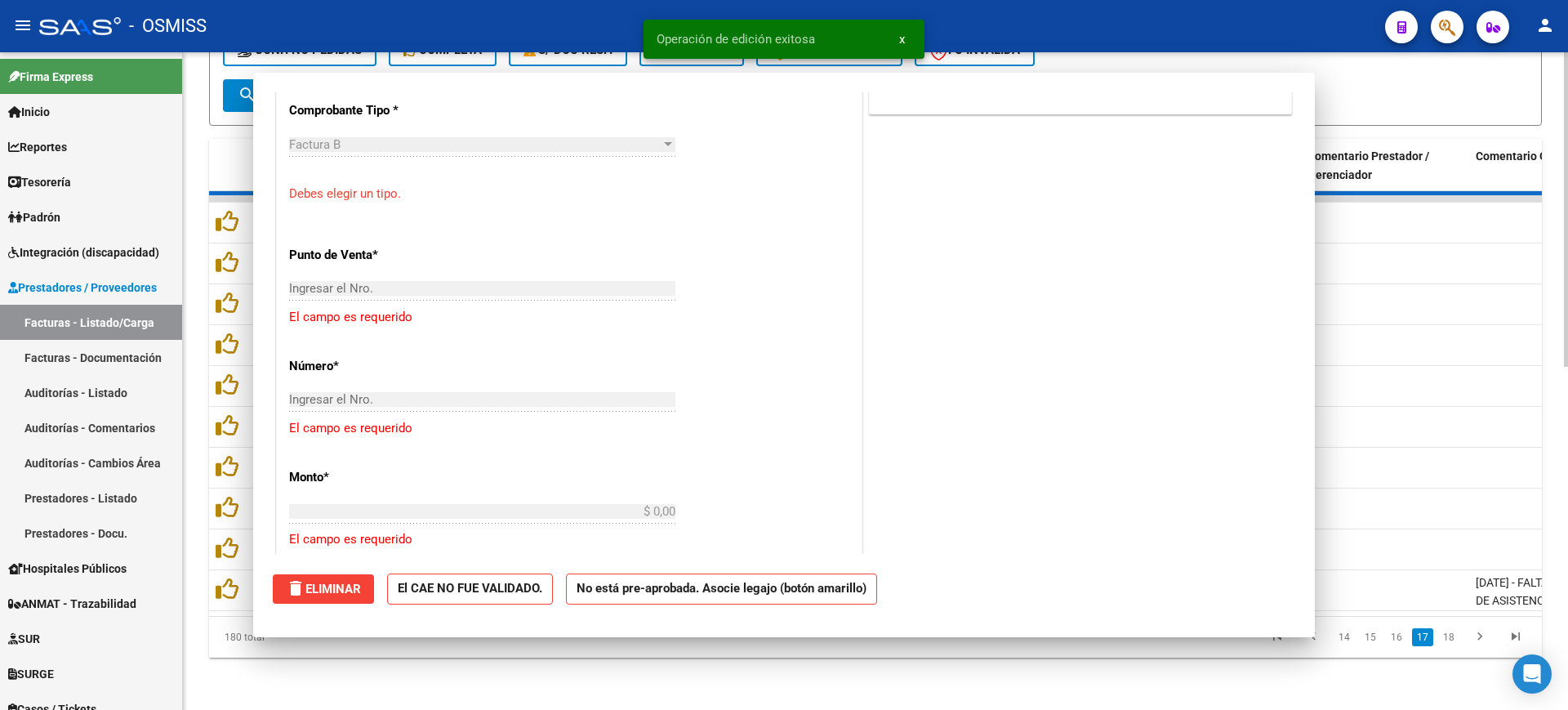
scroll to position [0, 0]
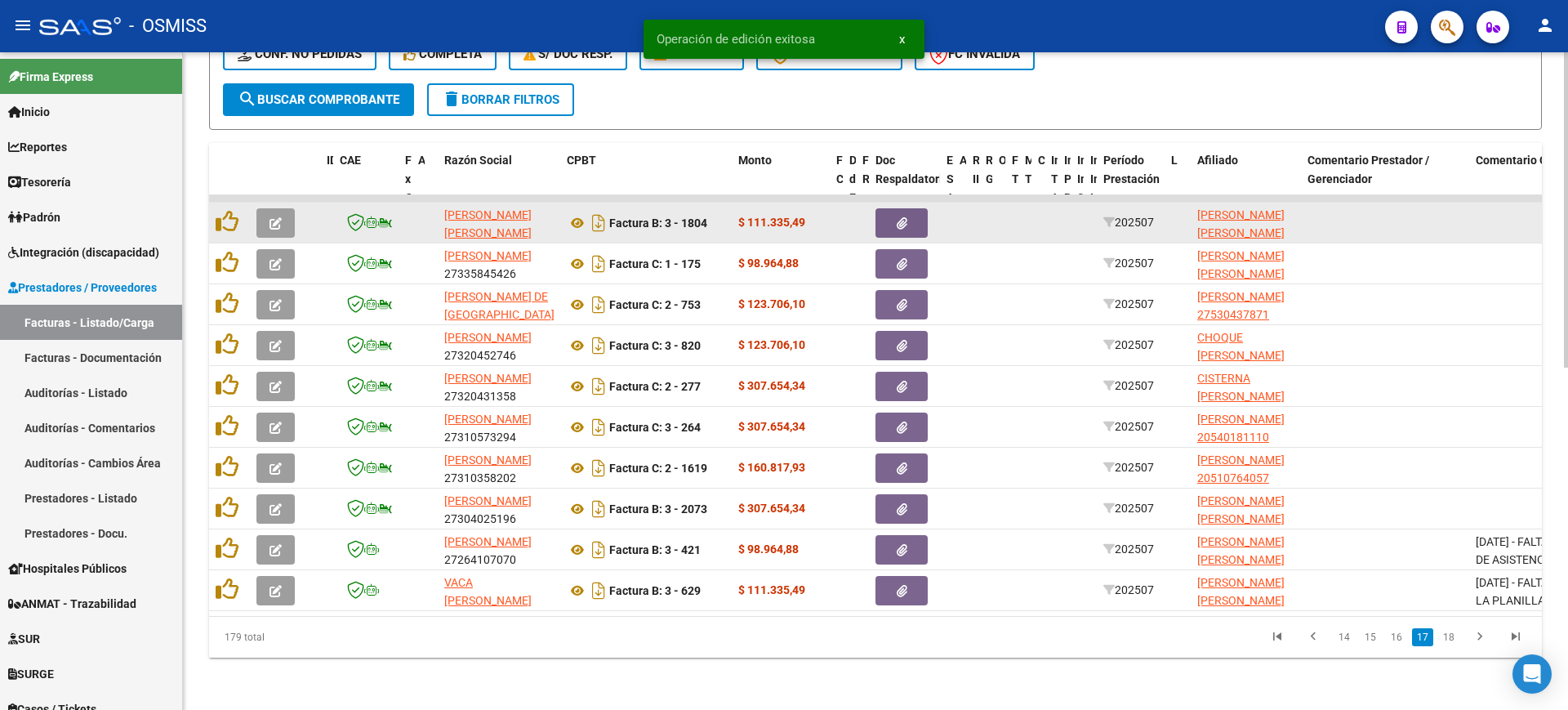
click at [283, 208] on button "button" at bounding box center [275, 222] width 39 height 29
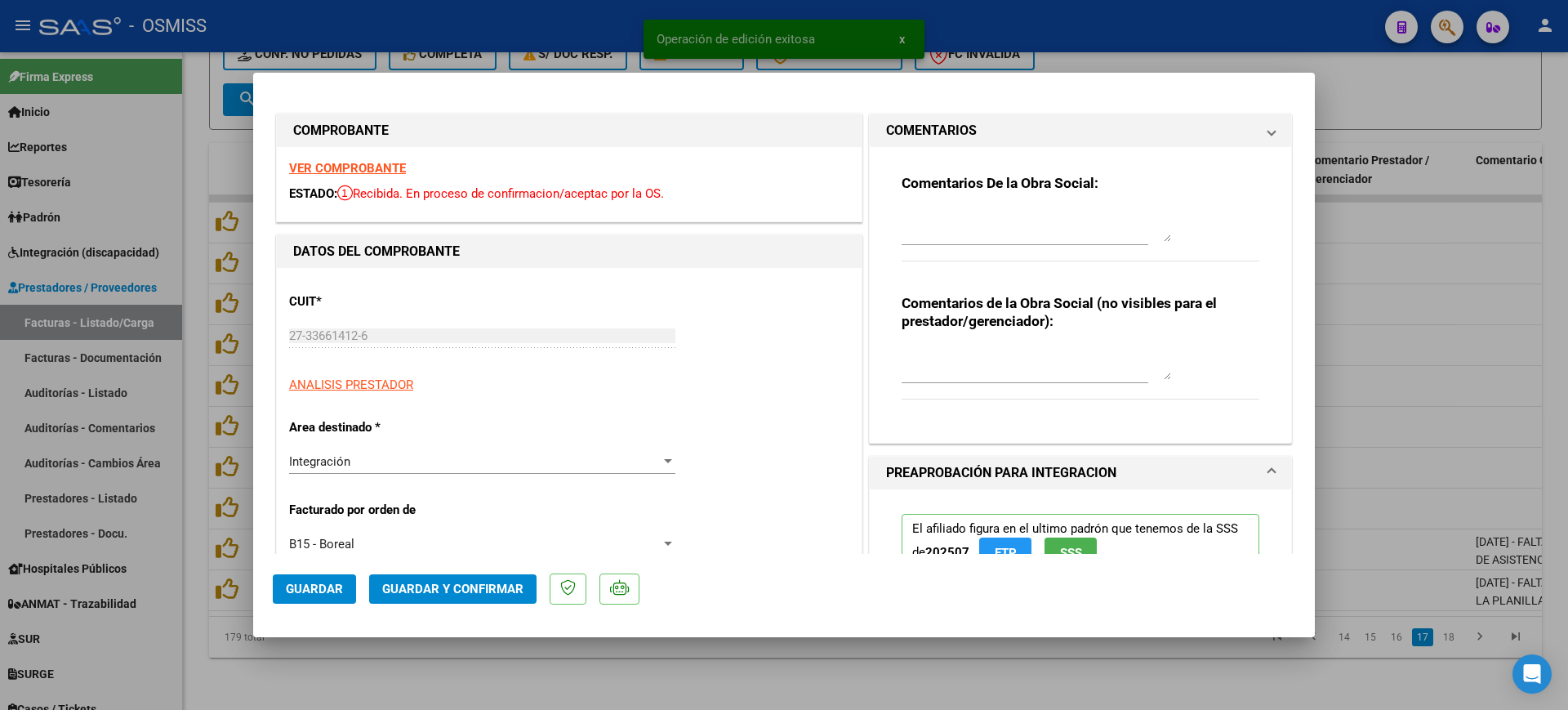
drag, startPoint x: 328, startPoint y: 175, endPoint x: 337, endPoint y: 164, distance: 14.2
click at [337, 164] on strong "VER COMPROBANTE" at bounding box center [347, 168] width 117 height 14
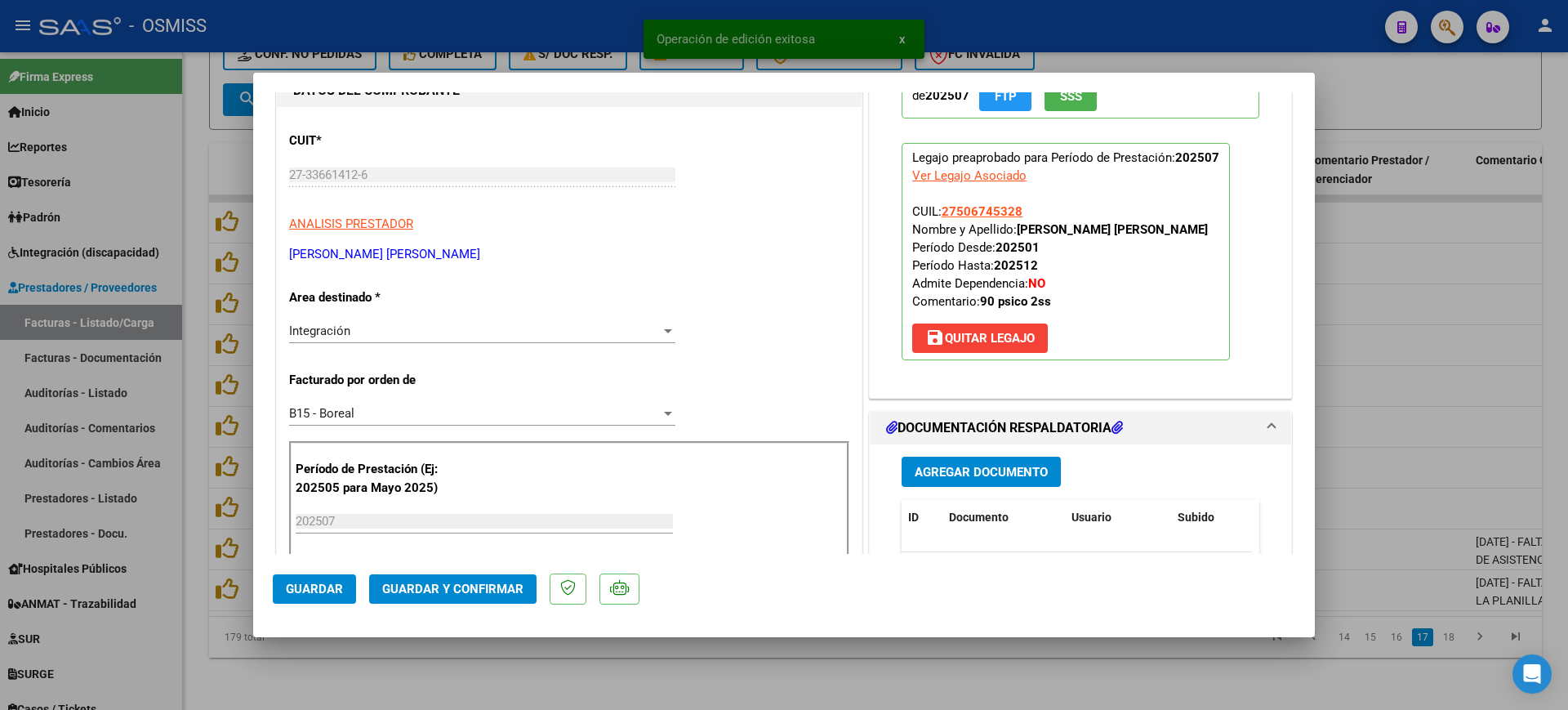
scroll to position [307, 0]
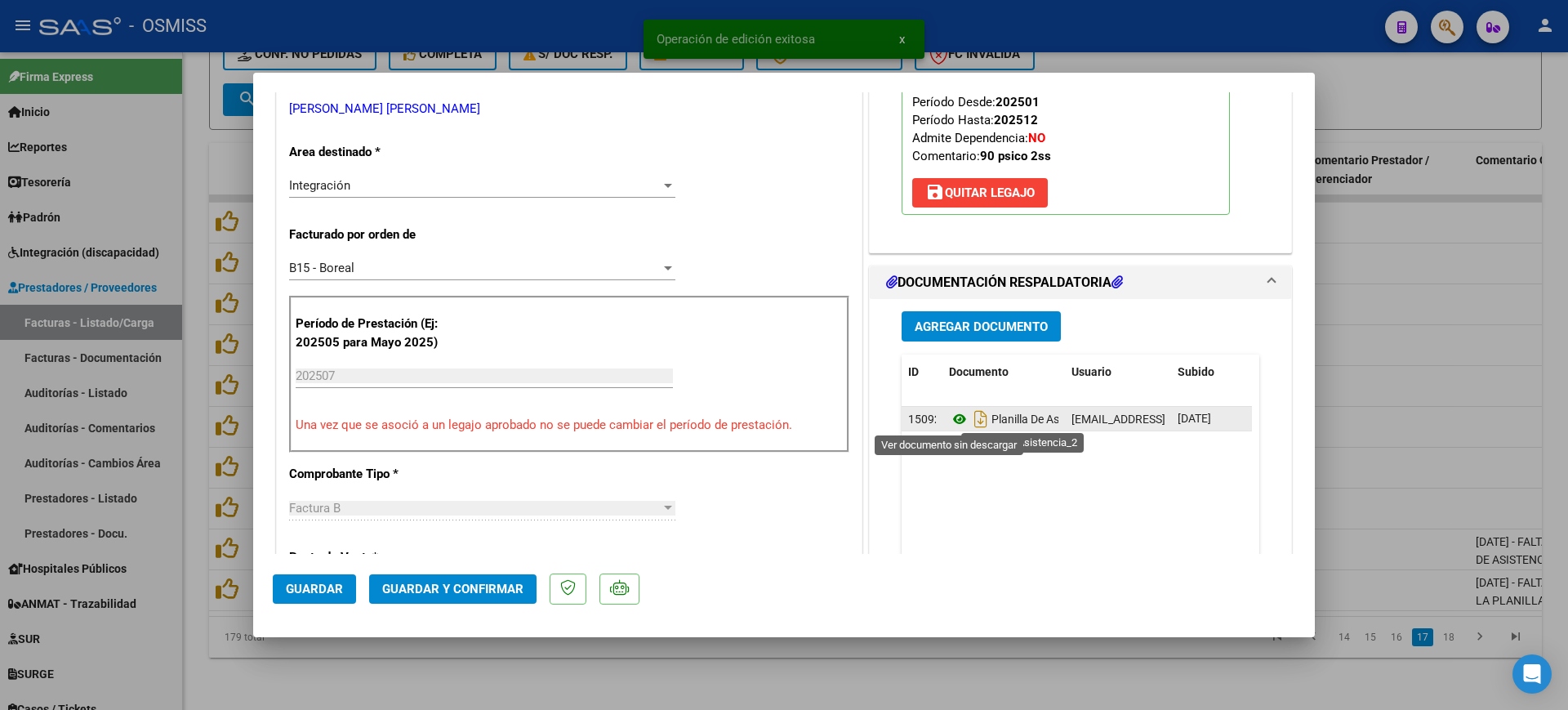
click at [957, 425] on icon at bounding box center [959, 419] width 21 height 19
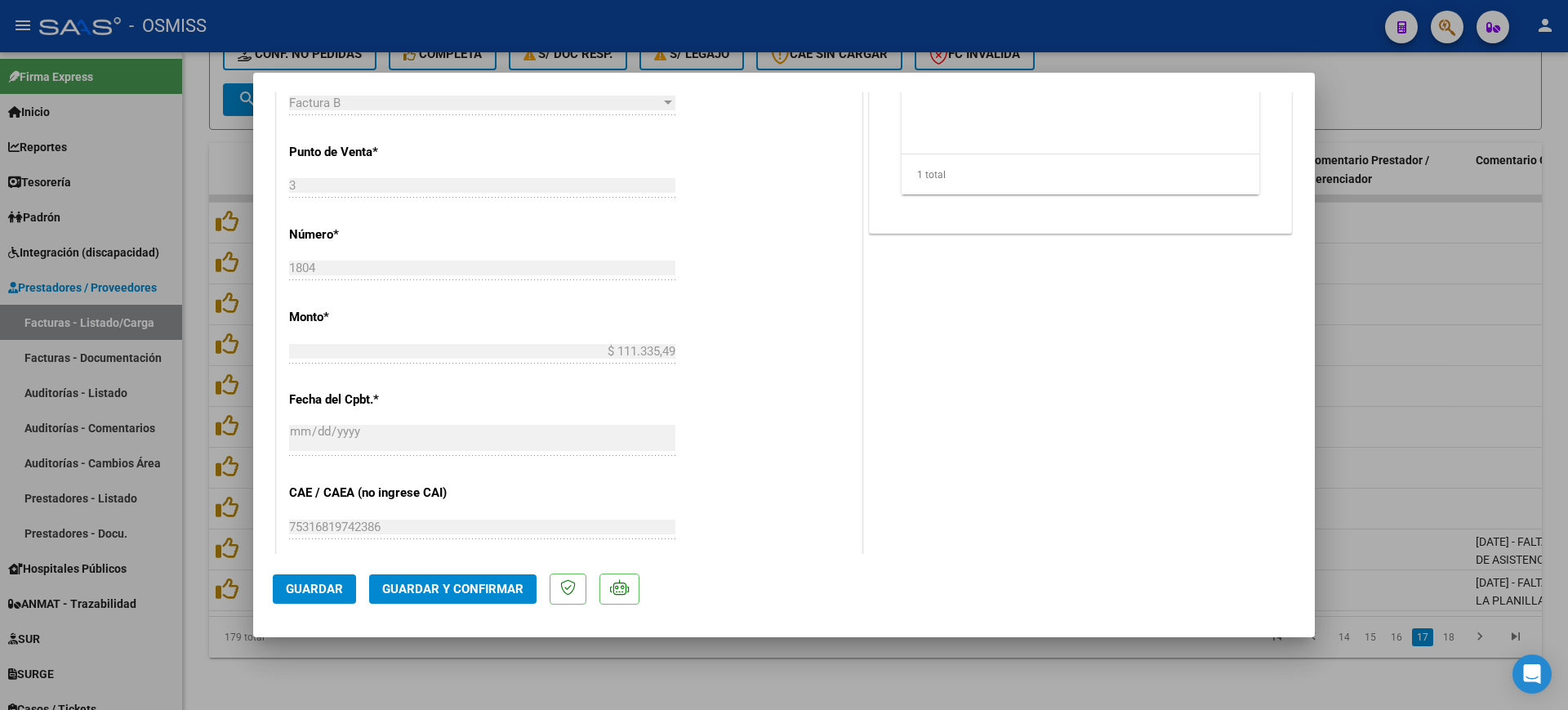
scroll to position [715, 0]
click at [480, 585] on span "Guardar y Confirmar" at bounding box center [453, 588] width 141 height 14
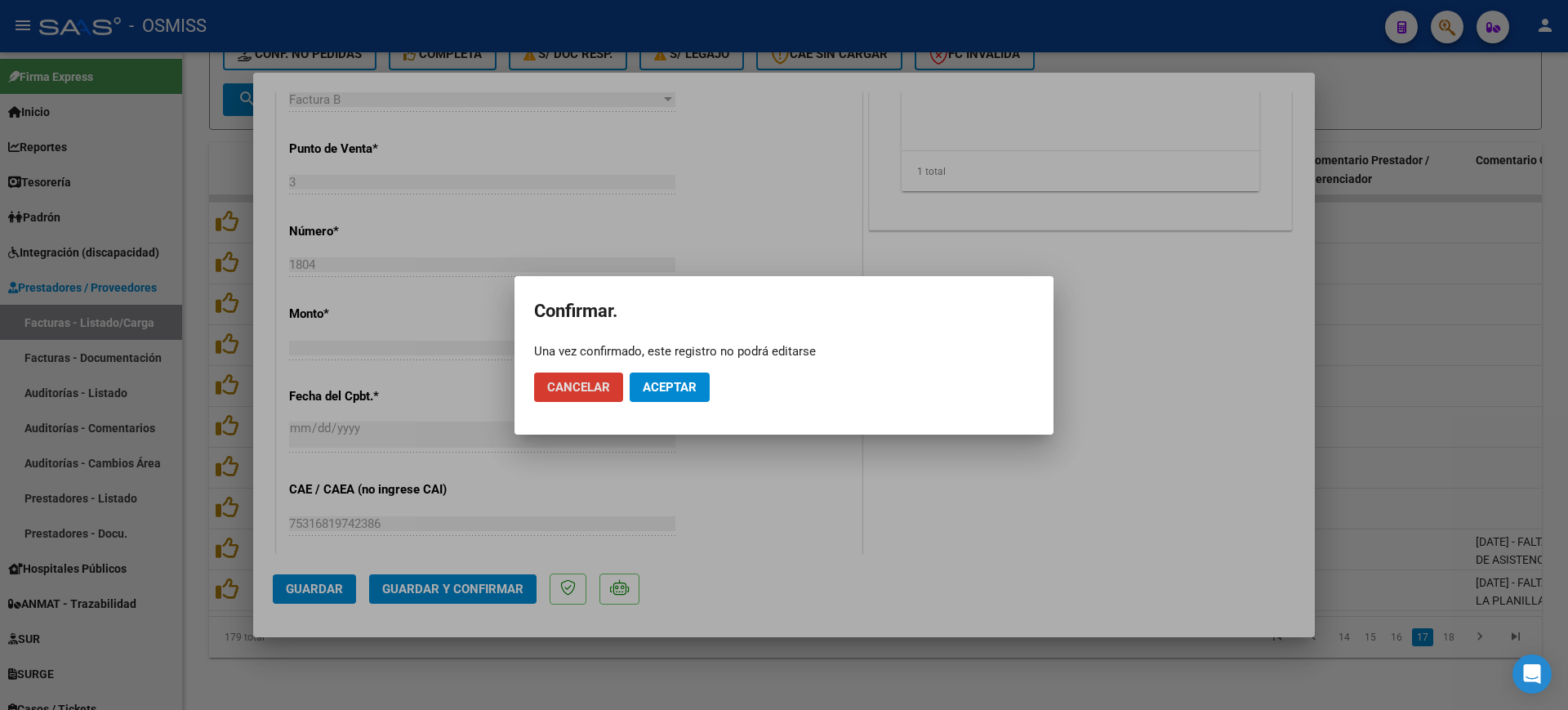
click at [681, 383] on span "Aceptar" at bounding box center [669, 387] width 54 height 14
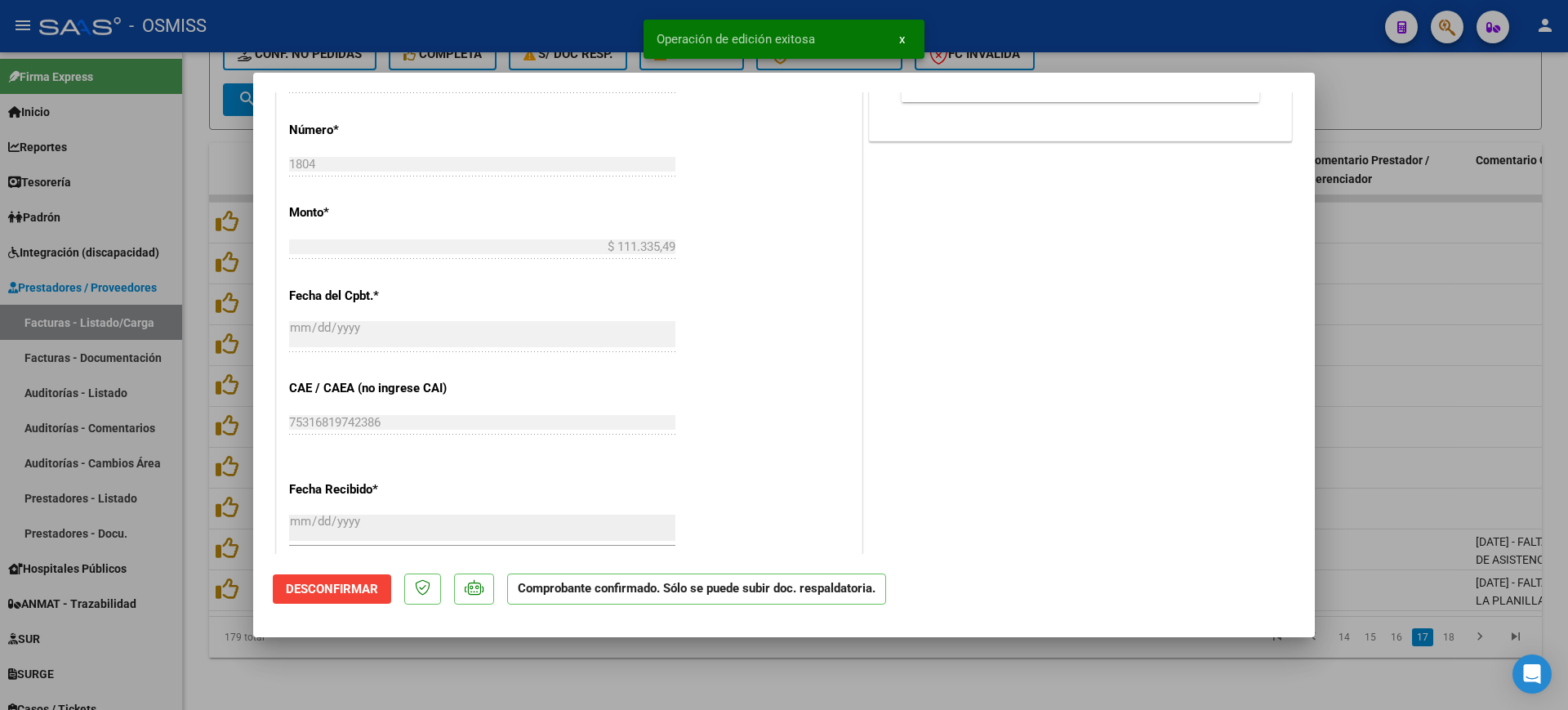
click at [596, 668] on div at bounding box center [784, 355] width 1568 height 710
type input "$ 0,00"
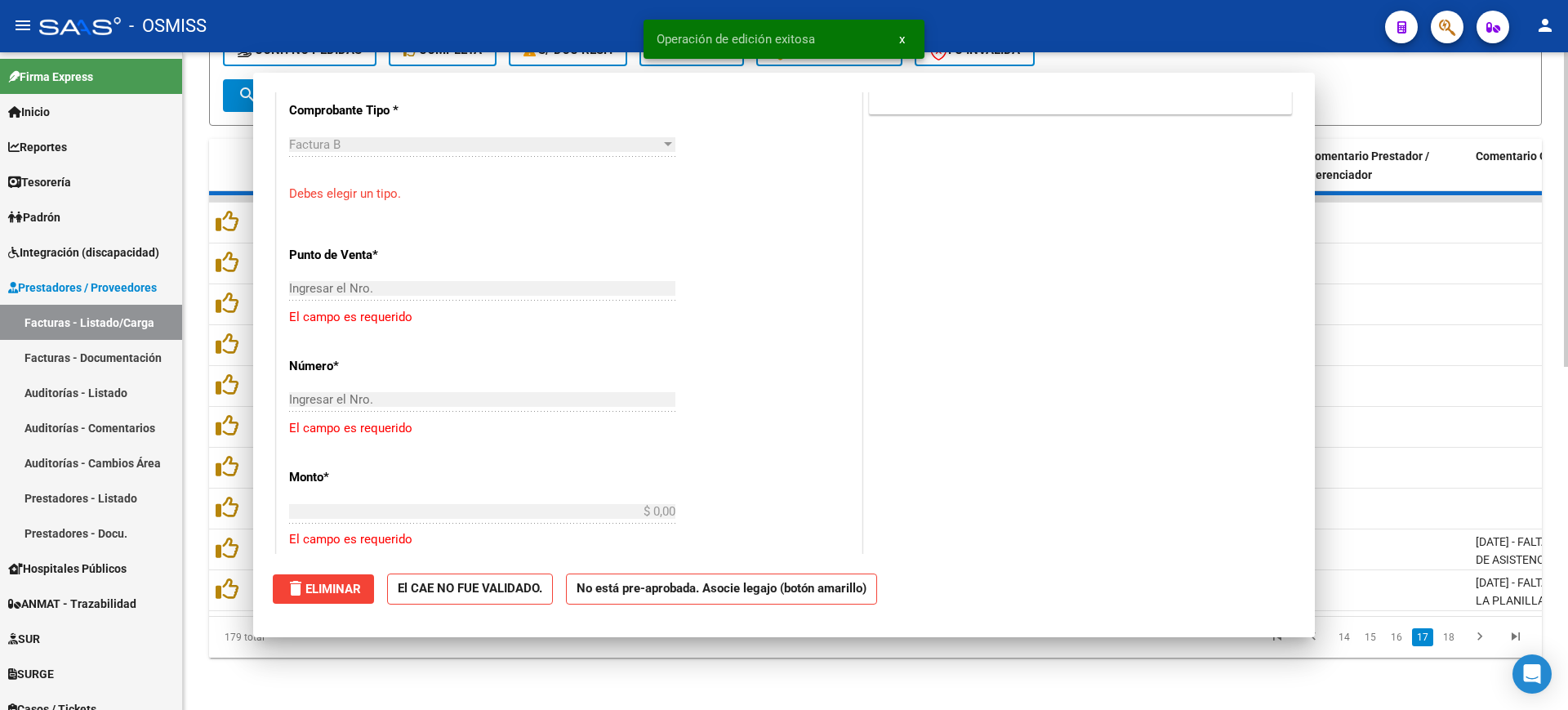
scroll to position [743, 0]
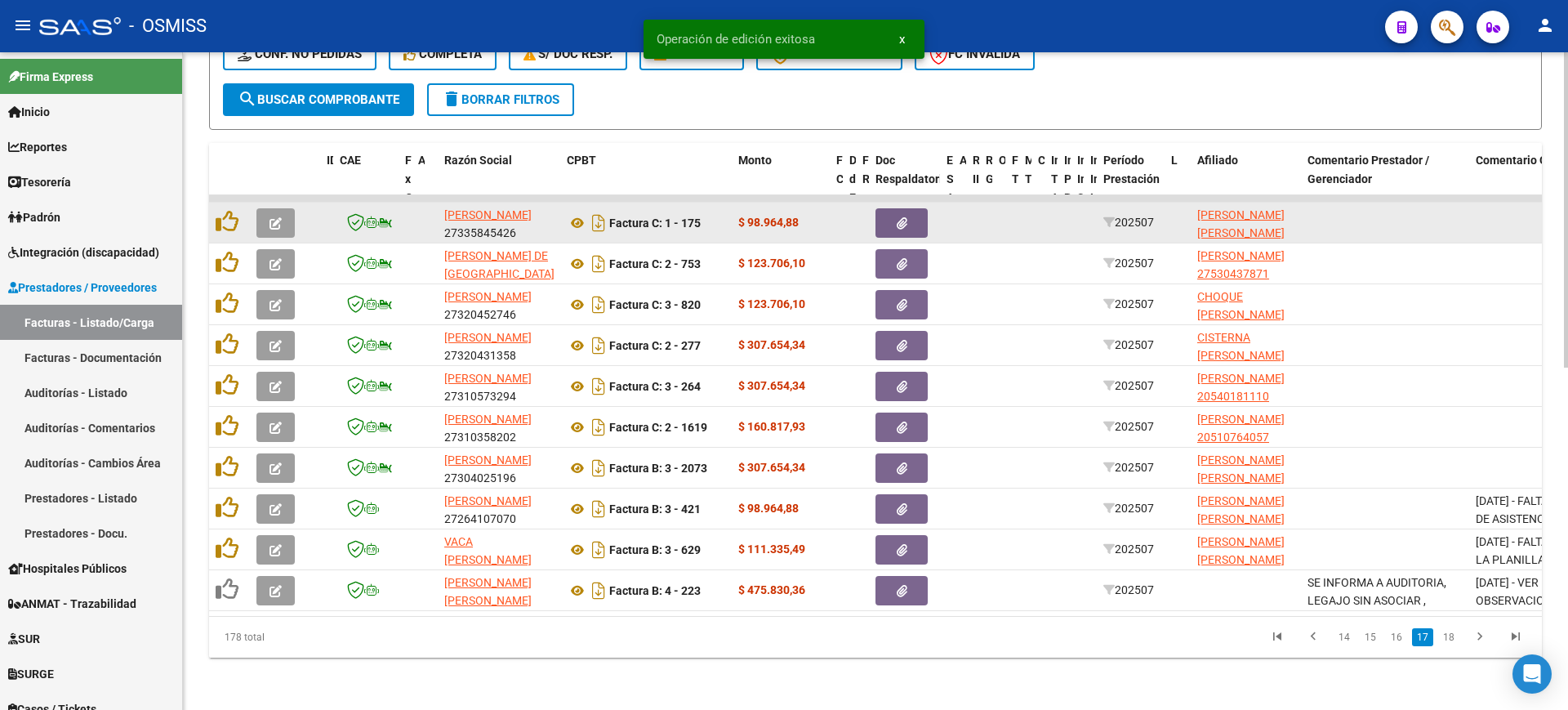
click at [288, 208] on button "button" at bounding box center [275, 222] width 39 height 29
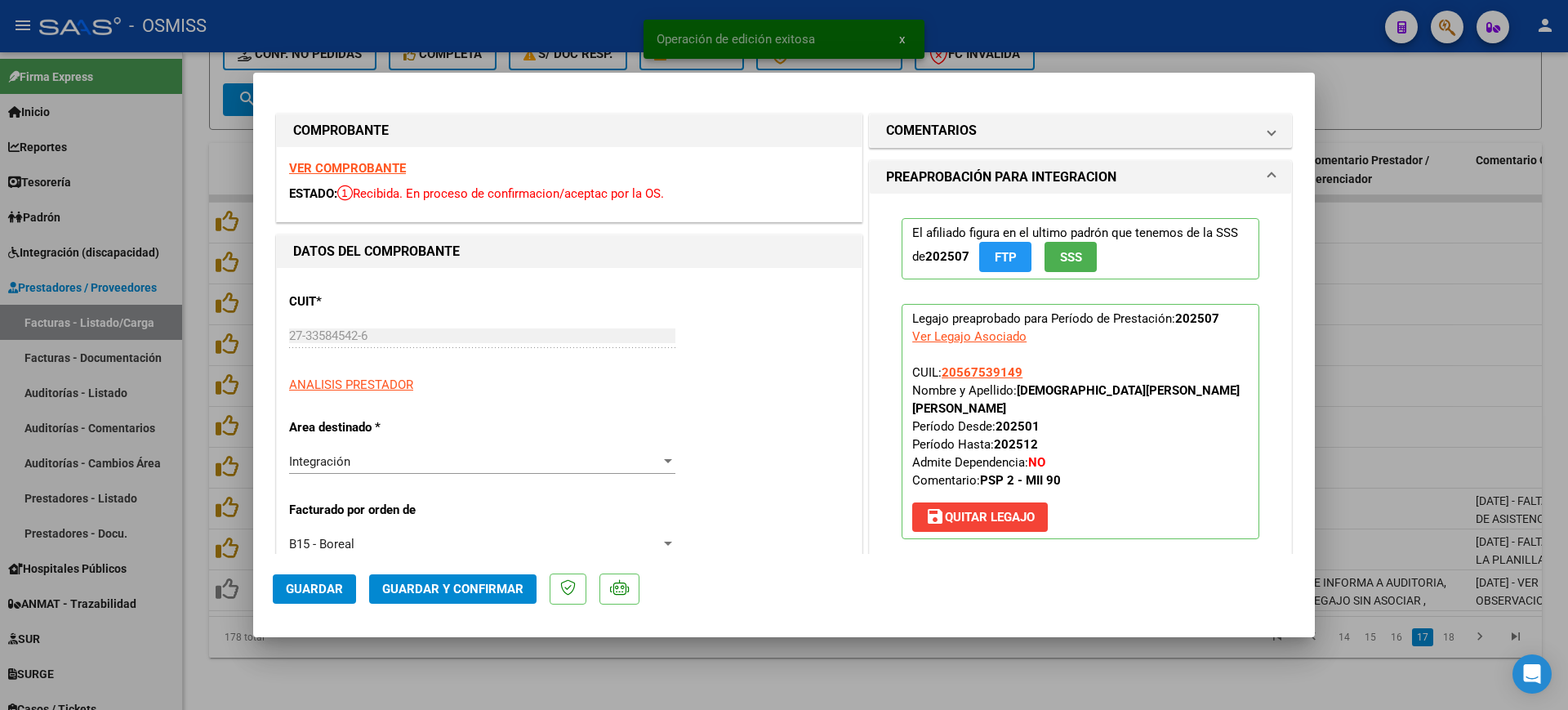
click at [334, 168] on strong "VER COMPROBANTE" at bounding box center [347, 168] width 117 height 14
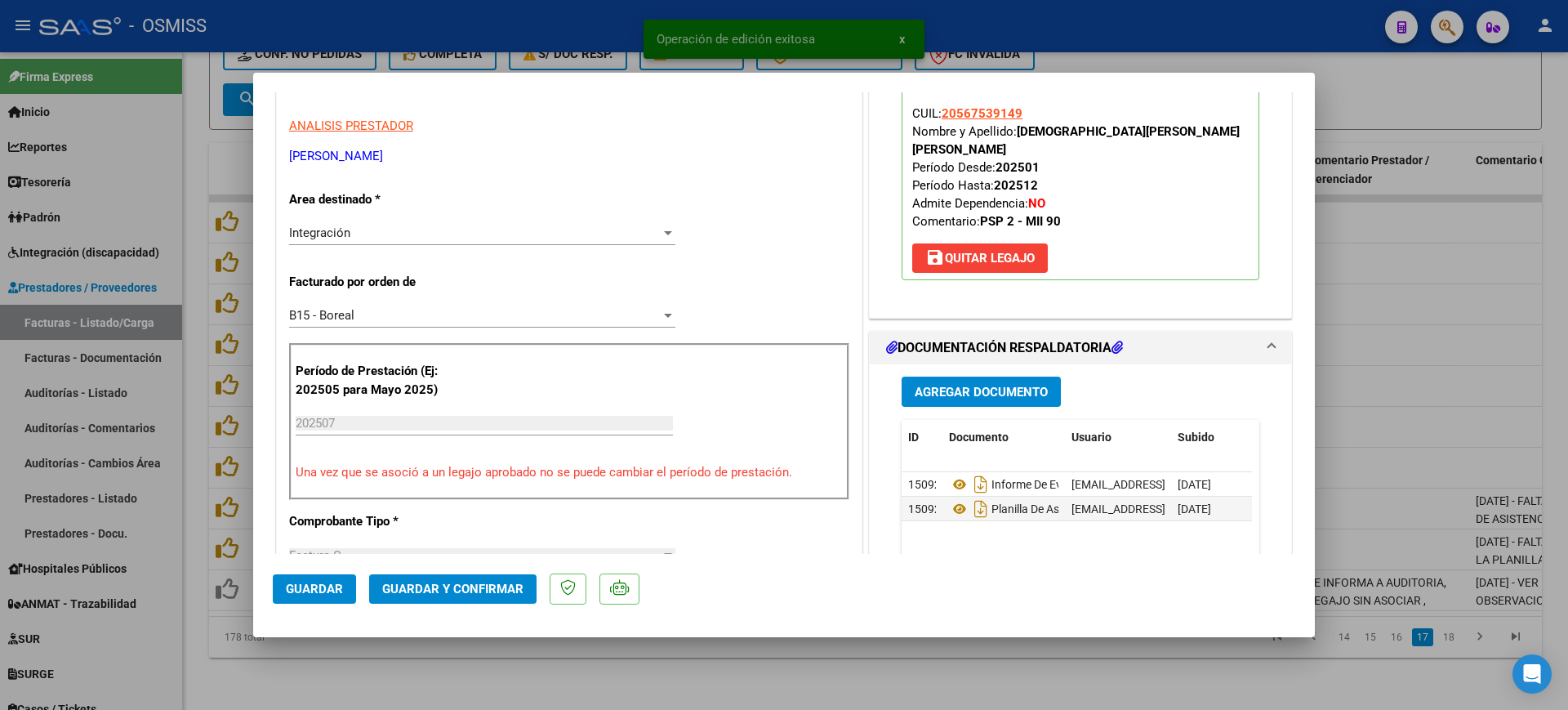
scroll to position [307, 0]
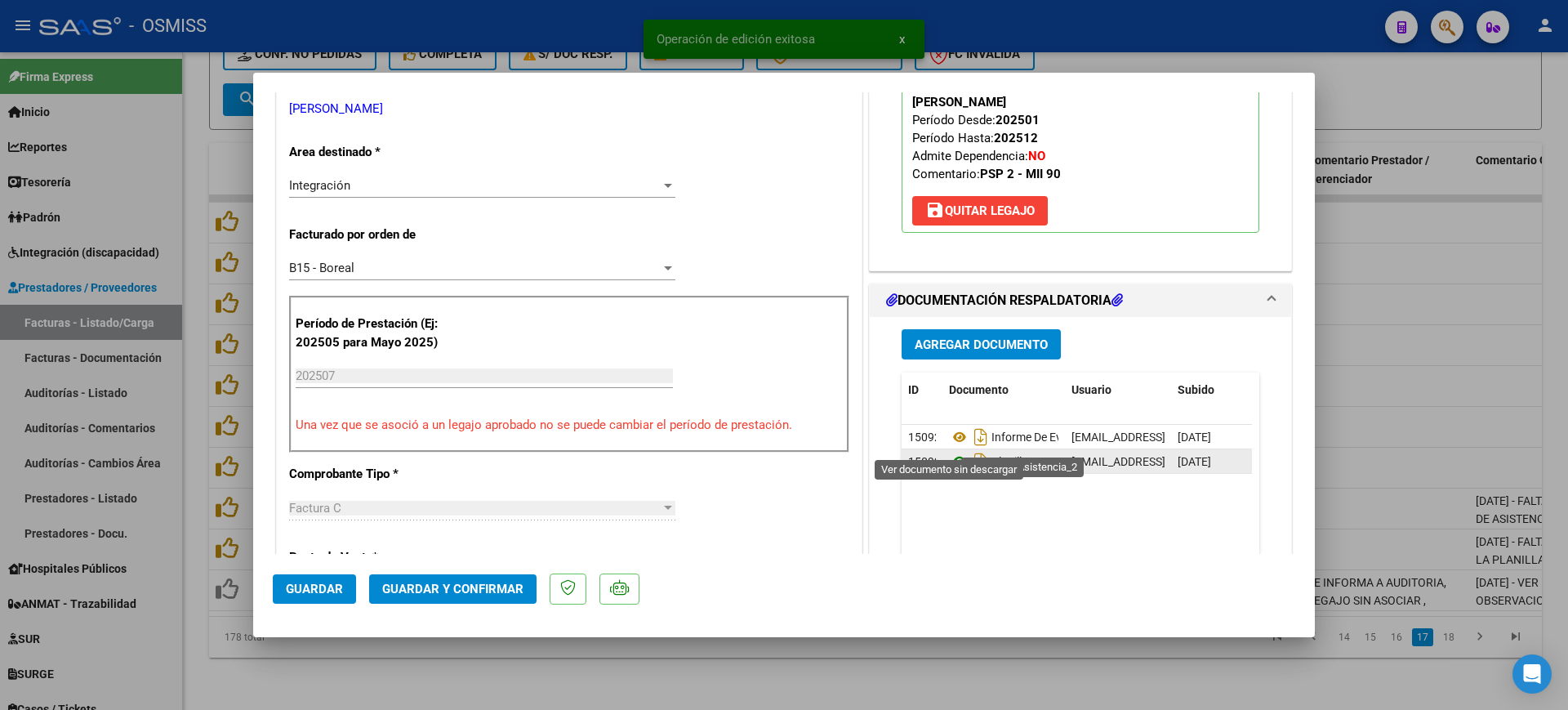
click at [952, 451] on icon at bounding box center [959, 461] width 21 height 19
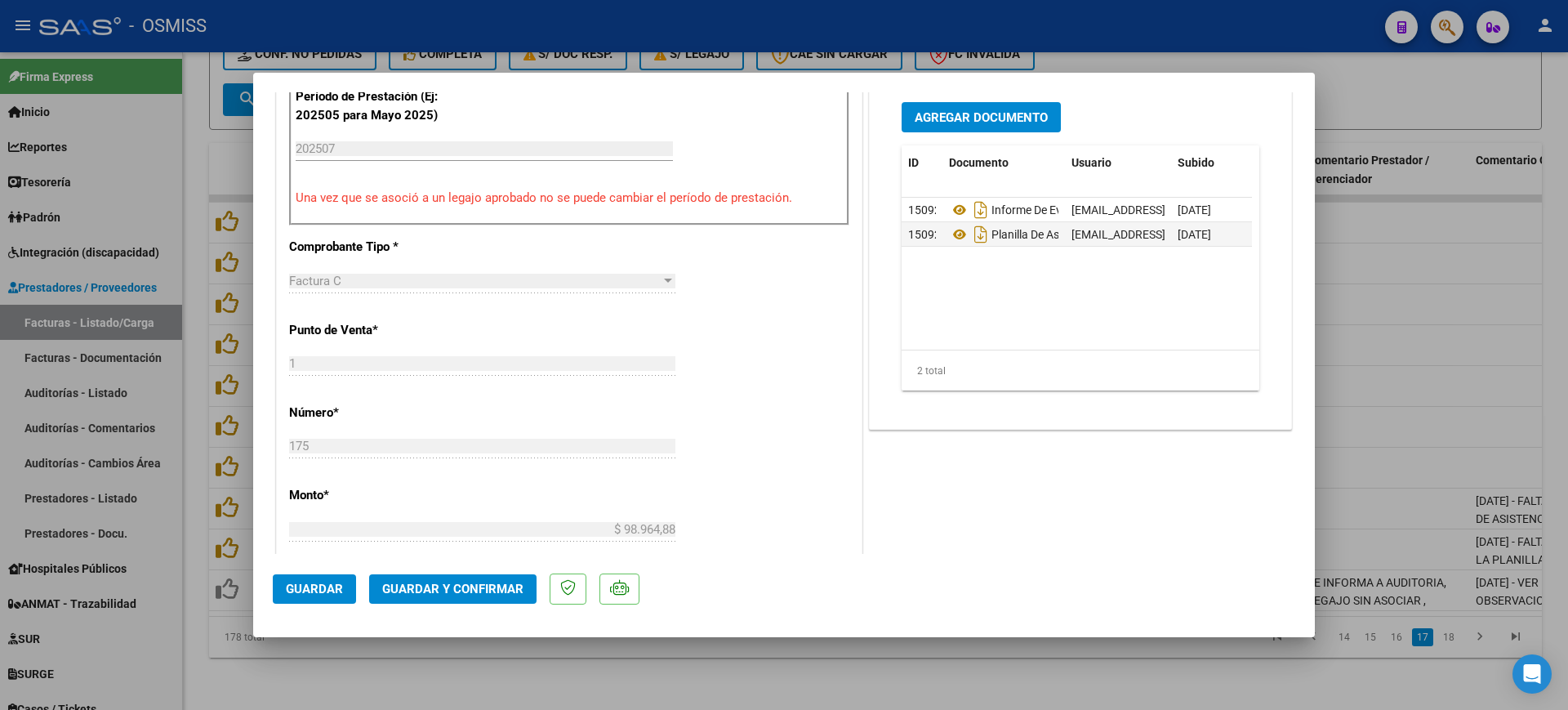
scroll to position [612, 0]
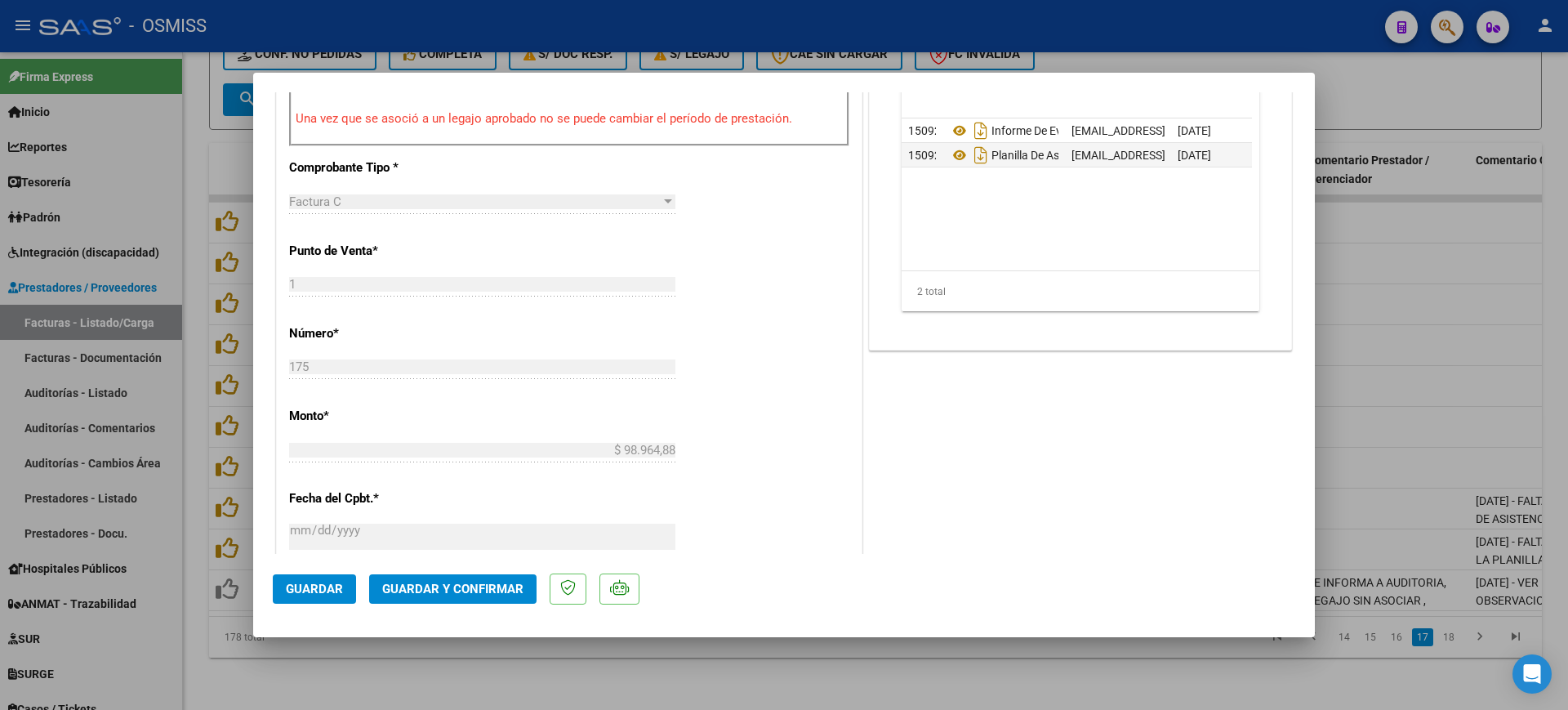
click at [482, 588] on span "Guardar y Confirmar" at bounding box center [453, 588] width 141 height 14
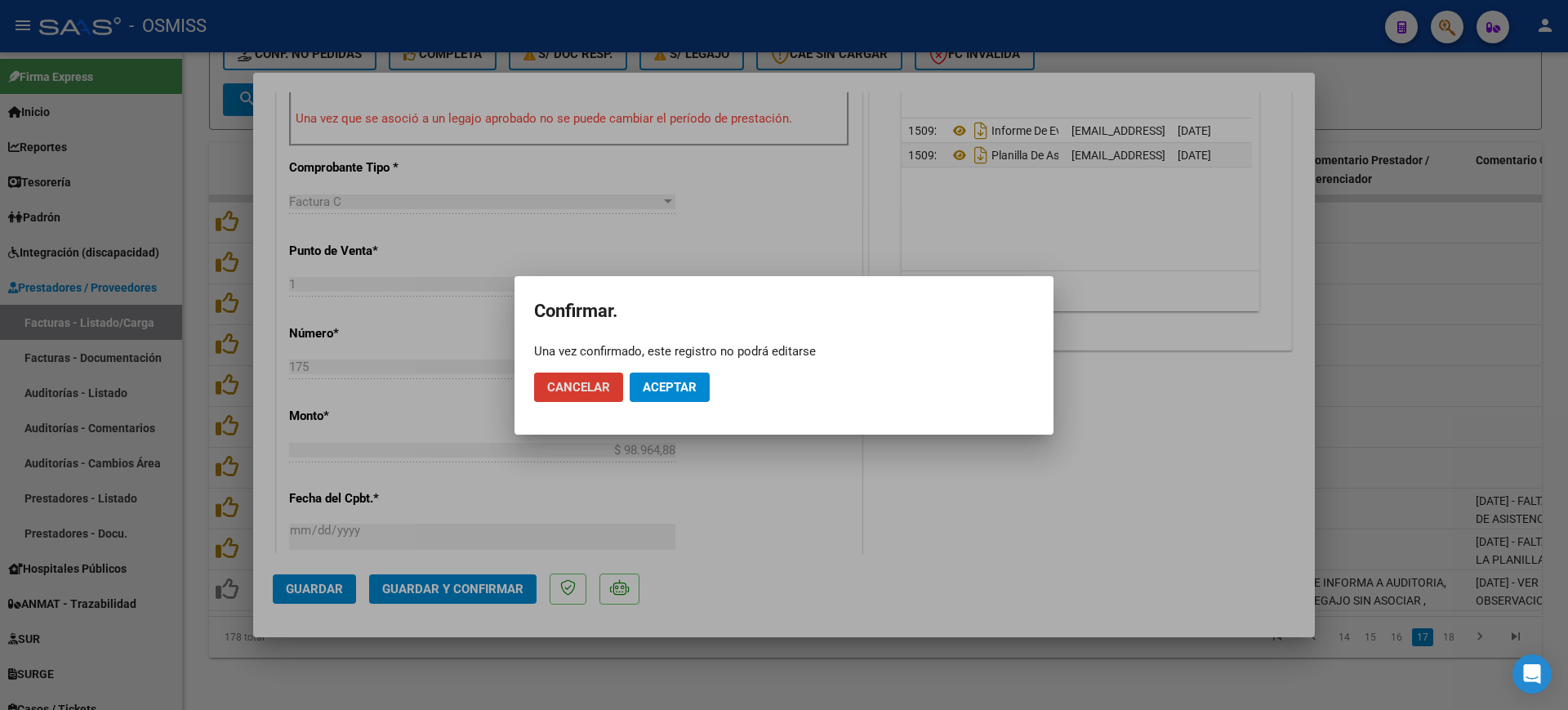
click at [660, 386] on span "Aceptar" at bounding box center [669, 387] width 54 height 14
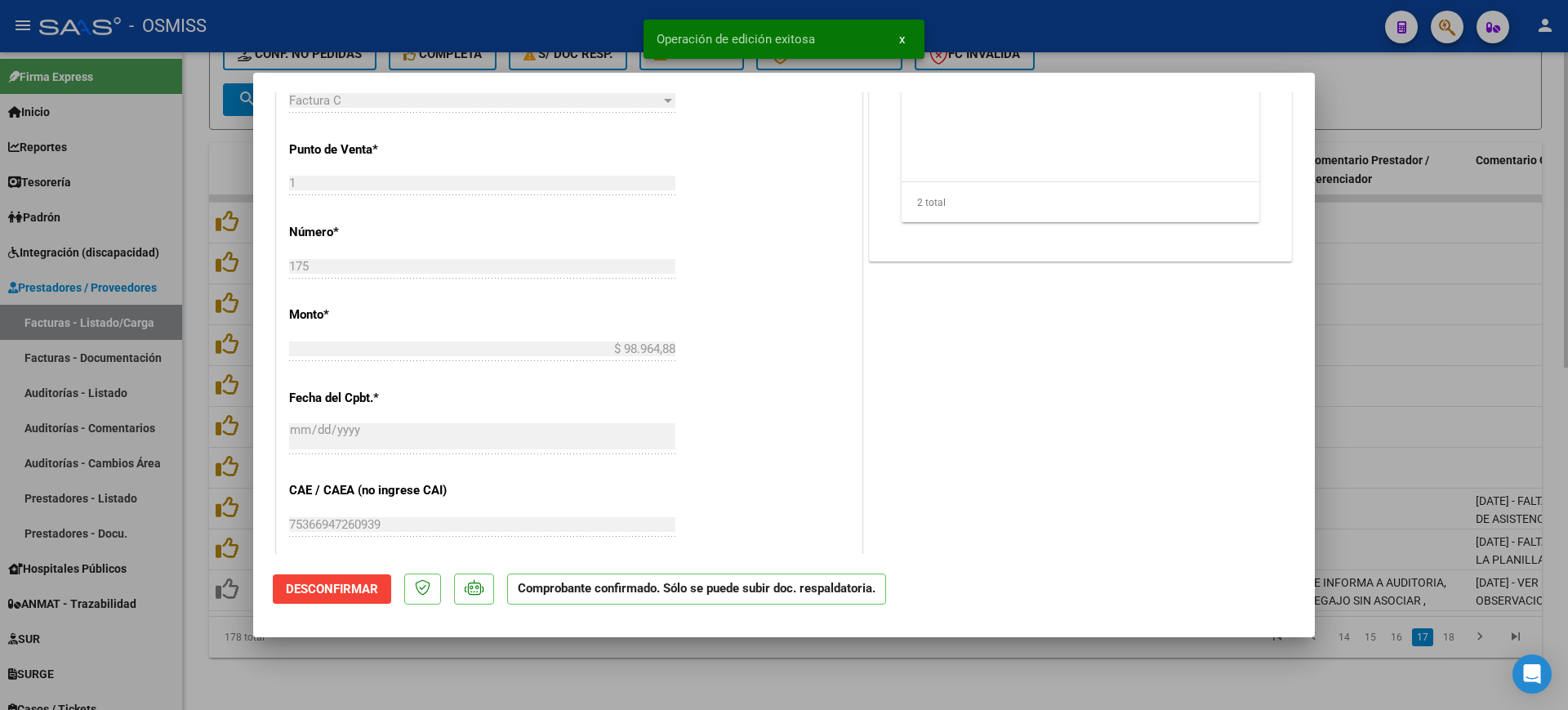
click at [607, 651] on div at bounding box center [784, 355] width 1568 height 710
type input "$ 0,00"
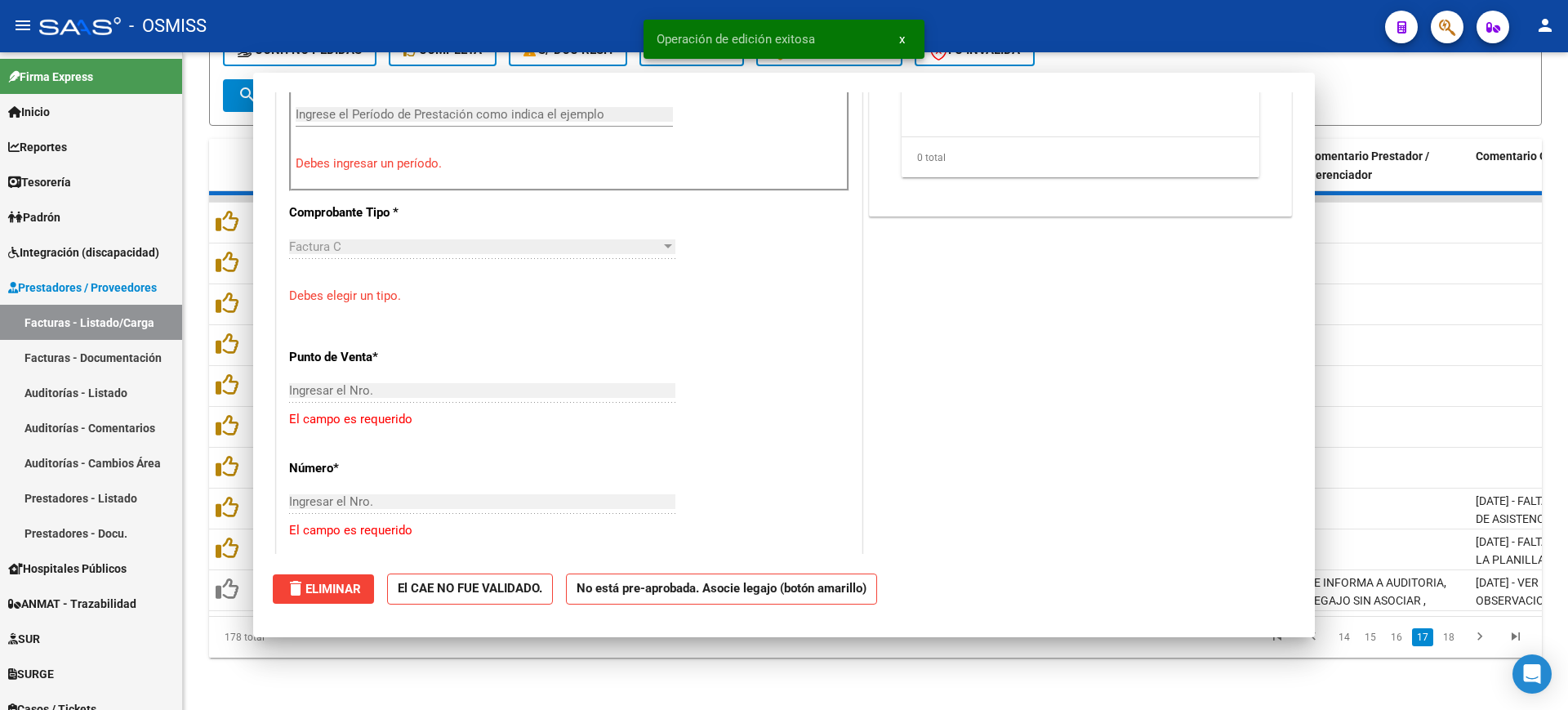
scroll to position [641, 0]
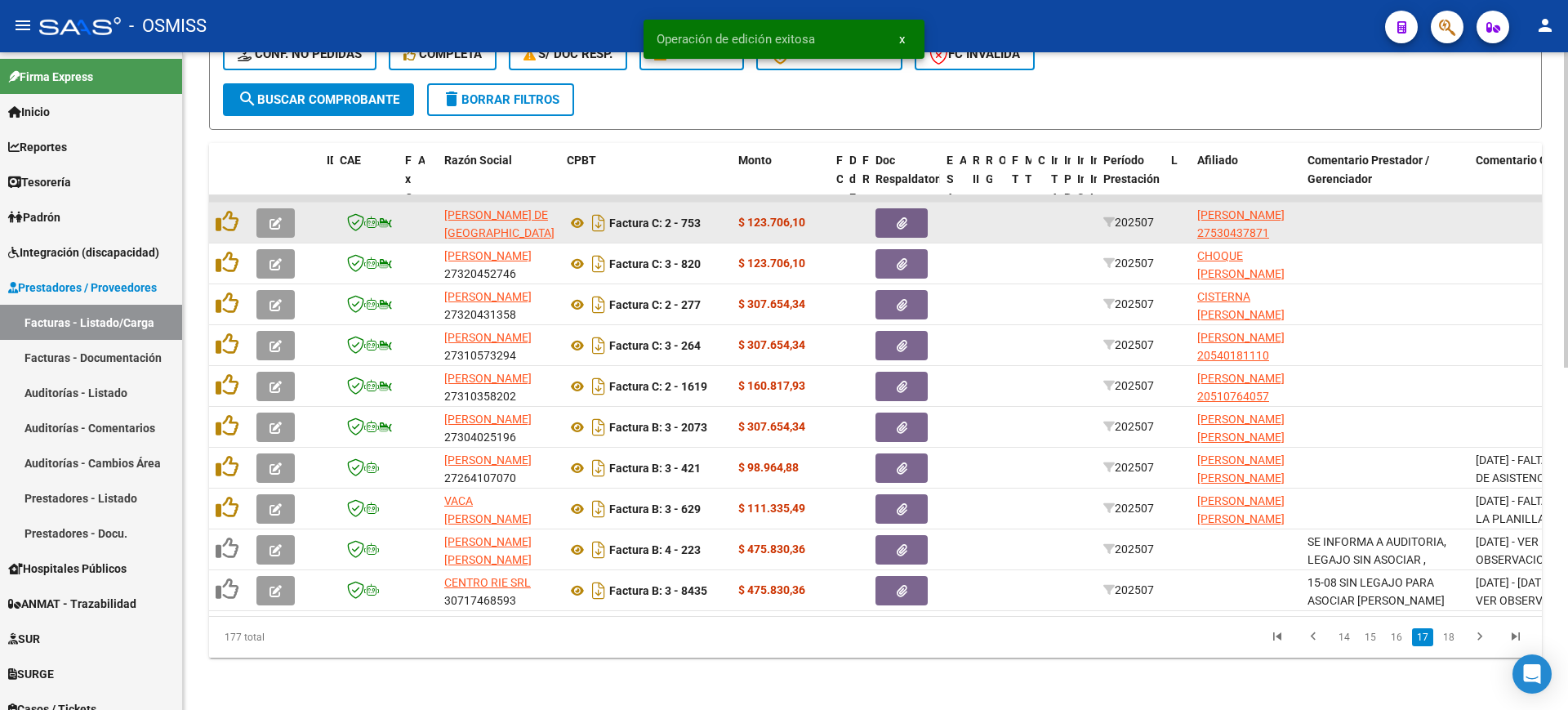
click at [275, 208] on button "button" at bounding box center [275, 222] width 39 height 29
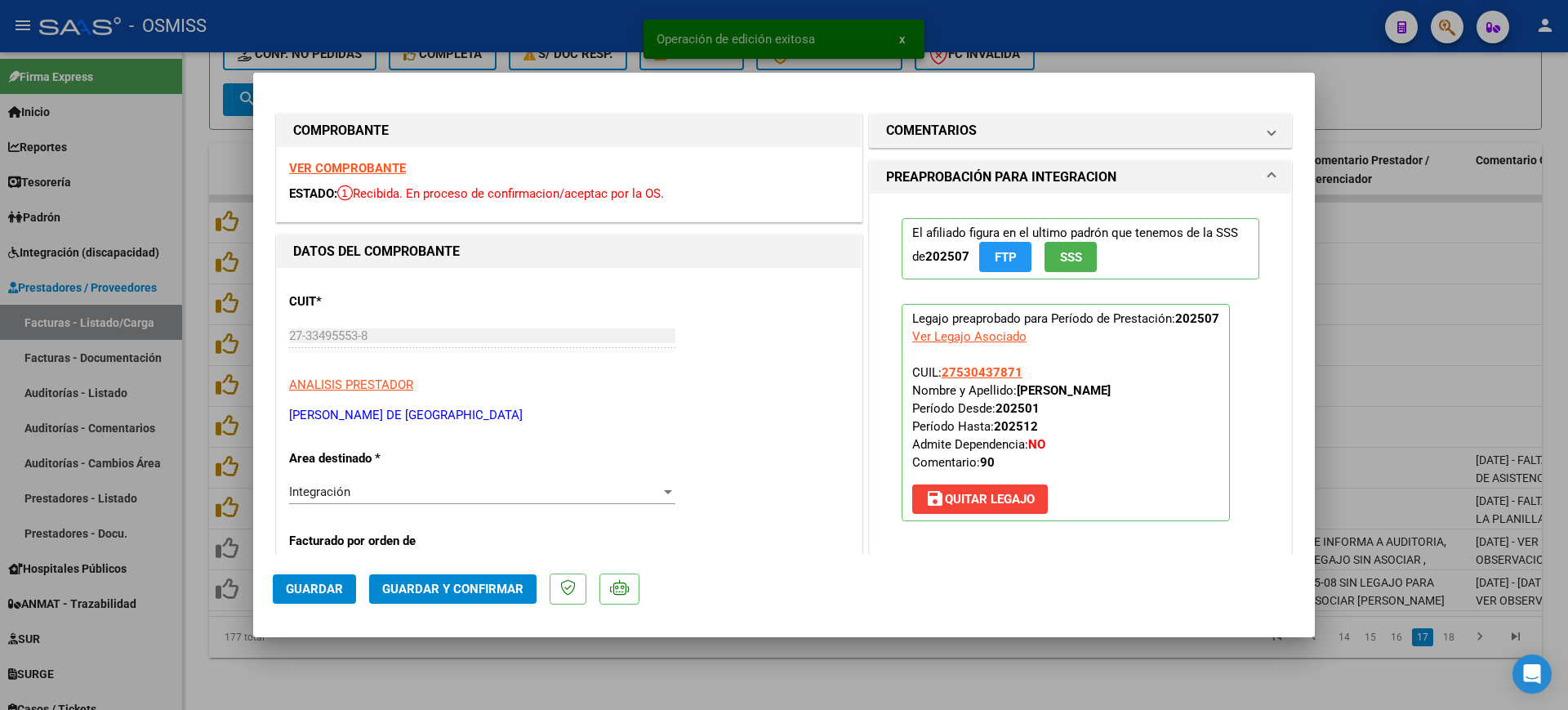
click at [362, 173] on strong "VER COMPROBANTE" at bounding box center [347, 168] width 117 height 14
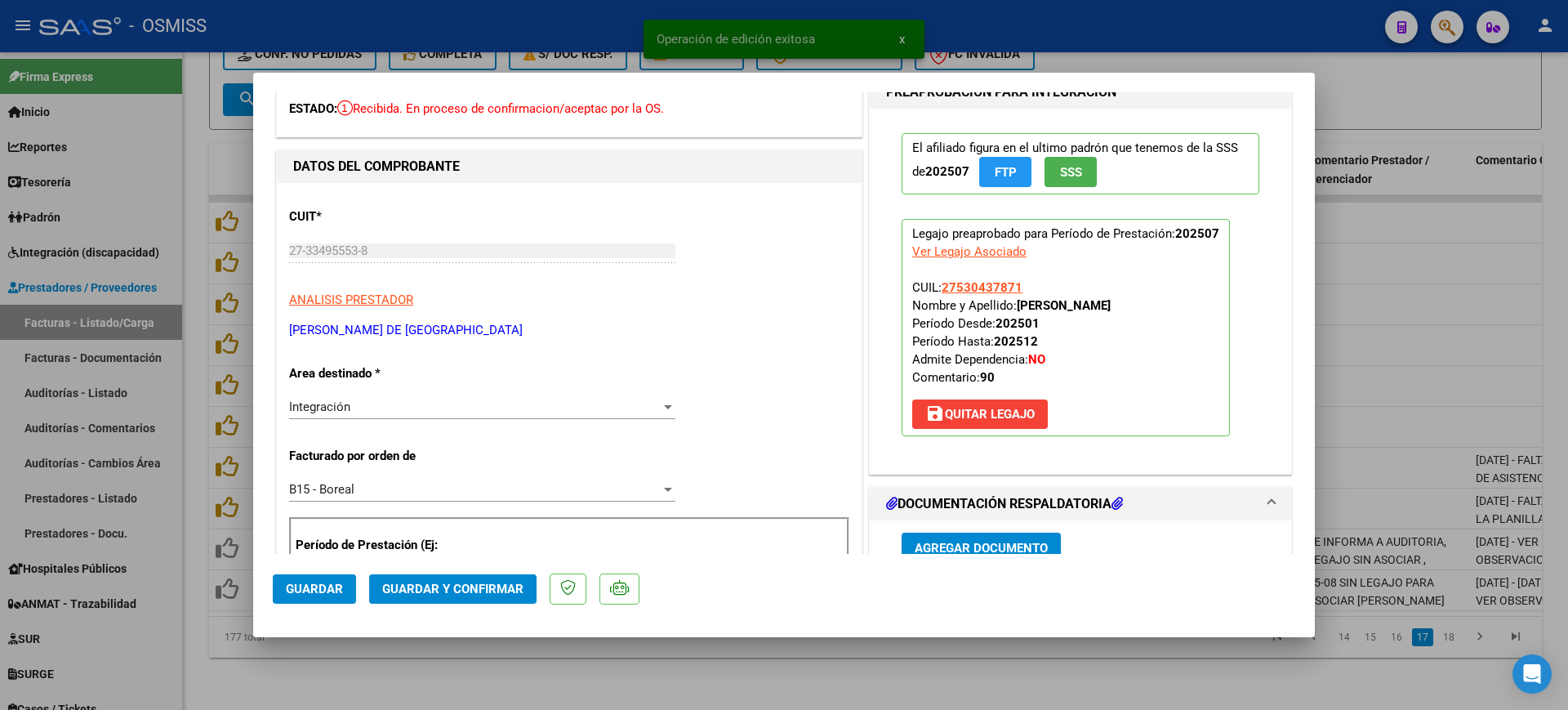
scroll to position [204, 0]
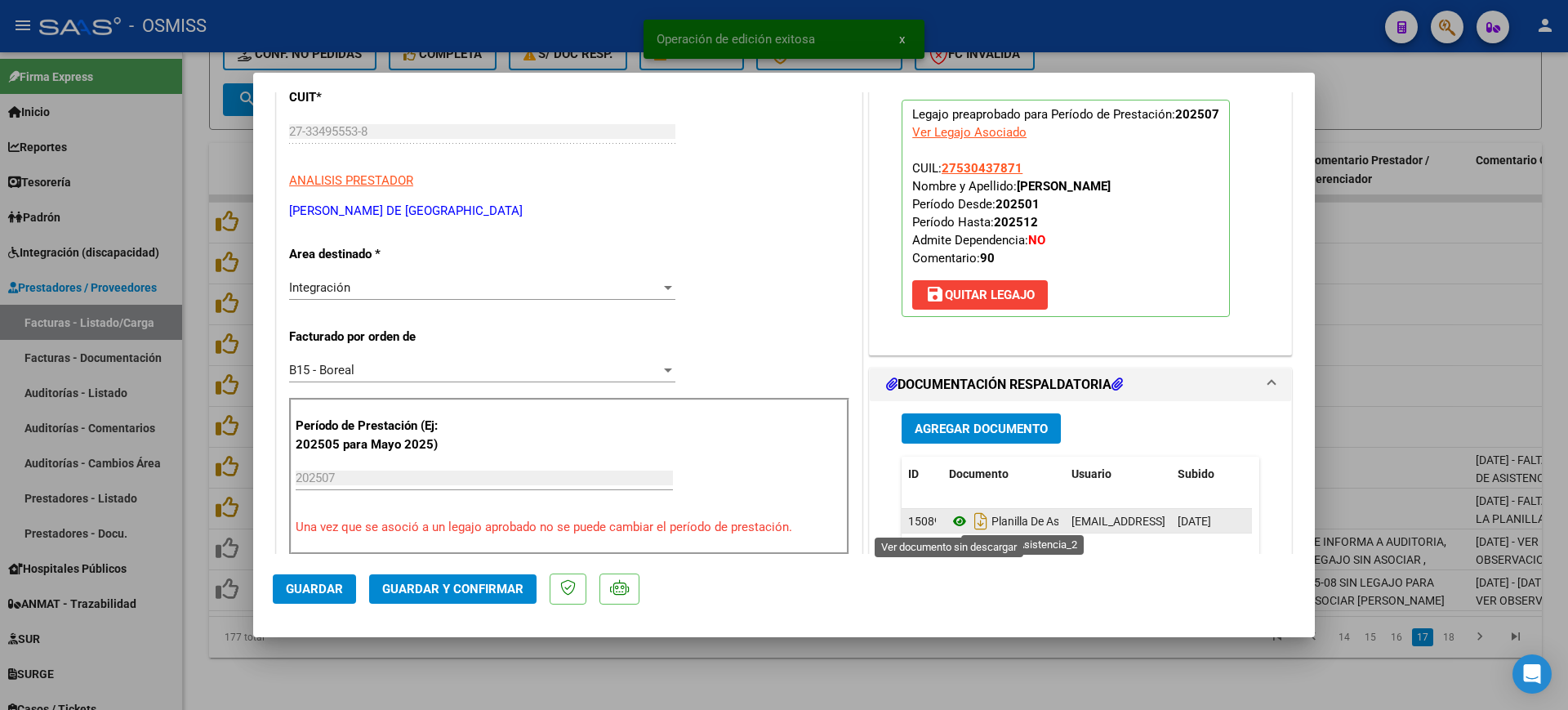
click at [952, 518] on icon at bounding box center [959, 520] width 21 height 19
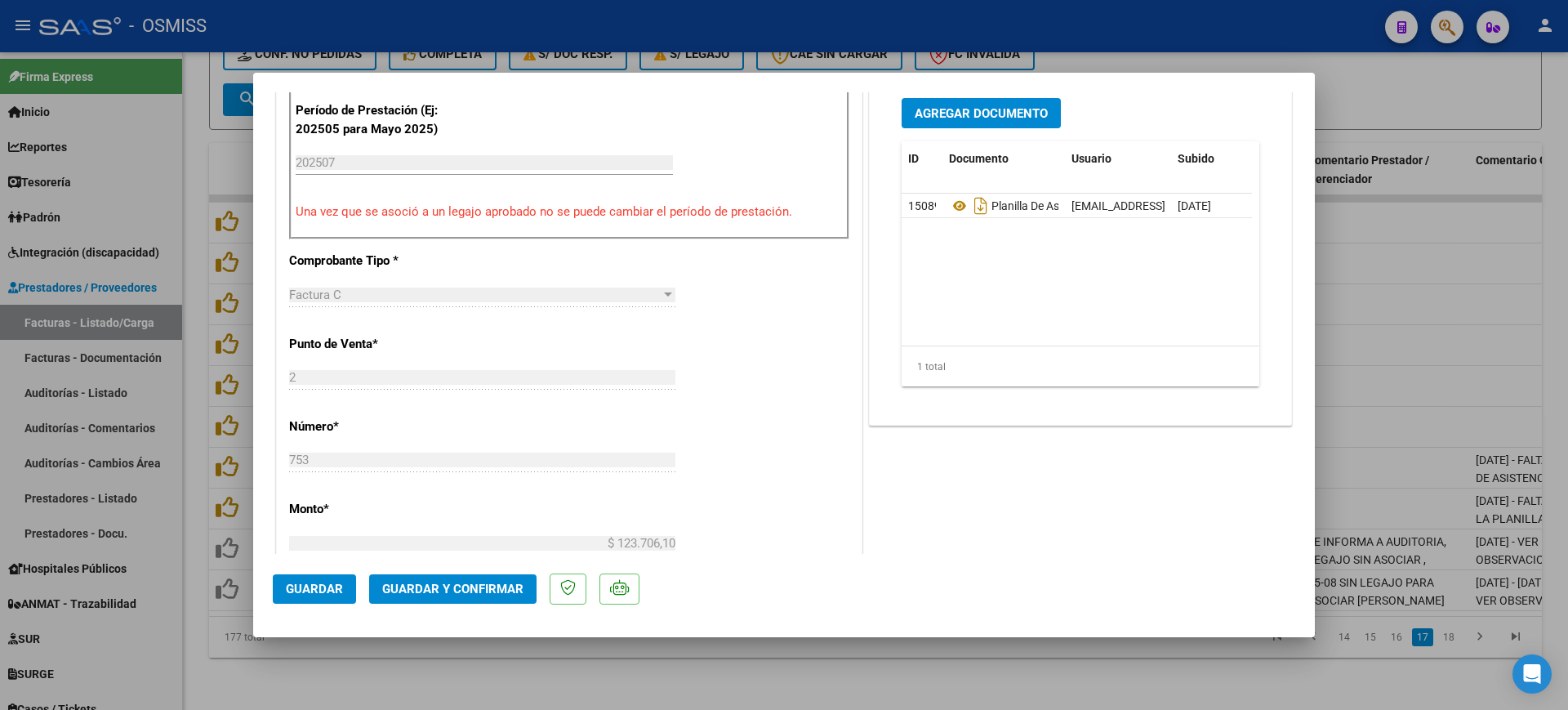
scroll to position [612, 0]
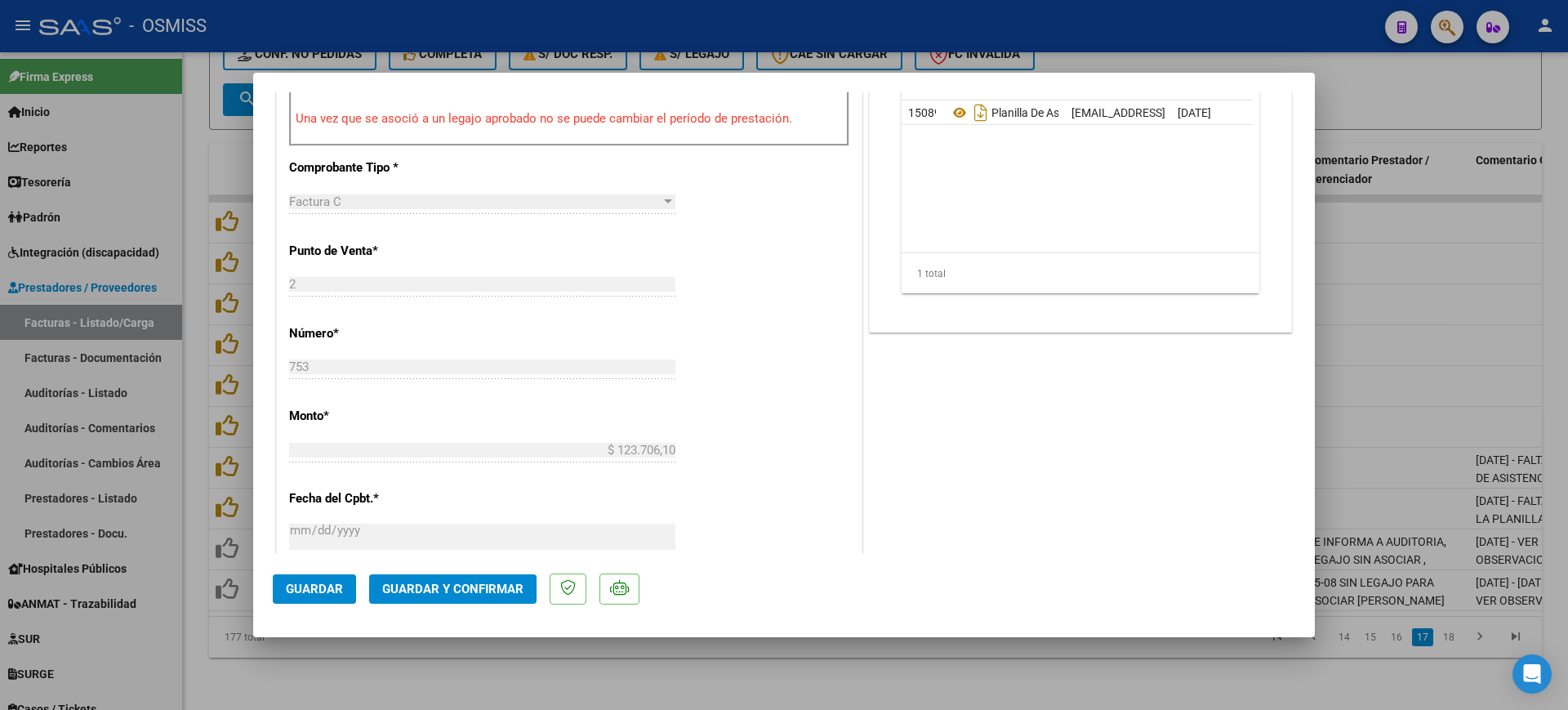
click at [507, 586] on span "Guardar y Confirmar" at bounding box center [453, 588] width 141 height 14
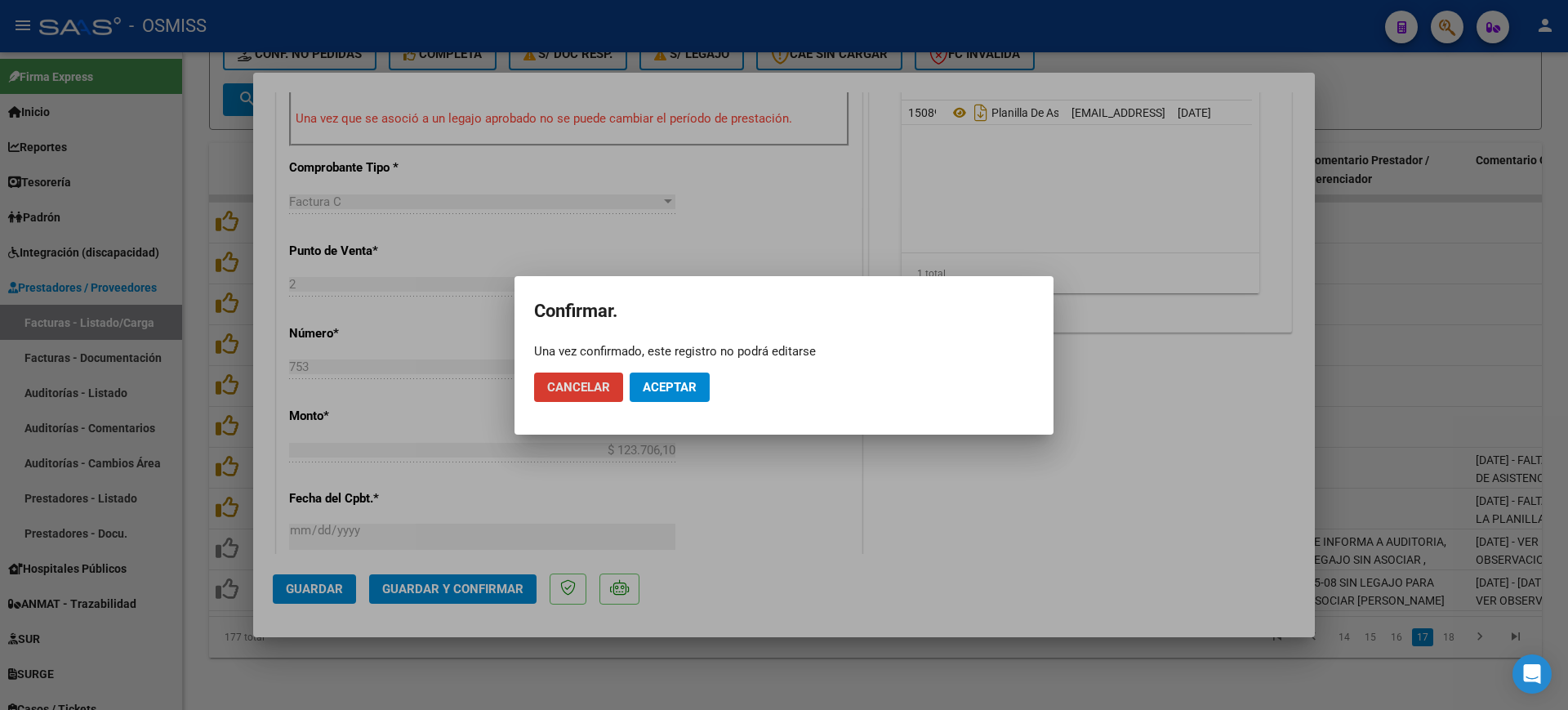
click at [666, 391] on span "Aceptar" at bounding box center [669, 387] width 54 height 14
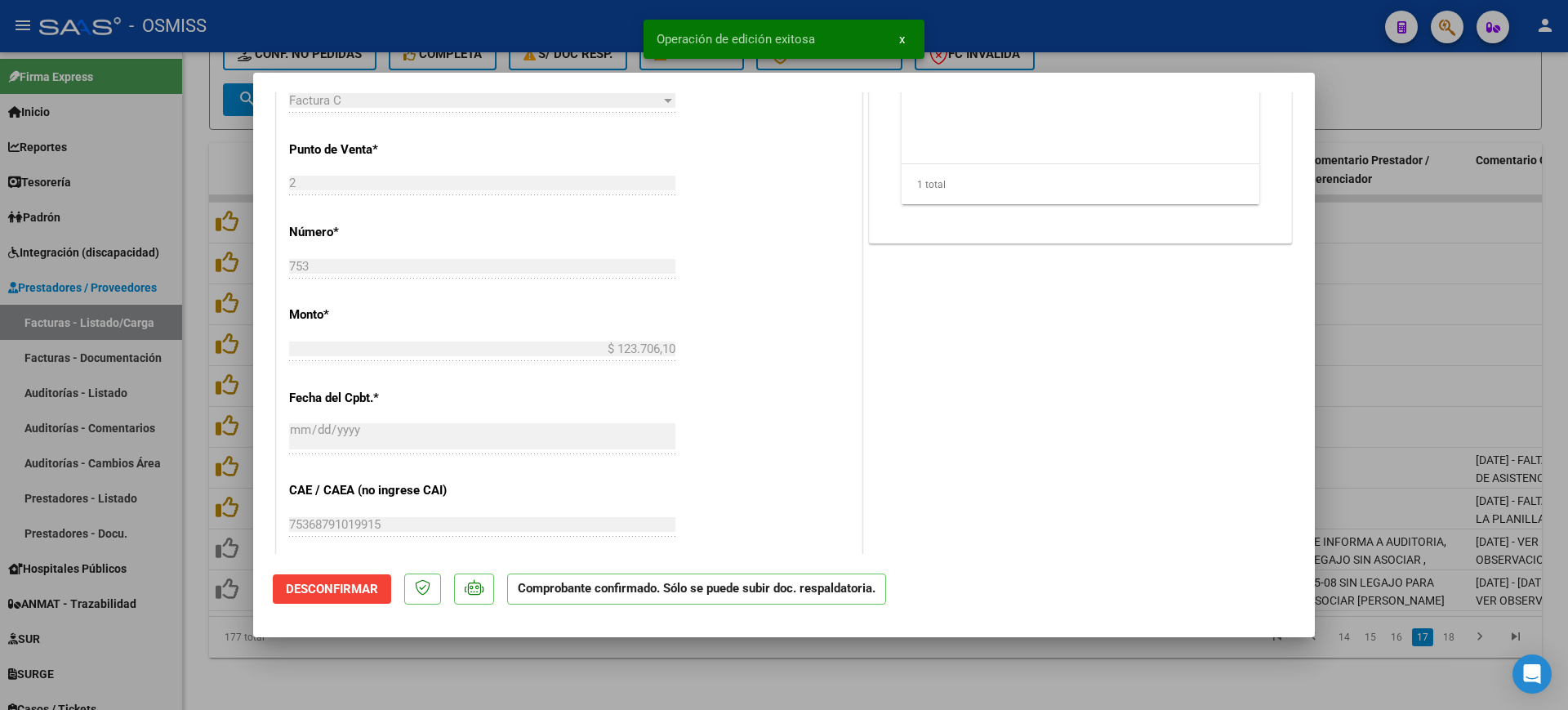
click at [659, 672] on div at bounding box center [784, 355] width 1568 height 710
type input "$ 0,00"
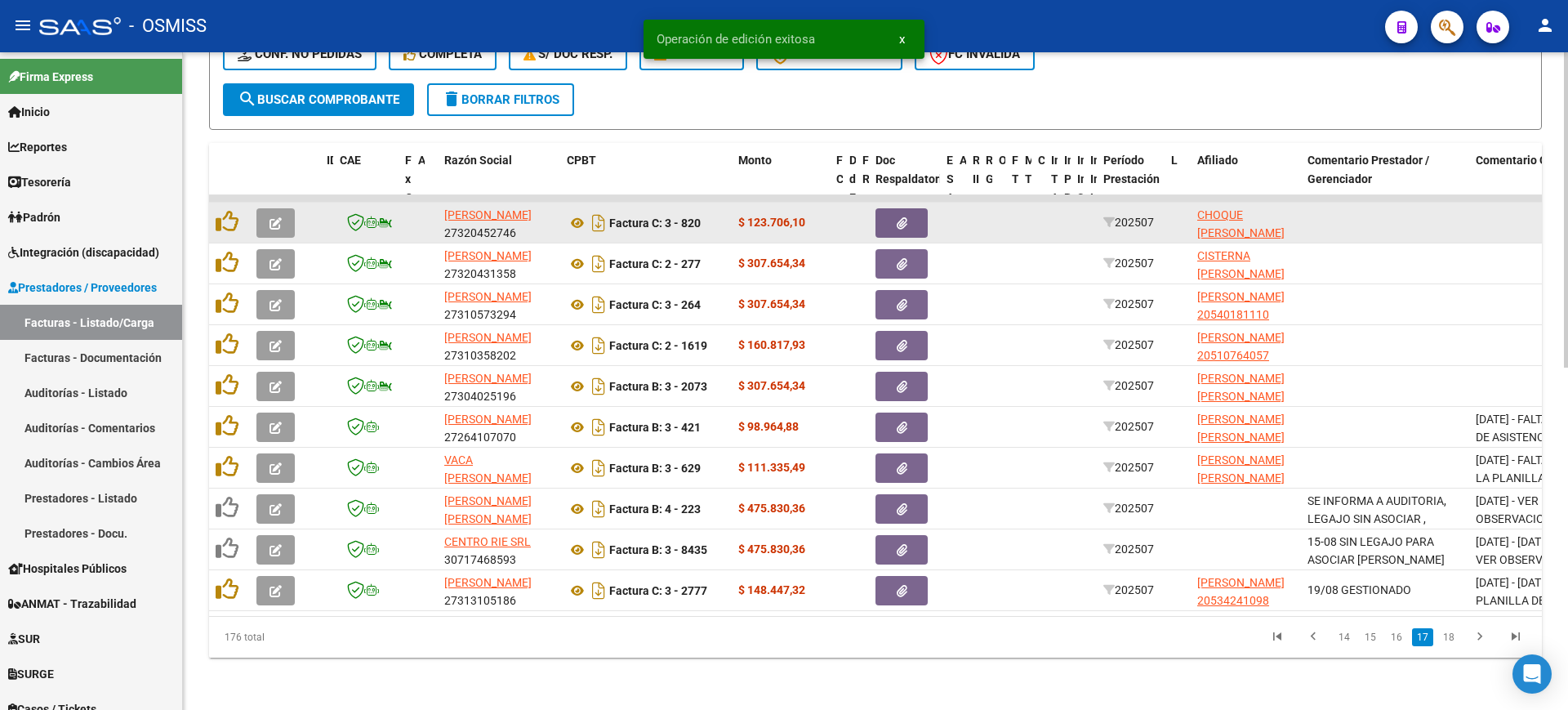
click at [268, 211] on button "button" at bounding box center [275, 222] width 39 height 29
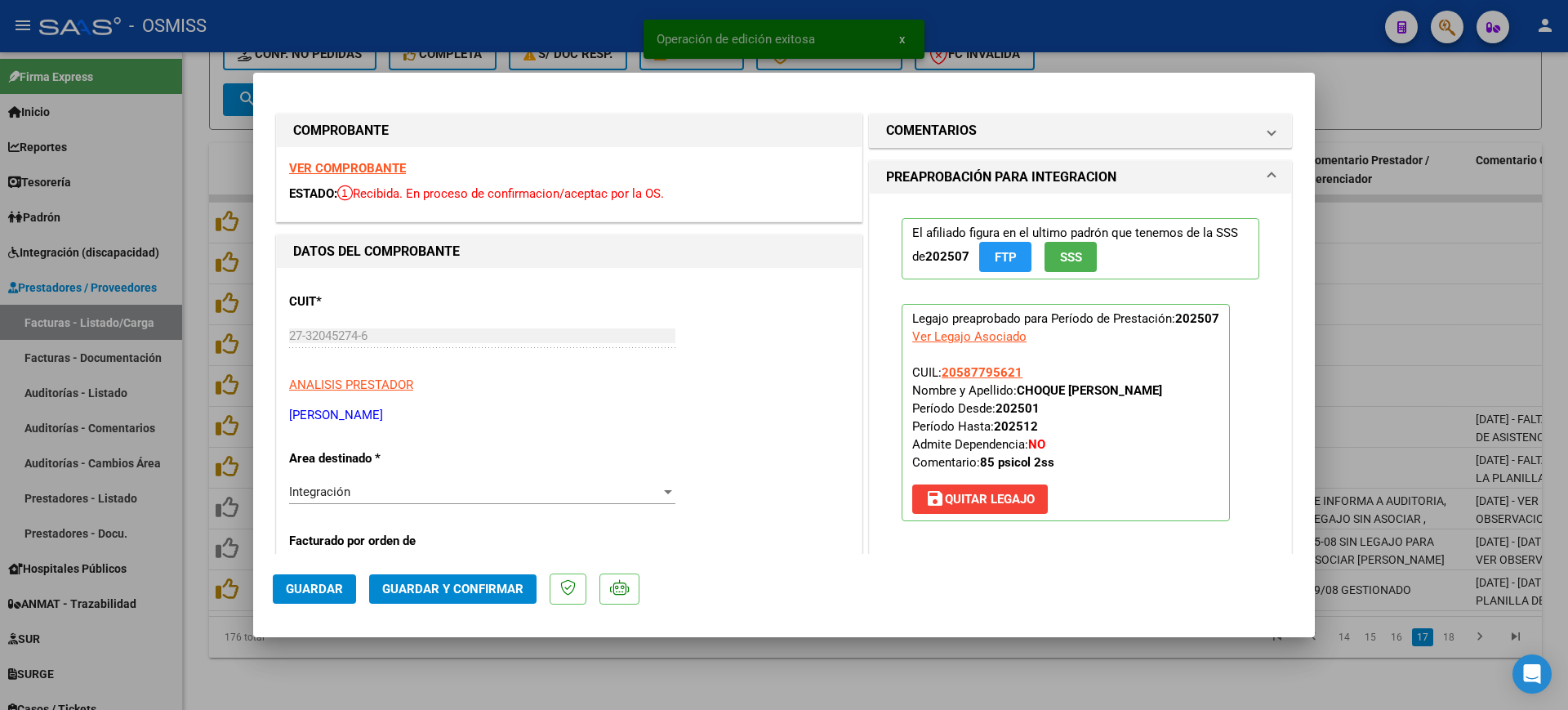
click at [338, 167] on strong "VER COMPROBANTE" at bounding box center [347, 168] width 117 height 14
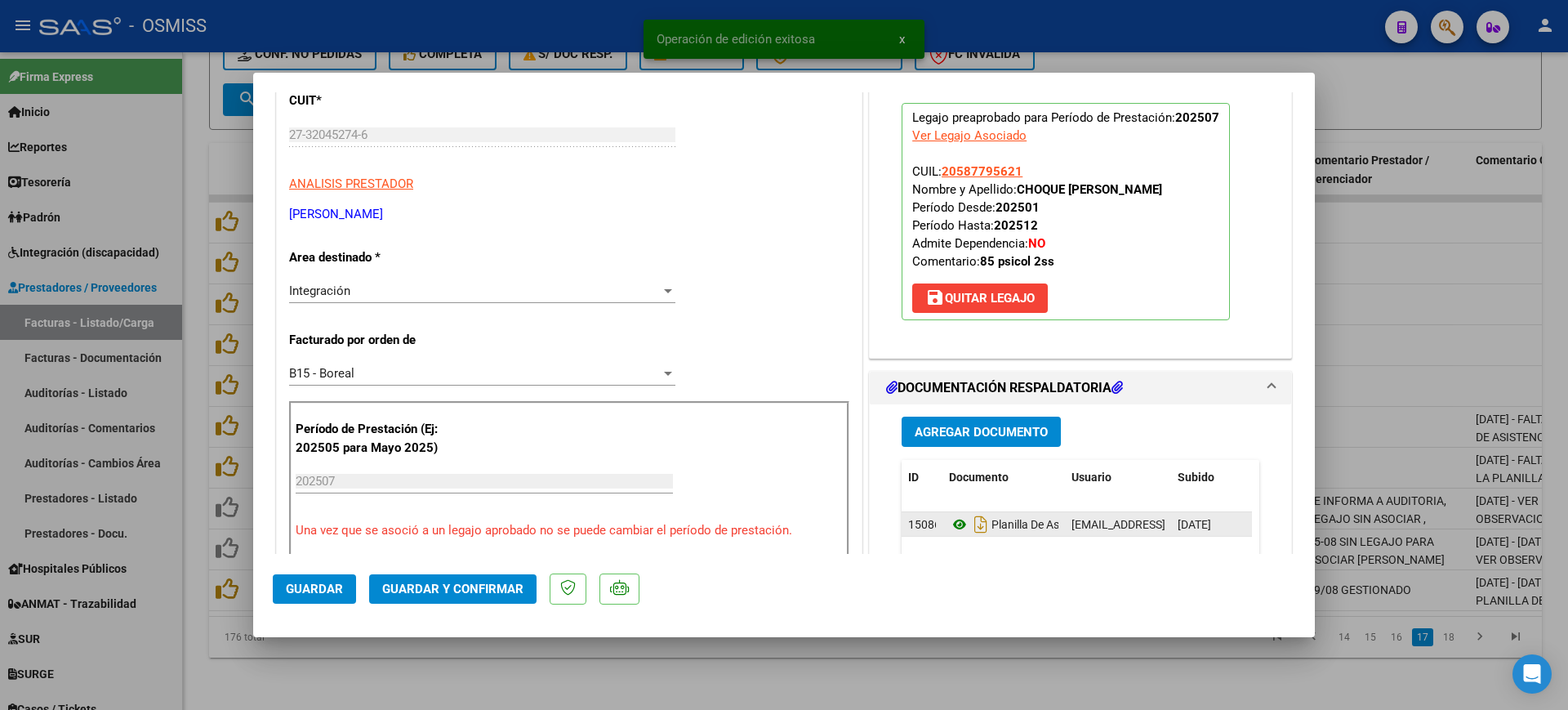
scroll to position [204, 0]
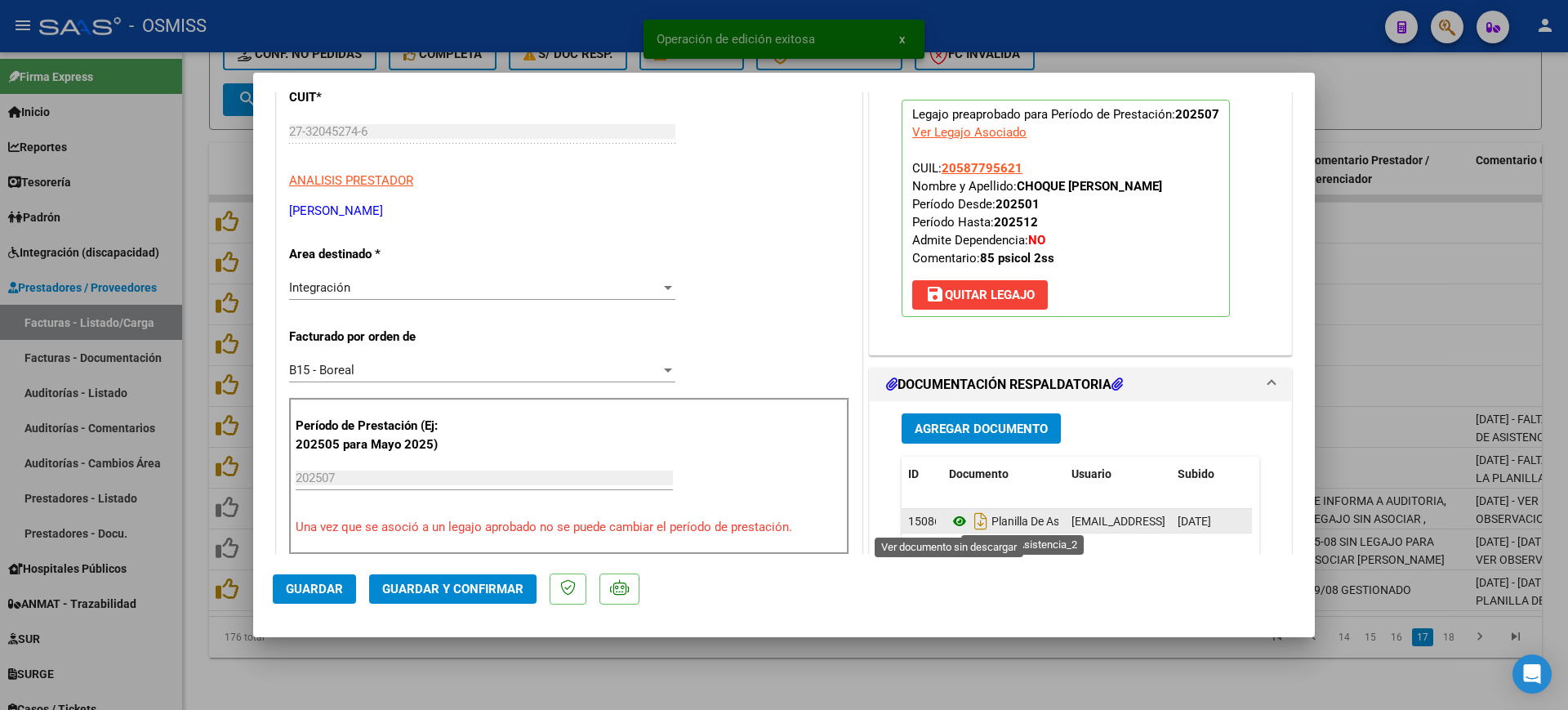
click at [955, 520] on icon at bounding box center [959, 520] width 21 height 19
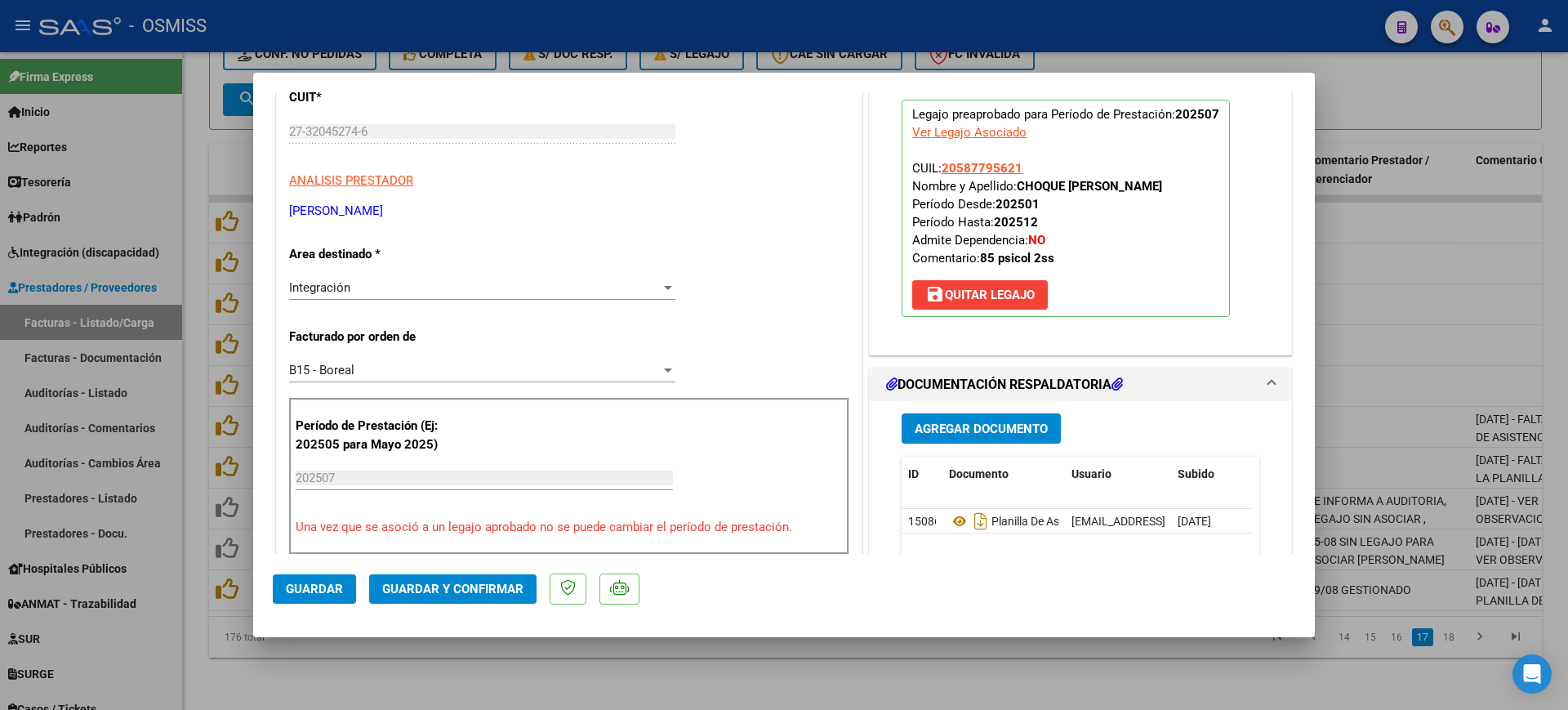
scroll to position [0, 0]
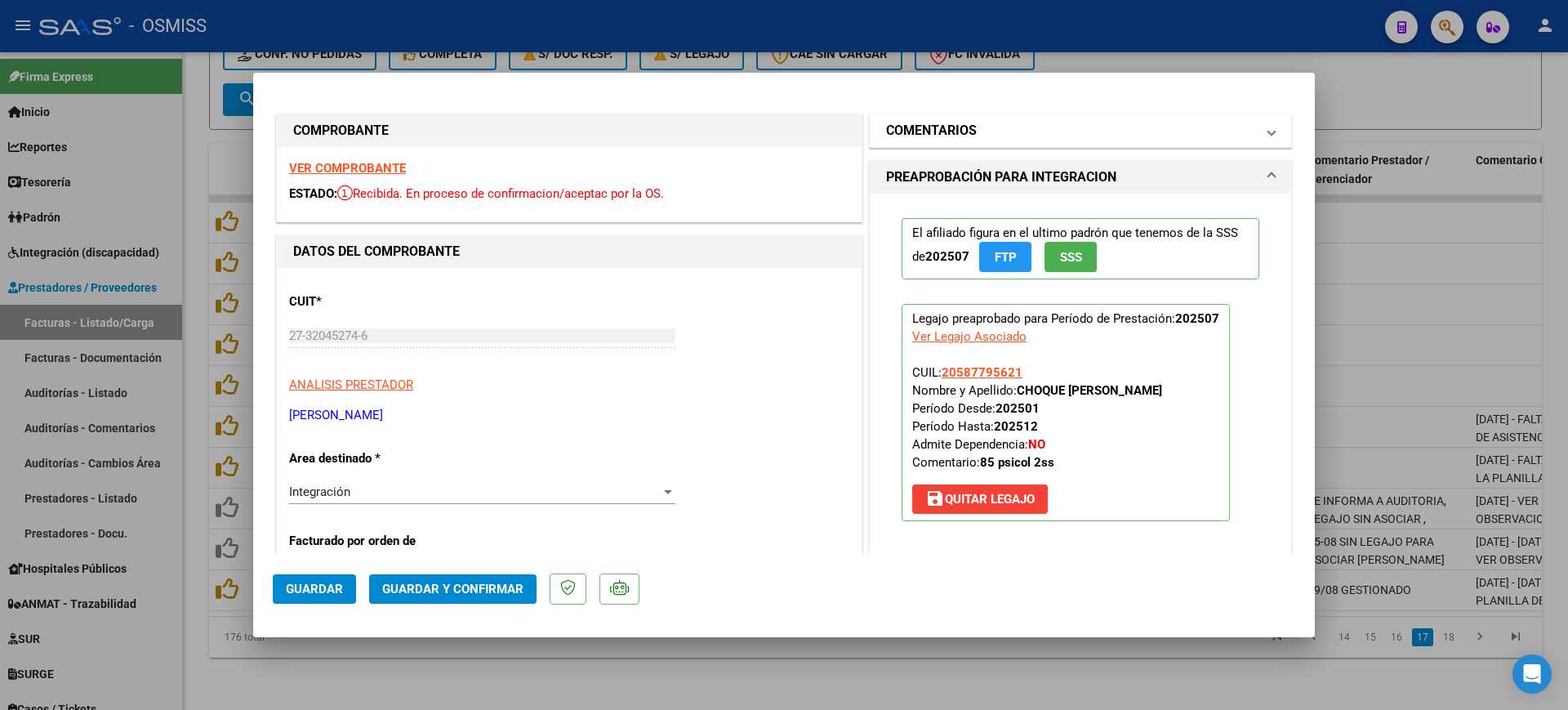
click at [1005, 123] on mat-panel-title "COMENTARIOS" at bounding box center [1070, 131] width 369 height 19
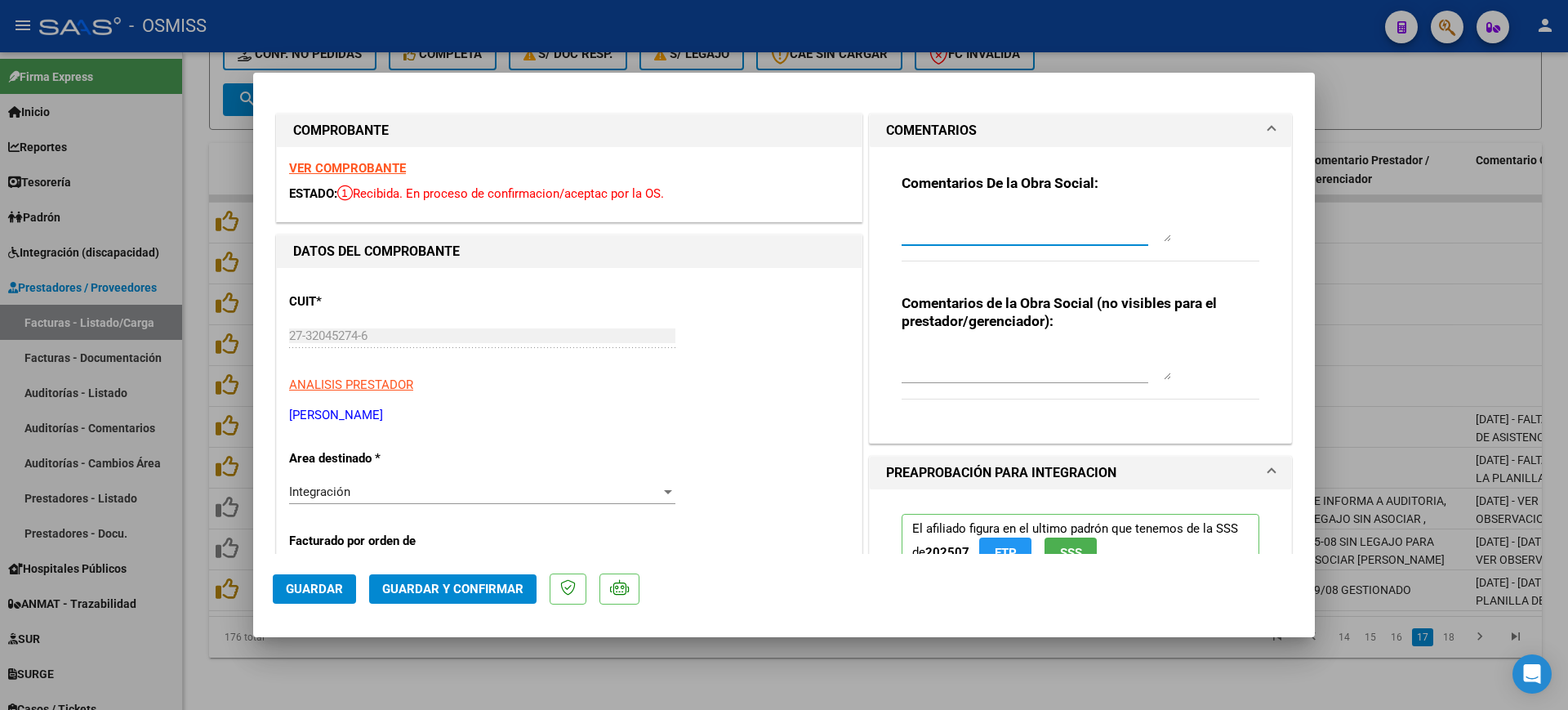
drag, startPoint x: 1013, startPoint y: 229, endPoint x: 1011, endPoint y: 212, distance: 17.1
click at [1011, 228] on textarea at bounding box center [1037, 225] width 269 height 33
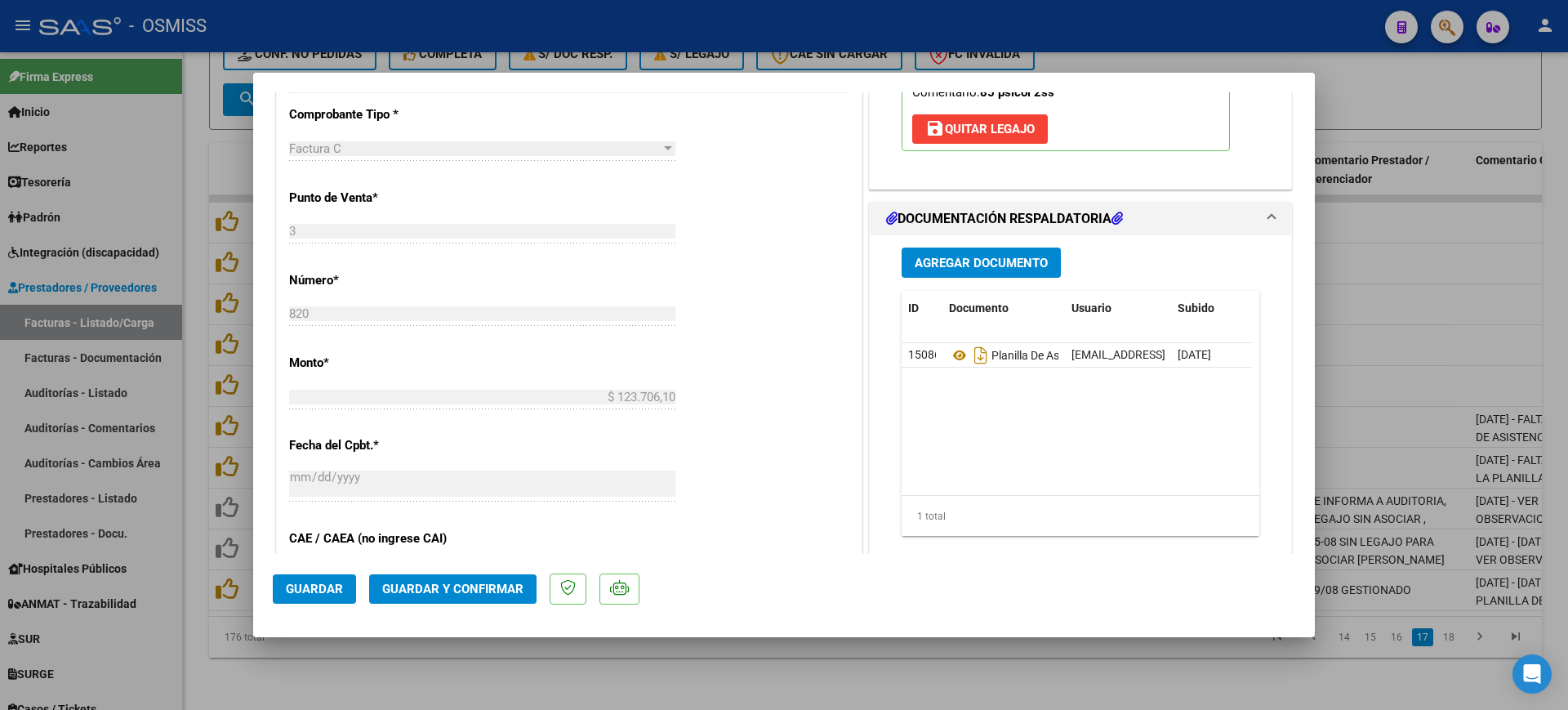
scroll to position [715, 0]
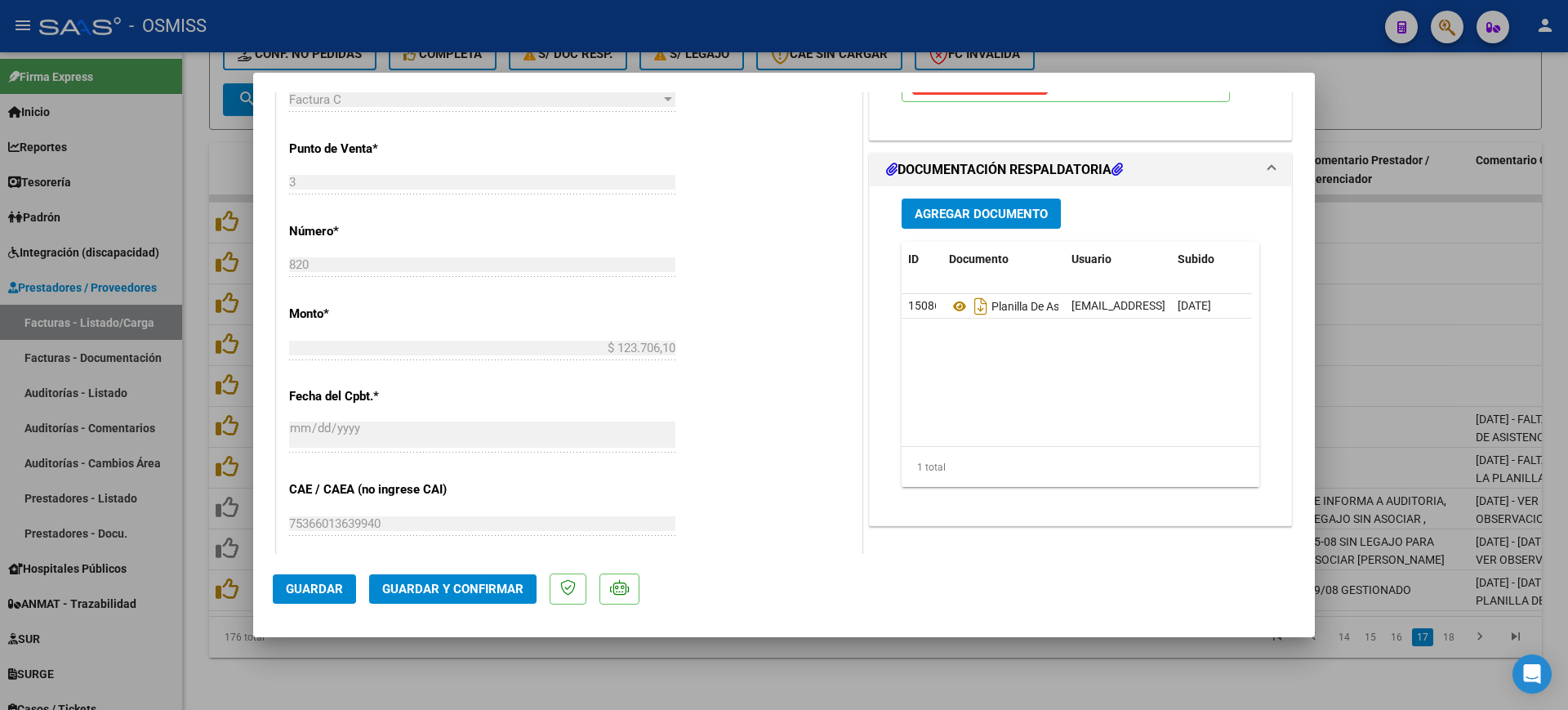
type textarea "85"
click at [491, 590] on span "Guardar y Confirmar" at bounding box center [453, 588] width 141 height 14
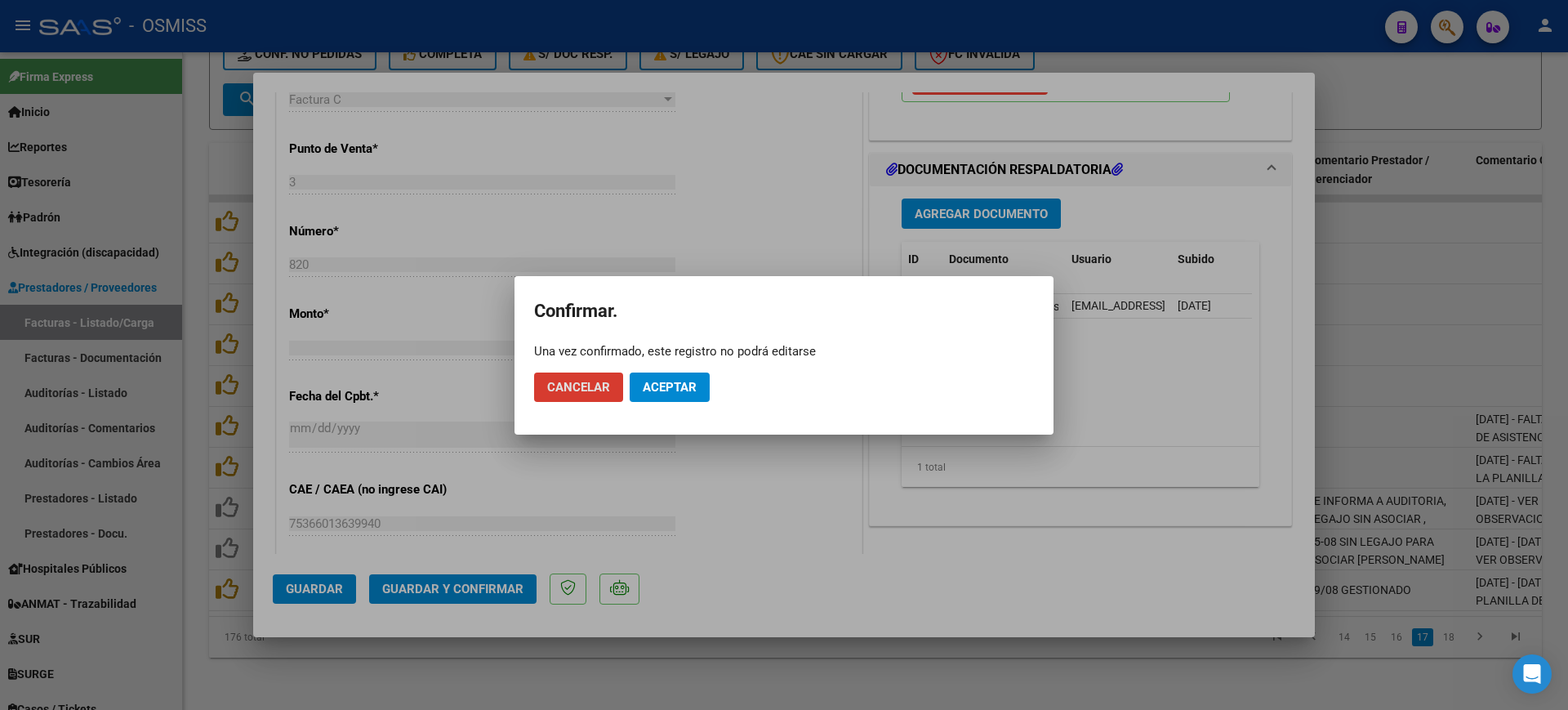
click at [678, 391] on span "Aceptar" at bounding box center [669, 387] width 54 height 14
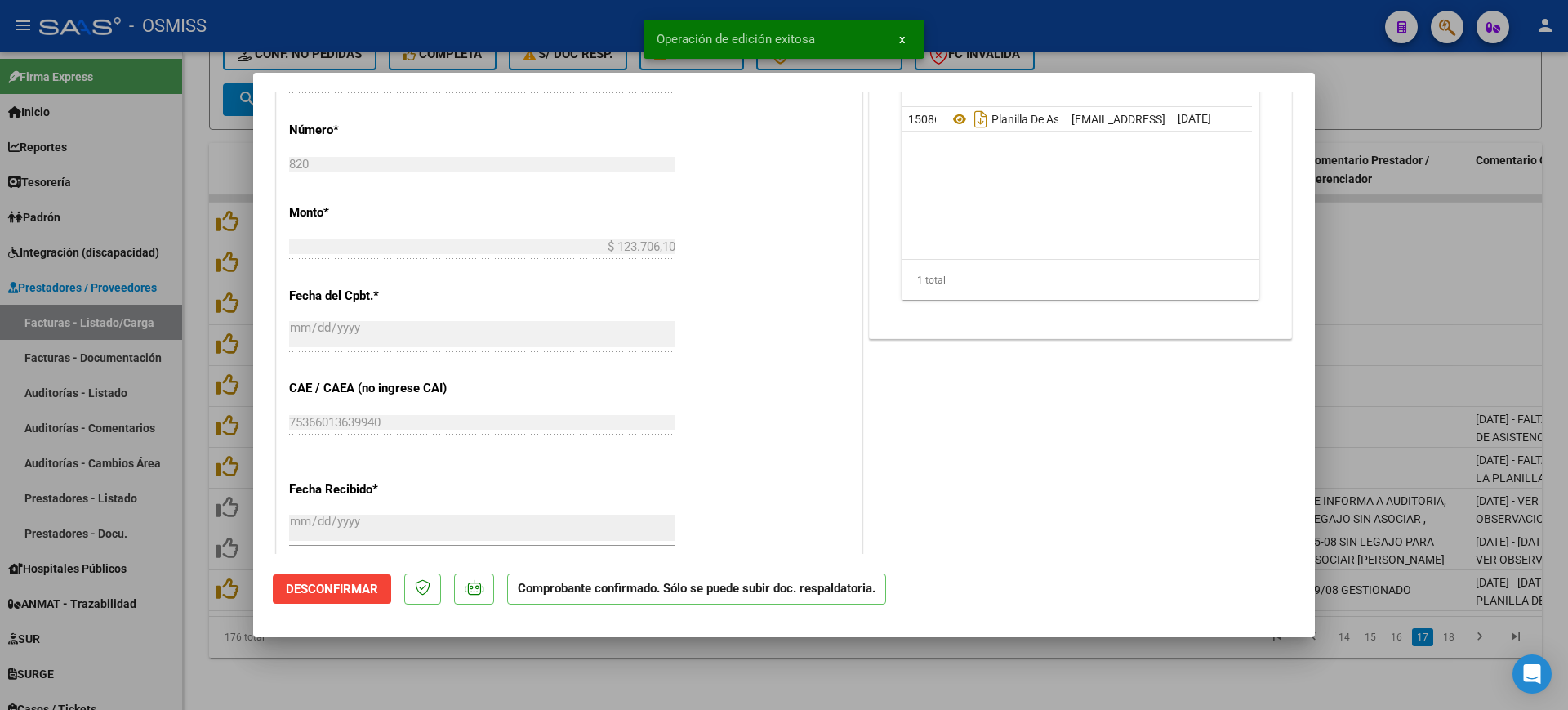
click at [542, 661] on div at bounding box center [784, 355] width 1568 height 710
type input "$ 0,00"
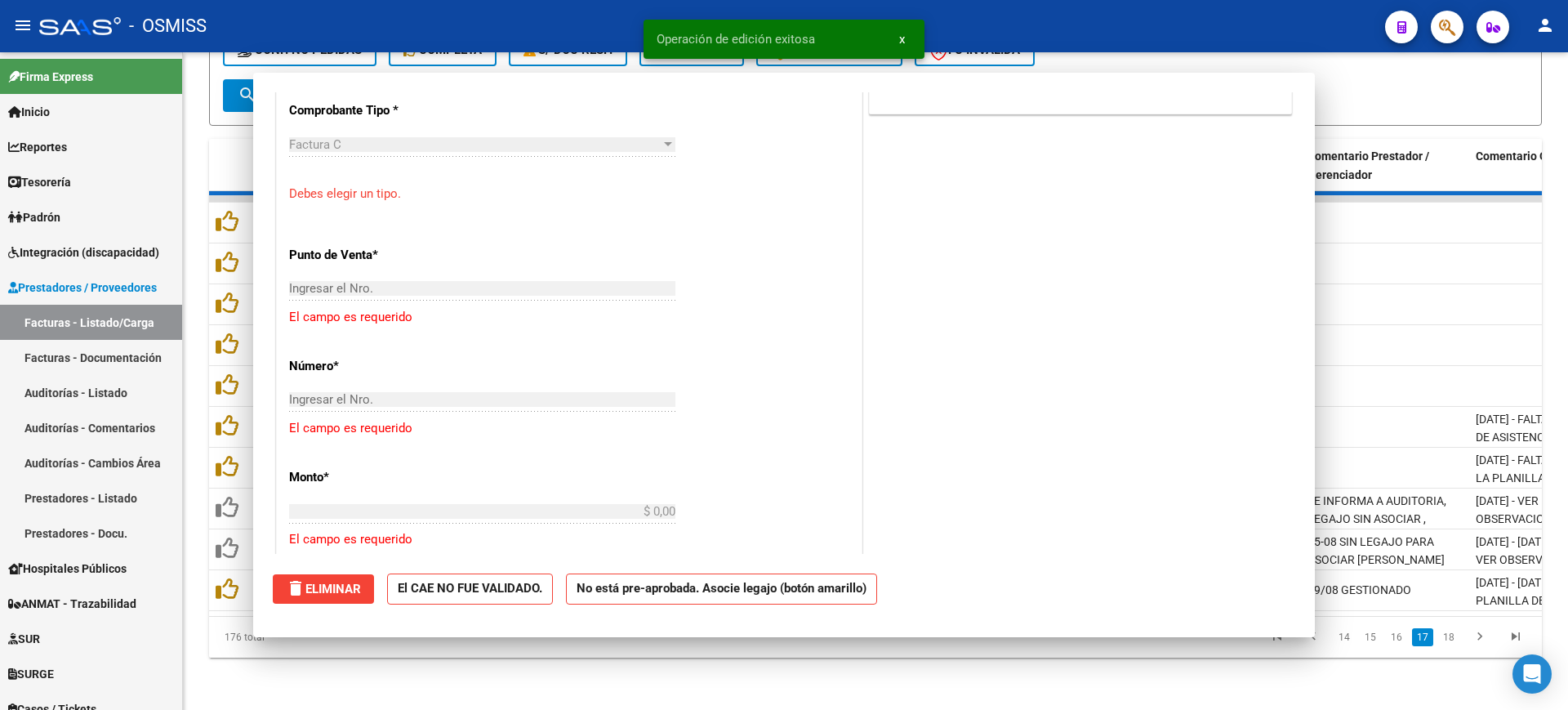
scroll to position [743, 0]
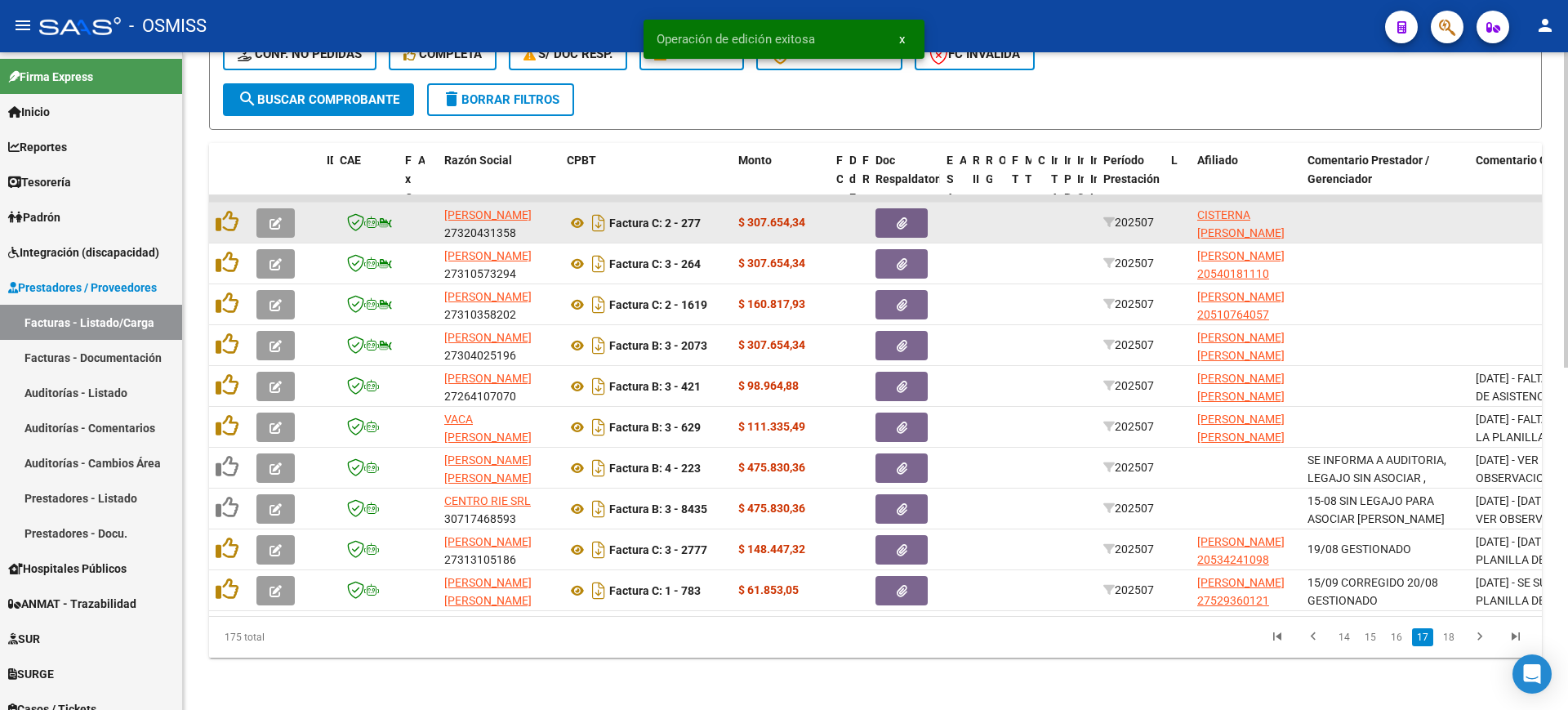
click at [281, 217] on icon "button" at bounding box center [275, 223] width 13 height 13
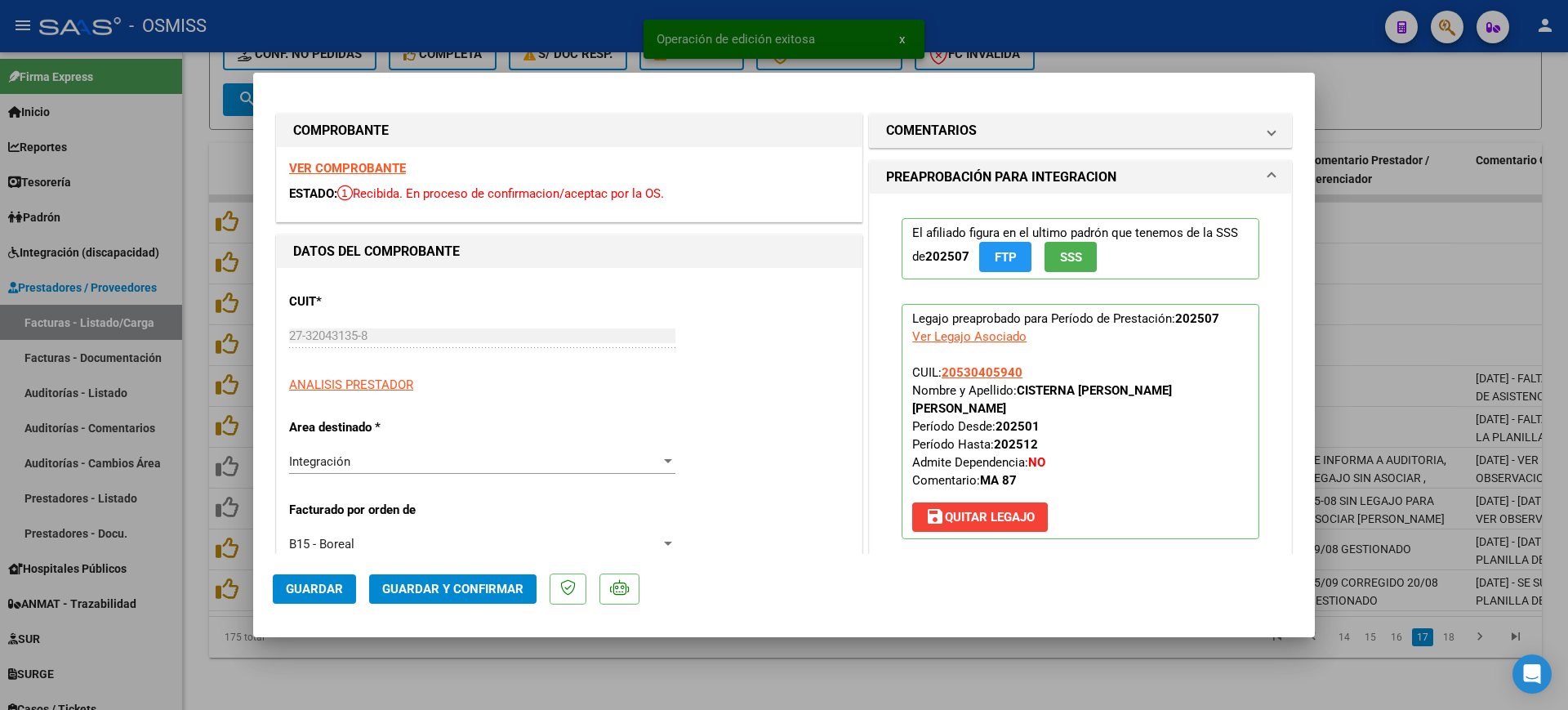
click at [318, 164] on strong "VER COMPROBANTE" at bounding box center [347, 168] width 117 height 14
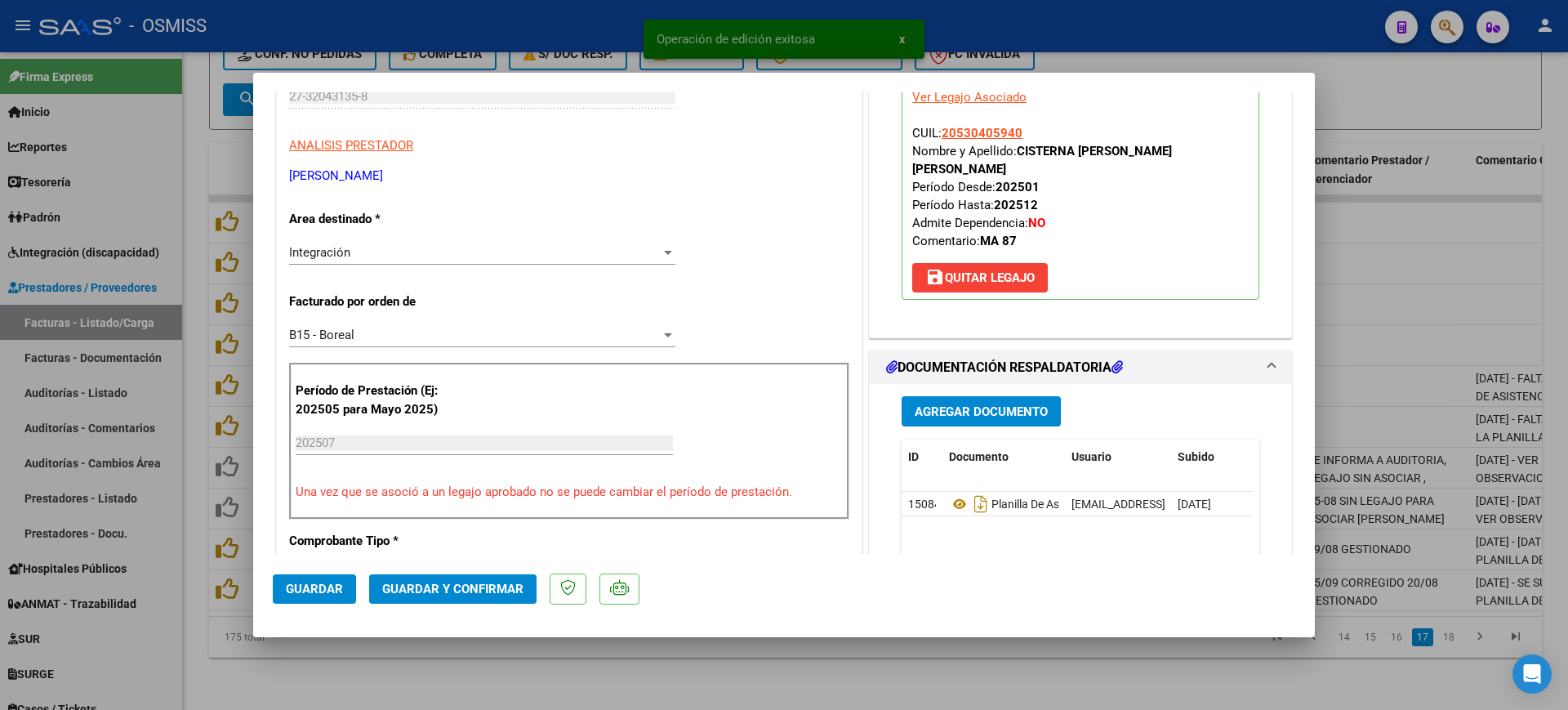
scroll to position [307, 0]
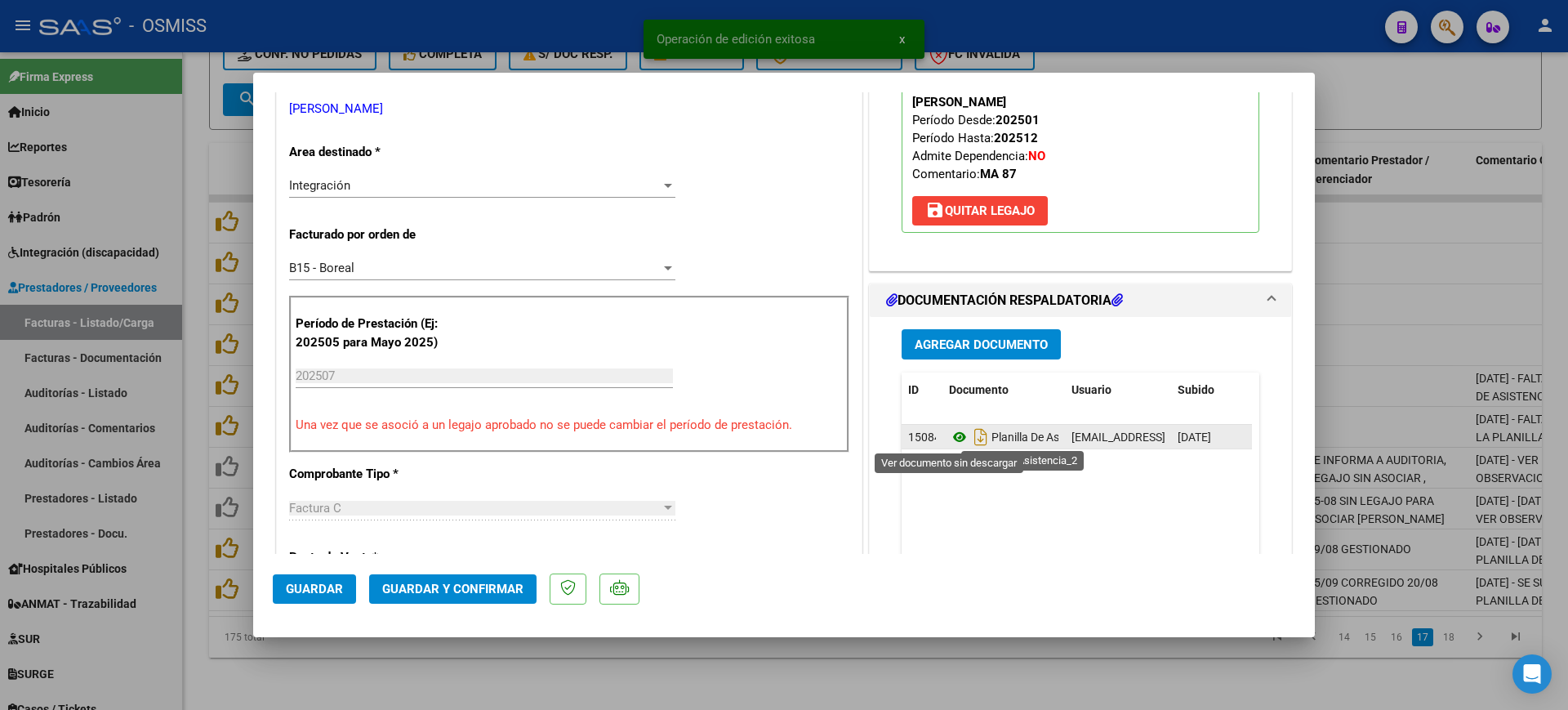
click at [951, 442] on icon at bounding box center [959, 436] width 21 height 19
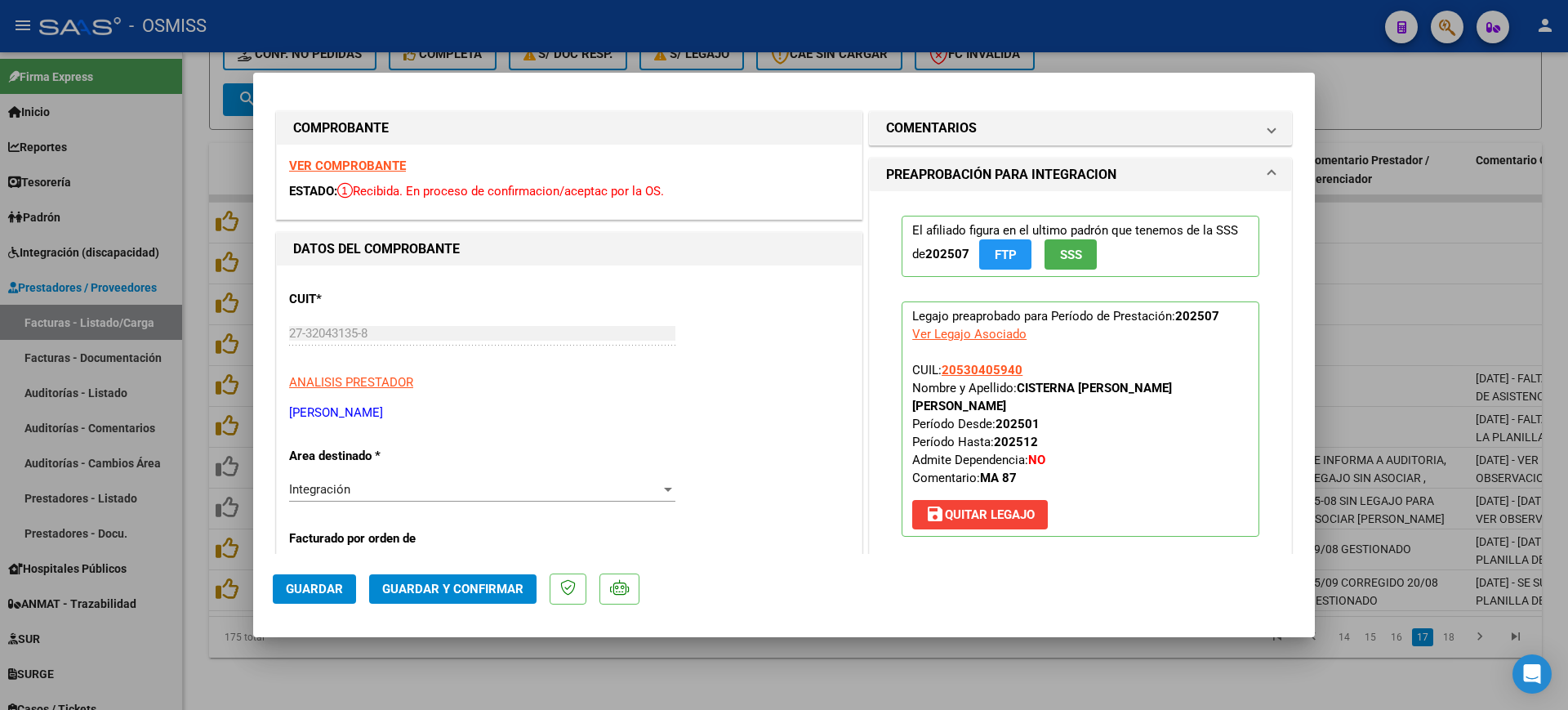
scroll to position [0, 0]
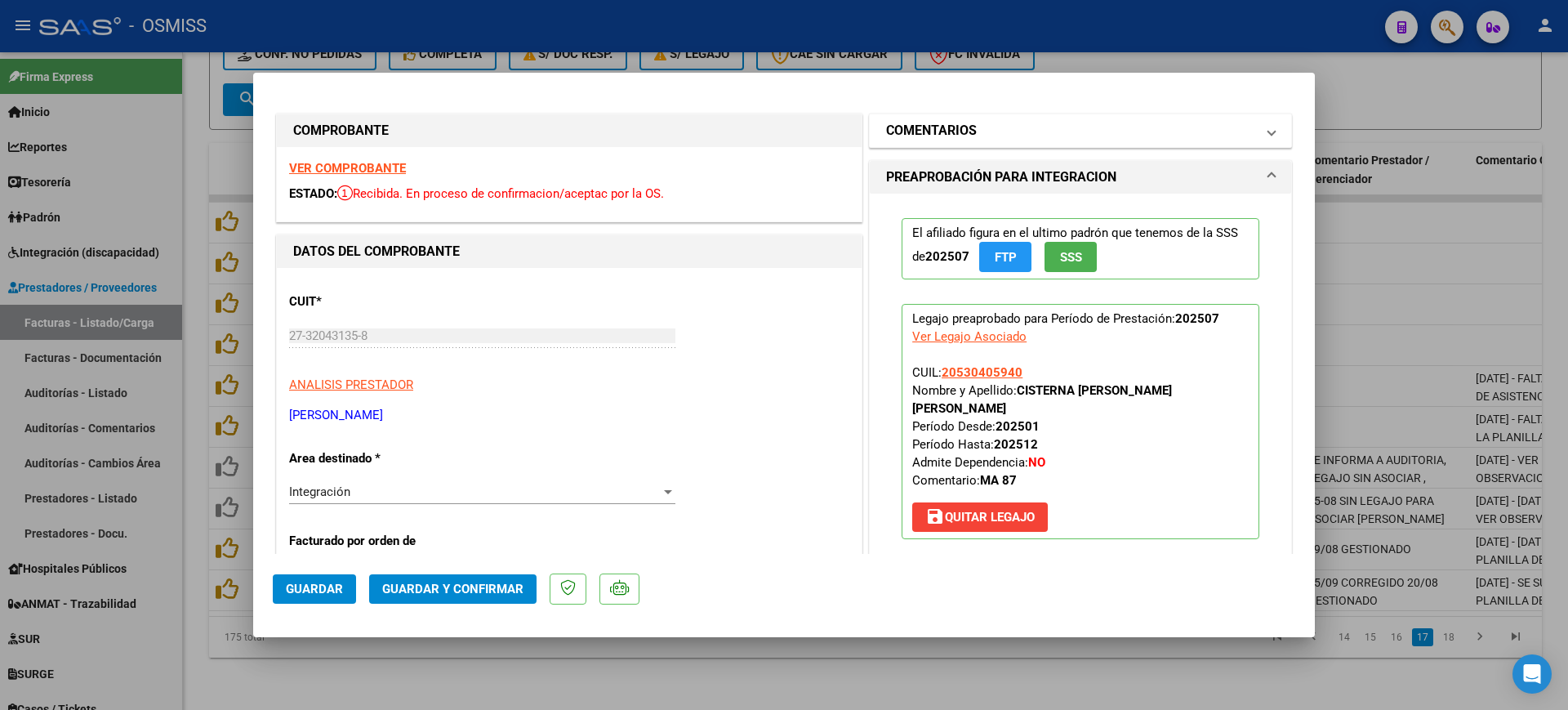
click at [948, 121] on h1 "COMENTARIOS" at bounding box center [931, 131] width 91 height 19
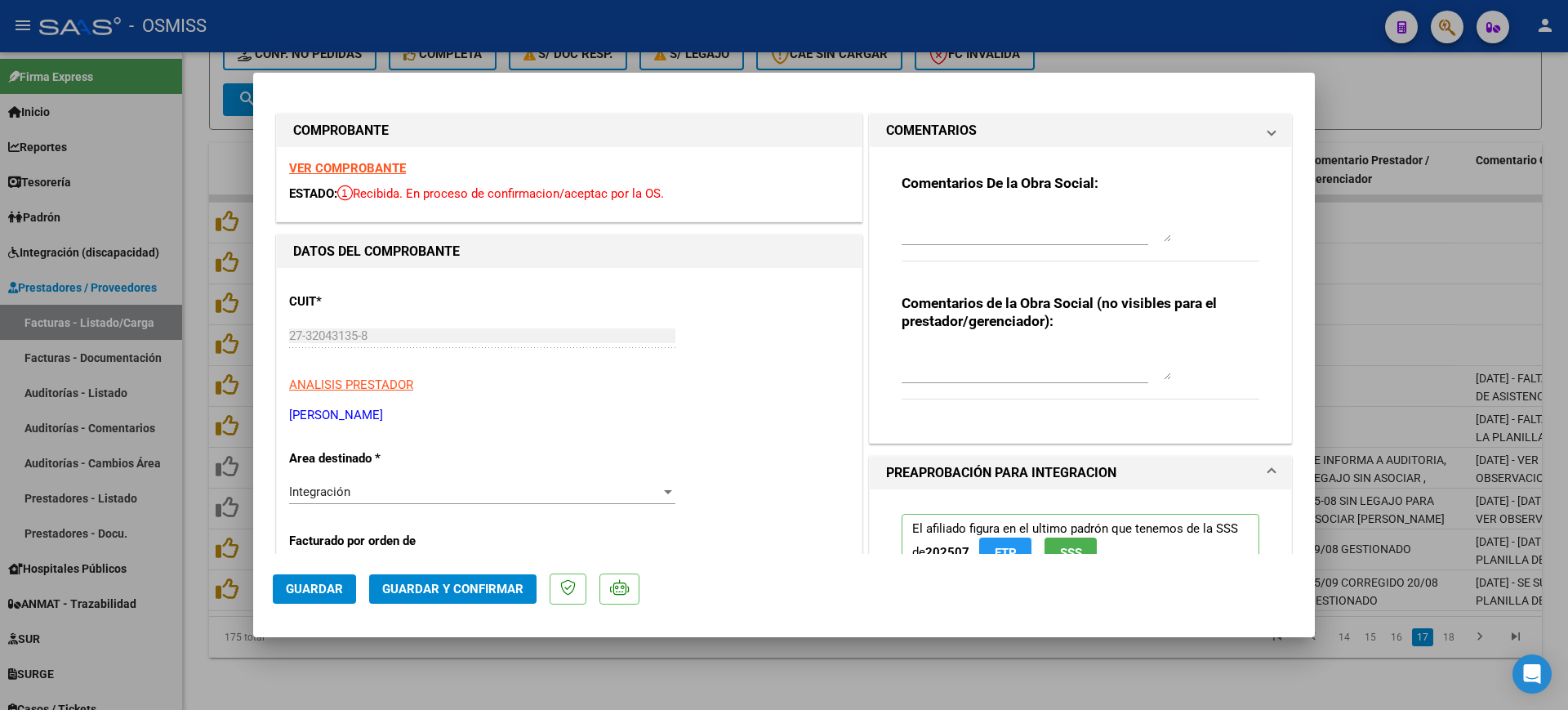
click at [965, 217] on textarea at bounding box center [1037, 225] width 269 height 33
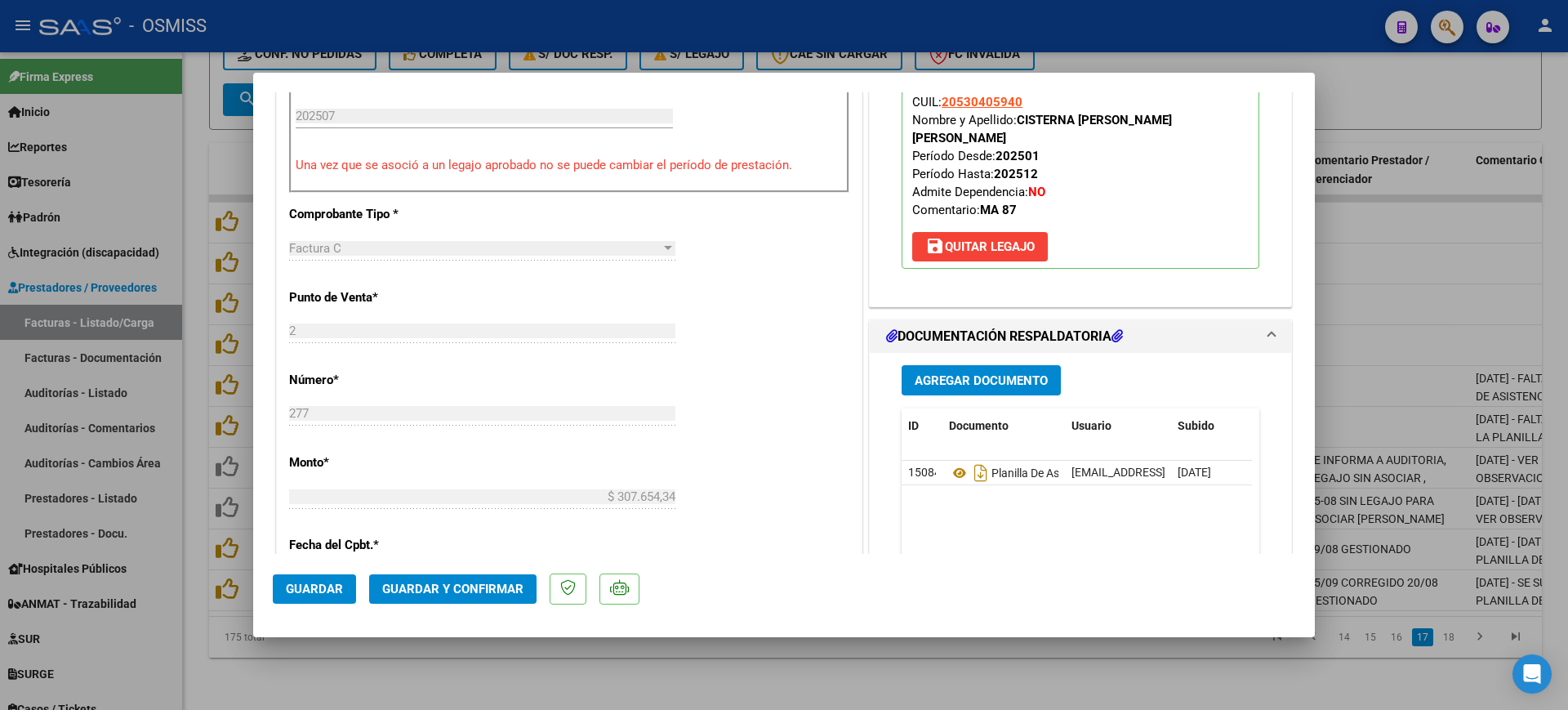
scroll to position [612, 0]
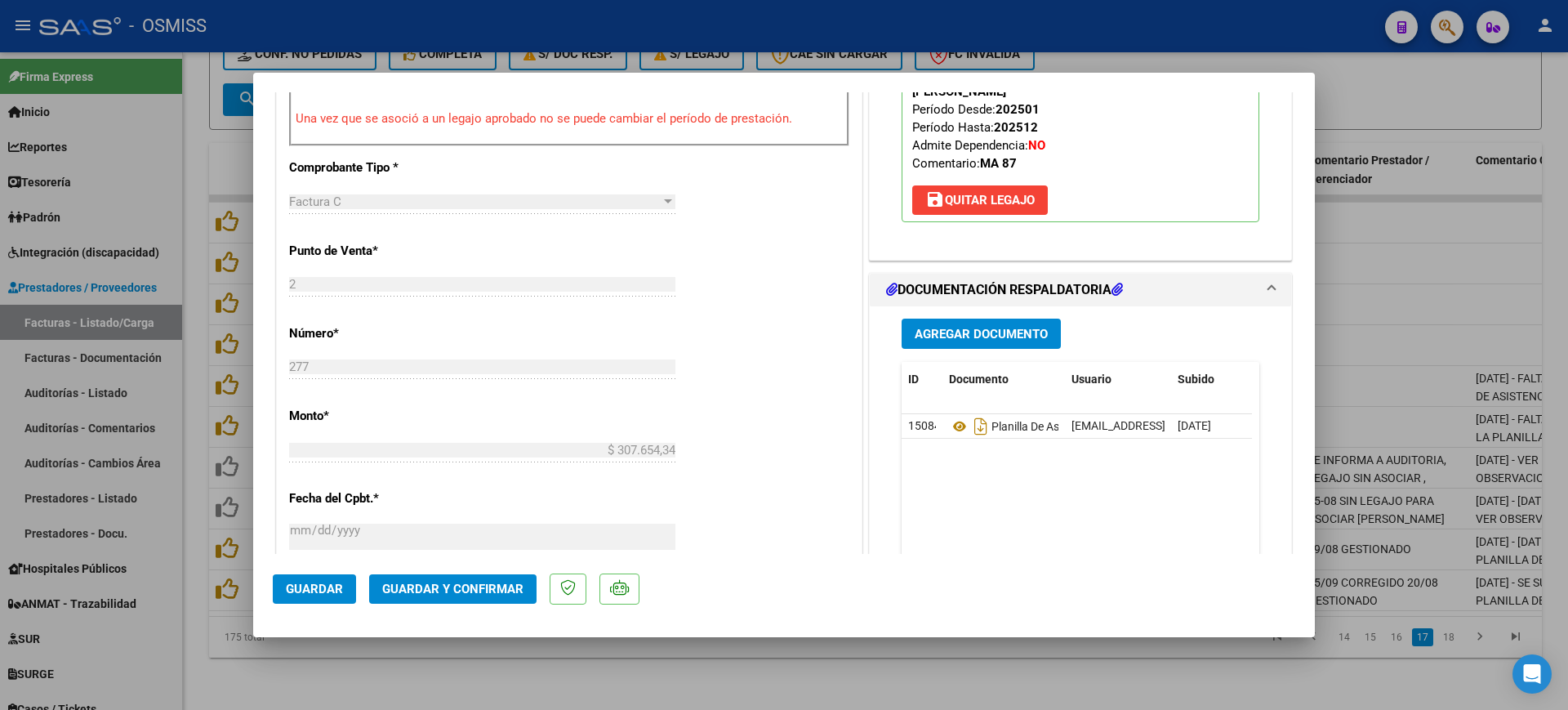
type textarea "87"
click at [487, 601] on button "Guardar y Confirmar" at bounding box center [452, 589] width 168 height 29
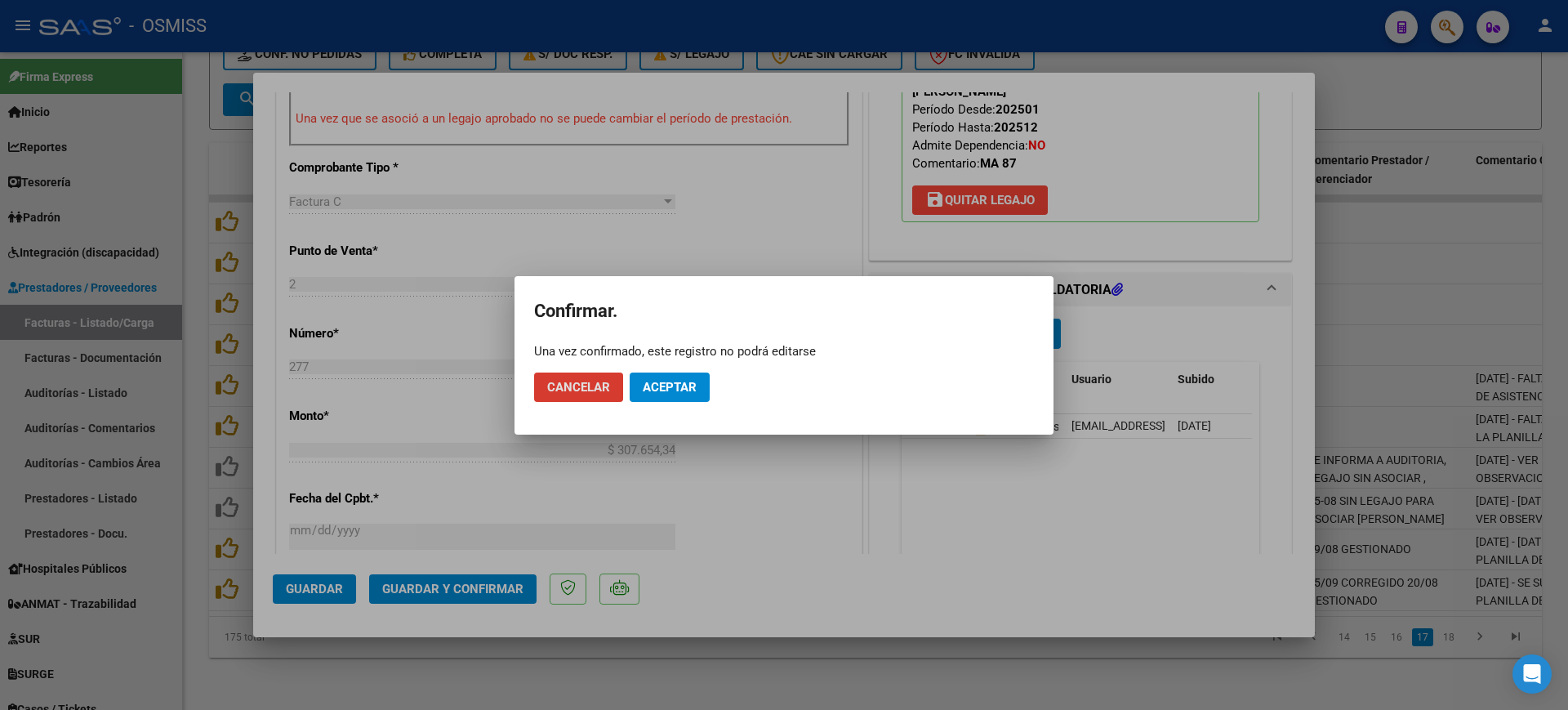
click at [672, 391] on span "Aceptar" at bounding box center [669, 387] width 54 height 14
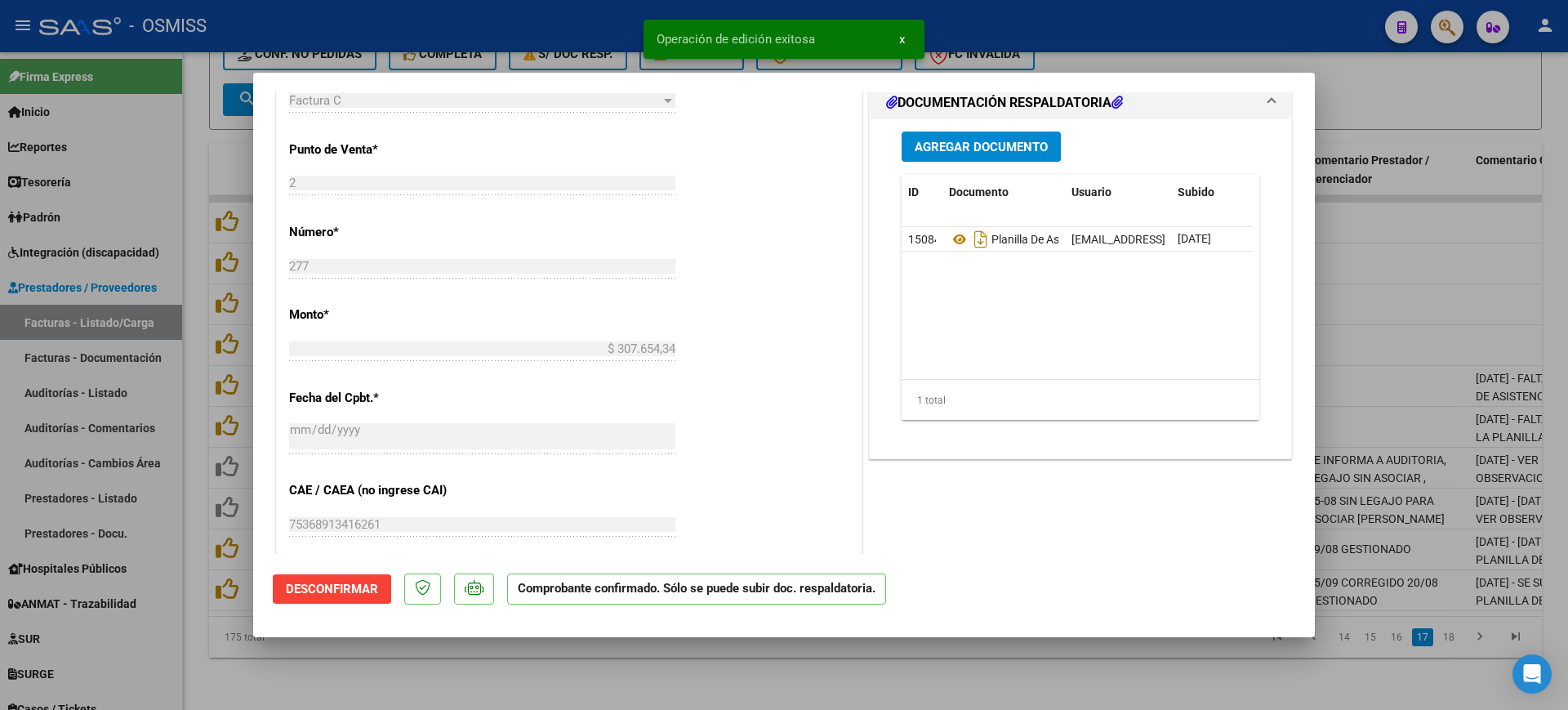
click at [547, 676] on div at bounding box center [784, 355] width 1568 height 710
type input "$ 0,00"
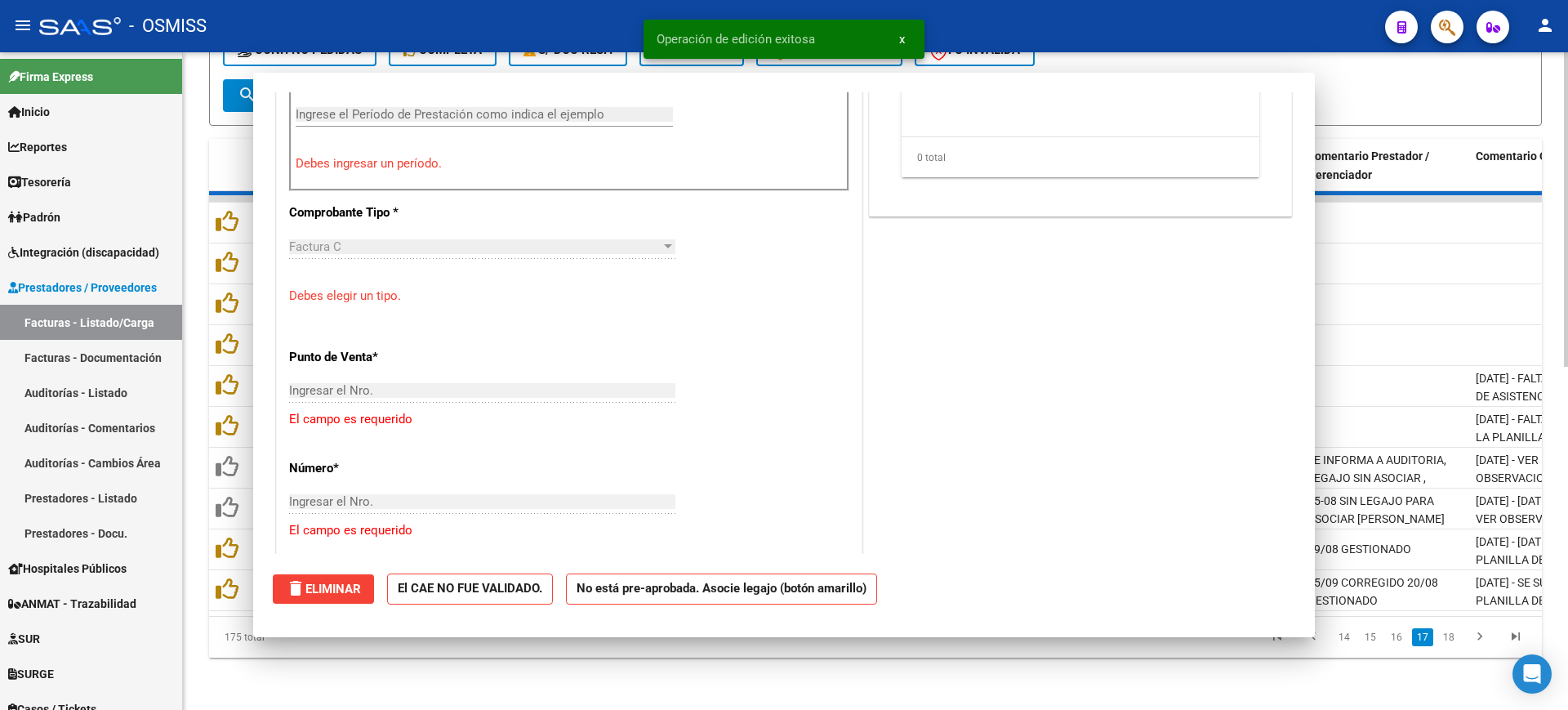
scroll to position [641, 0]
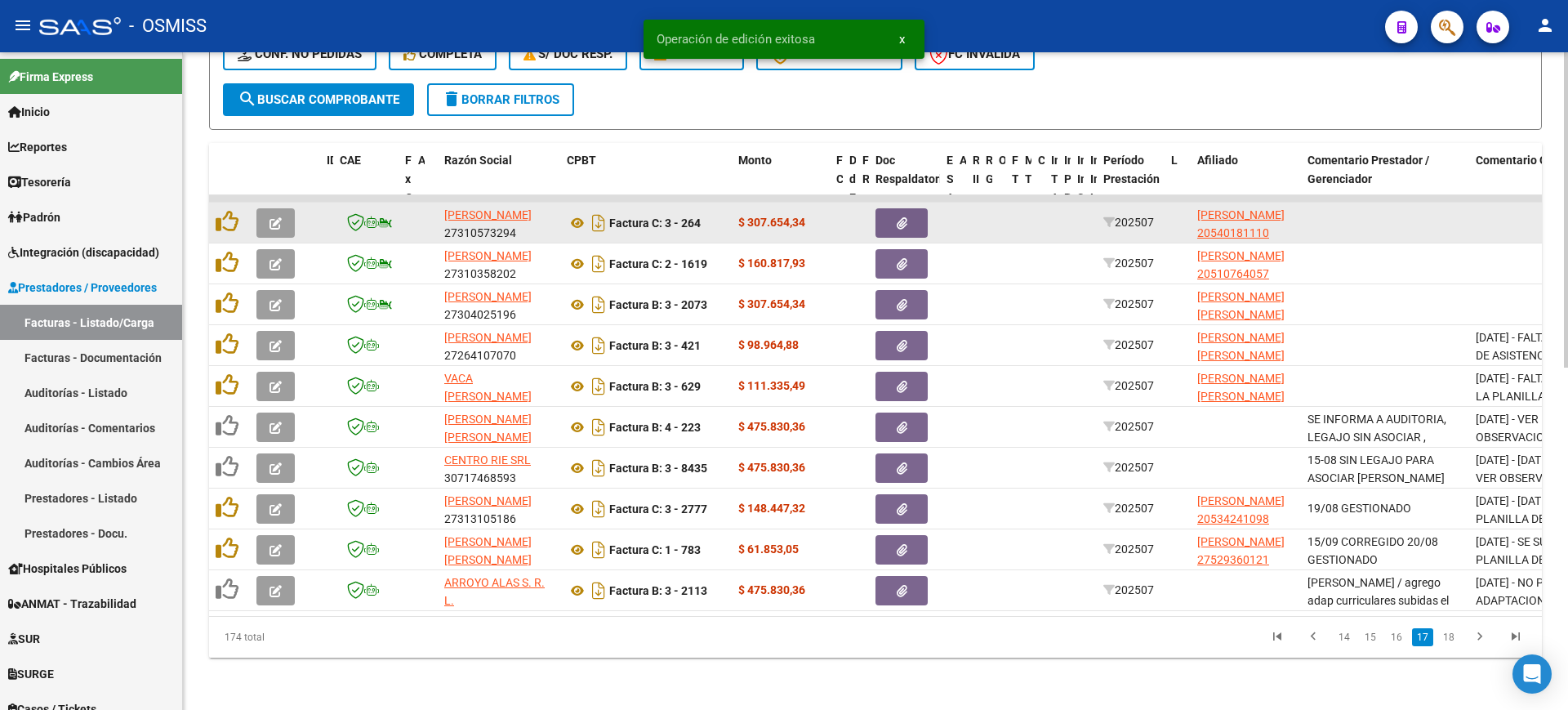
click at [272, 217] on icon "button" at bounding box center [275, 223] width 13 height 13
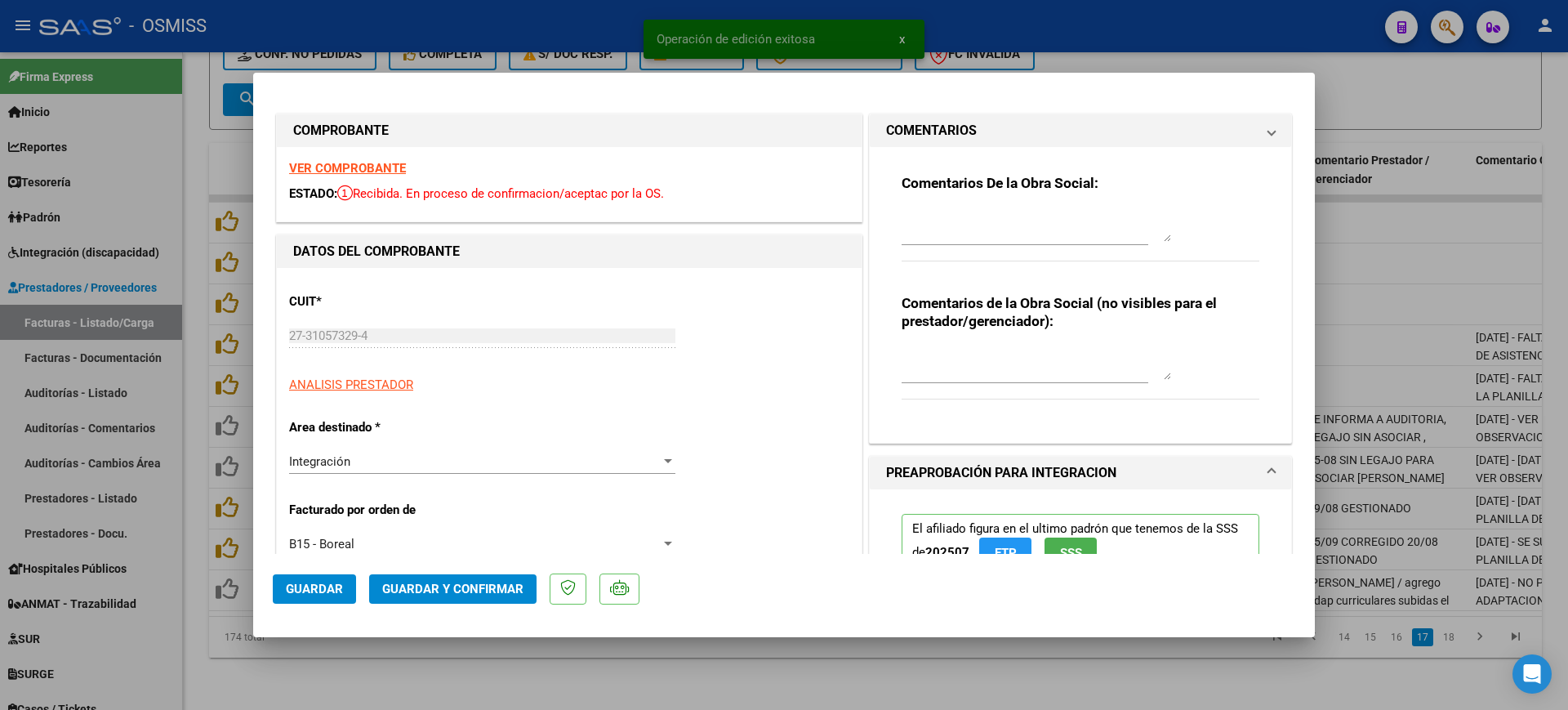
click at [317, 164] on strong "VER COMPROBANTE" at bounding box center [347, 168] width 117 height 14
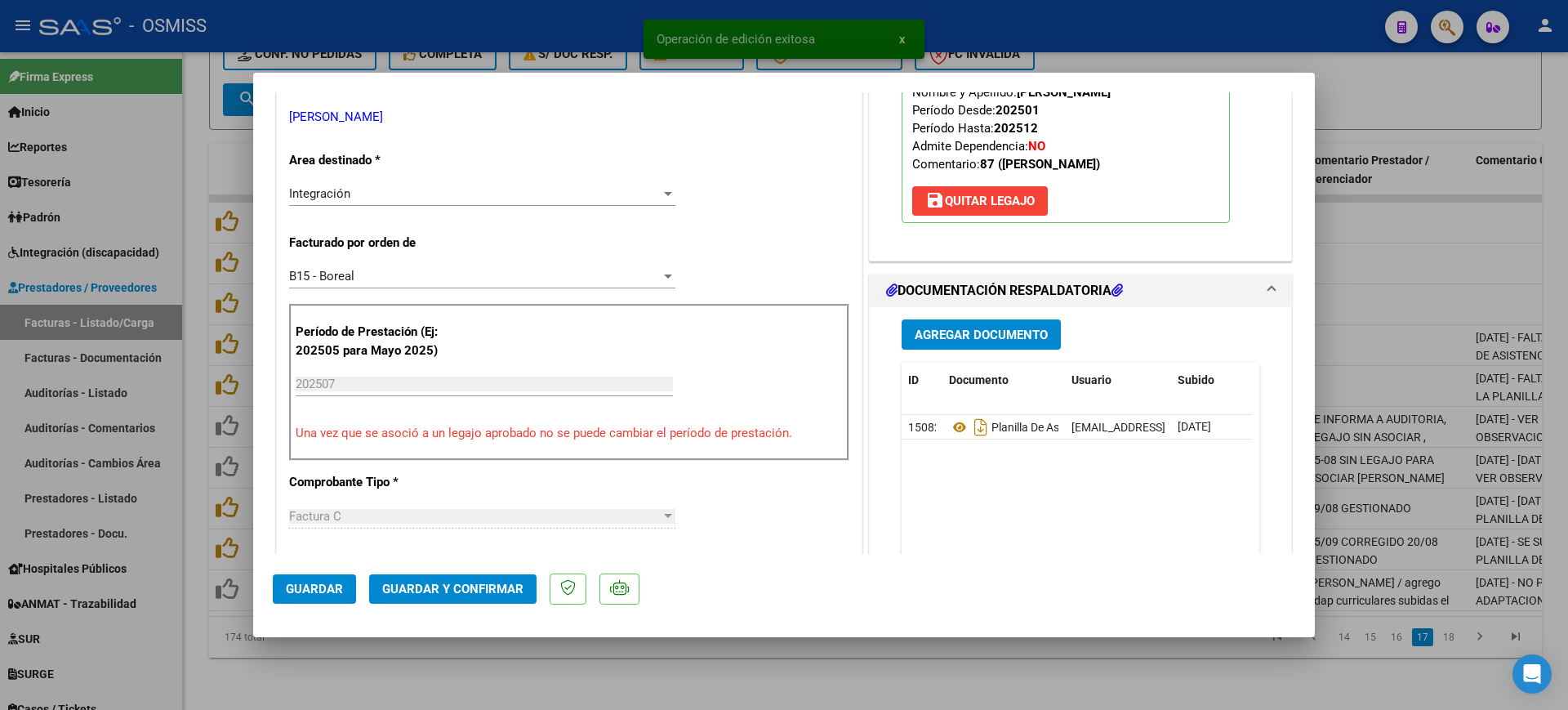
scroll to position [307, 0]
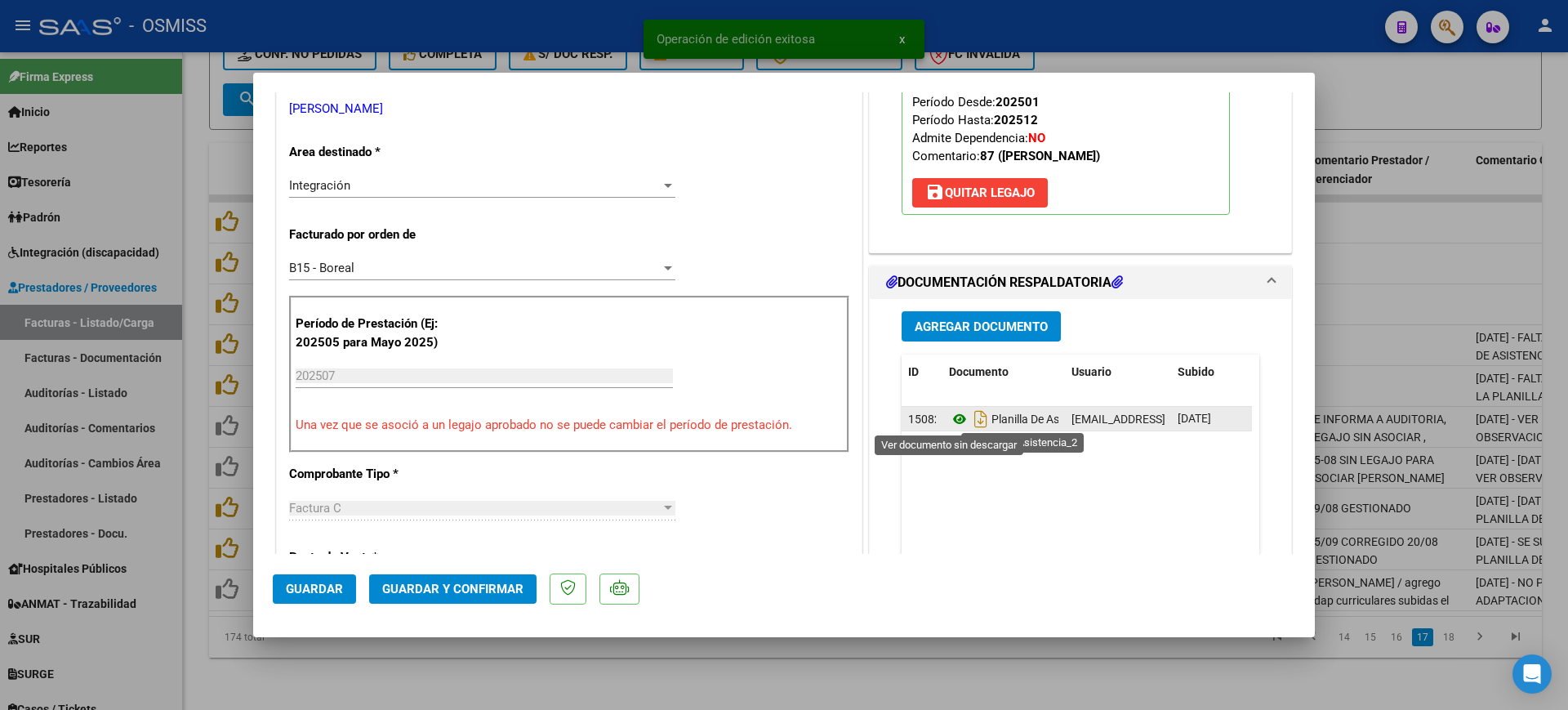
click at [951, 420] on icon at bounding box center [959, 419] width 21 height 19
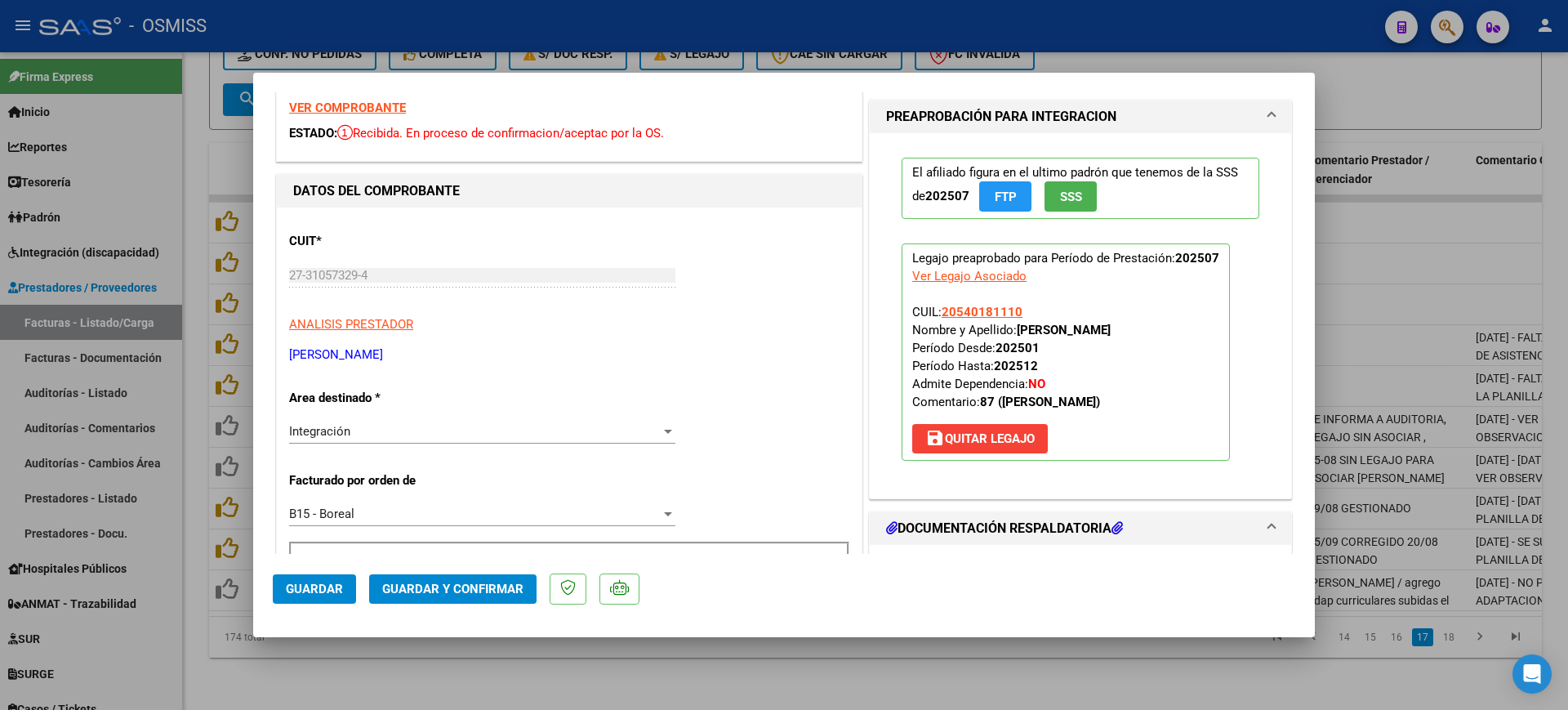
scroll to position [0, 0]
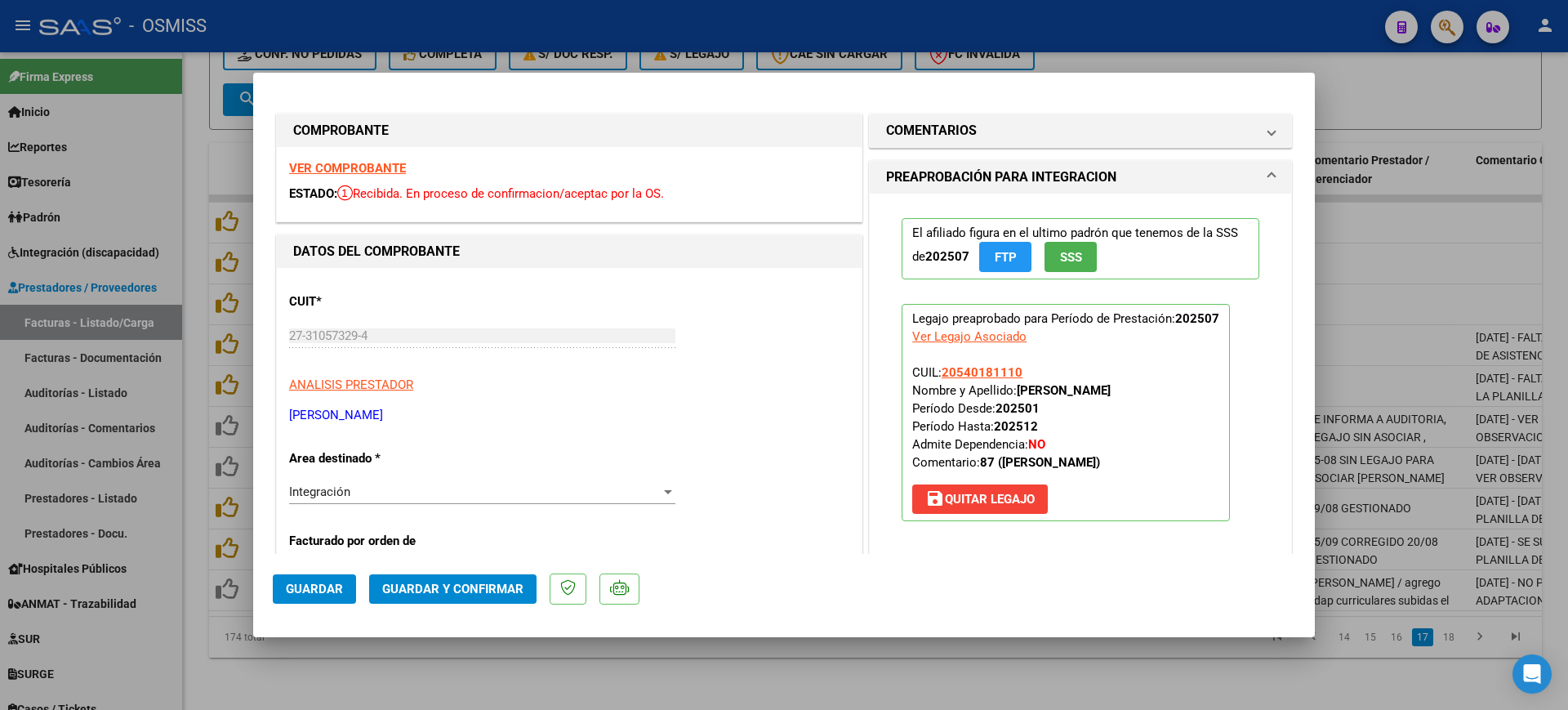
drag, startPoint x: 1003, startPoint y: 138, endPoint x: 1009, endPoint y: 208, distance: 70.3
click at [1002, 143] on mat-expansion-panel-header "COMENTARIOS" at bounding box center [1080, 131] width 421 height 33
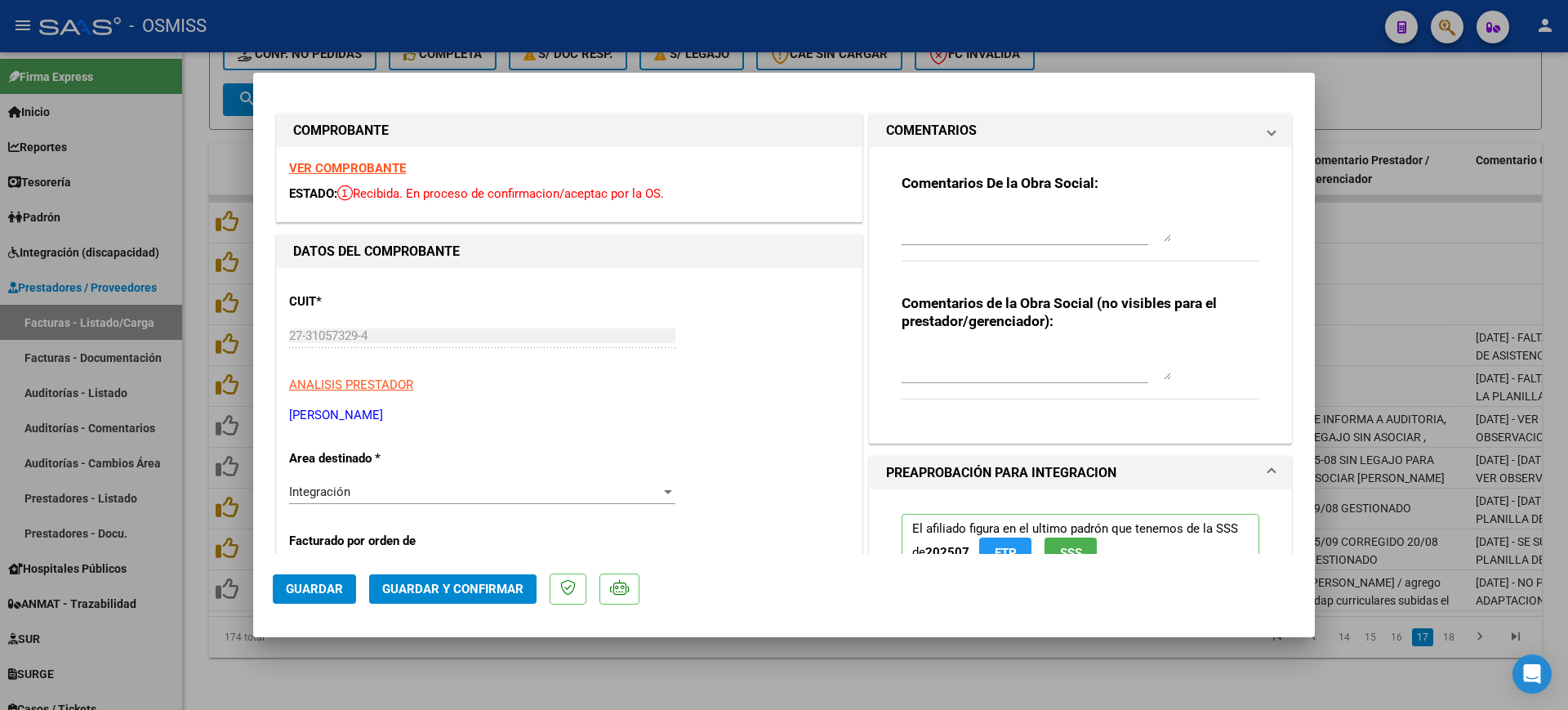
click at [1009, 220] on textarea at bounding box center [1037, 225] width 269 height 33
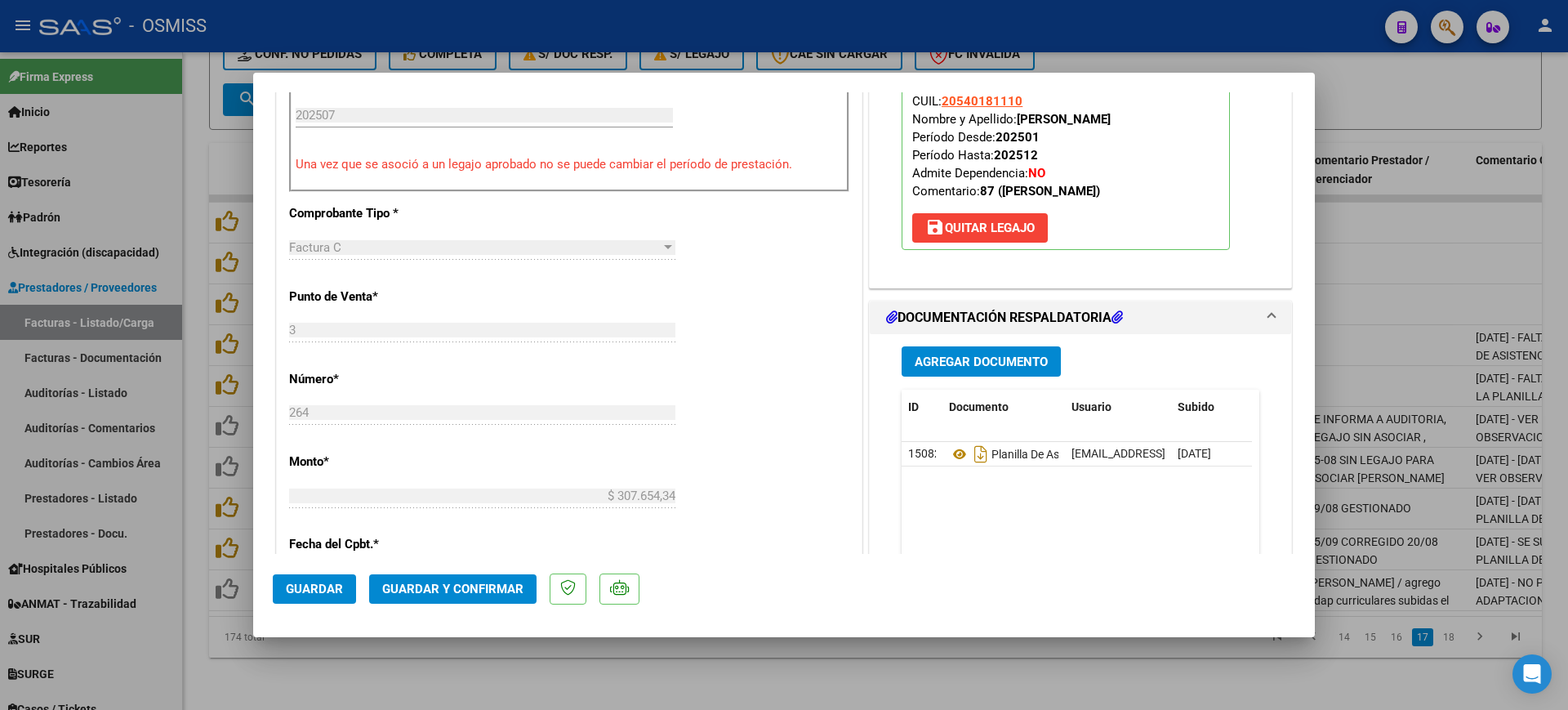
scroll to position [612, 0]
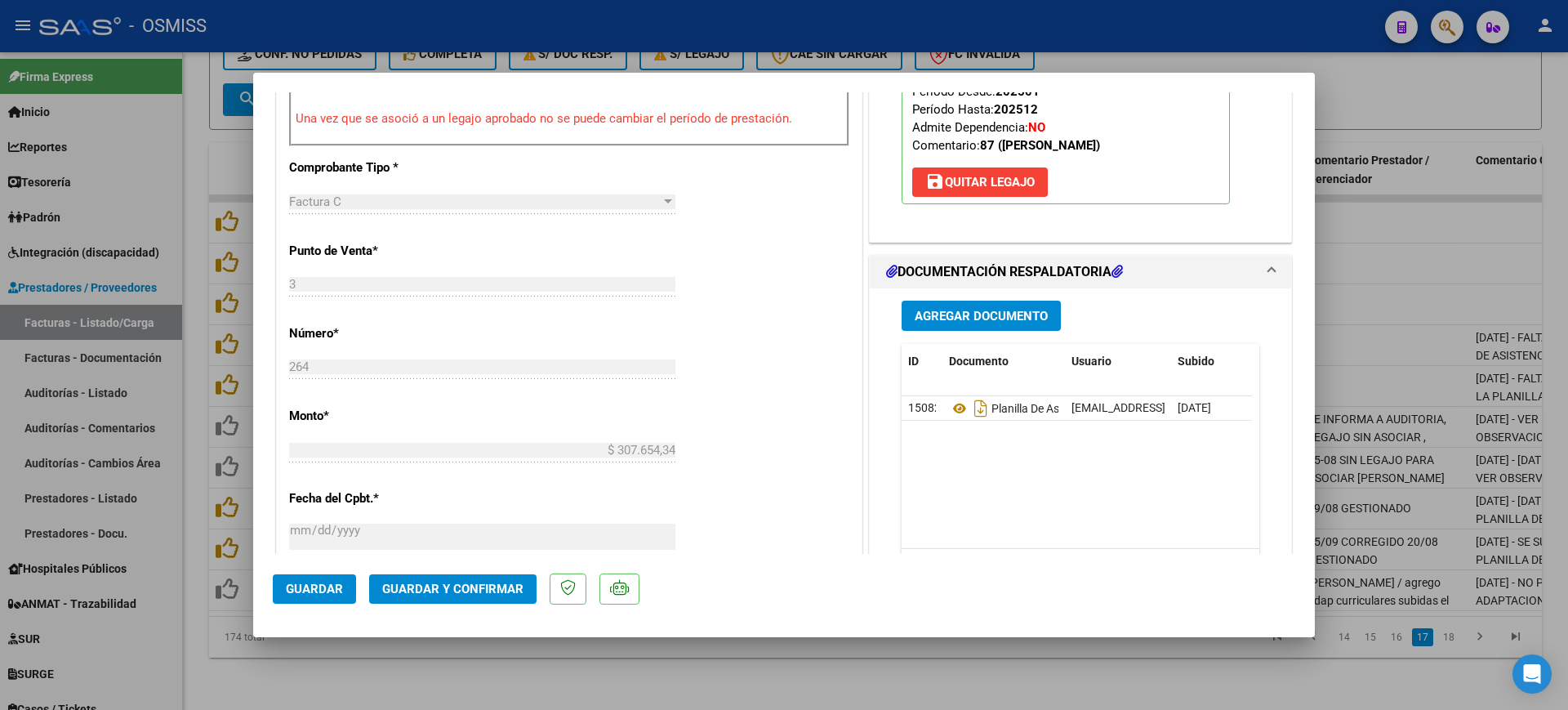
type textarea "87"
click at [509, 580] on button "Guardar y Confirmar" at bounding box center [452, 589] width 168 height 29
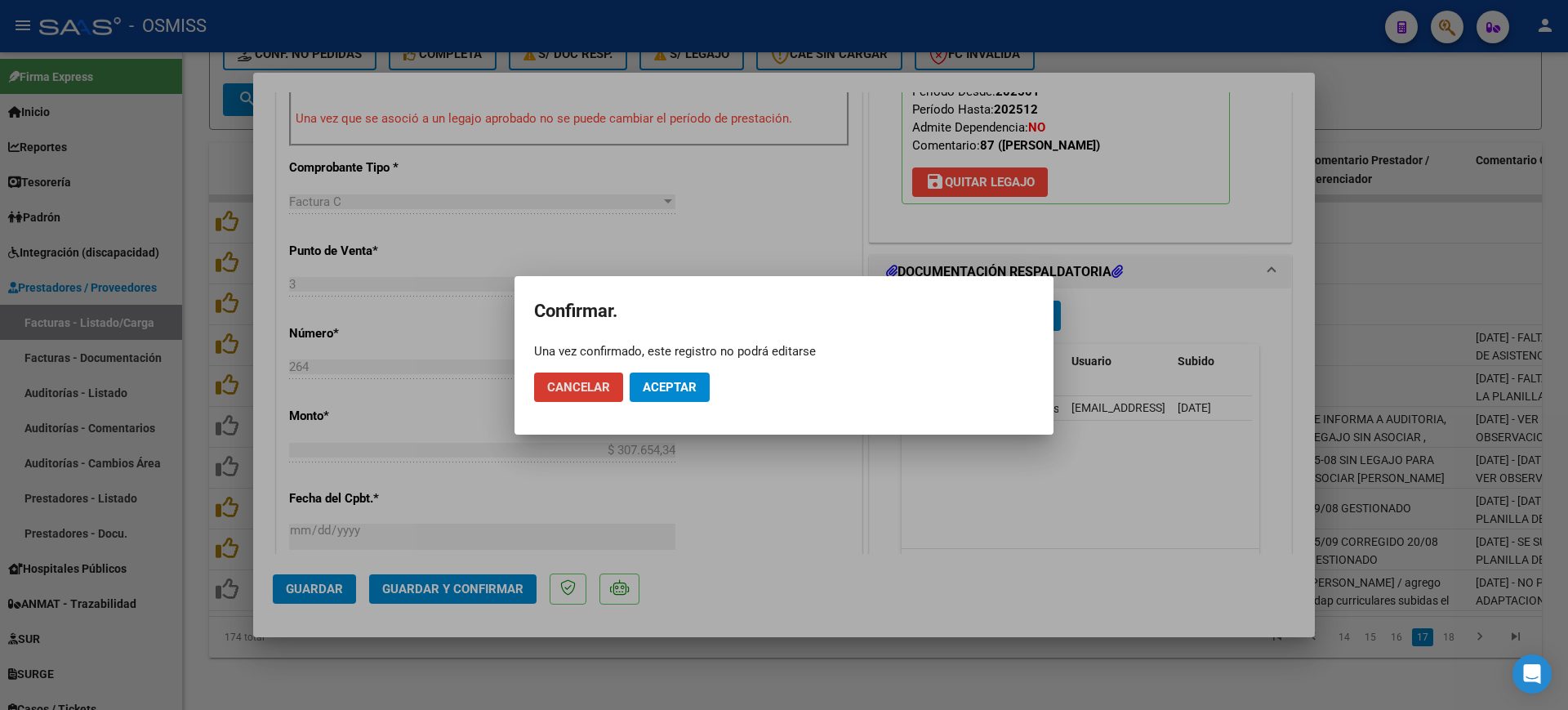
click at [669, 390] on span "Aceptar" at bounding box center [669, 387] width 54 height 14
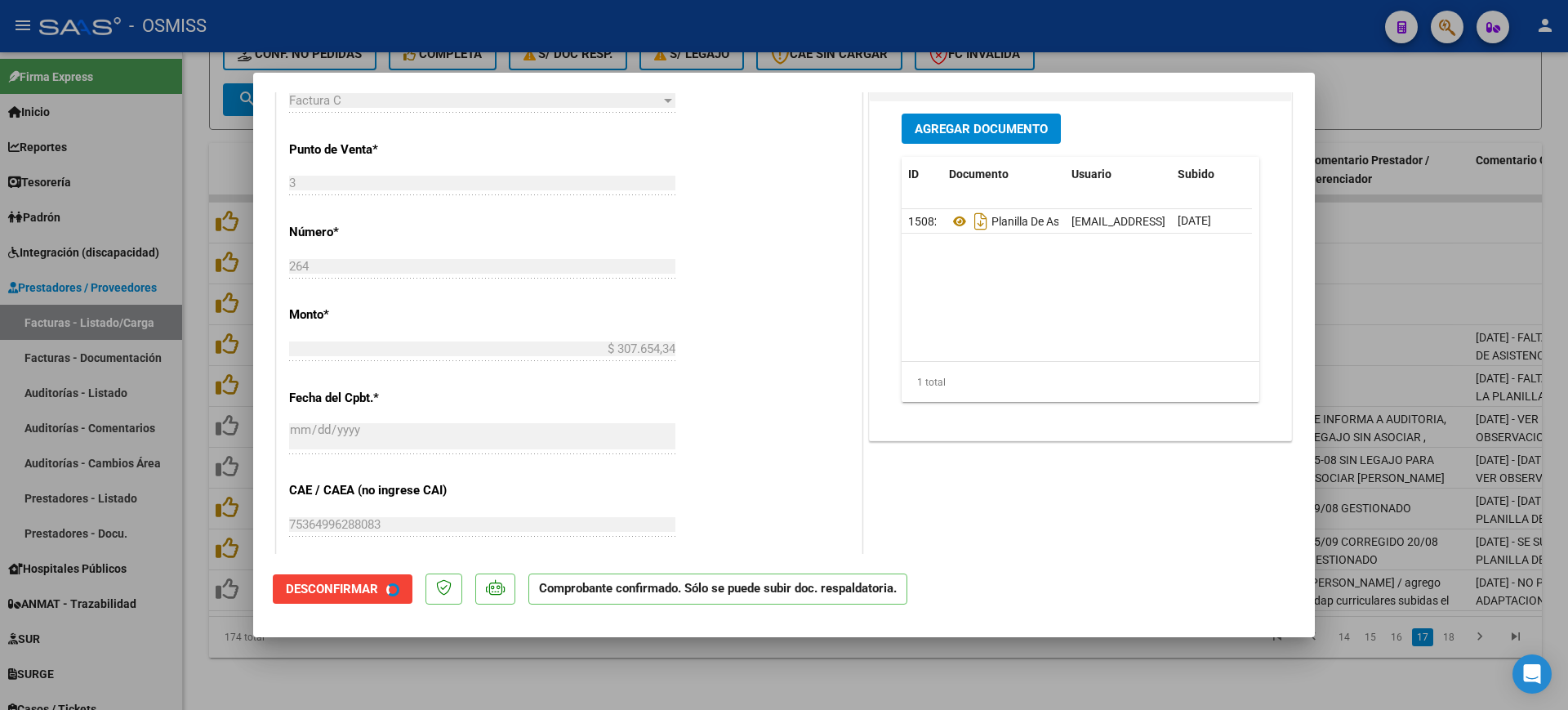
click at [602, 666] on div at bounding box center [784, 355] width 1568 height 710
type input "$ 0,00"
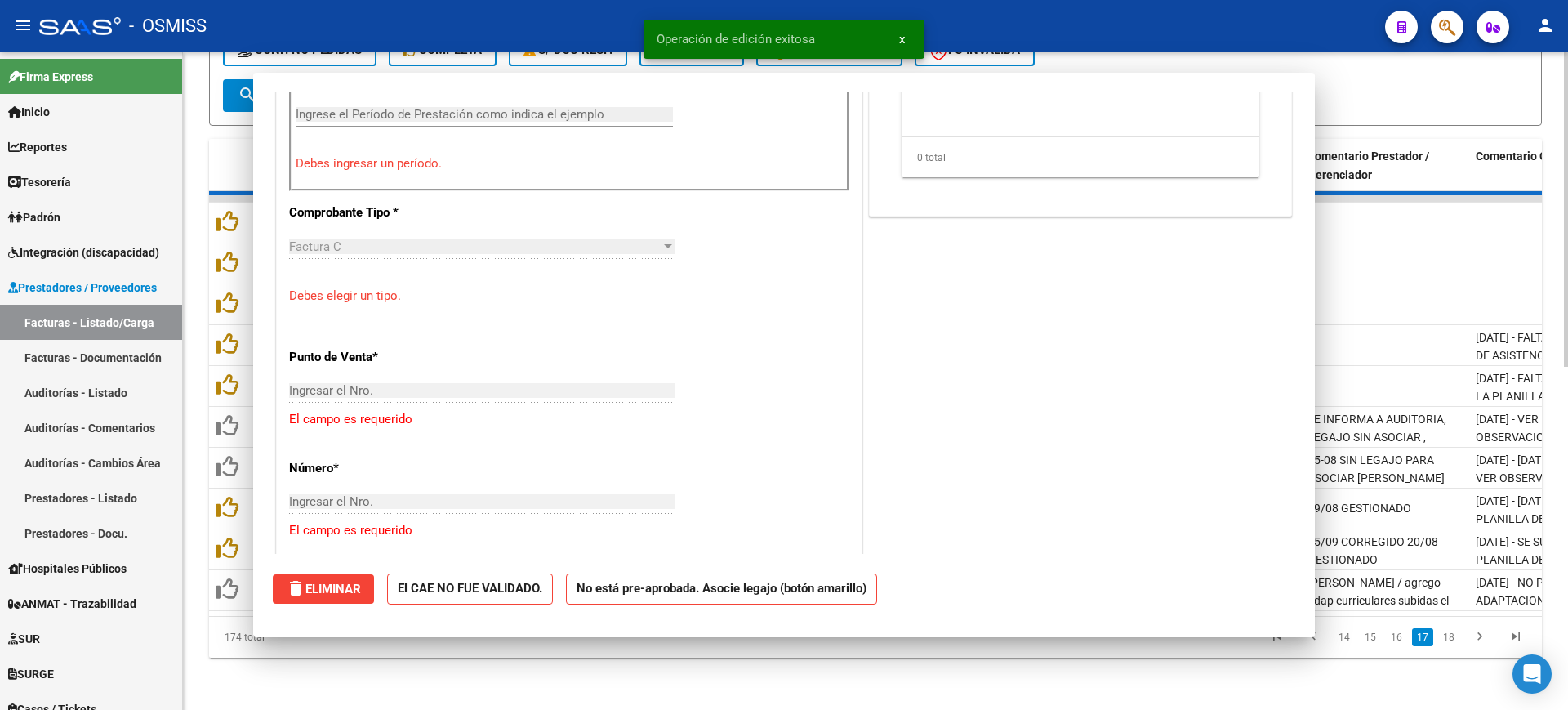
scroll to position [641, 0]
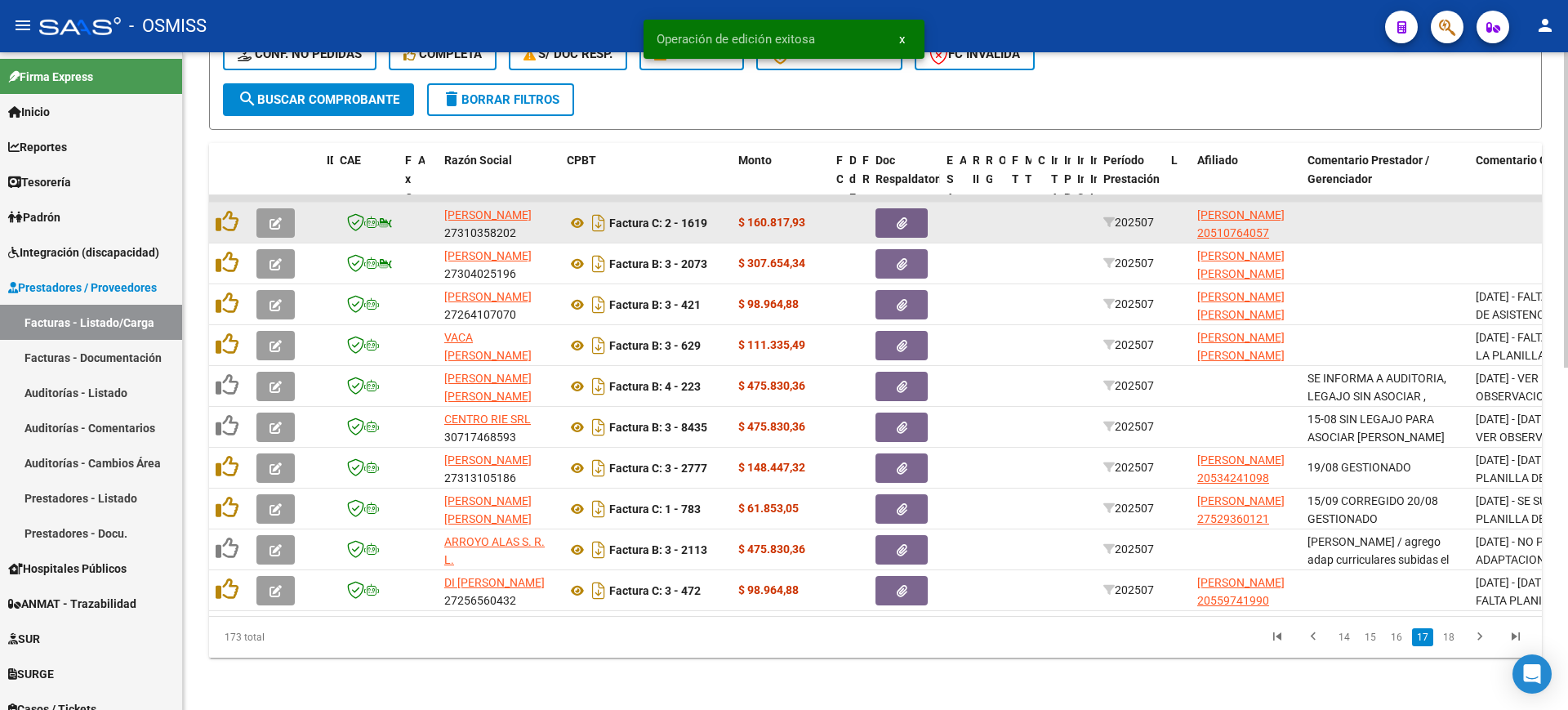
click at [290, 208] on button "button" at bounding box center [275, 222] width 39 height 29
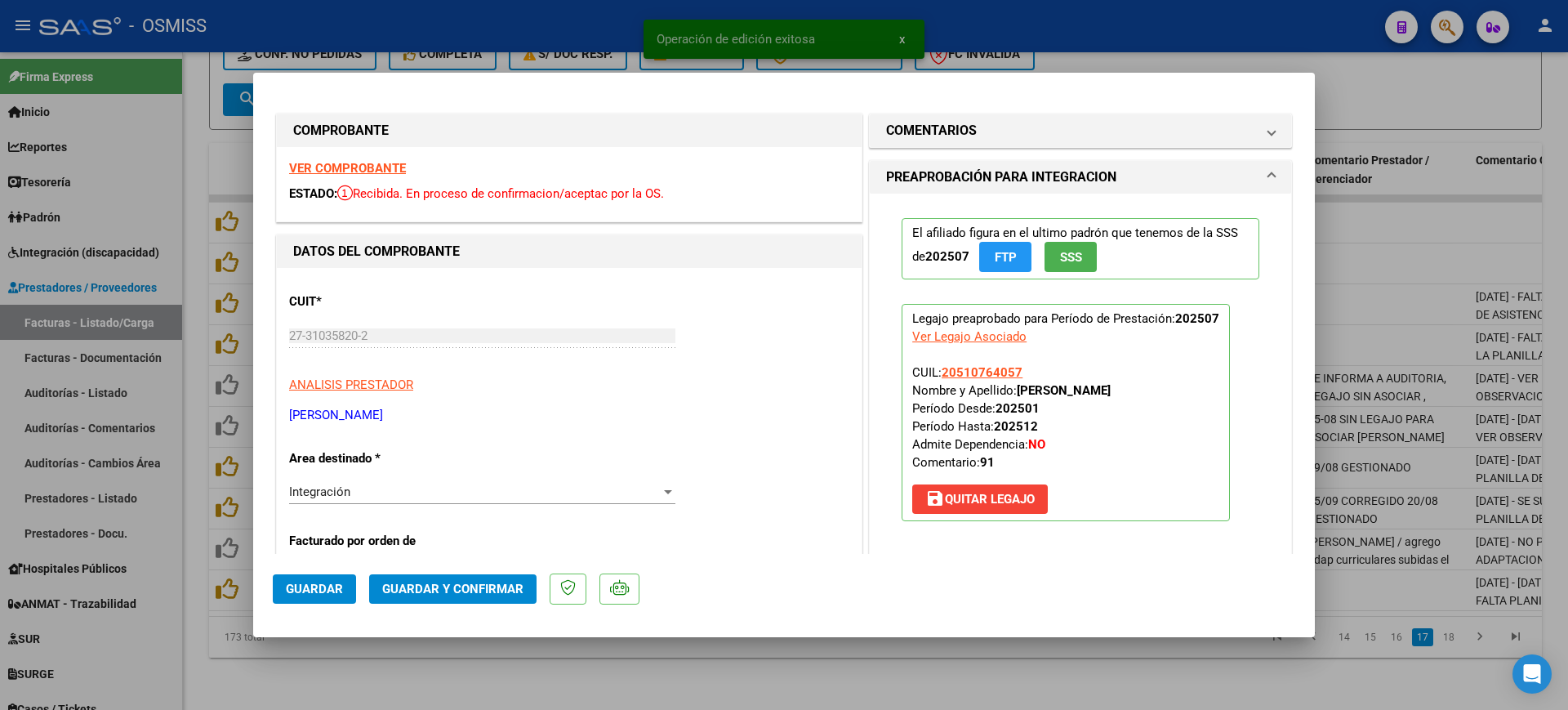
click at [328, 165] on strong "VER COMPROBANTE" at bounding box center [347, 168] width 117 height 14
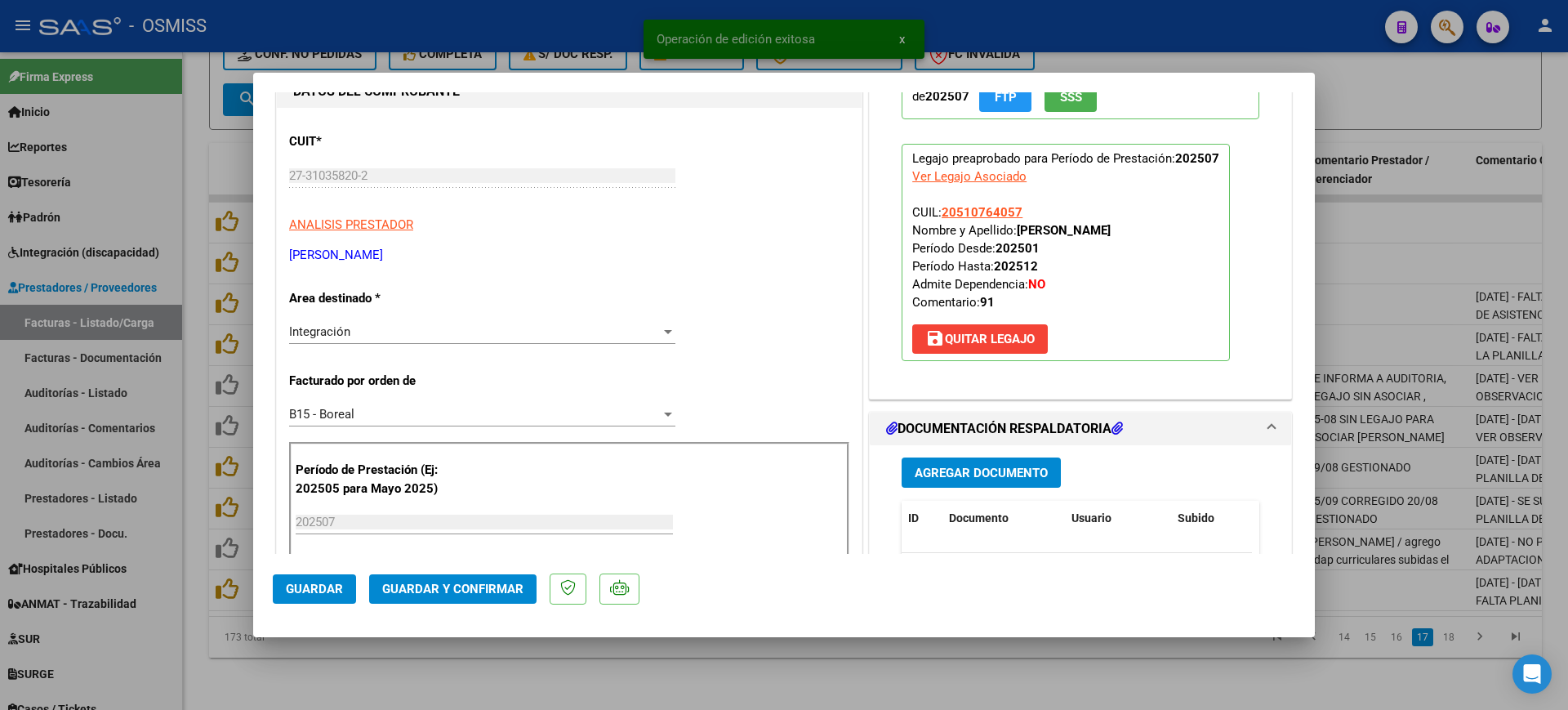
scroll to position [307, 0]
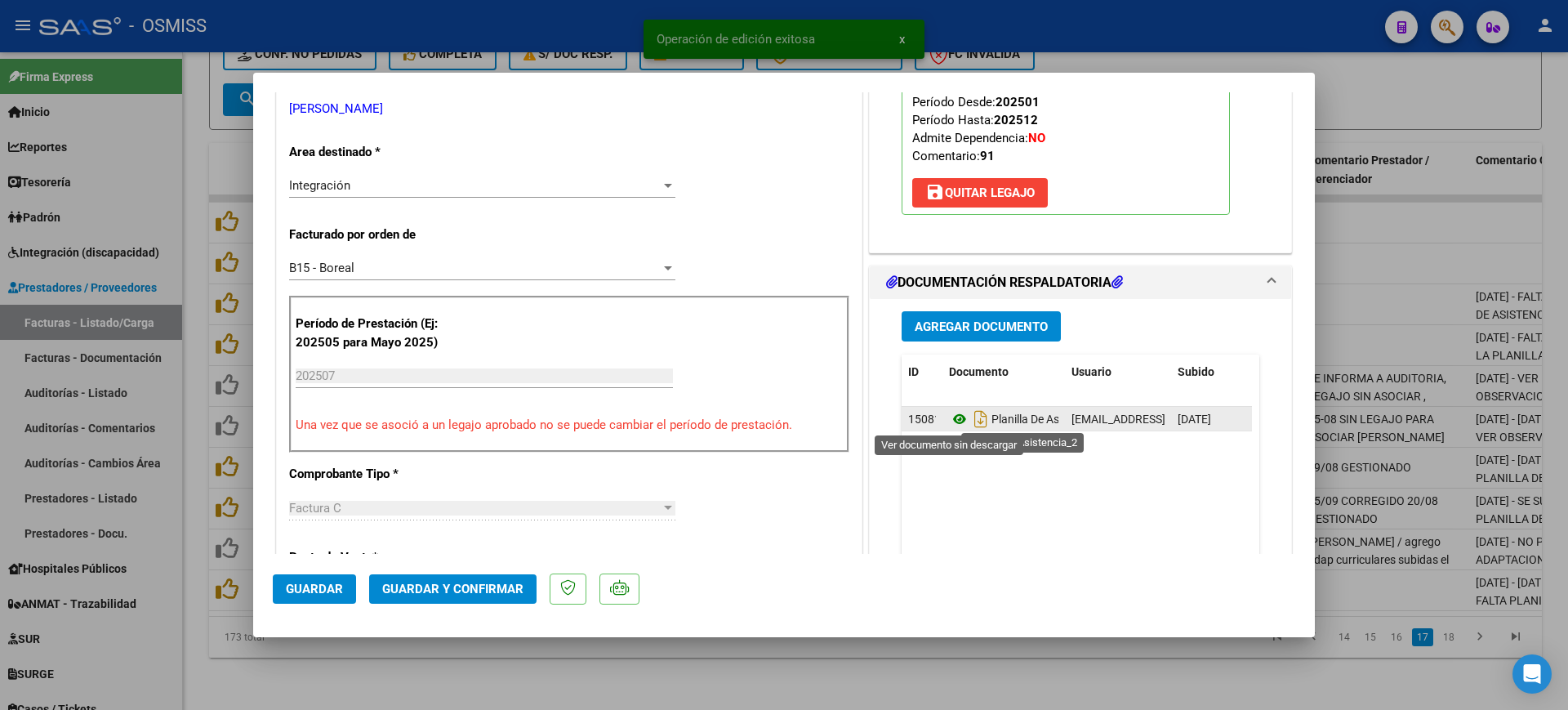
click at [957, 422] on icon at bounding box center [959, 419] width 21 height 19
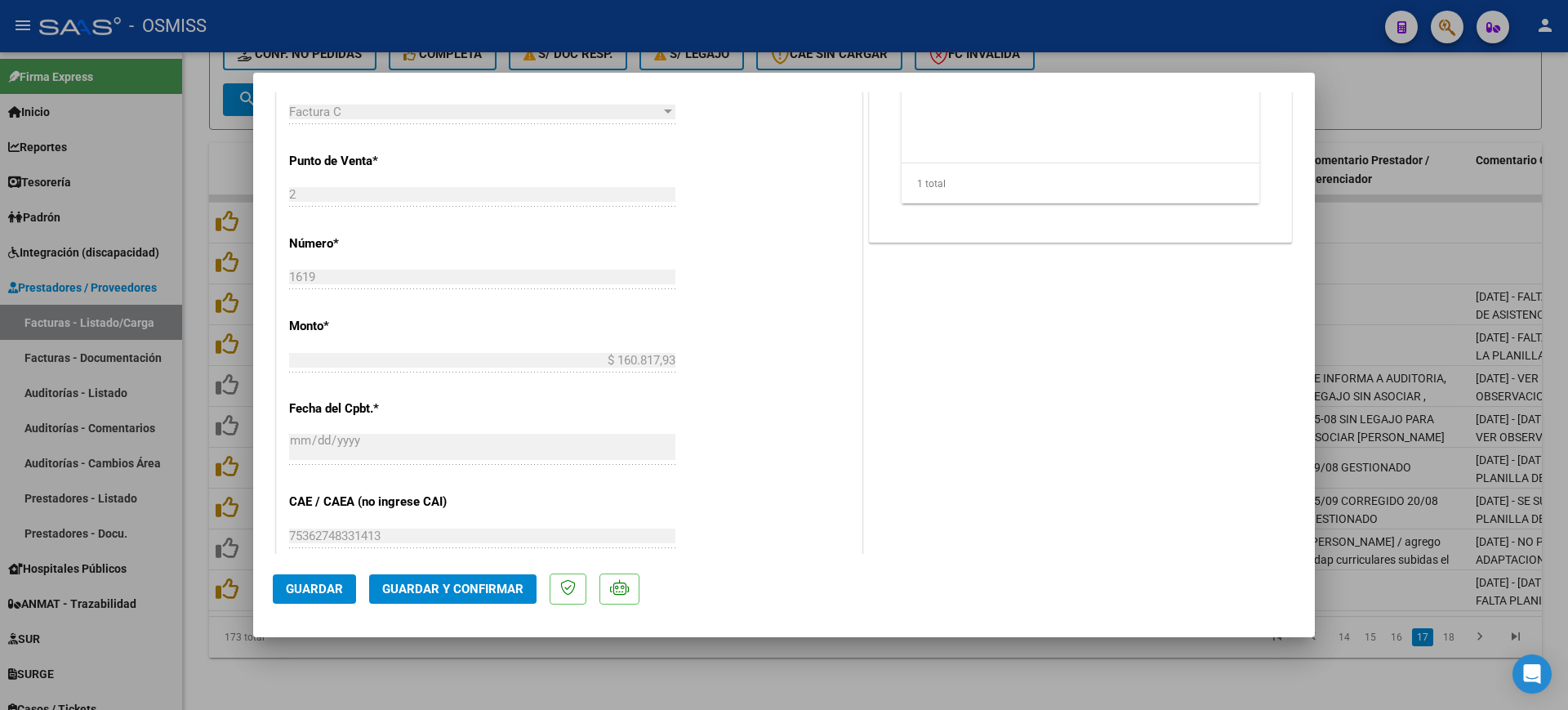
scroll to position [715, 0]
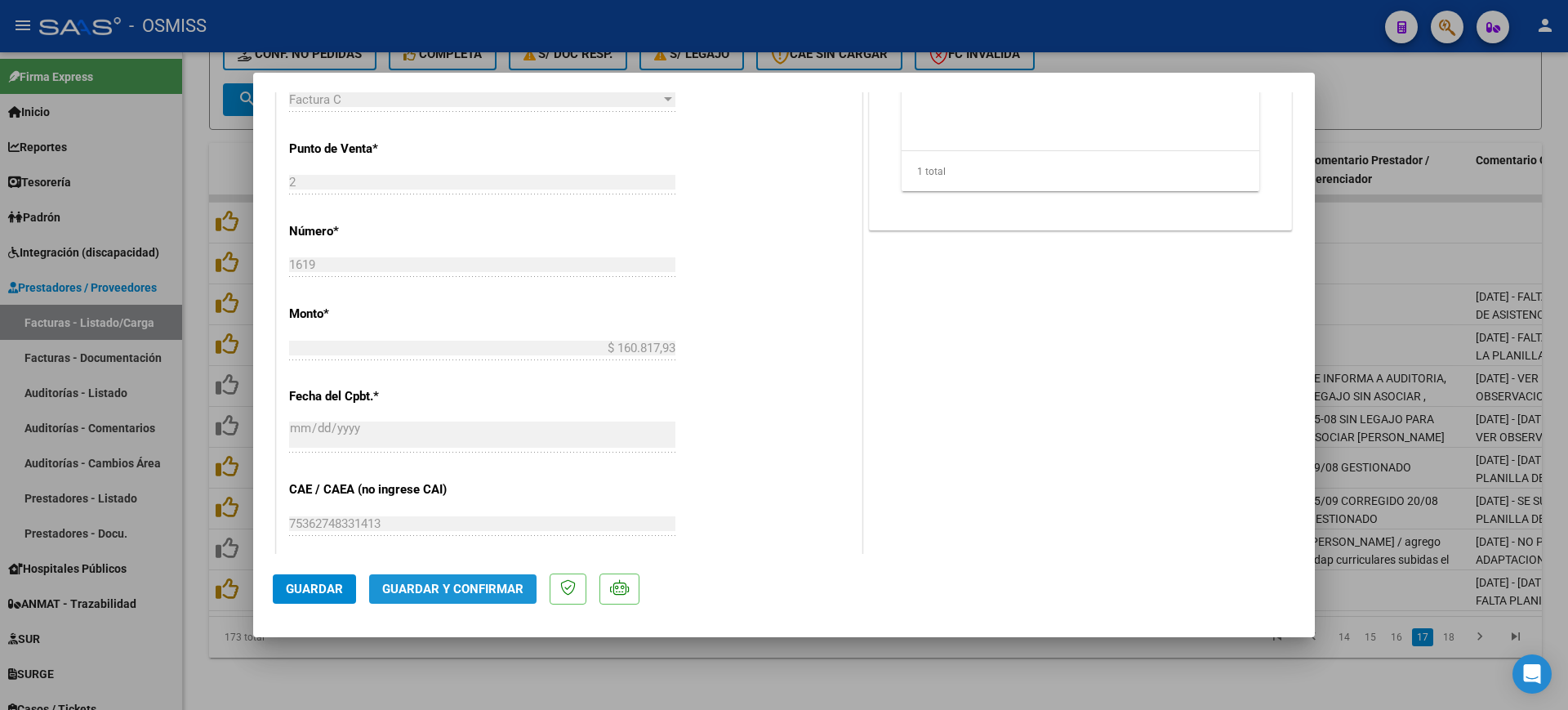
click at [457, 583] on span "Guardar y Confirmar" at bounding box center [453, 588] width 141 height 14
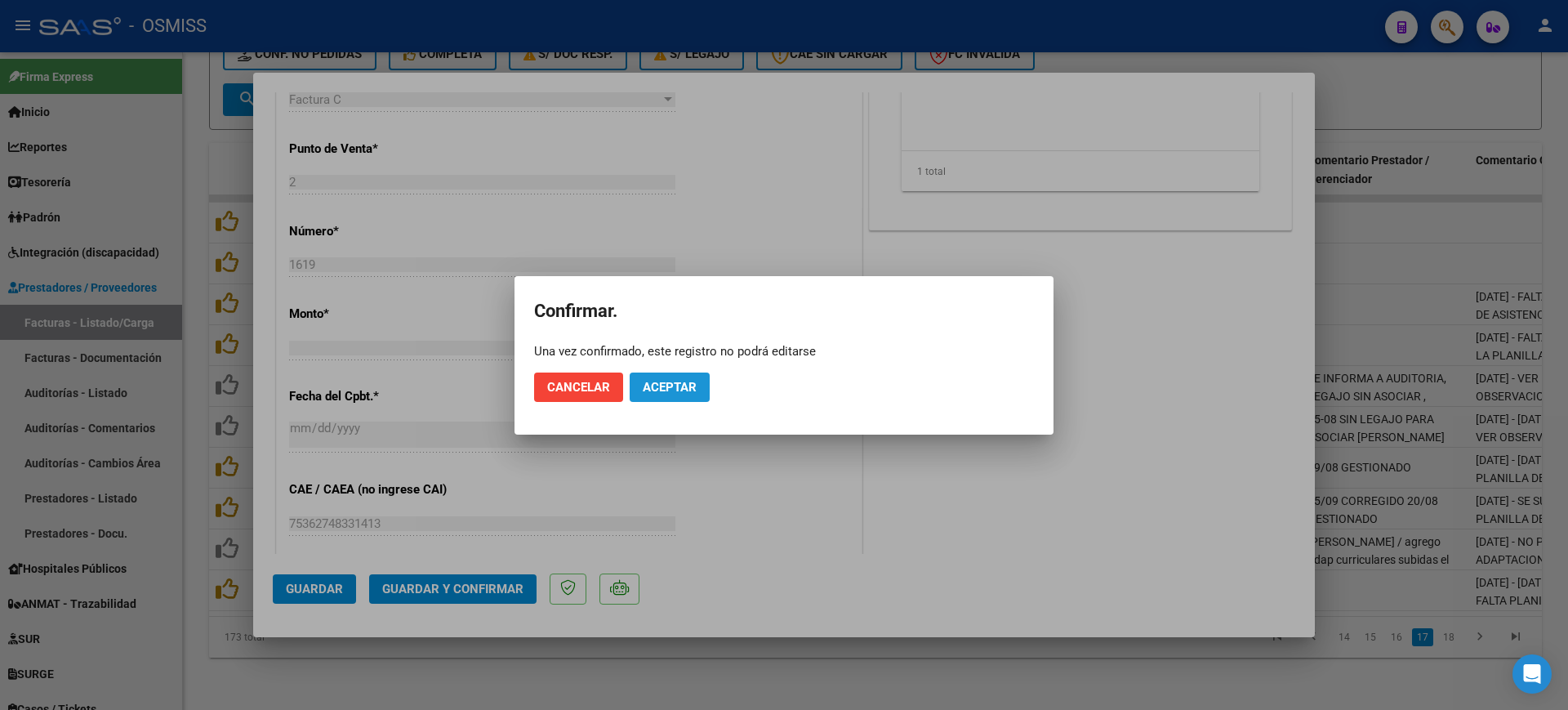
click at [685, 375] on button "Aceptar" at bounding box center [669, 387] width 80 height 29
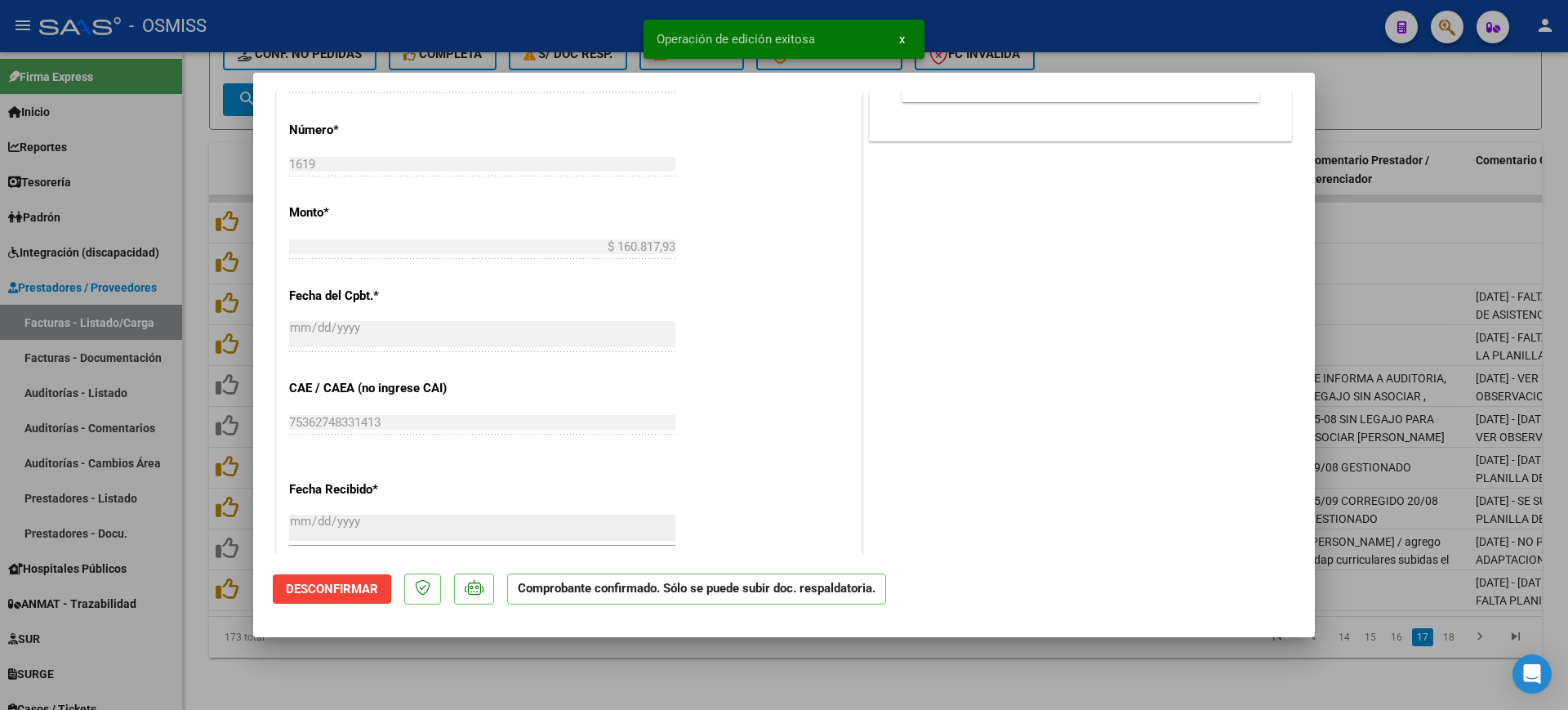
click at [640, 665] on div at bounding box center [784, 355] width 1568 height 710
type input "$ 0,00"
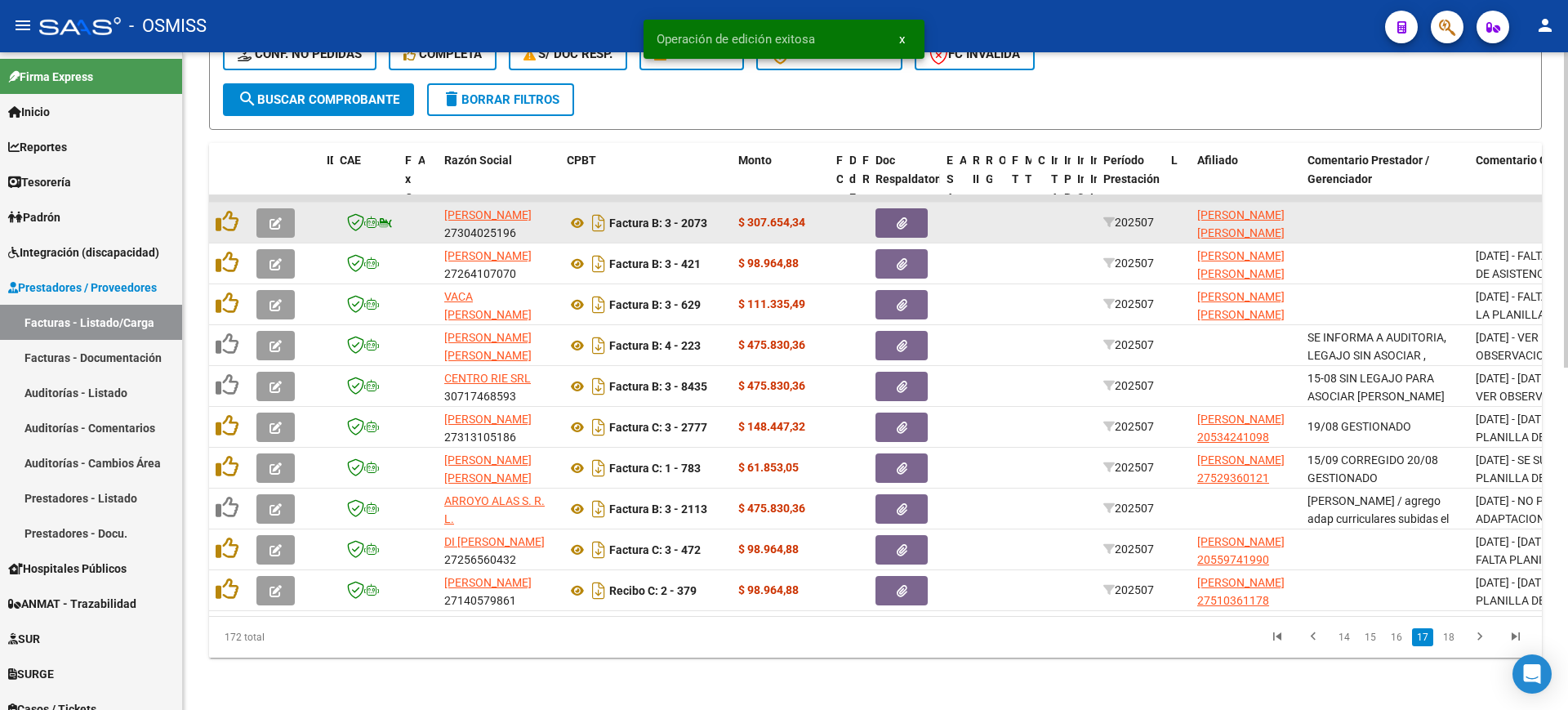
click at [273, 216] on span "button" at bounding box center [275, 222] width 13 height 14
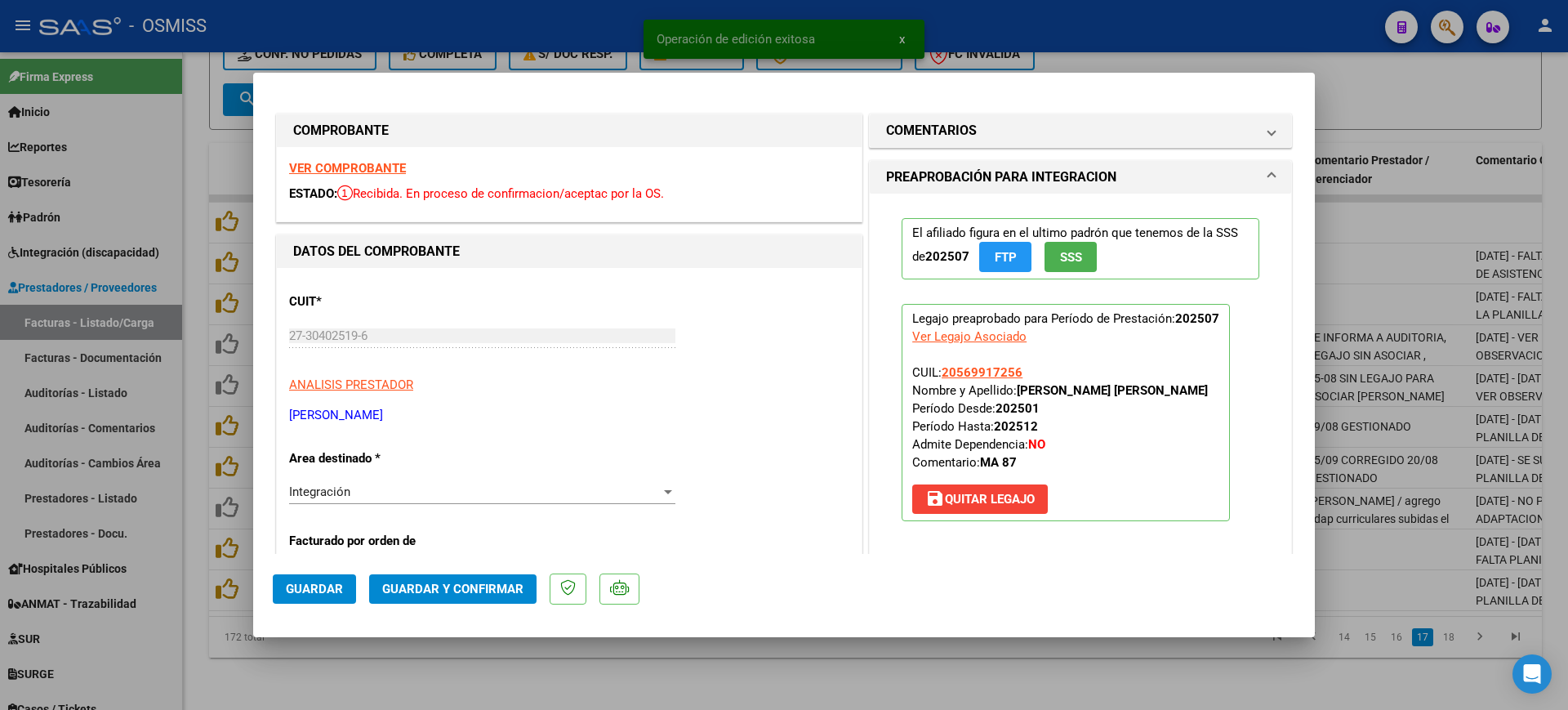
click at [332, 169] on strong "VER COMPROBANTE" at bounding box center [347, 168] width 117 height 14
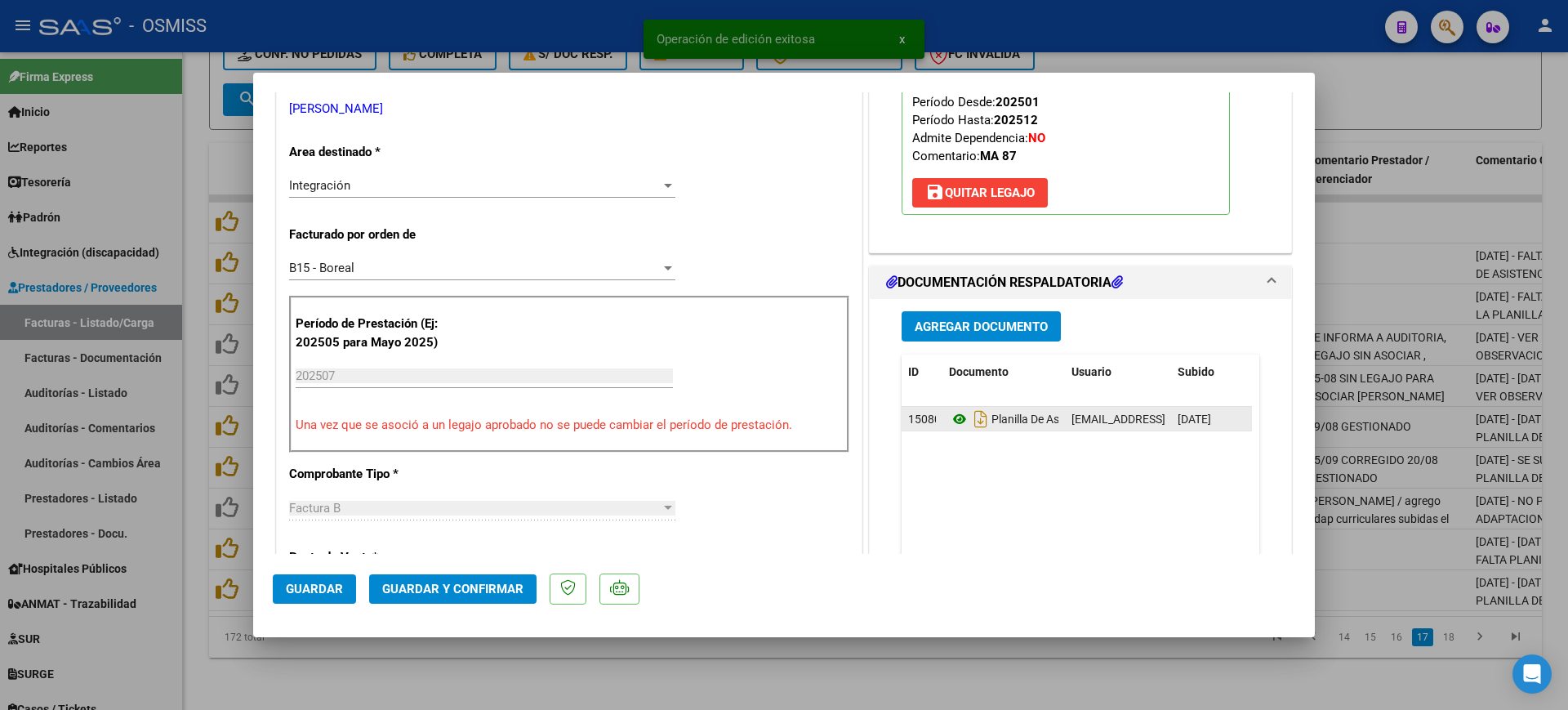
click at [949, 424] on icon at bounding box center [959, 419] width 21 height 19
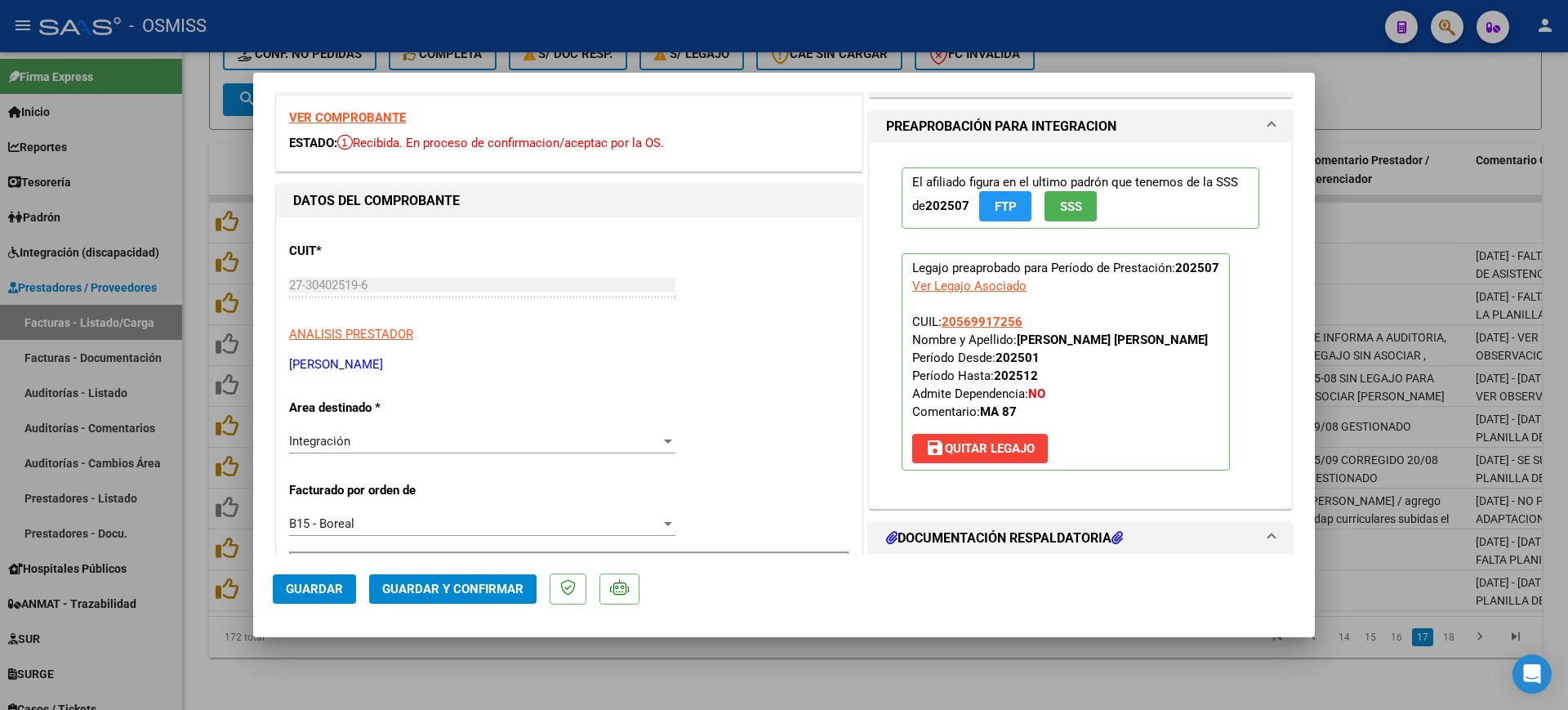
scroll to position [0, 0]
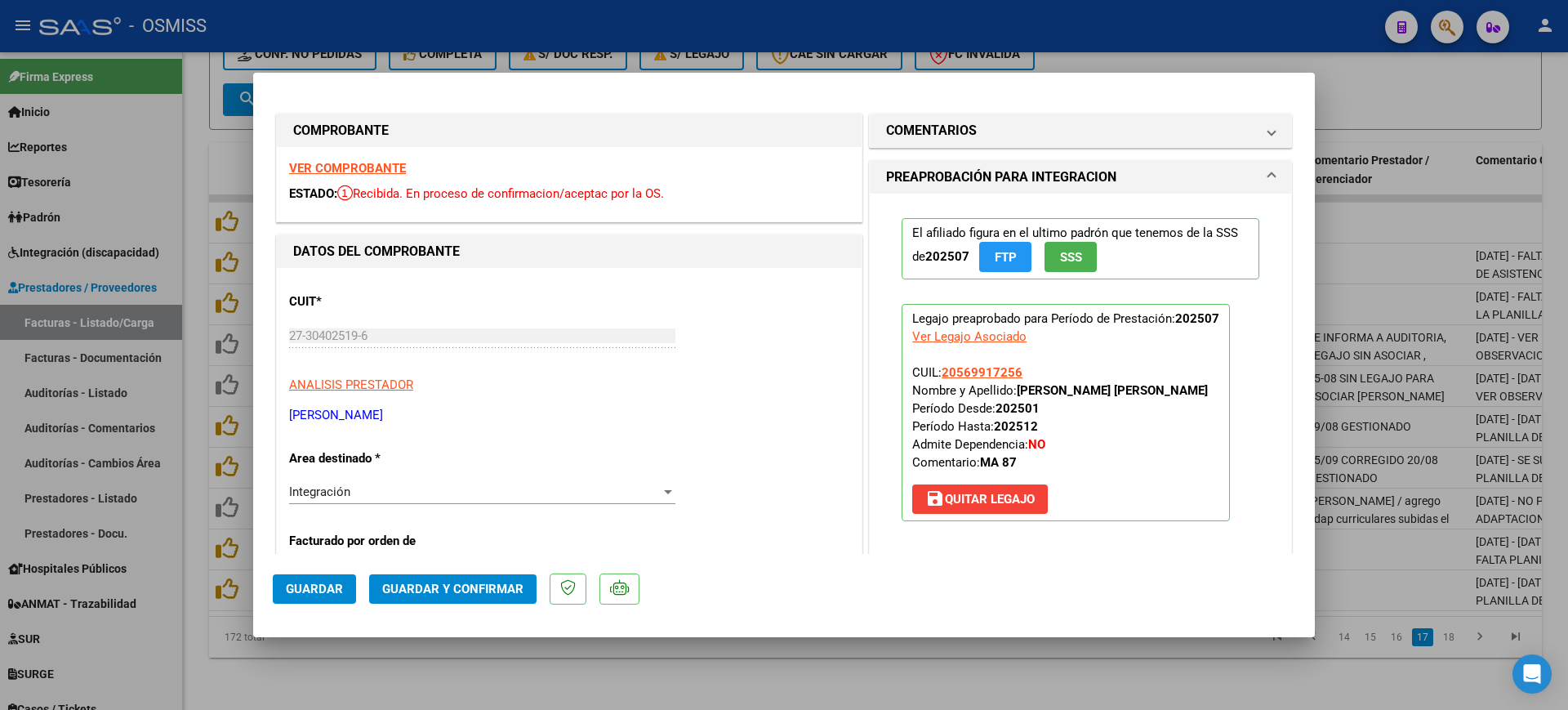
click at [964, 131] on h1 "COMENTARIOS" at bounding box center [931, 131] width 91 height 19
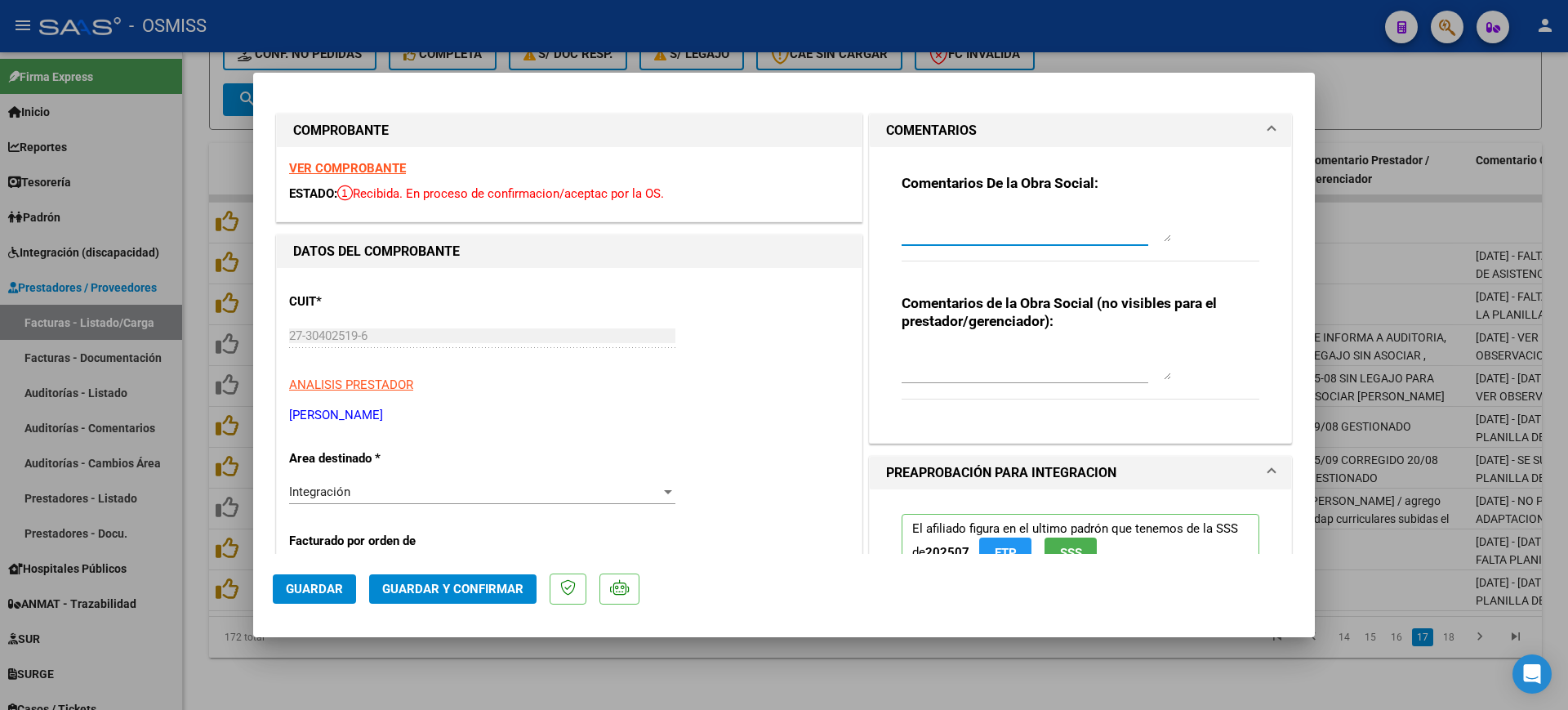
click at [980, 220] on textarea at bounding box center [1037, 225] width 269 height 33
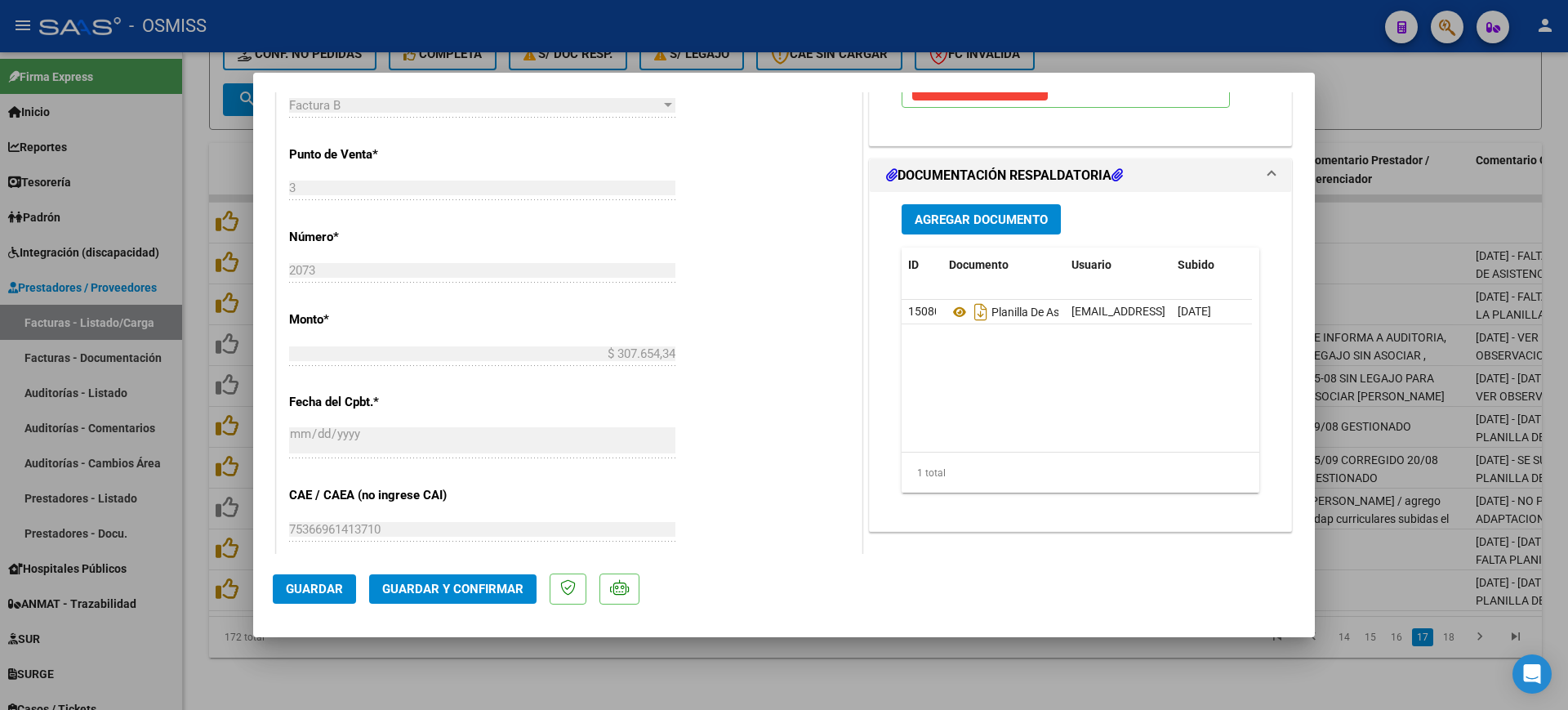
scroll to position [715, 0]
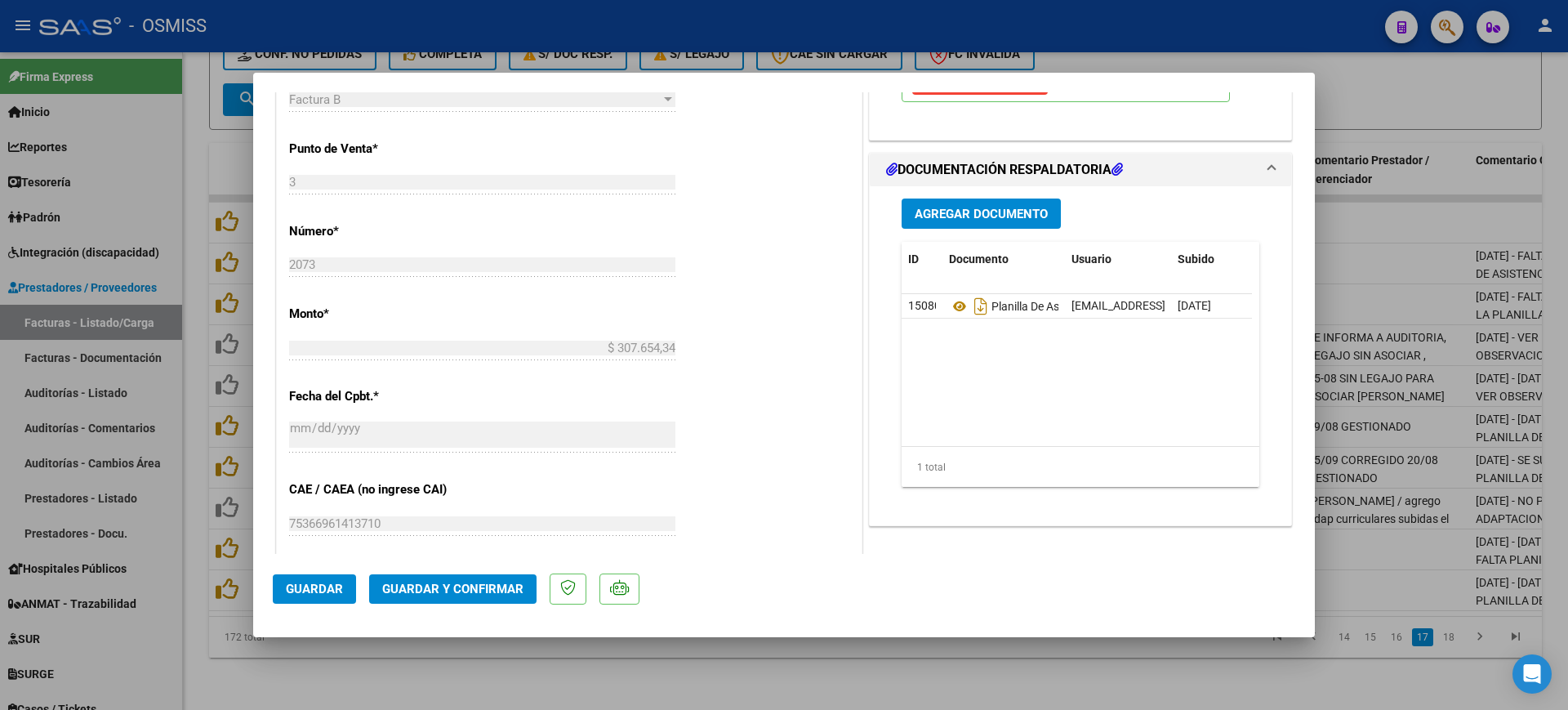
type textarea "87"
click at [472, 586] on span "Guardar y Confirmar" at bounding box center [453, 588] width 141 height 14
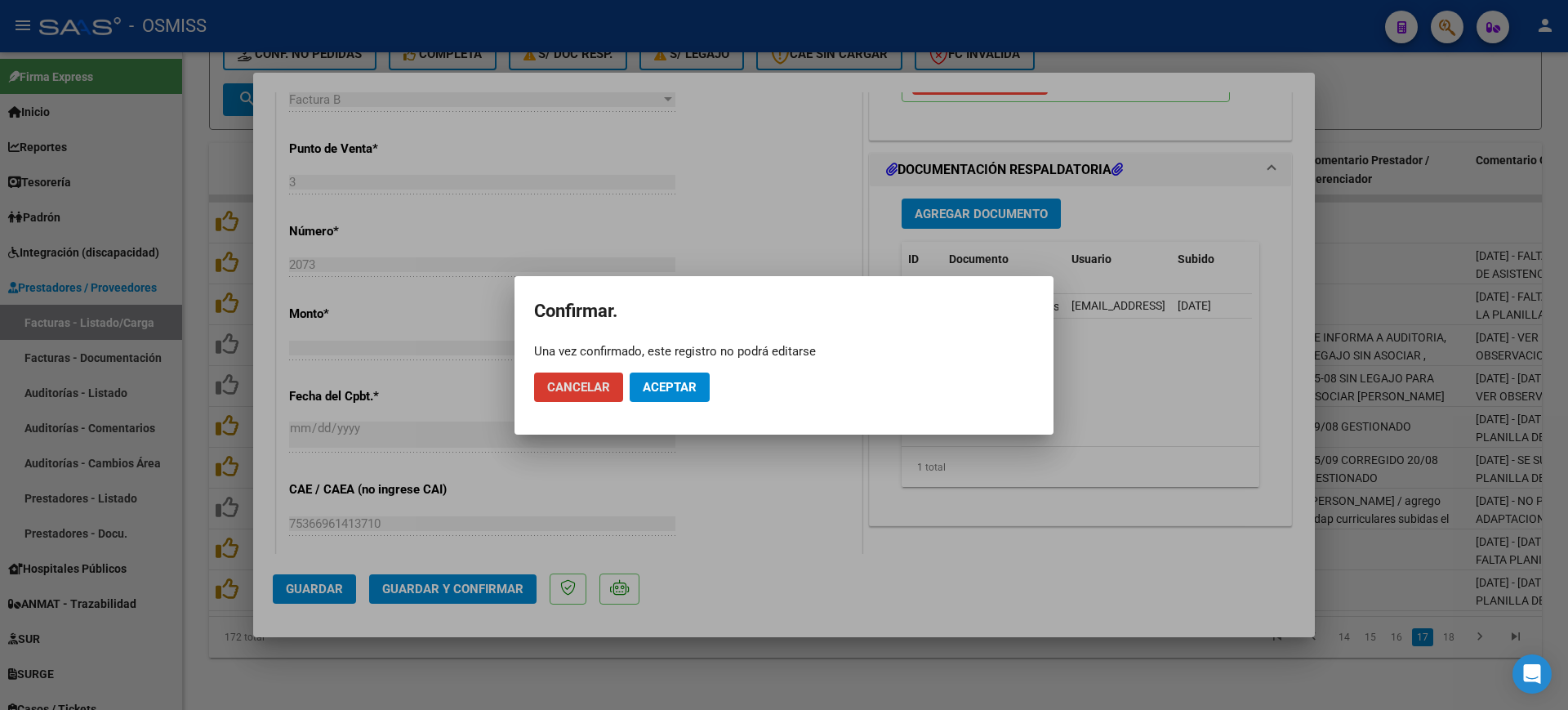
click at [675, 392] on span "Aceptar" at bounding box center [669, 387] width 54 height 14
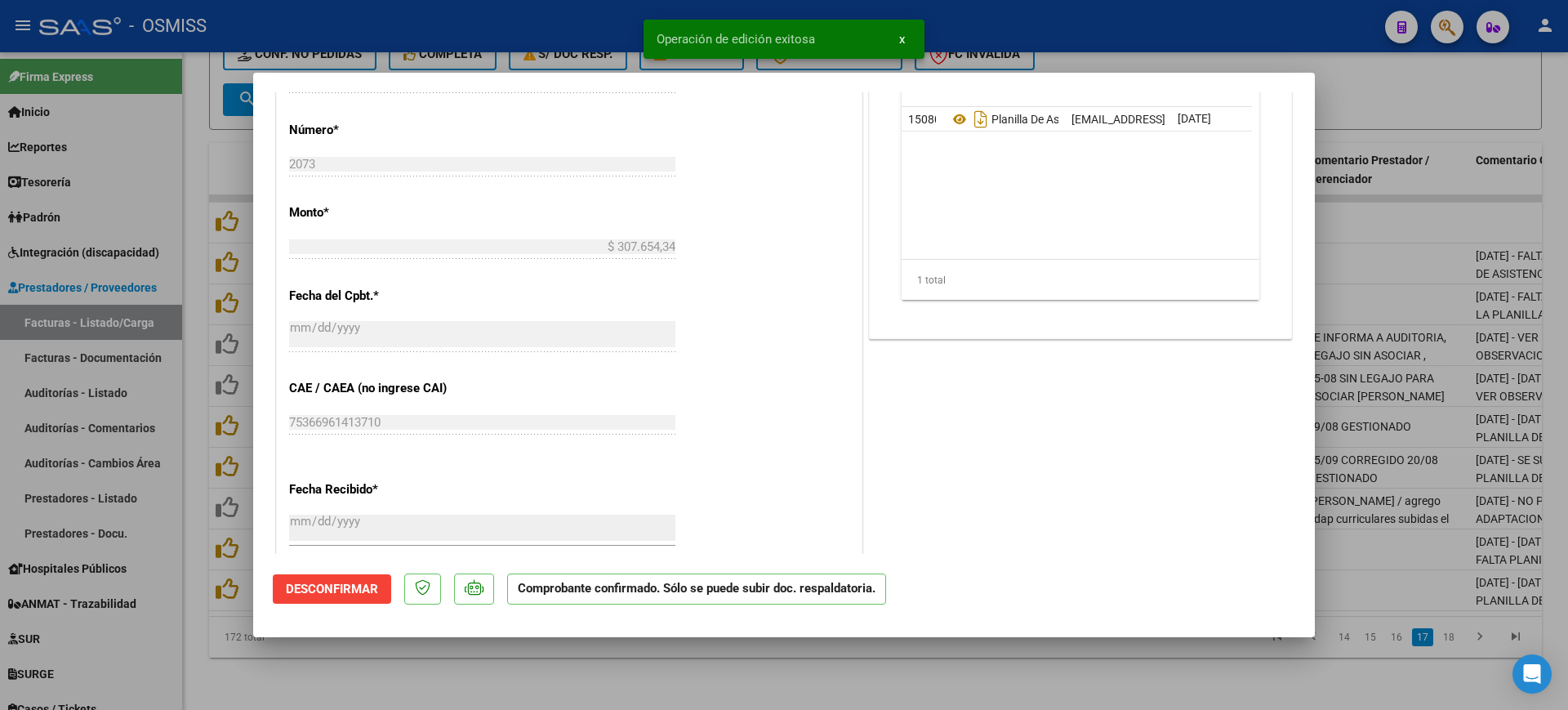
click at [646, 677] on div at bounding box center [784, 355] width 1568 height 710
type input "$ 0,00"
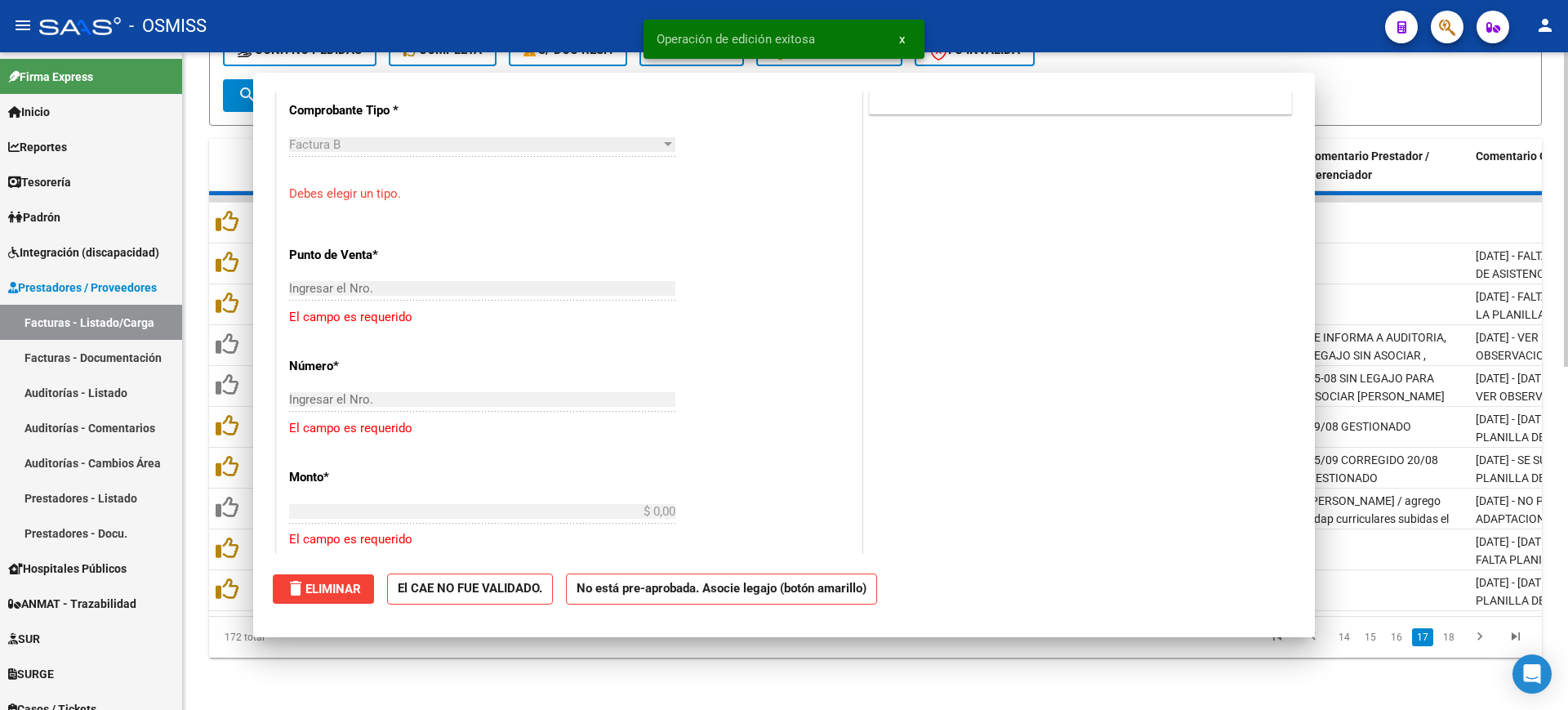
scroll to position [743, 0]
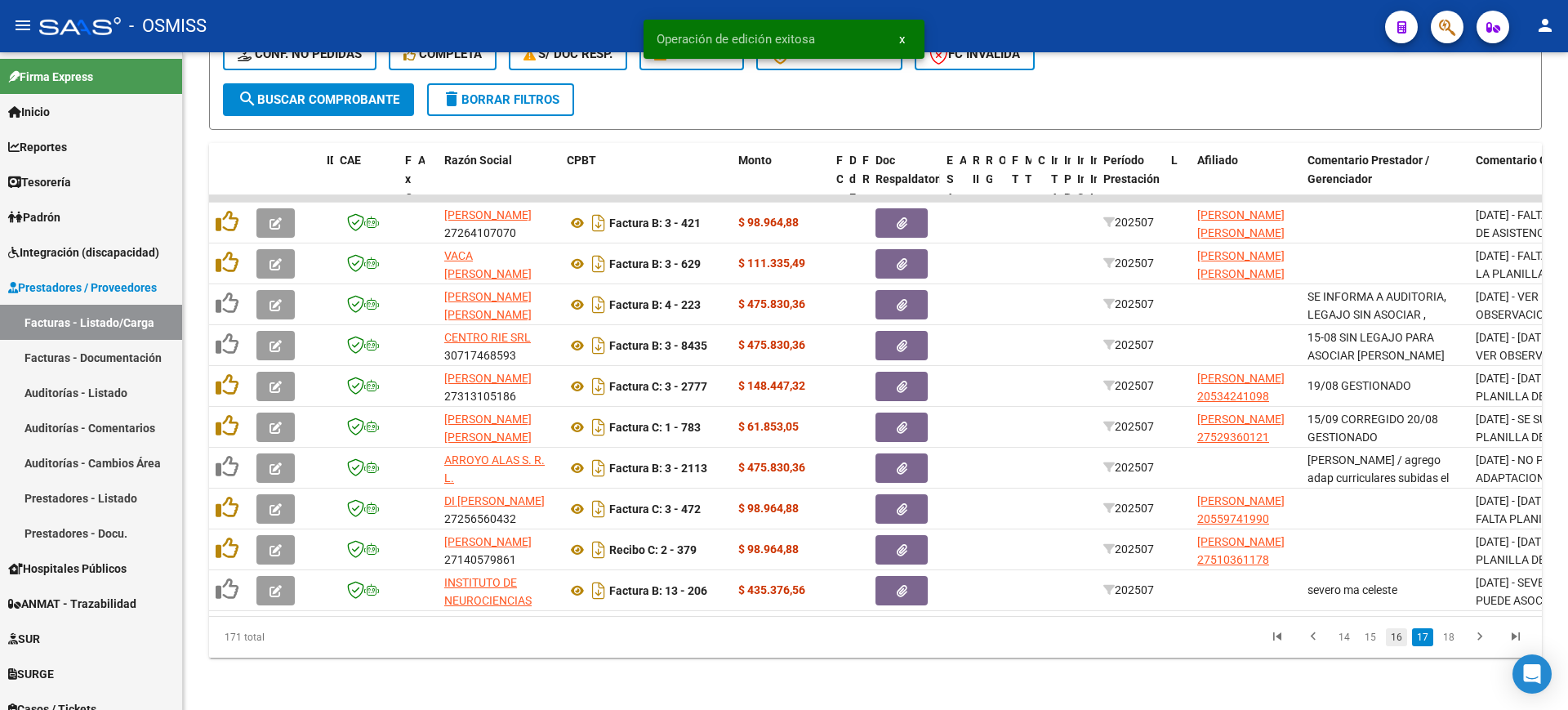
click at [1399, 638] on link "16" at bounding box center [1396, 637] width 21 height 18
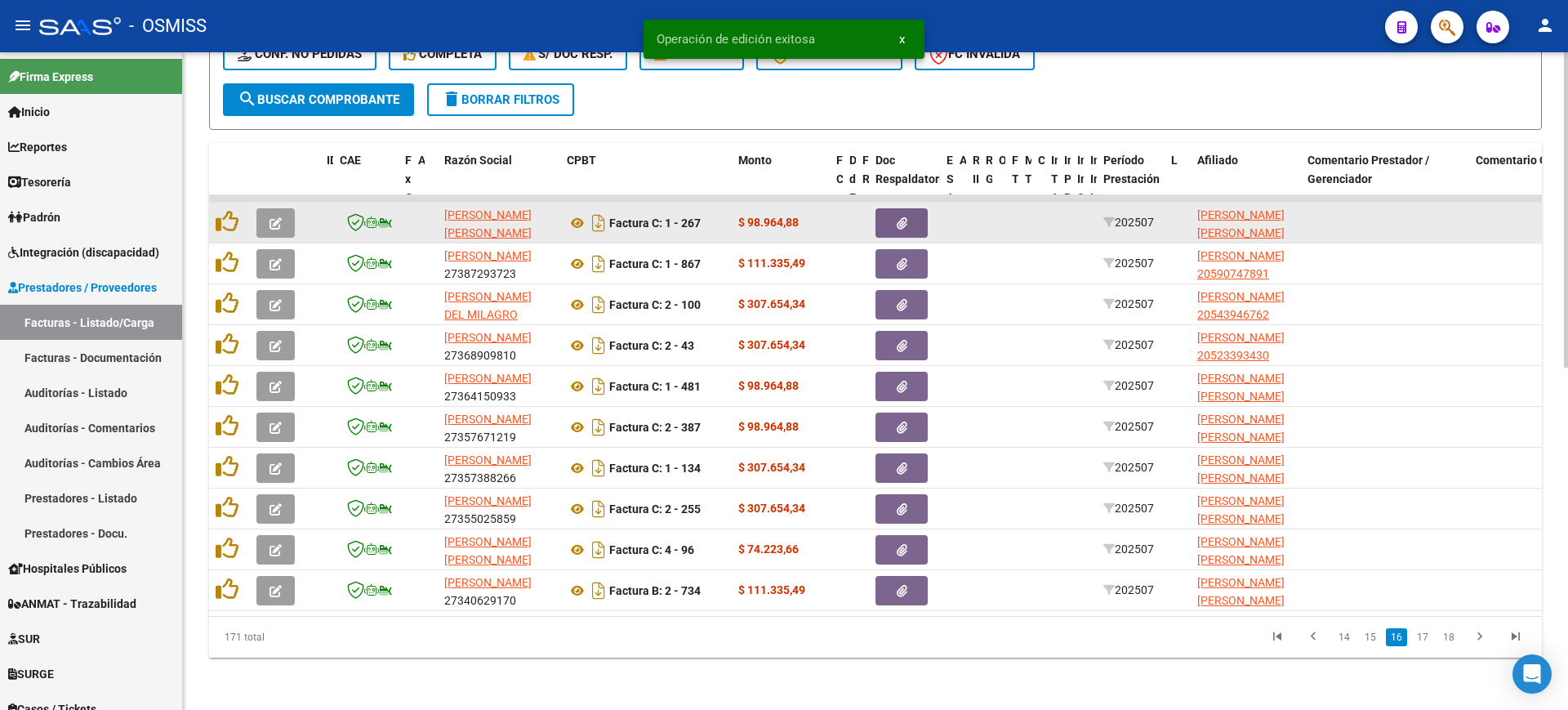
click at [284, 211] on button "button" at bounding box center [275, 222] width 39 height 29
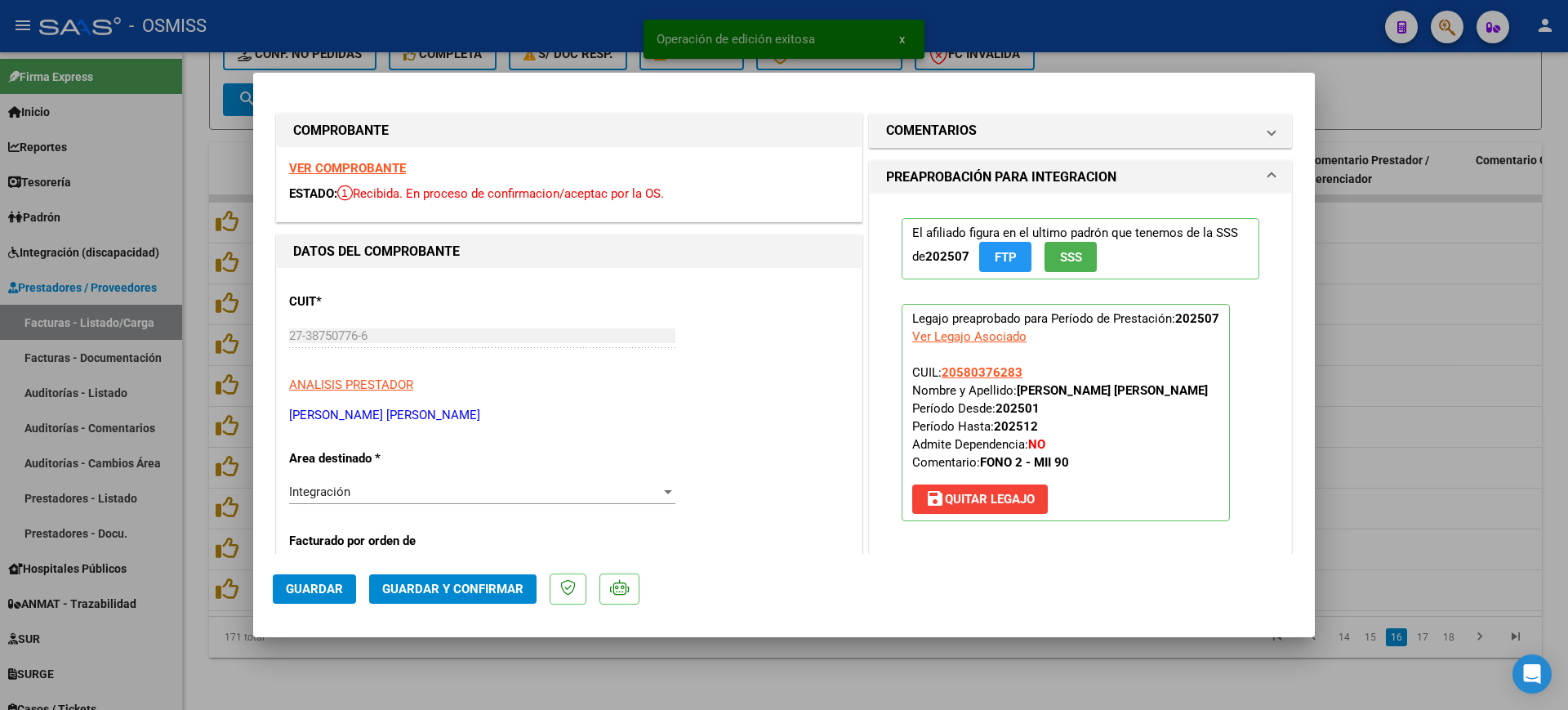
click at [362, 169] on strong "VER COMPROBANTE" at bounding box center [347, 168] width 117 height 14
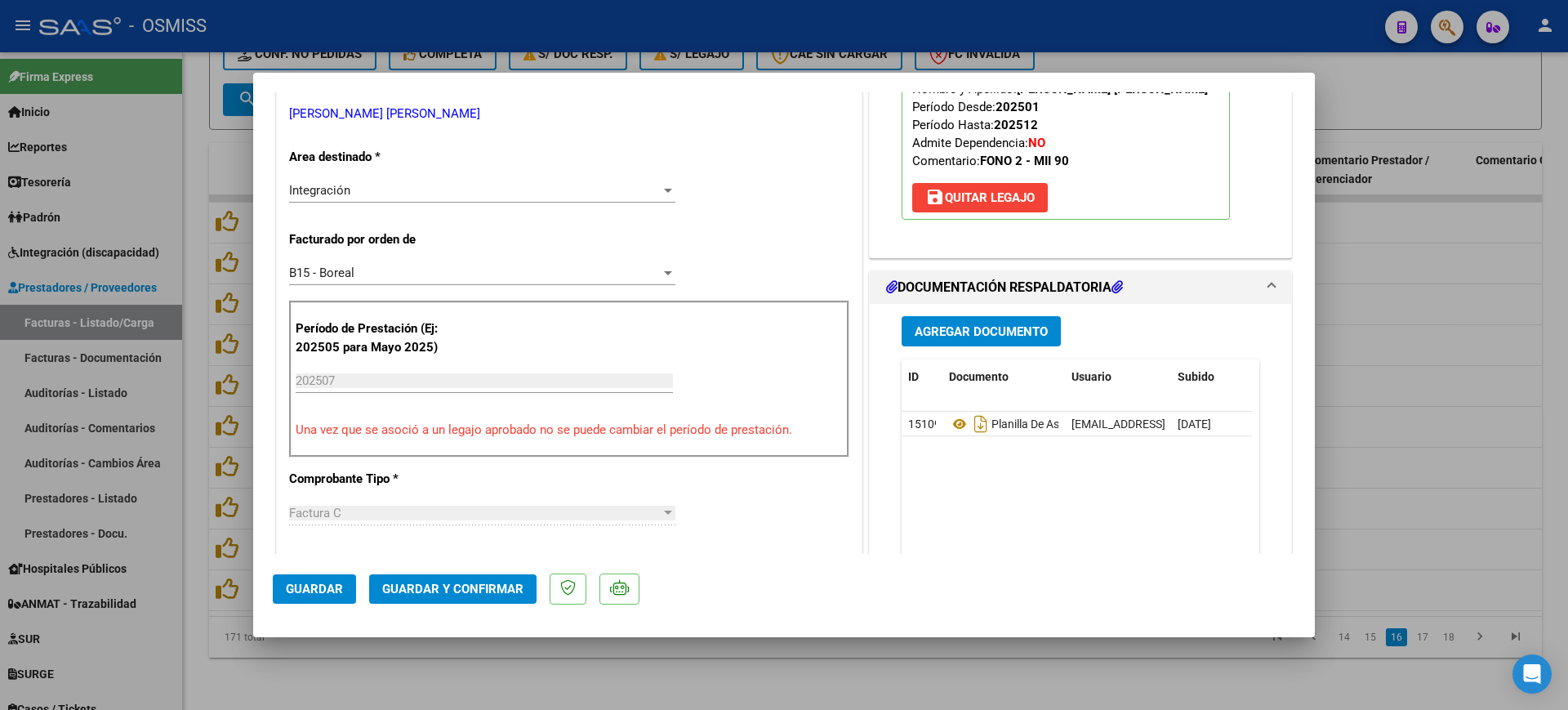
scroll to position [307, 0]
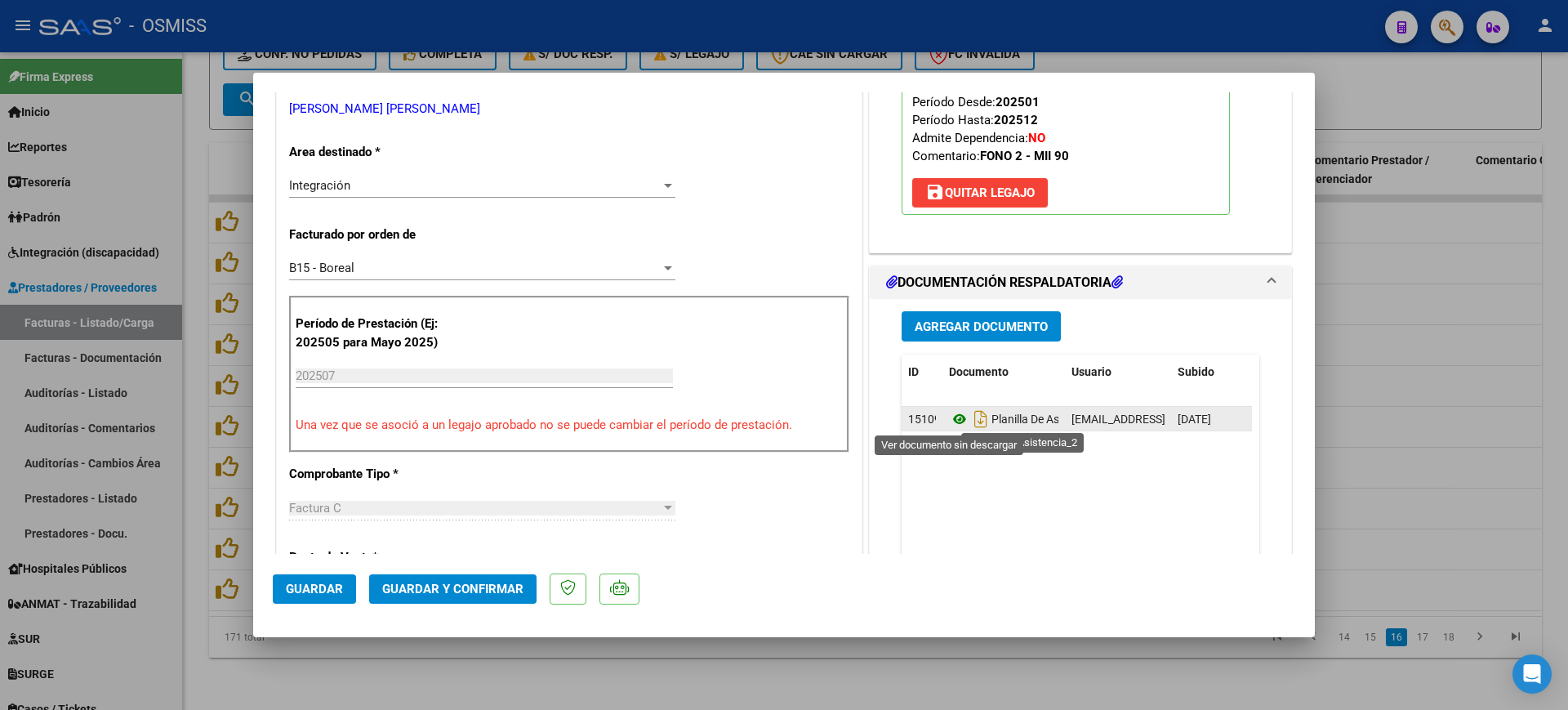
click at [951, 419] on icon at bounding box center [959, 419] width 21 height 19
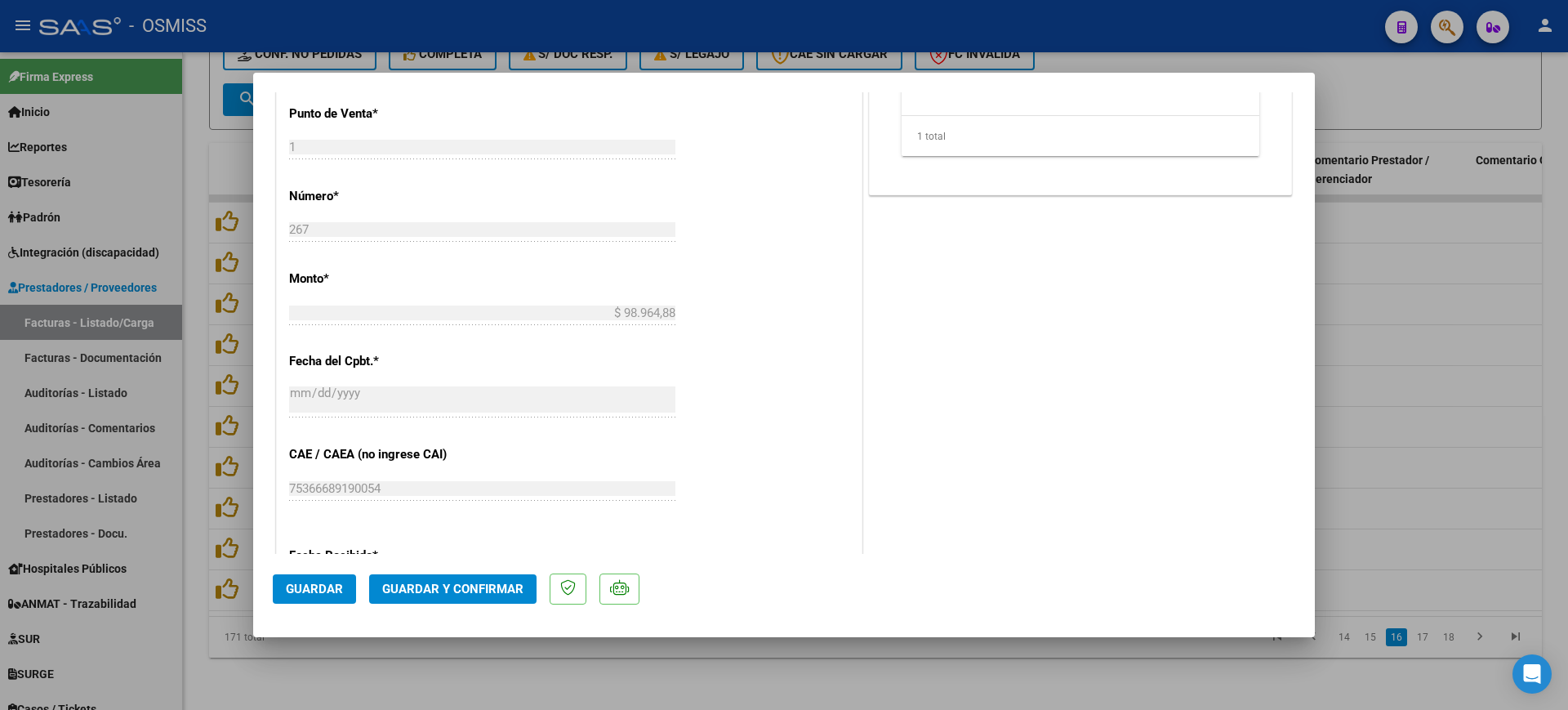
scroll to position [715, 0]
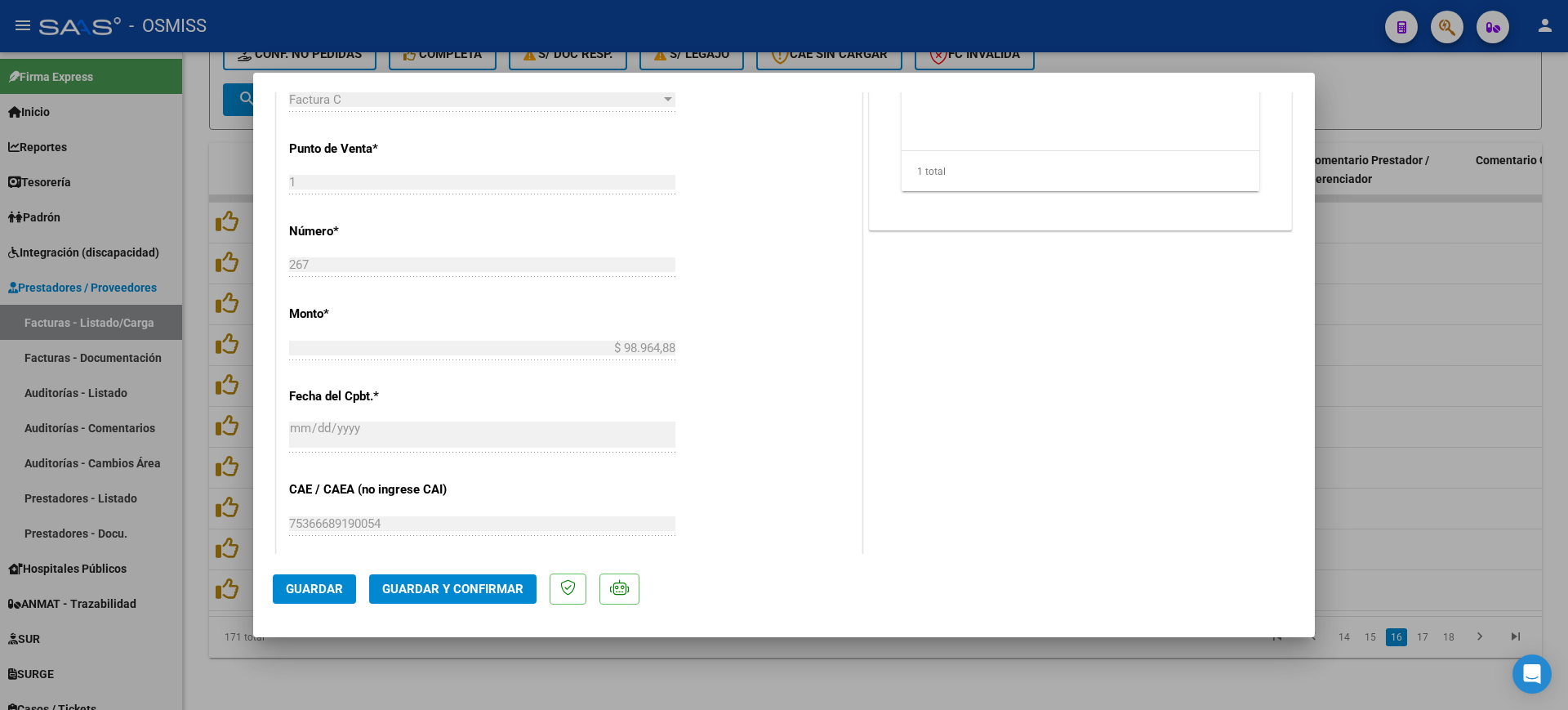
click at [500, 589] on span "Guardar y Confirmar" at bounding box center [453, 588] width 141 height 14
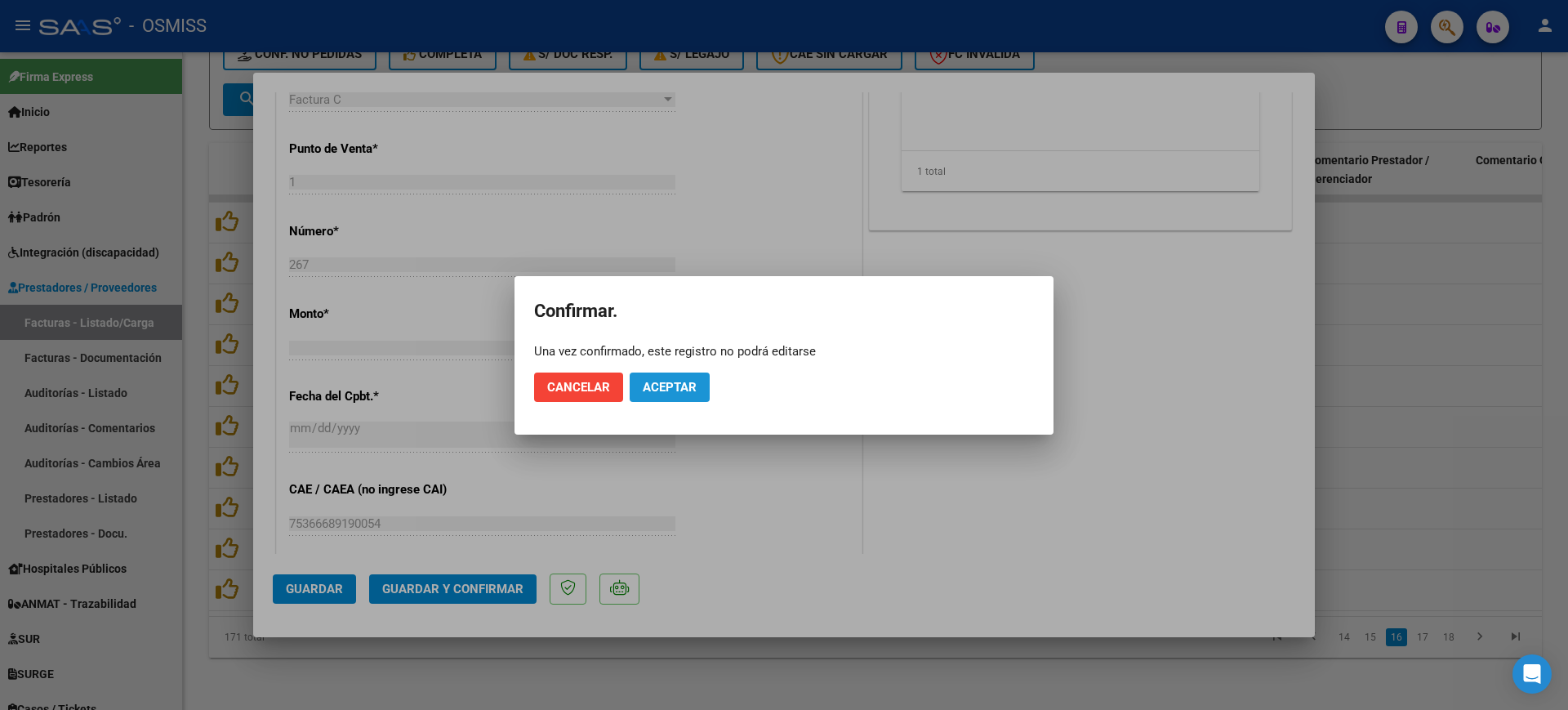
click at [658, 394] on button "Aceptar" at bounding box center [669, 387] width 80 height 29
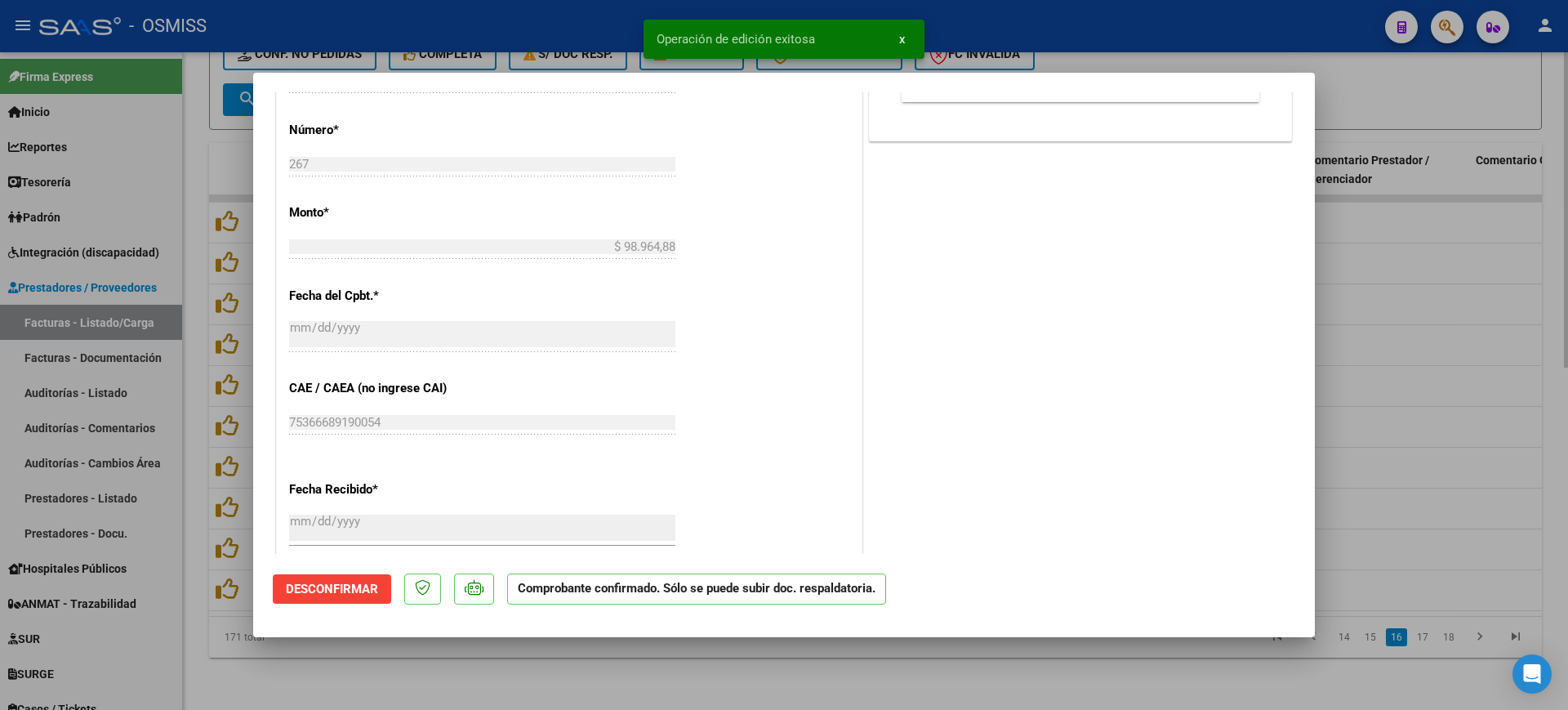
click at [601, 660] on div at bounding box center [784, 355] width 1568 height 710
type input "$ 0,00"
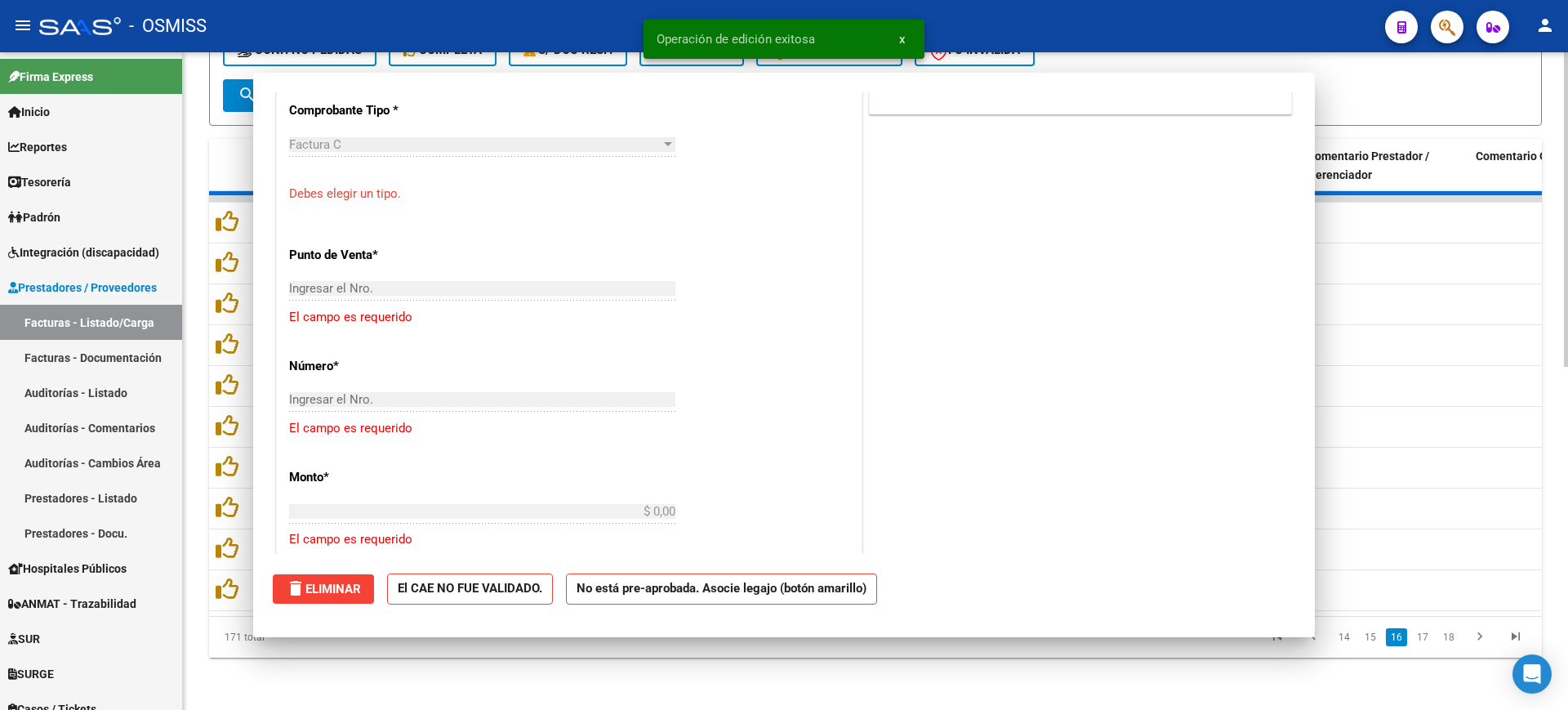
scroll to position [743, 0]
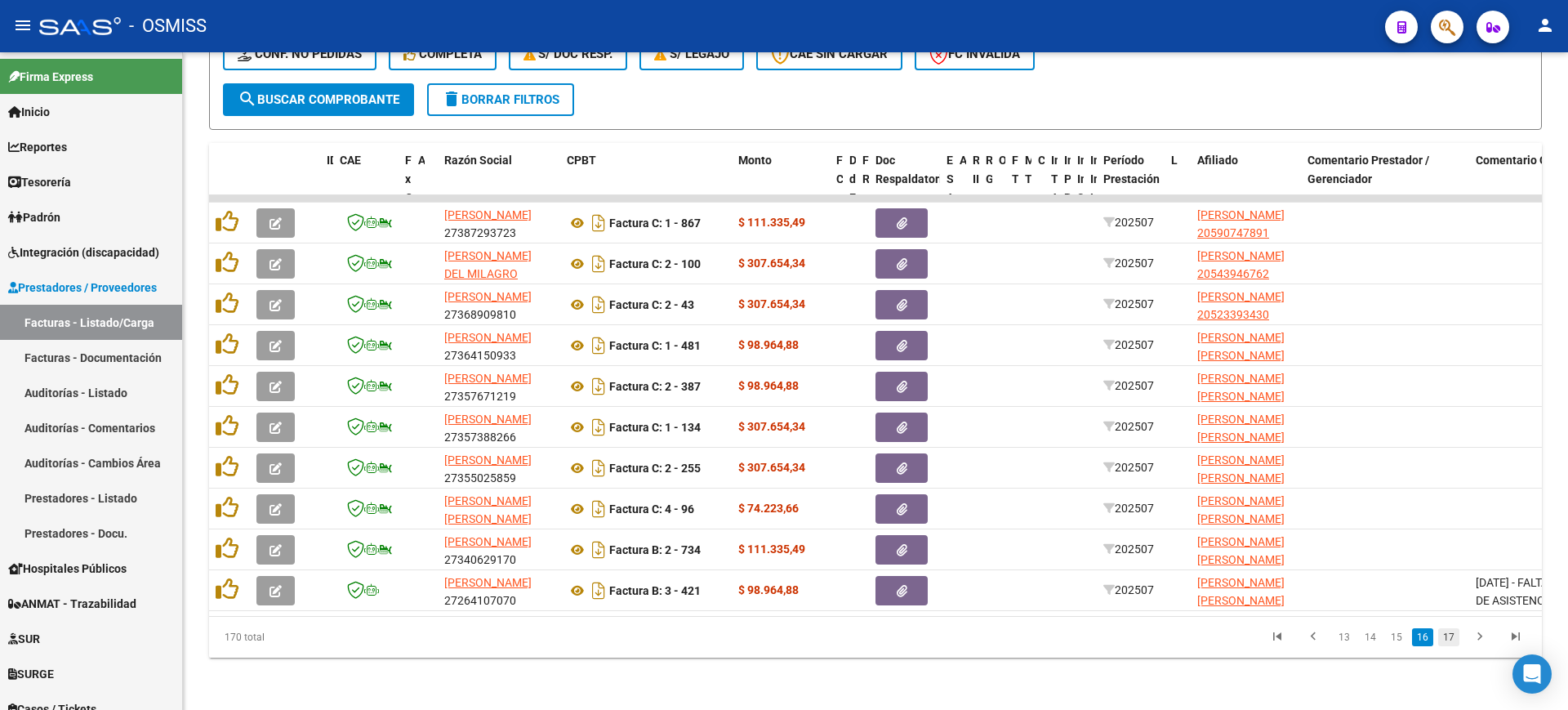
click at [1453, 640] on link "17" at bounding box center [1448, 637] width 21 height 18
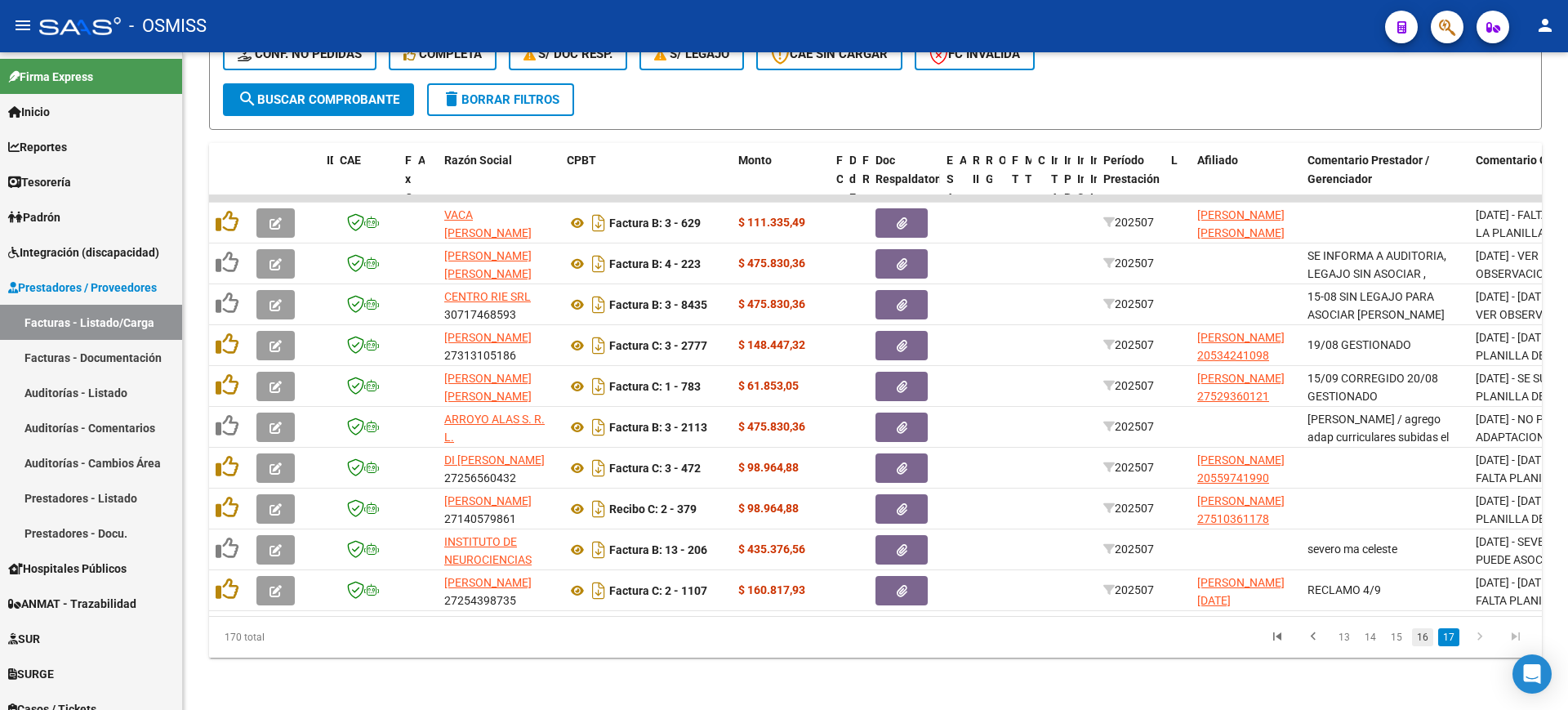
click at [1432, 638] on link "16" at bounding box center [1422, 637] width 21 height 18
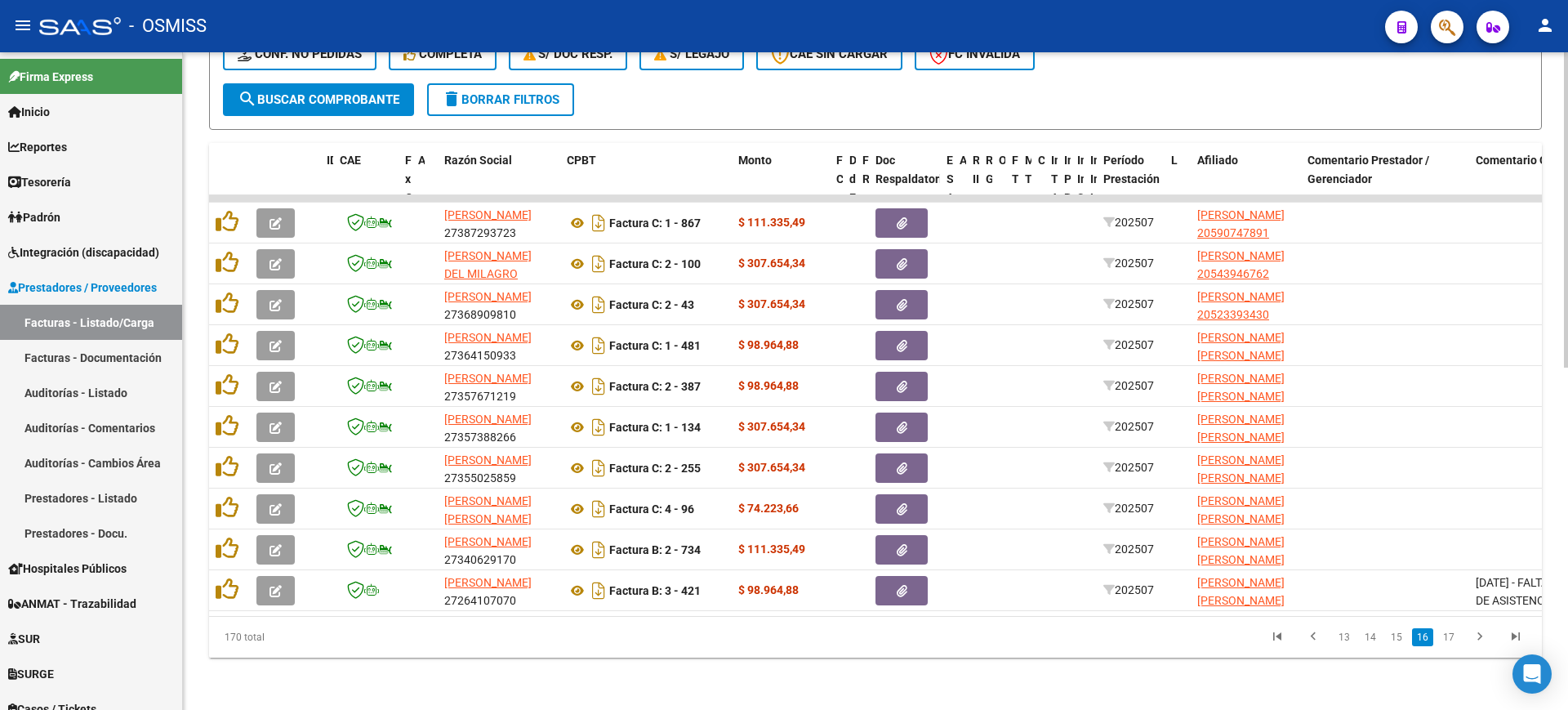
click at [1092, 659] on div "Video tutorial PRESTADORES -> Listado de CPBTs Emitidos por Prestadores / Prove…" at bounding box center [875, 33] width 1385 height 1354
click at [976, 670] on div "Video tutorial PRESTADORES -> Listado de CPBTs Emitidos por Prestadores / Prove…" at bounding box center [875, 33] width 1385 height 1354
click at [1455, 634] on link "17" at bounding box center [1448, 637] width 21 height 18
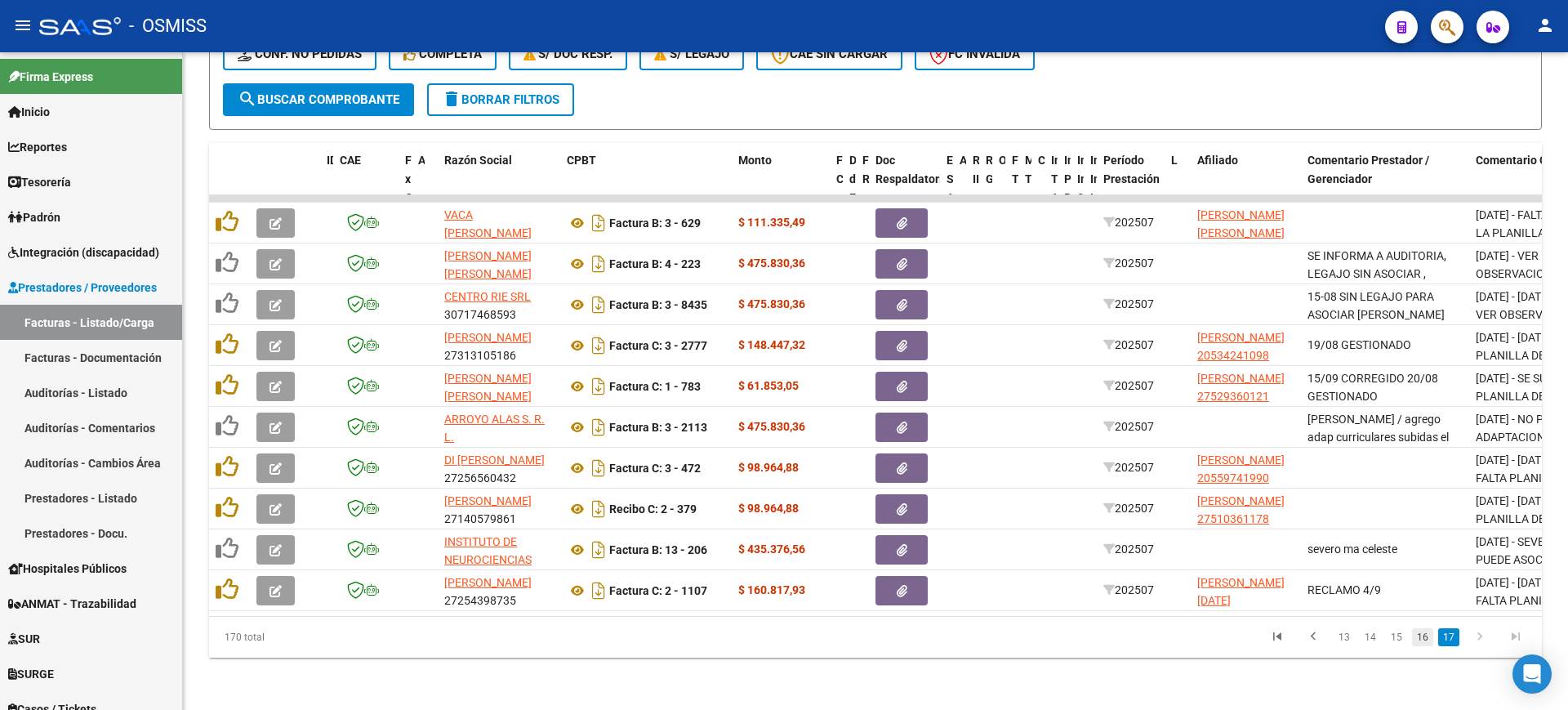
click at [1421, 643] on link "16" at bounding box center [1422, 637] width 21 height 18
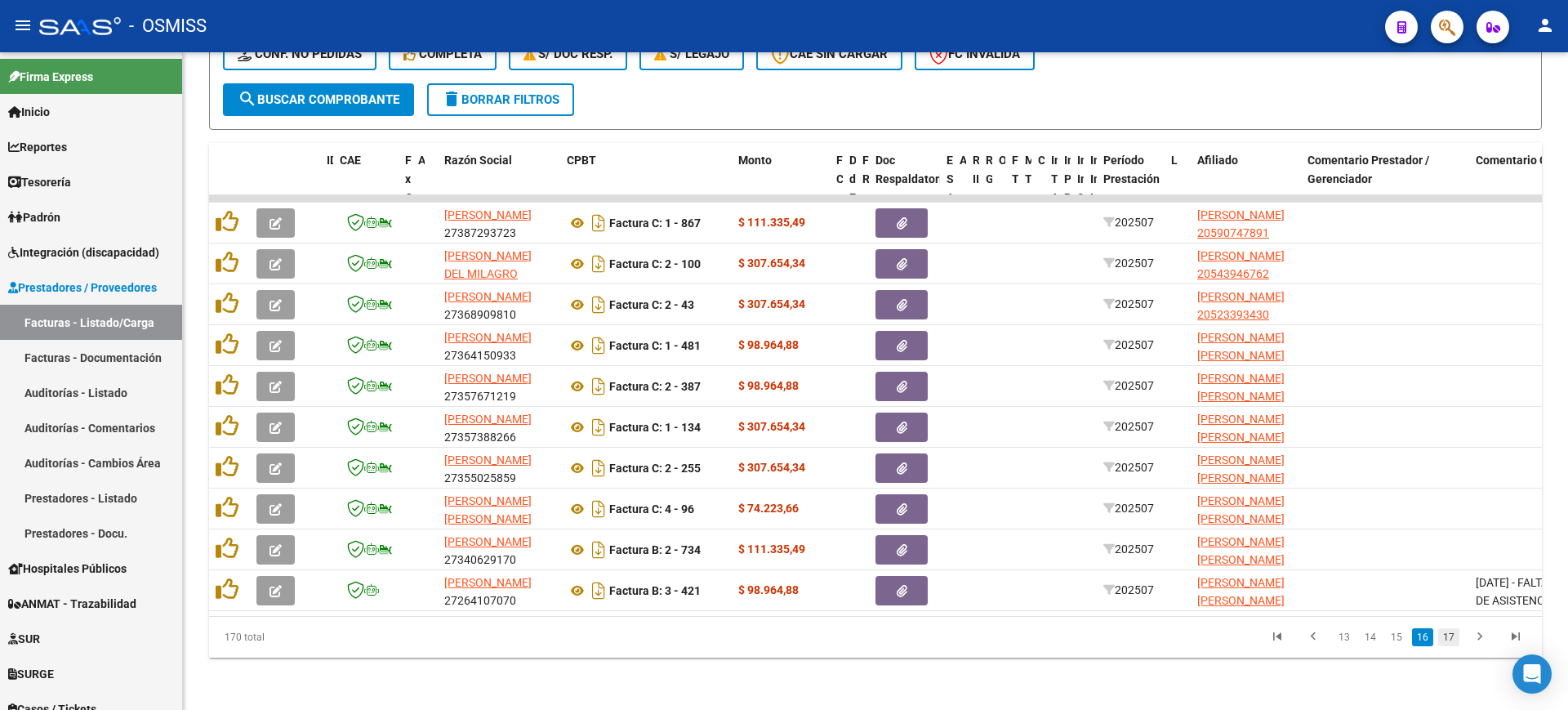
click at [1456, 635] on link "17" at bounding box center [1448, 637] width 21 height 18
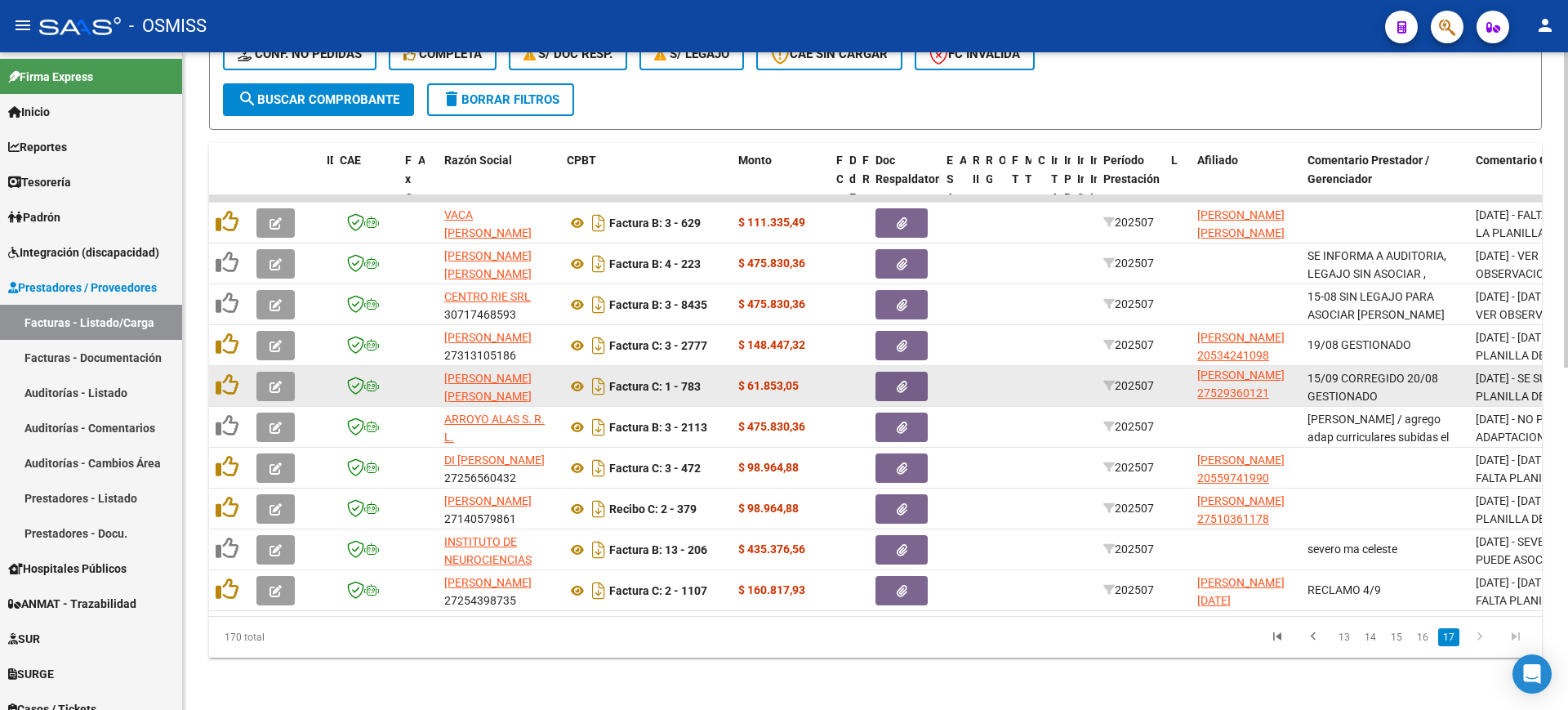
scroll to position [1, 0]
drag, startPoint x: 1270, startPoint y: 376, endPoint x: 1197, endPoint y: 382, distance: 73.2
click at [1197, 382] on app-link-go-to "PEREZ KIARA MAHIA 27529360121" at bounding box center [1245, 383] width 97 height 38
copy span "27529360121"
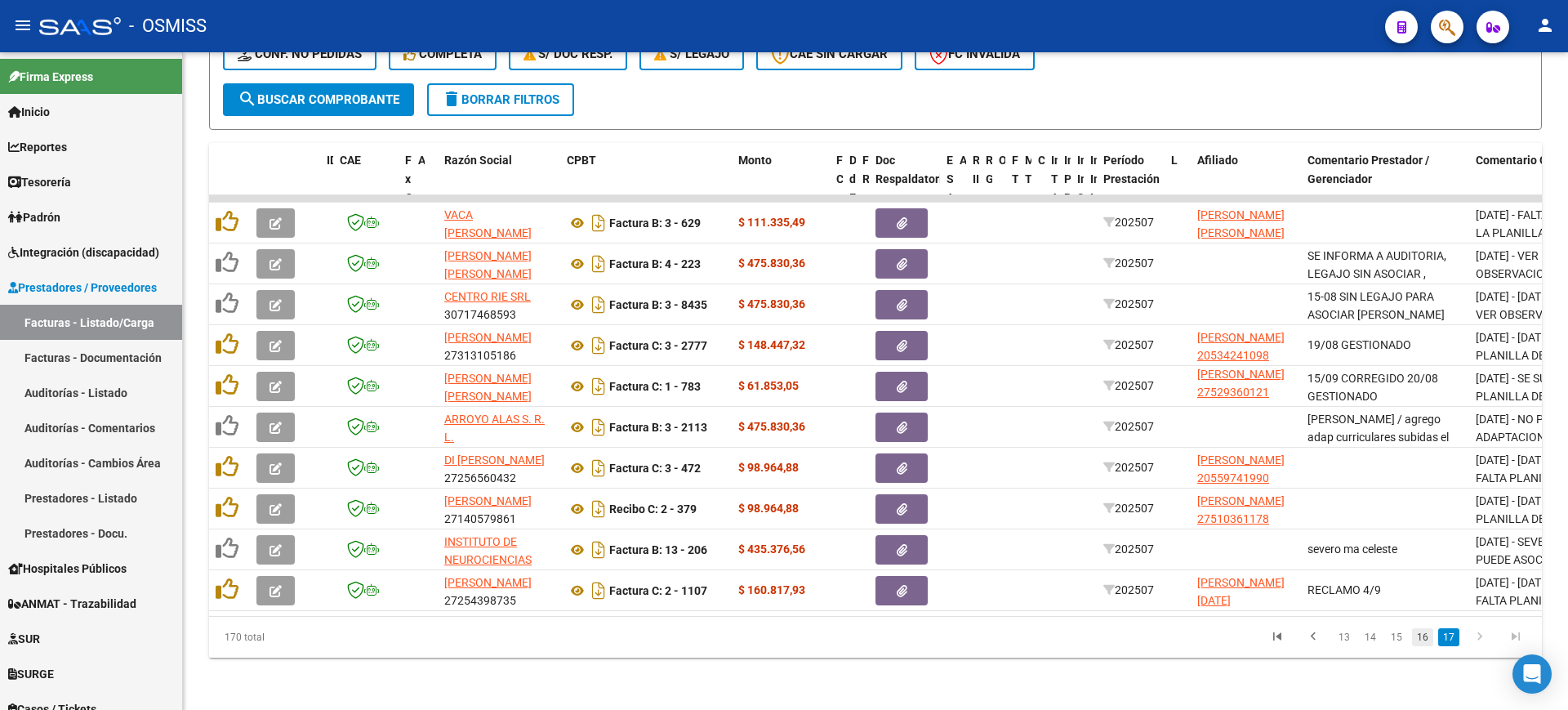
click at [1424, 642] on link "16" at bounding box center [1422, 637] width 21 height 18
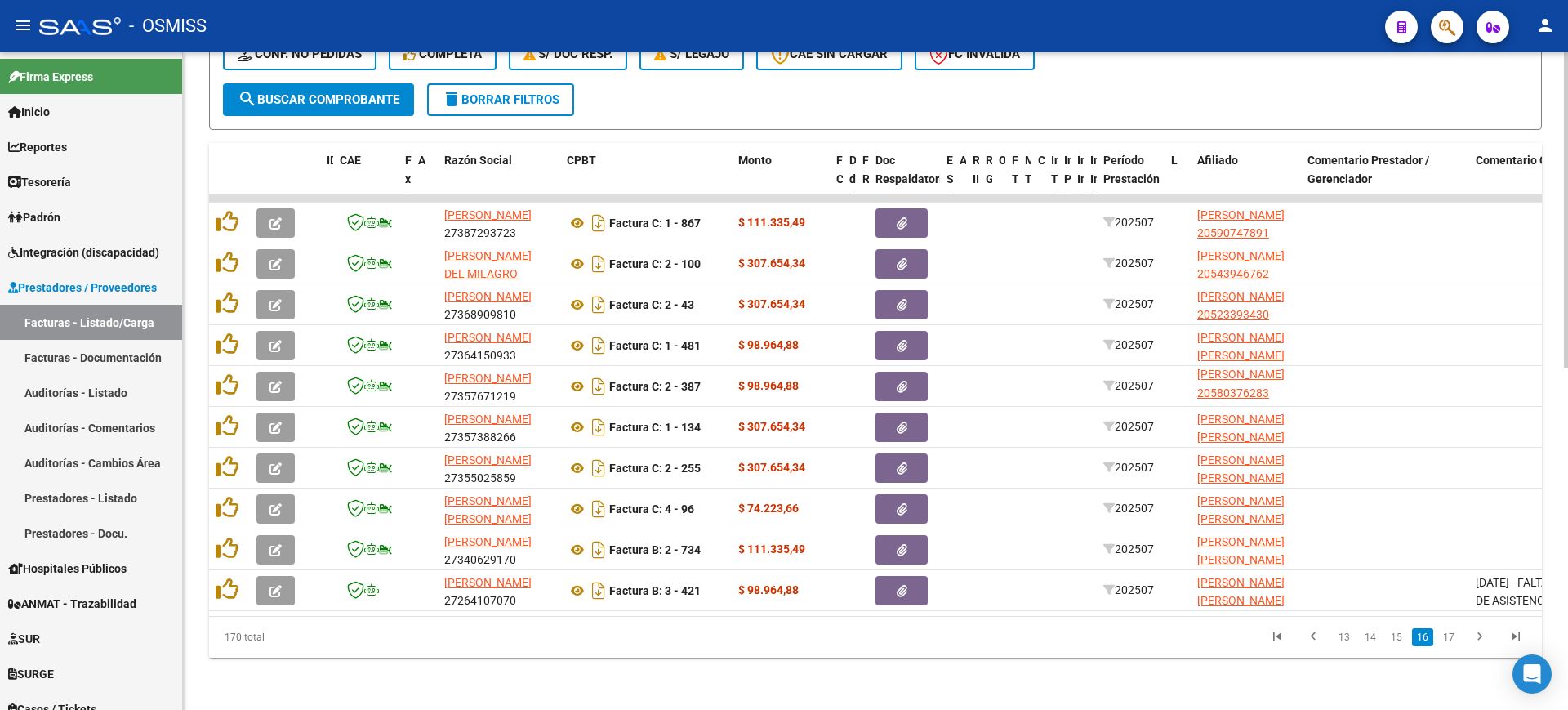
click at [1169, 670] on div "Video tutorial PRESTADORES -> Listado de CPBTs Emitidos por Prestadores / Prove…" at bounding box center [875, 33] width 1385 height 1354
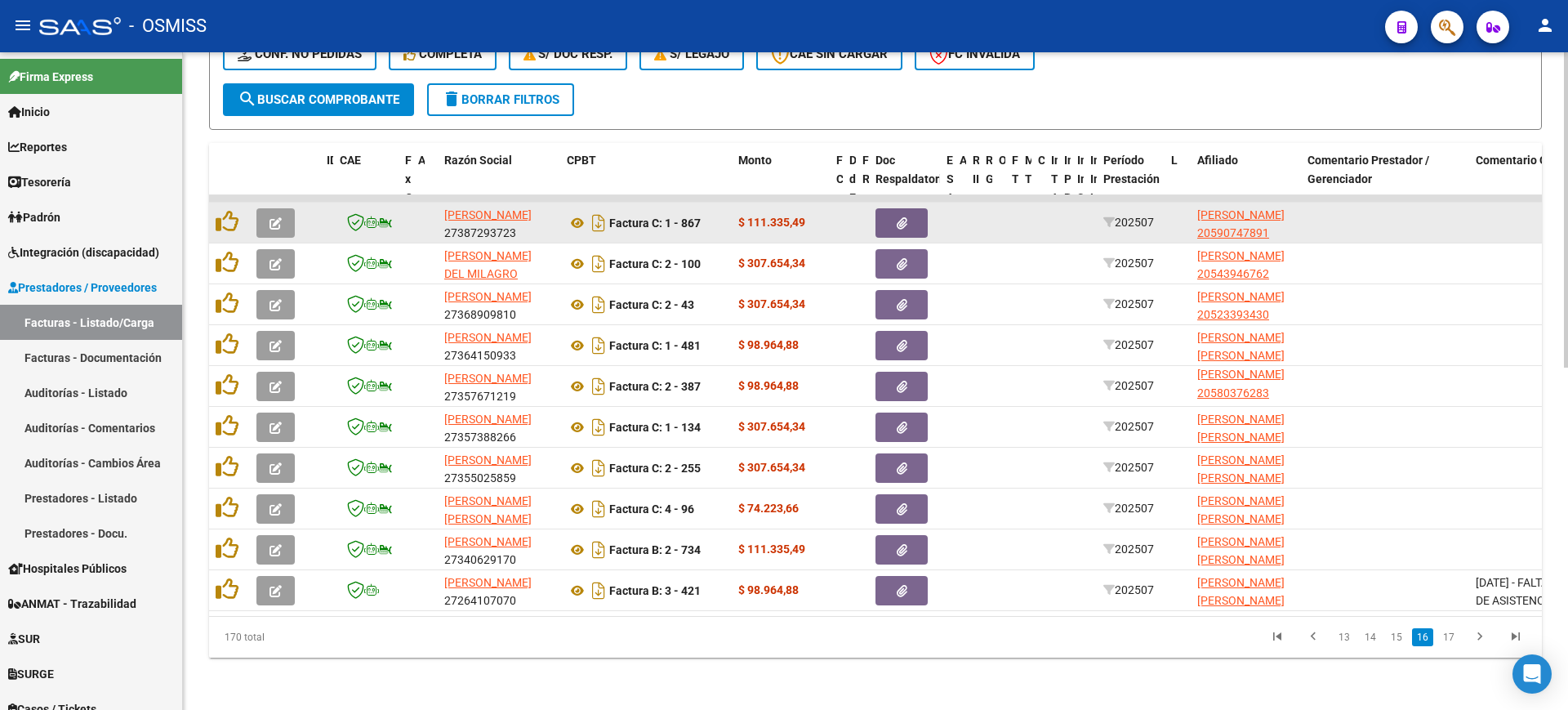
click at [288, 208] on button "button" at bounding box center [275, 222] width 39 height 29
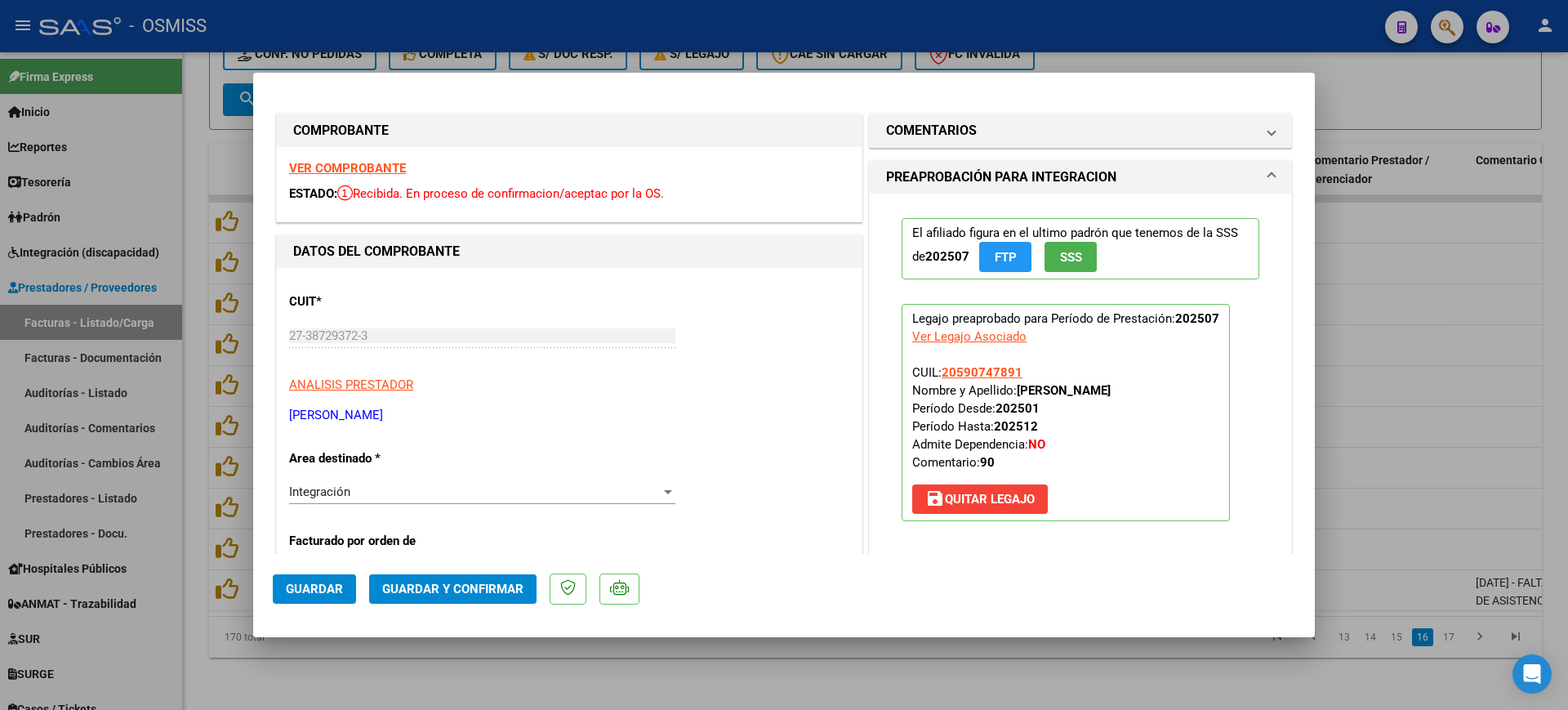
click at [314, 166] on strong "VER COMPROBANTE" at bounding box center [347, 168] width 117 height 14
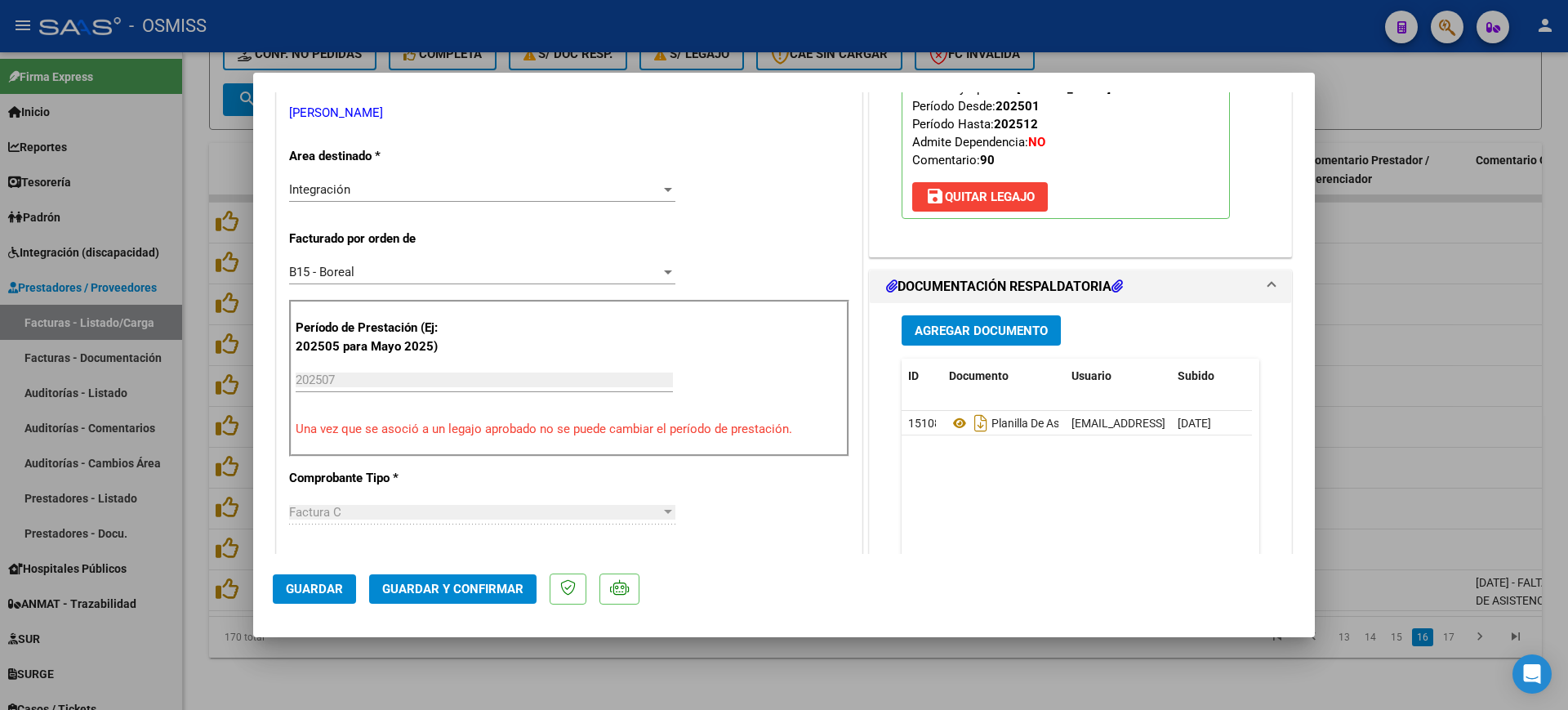
scroll to position [307, 0]
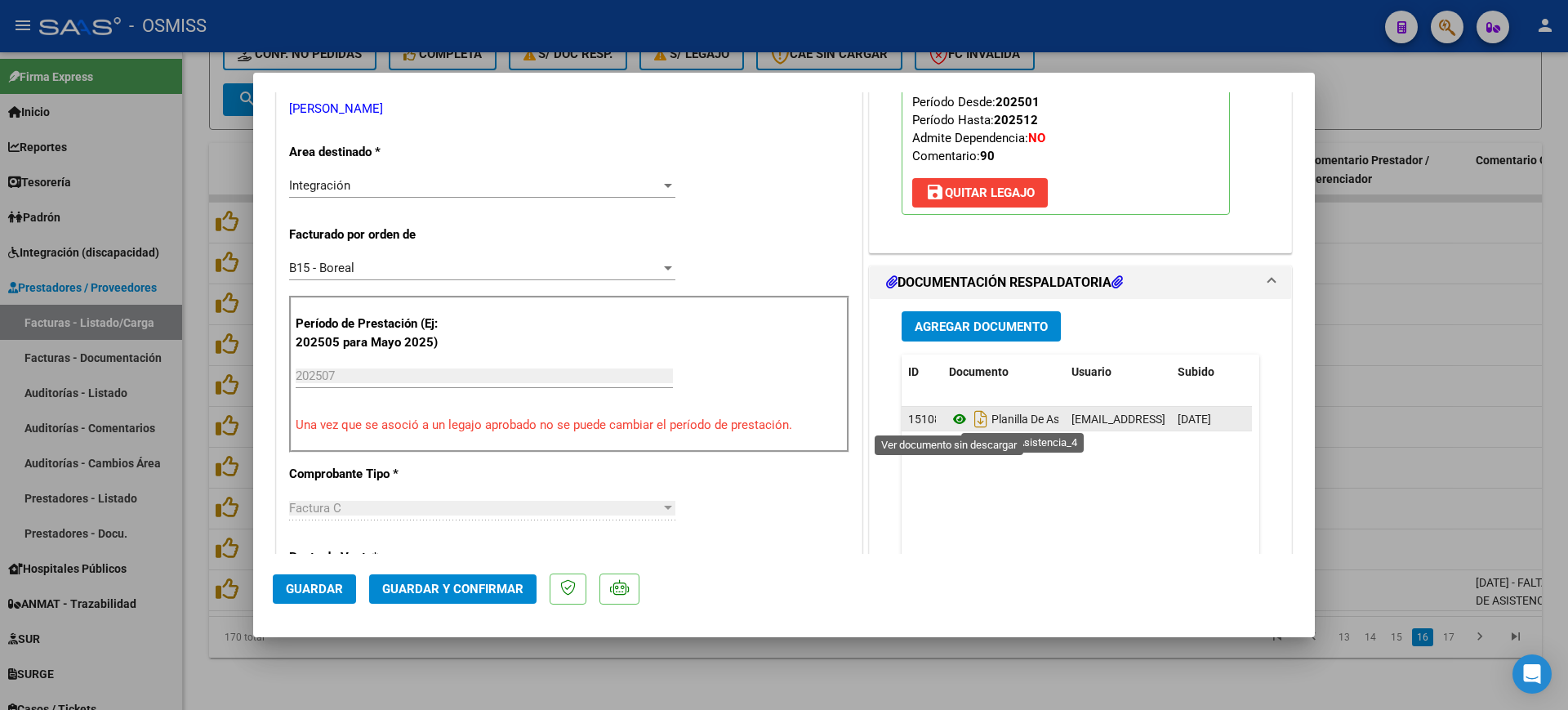
click at [951, 418] on icon at bounding box center [959, 419] width 21 height 19
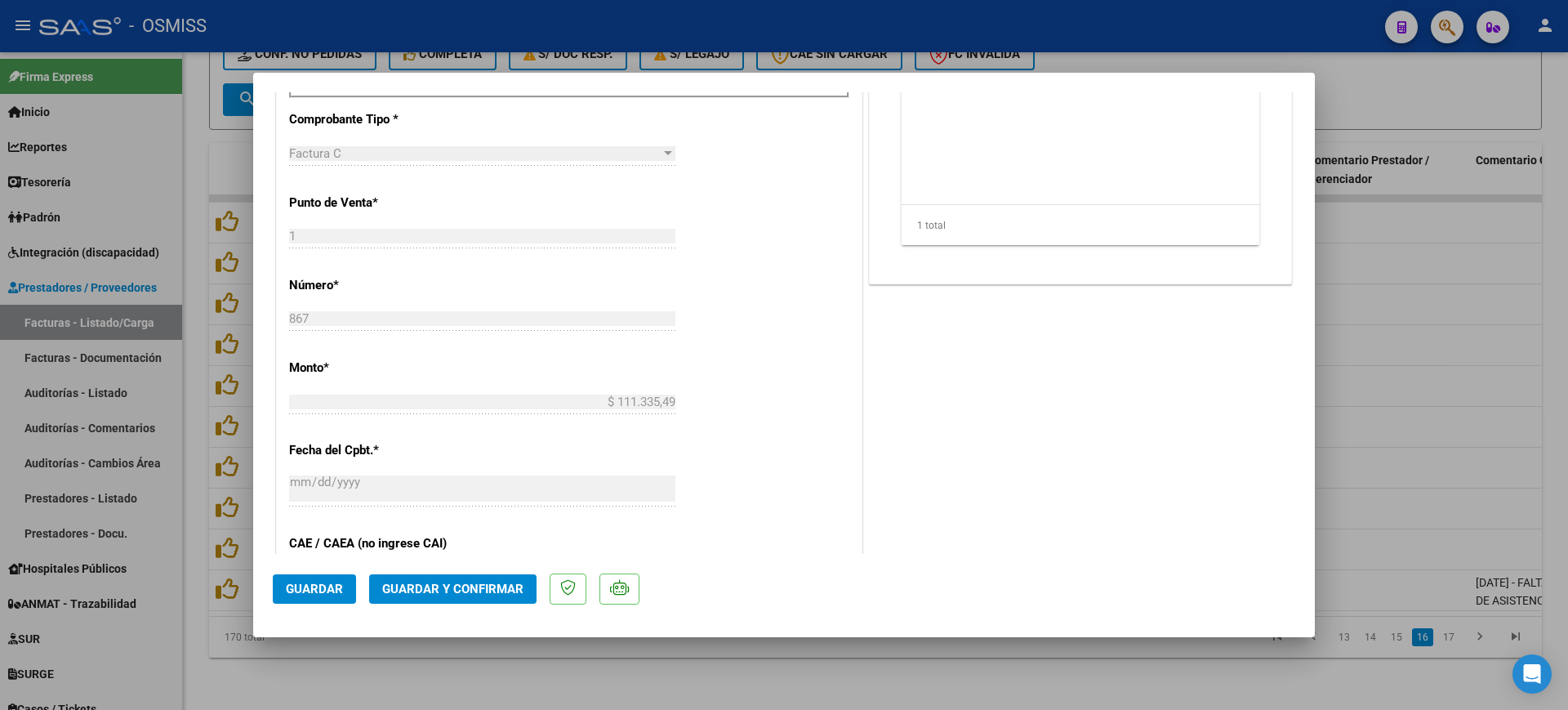
scroll to position [715, 0]
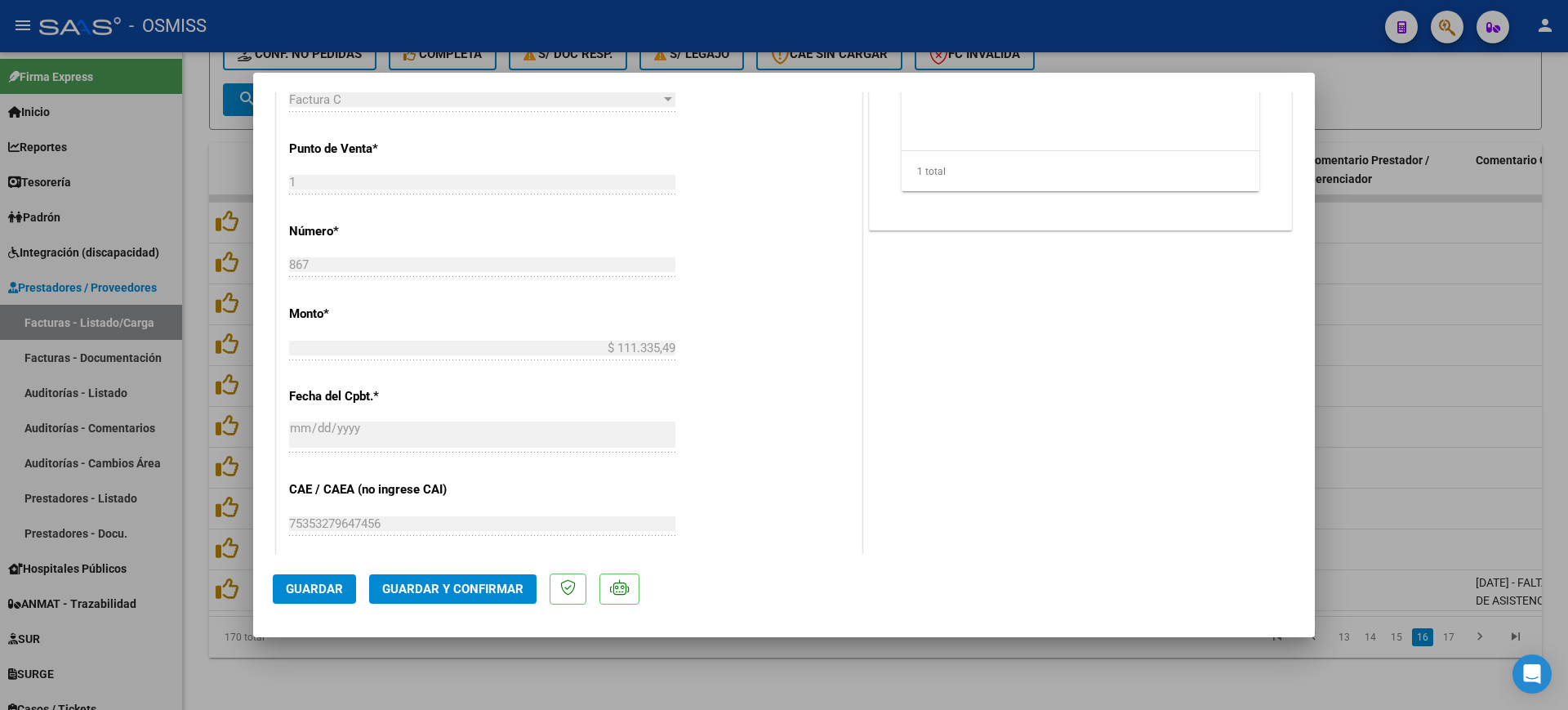
drag, startPoint x: 499, startPoint y: 581, endPoint x: 502, endPoint y: 574, distance: 7.6
click at [502, 574] on button "Guardar y Confirmar" at bounding box center [452, 589] width 168 height 29
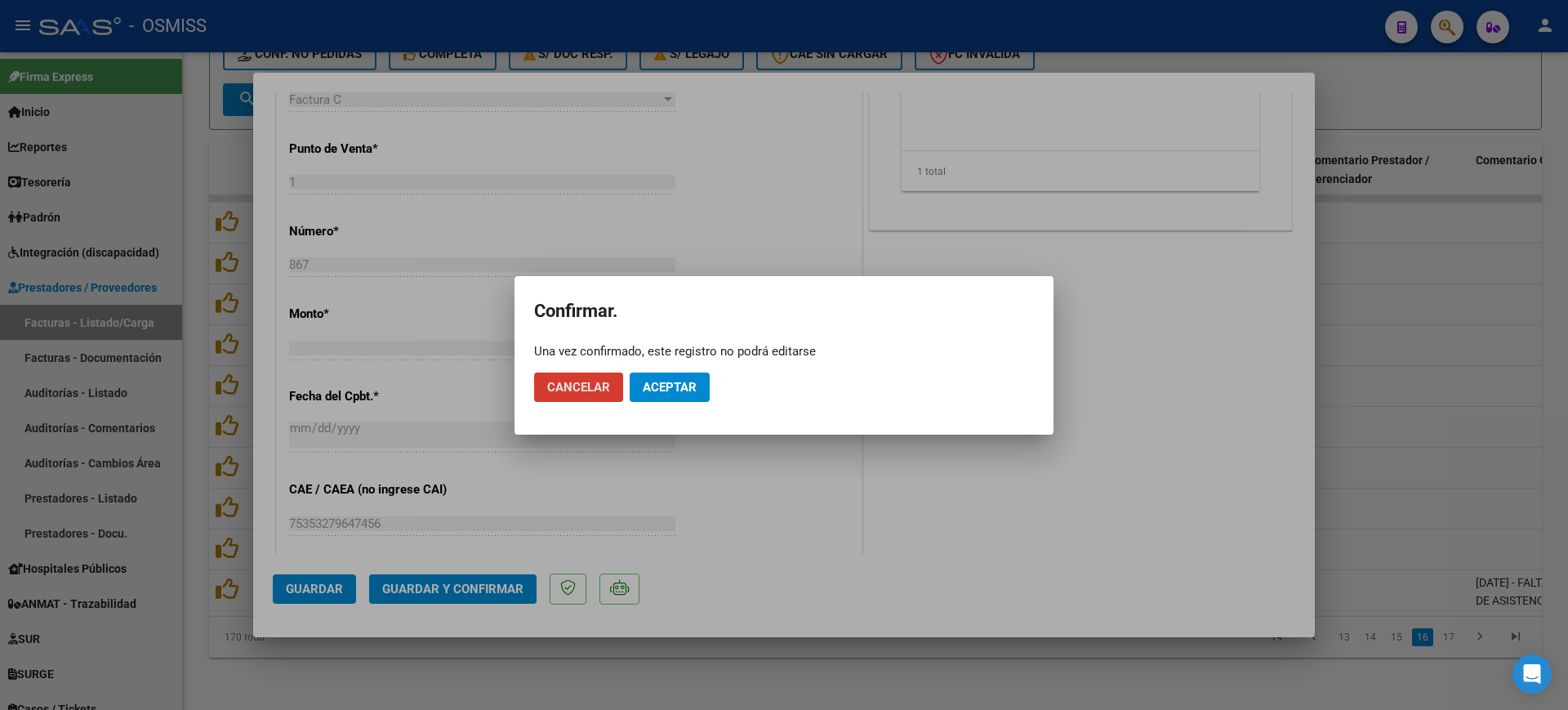
click at [680, 391] on span "Aceptar" at bounding box center [669, 387] width 54 height 14
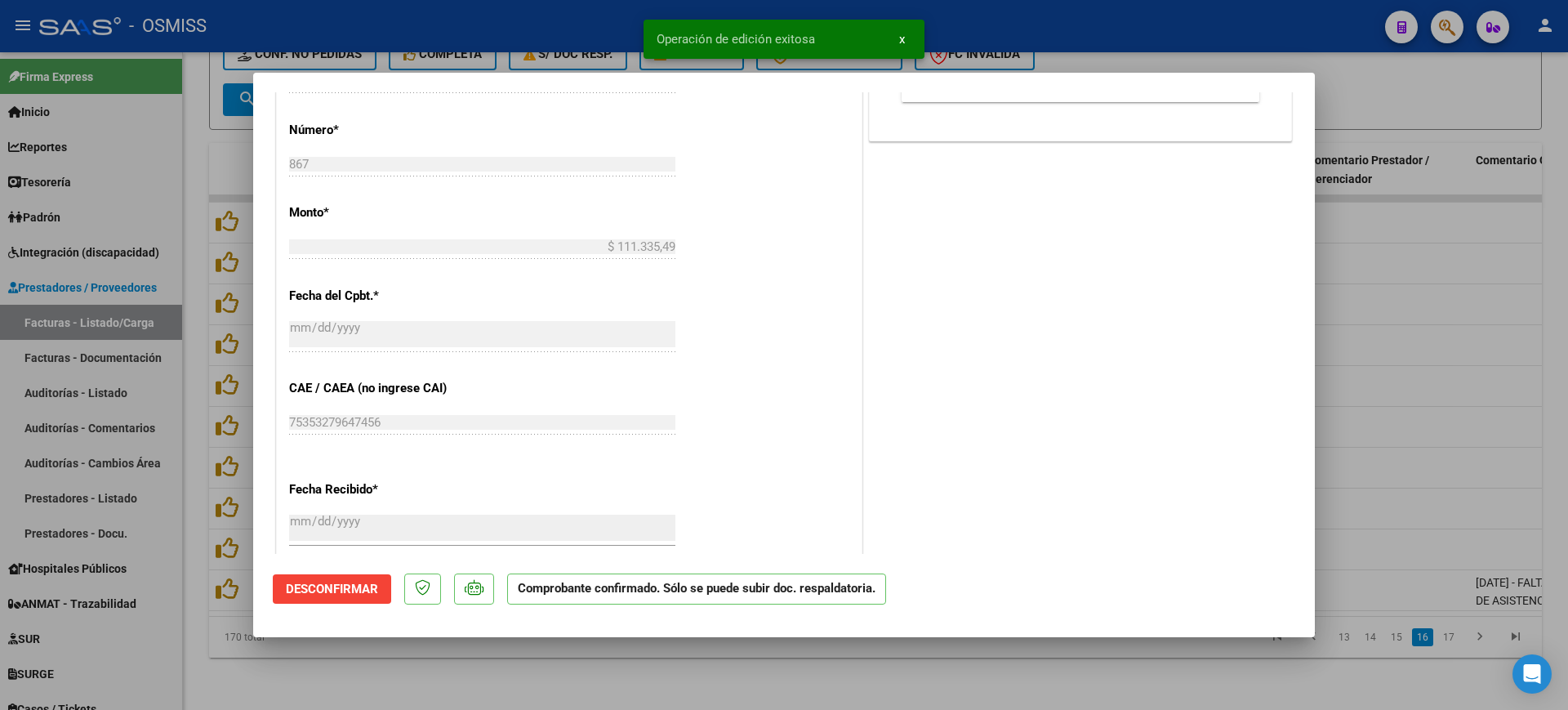
click at [601, 656] on div at bounding box center [784, 355] width 1568 height 710
type input "$ 0,00"
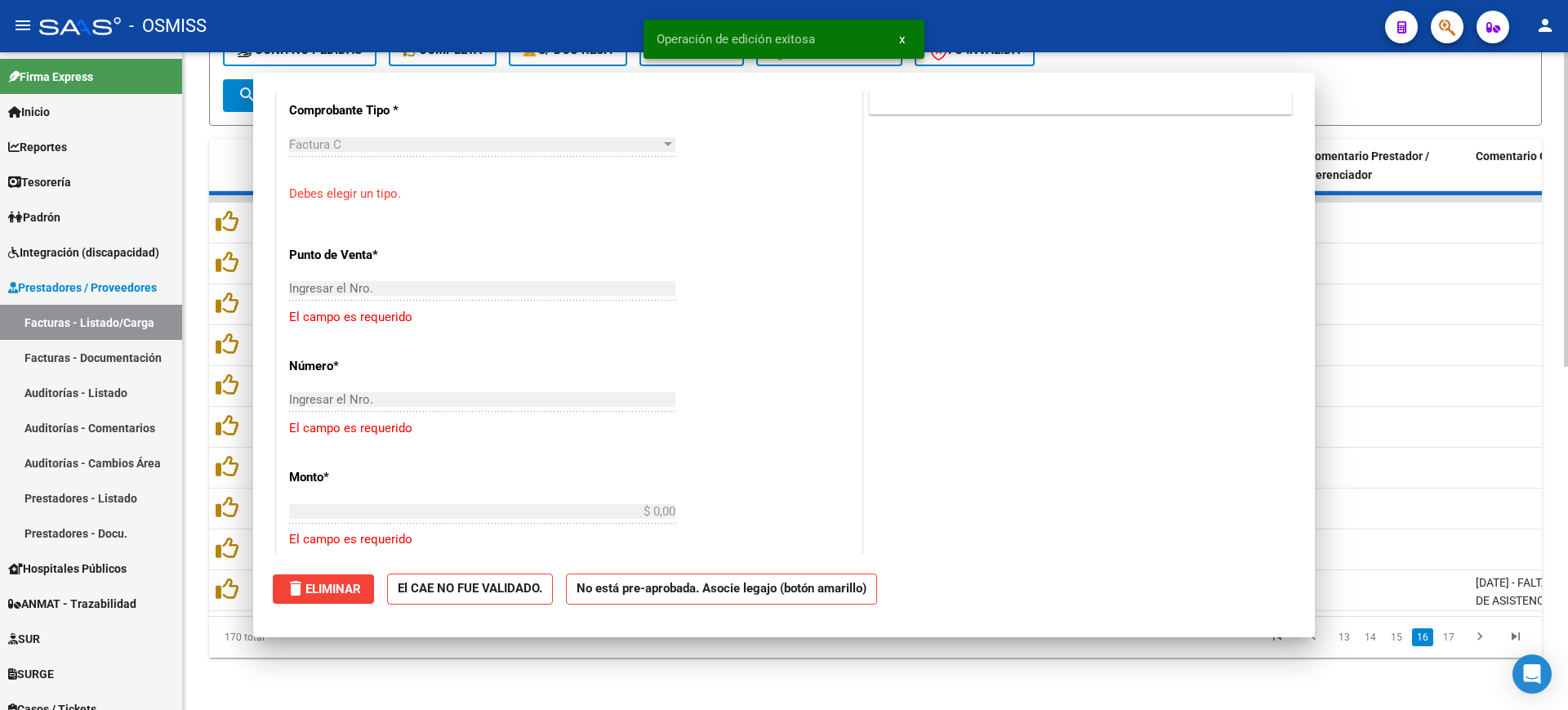
scroll to position [743, 0]
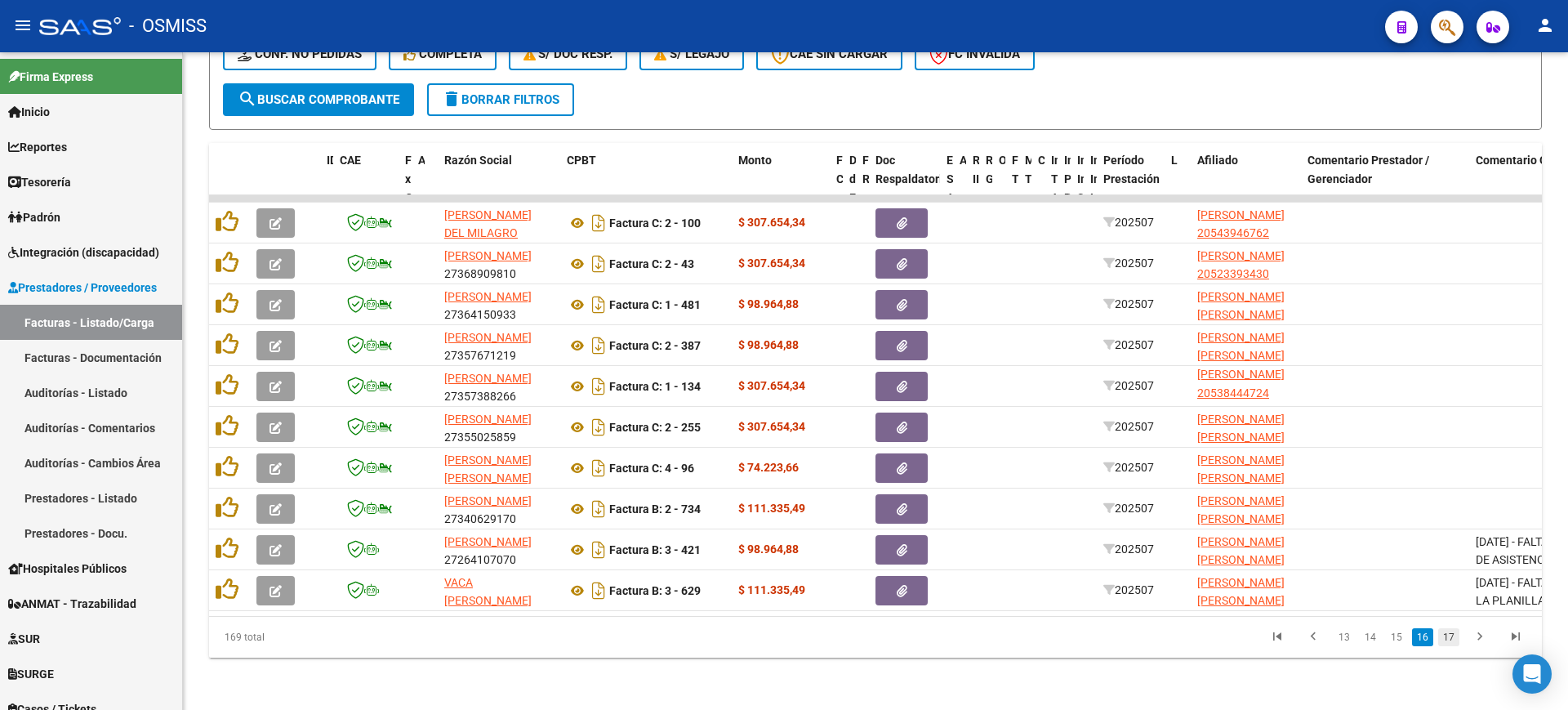
click at [1448, 635] on link "17" at bounding box center [1448, 637] width 21 height 18
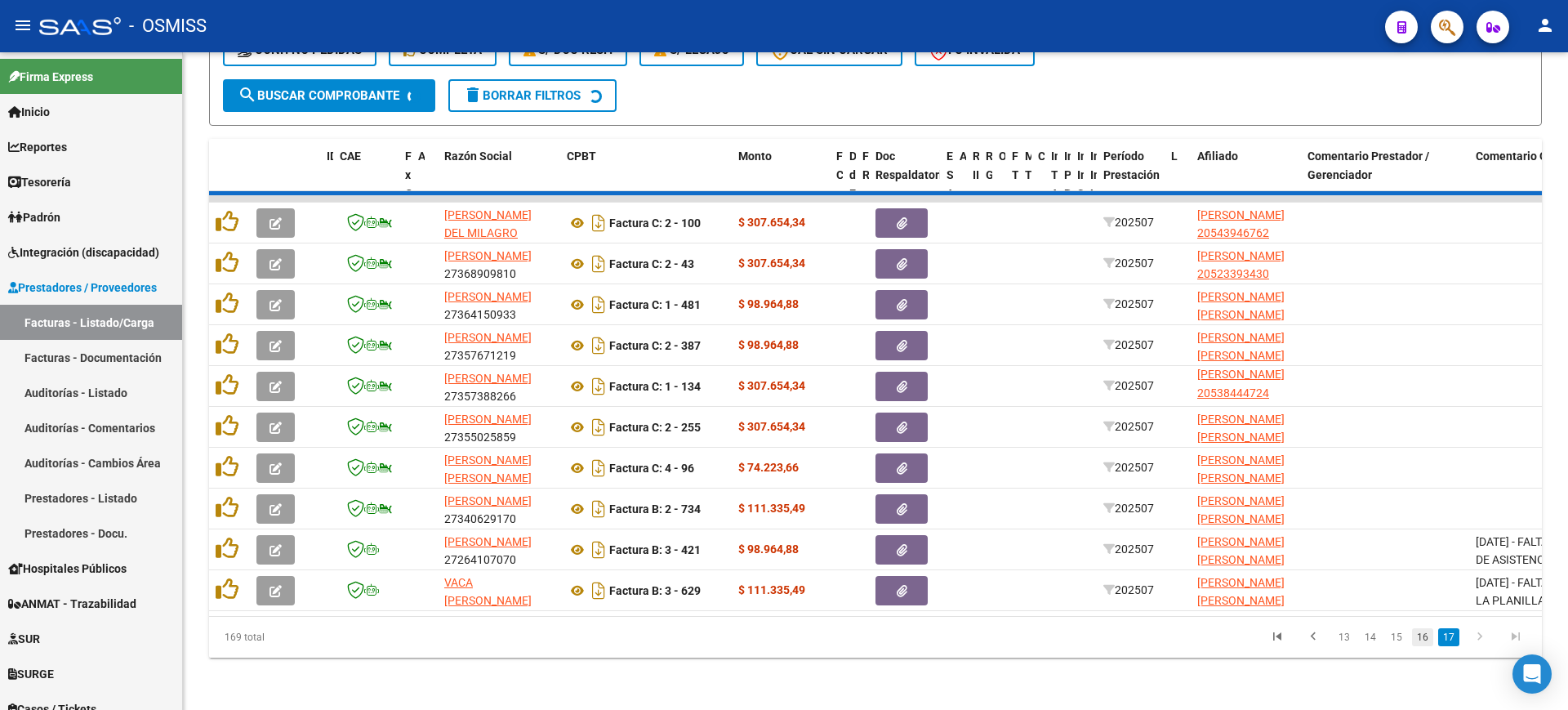
scroll to position [671, 0]
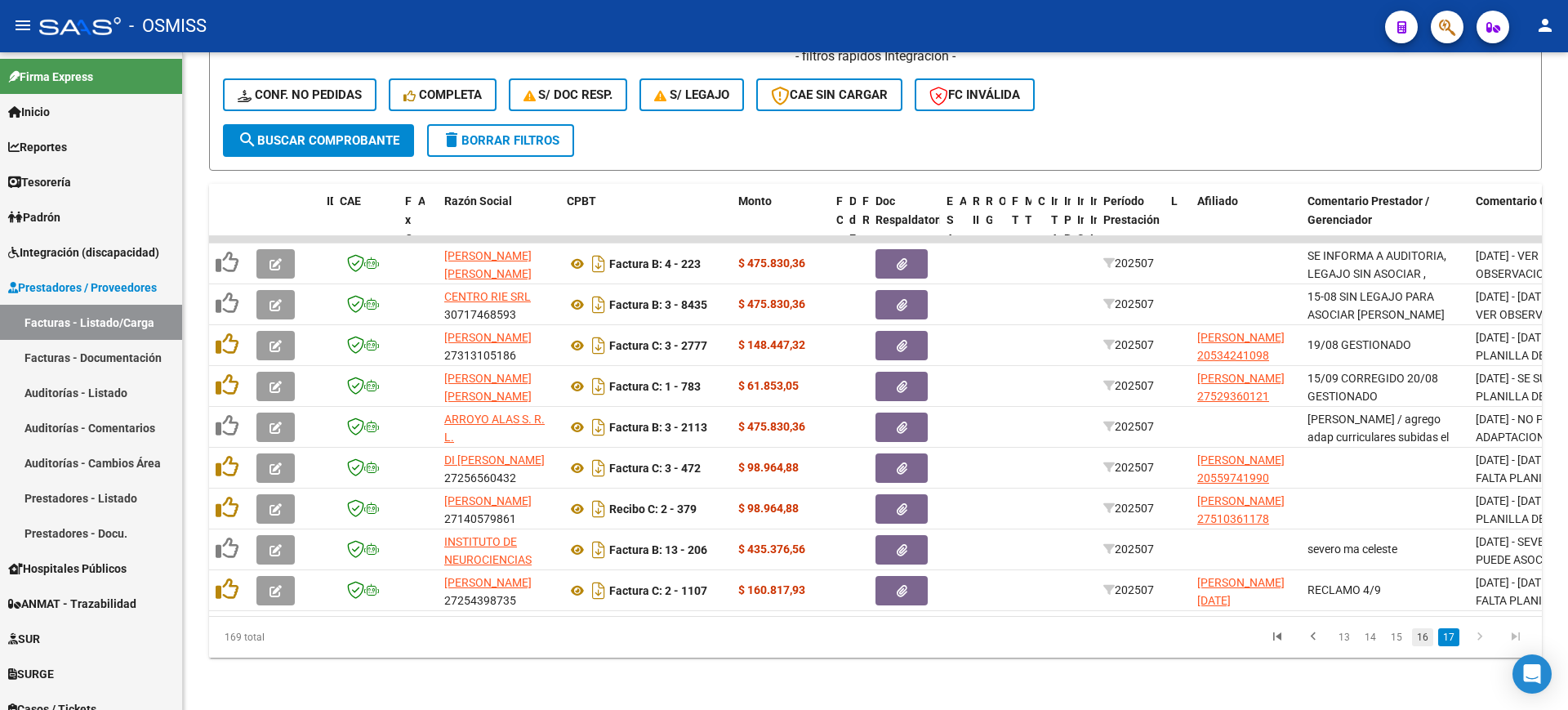
click at [1421, 641] on link "16" at bounding box center [1422, 637] width 21 height 18
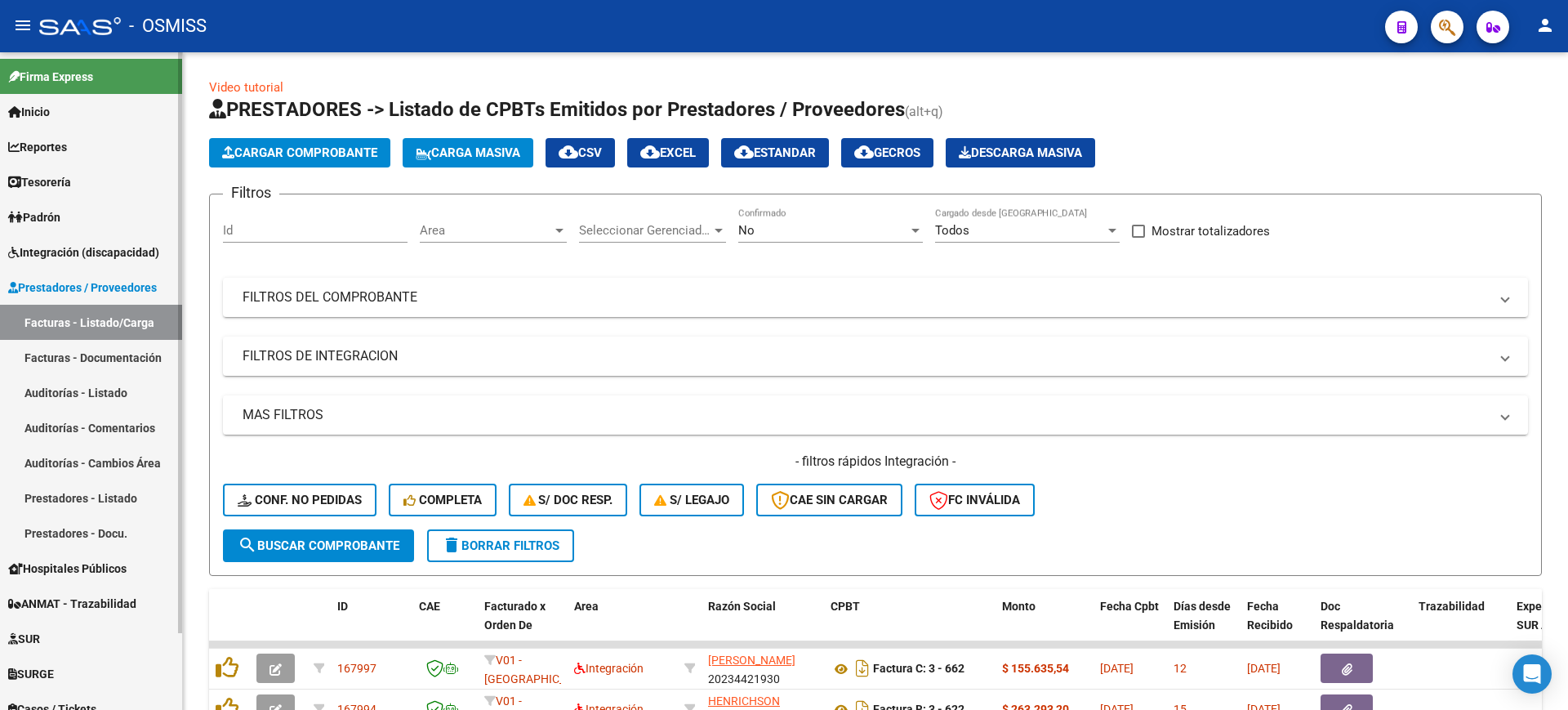
click at [110, 254] on span "Integración (discapacidad)" at bounding box center [83, 252] width 151 height 18
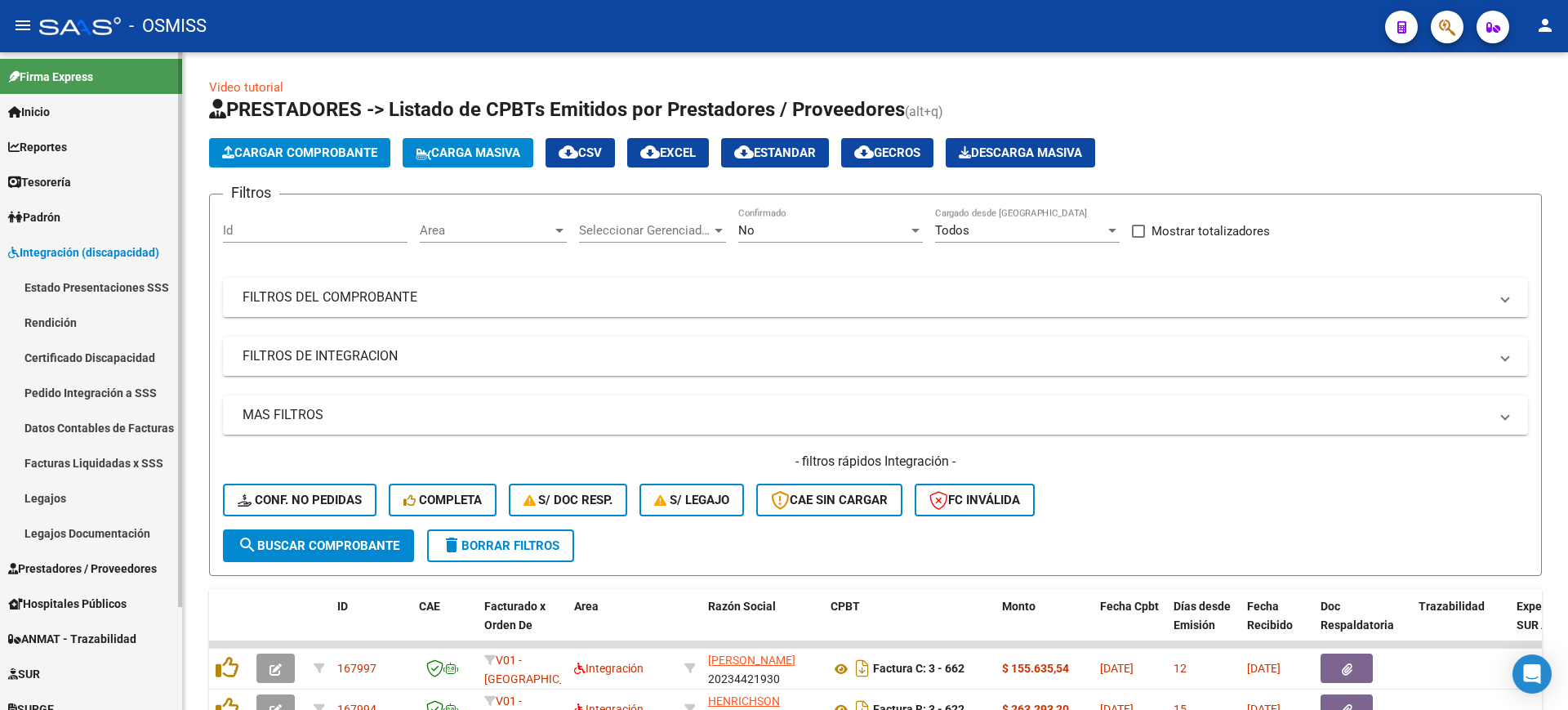
click at [122, 389] on link "Pedido Integración a SSS" at bounding box center [91, 392] width 182 height 35
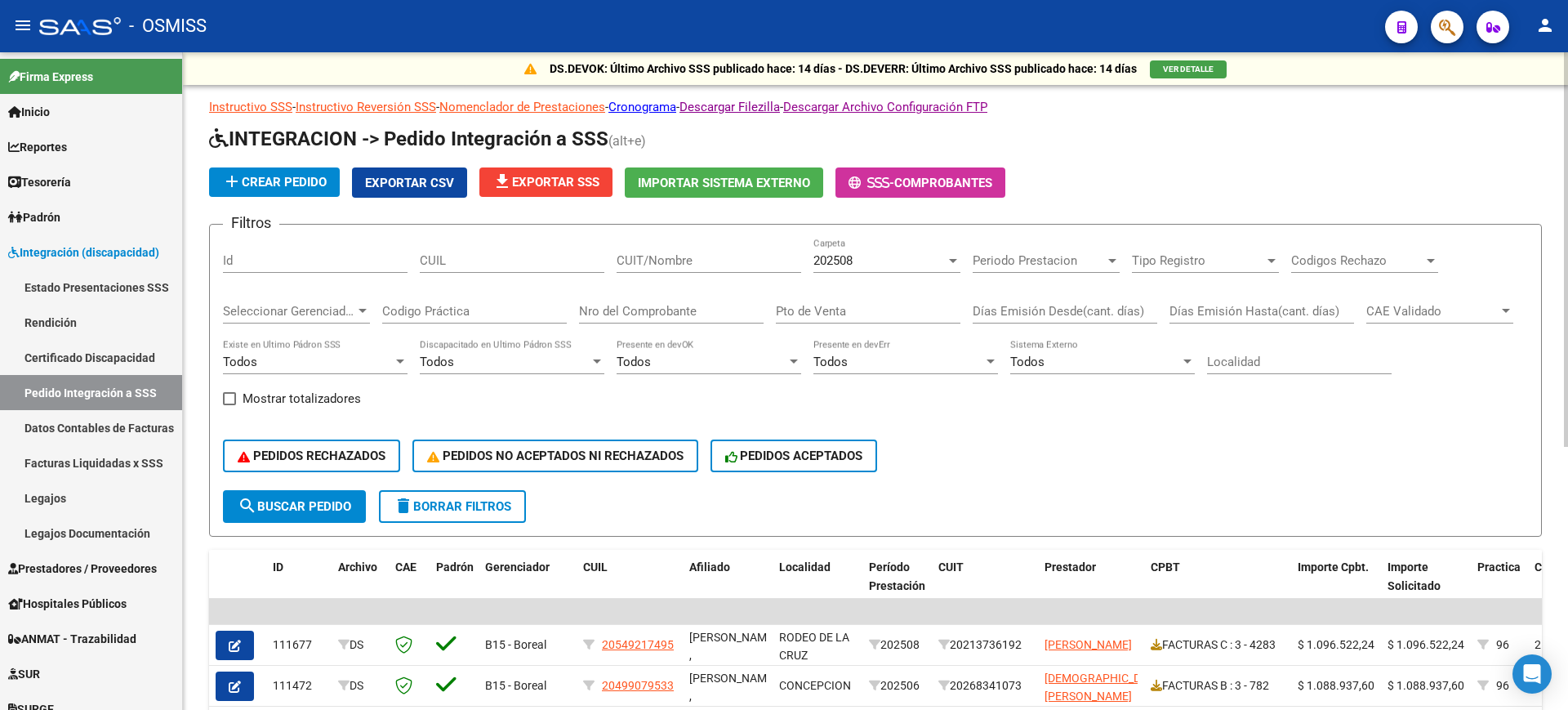
click at [343, 311] on span "Seleccionar Gerenciador" at bounding box center [289, 311] width 132 height 14
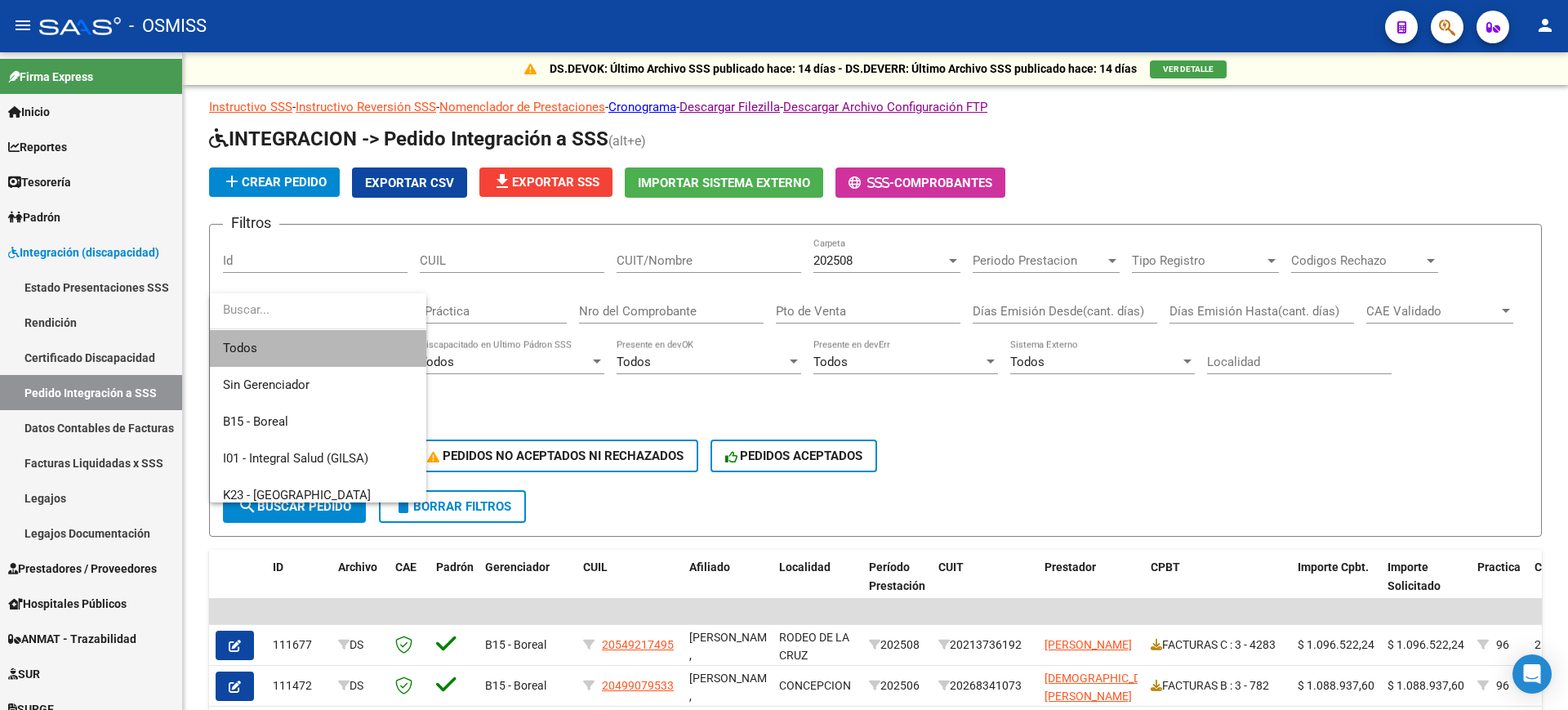
click at [309, 351] on span "Todos" at bounding box center [318, 349] width 190 height 37
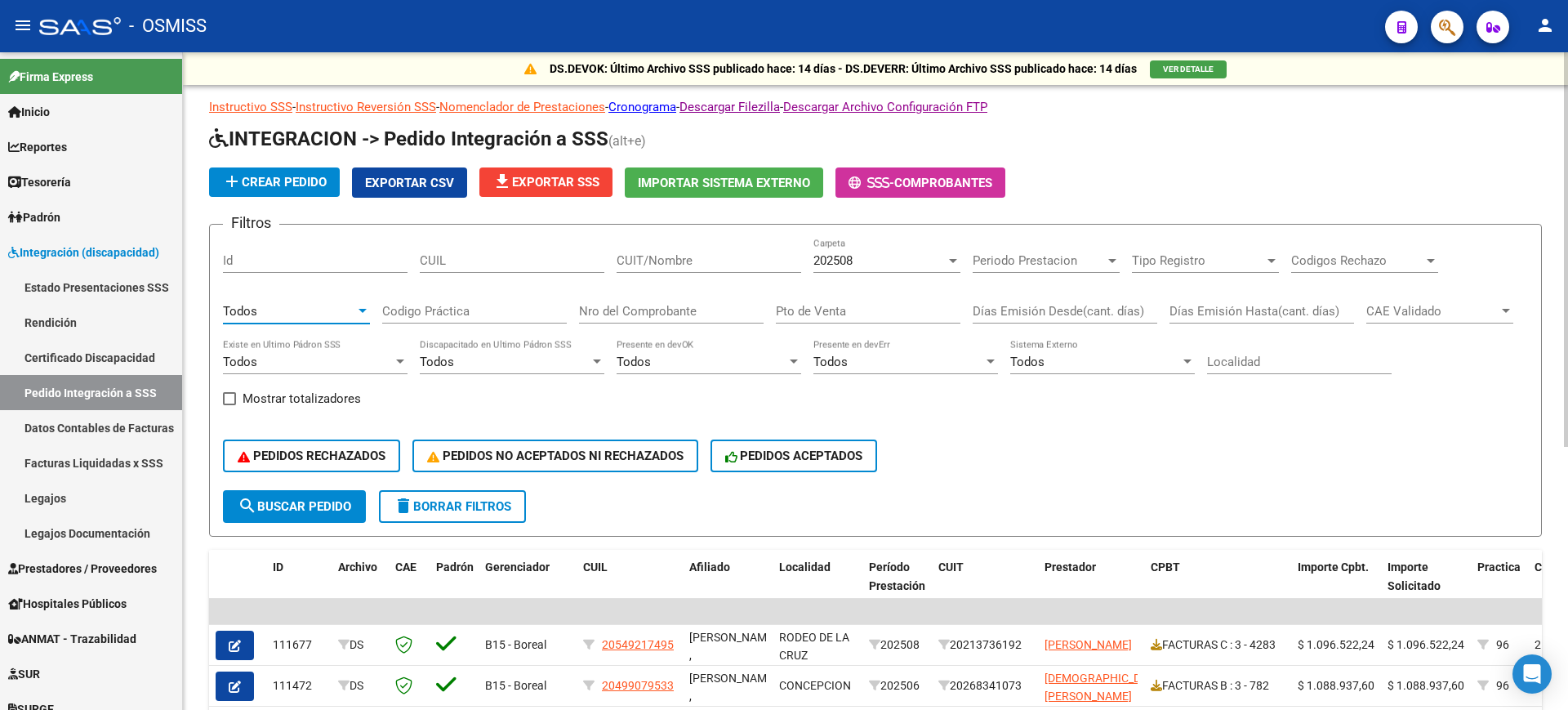
click at [1030, 262] on span "Periodo Prestacion" at bounding box center [1038, 260] width 132 height 14
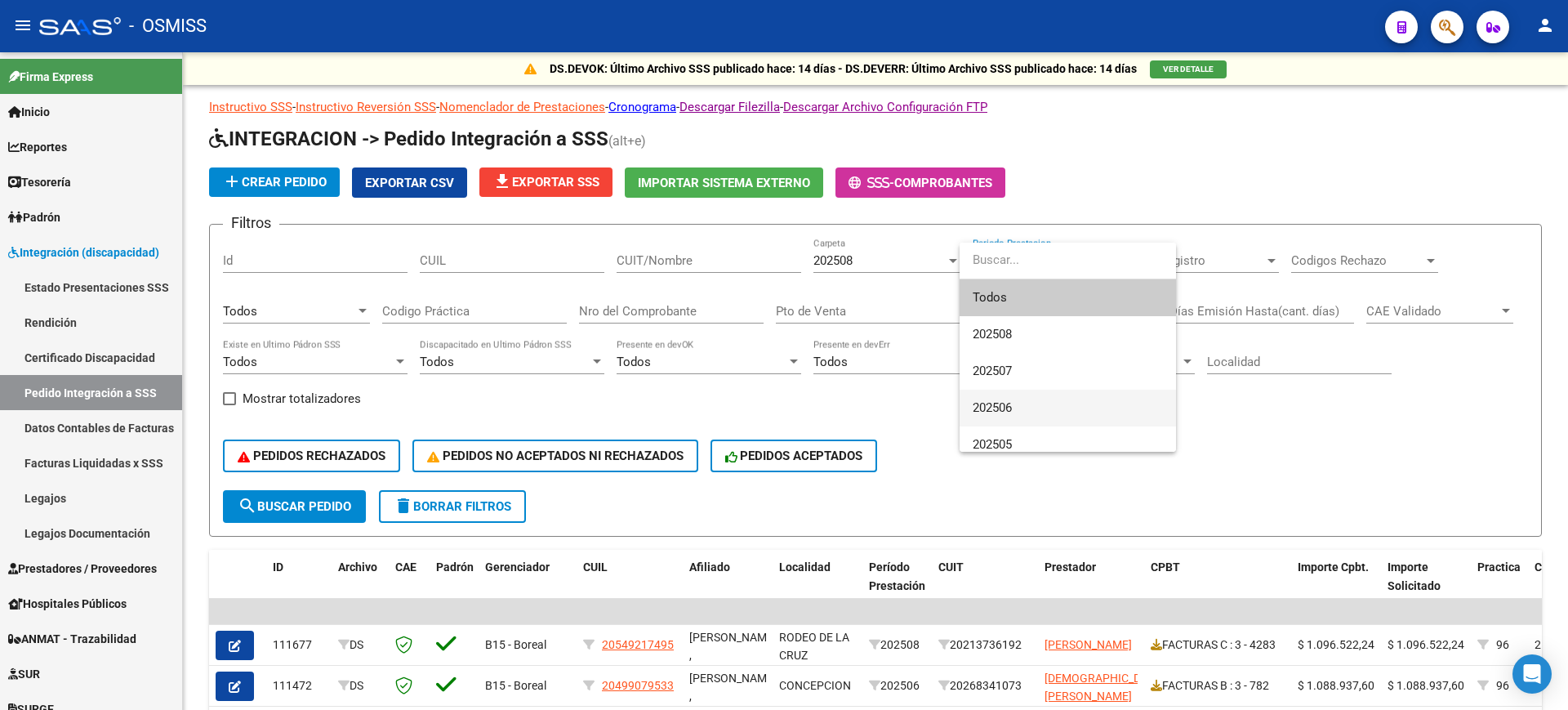
click at [1039, 403] on span "202506" at bounding box center [1068, 408] width 190 height 37
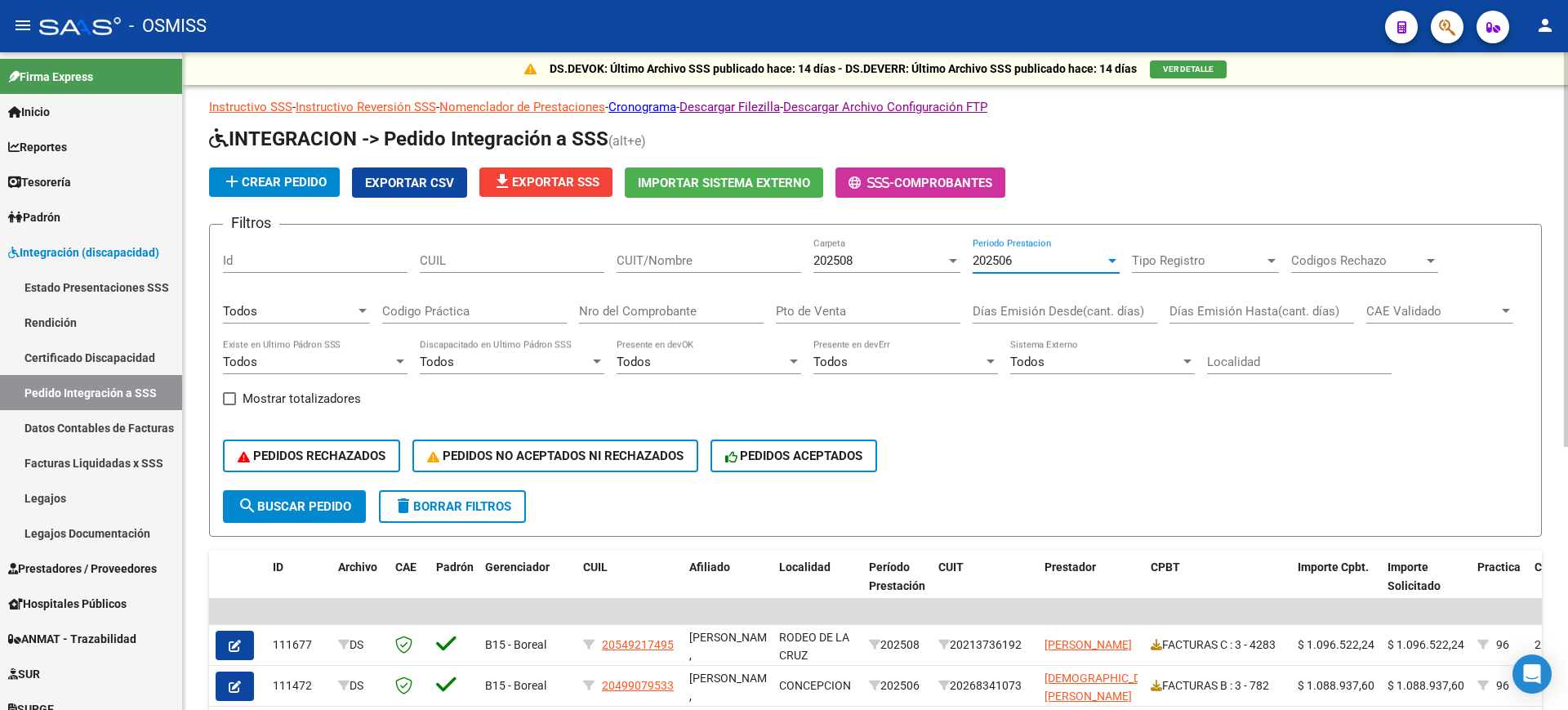
click at [310, 510] on span "search Buscar Pedido" at bounding box center [294, 506] width 114 height 14
drag, startPoint x: 445, startPoint y: 182, endPoint x: 455, endPoint y: 179, distance: 10.4
click at [445, 182] on span "Exportar CSV" at bounding box center [409, 182] width 89 height 14
click at [1087, 264] on div "202506" at bounding box center [1038, 260] width 132 height 14
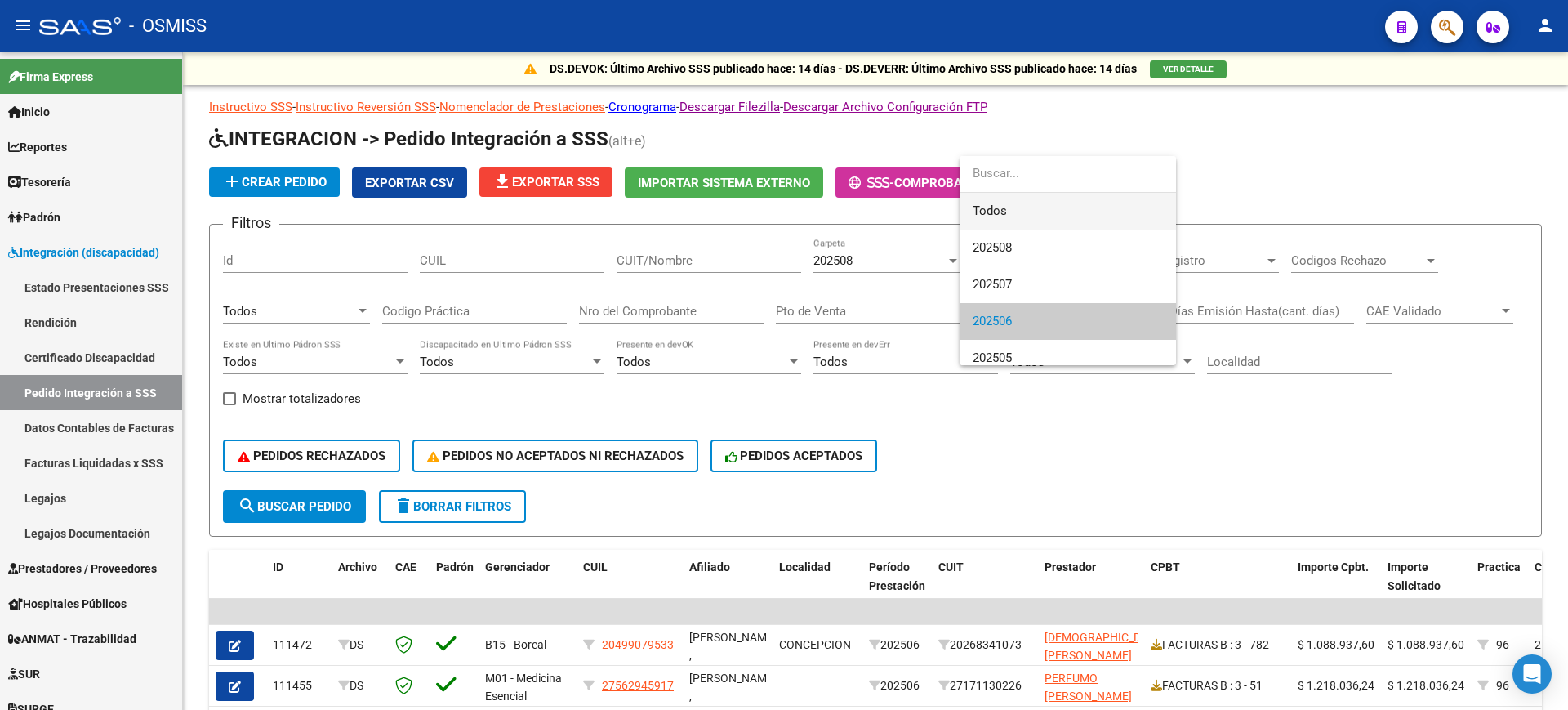
click at [1047, 221] on span "Todos" at bounding box center [1068, 211] width 190 height 37
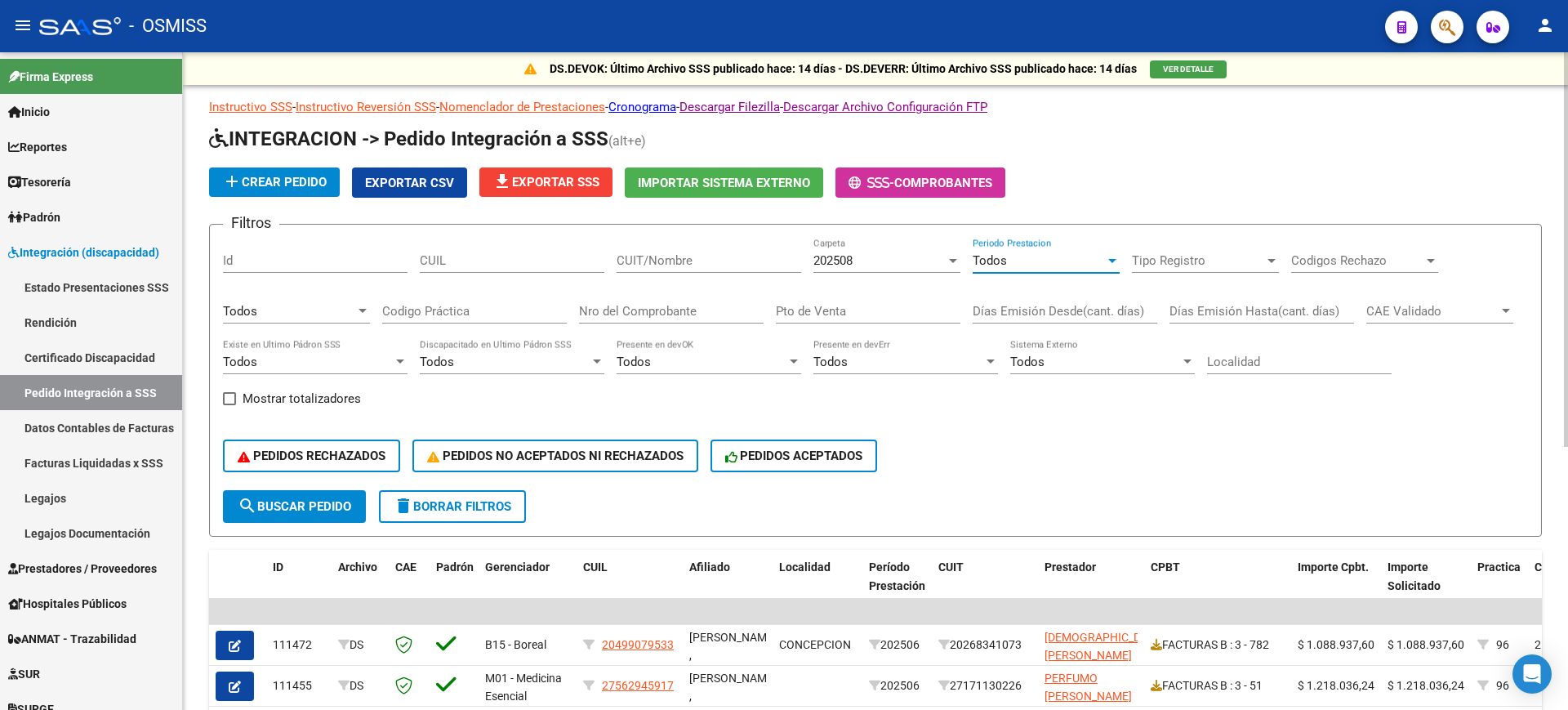
click at [974, 445] on div "PEDIDOS RECHAZADOS PEDIDOS NO ACEPTADOS NI RECHAZADOS PEDIDOS ACEPTADOS" at bounding box center [876, 455] width 1305 height 68
click at [904, 257] on div "202508" at bounding box center [879, 260] width 132 height 14
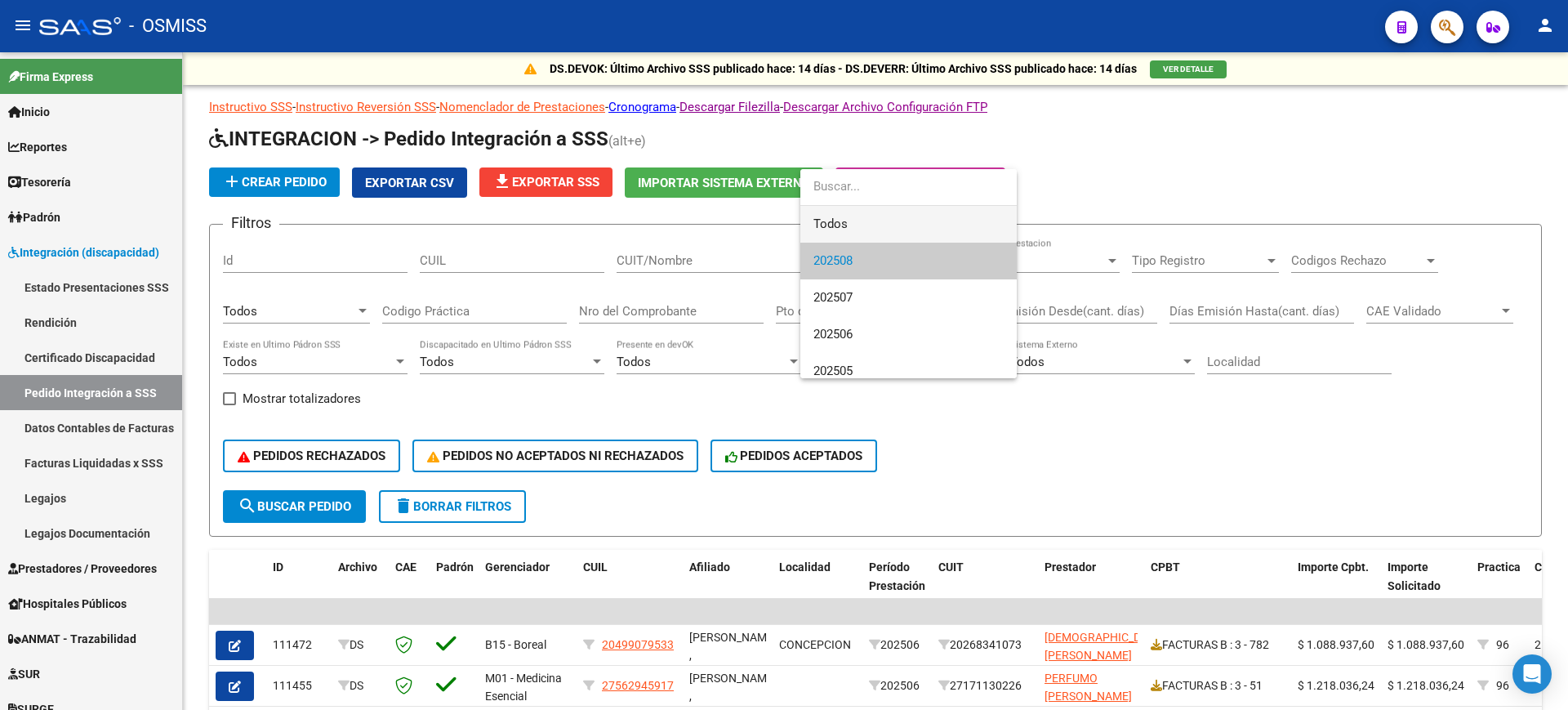
click at [926, 224] on span "Todos" at bounding box center [909, 224] width 190 height 37
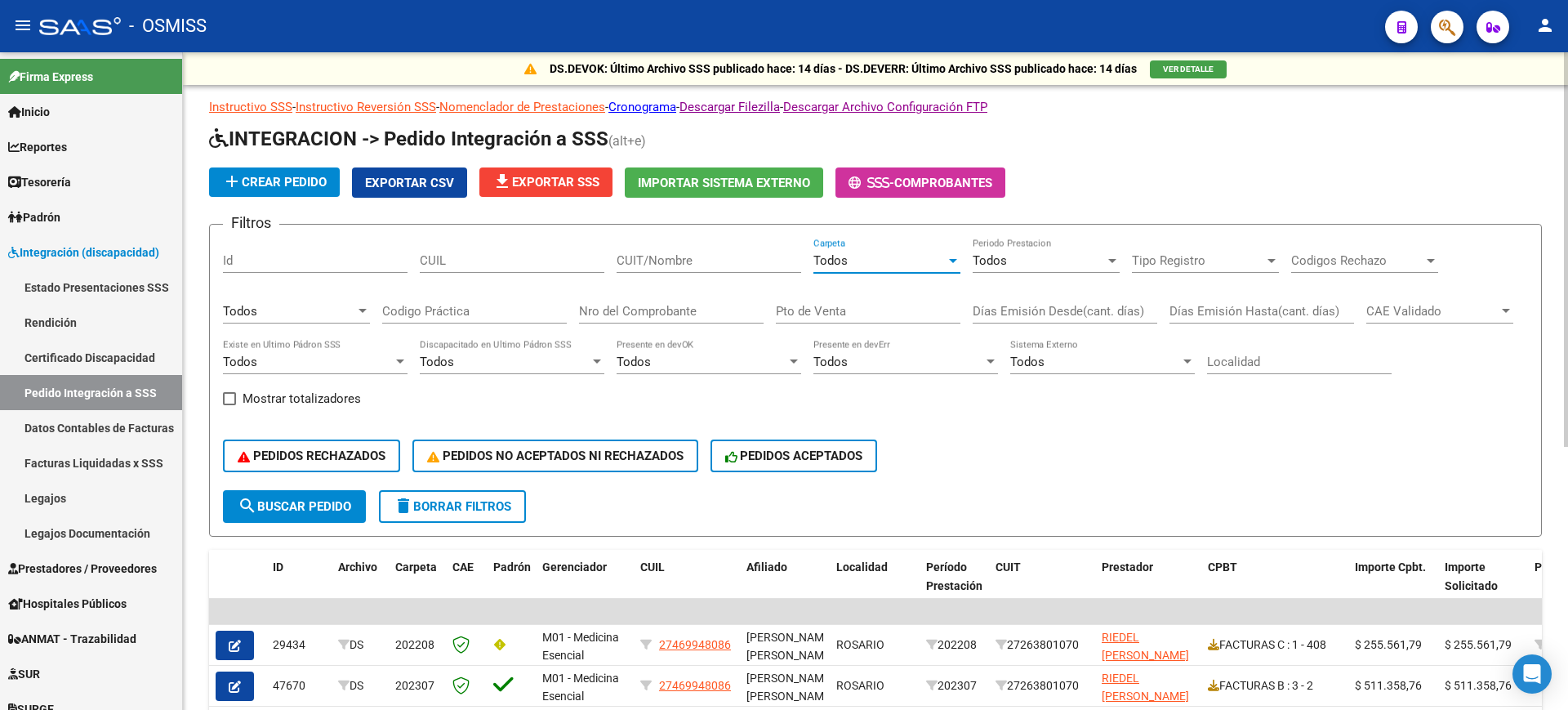
click at [1014, 264] on div "Todos" at bounding box center [1038, 260] width 132 height 14
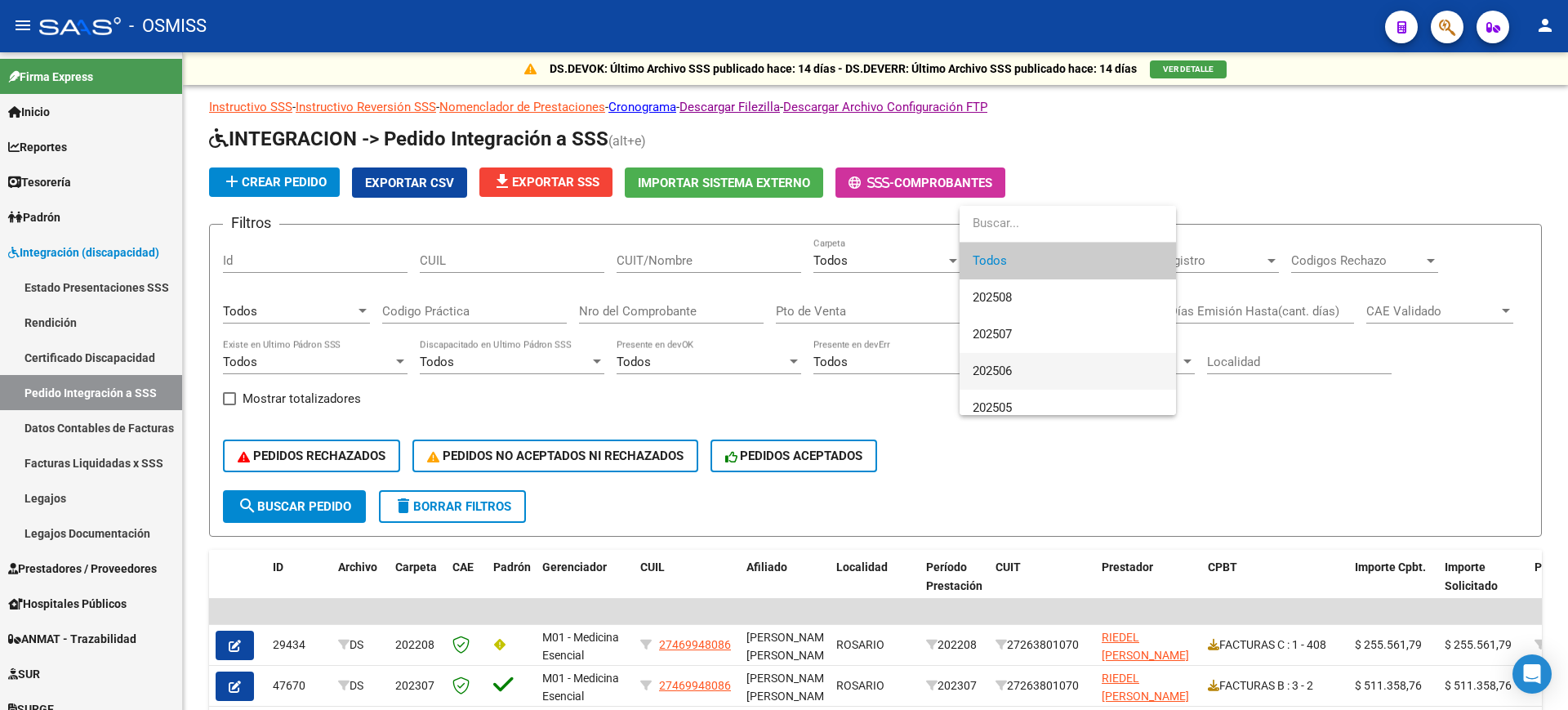
click at [1029, 376] on span "202506" at bounding box center [1068, 371] width 190 height 37
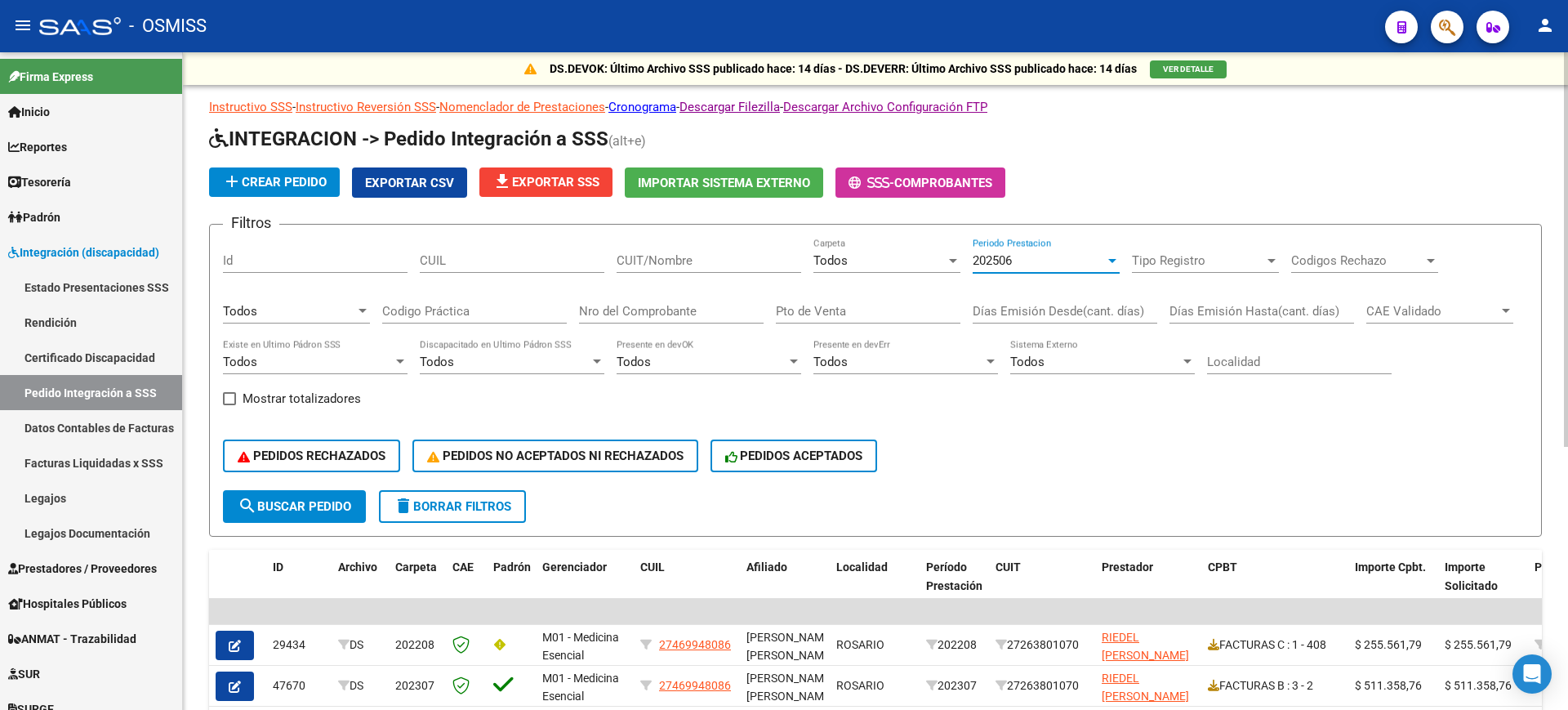
click at [325, 510] on span "search Buscar Pedido" at bounding box center [294, 506] width 114 height 14
click at [693, 317] on input "Nro del Comprobante" at bounding box center [671, 311] width 184 height 14
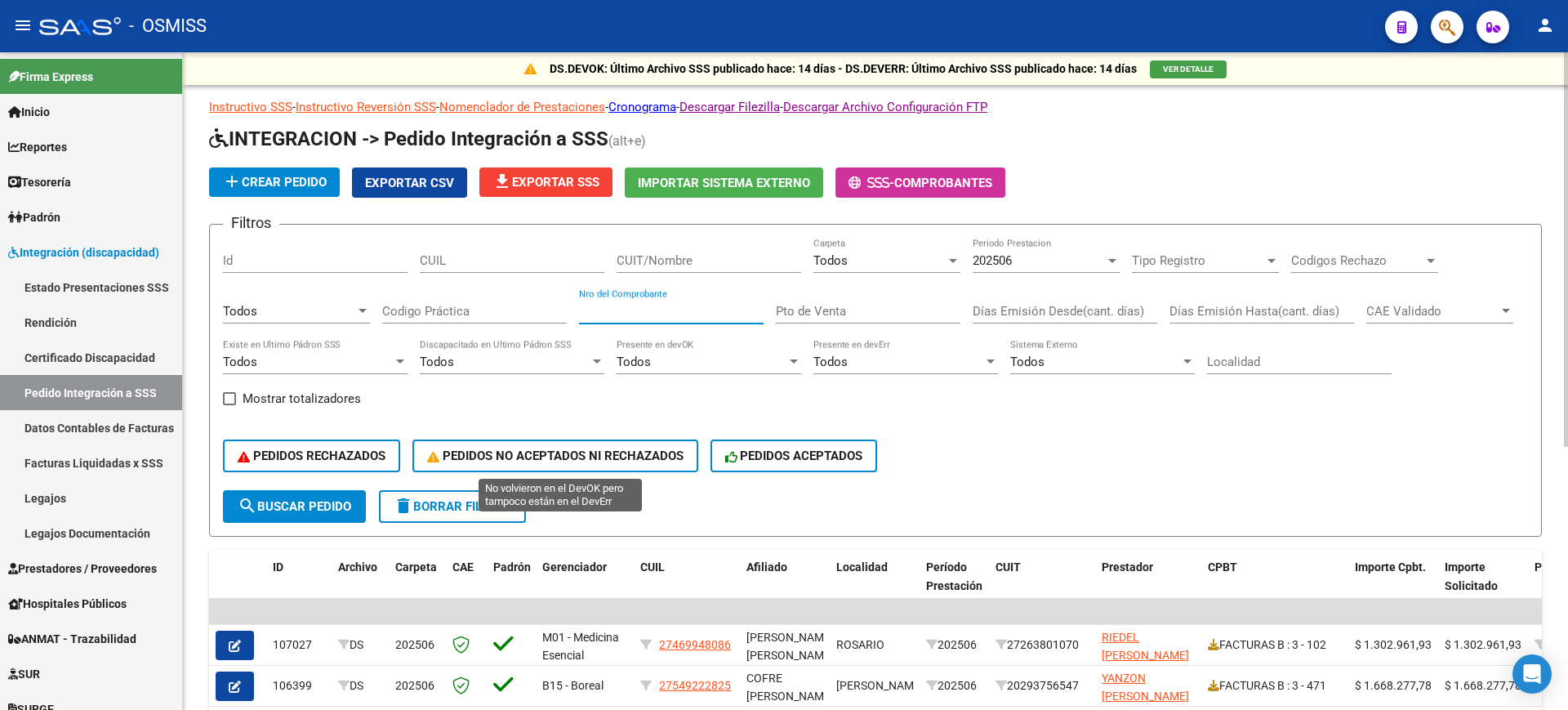
type input "4"
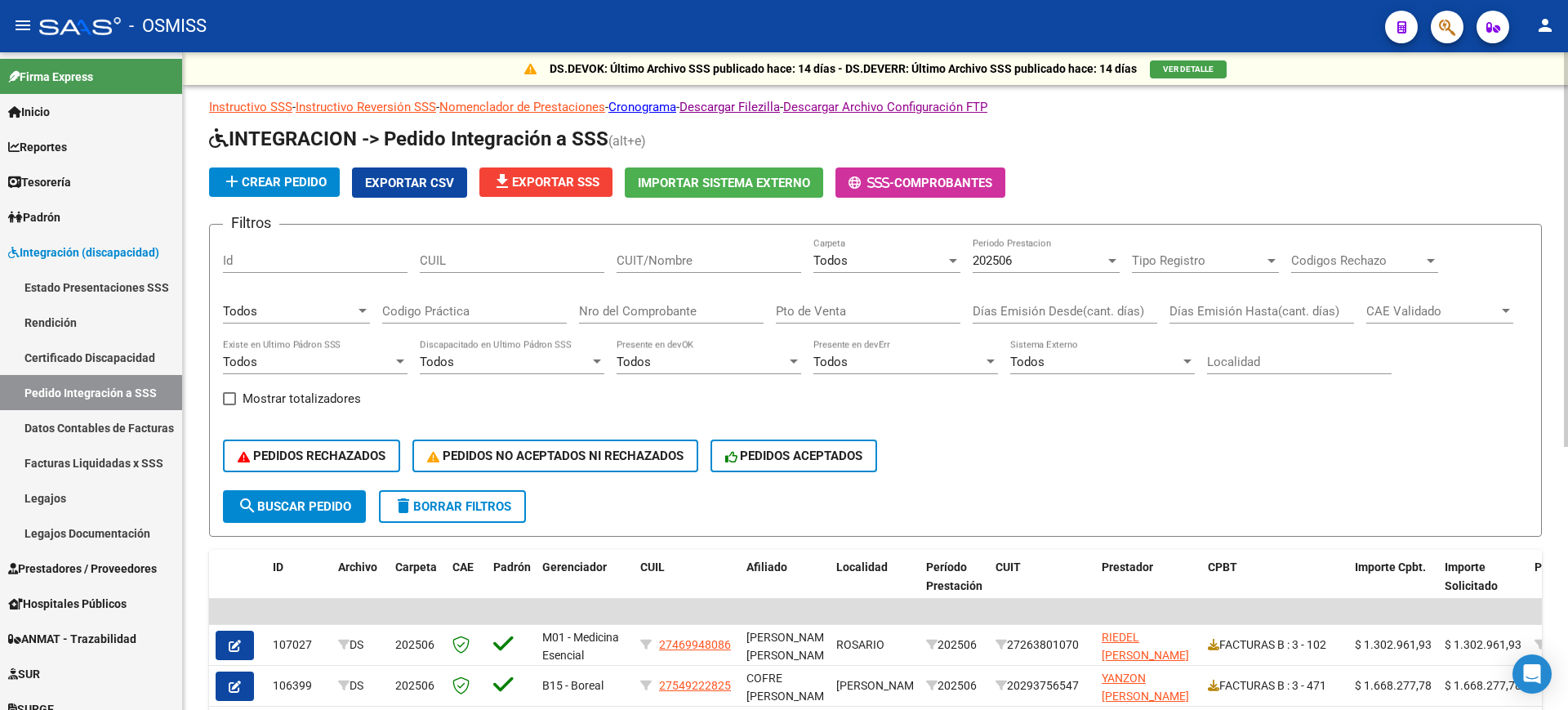
drag, startPoint x: 664, startPoint y: 307, endPoint x: 1192, endPoint y: 464, distance: 550.8
click at [1192, 464] on div "PEDIDOS RECHAZADOS PEDIDOS NO ACEPTADOS NI RECHAZADOS PEDIDOS ACEPTADOS" at bounding box center [876, 455] width 1305 height 68
paste input "24306552402"
type input "24306552402"
click at [320, 504] on span "search Buscar Pedido" at bounding box center [294, 506] width 114 height 14
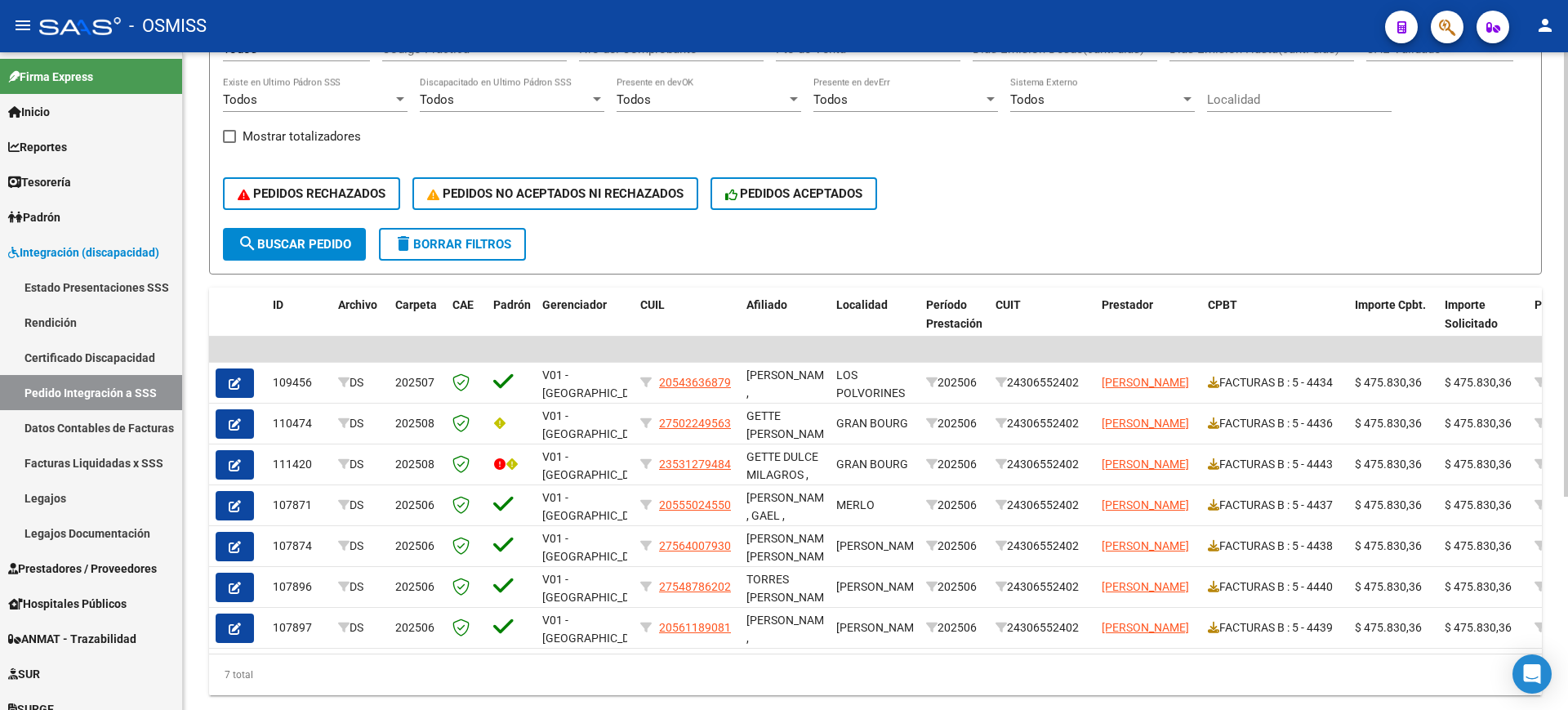
scroll to position [315, 0]
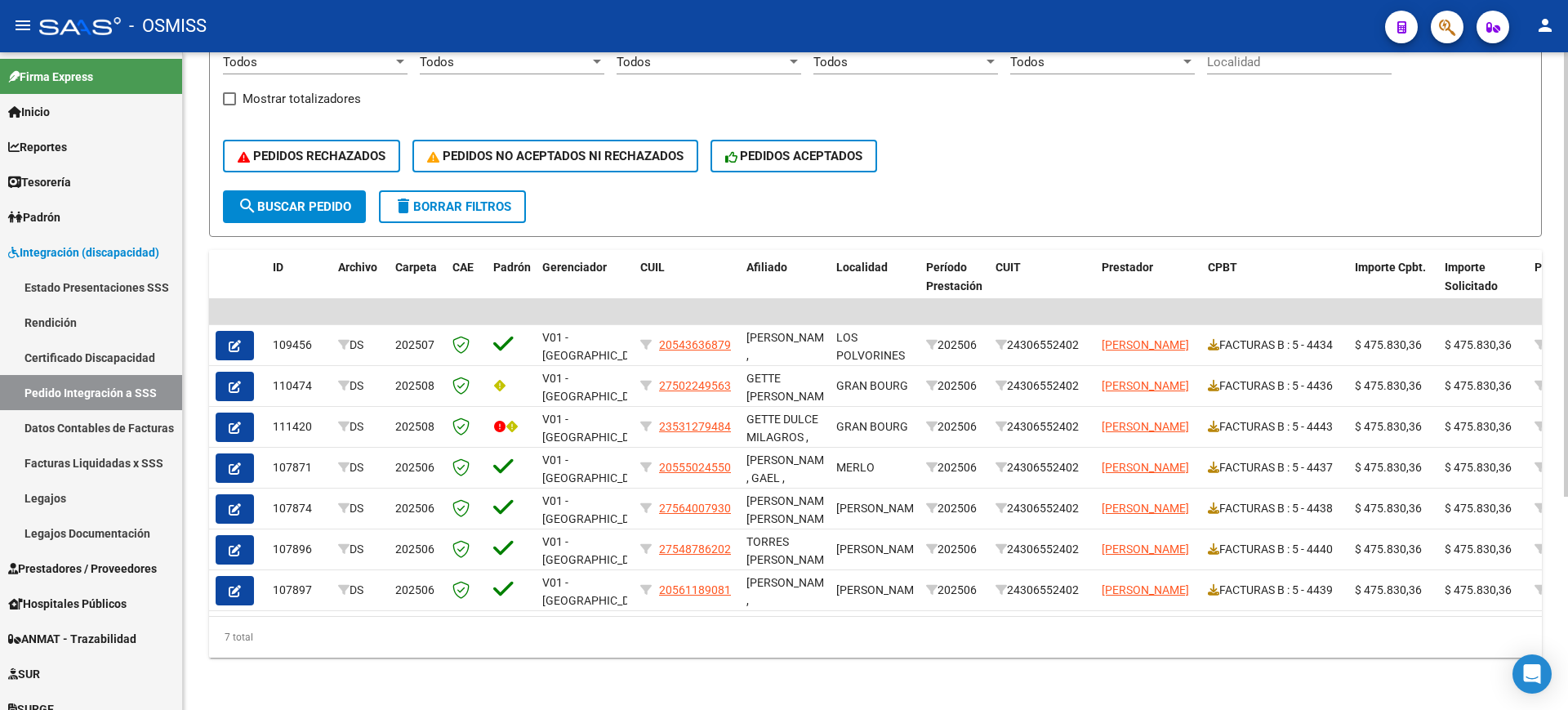
click at [893, 679] on div "DS.DEVOK: Último Archivo SSS publicado hace: 14 días - DS.DEVERR: Último Archiv…" at bounding box center [875, 231] width 1385 height 958
click at [909, 654] on div "7 total" at bounding box center [875, 637] width 1333 height 40
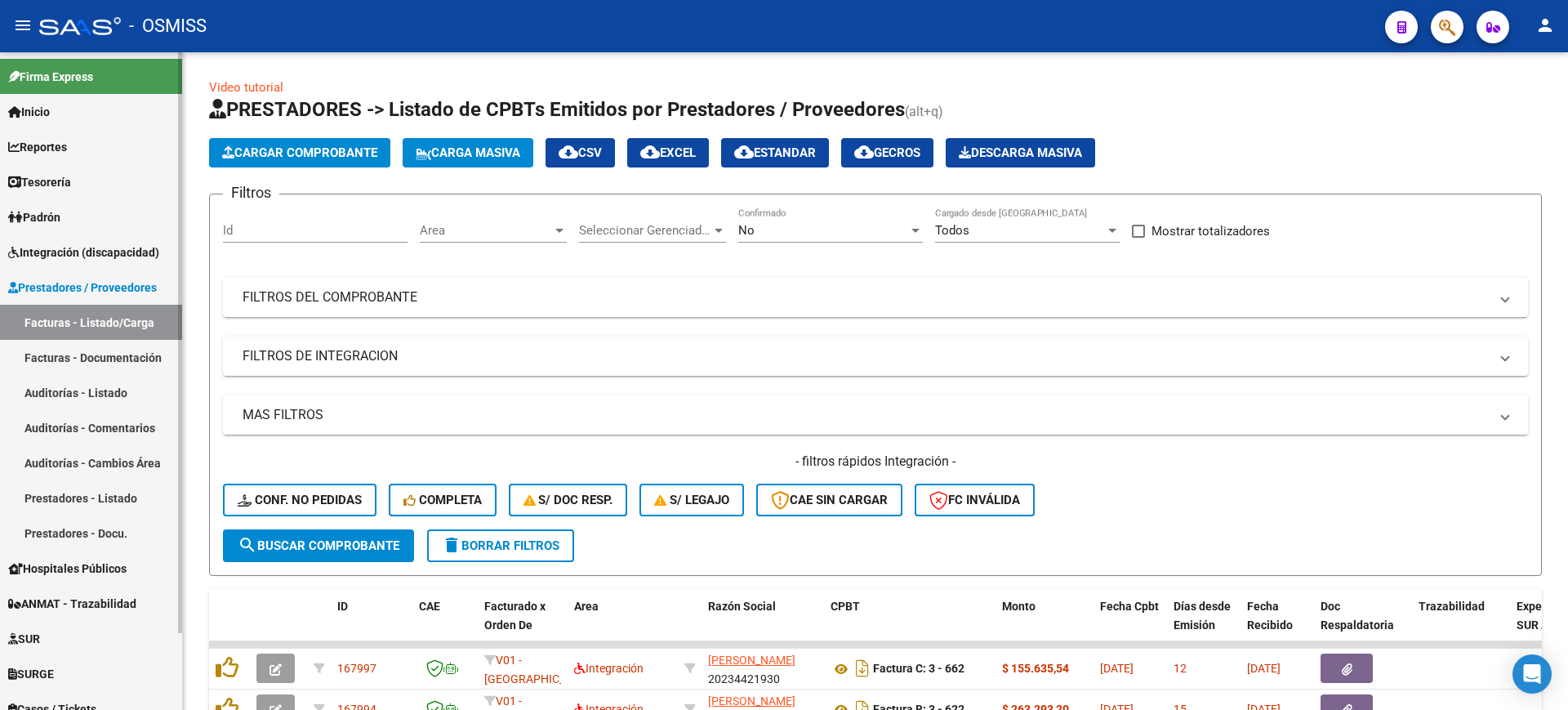
click at [101, 256] on span "Integración (discapacidad)" at bounding box center [83, 252] width 151 height 18
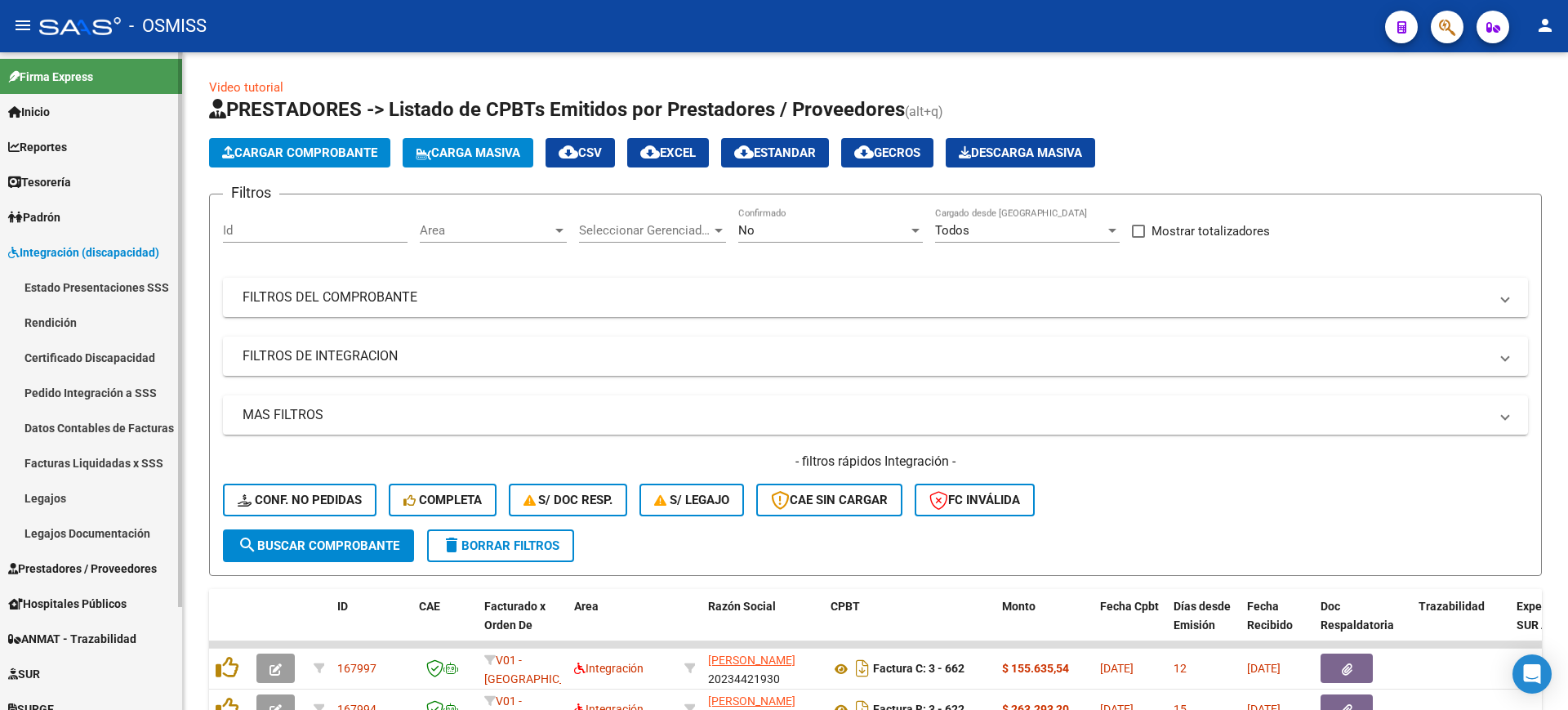
click at [121, 394] on link "Pedido Integración a SSS" at bounding box center [91, 392] width 182 height 35
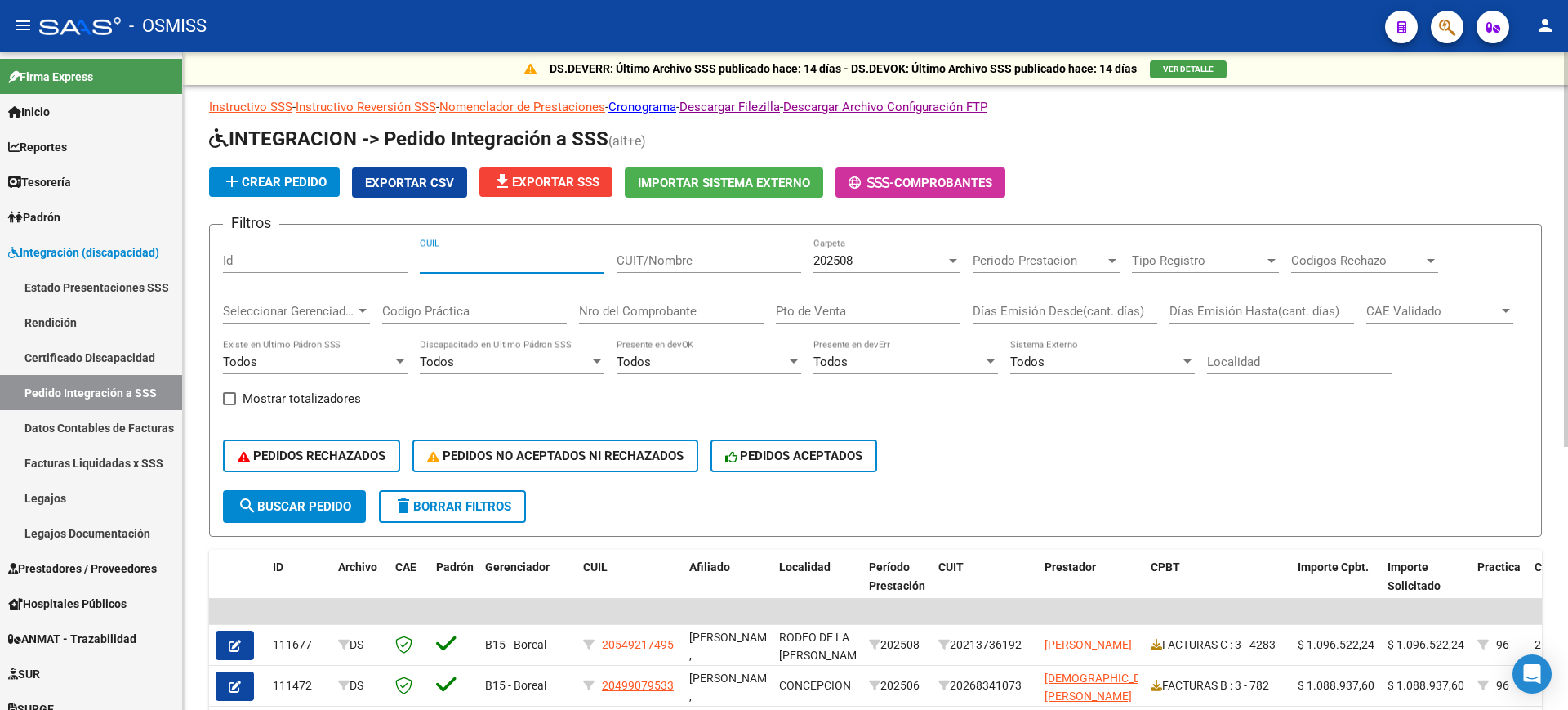
paste input "27529360121"
type input "27529360121"
drag, startPoint x: 308, startPoint y: 522, endPoint x: 296, endPoint y: 499, distance: 25.9
click at [308, 521] on button "search Buscar Pedido" at bounding box center [295, 506] width 143 height 33
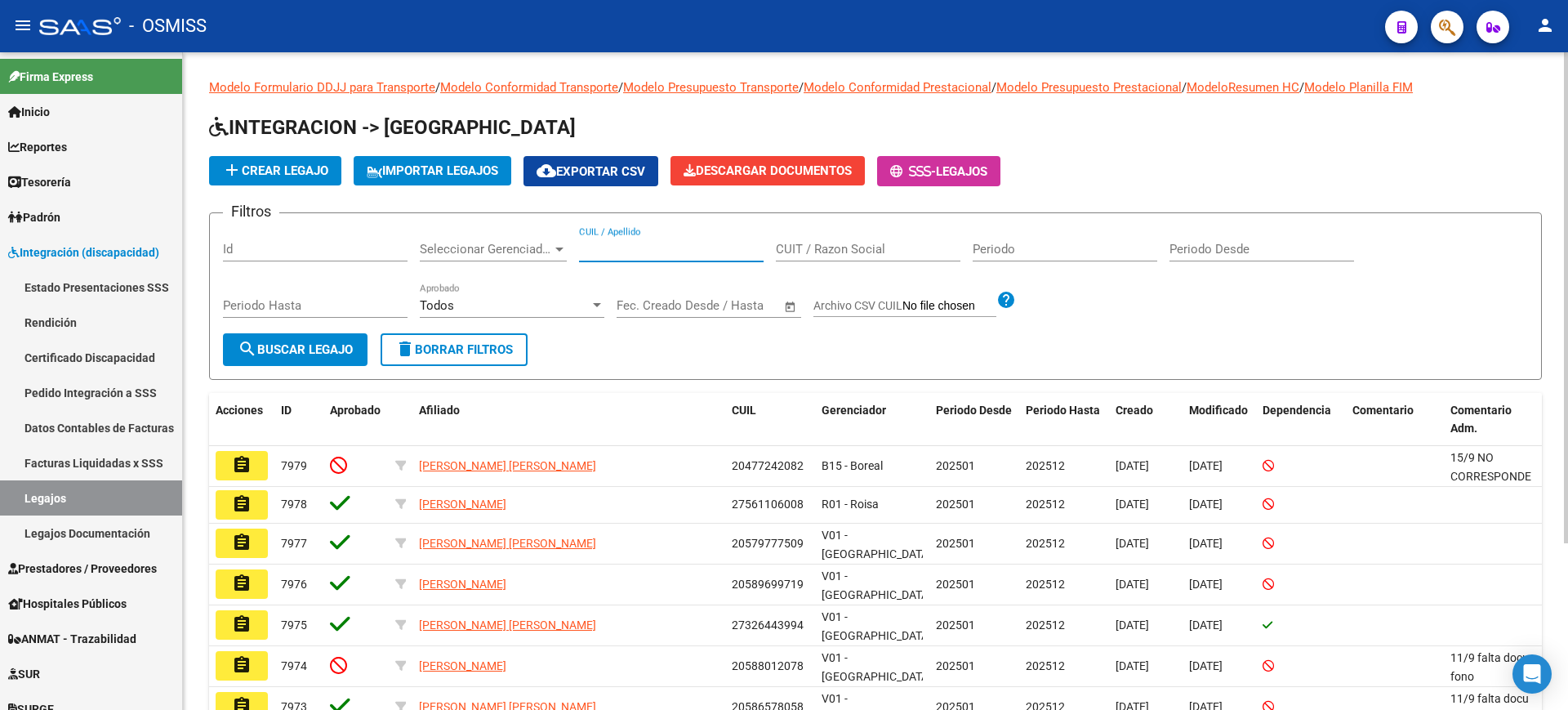
paste input "27529360121"
type input "27529360121"
click at [323, 350] on span "search Buscar Legajo" at bounding box center [295, 349] width 115 height 14
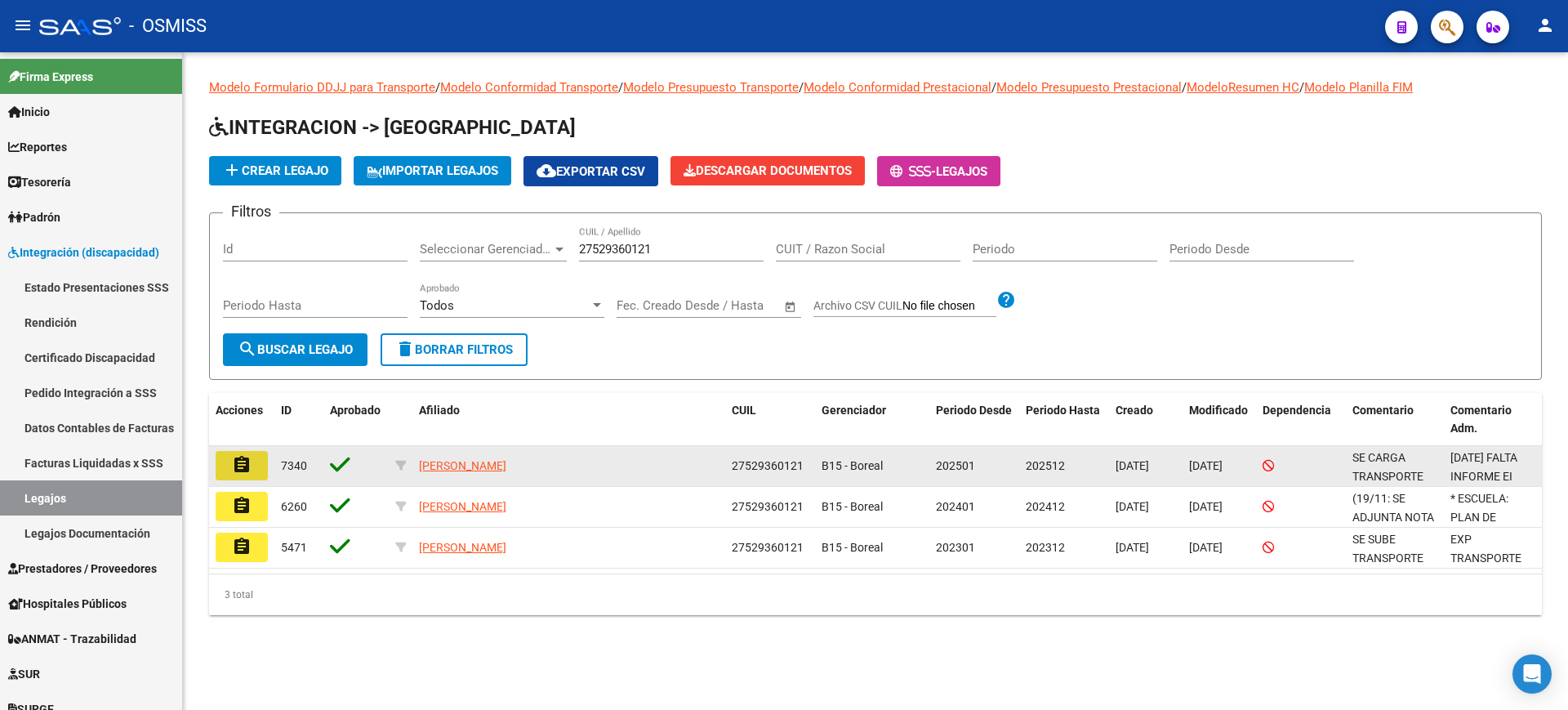
click at [248, 471] on mat-icon "assignment" at bounding box center [241, 464] width 19 height 19
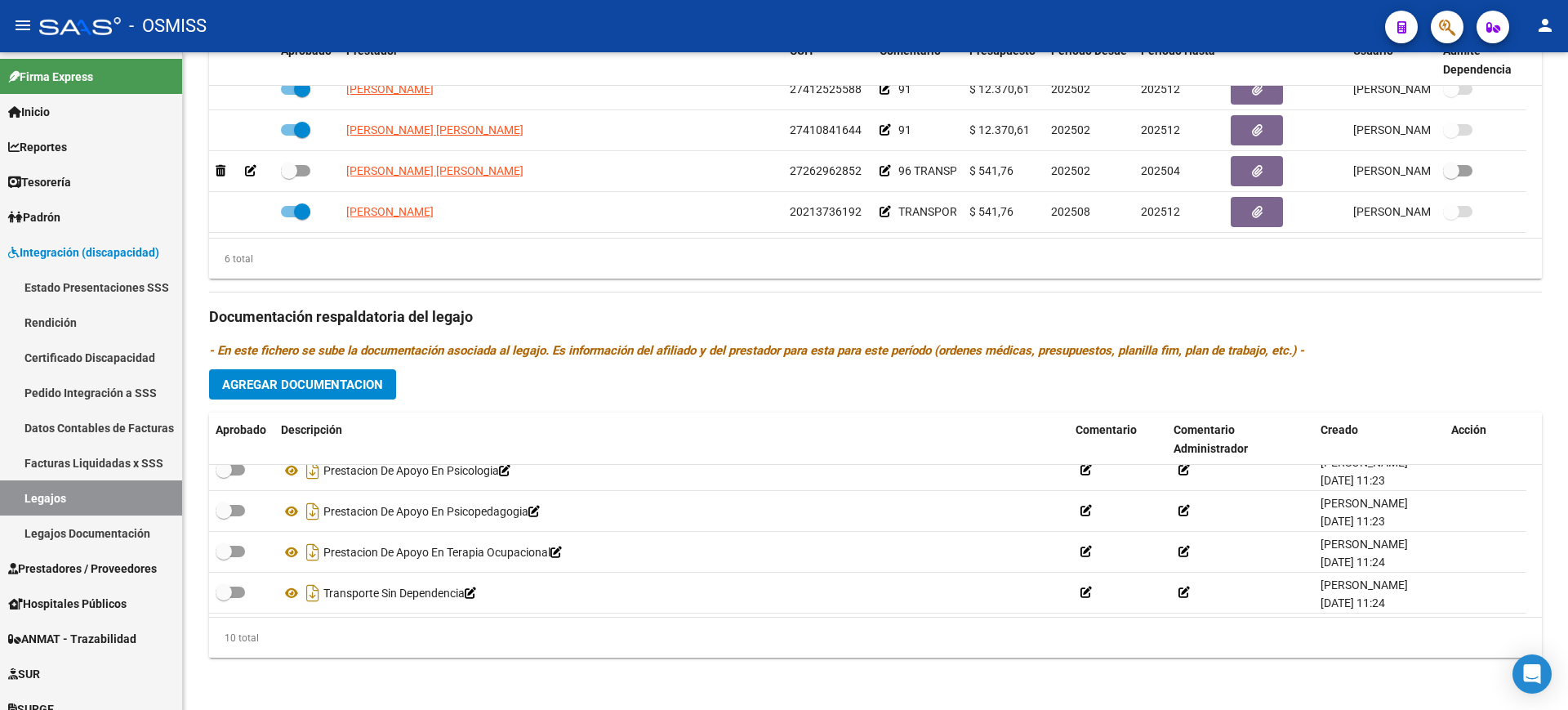
scroll to position [102, 0]
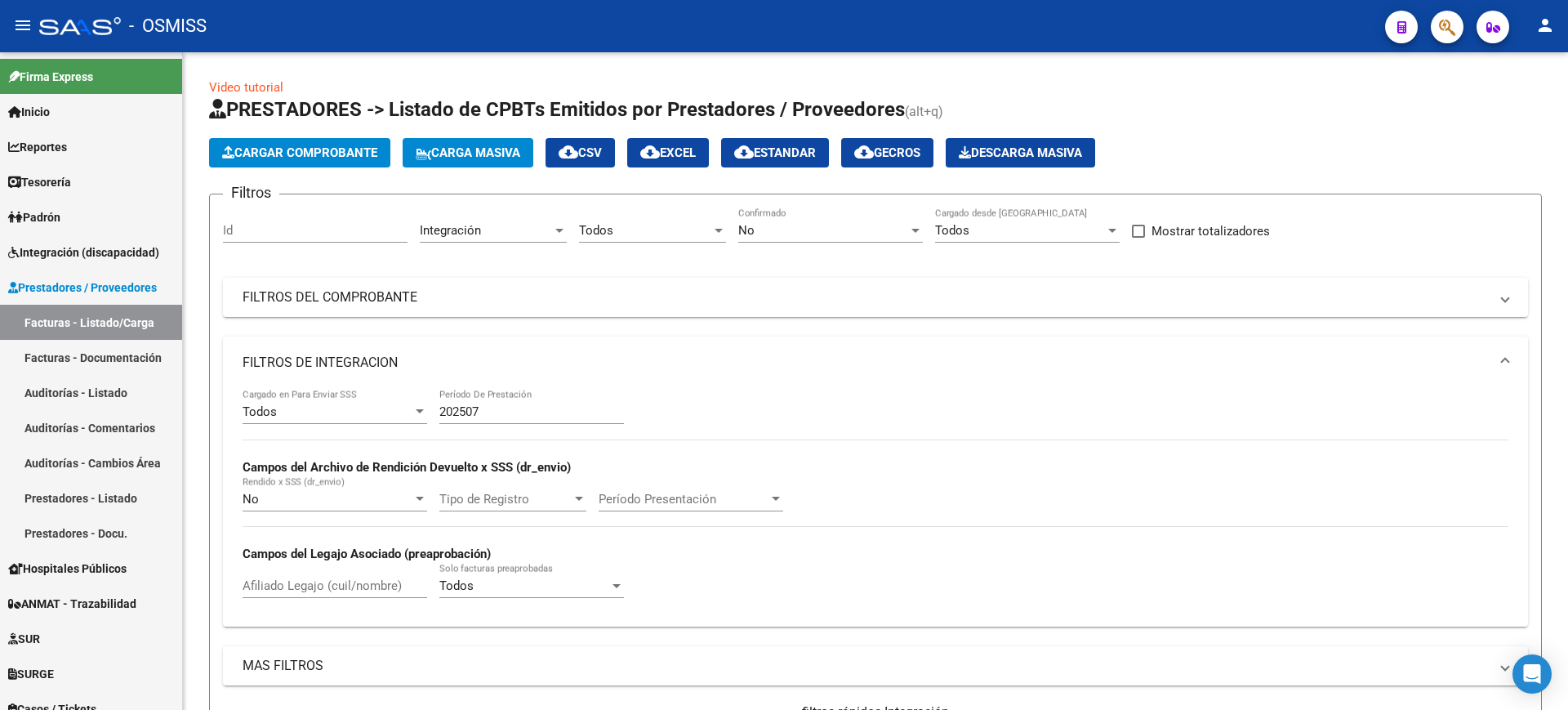
scroll to position [671, 0]
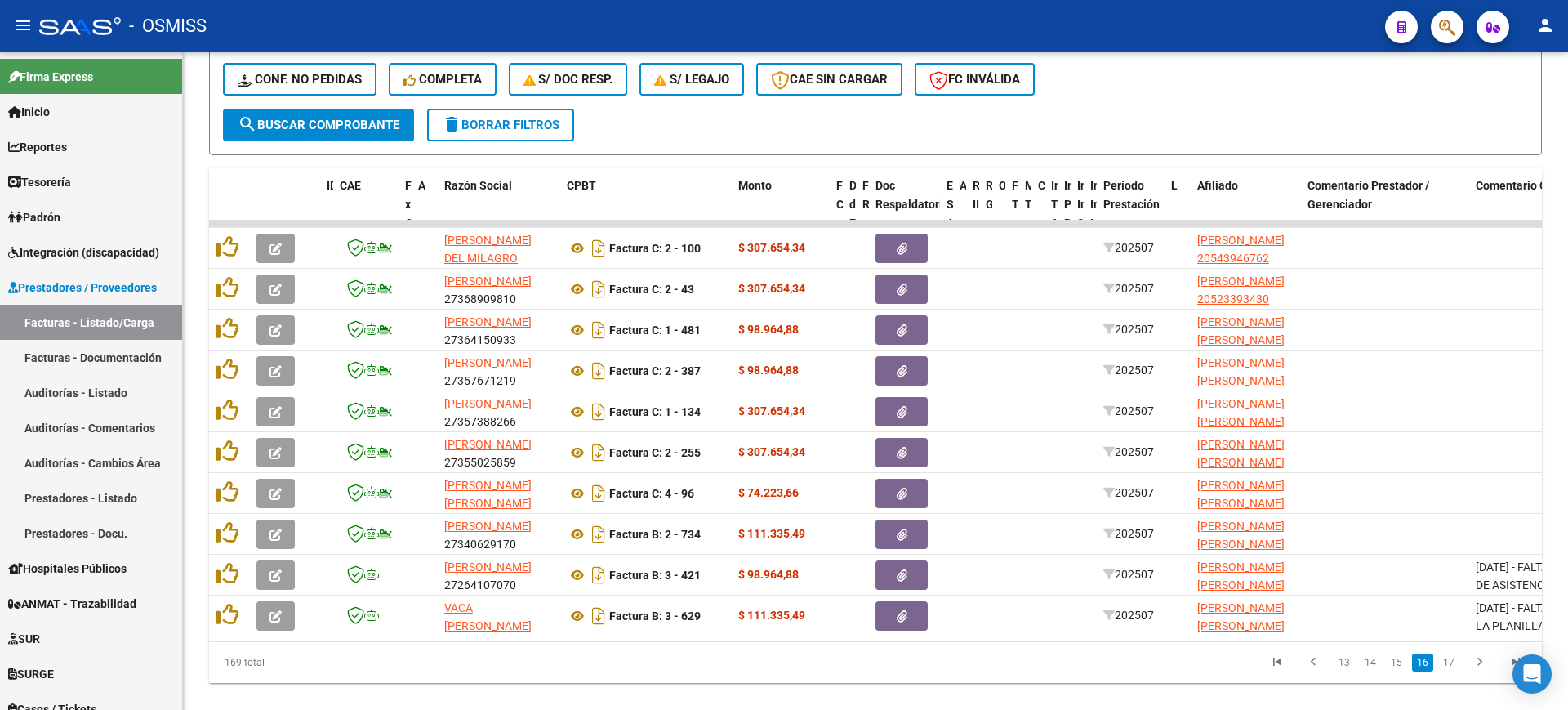
click at [963, 676] on datatable-pager "13 14 15 16 17" at bounding box center [1007, 662] width 1053 height 28
